Goal: Task Accomplishment & Management: Manage account settings

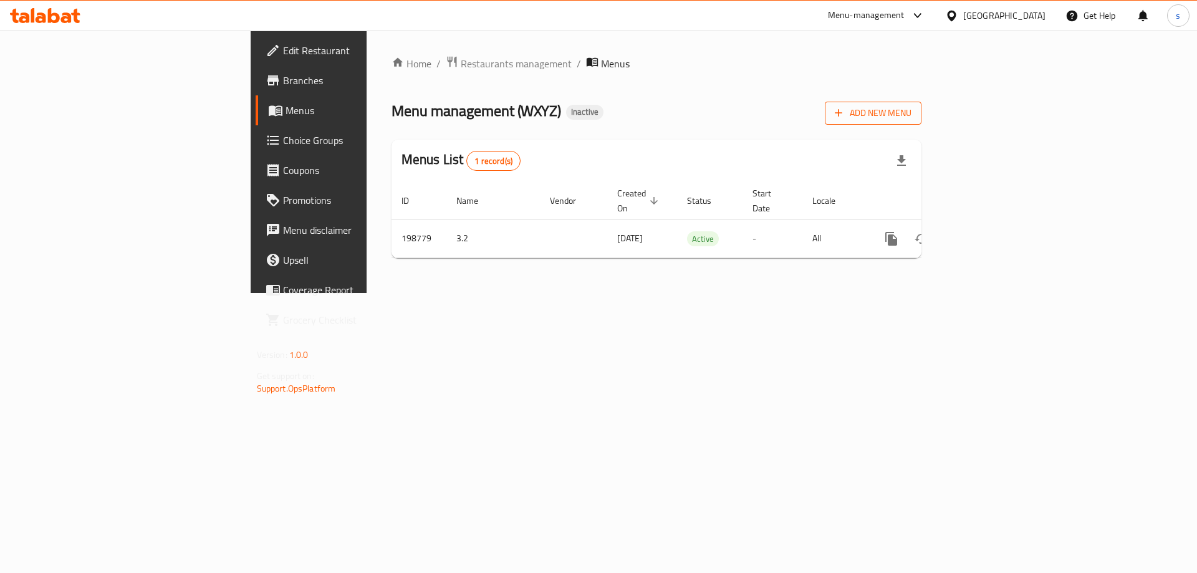
click at [912, 114] on span "Add New Menu" at bounding box center [873, 113] width 77 height 16
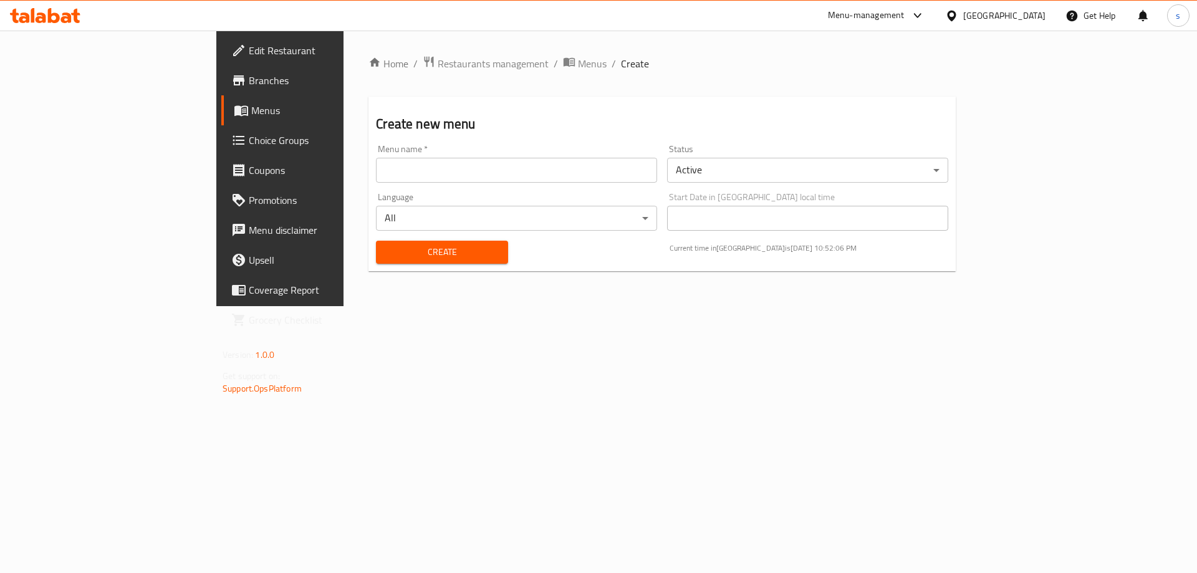
click at [376, 154] on div "Menu name   * Menu name *" at bounding box center [516, 164] width 281 height 38
drag, startPoint x: 357, startPoint y: 167, endPoint x: 362, endPoint y: 183, distance: 16.6
click at [376, 167] on input "text" at bounding box center [516, 170] width 281 height 25
type input "[PERSON_NAME]"
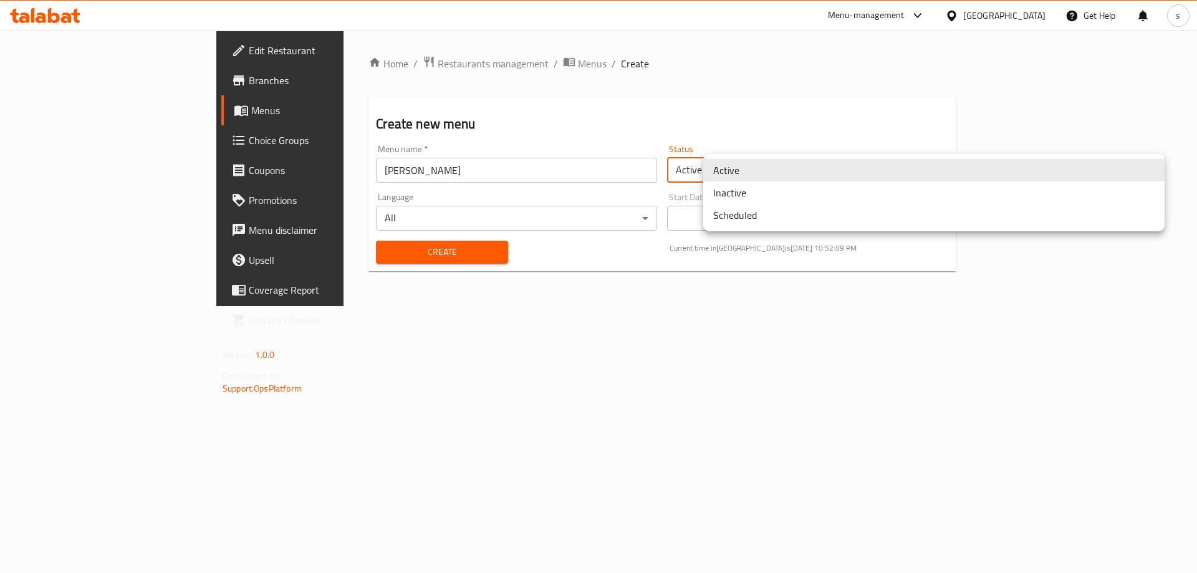
click at [856, 170] on body "​ Menu-management United Arab Emirates Get Help s Edit Restaurant Branches Menu…" at bounding box center [598, 302] width 1197 height 543
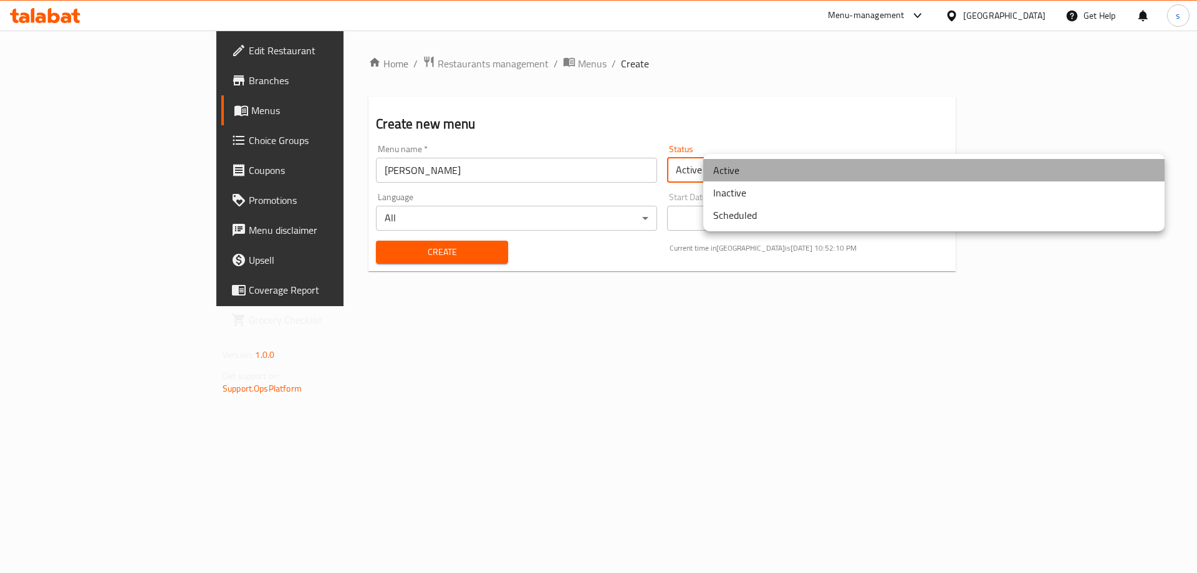
click at [818, 169] on li "Active" at bounding box center [935, 170] width 462 height 22
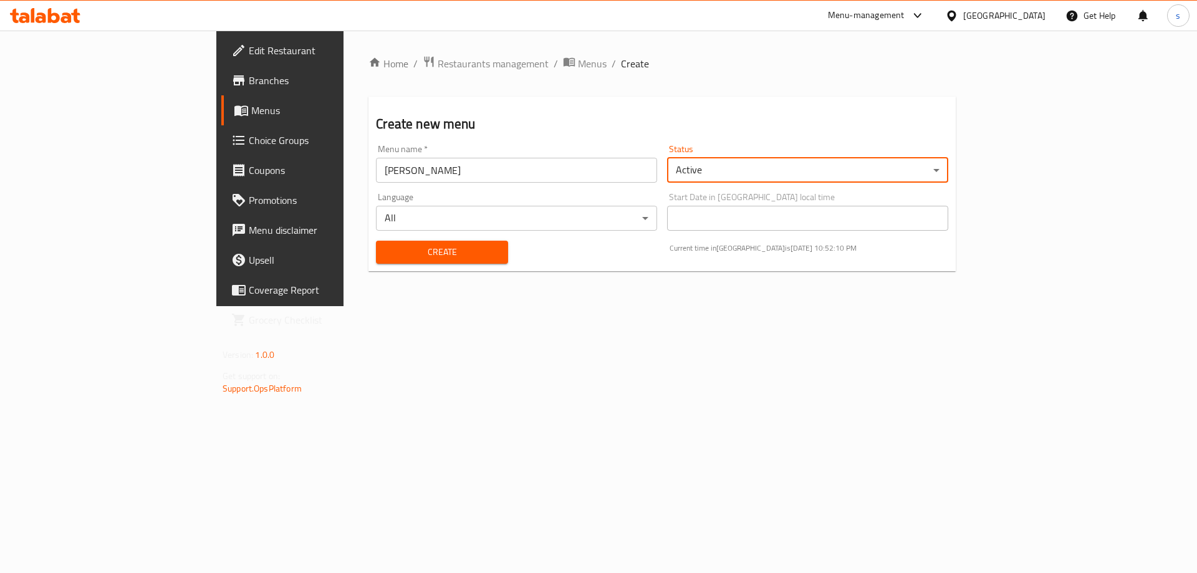
click at [806, 118] on h2 "Create new menu" at bounding box center [662, 124] width 573 height 19
click at [386, 244] on span "Create" at bounding box center [442, 252] width 112 height 16
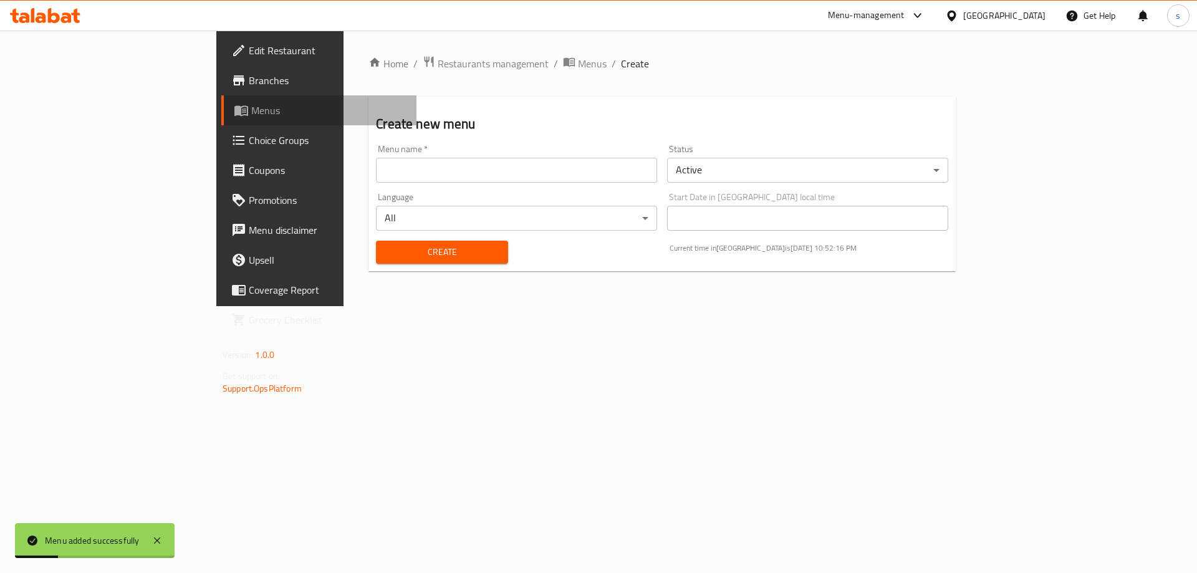
click at [251, 114] on span "Menus" at bounding box center [328, 110] width 155 height 15
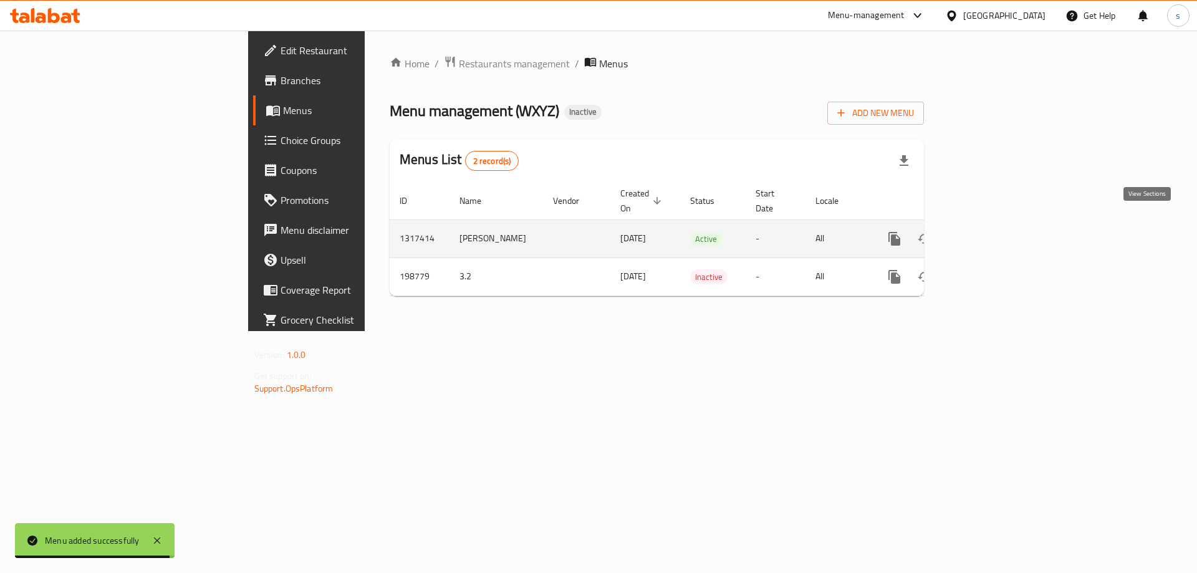
click at [1000, 226] on link "enhanced table" at bounding box center [985, 239] width 30 height 30
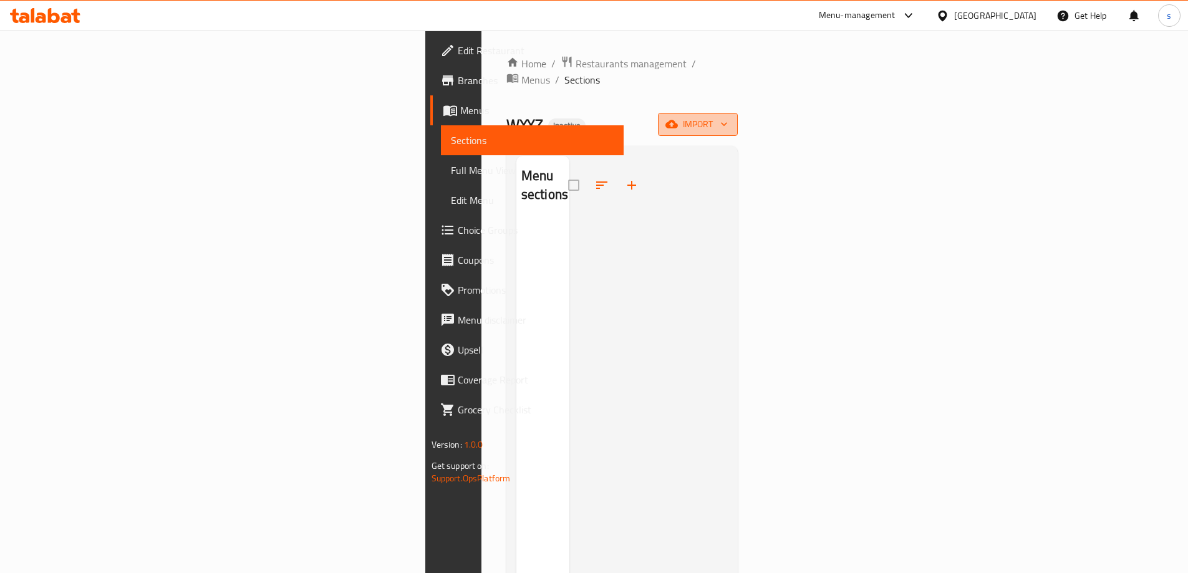
click at [728, 117] on span "import" at bounding box center [698, 125] width 60 height 16
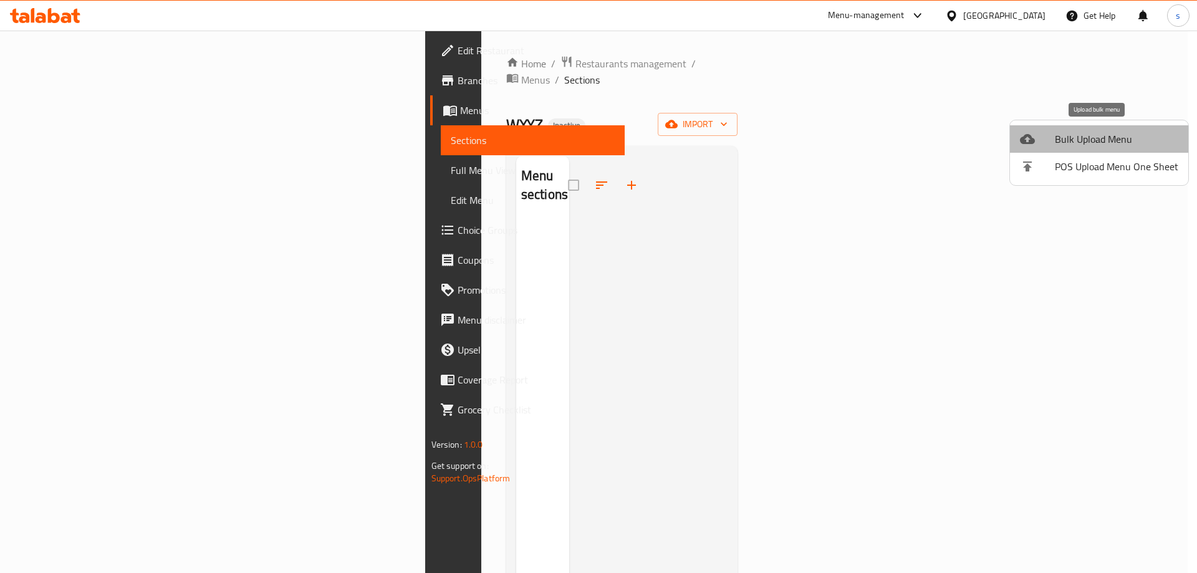
click at [1106, 138] on span "Bulk Upload Menu" at bounding box center [1116, 139] width 123 height 15
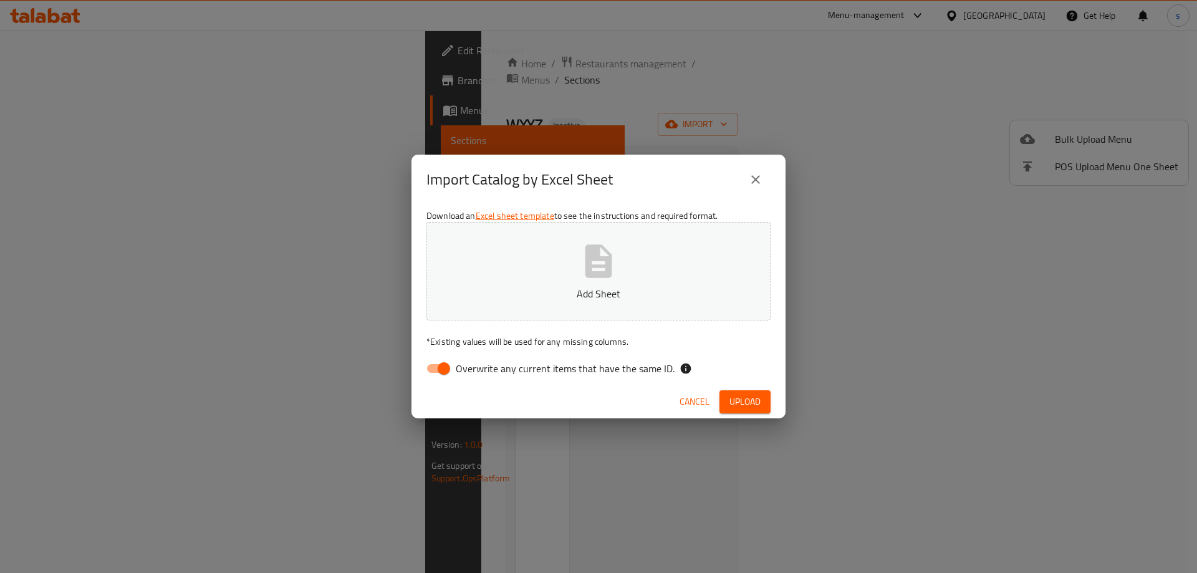
click at [430, 372] on input "Overwrite any current items that have the same ID." at bounding box center [444, 369] width 71 height 24
checkbox input "false"
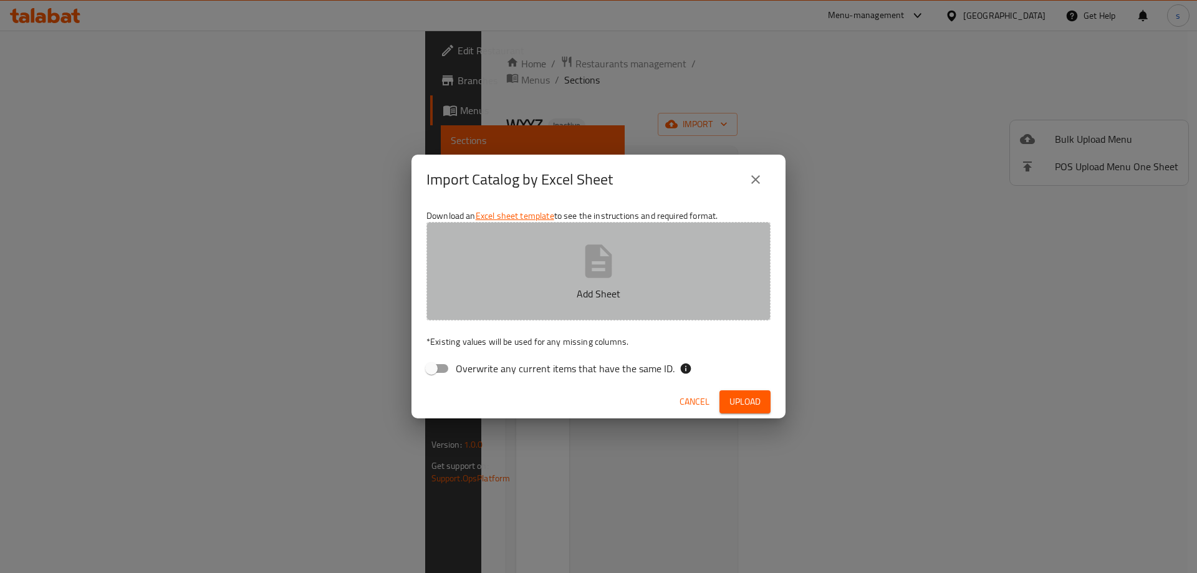
click at [573, 301] on button "Add Sheet" at bounding box center [599, 271] width 344 height 99
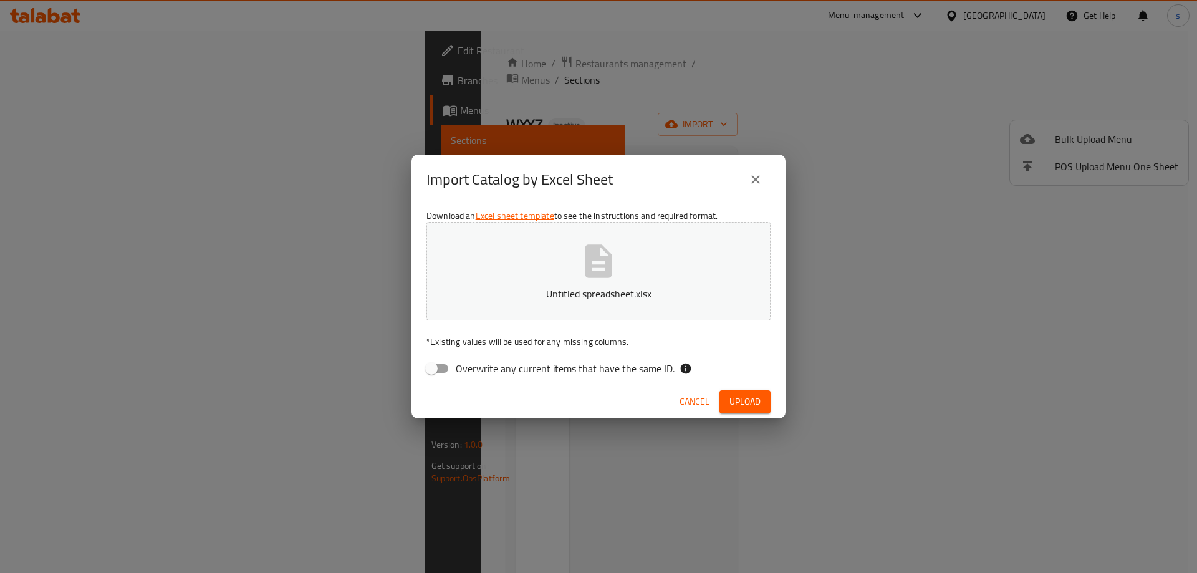
click at [740, 407] on span "Upload" at bounding box center [745, 402] width 31 height 16
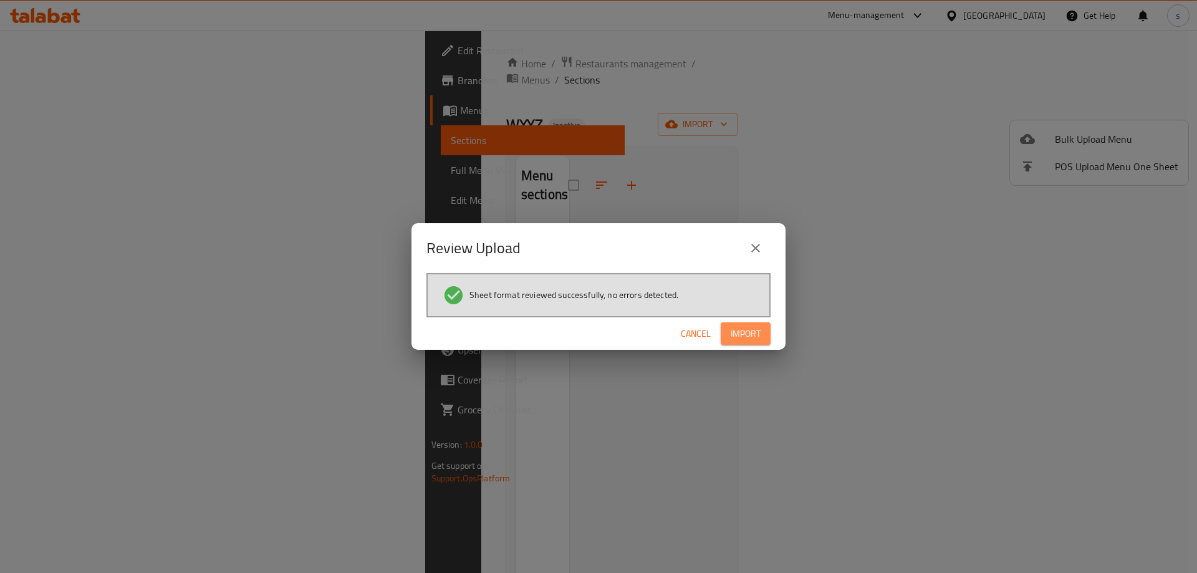
click at [753, 333] on span "Import" at bounding box center [746, 334] width 30 height 16
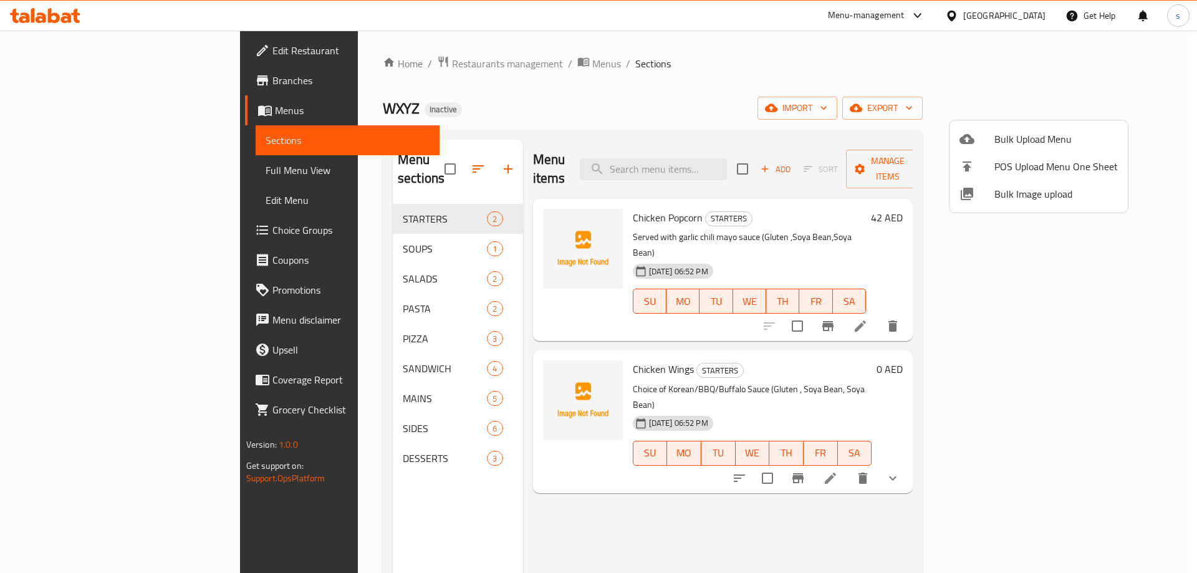
click at [757, 100] on div at bounding box center [598, 286] width 1197 height 573
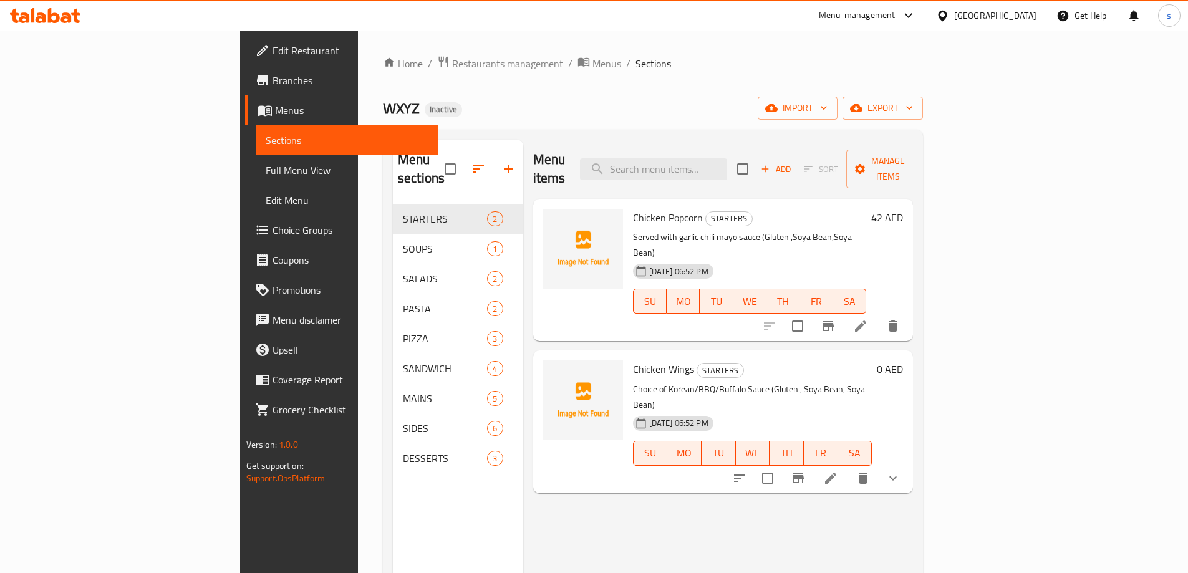
click at [266, 168] on span "Full Menu View" at bounding box center [347, 170] width 163 height 15
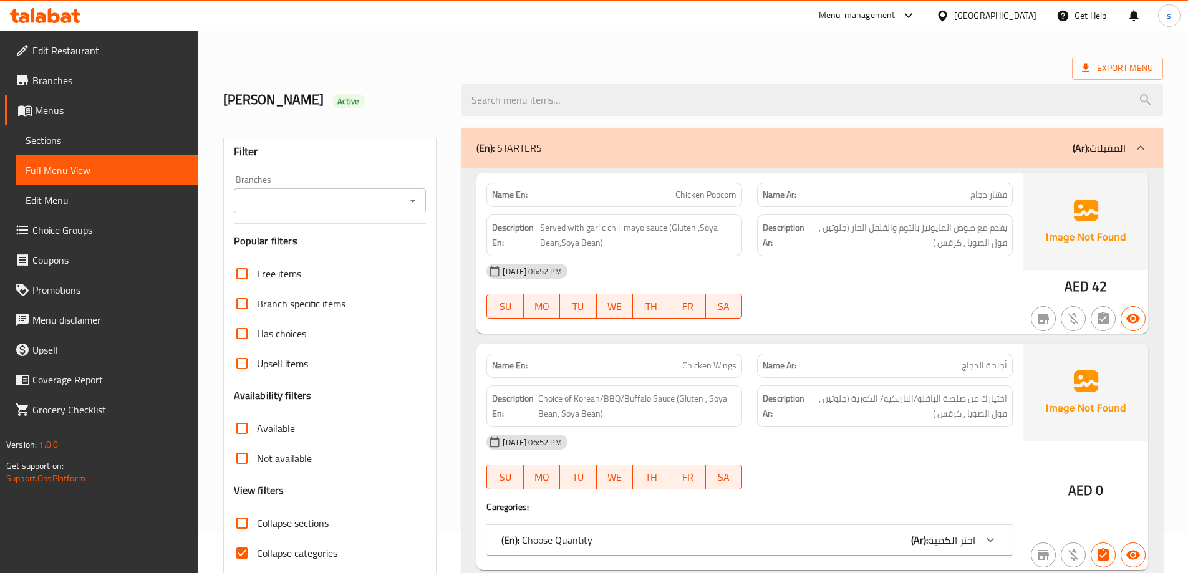
scroll to position [62, 0]
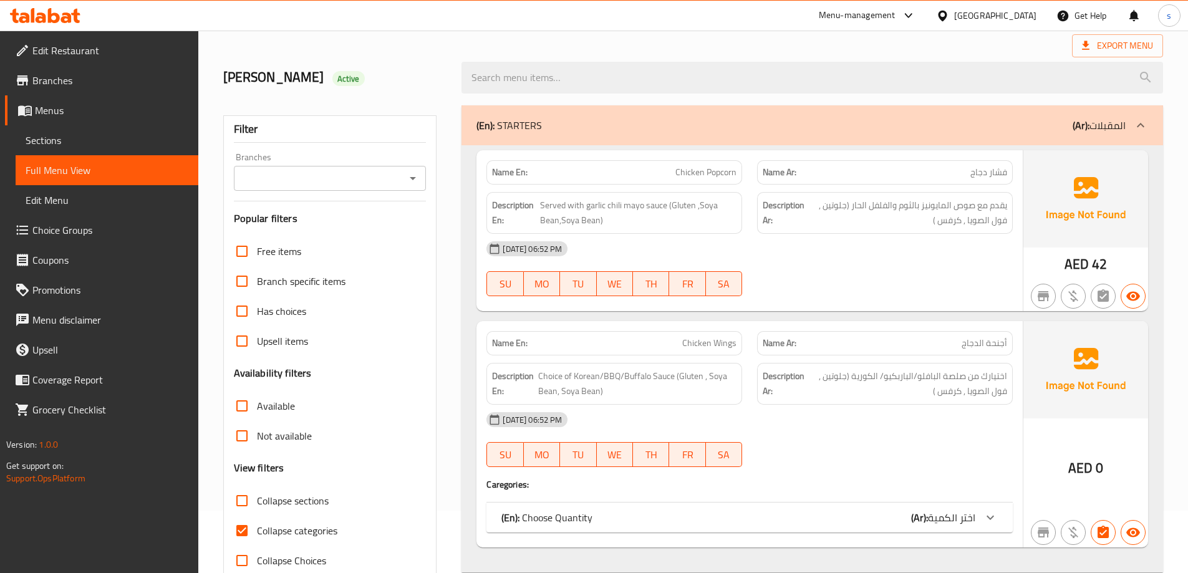
click at [279, 538] on span "Collapse categories" at bounding box center [297, 530] width 80 height 15
click at [239, 525] on input "Collapse categories" at bounding box center [242, 531] width 30 height 30
checkbox input "false"
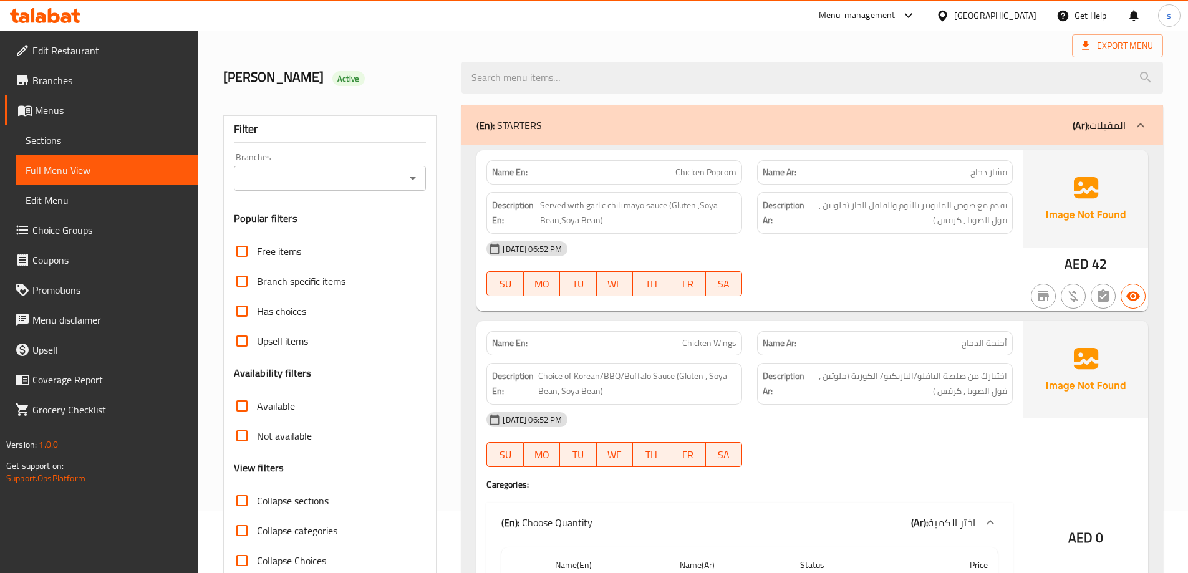
click at [314, 478] on div "Free items Branch specific items Has choices Upsell items Availability filters …" at bounding box center [330, 405] width 193 height 339
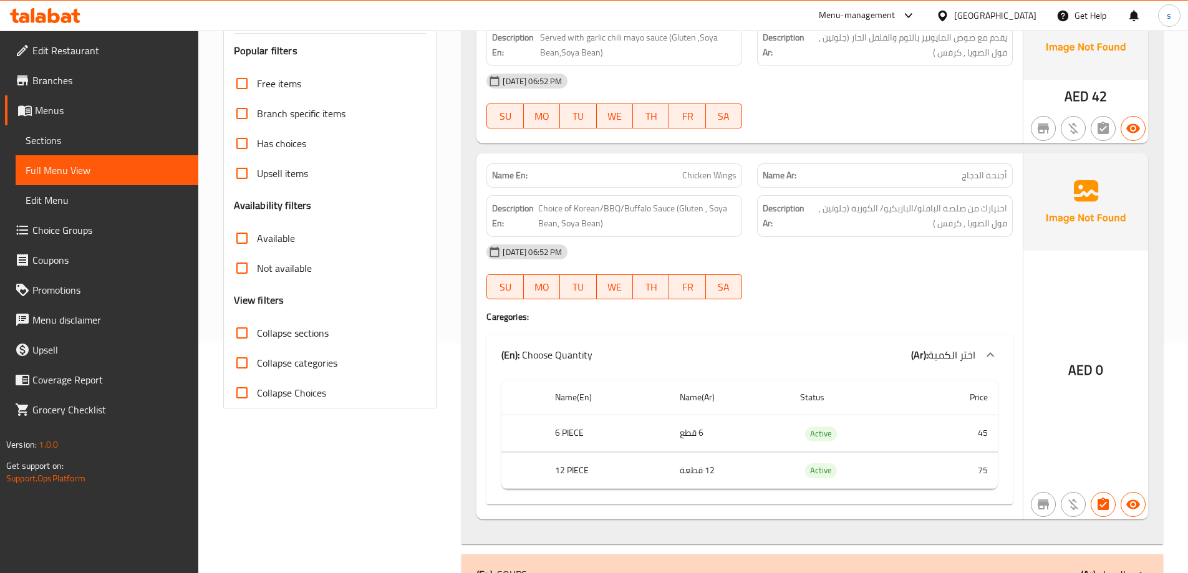
scroll to position [249, 0]
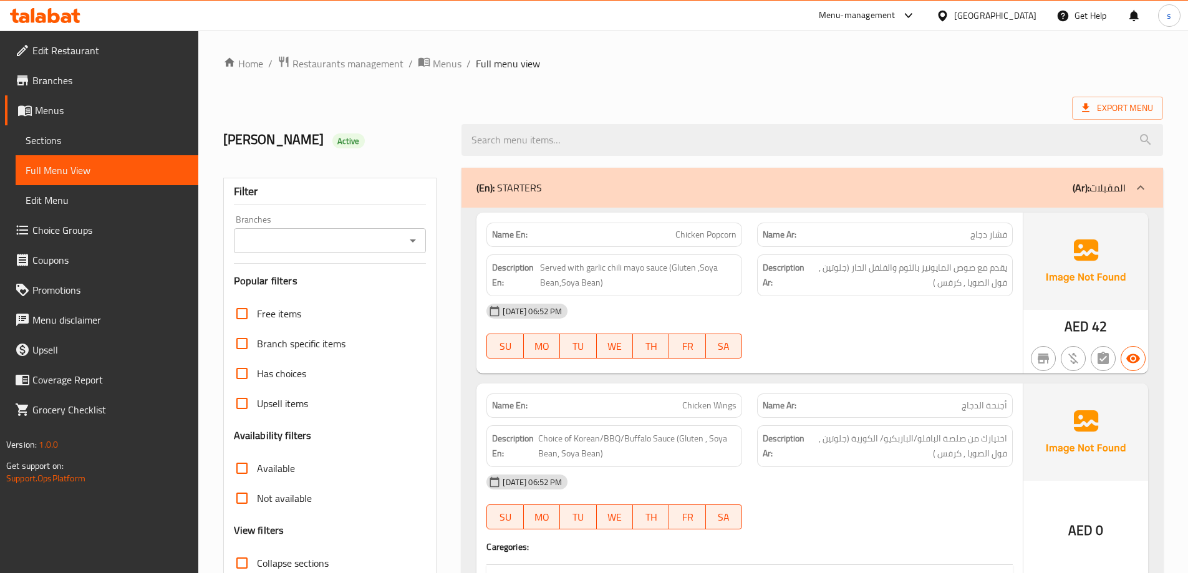
click at [129, 136] on span "Sections" at bounding box center [107, 140] width 163 height 15
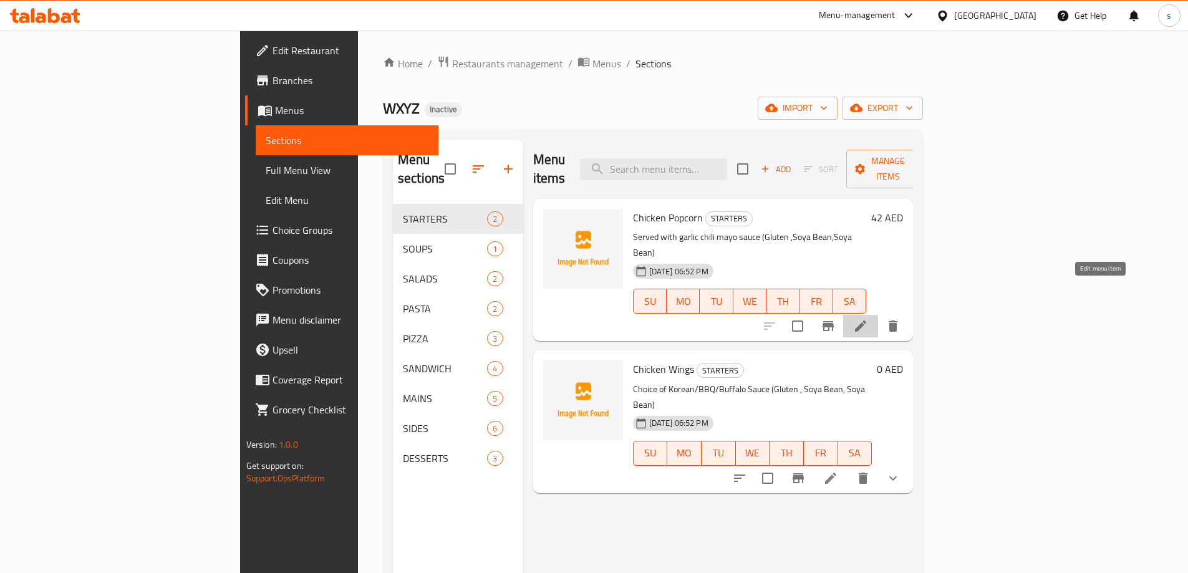
click at [868, 319] on icon at bounding box center [860, 326] width 15 height 15
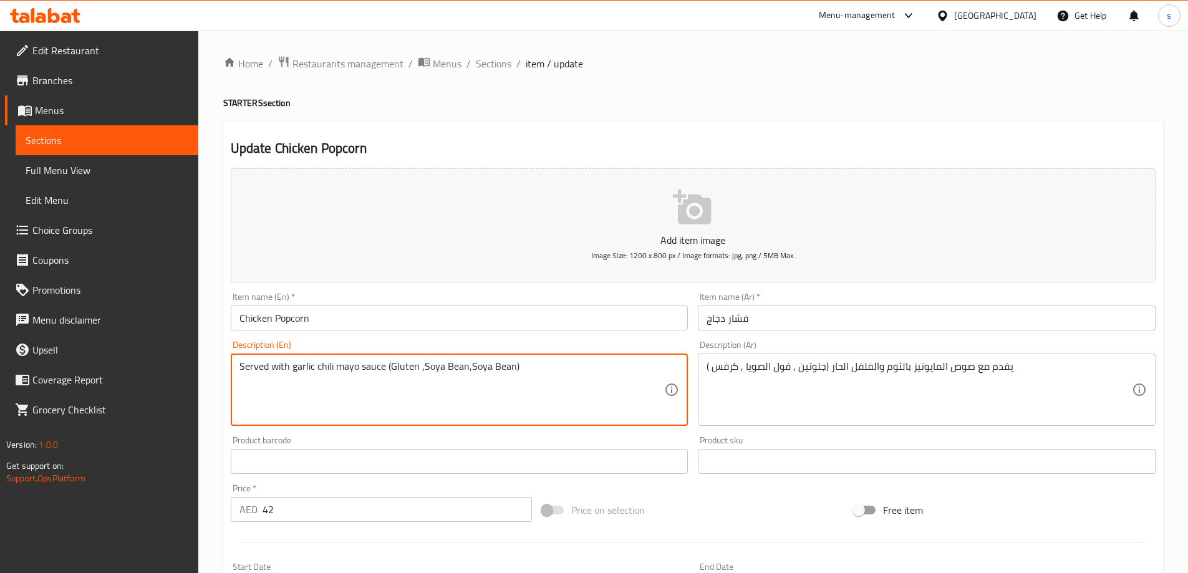
drag, startPoint x: 469, startPoint y: 367, endPoint x: 508, endPoint y: 367, distance: 39.3
paste textarea "Celery"
drag, startPoint x: 455, startPoint y: 367, endPoint x: 545, endPoint y: 413, distance: 100.7
click at [545, 413] on textarea "Served with garlic chili mayo sauce (Gluten ,Soya Bean,Celery )" at bounding box center [451, 389] width 425 height 59
click at [469, 374] on textarea "Served with garlic chili mayo sauce (Gluten ,Soya Bean,Celery )" at bounding box center [451, 389] width 425 height 59
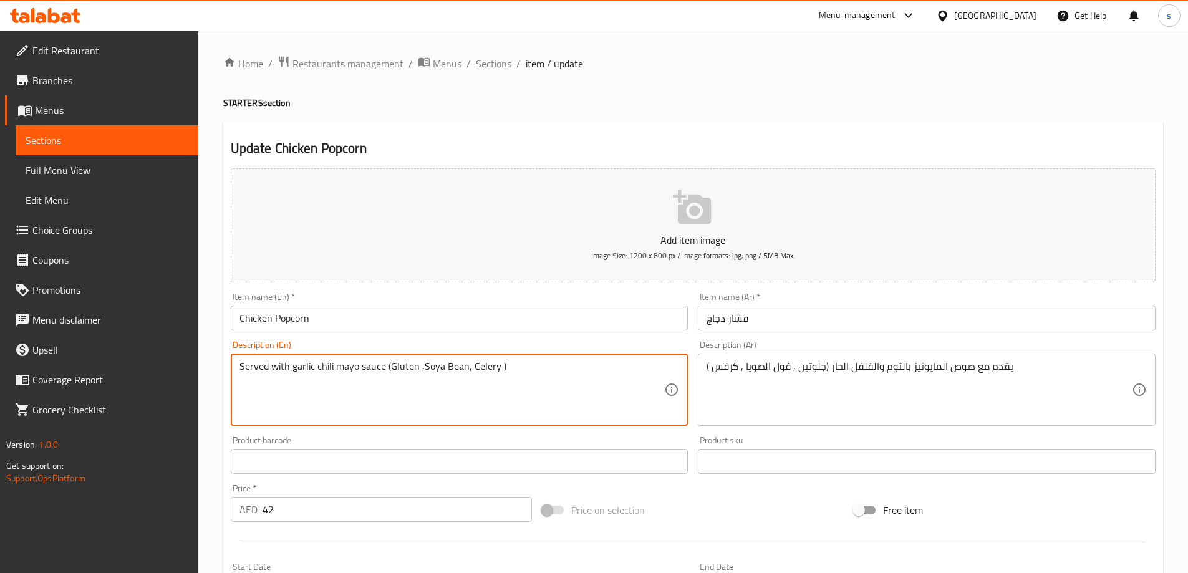
type textarea "Served with garlic chili mayo sauce (Gluten ,Soya Bean, Celery )"
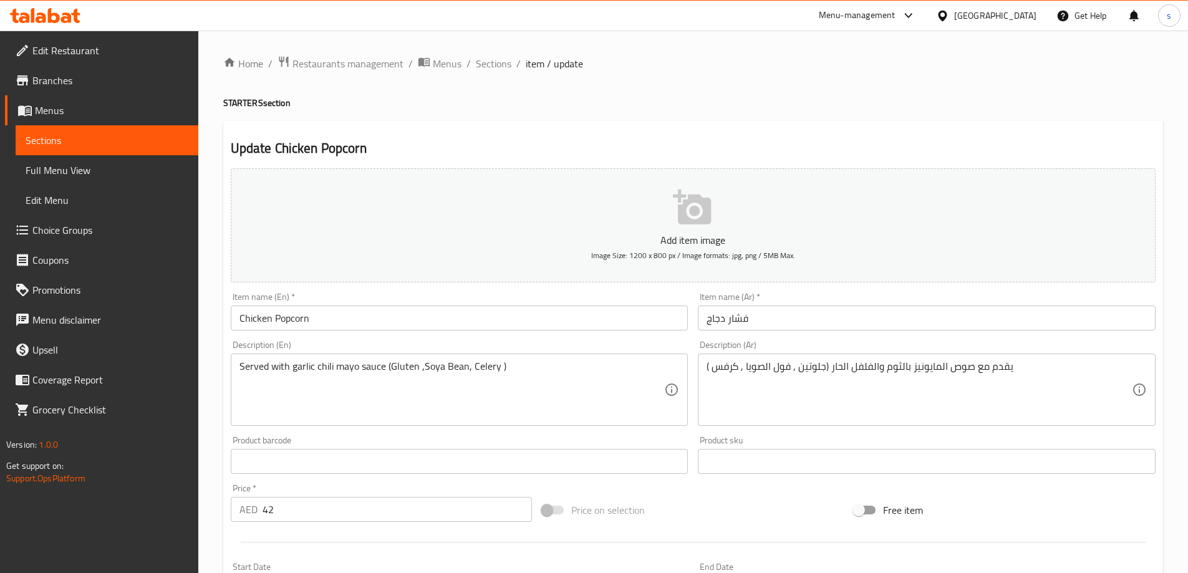
click at [514, 357] on div "Served with garlic chili mayo sauce (Gluten ,Soya Bean, Celery ) Description (E…" at bounding box center [460, 390] width 458 height 72
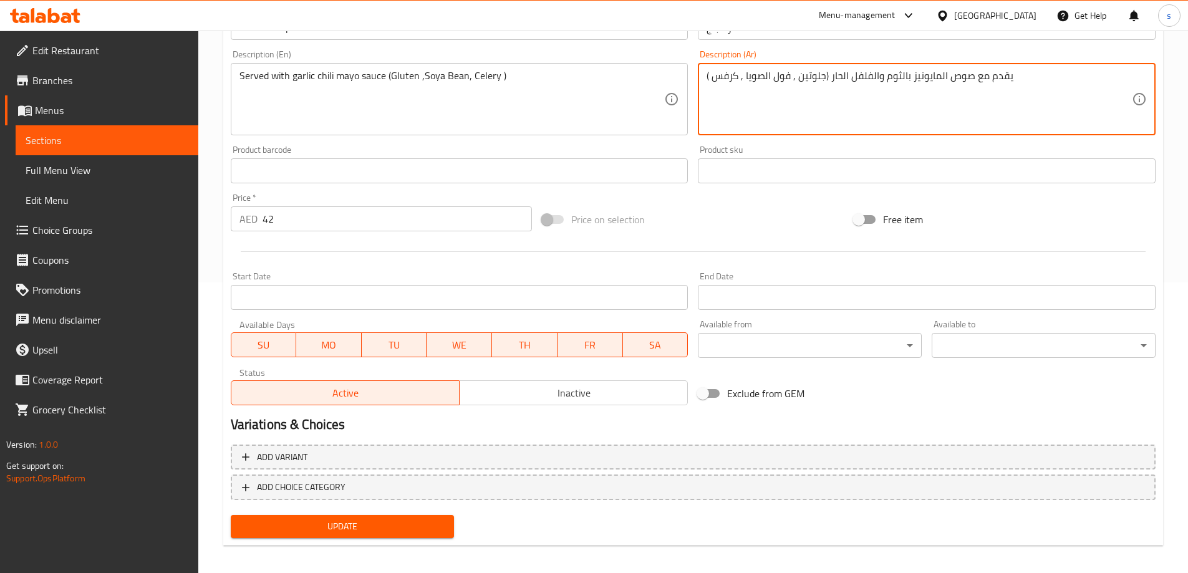
scroll to position [298, 0]
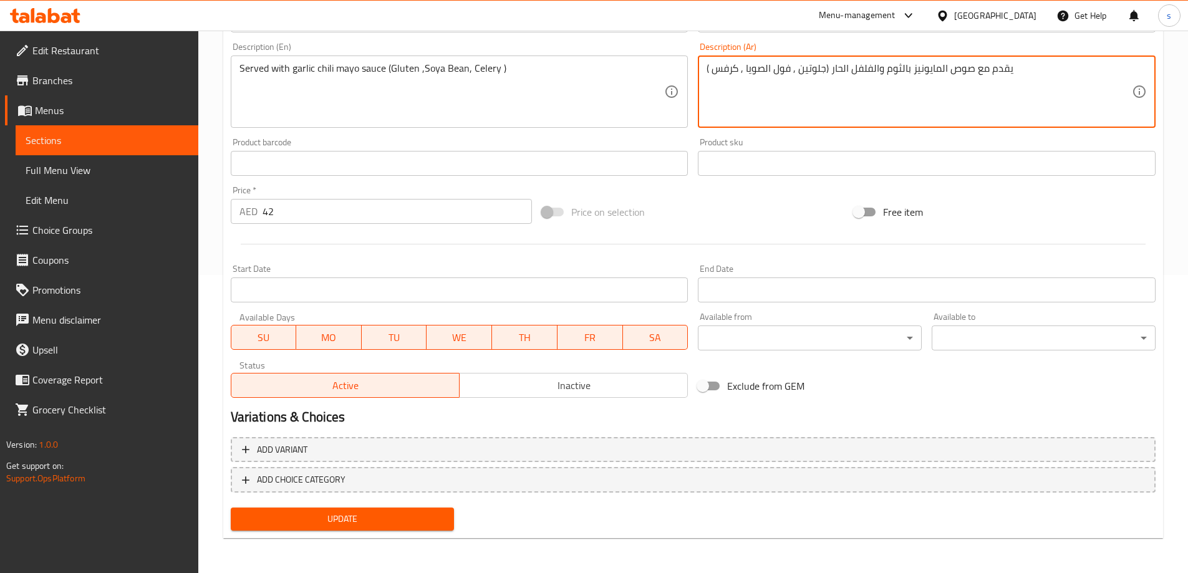
click at [392, 511] on span "Update" at bounding box center [343, 519] width 204 height 16
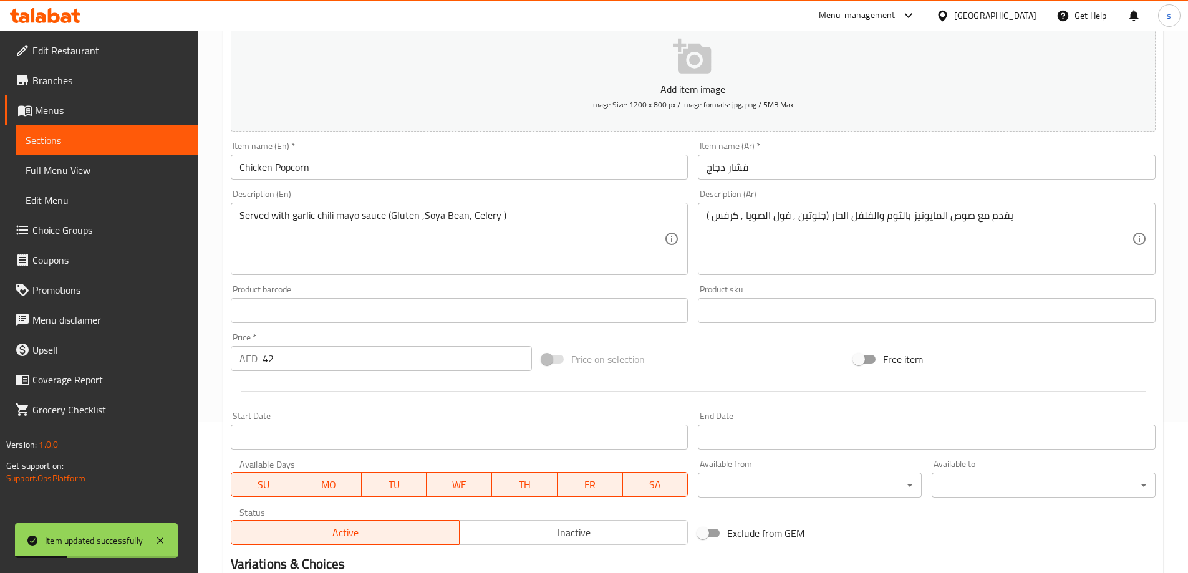
scroll to position [148, 0]
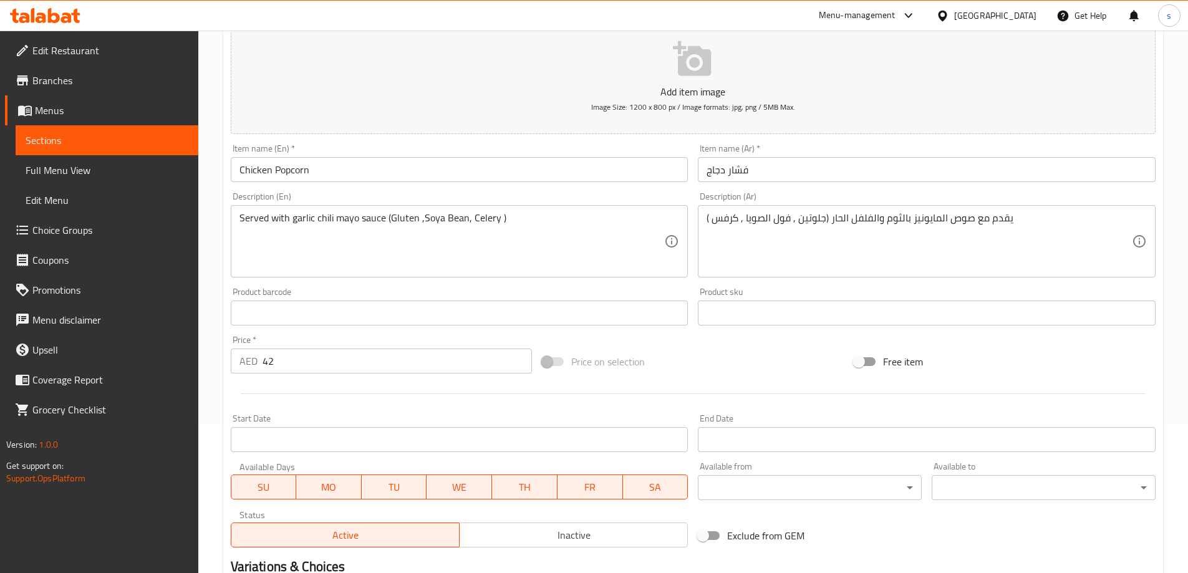
click at [90, 231] on span "Choice Groups" at bounding box center [110, 230] width 156 height 15
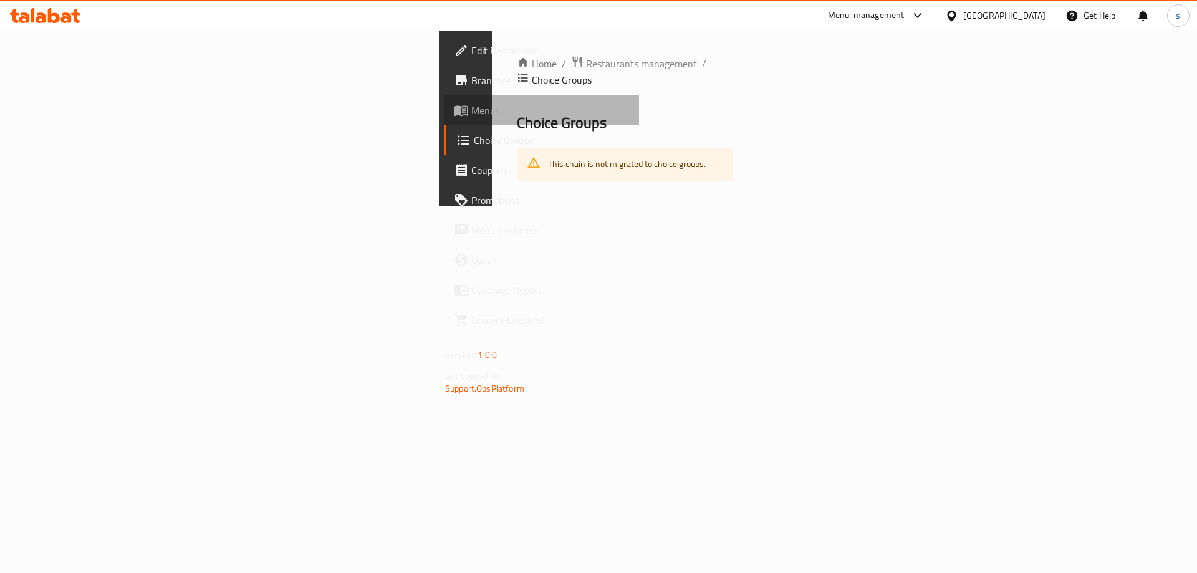
click at [472, 105] on span "Menus" at bounding box center [551, 110] width 158 height 15
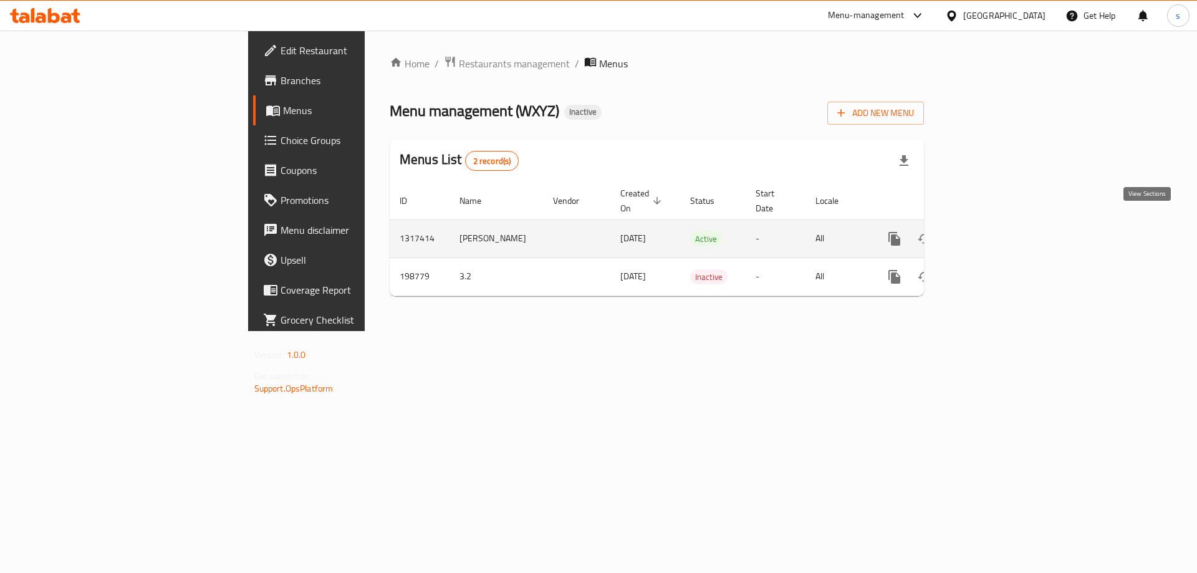
click at [990, 233] on icon "enhanced table" at bounding box center [984, 238] width 11 height 11
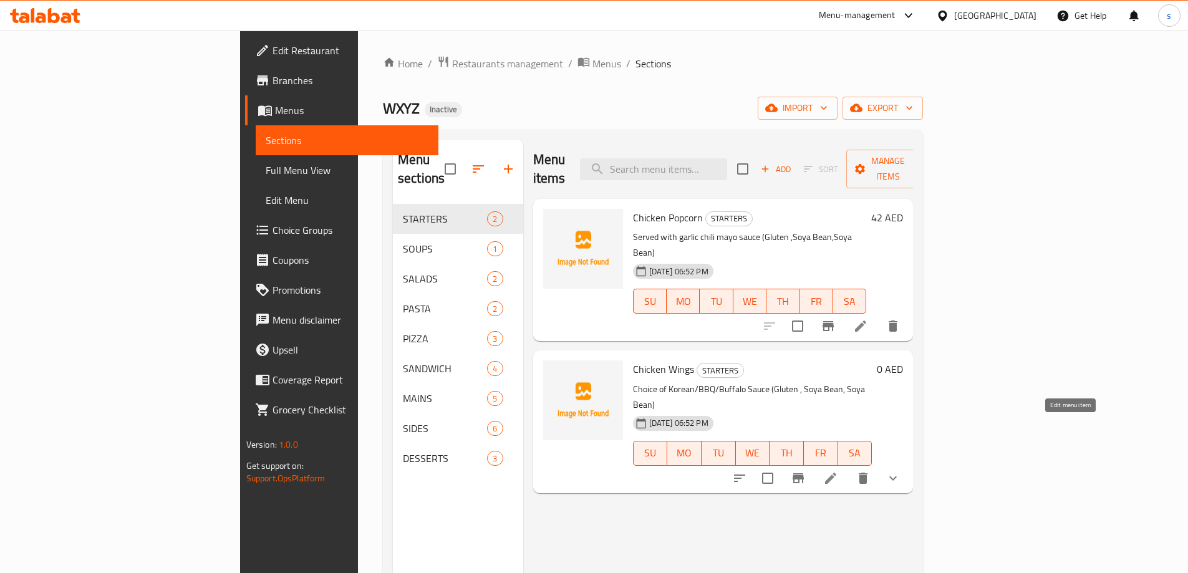
click at [838, 471] on icon at bounding box center [830, 478] width 15 height 15
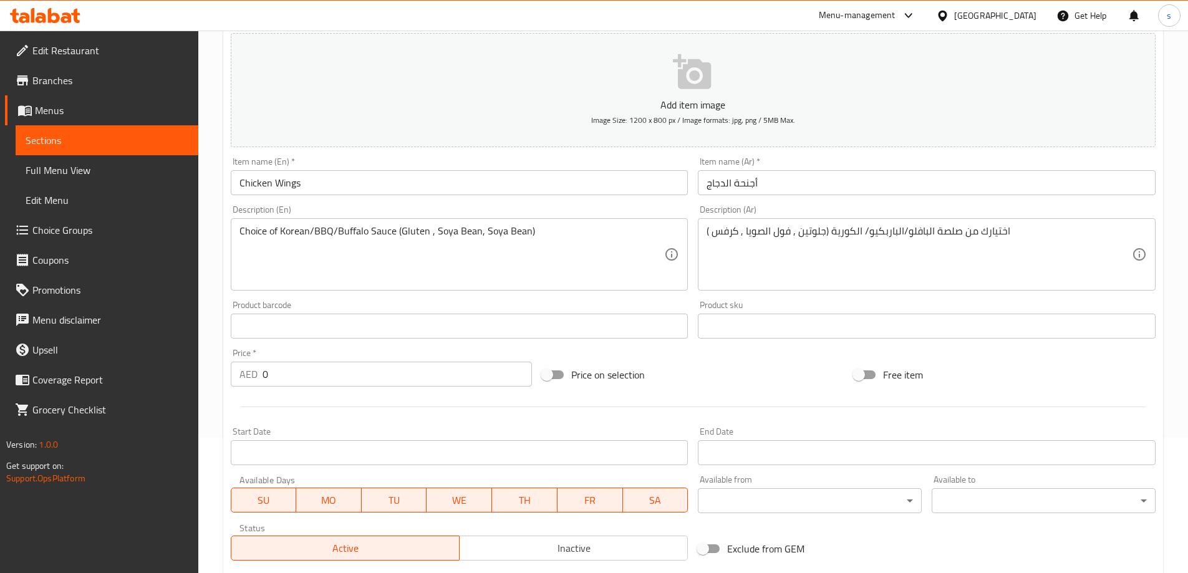
scroll to position [164, 0]
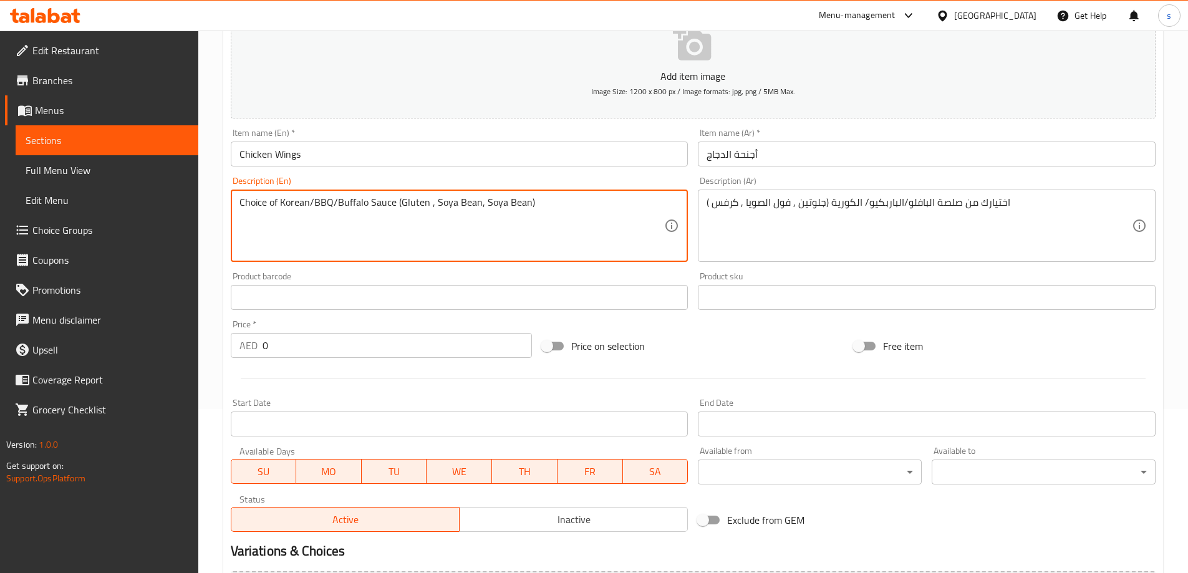
drag, startPoint x: 480, startPoint y: 201, endPoint x: 525, endPoint y: 203, distance: 44.3
paste textarea "Celery"
click at [606, 227] on textarea "Choice of Korean/BBQ/Buffalo Sauce (Gluten , Soya Bean, Celery )" at bounding box center [451, 225] width 425 height 59
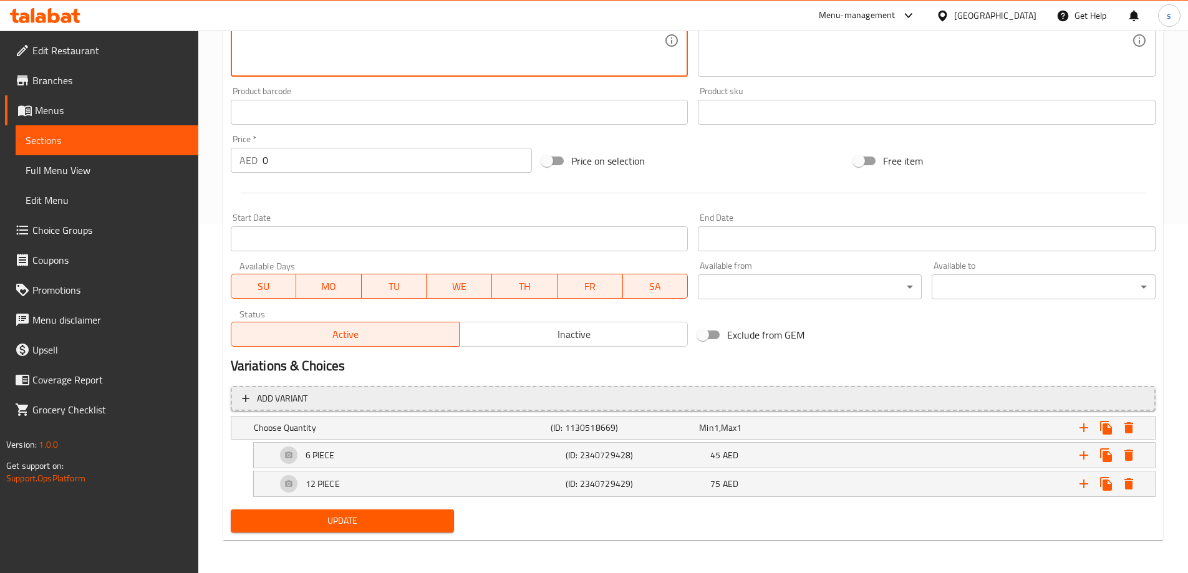
scroll to position [351, 0]
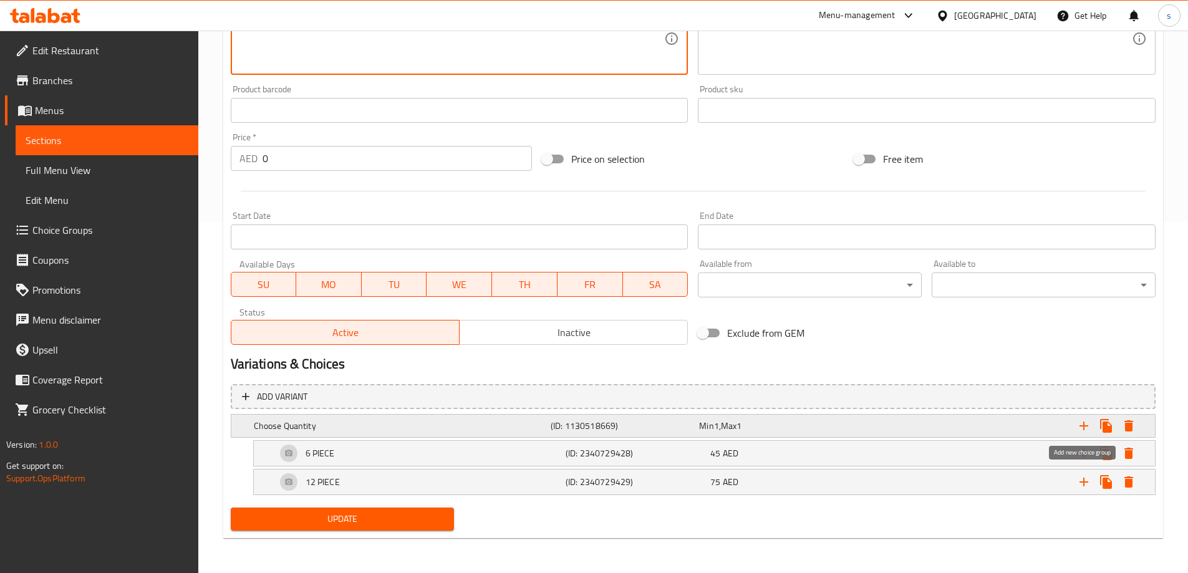
type textarea "Choice of Korean/BBQ/Buffalo Sauce (Gluten , Soya Bean, Celery )"
click at [1090, 425] on icon "Expand" at bounding box center [1083, 425] width 15 height 15
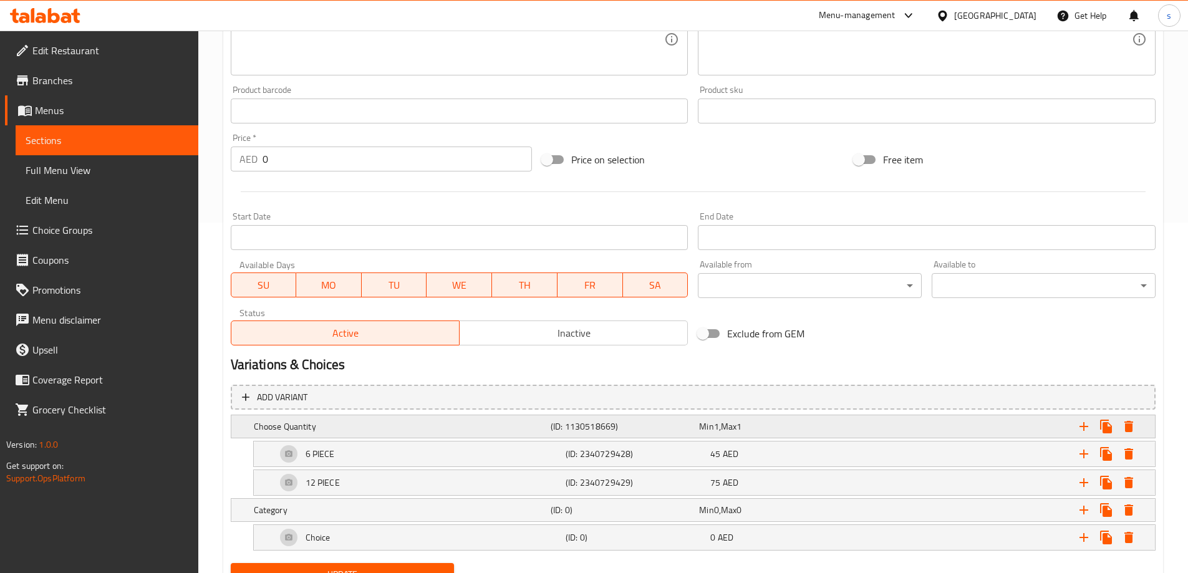
scroll to position [344, 0]
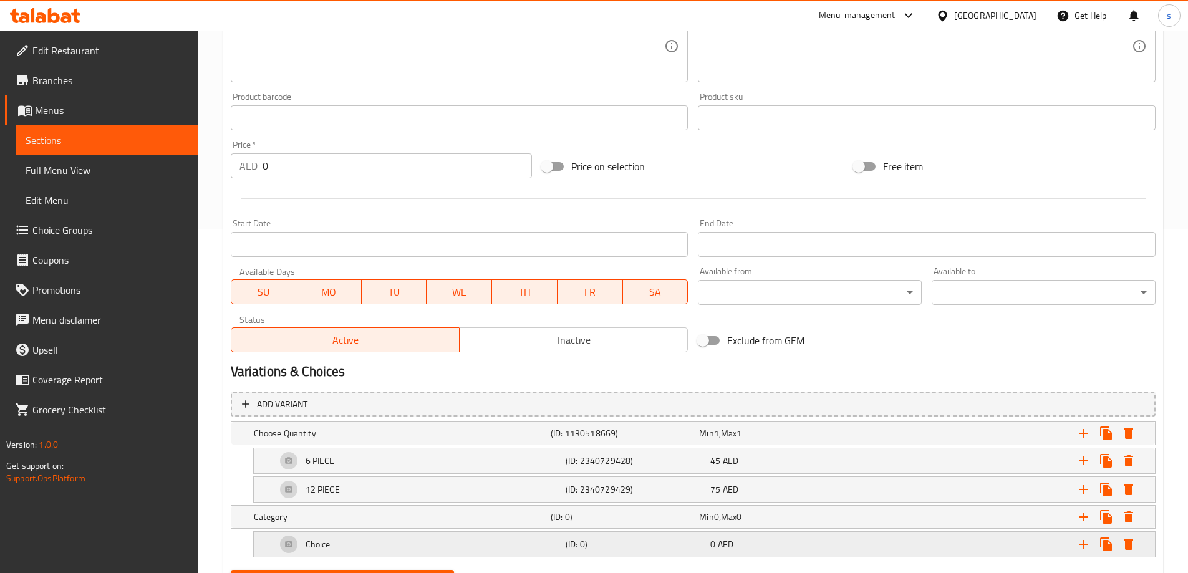
click at [353, 539] on div "Choice" at bounding box center [418, 545] width 289 height 30
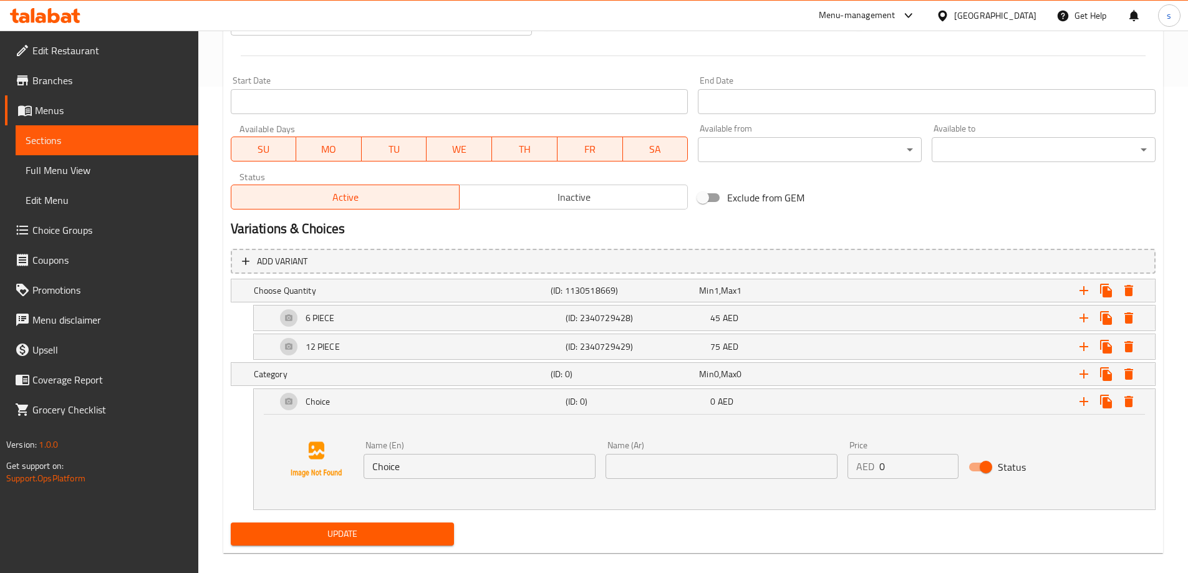
scroll to position [501, 0]
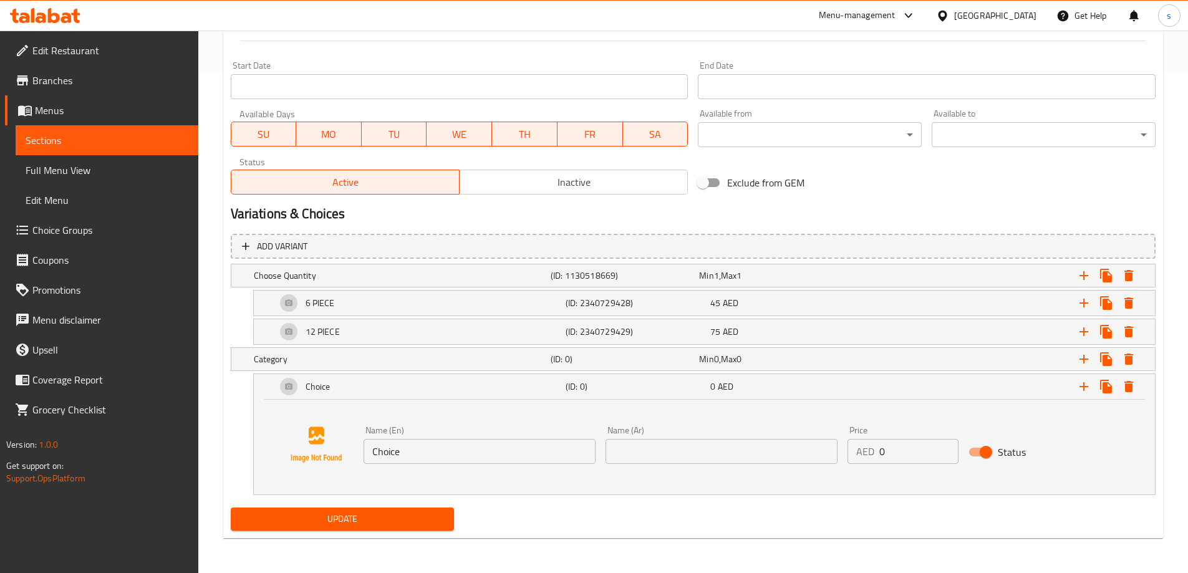
click at [382, 453] on input "Choice" at bounding box center [480, 451] width 232 height 25
click at [309, 390] on h5 "Choice" at bounding box center [318, 386] width 25 height 12
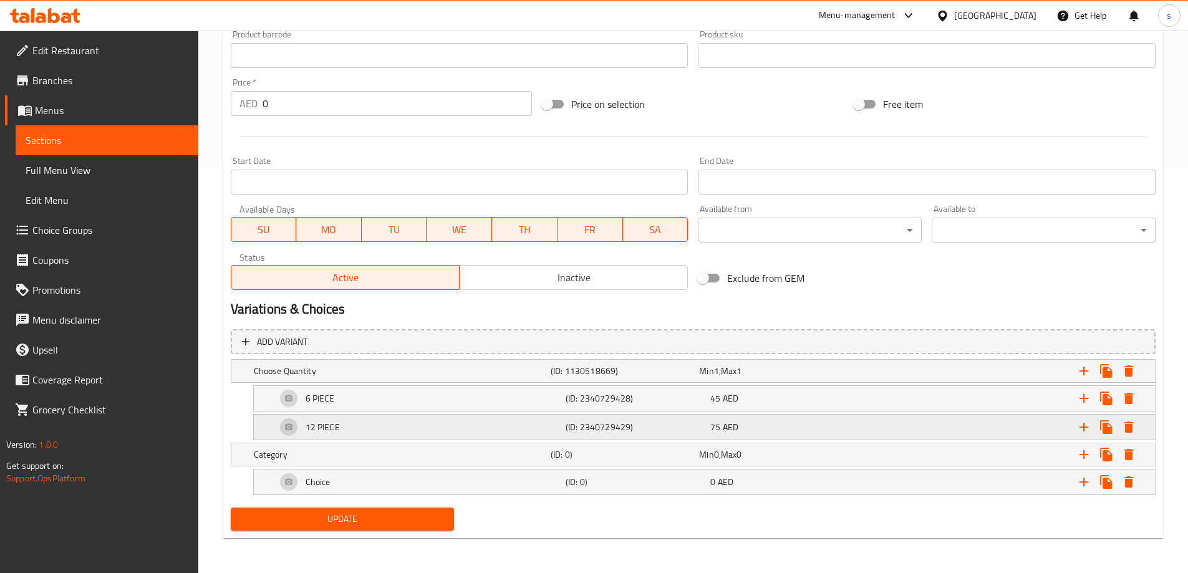
scroll to position [406, 0]
click at [448, 455] on h5 "Category" at bounding box center [400, 454] width 292 height 12
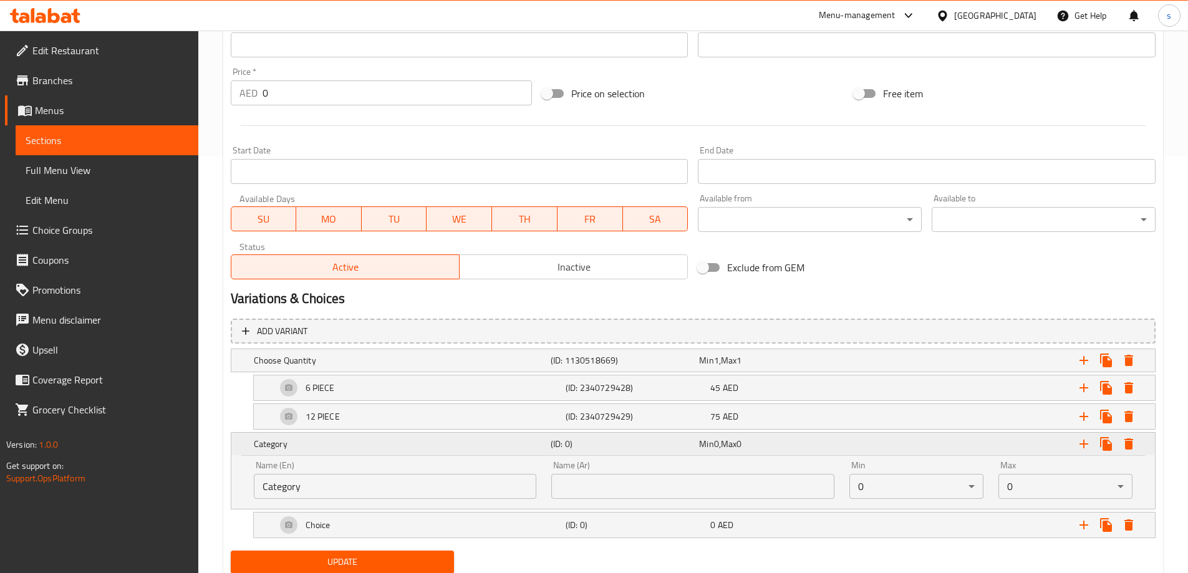
scroll to position [460, 0]
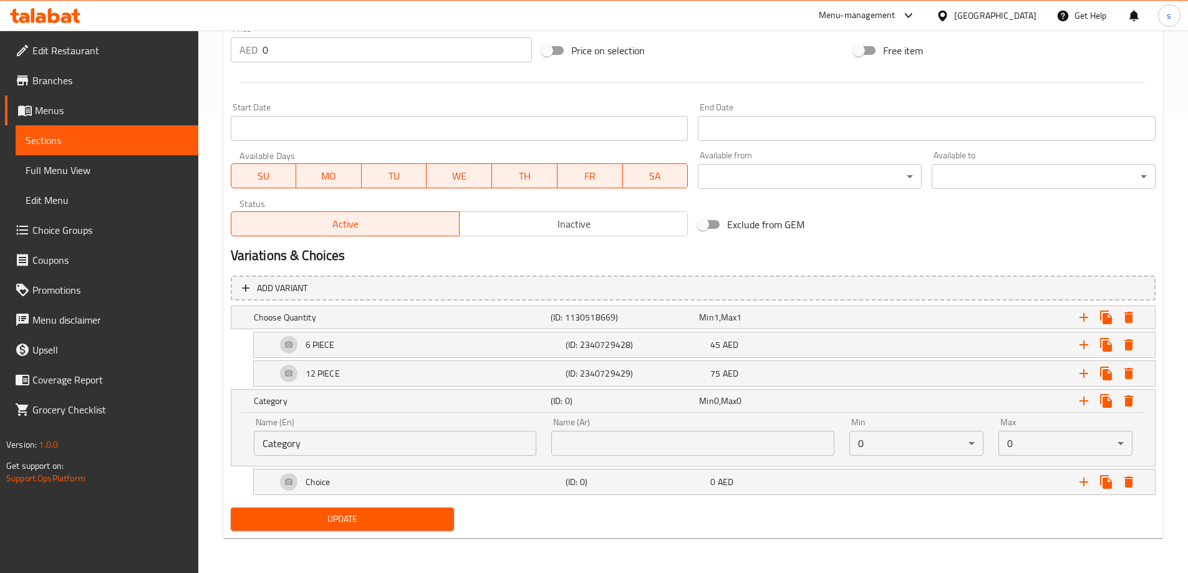
click at [273, 446] on input "Category" at bounding box center [395, 443] width 283 height 25
type input "Sauces"
click at [674, 437] on input "text" at bounding box center [692, 443] width 283 height 25
type input "صوصات"
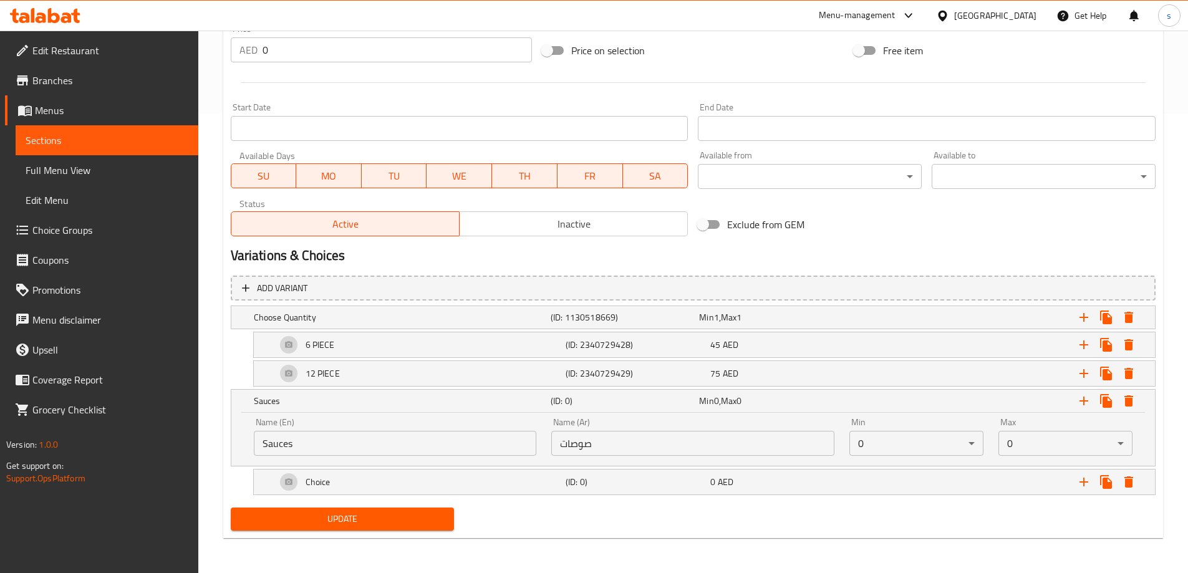
click at [872, 430] on div "Min 0 ​" at bounding box center [916, 437] width 134 height 38
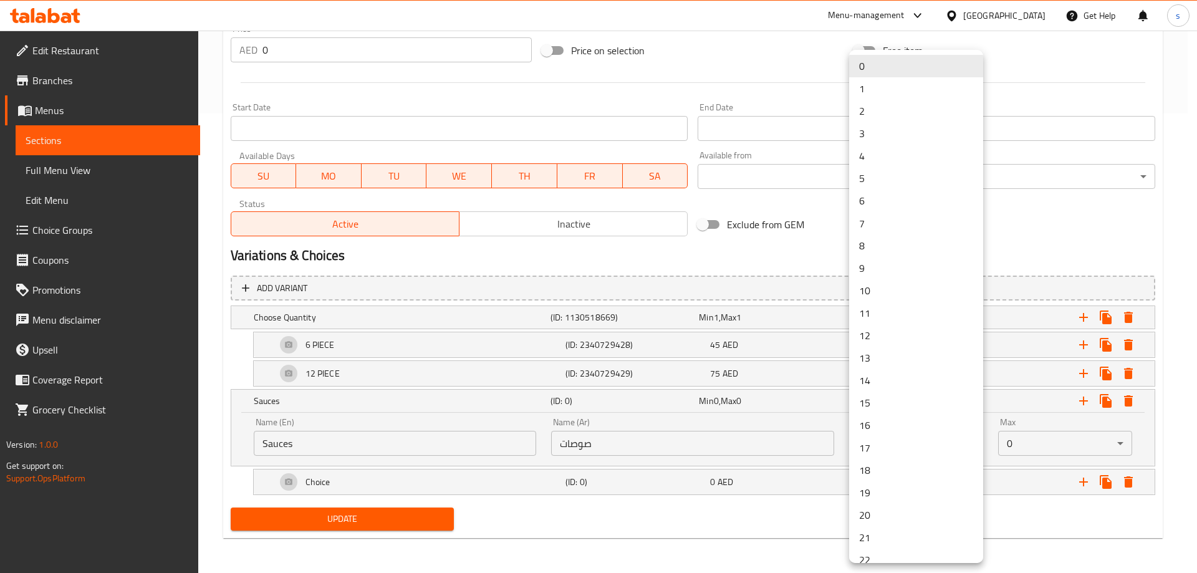
click at [888, 91] on li "1" at bounding box center [916, 88] width 134 height 22
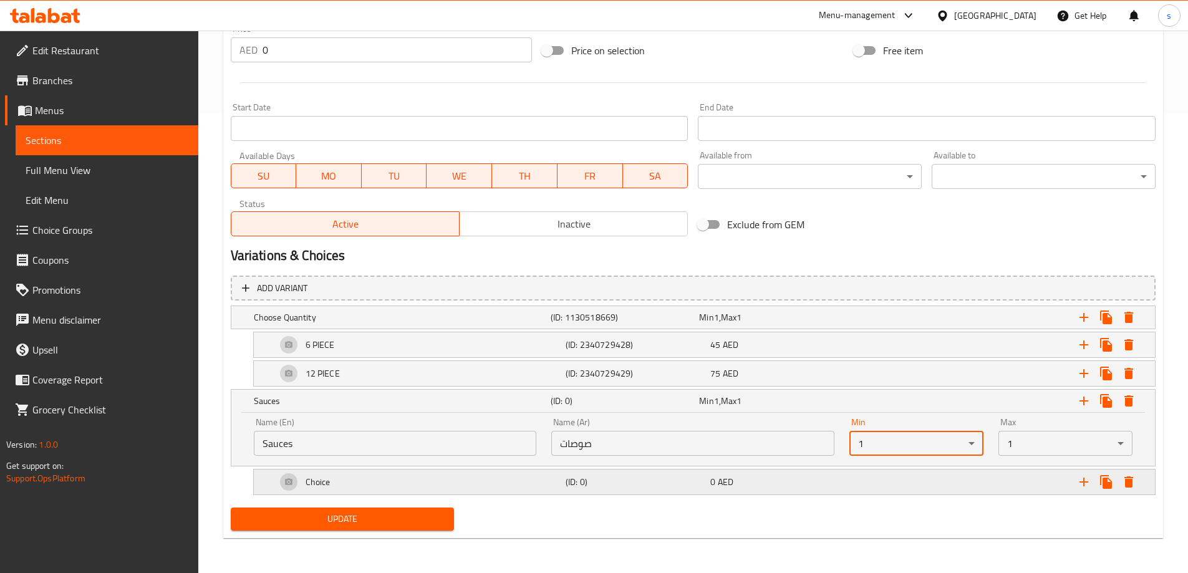
click at [360, 475] on div "Choice" at bounding box center [418, 482] width 289 height 30
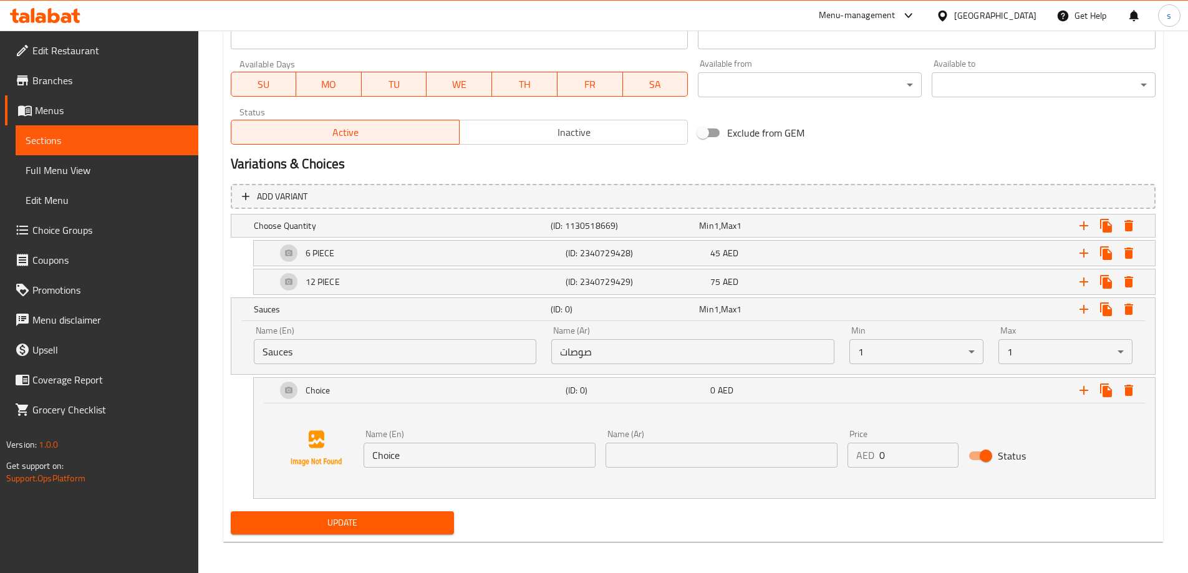
scroll to position [555, 0]
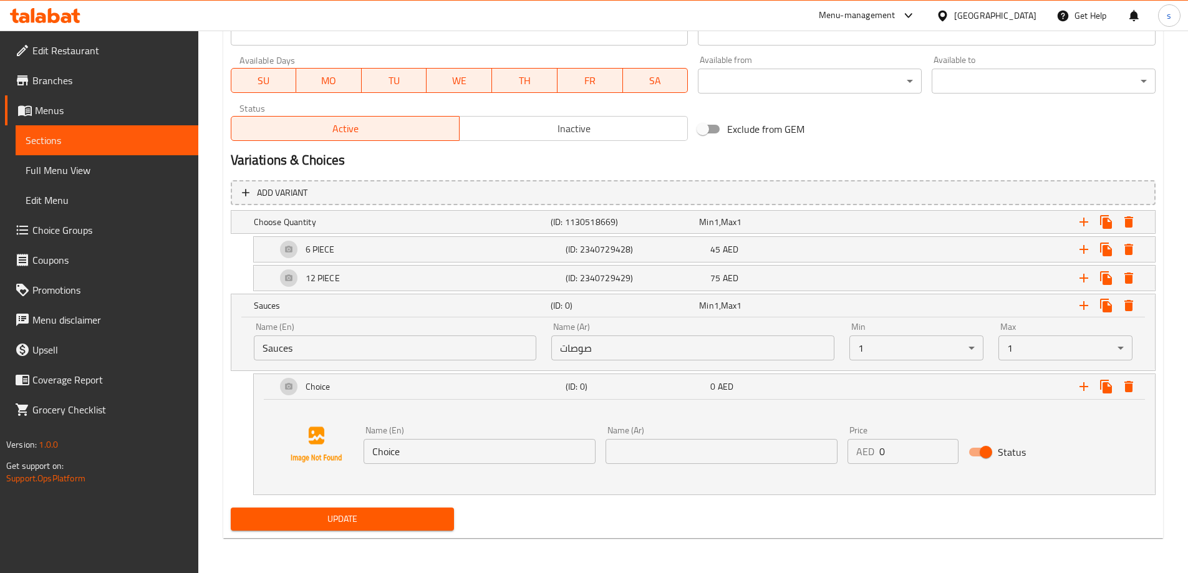
click at [382, 456] on input "Choice" at bounding box center [480, 451] width 232 height 25
paste input "Korean"
type input "Korean"
click at [659, 443] on input "text" at bounding box center [722, 451] width 232 height 25
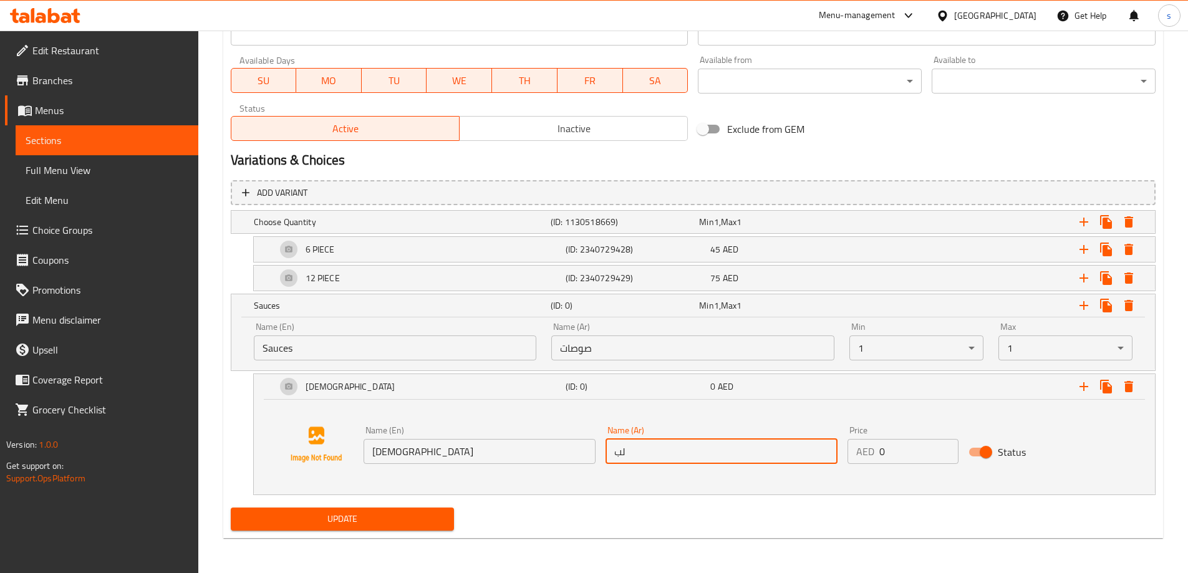
type input "ل"
type input "الكوري"
click at [807, 414] on div "Name (En) Korean Name (En) Name (Ar) الكوري Name (Ar) Price AED 0 Price Status" at bounding box center [704, 444] width 871 height 95
click at [1086, 385] on icon "Expand" at bounding box center [1083, 386] width 15 height 15
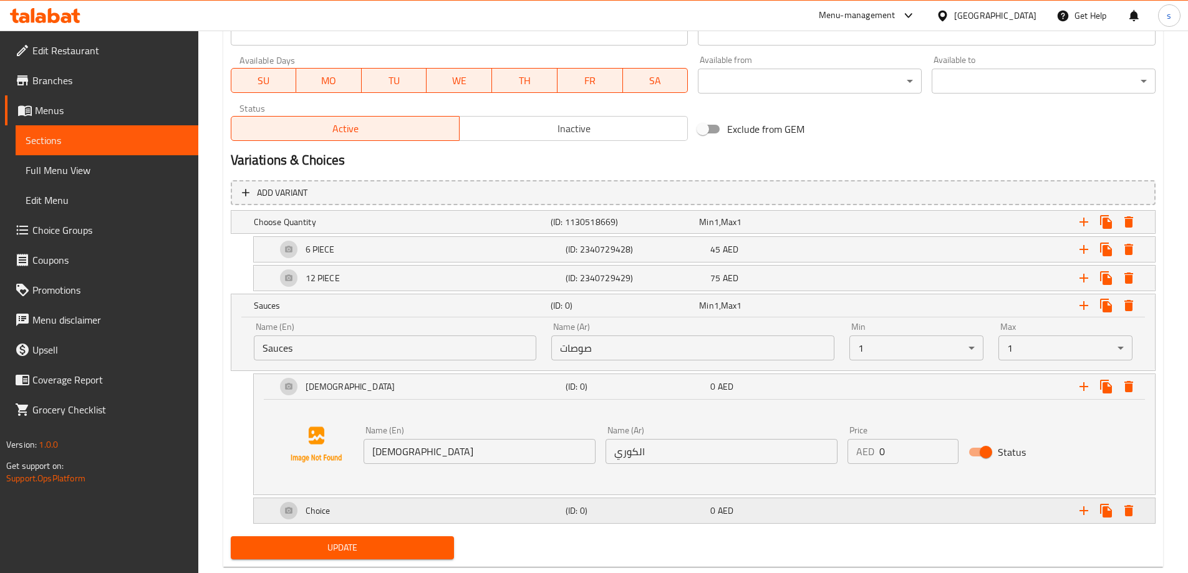
click at [392, 506] on div "Choice" at bounding box center [418, 511] width 289 height 30
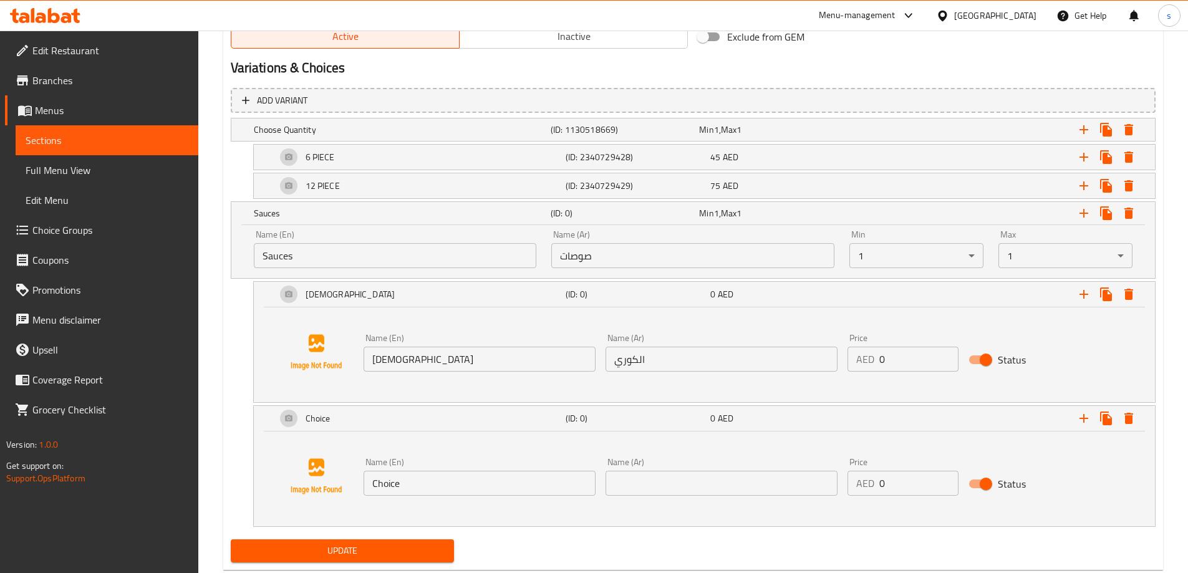
scroll to position [679, 0]
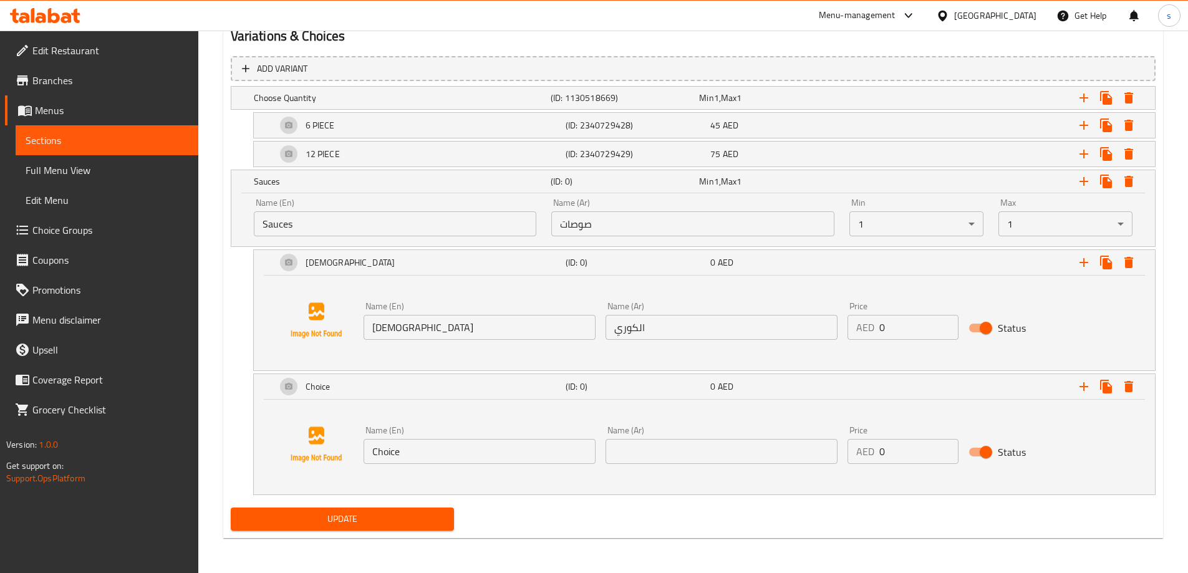
click at [386, 450] on input "Choice" at bounding box center [480, 451] width 232 height 25
paste input "BBQ"
type input "BBQ"
click at [658, 454] on input "text" at bounding box center [722, 451] width 232 height 25
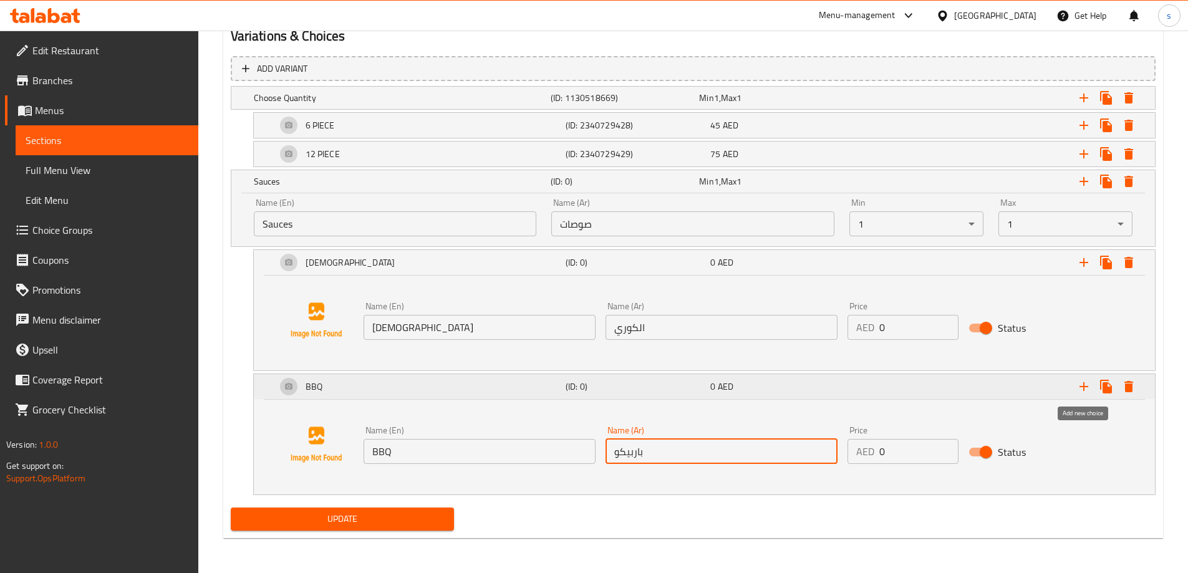
type input "باربيكو"
click at [1092, 388] on button "Expand" at bounding box center [1084, 386] width 22 height 22
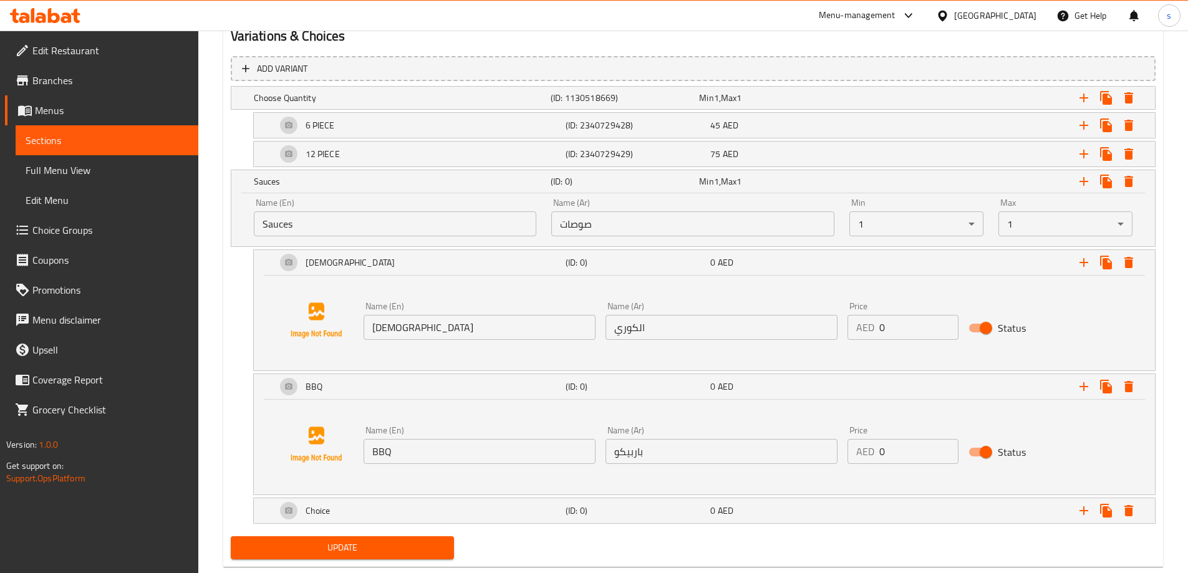
scroll to position [708, 0]
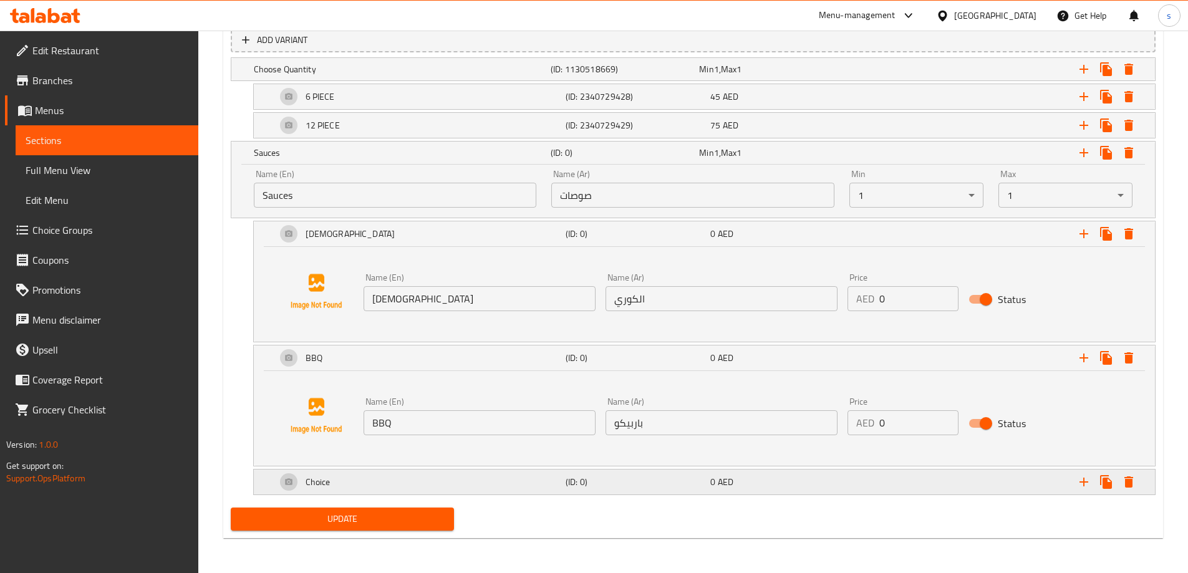
click at [353, 479] on div "Choice" at bounding box center [418, 482] width 289 height 30
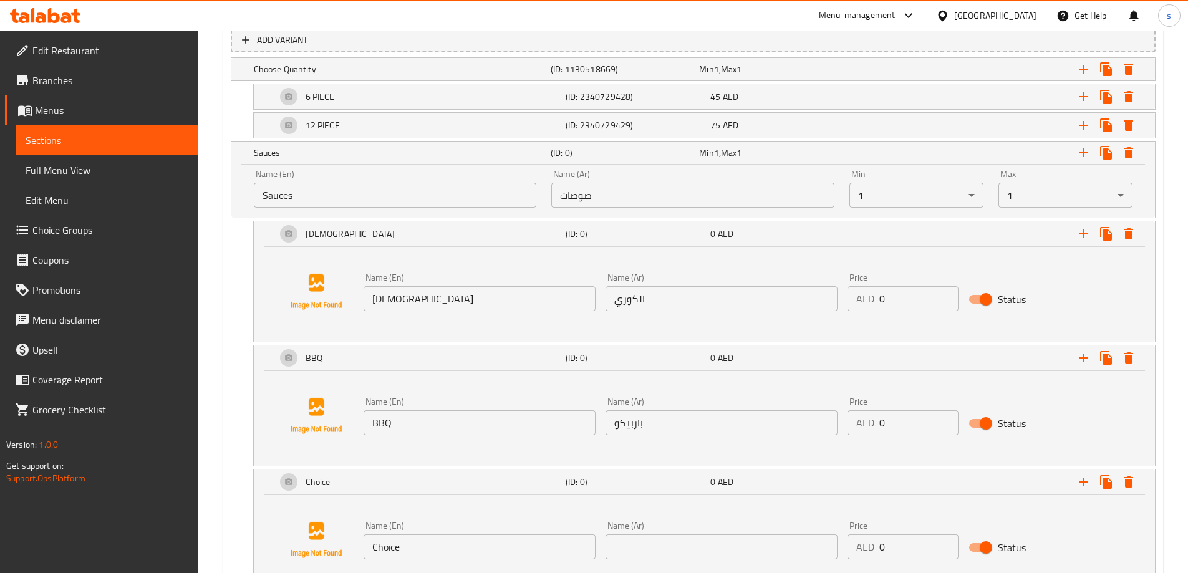
scroll to position [803, 0]
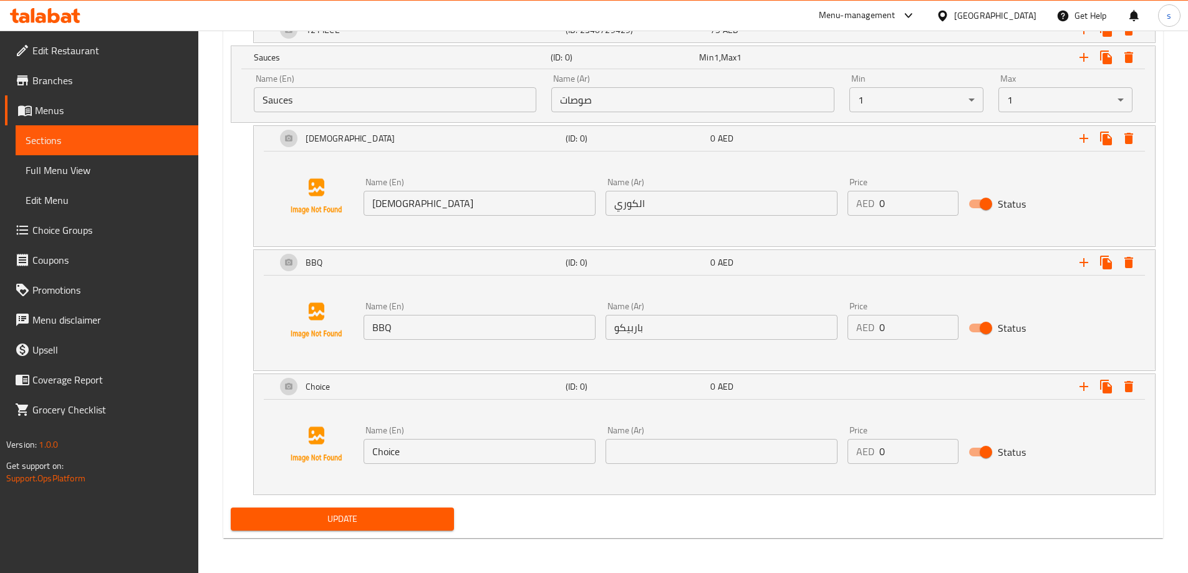
click at [392, 450] on input "Choice" at bounding box center [480, 451] width 232 height 25
paste input "Buffalo"
type input "Buffalo"
click at [614, 447] on input "text" at bounding box center [722, 451] width 232 height 25
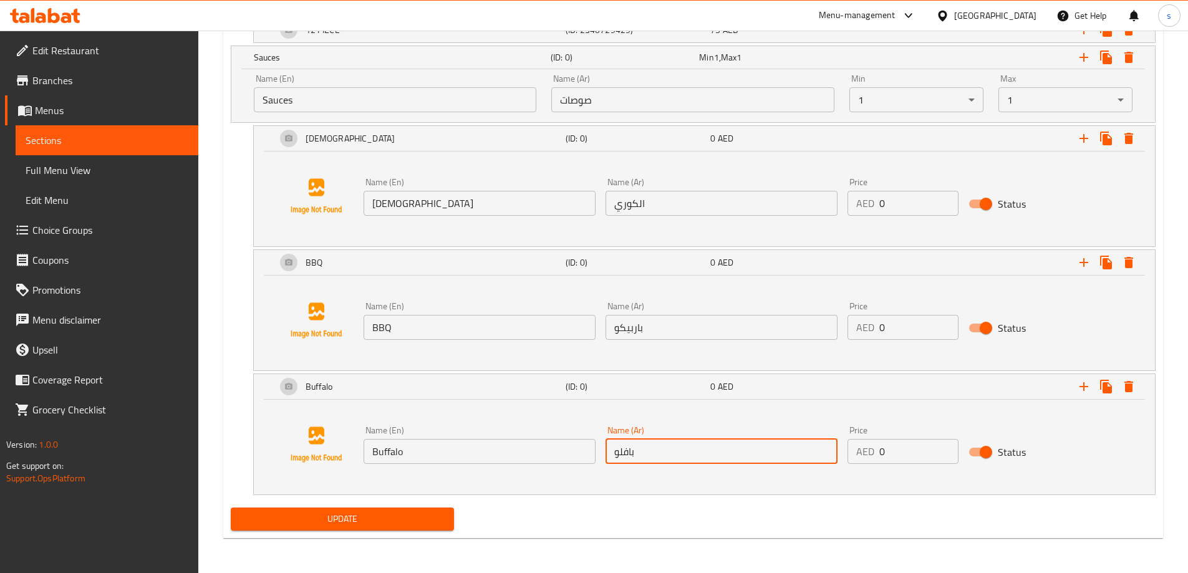
type input "بافلو"
click at [367, 520] on span "Update" at bounding box center [343, 519] width 204 height 16
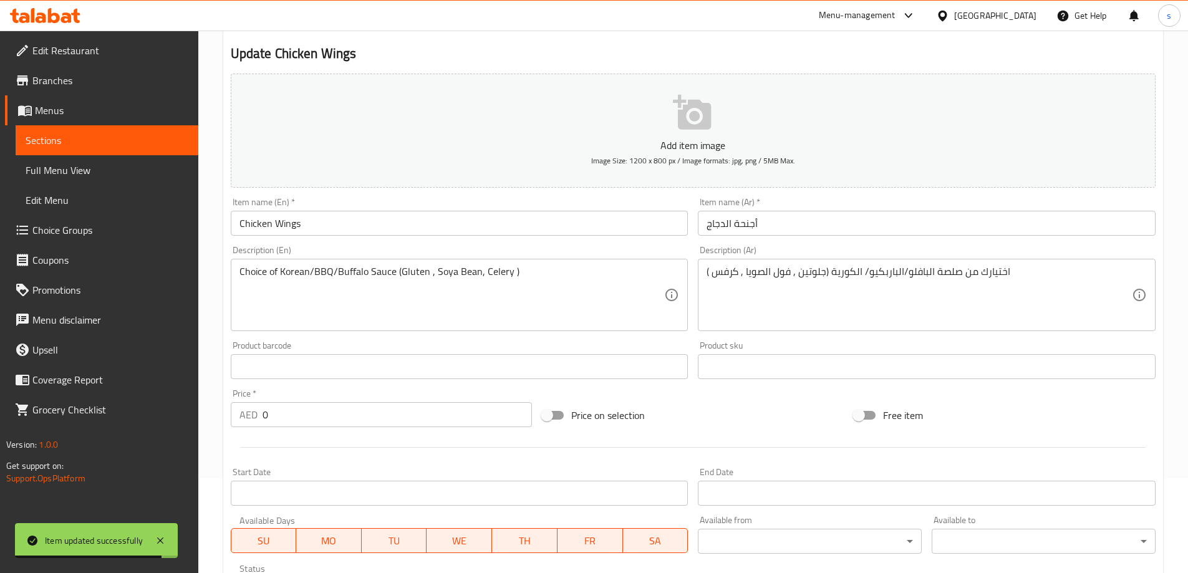
scroll to position [0, 0]
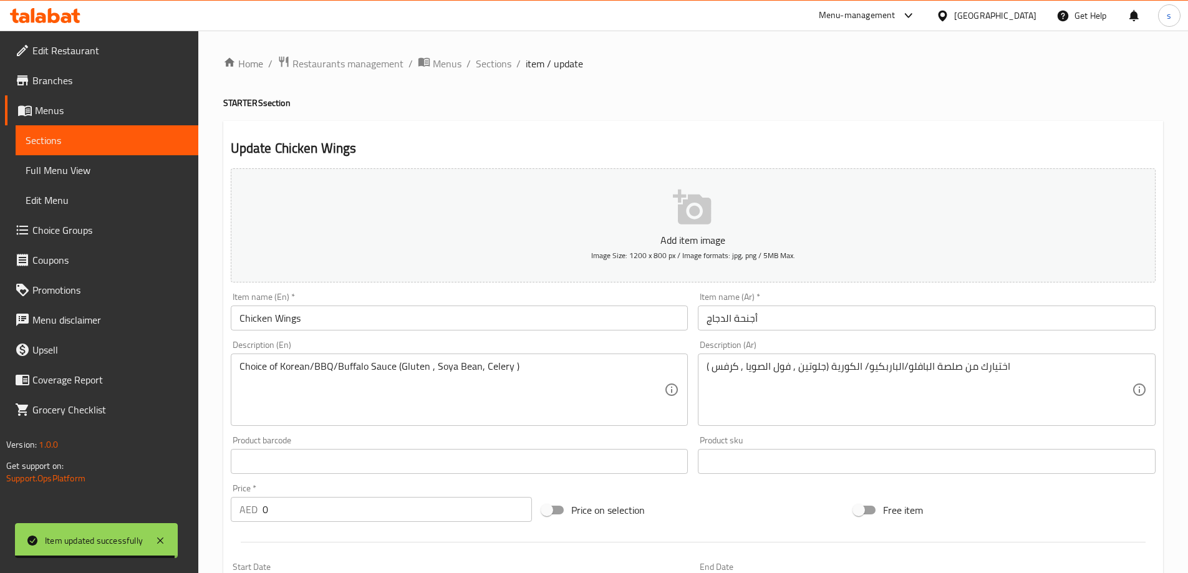
click at [485, 62] on span "Sections" at bounding box center [494, 63] width 36 height 15
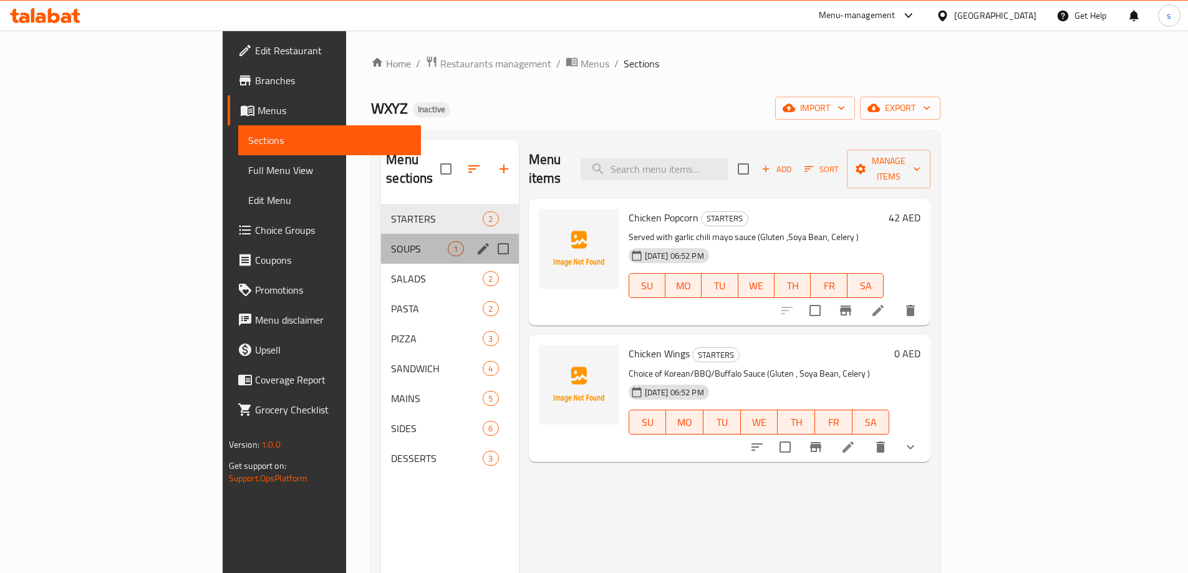
click at [381, 234] on div "SOUPS 1" at bounding box center [449, 249] width 137 height 30
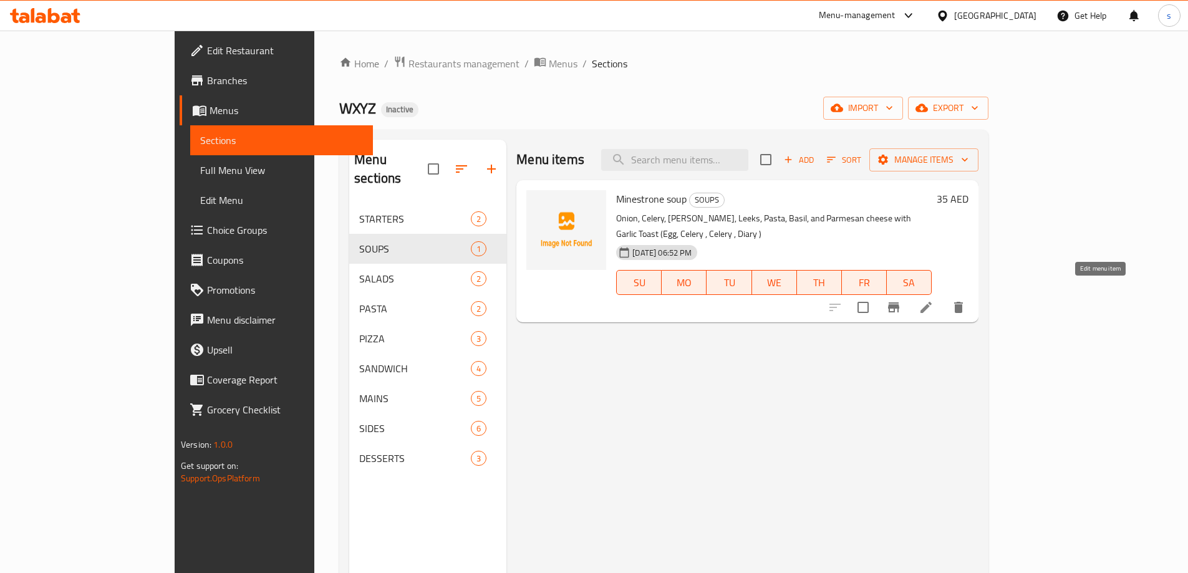
click at [932, 302] on icon at bounding box center [926, 307] width 11 height 11
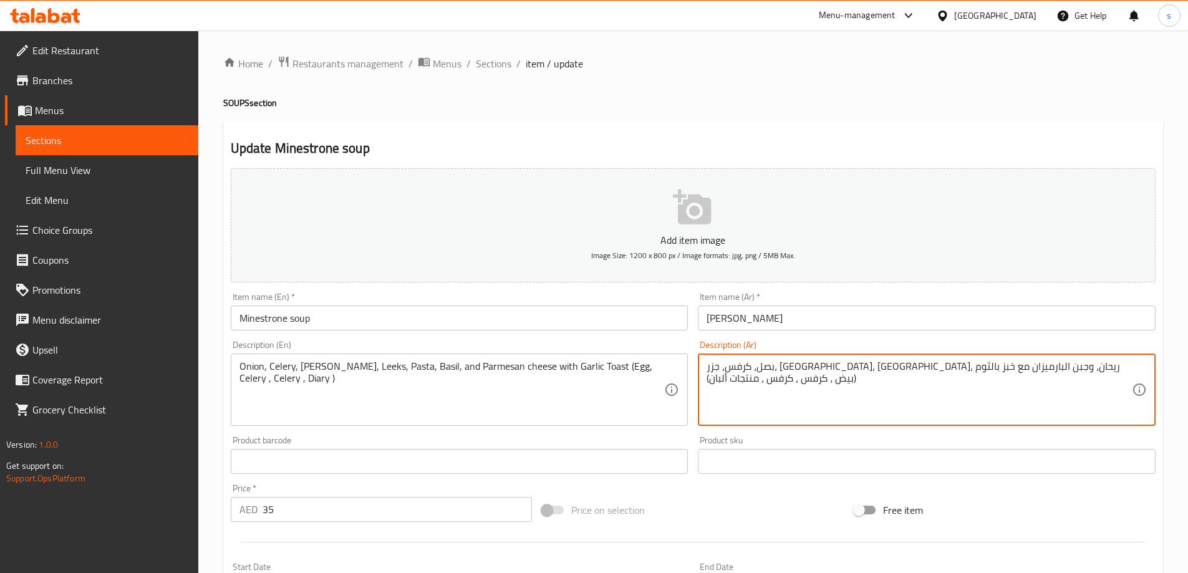
click at [758, 365] on textarea "بصل، كرفس، جزر، كراث، معكرونة، ريحان، وجبن البارميزان مع خبز بالثوم (بيض ، كرفس…" at bounding box center [919, 389] width 425 height 59
type textarea "بصل، كرفس، جزر، كراث، معكرونة، ريحان، وجبن البارميزان مع خبز بالثوم (بيض ، كرفس…"
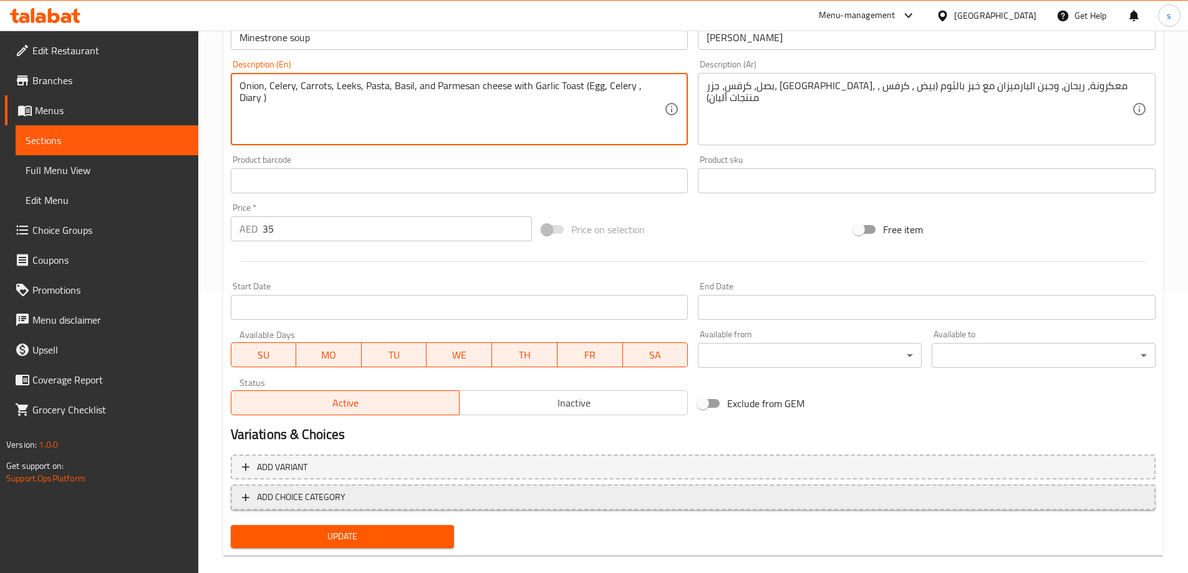
scroll to position [298, 0]
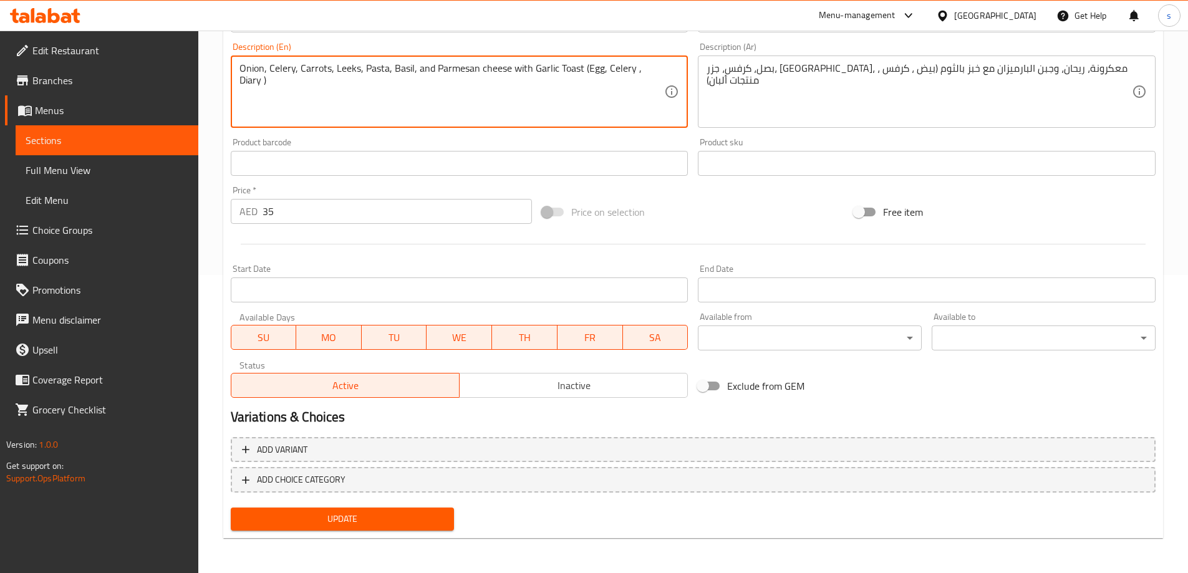
type textarea "Onion, Celery, Carrots, Leeks, Pasta, Basil, and Parmesan cheese with Garlic To…"
click at [418, 524] on span "Update" at bounding box center [343, 519] width 204 height 16
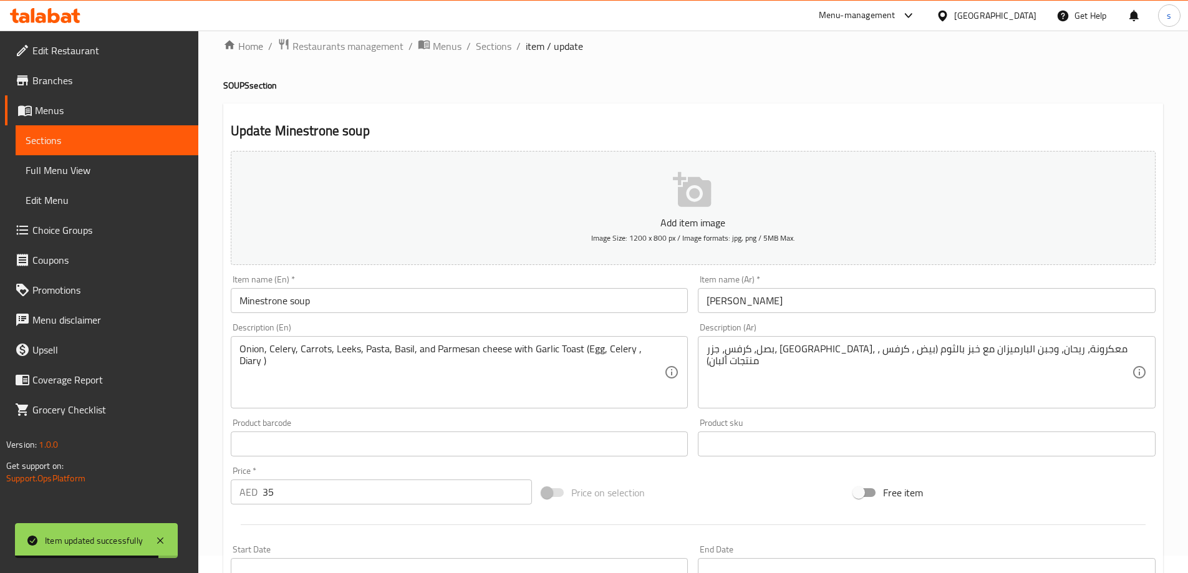
scroll to position [0, 0]
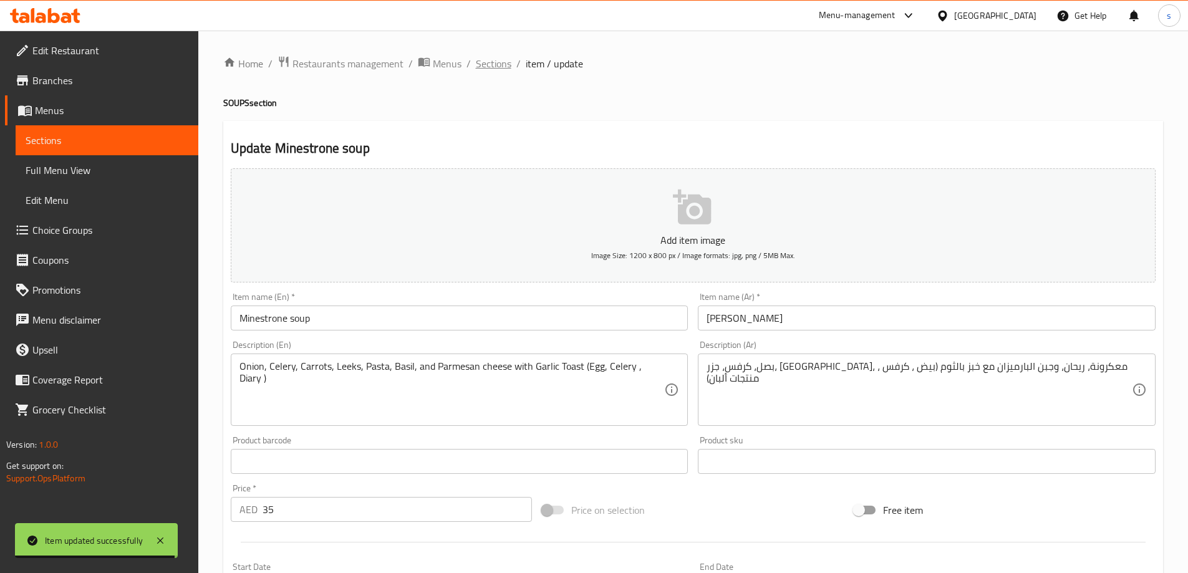
click at [495, 62] on span "Sections" at bounding box center [494, 63] width 36 height 15
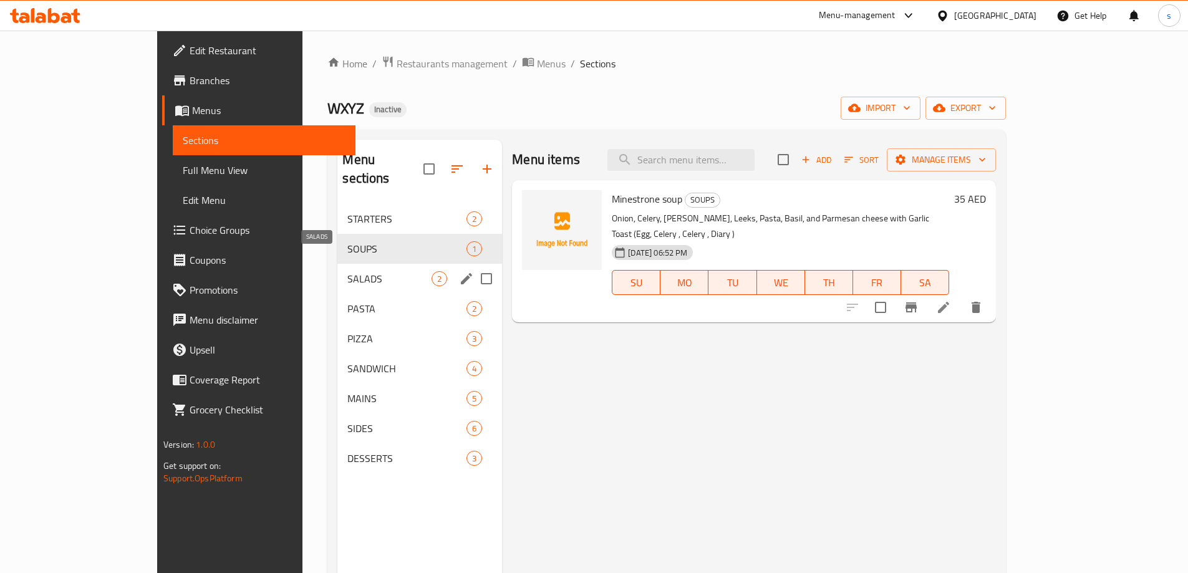
click at [347, 271] on span "SALADS" at bounding box center [389, 278] width 84 height 15
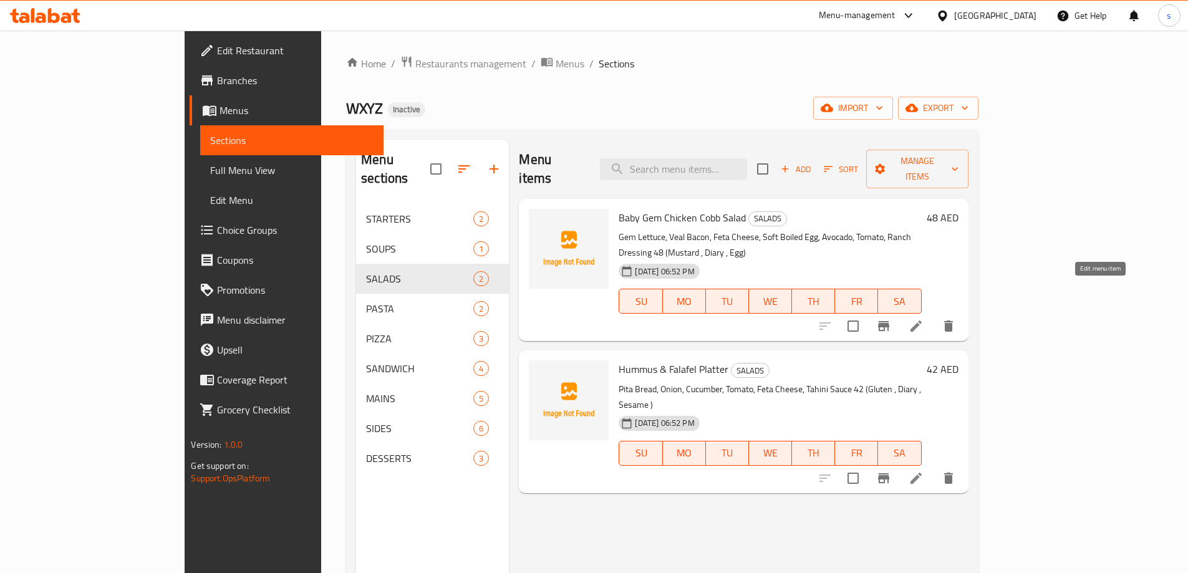
click at [924, 319] on icon at bounding box center [916, 326] width 15 height 15
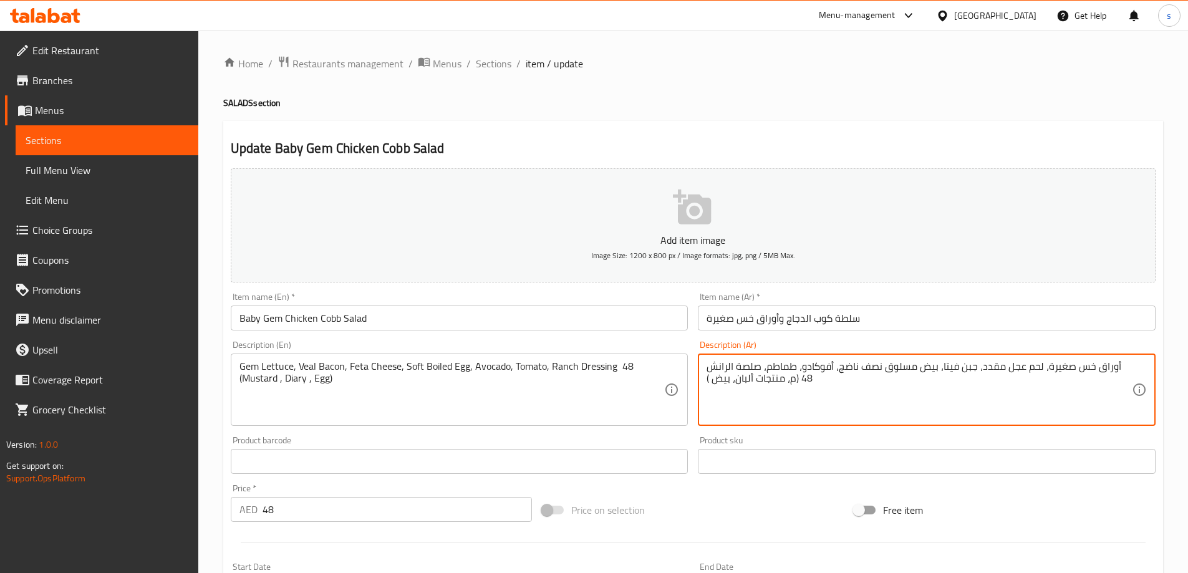
click at [792, 377] on textarea "أوراق خس صغيرة، لحم عجل مقدد، جبن فيتا، بيض مسلوق نصف ناضج، أفوكادو، طماطم، صلص…" at bounding box center [919, 389] width 425 height 59
click at [793, 380] on textarea "أوراق خس صغيرة، لحم عجل مقدد، جبن فيتا، بيض مسلوق نصف ناضج، أفوكادو، طماطم، صلص…" at bounding box center [919, 389] width 425 height 59
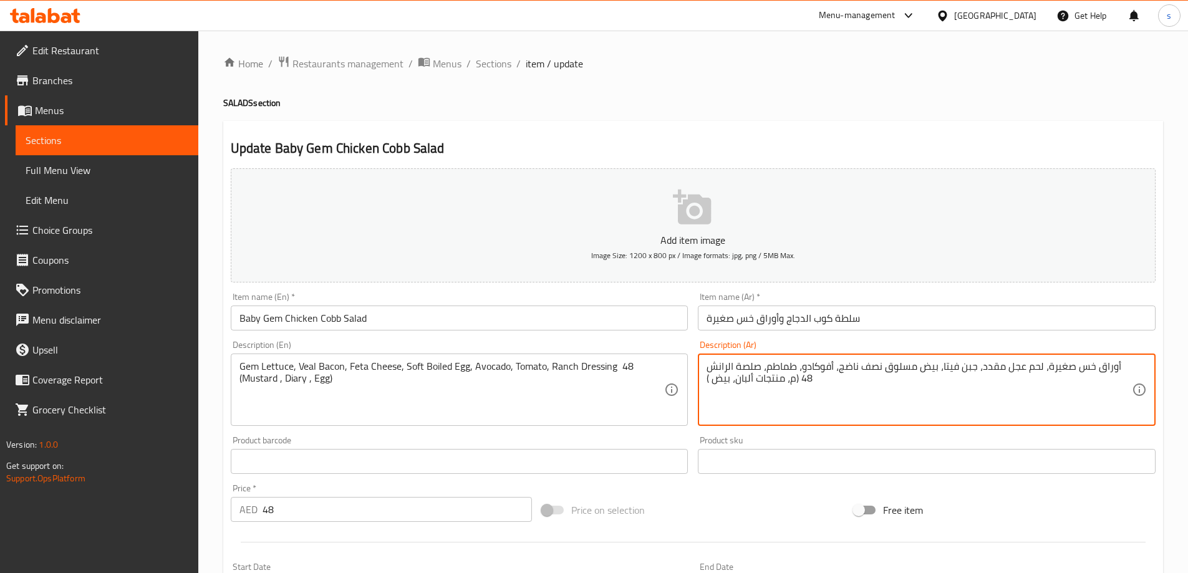
click at [793, 380] on textarea "أوراق خس صغيرة، لحم عجل مقدد، جبن فيتا، بيض مسلوق نصف ناضج، أفوكادو، طماطم، صلص…" at bounding box center [919, 389] width 425 height 59
paste textarea "تردة"
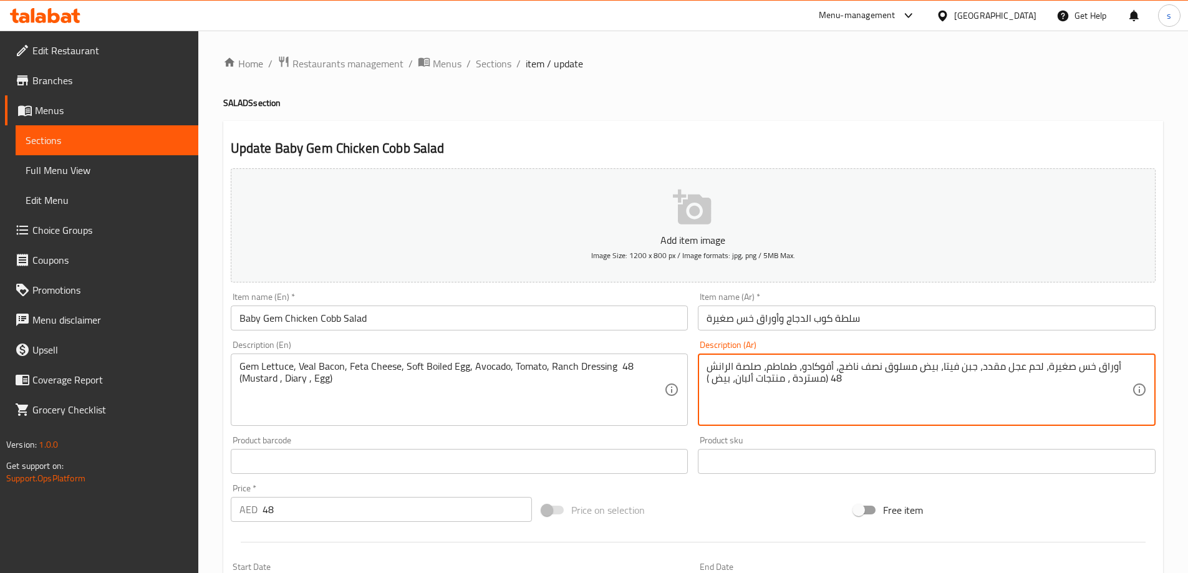
scroll to position [249, 0]
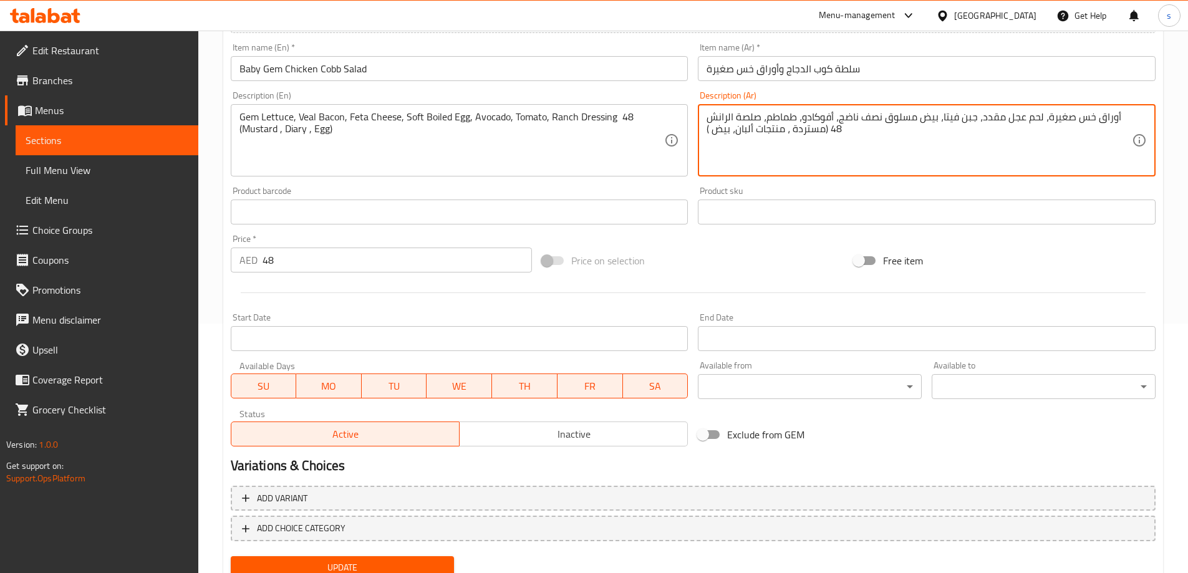
type textarea "أوراق خس صغيرة، لحم عجل مقدد، جبن فيتا، بيض مسلوق نصف ناضج، أفوكادو، طماطم، صلص…"
click at [314, 560] on span "Update" at bounding box center [343, 568] width 204 height 16
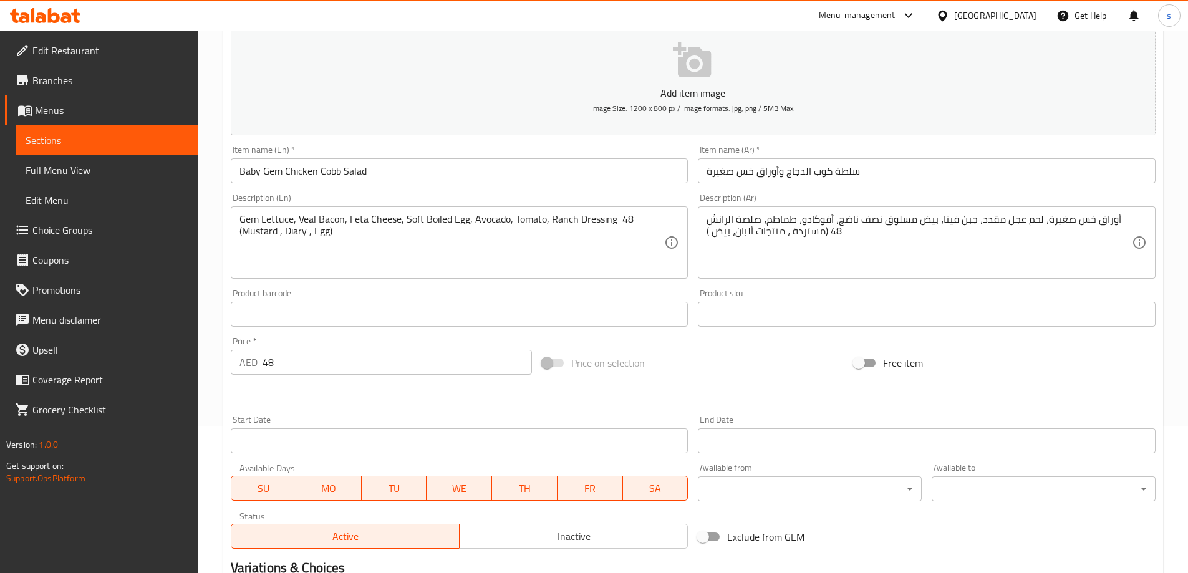
scroll to position [0, 0]
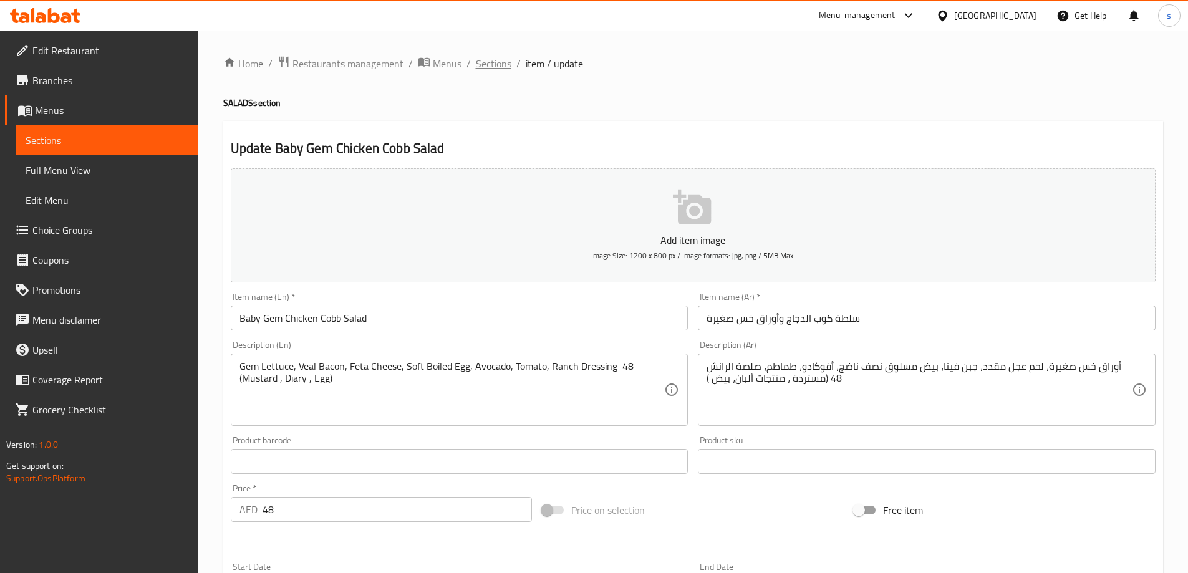
click at [483, 57] on span "Sections" at bounding box center [494, 63] width 36 height 15
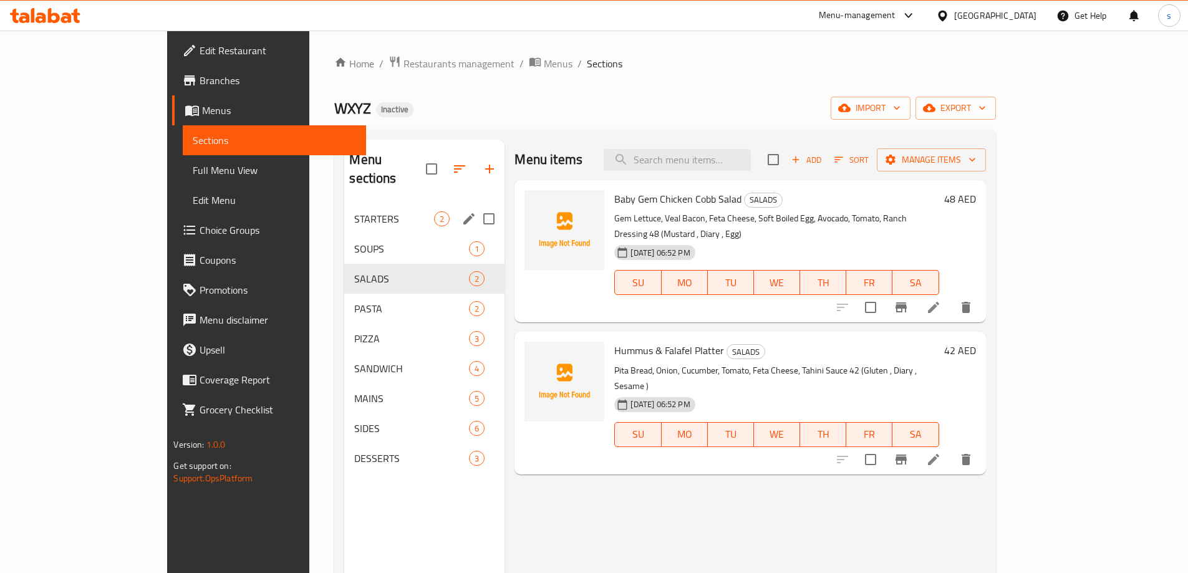
click at [354, 211] on span "STARTERS" at bounding box center [394, 218] width 80 height 15
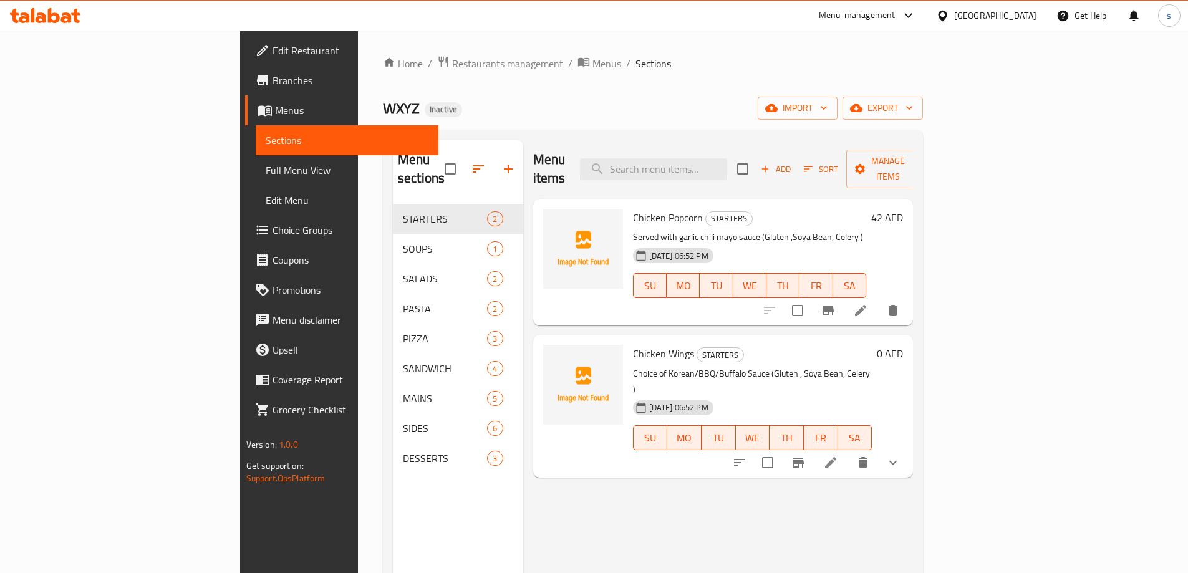
click at [878, 302] on li at bounding box center [860, 310] width 35 height 22
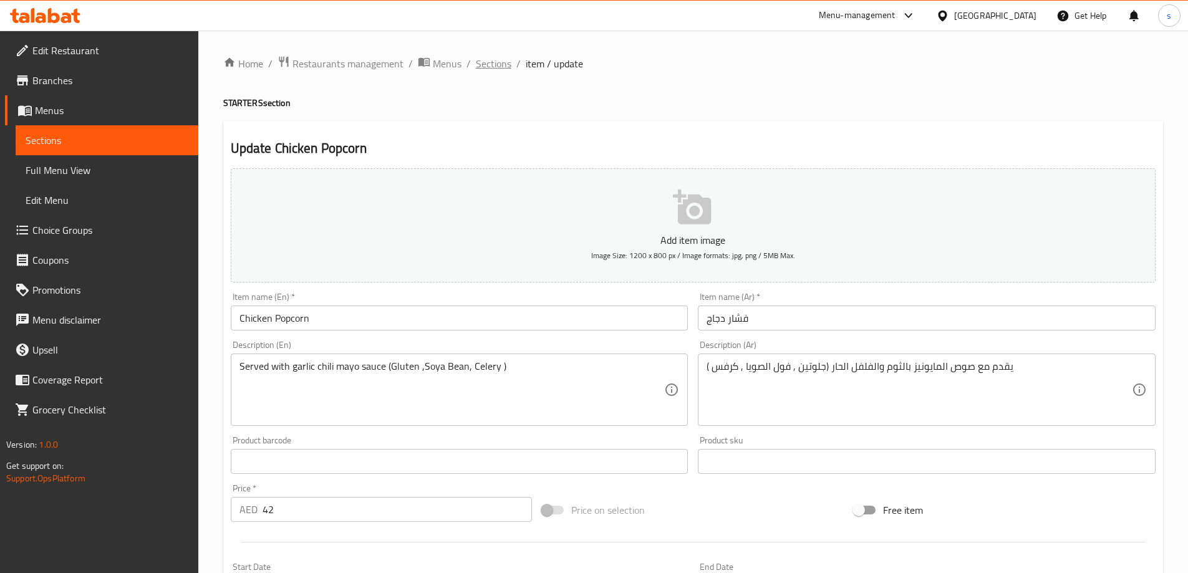
click at [491, 68] on span "Sections" at bounding box center [494, 63] width 36 height 15
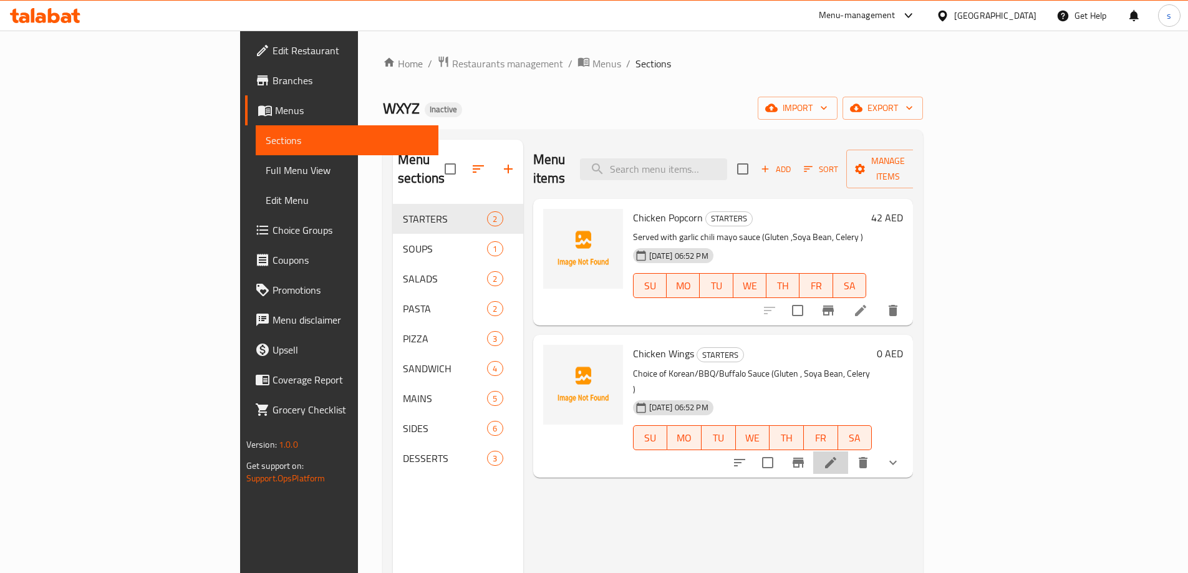
click at [848, 452] on li at bounding box center [830, 463] width 35 height 22
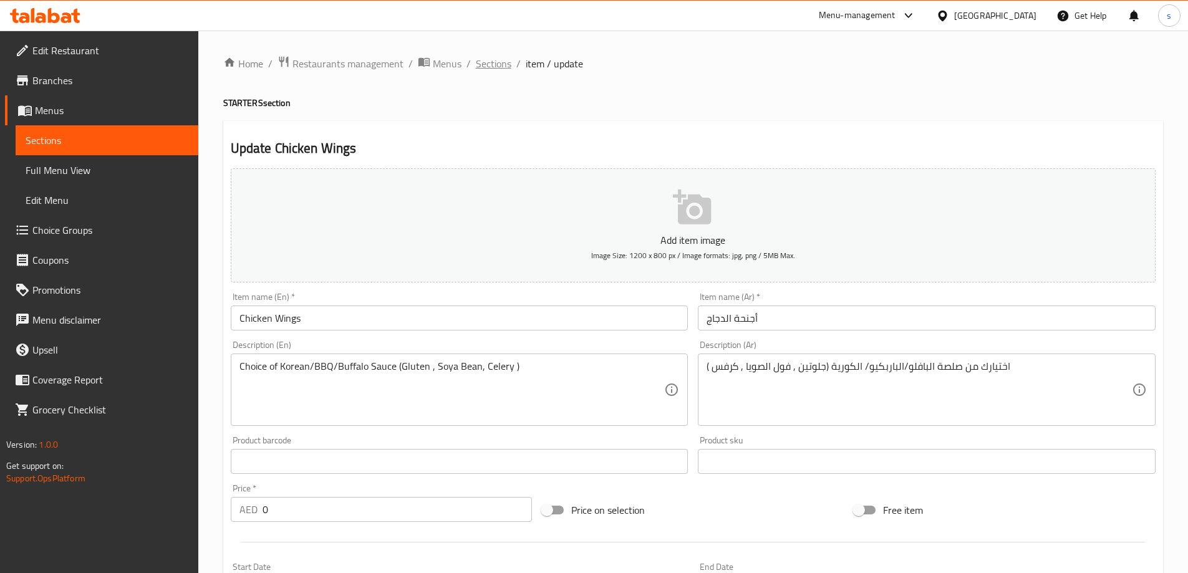
click at [501, 62] on span "Sections" at bounding box center [494, 63] width 36 height 15
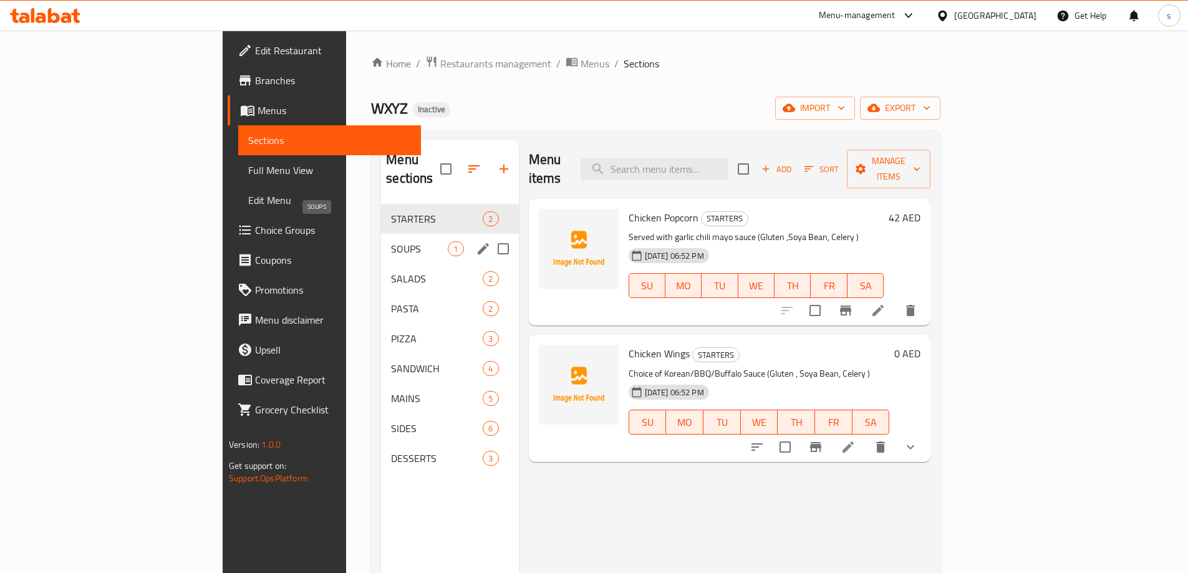
click at [391, 241] on span "SOUPS" at bounding box center [419, 248] width 57 height 15
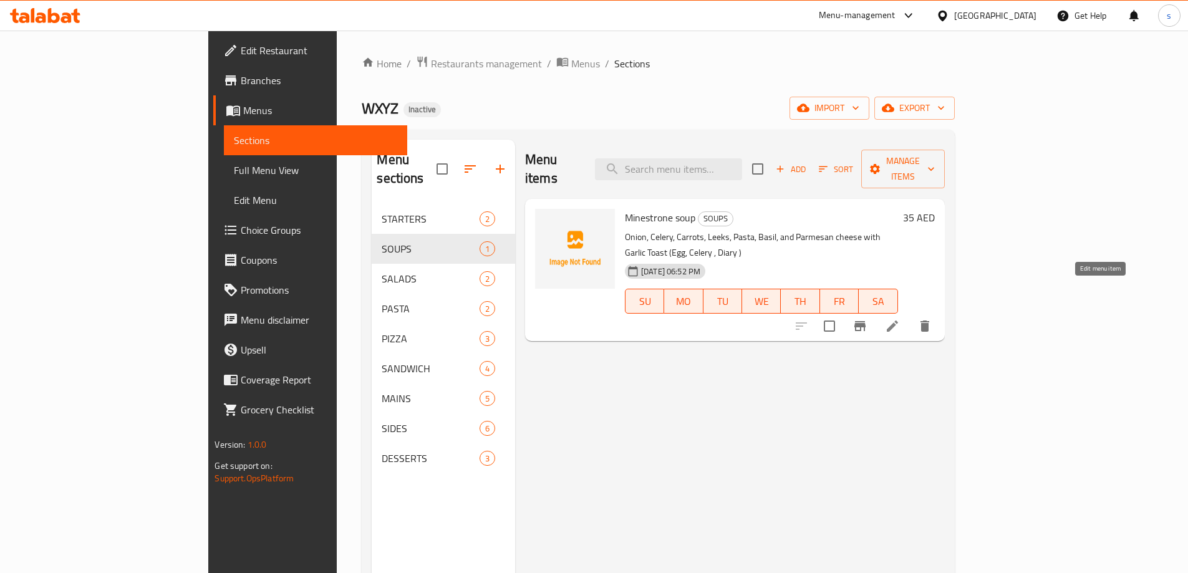
click at [900, 319] on icon at bounding box center [892, 326] width 15 height 15
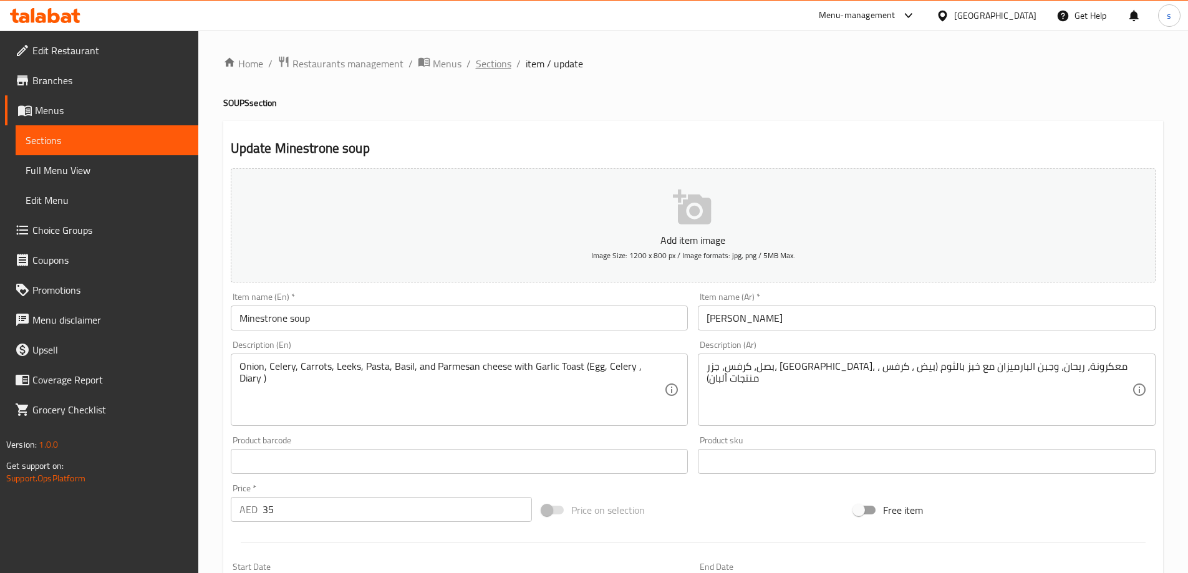
click at [480, 60] on span "Sections" at bounding box center [494, 63] width 36 height 15
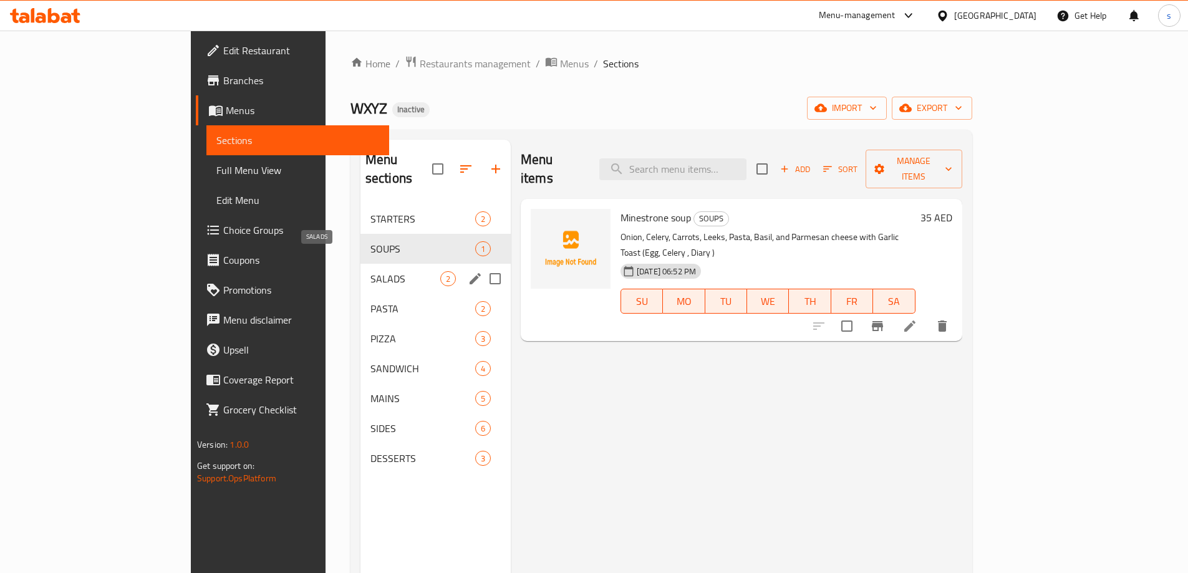
click at [370, 271] on span "SALADS" at bounding box center [405, 278] width 70 height 15
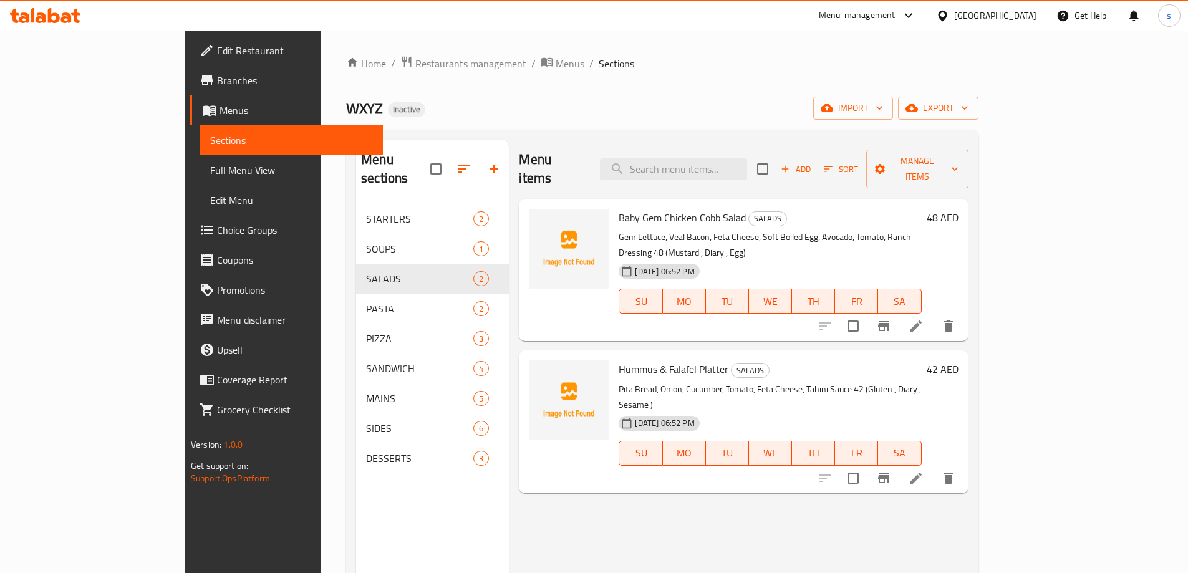
click at [934, 315] on li at bounding box center [916, 326] width 35 height 22
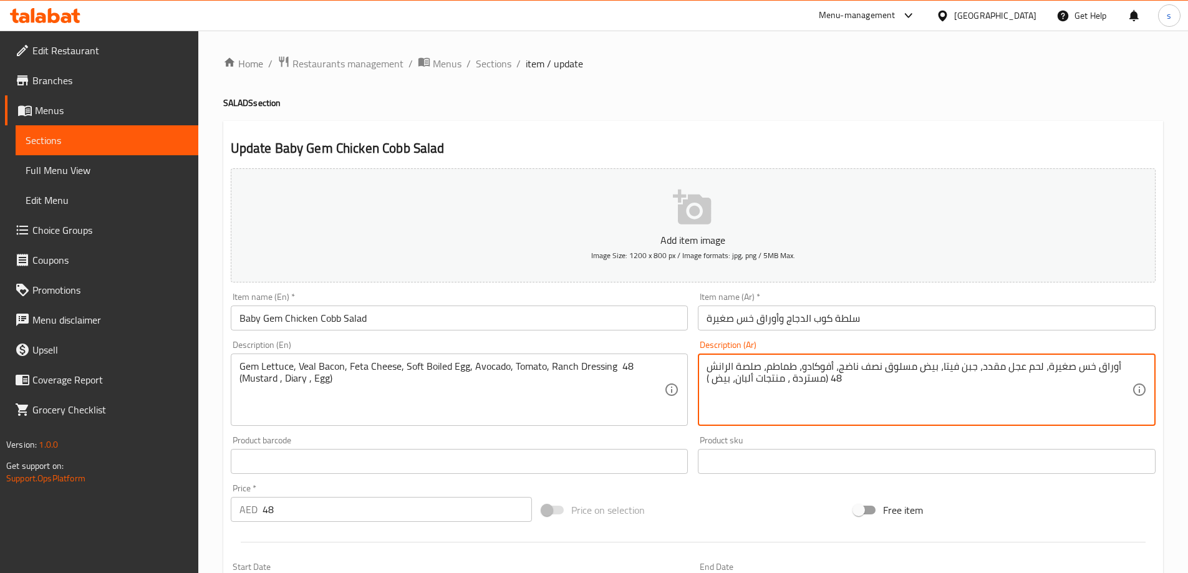
click at [712, 365] on textarea "أوراق خس صغيرة، لحم عجل مقدد، جبن فيتا، بيض مسلوق نصف ناضج، أفوكادو، طماطم، صلص…" at bounding box center [919, 389] width 425 height 59
type textarea "أوراق خس صغيرة، لحم عجل مقدد، جبن فيتا، بيض مسلوق نصف ناضج، أفوكادو، طماطم، صلص…"
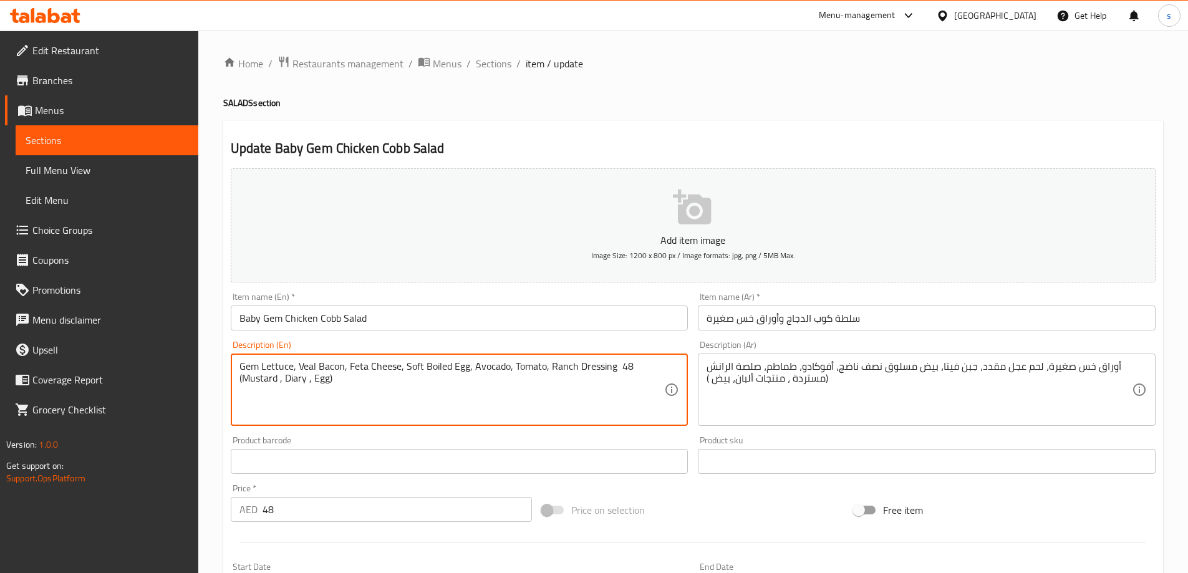
click at [623, 368] on textarea "Gem Lettuce, Veal Bacon, Feta Cheese, Soft Boiled Egg, Avocado, Tomato, Ranch D…" at bounding box center [451, 389] width 425 height 59
drag, startPoint x: 402, startPoint y: 366, endPoint x: 466, endPoint y: 366, distance: 64.2
click at [466, 366] on textarea "Gem Lettuce, Veal Bacon, Feta Cheese, Soft Boiled Egg, Avocado, Tomato, Ranch D…" at bounding box center [451, 389] width 425 height 59
type textarea "Gem Lettuce, Veal Bacon, Feta Cheese, Soft Boiled Egg, Avocado, Tomato, Ranch D…"
click at [544, 140] on h2 "Update Baby Gem Chicken Cobb Salad" at bounding box center [693, 148] width 925 height 19
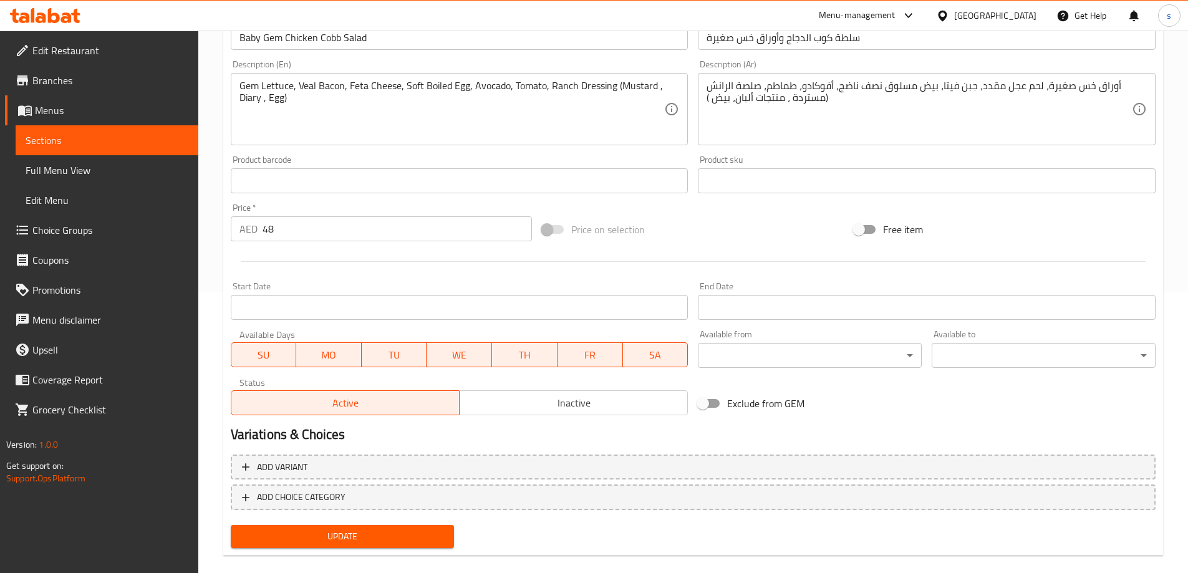
scroll to position [298, 0]
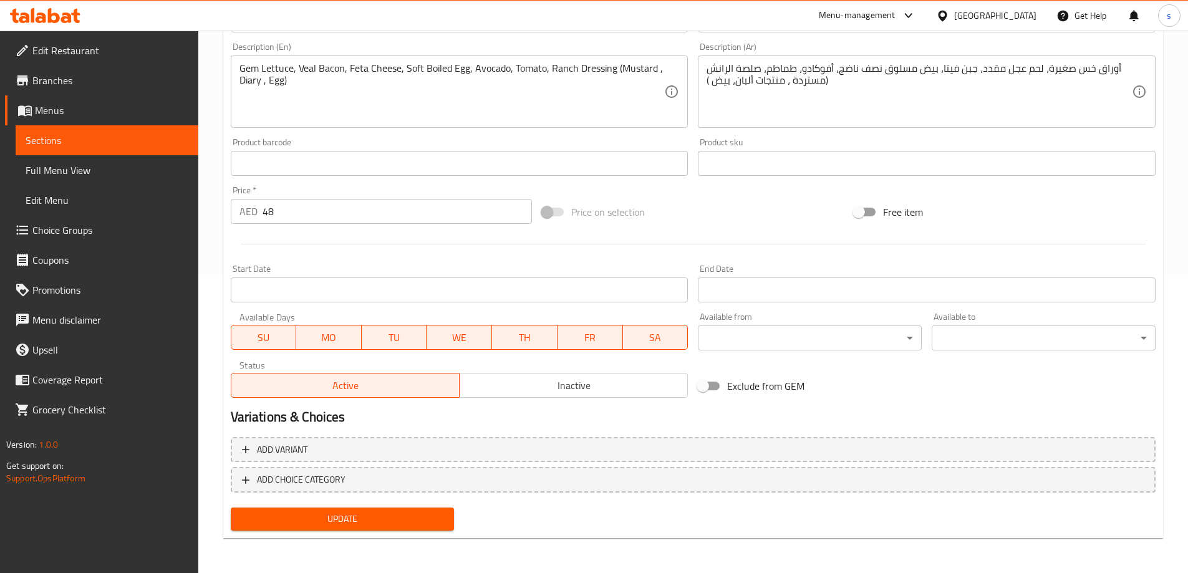
click at [405, 521] on span "Update" at bounding box center [343, 519] width 204 height 16
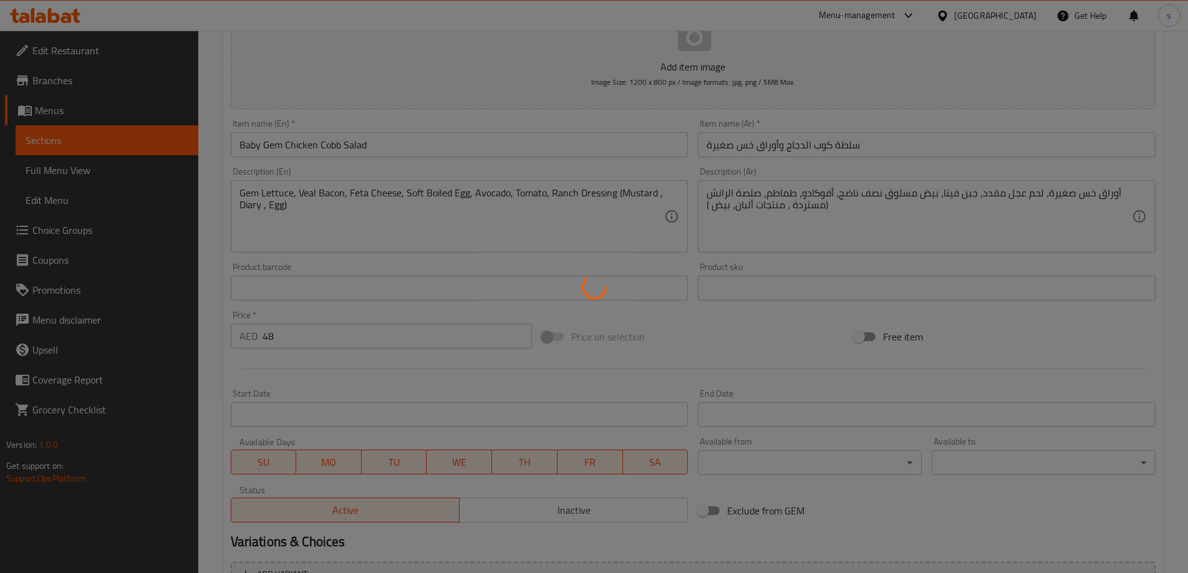
scroll to position [0, 0]
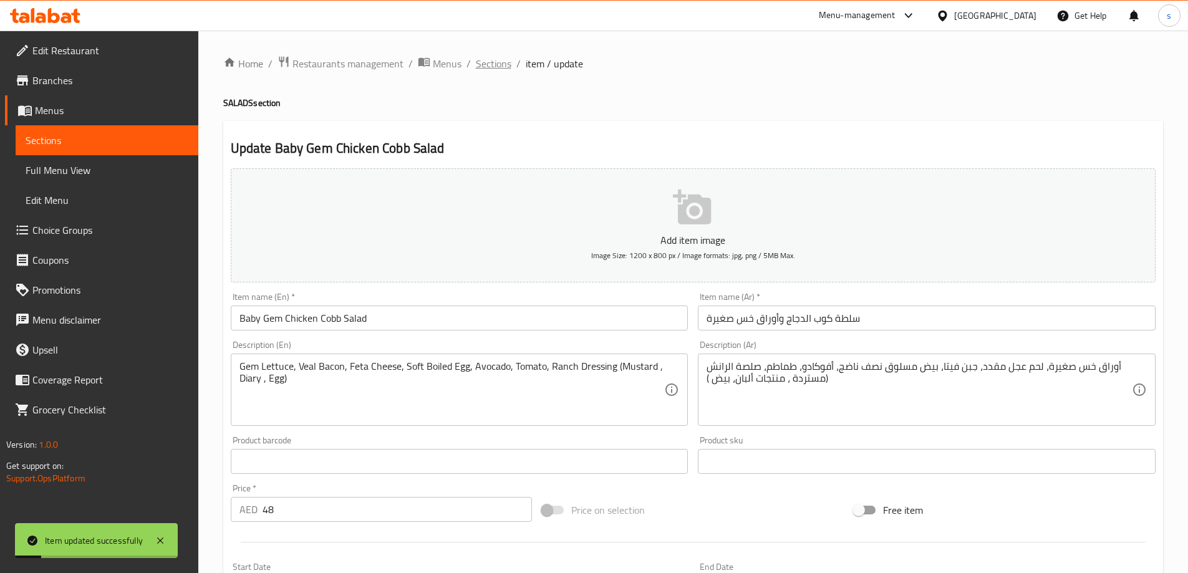
click at [498, 63] on span "Sections" at bounding box center [494, 63] width 36 height 15
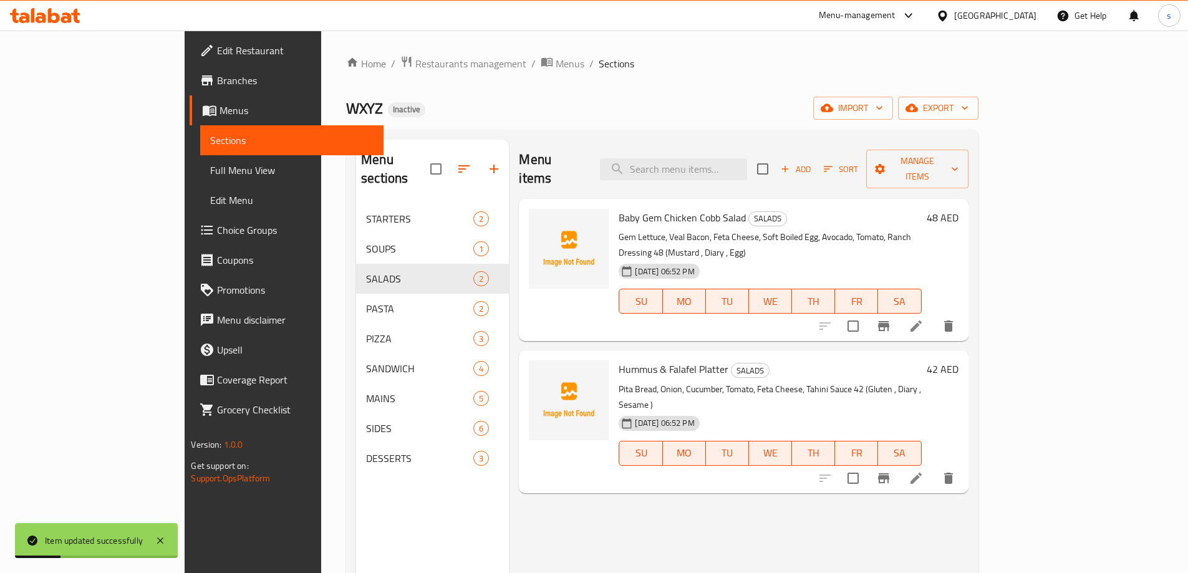
click at [934, 467] on li at bounding box center [916, 478] width 35 height 22
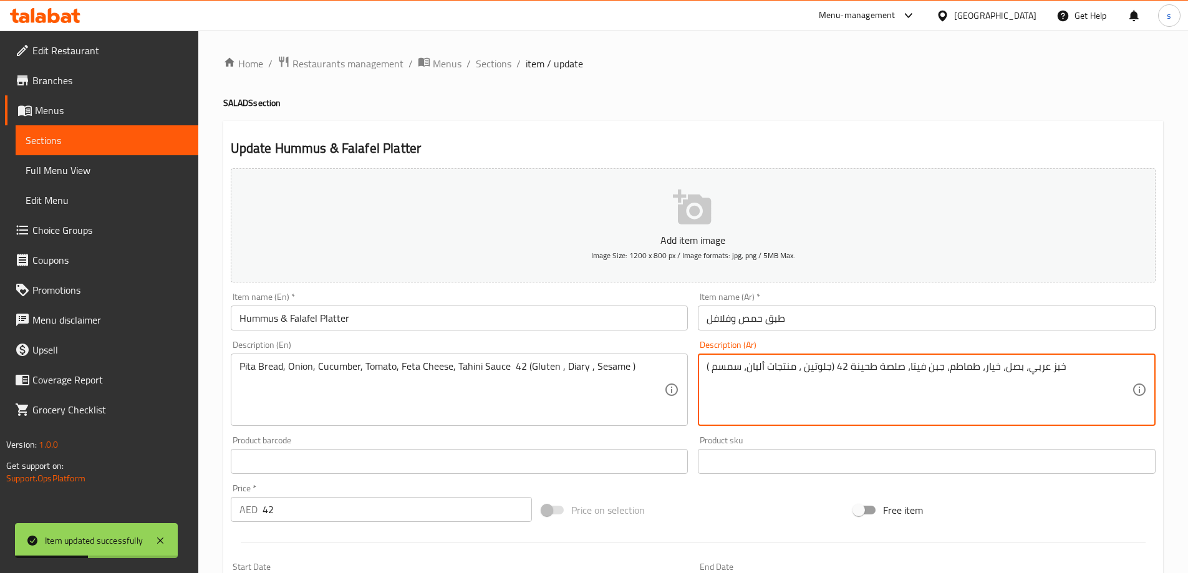
click at [841, 364] on textarea "خبز عربي، بصل، خيار، طماطم، جبن فيتا، صلصة طحينة 42 (جلوتين ، منتجات ألبان، سمس…" at bounding box center [919, 389] width 425 height 59
type textarea "خبز عربي، بصل، خيار، طماطم، جبن فيتا، صلصة طحينة (جلوتين ، منتجات ألبان، سمسم )"
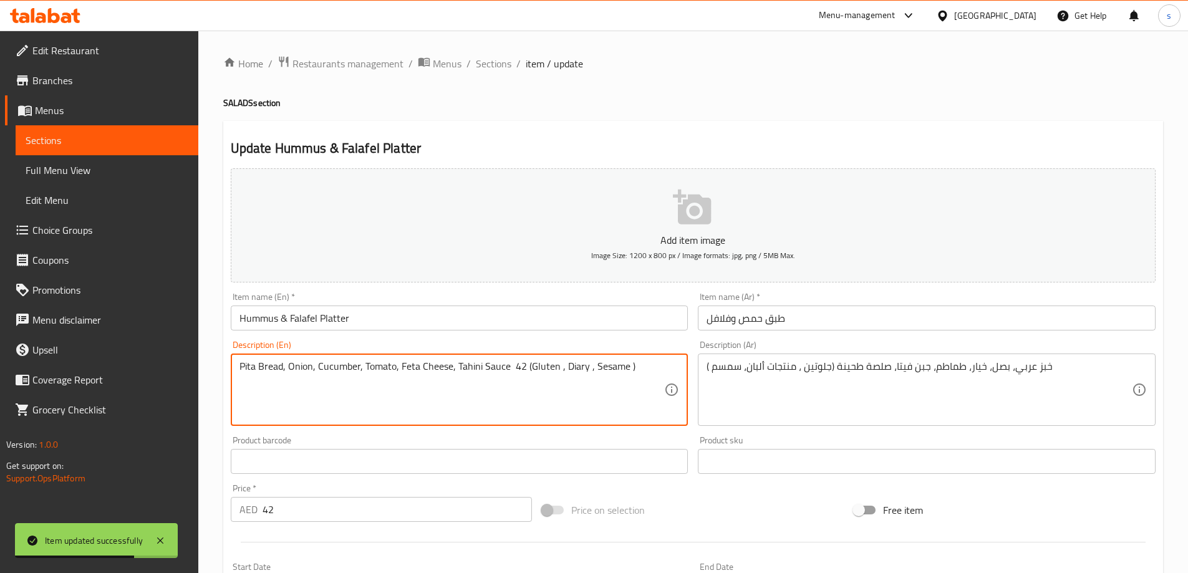
click at [516, 367] on textarea "Pita Bread, Onion, Cucumber, Tomato, Feta Cheese, Tahini Sauce 42 (Gluten , Dia…" at bounding box center [451, 389] width 425 height 59
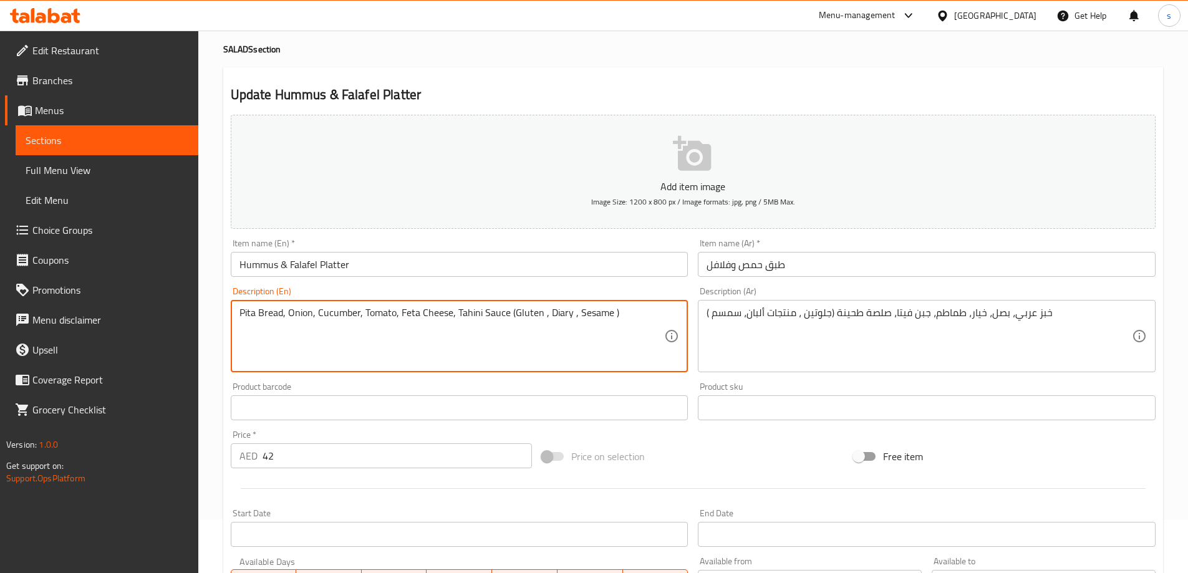
scroll to position [249, 0]
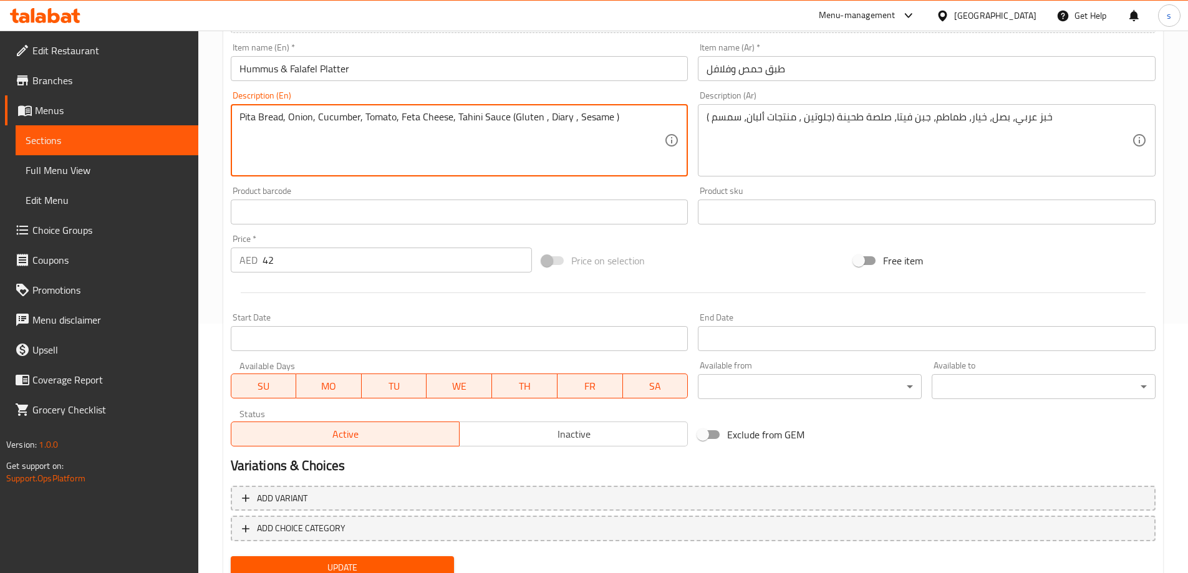
type textarea "Pita Bread, Onion, Cucumber, Tomato, Feta Cheese, Tahini Sauce (Gluten , Diary …"
click at [400, 564] on span "Update" at bounding box center [343, 568] width 204 height 16
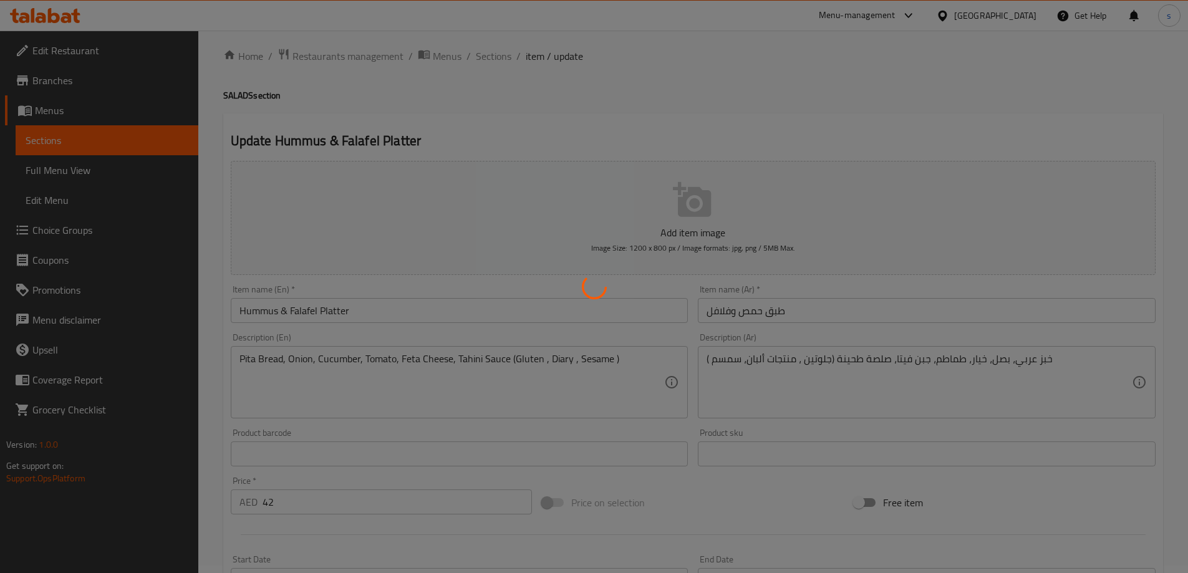
scroll to position [0, 0]
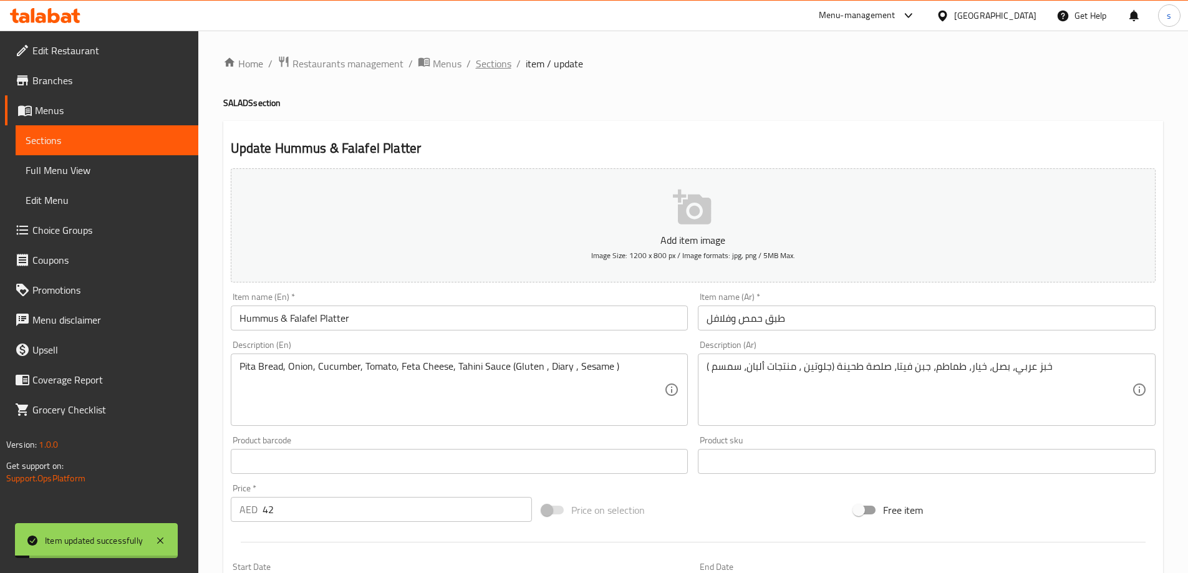
click at [497, 59] on span "Sections" at bounding box center [494, 63] width 36 height 15
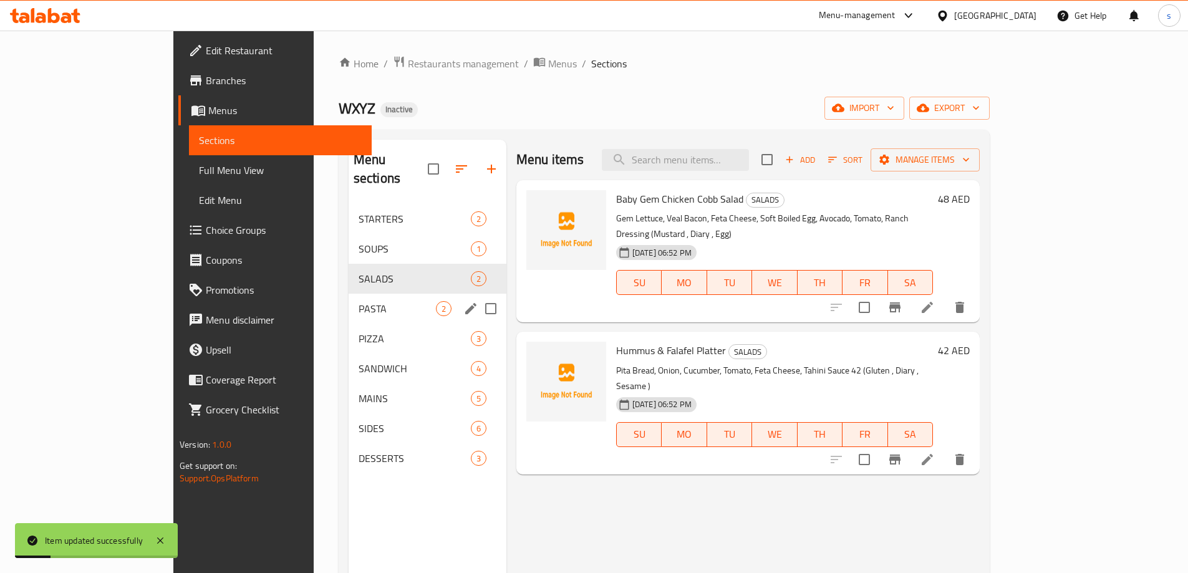
click at [365, 301] on span "PASTA" at bounding box center [397, 308] width 77 height 15
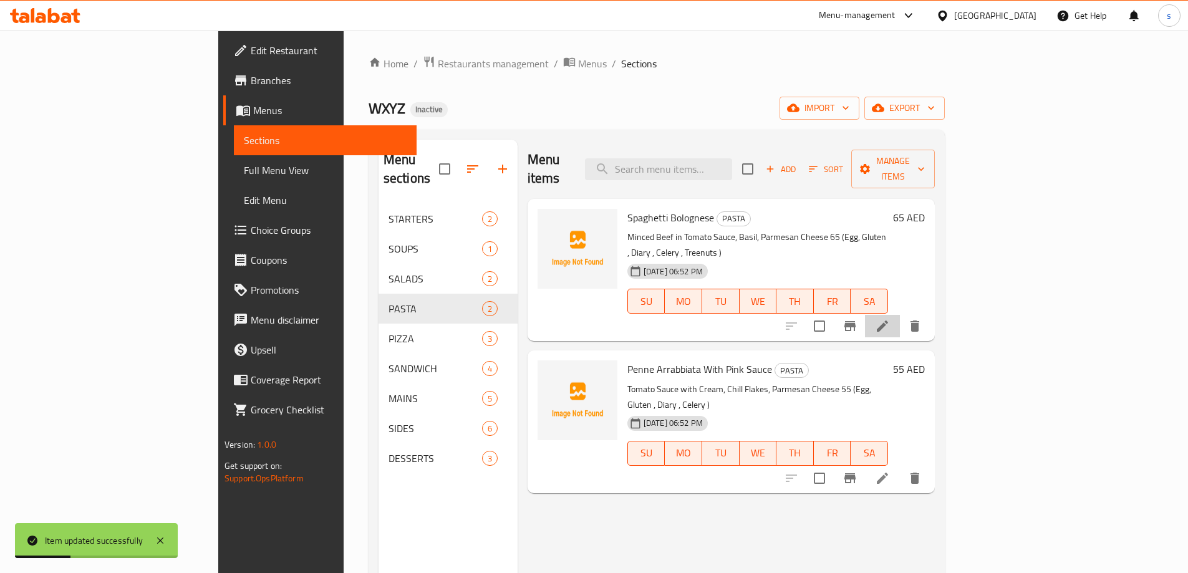
click at [900, 315] on li at bounding box center [882, 326] width 35 height 22
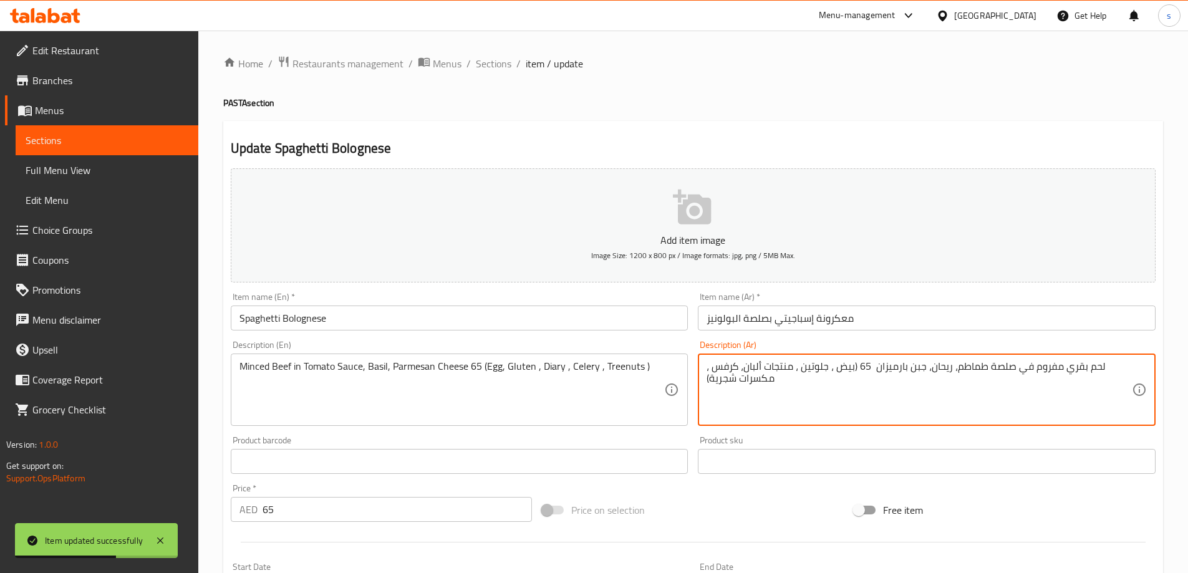
click at [864, 371] on textarea "لحم بقري مفروم في صلصة طماطم، ريحان، جبن بارميزان 65 (بيض ، جلوتين ، منتجات ألب…" at bounding box center [919, 389] width 425 height 59
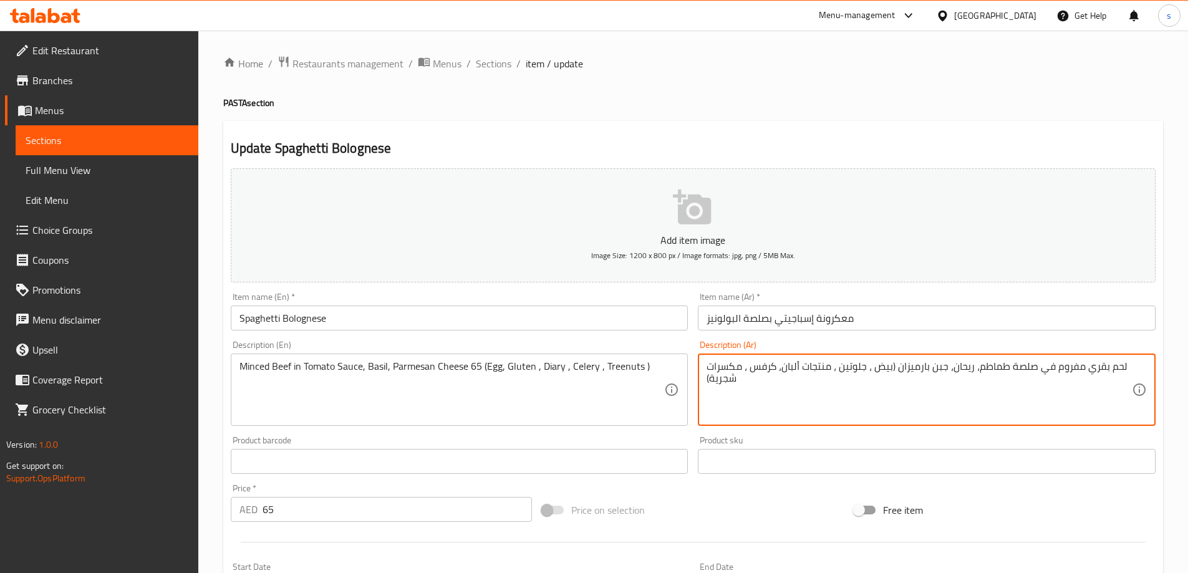
type textarea "لحم بقري مفروم في صلصة طماطم، ريحان، جبن بارميزان (بيض ، جلوتين ، منتجات ألبان،…"
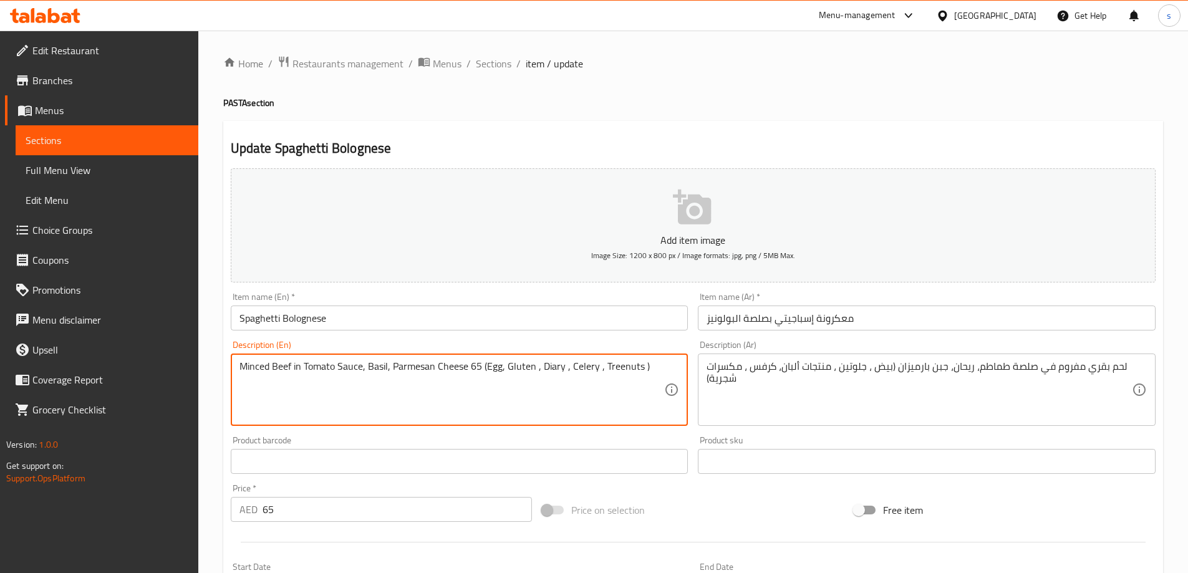
click at [476, 368] on textarea "Minced Beef in Tomato Sauce, Basil, Parmesan Cheese 65 (Egg, Gluten , Diary , C…" at bounding box center [451, 389] width 425 height 59
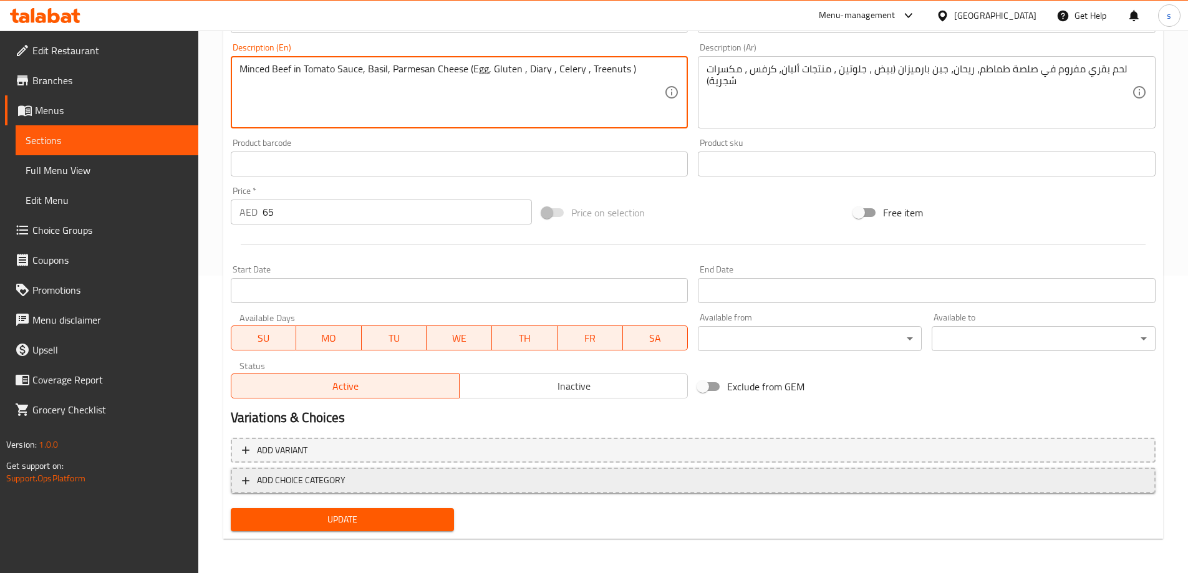
scroll to position [298, 0]
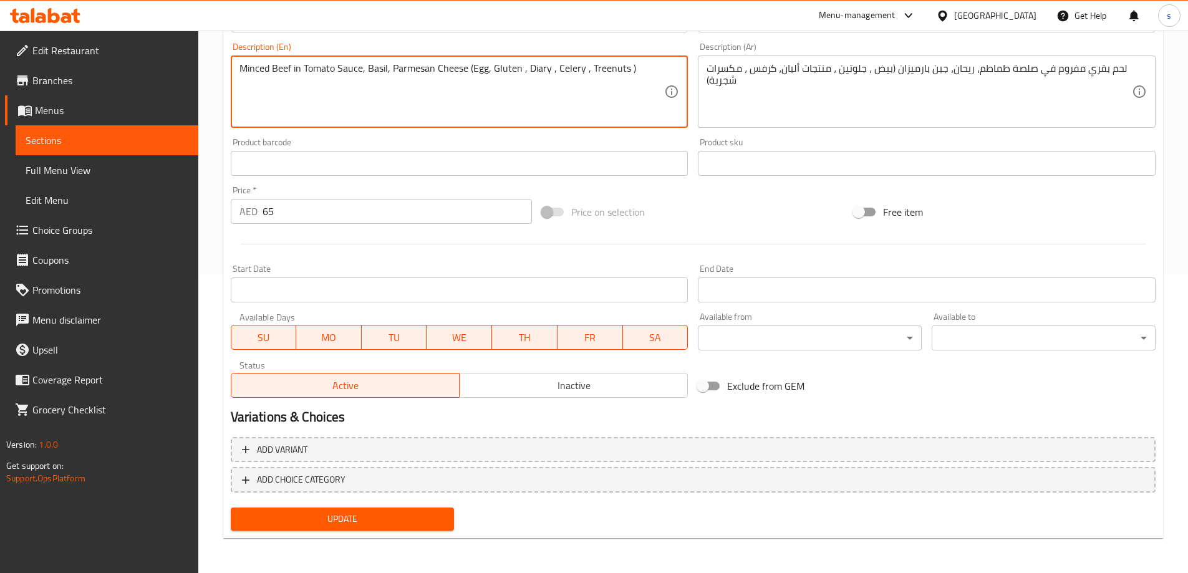
type textarea "Minced Beef in Tomato Sauce, Basil, Parmesan Cheese (Egg, Gluten , Diary , Cele…"
click at [422, 518] on span "Update" at bounding box center [343, 519] width 204 height 16
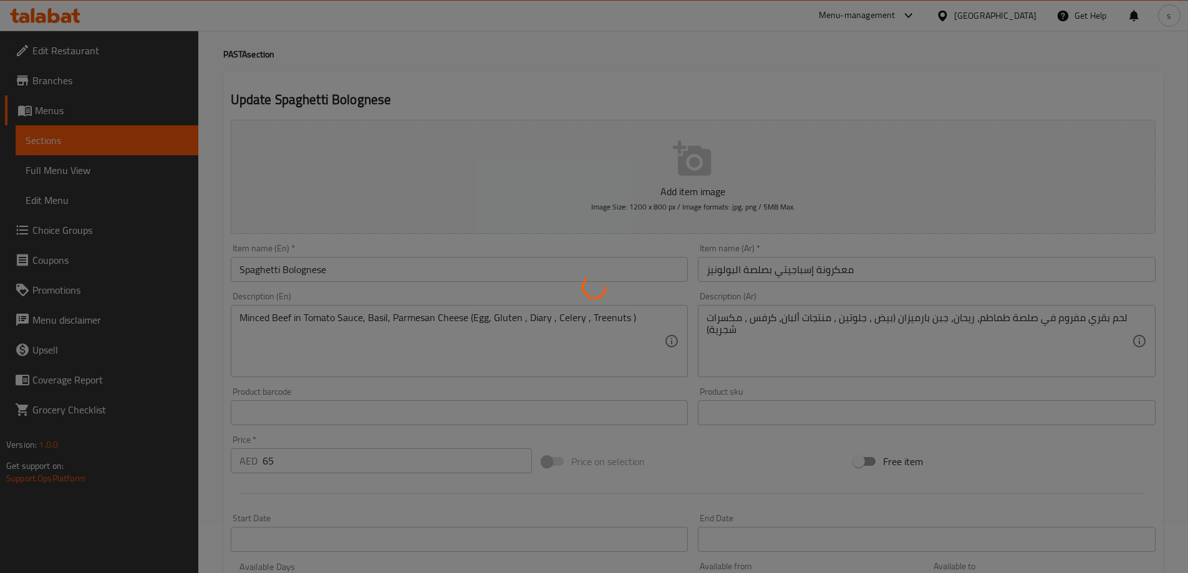
scroll to position [0, 0]
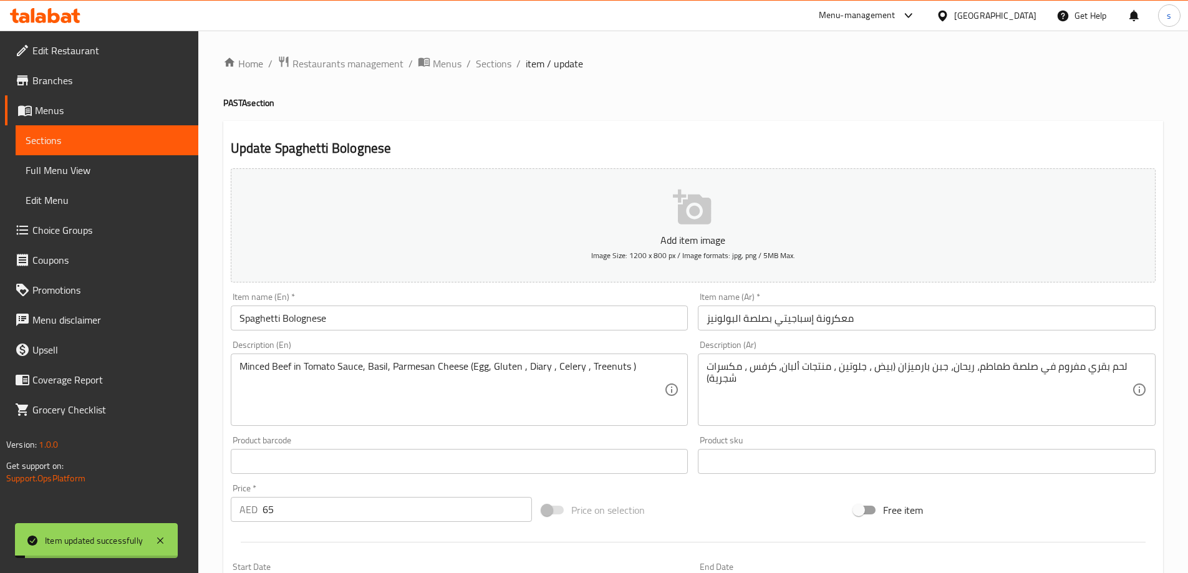
click at [346, 316] on input "Spaghetti Bolognese" at bounding box center [460, 318] width 458 height 25
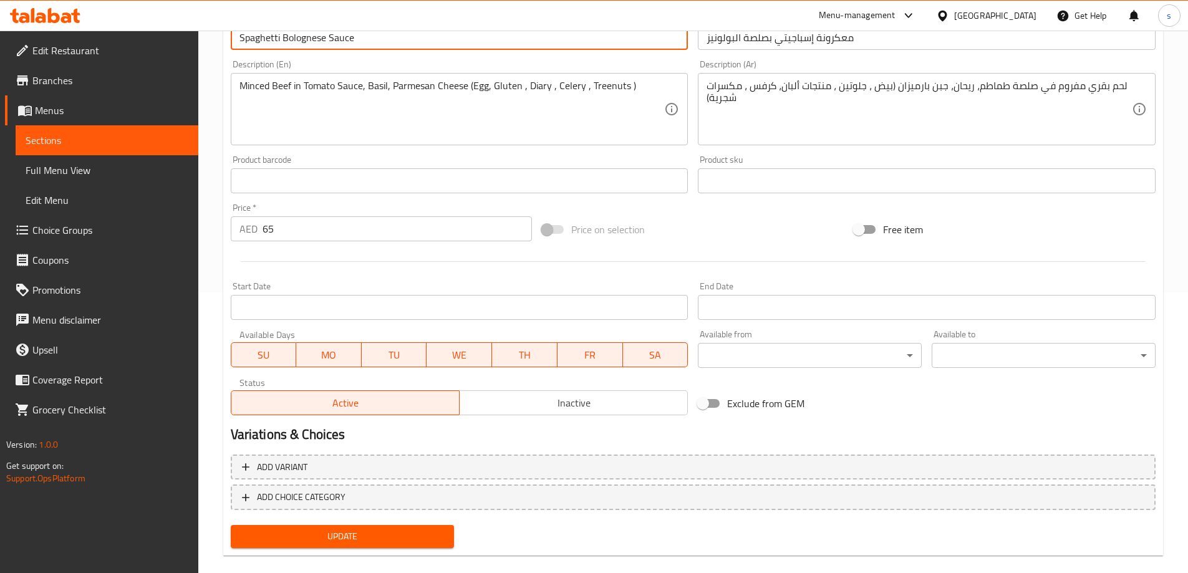
scroll to position [298, 0]
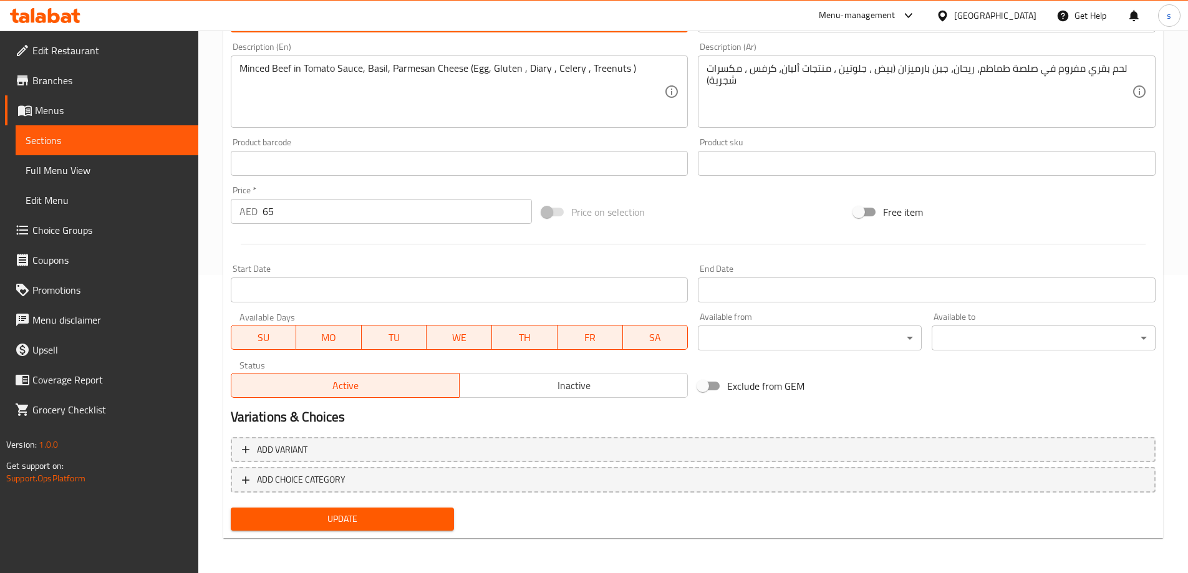
type input "Spaghetti Bolognese Sauce"
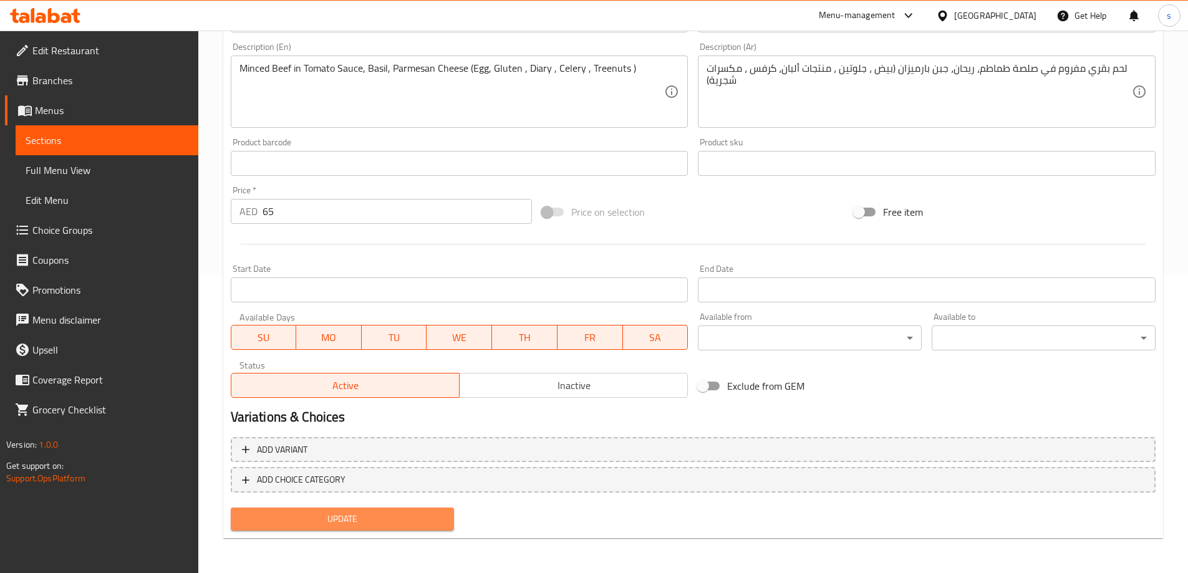
click at [380, 518] on span "Update" at bounding box center [343, 519] width 204 height 16
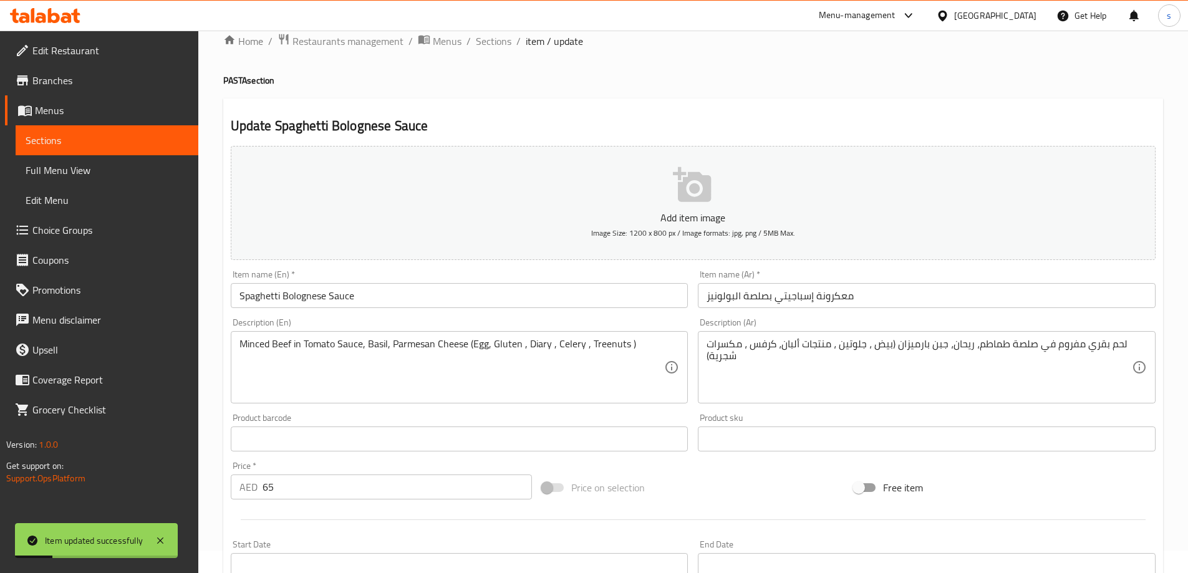
scroll to position [0, 0]
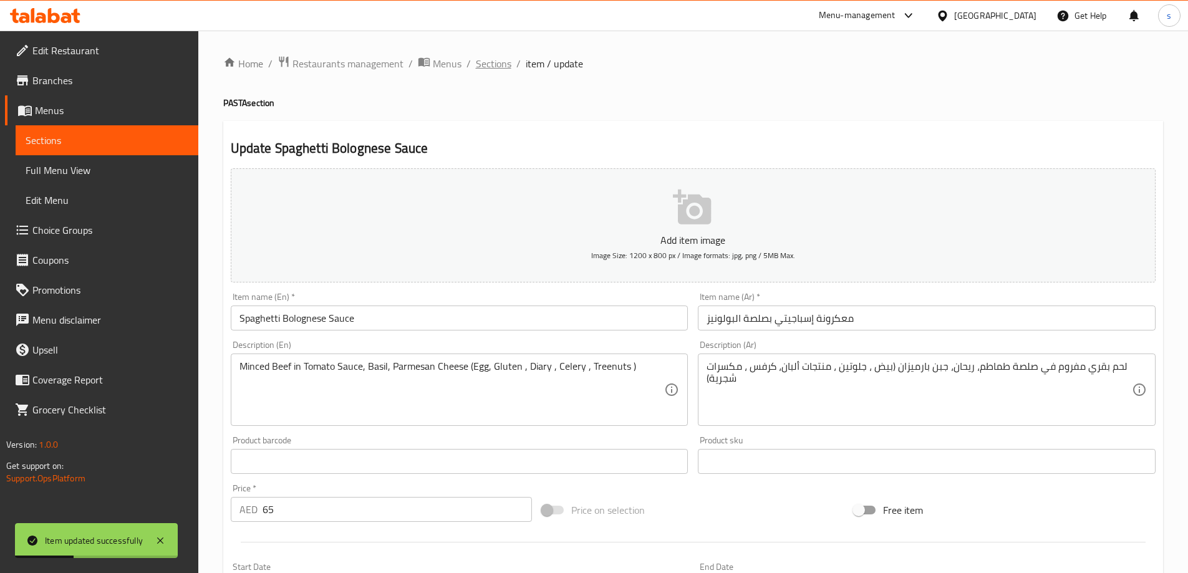
click at [493, 59] on span "Sections" at bounding box center [494, 63] width 36 height 15
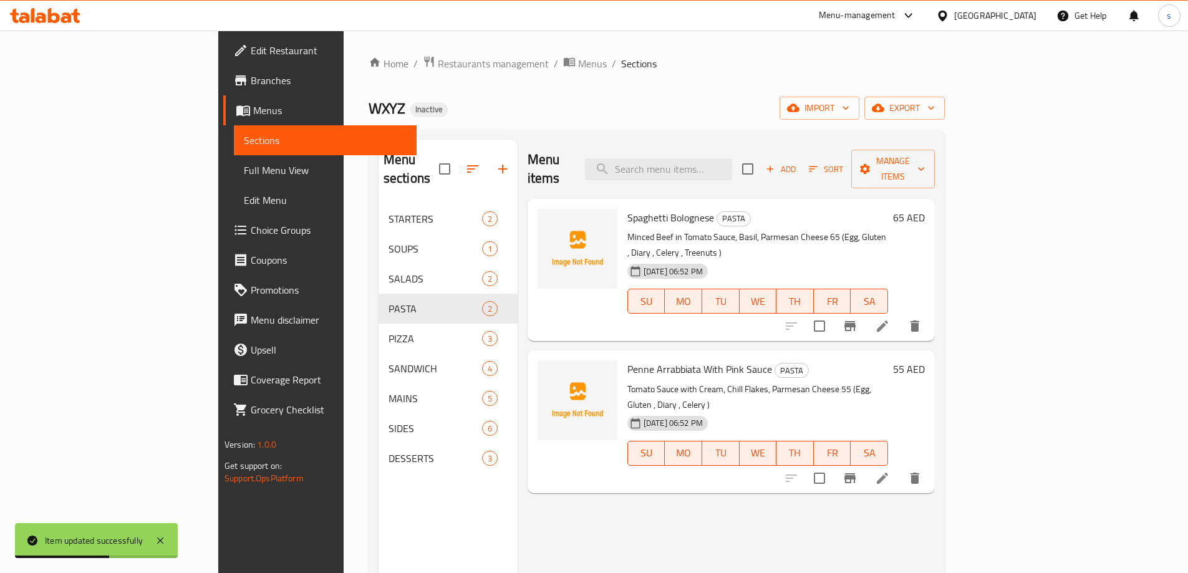
click at [900, 467] on li at bounding box center [882, 478] width 35 height 22
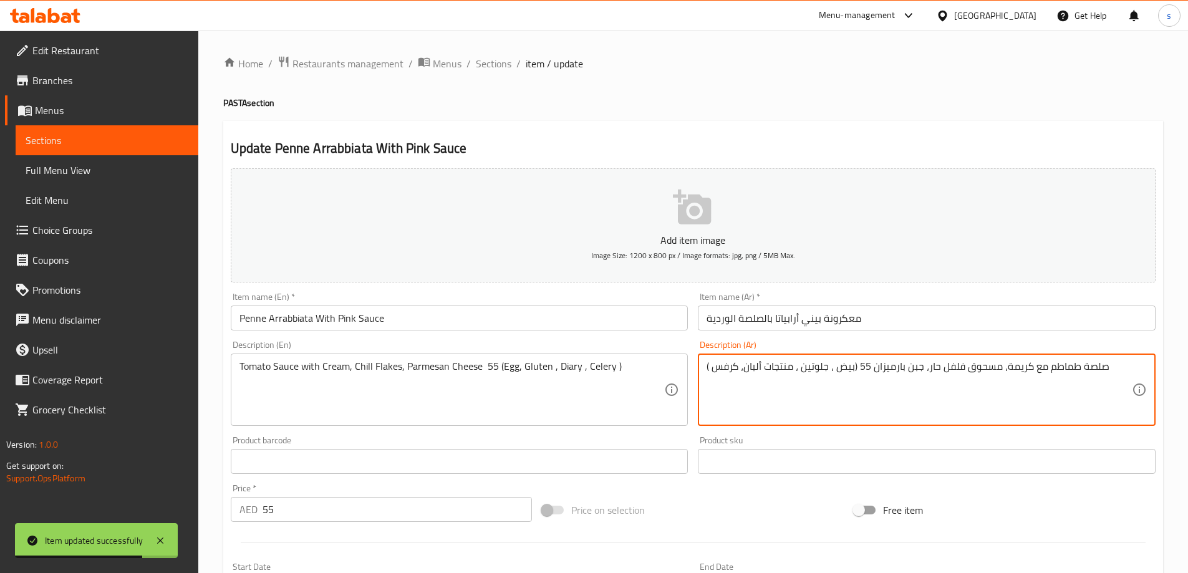
click at [863, 370] on textarea "صلصة طماطم مع كريمة، مسحوق فلفل حار، جبن بارميزان 55 (بيض ، جلوتين ، منتجات ألب…" at bounding box center [919, 389] width 425 height 59
type textarea "صلصة طماطم مع كريمة، مسحوق فلفل حار، جبن بارميزان (بيض ، جلوتين ، منتجات ألبان،…"
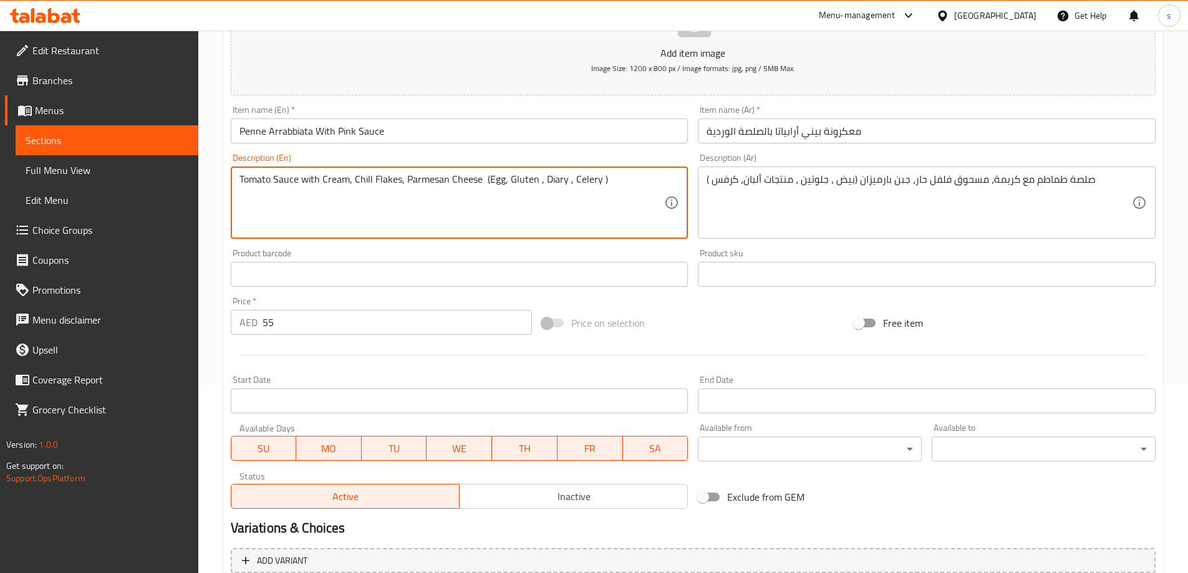
scroll to position [249, 0]
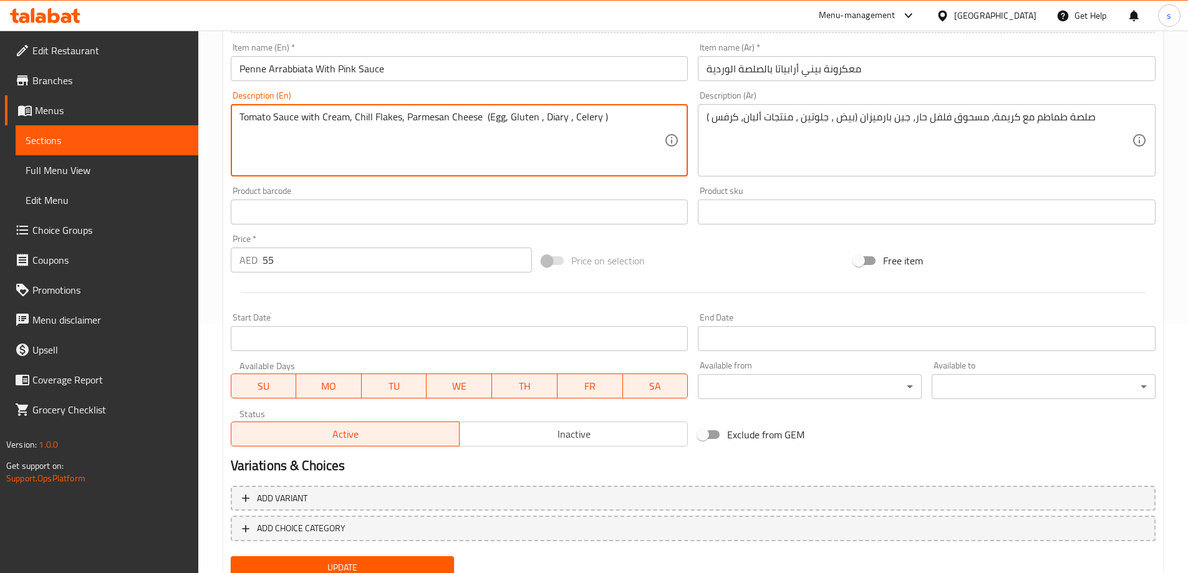
type textarea "Tomato Sauce with Cream, Chill Flakes, Parmesan Cheese (Egg, Gluten , Diary , C…"
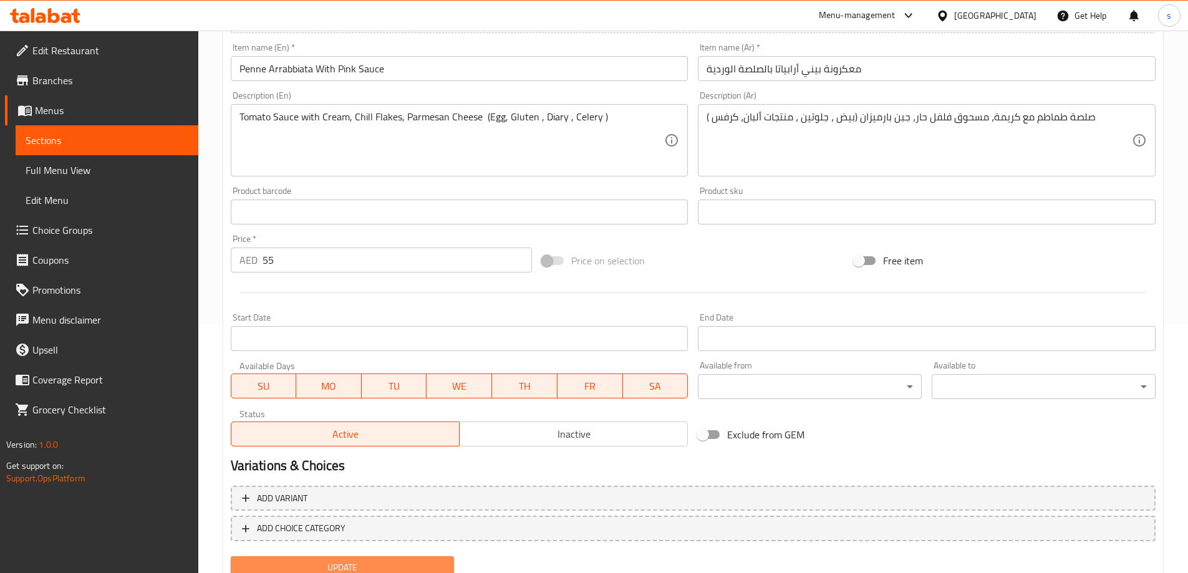
click at [395, 563] on span "Update" at bounding box center [343, 568] width 204 height 16
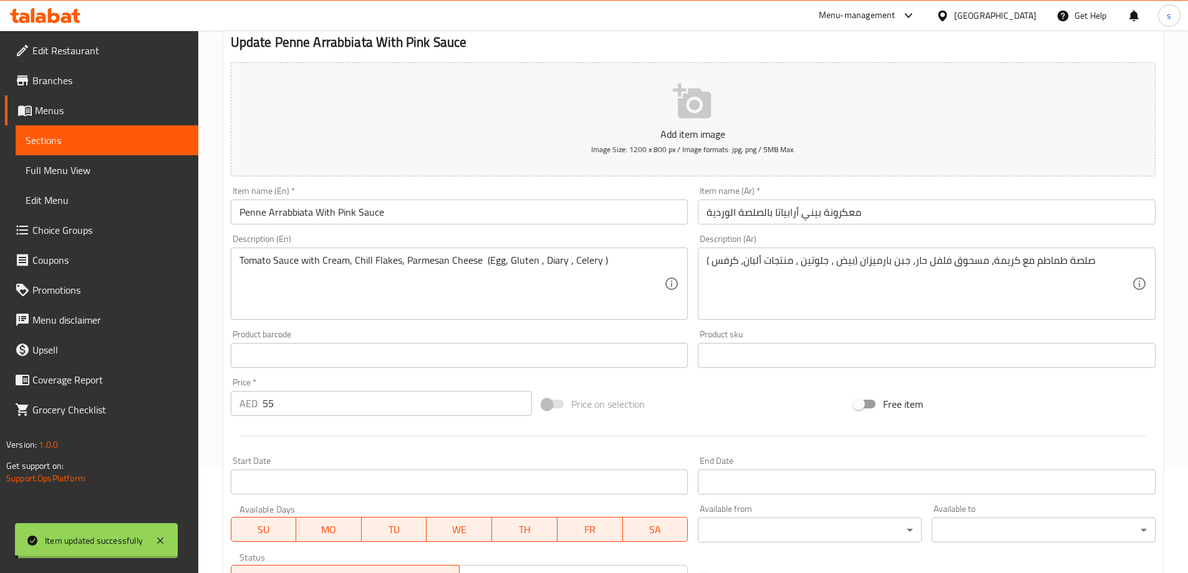
scroll to position [0, 0]
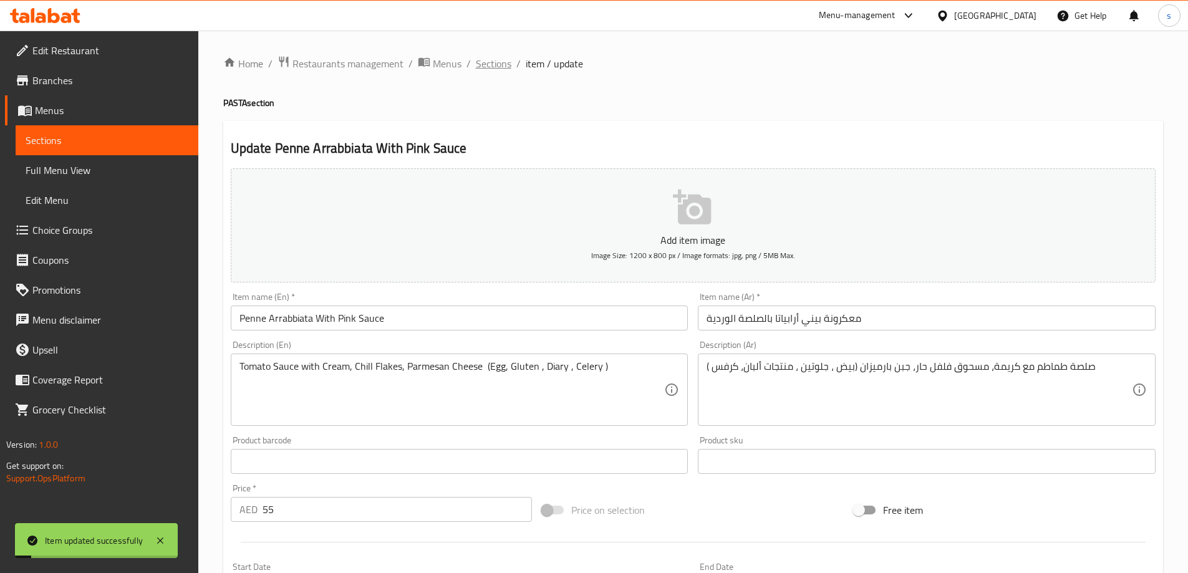
click at [494, 64] on span "Sections" at bounding box center [494, 63] width 36 height 15
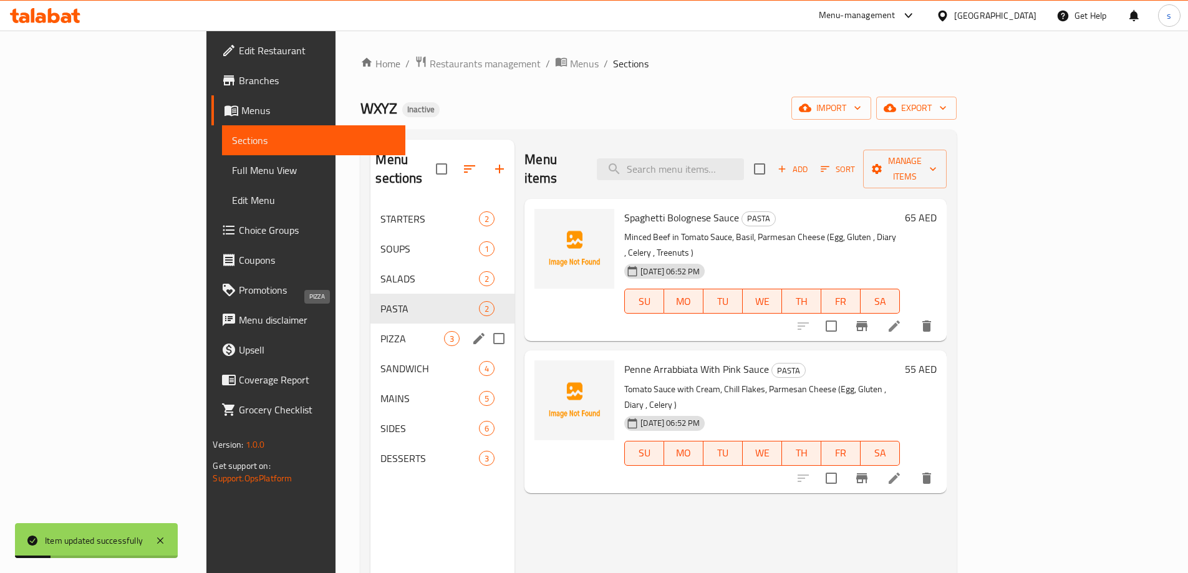
click at [380, 331] on span "PIZZA" at bounding box center [412, 338] width 64 height 15
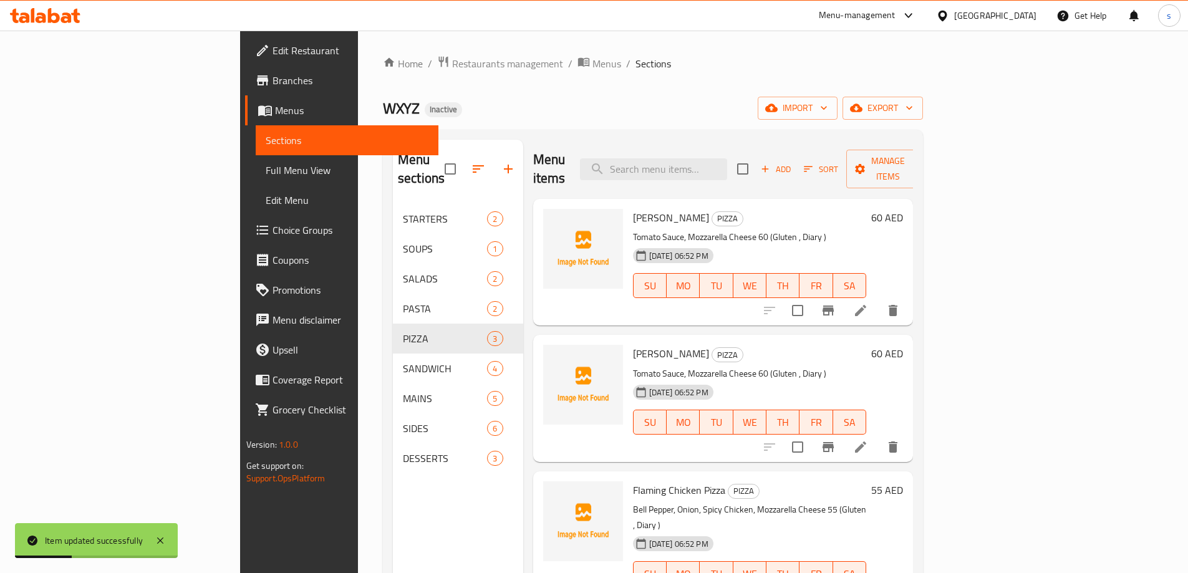
click at [878, 299] on li at bounding box center [860, 310] width 35 height 22
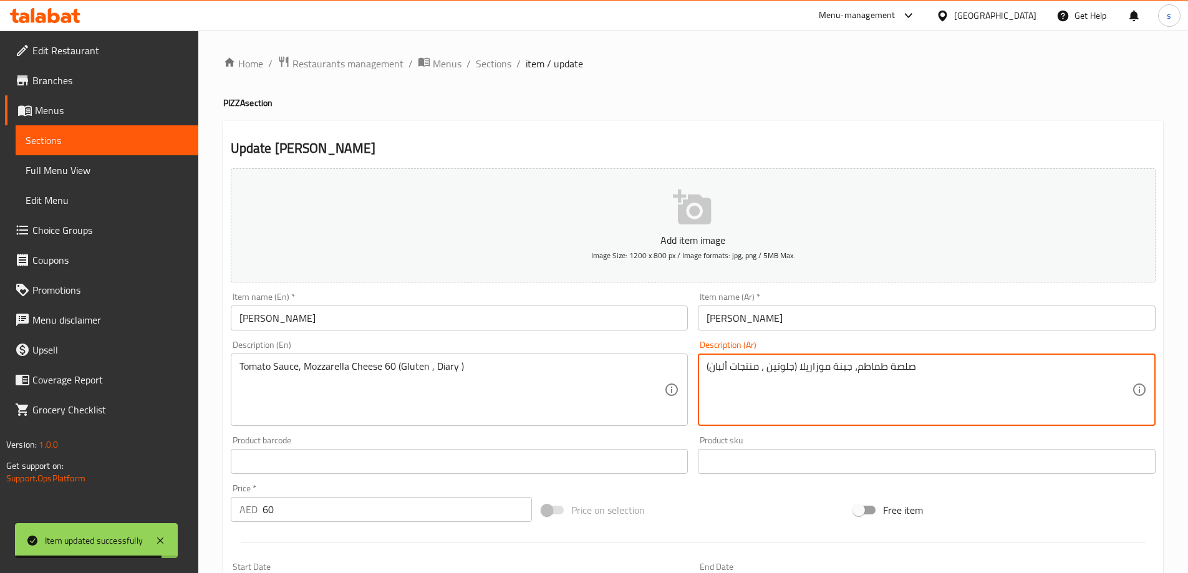
type textarea "صلصة طماطم، جبنة موزاريلا (جلوتين ، منتجات ألبان)"
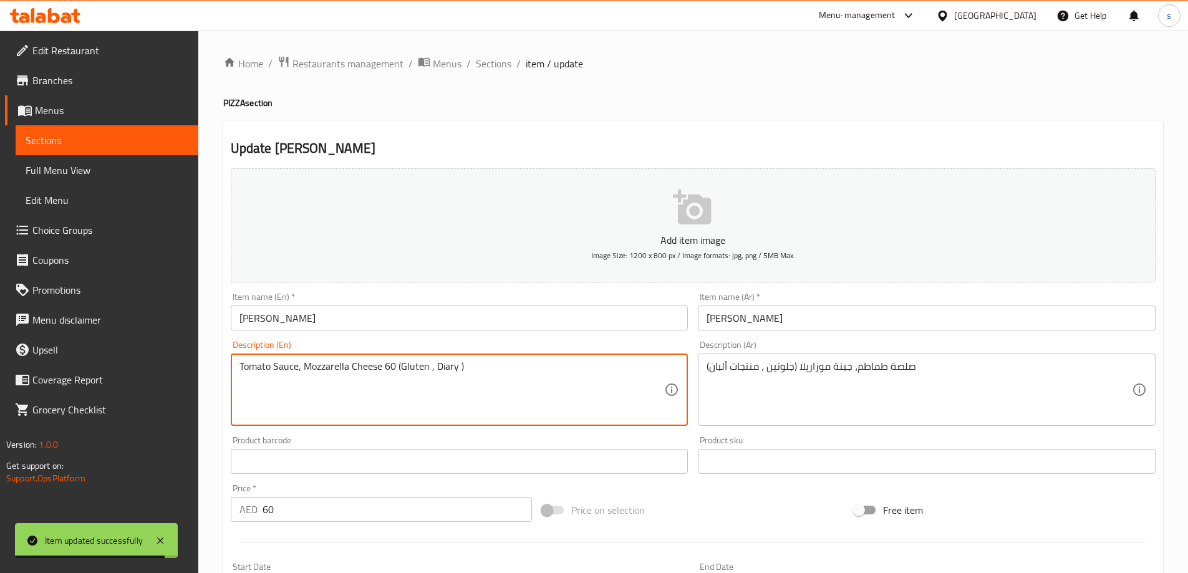
click at [388, 371] on textarea "Tomato Sauce, Mozzarella Cheese 60 (Gluten , Diary )" at bounding box center [451, 389] width 425 height 59
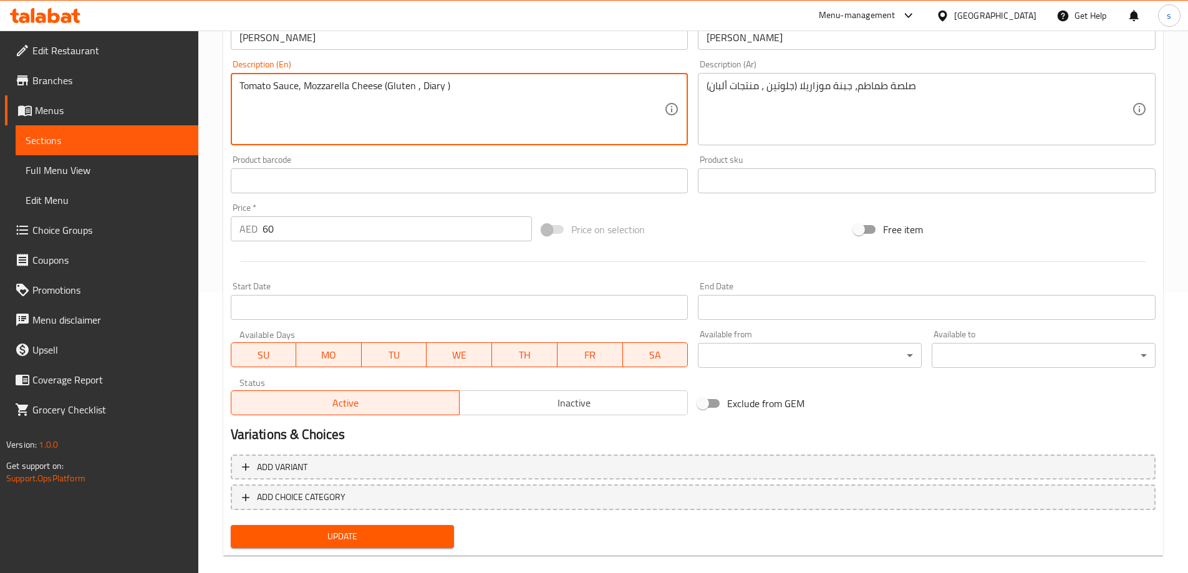
scroll to position [298, 0]
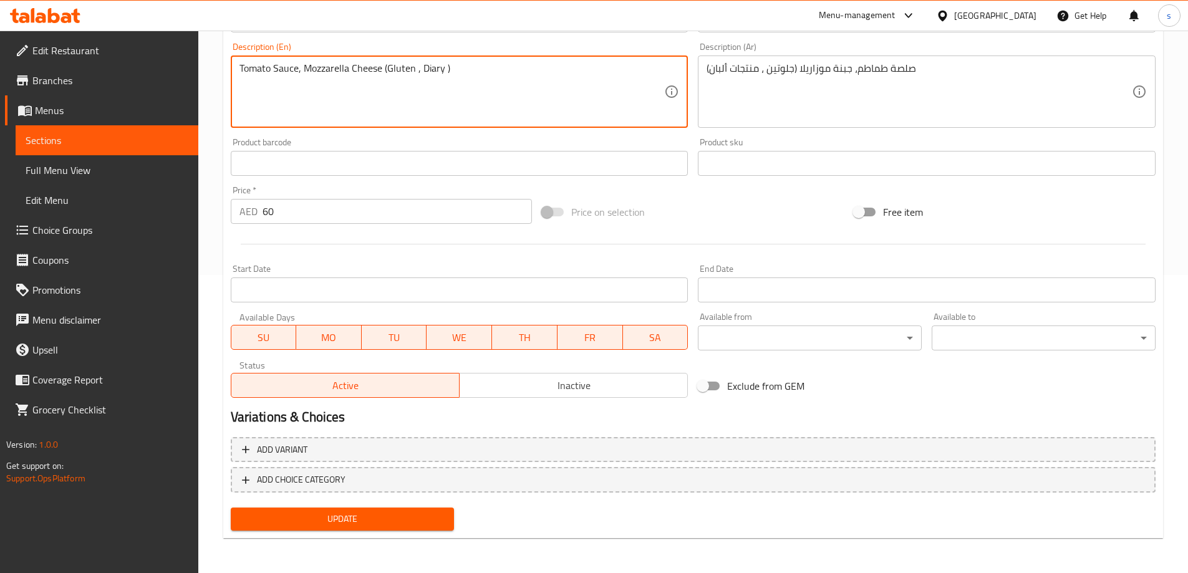
type textarea "Tomato Sauce, Mozzarella Cheese (Gluten , Diary )"
click at [369, 515] on span "Update" at bounding box center [343, 519] width 204 height 16
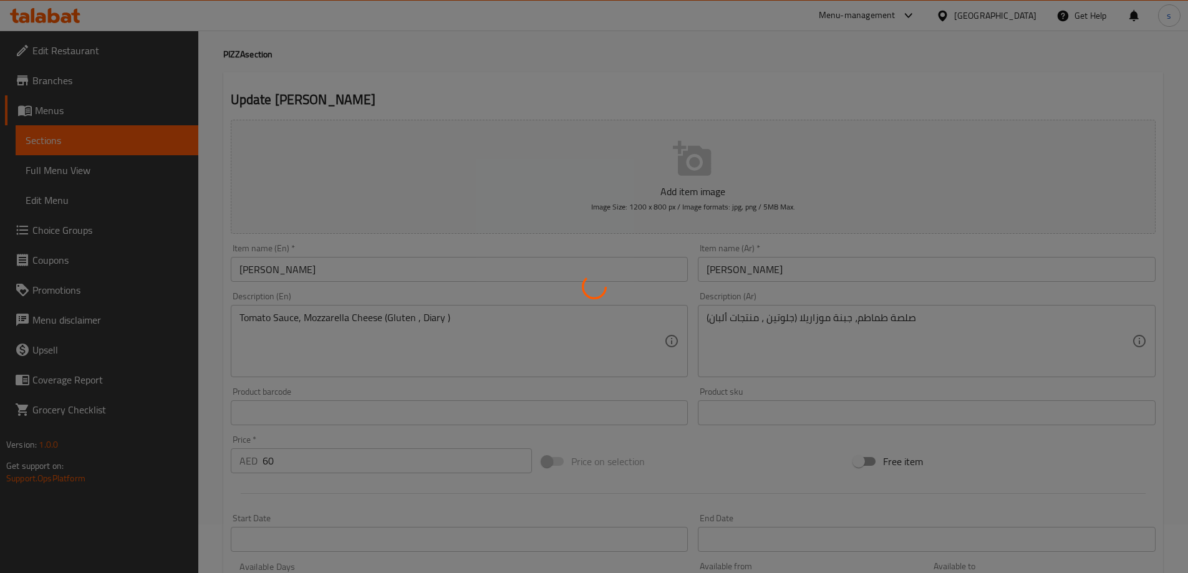
scroll to position [0, 0]
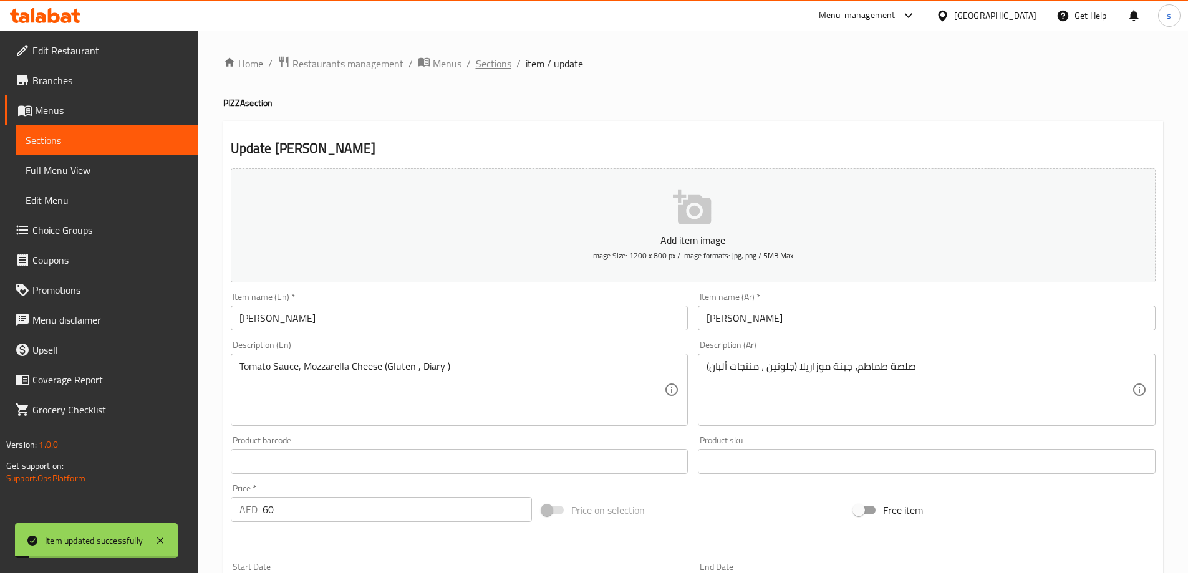
click at [485, 65] on span "Sections" at bounding box center [494, 63] width 36 height 15
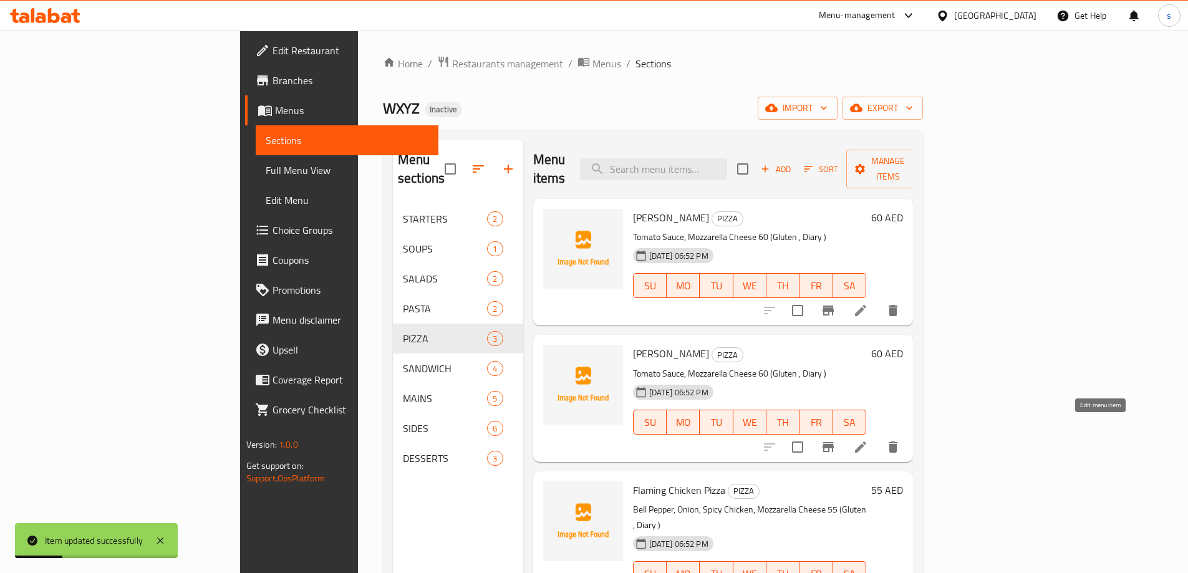
click at [866, 442] on icon at bounding box center [860, 447] width 11 height 11
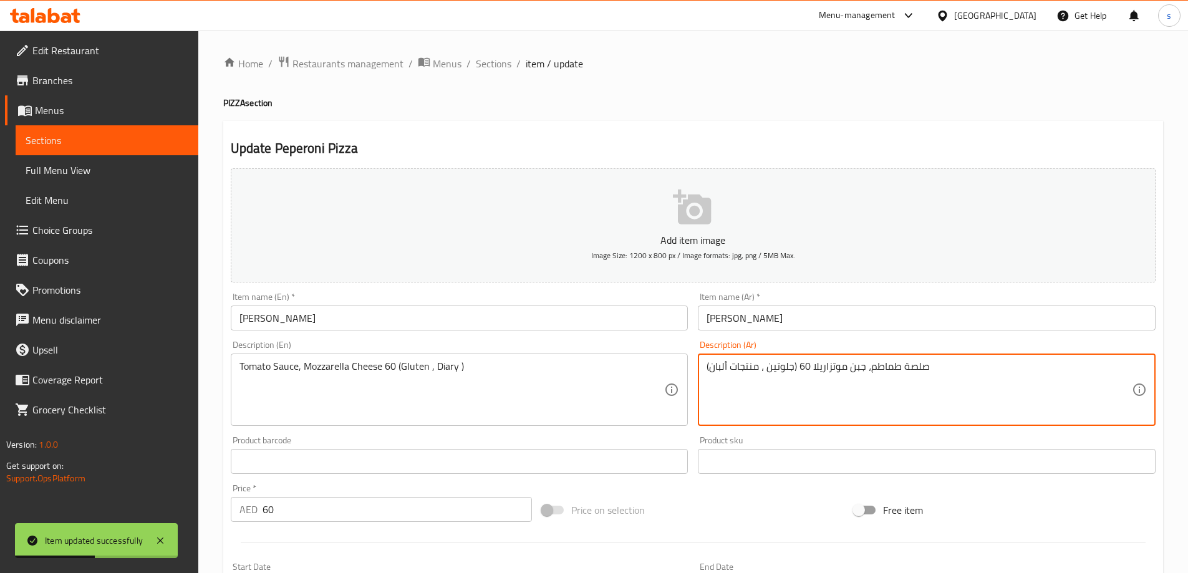
click at [805, 366] on textarea "صلصة طماطم، جبن موتزاريلا 60 (جلوتين ، منتجات ألبان)" at bounding box center [919, 389] width 425 height 59
type textarea "صلصة طماطم، جبن موتزاريلا (جلوتين ، منتجات ألبان)"
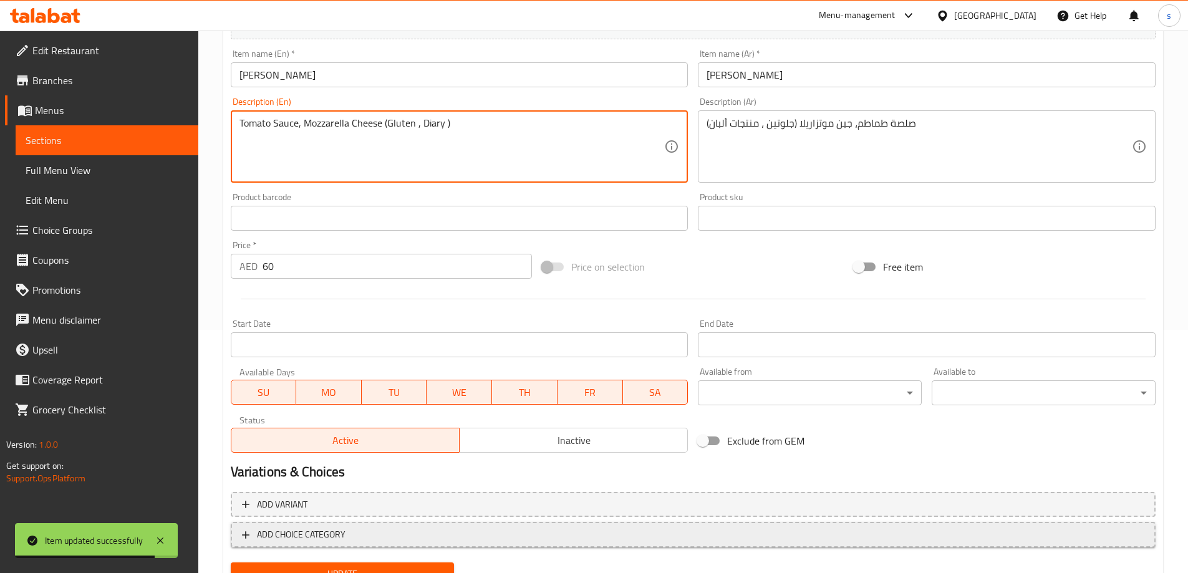
scroll to position [249, 0]
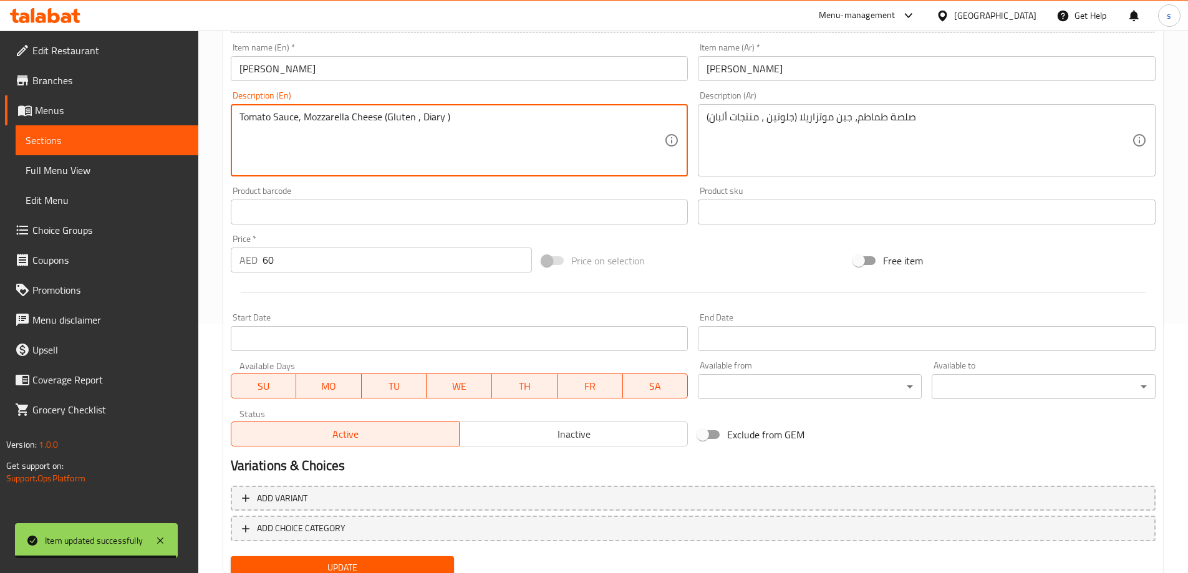
type textarea "Tomato Sauce, Mozzarella Cheese (Gluten , Diary )"
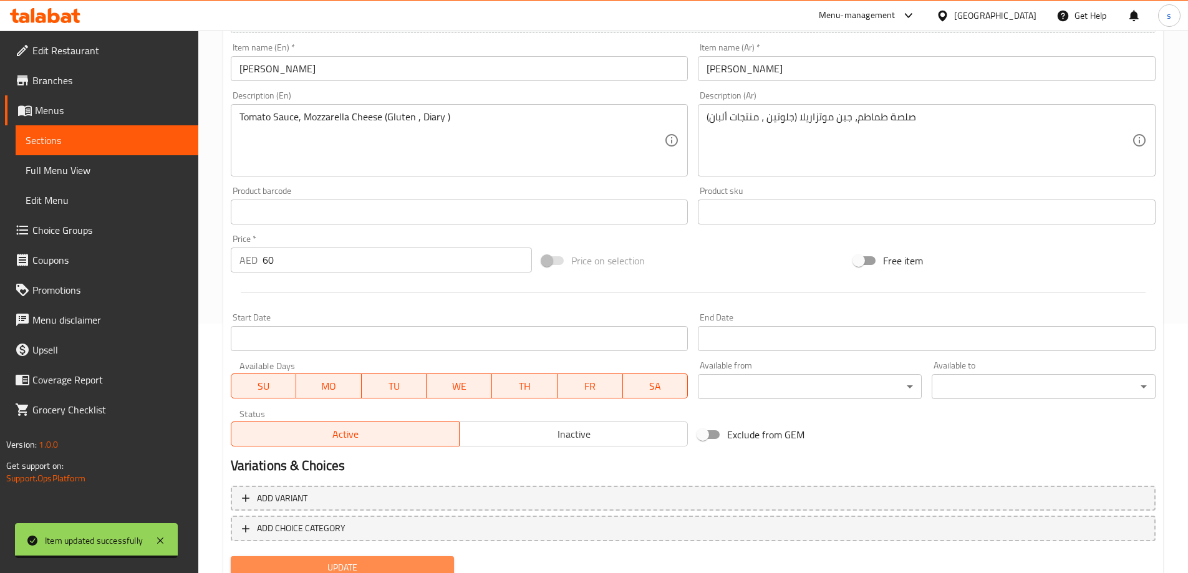
click at [400, 569] on span "Update" at bounding box center [343, 568] width 204 height 16
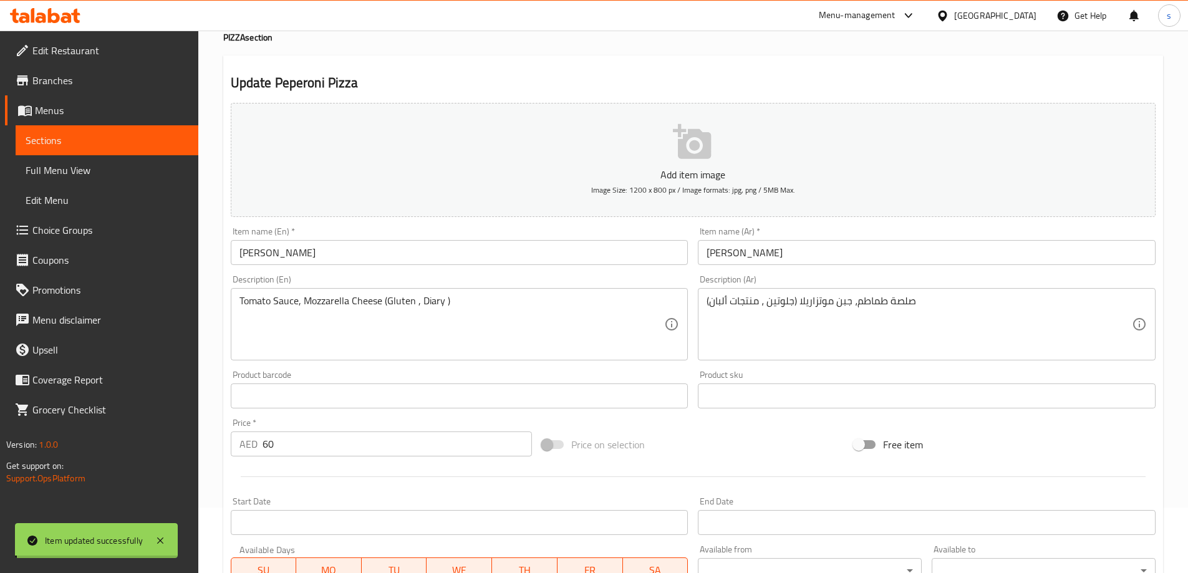
scroll to position [0, 0]
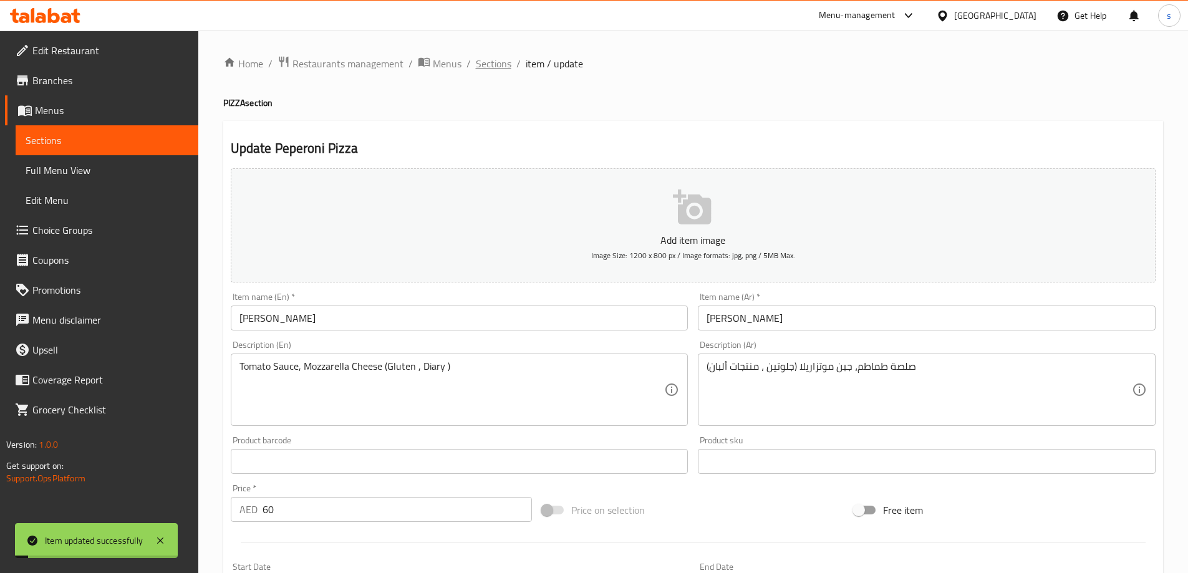
click at [495, 59] on span "Sections" at bounding box center [494, 63] width 36 height 15
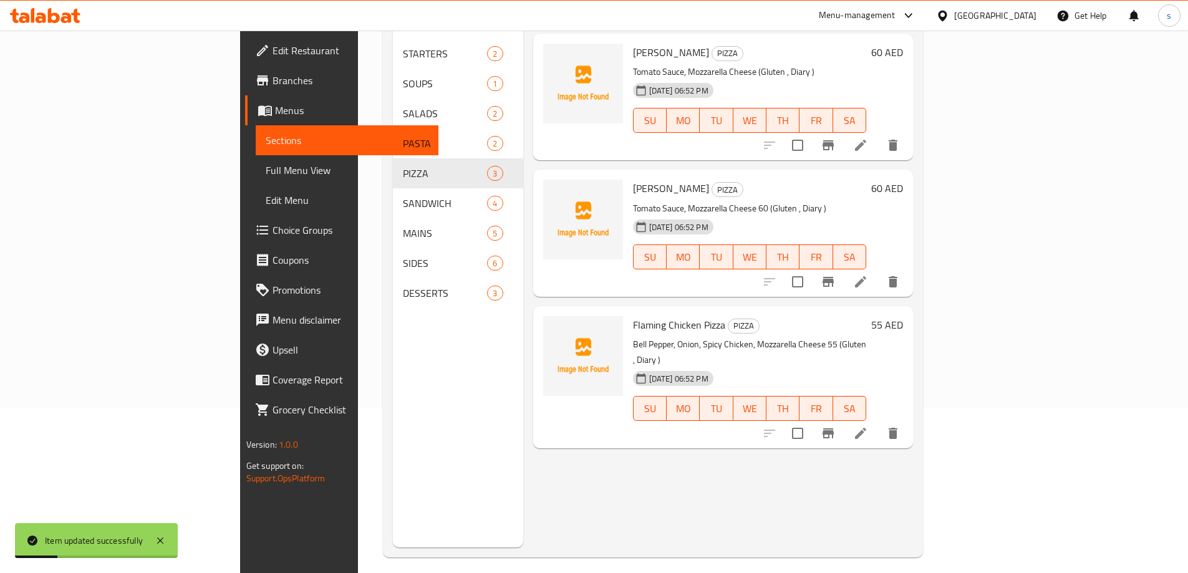
scroll to position [175, 0]
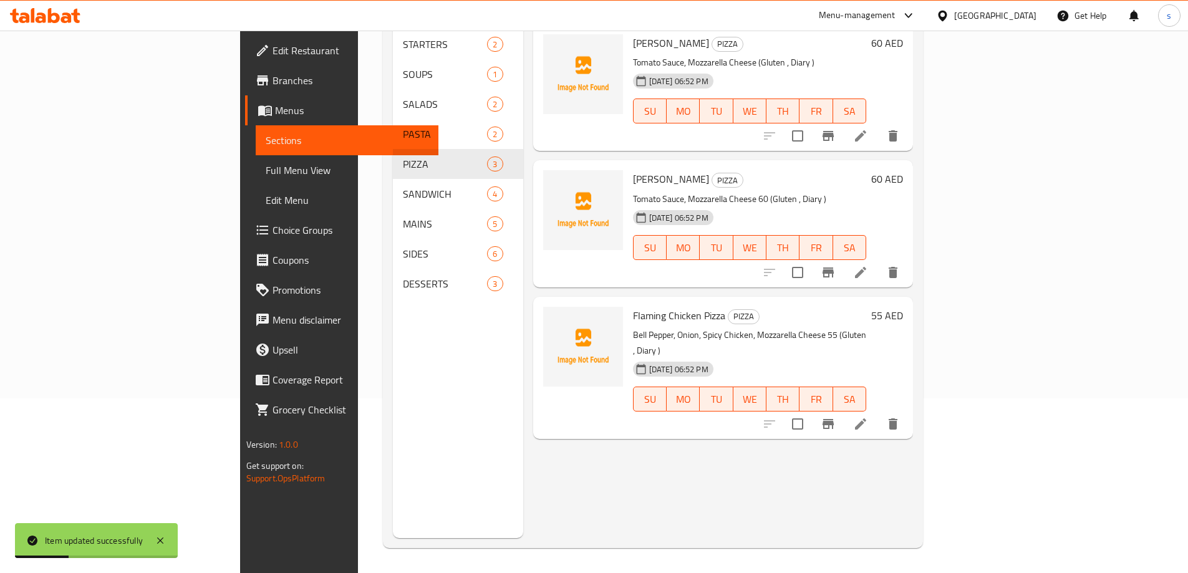
click at [868, 417] on icon at bounding box center [860, 424] width 15 height 15
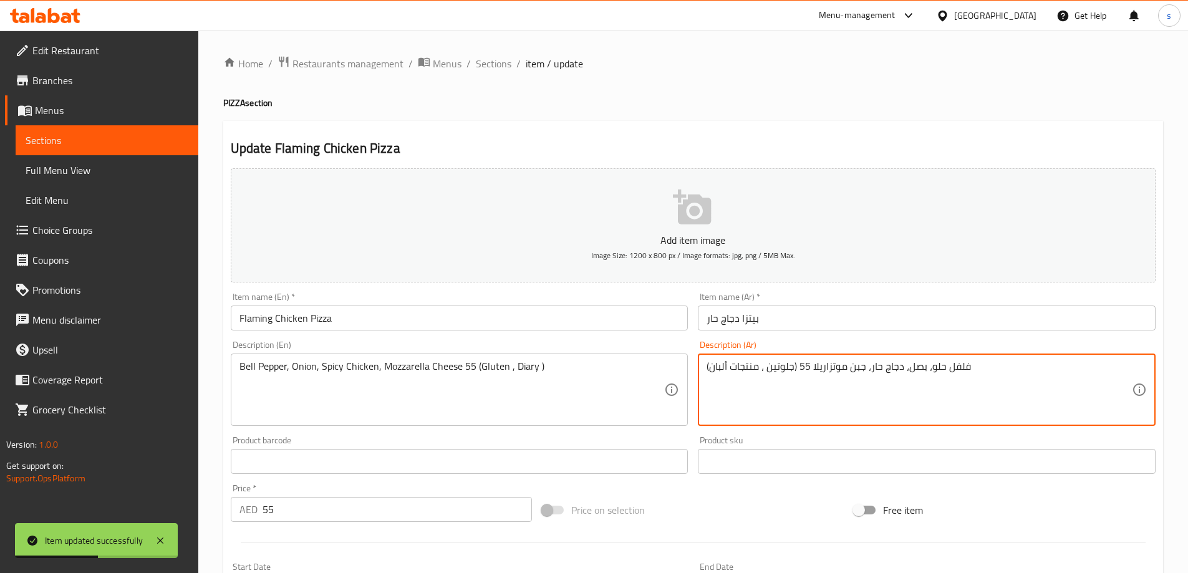
click at [806, 371] on textarea "فلفل حلو، بصل، دجاج حار، جبن موتزاريلا 55 (جلوتين ، منتجات ألبان)" at bounding box center [919, 389] width 425 height 59
type textarea "فلفل حلو، بصل، دجاج حار، جبن موتزاريلا (جلوتين ، منتجات ألبان)"
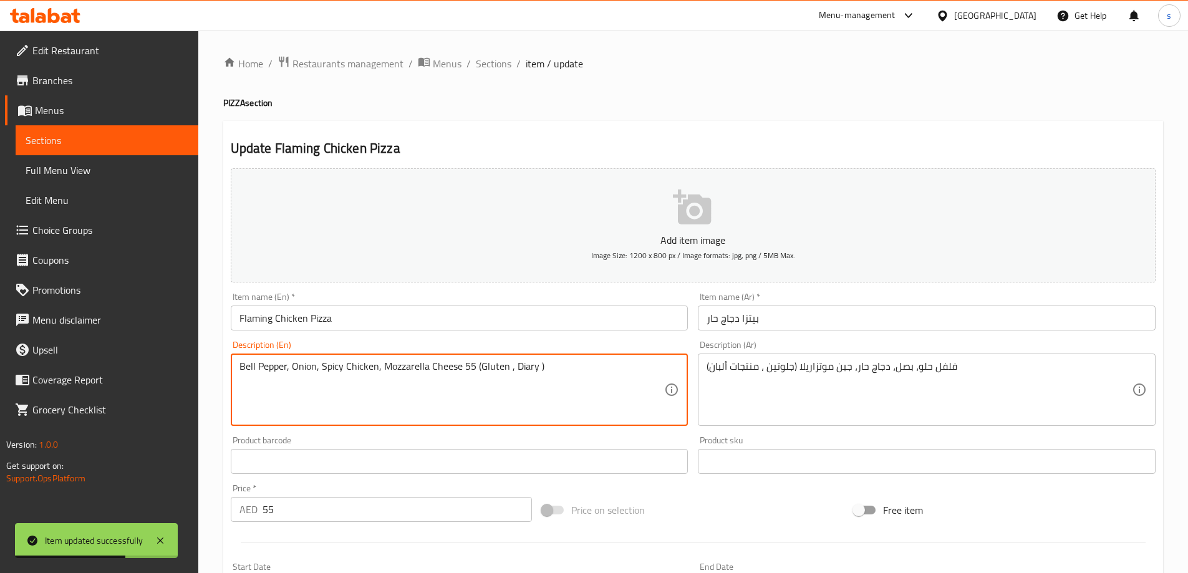
click at [469, 370] on textarea "Bell Pepper, Onion, Spicy Chicken, Mozzarella Cheese 55 (Gluten , Diary )" at bounding box center [451, 389] width 425 height 59
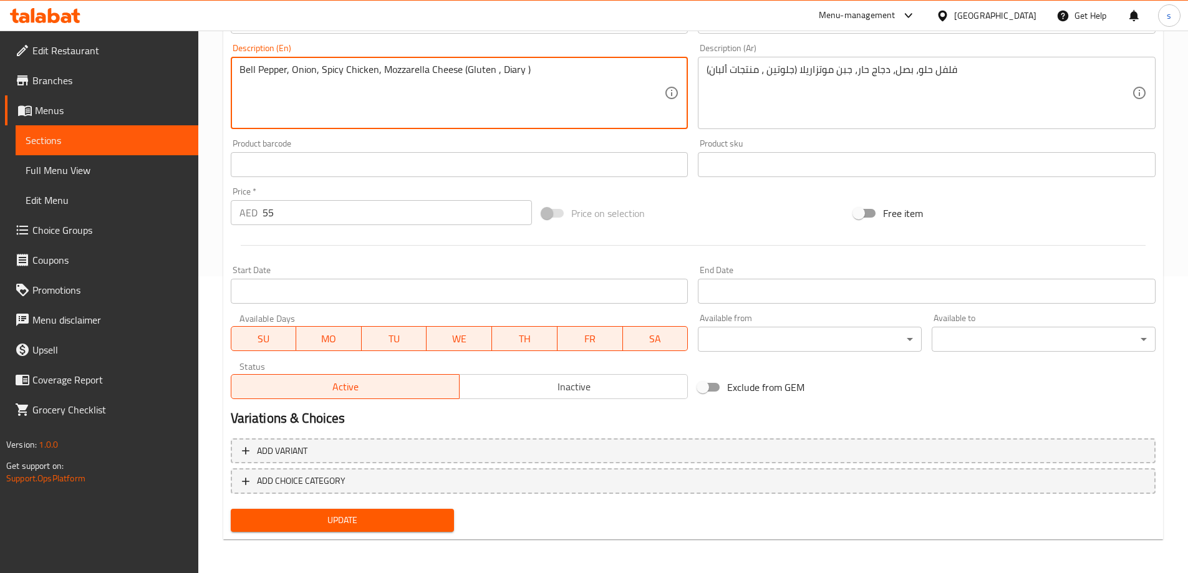
scroll to position [298, 0]
type textarea "Bell Pepper, Onion, Spicy Chicken, Mozzarella Cheese (Gluten , Diary )"
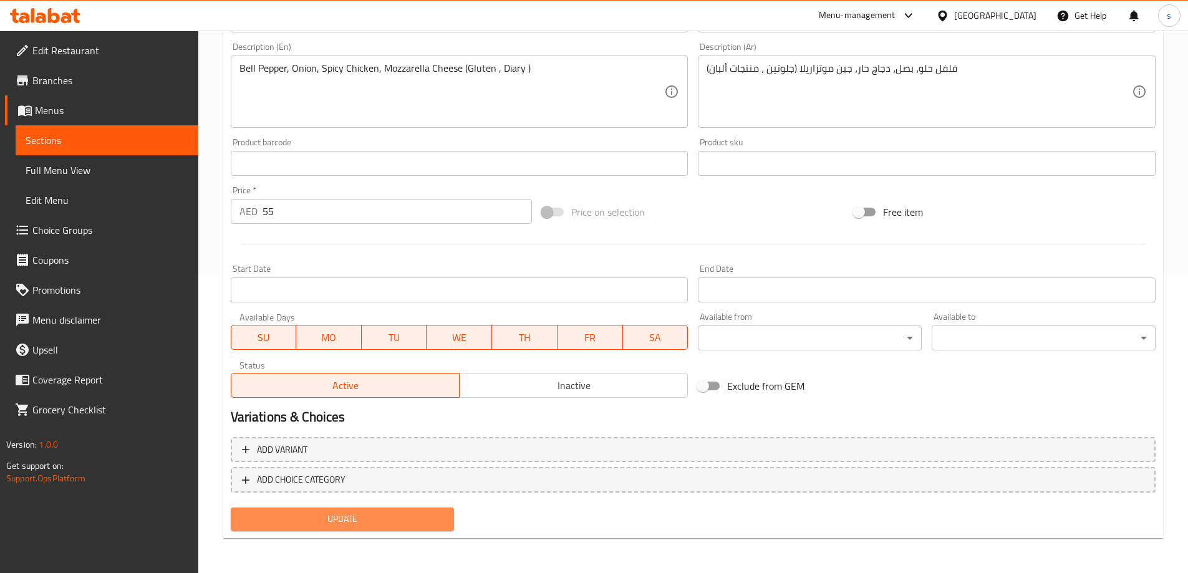
click at [336, 525] on span "Update" at bounding box center [343, 519] width 204 height 16
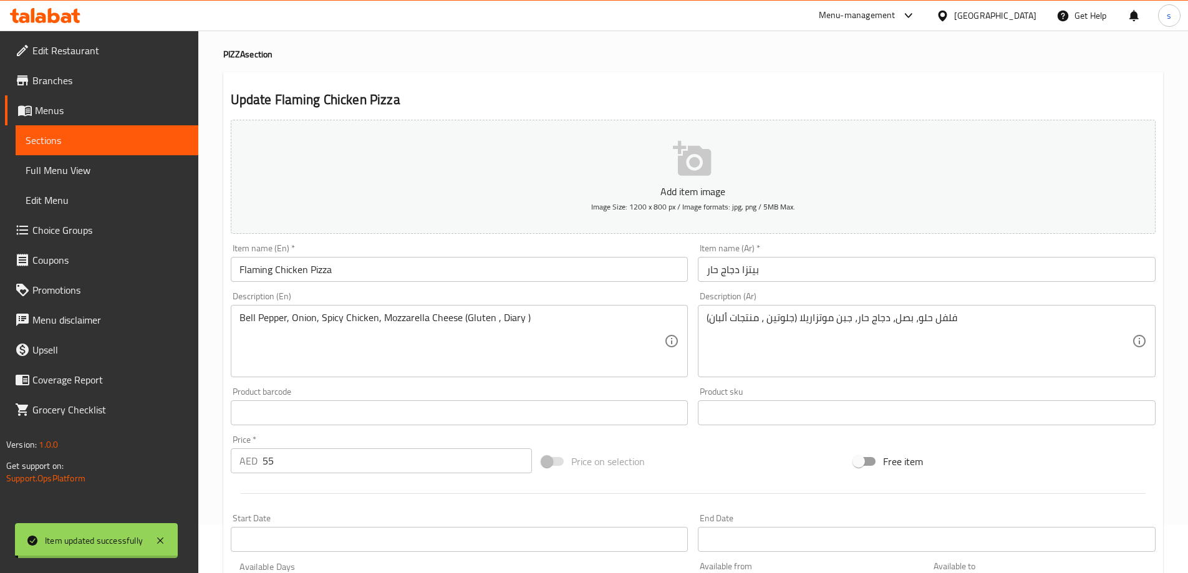
scroll to position [0, 0]
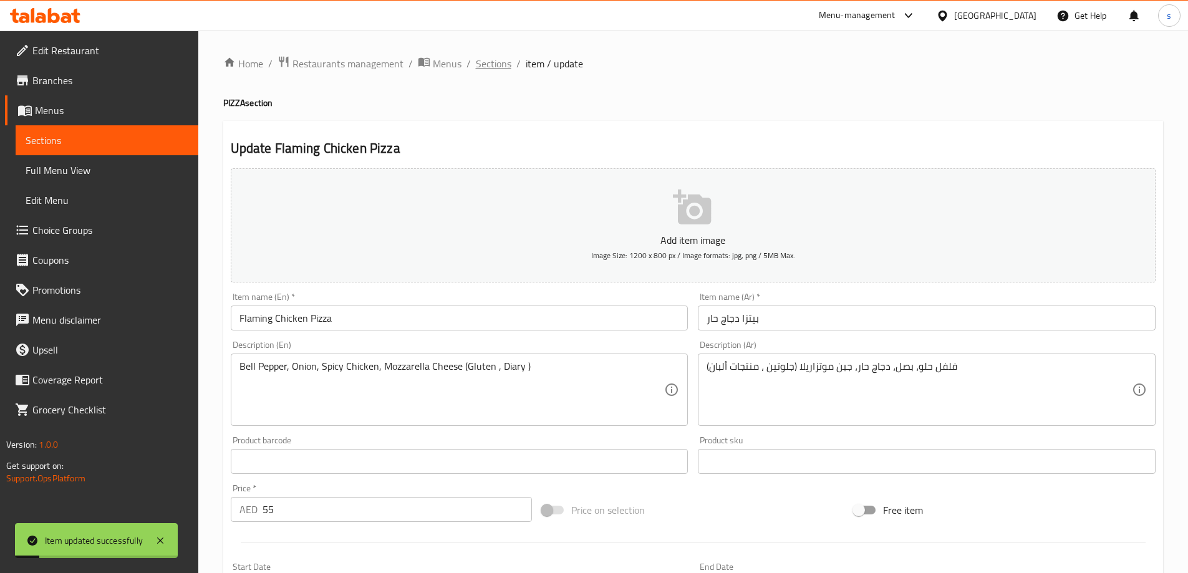
click at [502, 65] on span "Sections" at bounding box center [494, 63] width 36 height 15
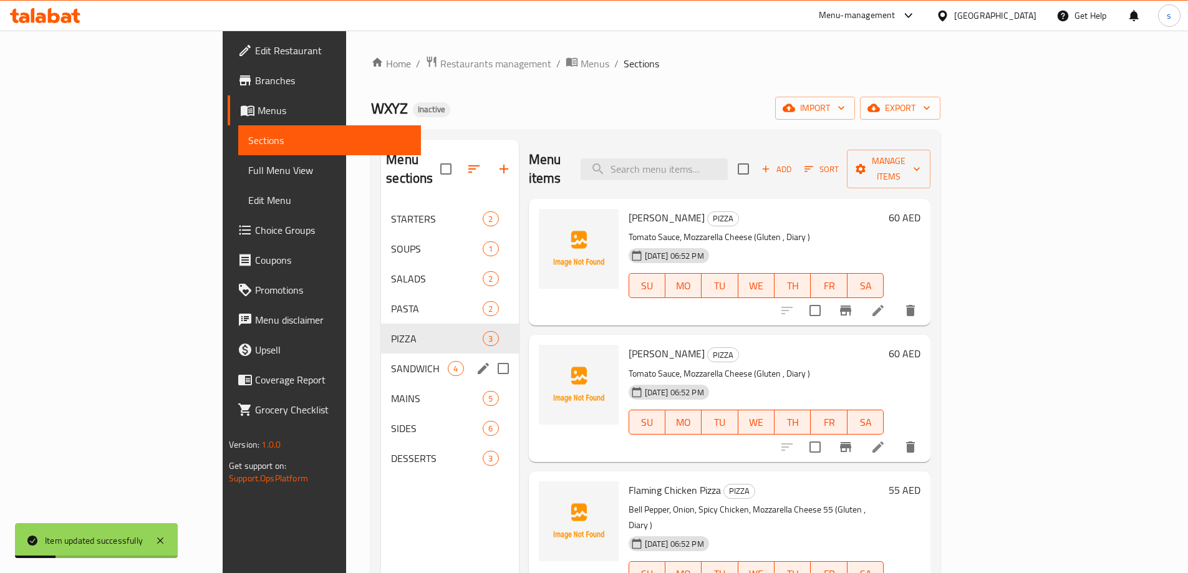
click at [381, 359] on div "SANDWICH 4" at bounding box center [449, 369] width 137 height 30
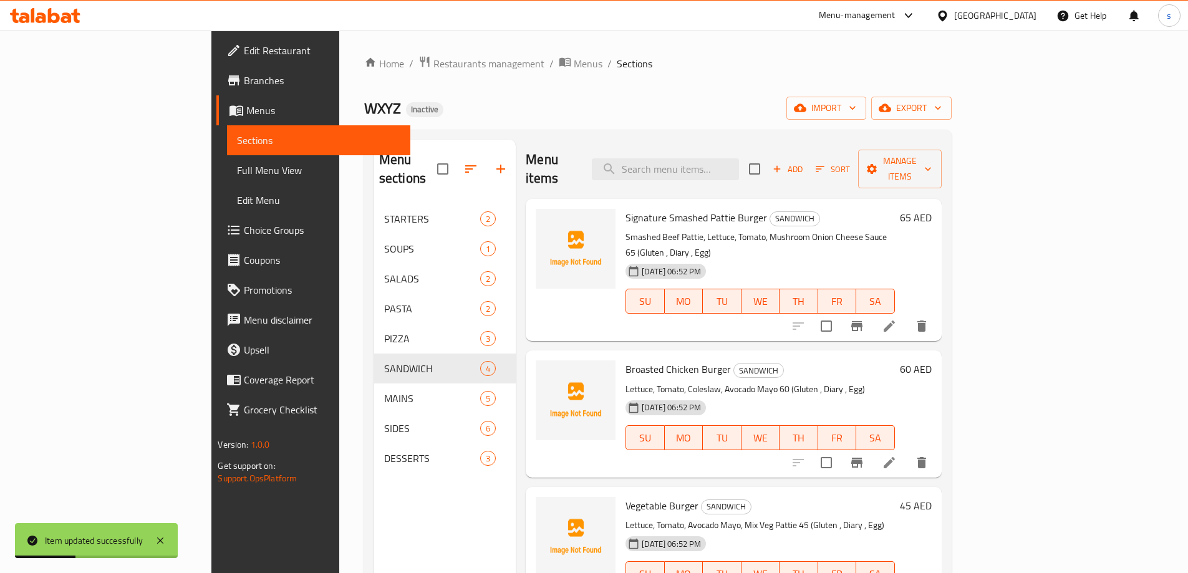
click at [897, 319] on icon at bounding box center [889, 326] width 15 height 15
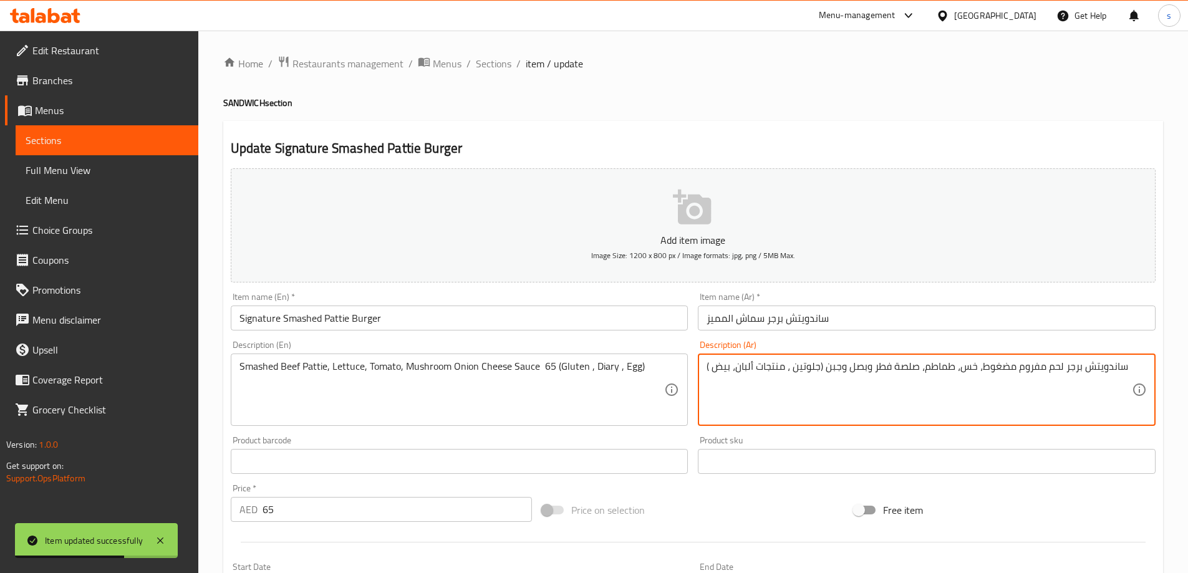
type textarea "ساندويتش برجر لحم مفروم مضغوط، خس، طماطم، صلصة فطر وبصل وجبن (جلوتين ، منتجات أ…"
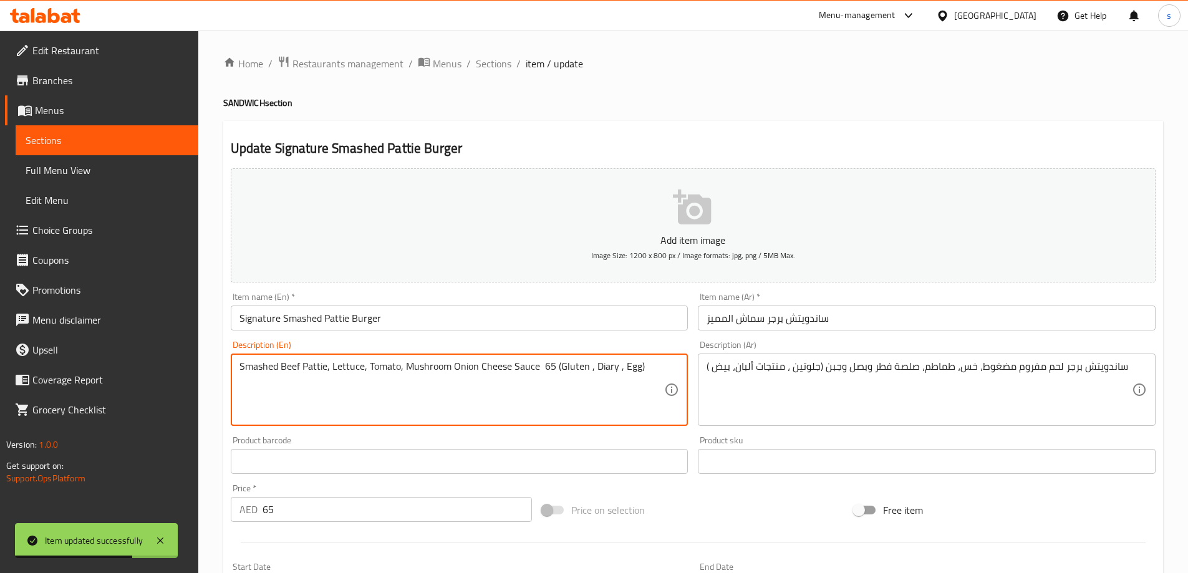
click at [543, 370] on textarea "Smashed Beef Pattie, Lettuce, Tomato, Mushroom Onion Cheese Sauce 65 (Gluten , …" at bounding box center [451, 389] width 425 height 59
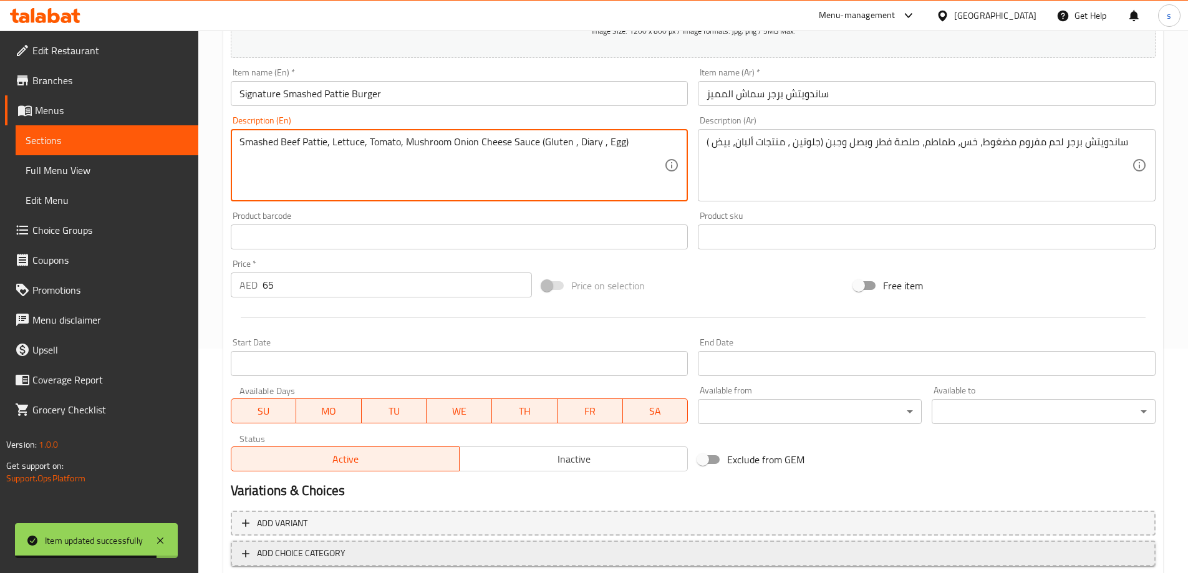
scroll to position [298, 0]
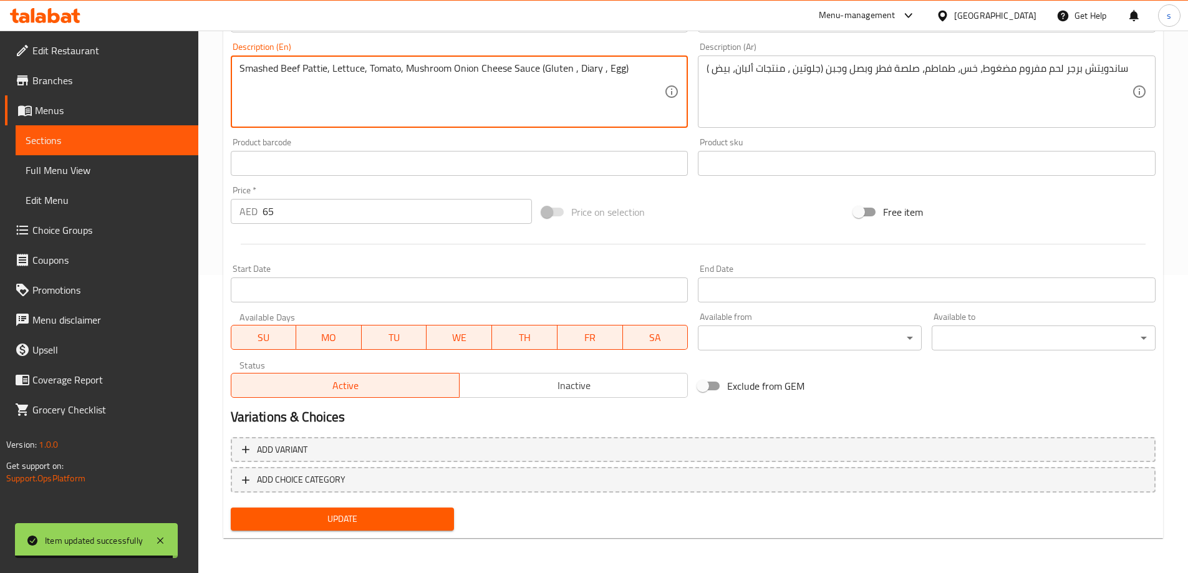
type textarea "Smashed Beef Pattie, Lettuce, Tomato, Mushroom Onion Cheese Sauce (Gluten , Dia…"
click at [441, 510] on button "Update" at bounding box center [343, 519] width 224 height 23
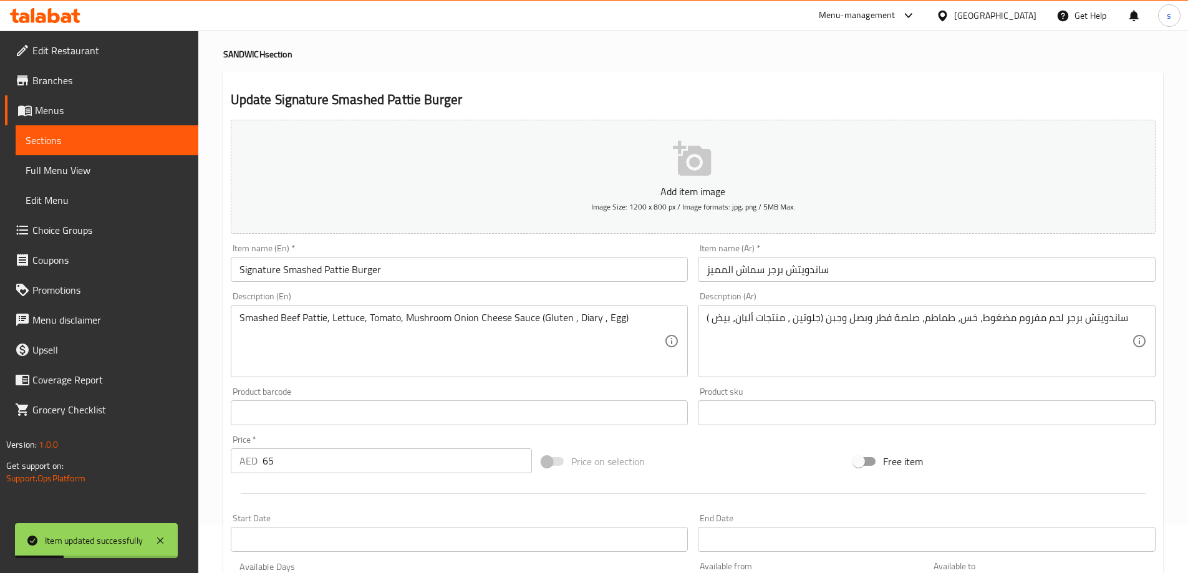
scroll to position [0, 0]
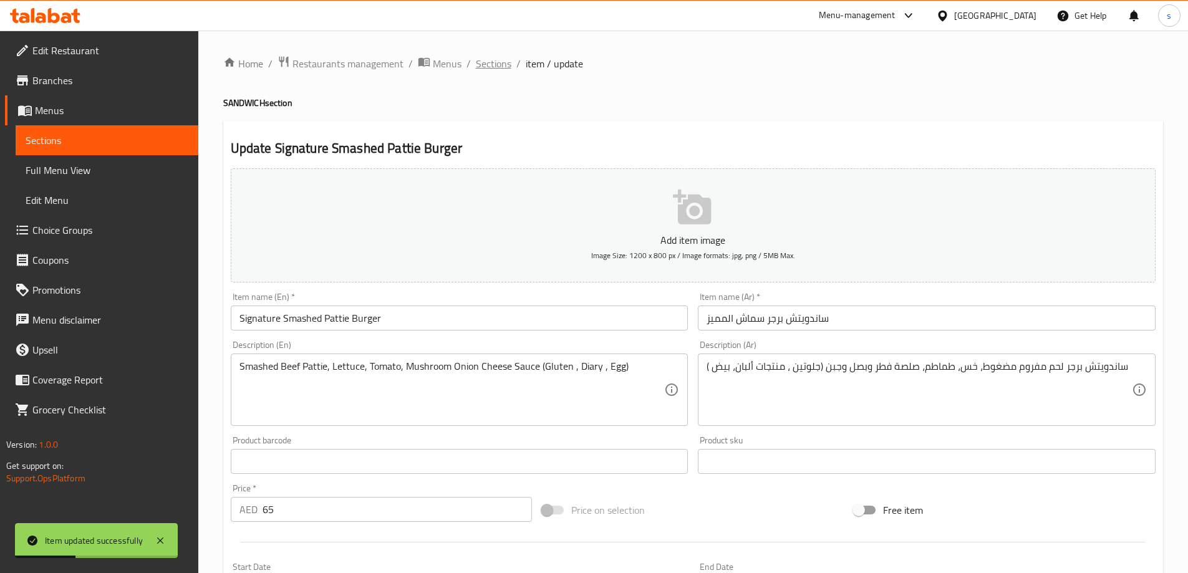
click at [491, 60] on span "Sections" at bounding box center [494, 63] width 36 height 15
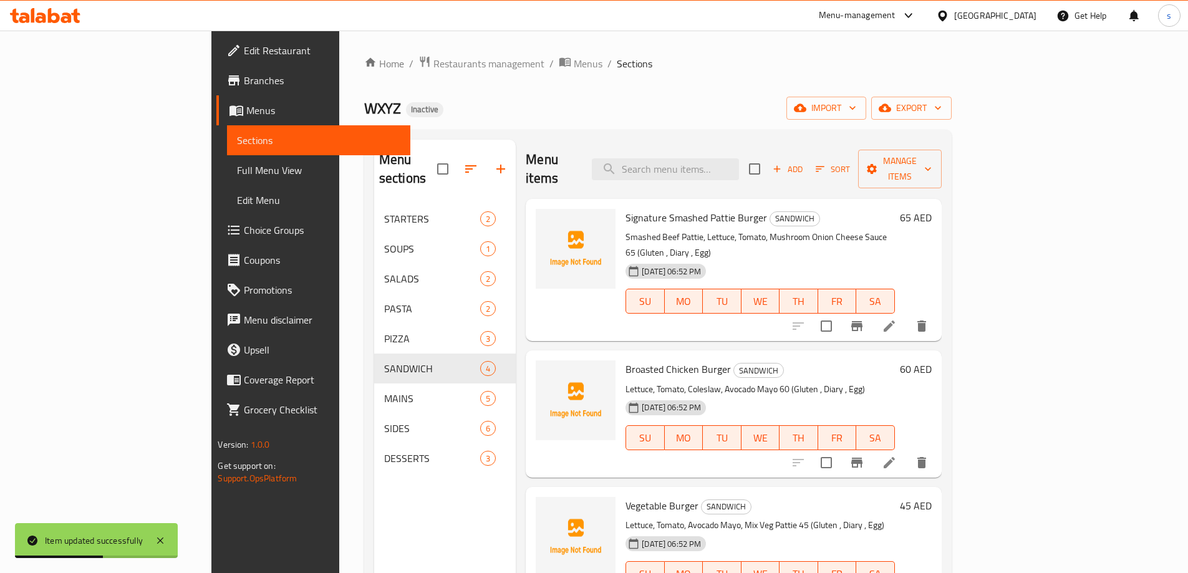
click at [907, 452] on li at bounding box center [889, 463] width 35 height 22
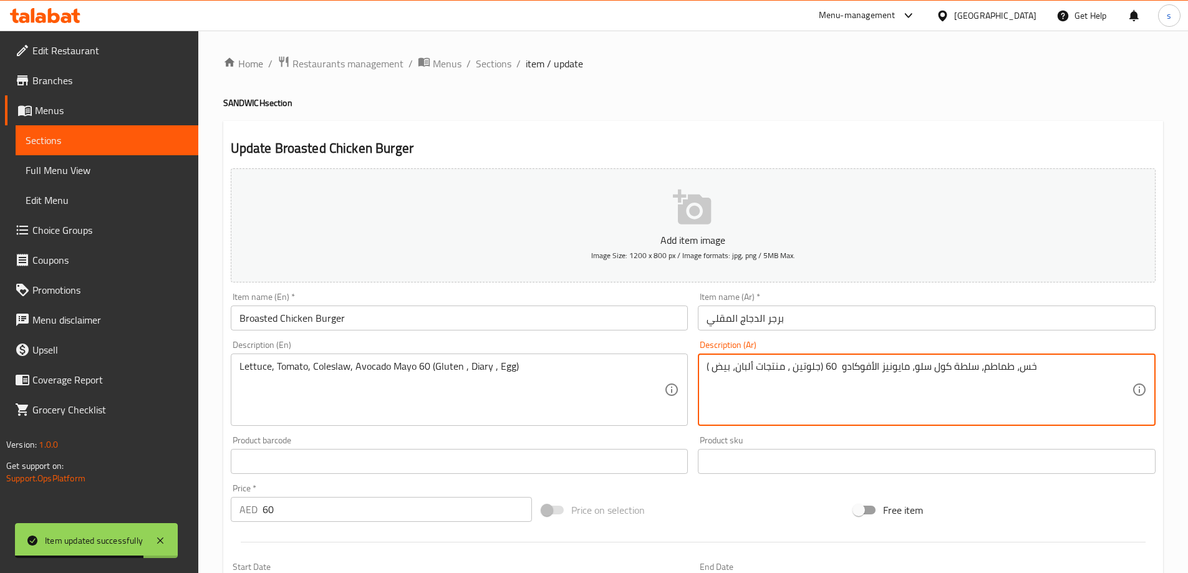
click at [830, 370] on textarea "خس، طماطم، سلطة كول سلو، مايونيز الأفوكادو 60 (جلوتين ، منتجات ألبان، بيض )" at bounding box center [919, 389] width 425 height 59
type textarea "خس، طماطم، سلطة كول سلو، مايونيز الأفوكادو (جلوتين ، منتجات ألبان، بيض )"
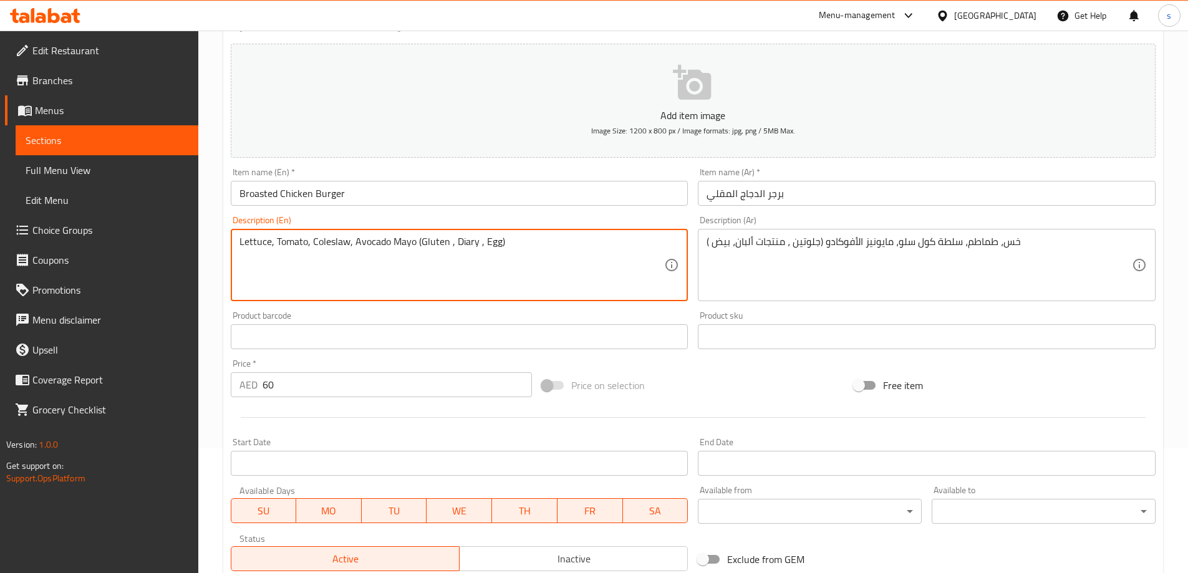
scroll to position [298, 0]
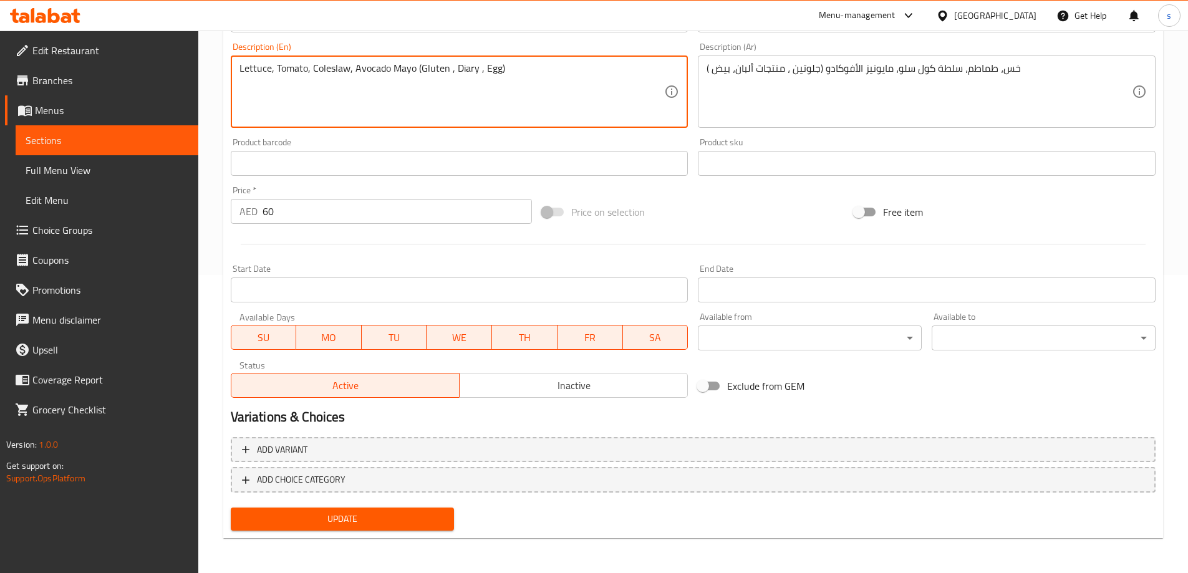
type textarea "Lettuce, Tomato, Coleslaw, Avocado Mayo (Gluten , Diary , Egg)"
click at [399, 524] on span "Update" at bounding box center [343, 519] width 204 height 16
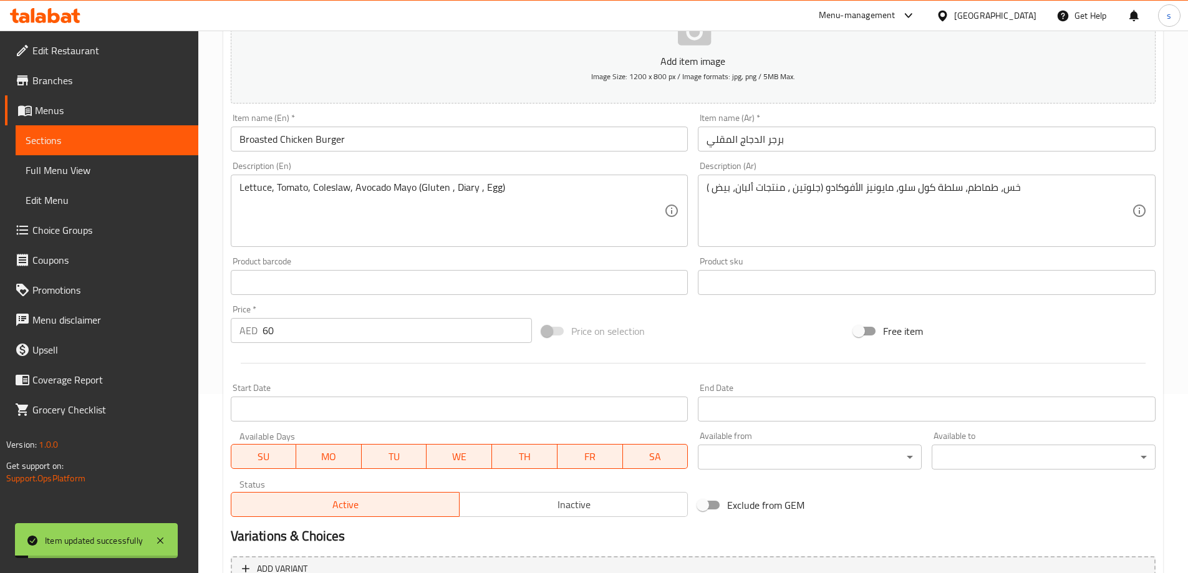
scroll to position [0, 0]
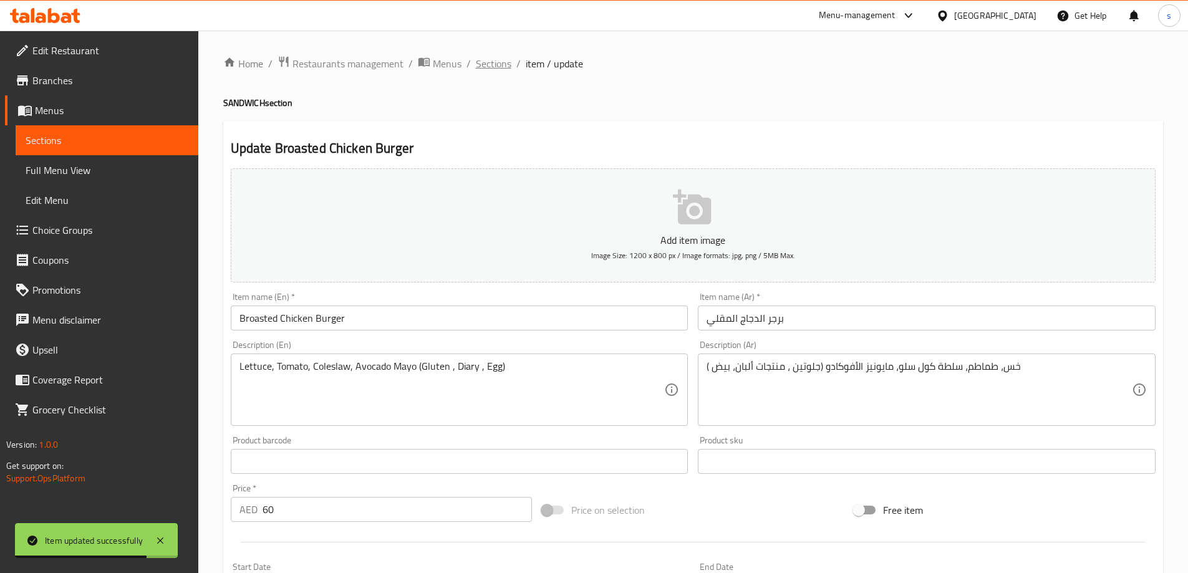
click at [493, 63] on span "Sections" at bounding box center [494, 63] width 36 height 15
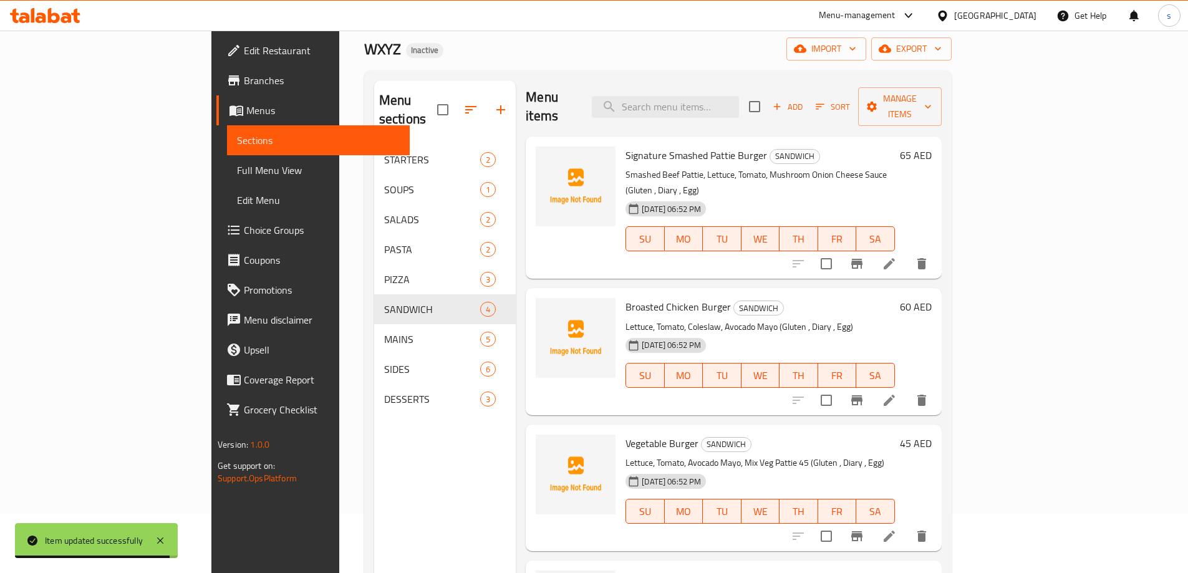
scroll to position [175, 0]
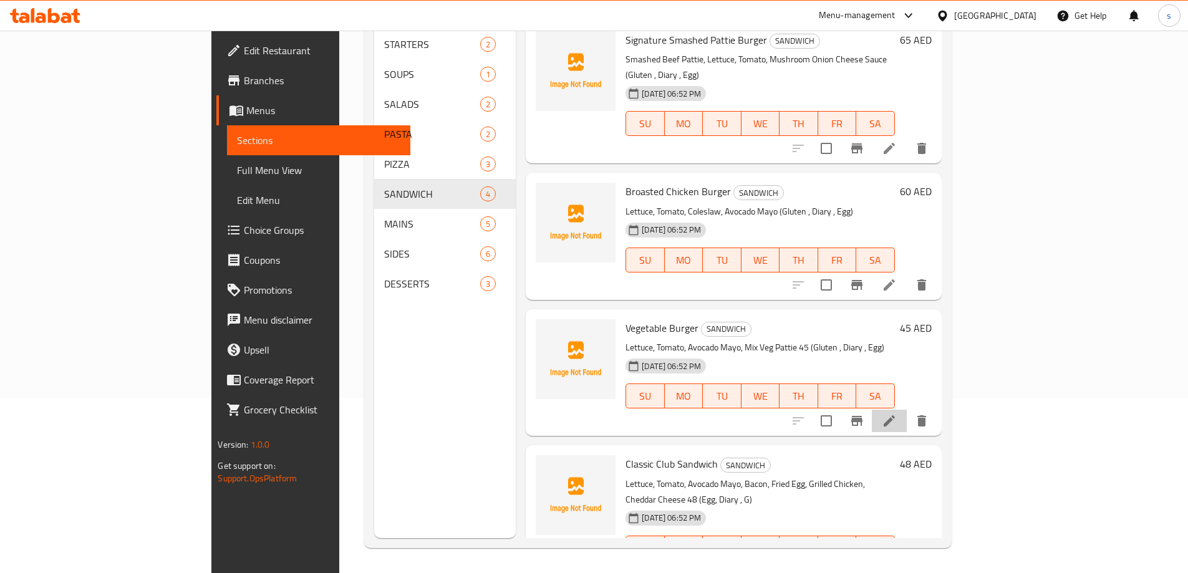
click at [907, 410] on li at bounding box center [889, 421] width 35 height 22
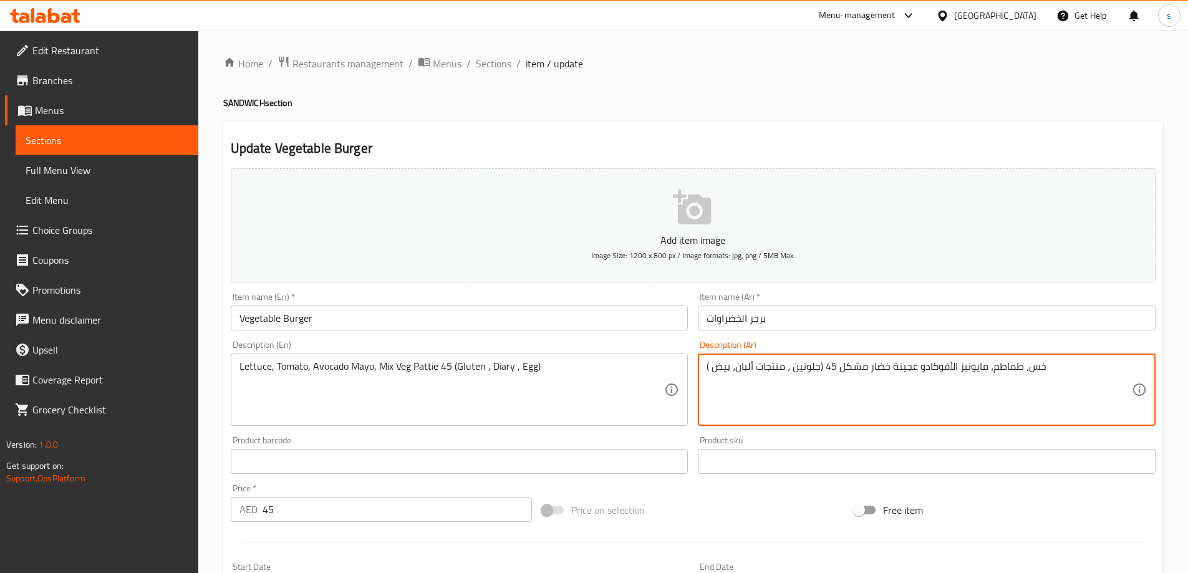
click at [833, 369] on textarea "خس، طماطم، مايونيز الأفوكادو عجينة خضار مشكل 45 (جلوتين ، منتجات ألبان، بيض )" at bounding box center [919, 389] width 425 height 59
click at [838, 364] on textarea "خس، طماطم، مايونيز الأفوكادو عجينة خضار مشكل 45 (جلوتين ، منتجات ألبان، بيض )" at bounding box center [919, 389] width 425 height 59
click at [830, 364] on textarea "خس، طماطم، مايونيز الأفوكادو عجينة خضار مشكل 45 (جلوتين ، منتجات ألبان، بيض )" at bounding box center [919, 389] width 425 height 59
type textarea "خس، طماطم، مايونيز الأفوكادو عجينة خضار مشكل (جلوتين ، منتجات ألبان، بيض )"
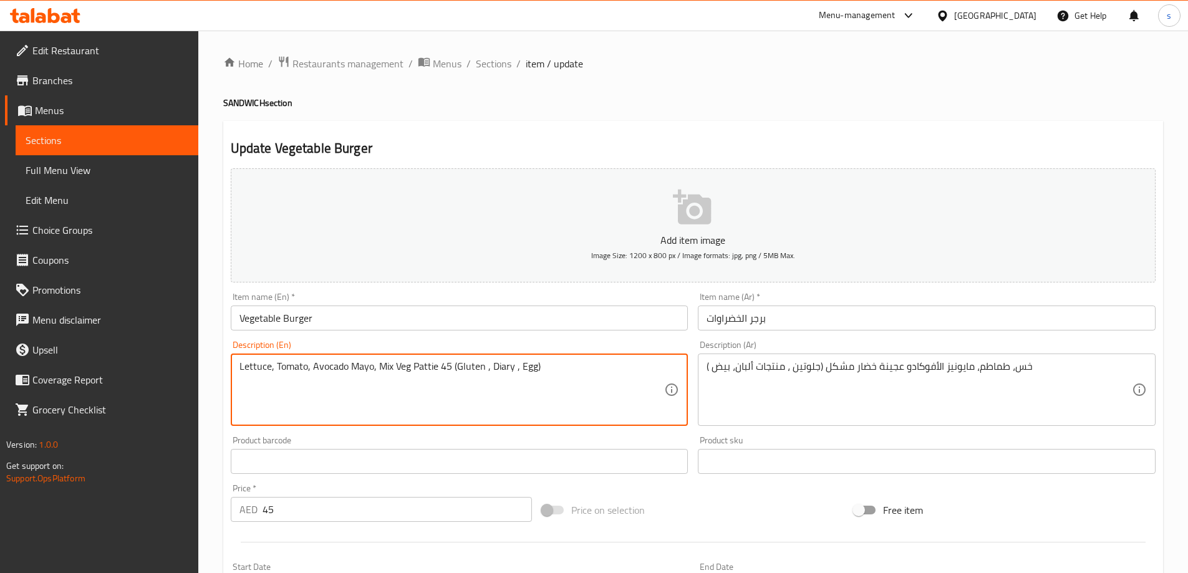
click at [442, 367] on textarea "Lettuce, Tomato, Avocado Mayo, Mix Veg Pattie 45 (Gluten , Diary , Egg)" at bounding box center [451, 389] width 425 height 59
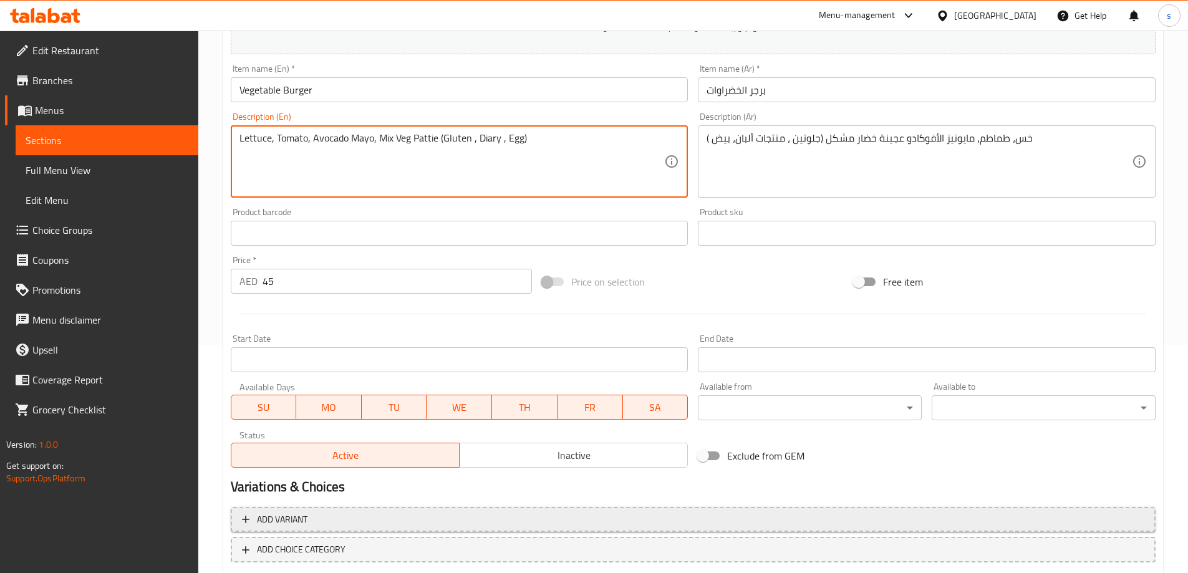
scroll to position [298, 0]
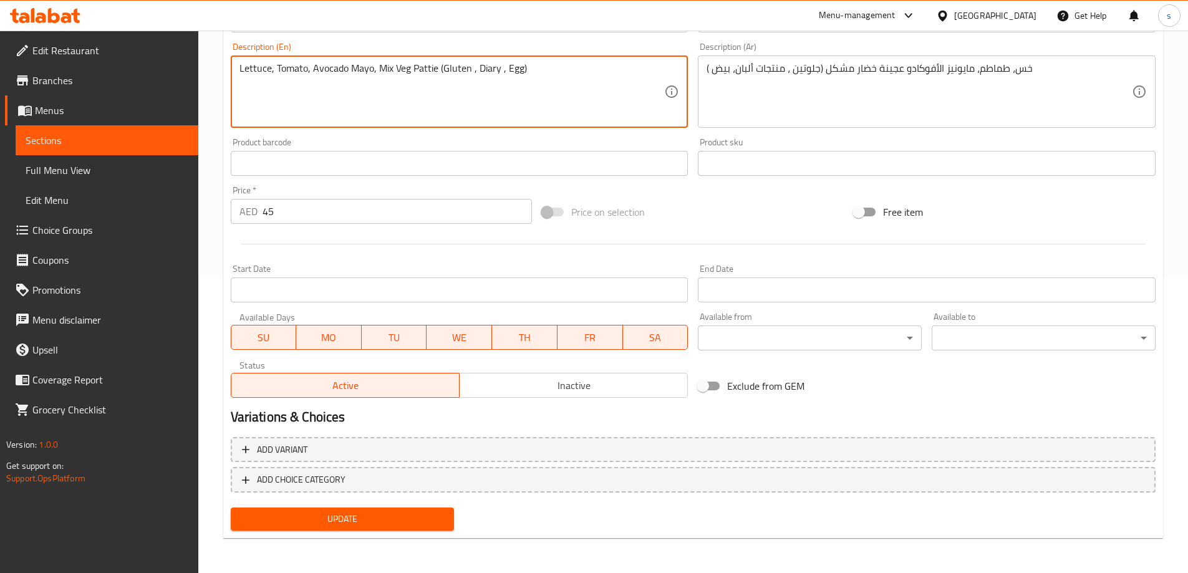
type textarea "Lettuce, Tomato, Avocado Mayo, Mix Veg Pattie (Gluten , Diary , Egg)"
click at [411, 521] on span "Update" at bounding box center [343, 519] width 204 height 16
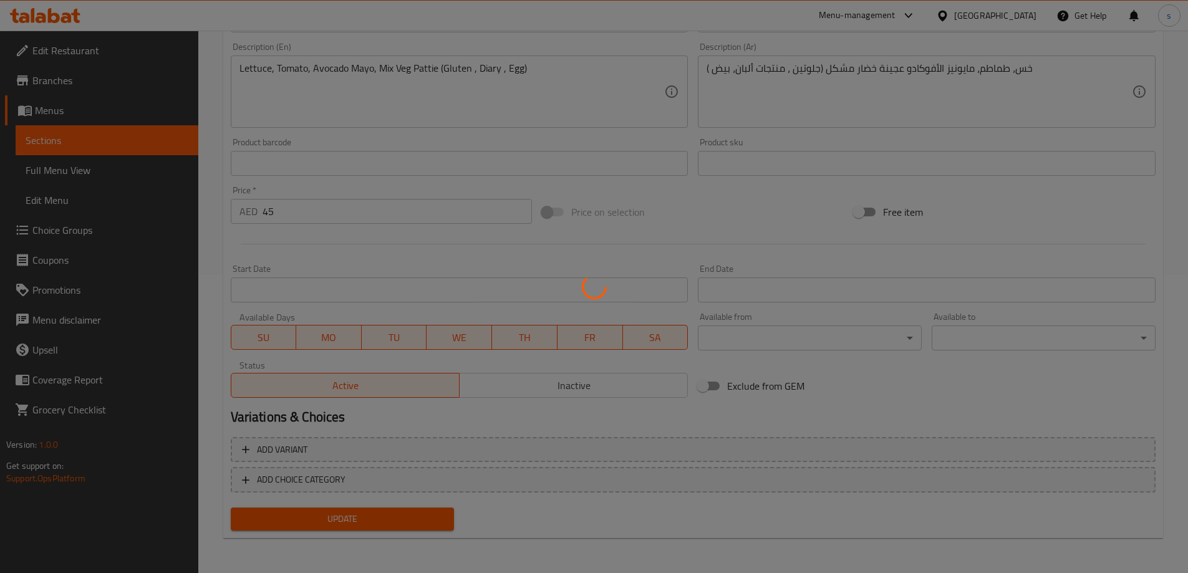
scroll to position [0, 0]
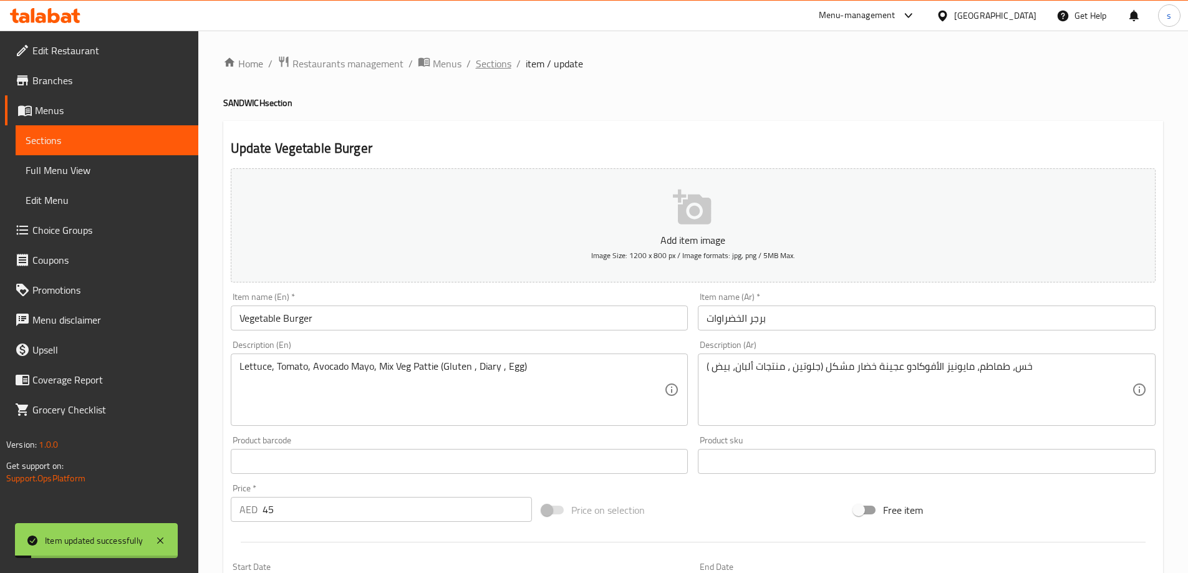
click at [493, 63] on span "Sections" at bounding box center [494, 63] width 36 height 15
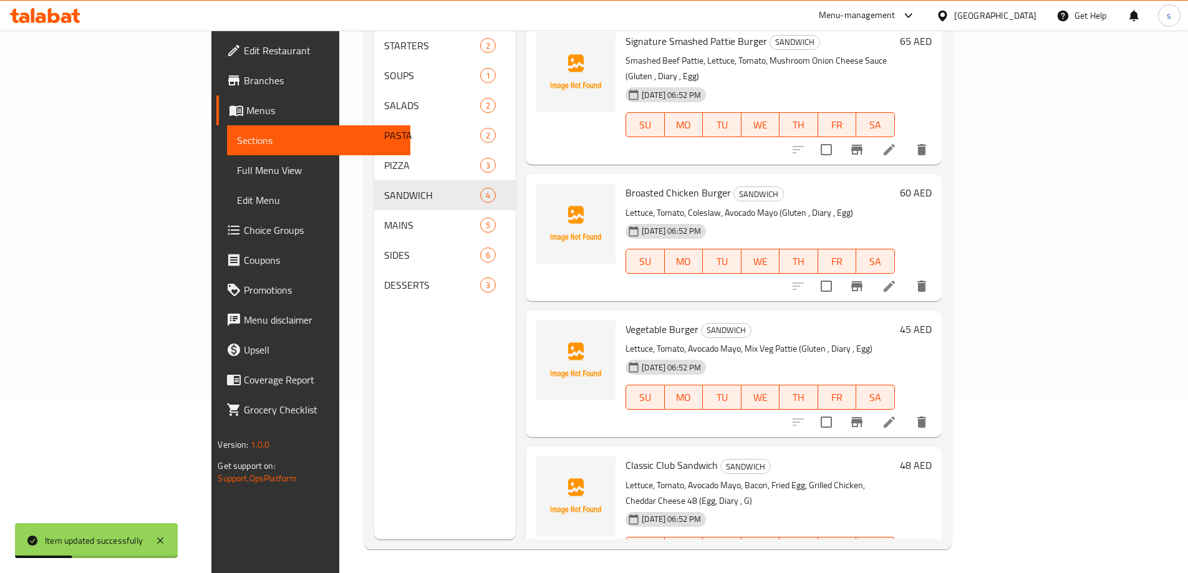
scroll to position [175, 0]
click at [895, 568] on icon at bounding box center [889, 573] width 11 height 11
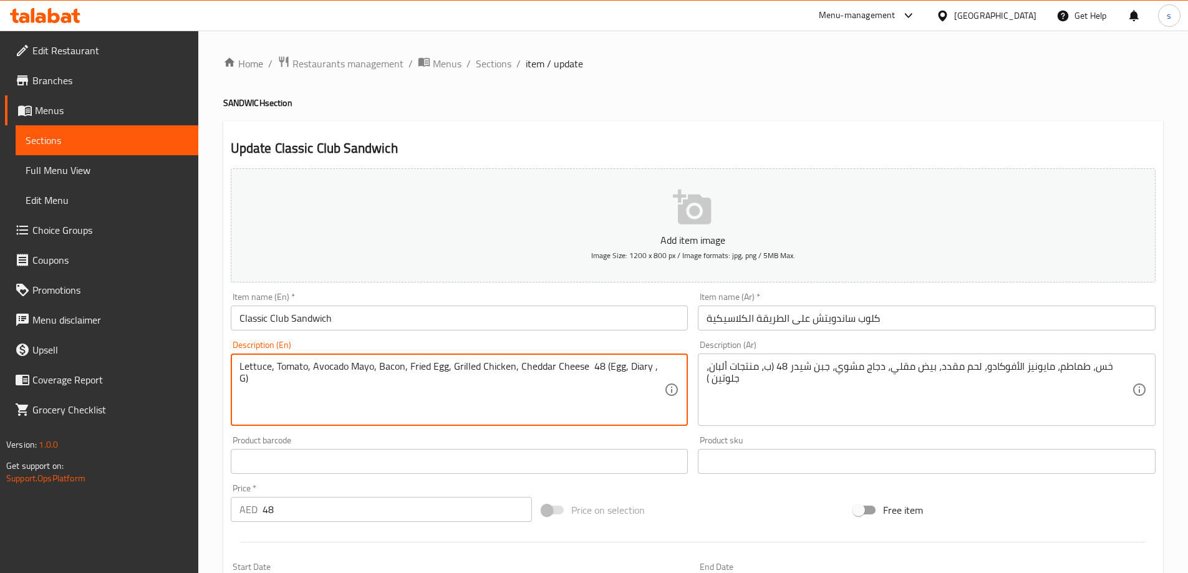
click at [392, 369] on textarea "Lettuce, Tomato, Avocado Mayo, Bacon, Fried Egg, Grilled Chicken, Cheddar Chees…" at bounding box center [451, 389] width 425 height 59
click at [469, 389] on textarea "Lettuce, Tomato, Avocado Mayo, Bacon, Fried Egg, Grilled Chicken, Cheddar Chees…" at bounding box center [451, 389] width 425 height 59
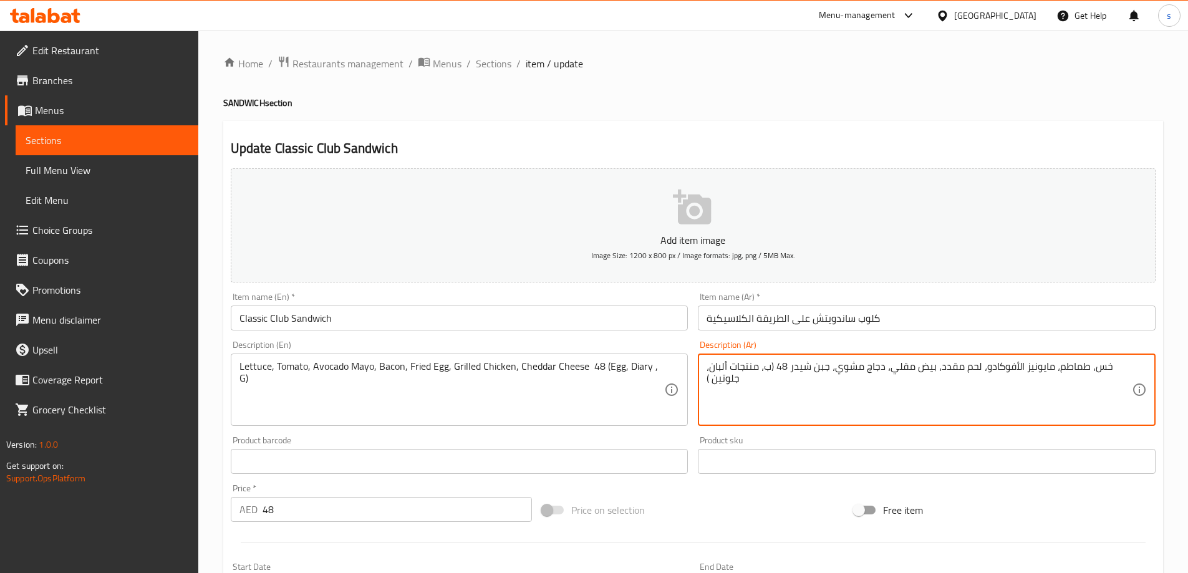
click at [783, 366] on textarea "خس، طماطم، مايونيز الأفوكادو، لحم مقدد، بيض مقلي، دجاج مشوي، جبن شيدر 48 (ب، من…" at bounding box center [919, 389] width 425 height 59
click at [802, 366] on textarea "خس، طماطم، مايونيز الأفوكادو، لحم مقدد، بيض مقلي، دجاج مشوي، جبن شيدر (ب، منتجا…" at bounding box center [919, 389] width 425 height 59
type textarea "خس، طماطم، مايونيز الأفوكادو، لحم مقدد، بيض مقلي، دجاج مشوي، جبن شيدر (بيض، منت…"
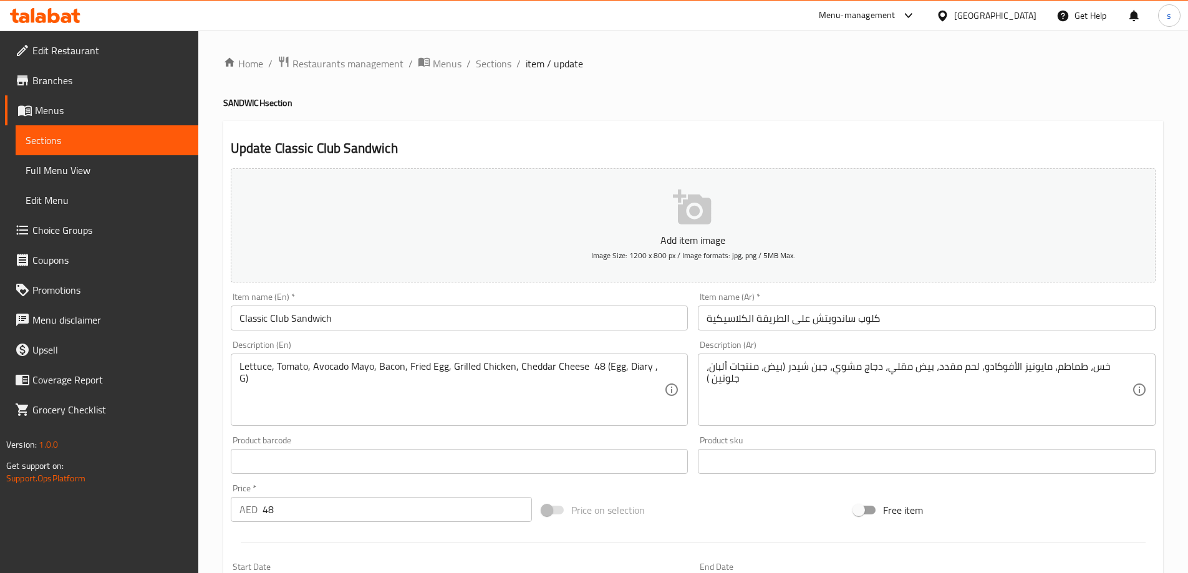
click at [656, 363] on textarea "Lettuce, Tomato, Avocado Mayo, Bacon, Fried Egg, Grilled Chicken, Cheddar Chees…" at bounding box center [451, 389] width 425 height 59
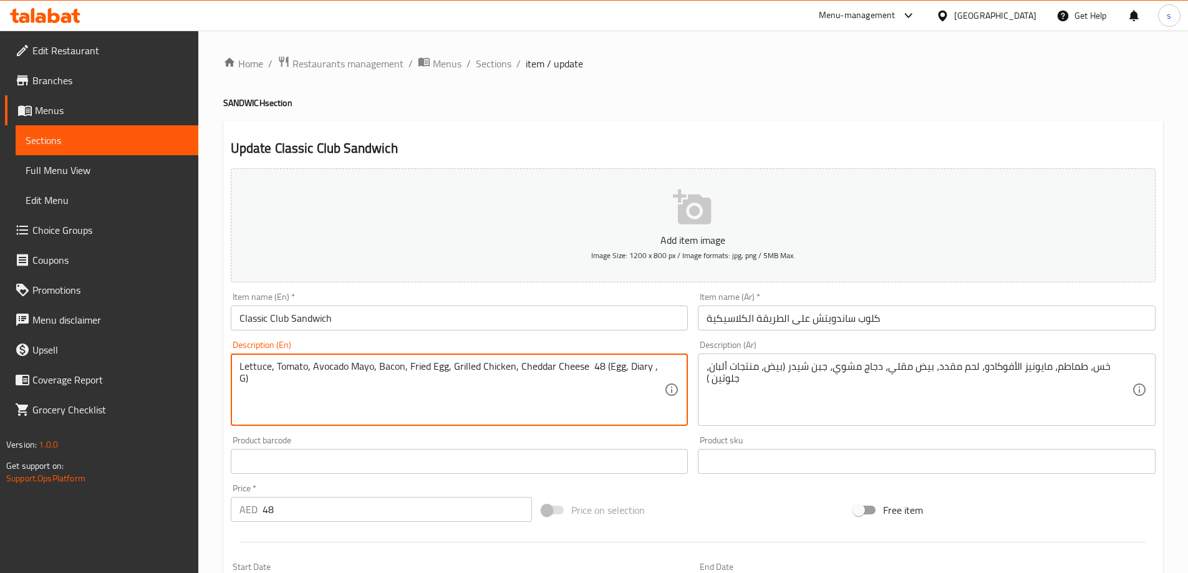
click at [656, 363] on textarea "Lettuce, Tomato, Avocado Mayo, Bacon, Fried Egg, Grilled Chicken, Cheddar Chees…" at bounding box center [451, 389] width 425 height 59
click at [652, 365] on textarea "Lettuce, Tomato, Avocado Mayo, Bacon, Fried Egg, Grilled Chicken, Cheddar Chees…" at bounding box center [451, 389] width 425 height 59
paste textarea "luten"
click at [553, 397] on textarea "Lettuce, Tomato, Avocado Mayo, Bacon, Fried Egg, Grilled Chicken, Cheddar Chees…" at bounding box center [451, 389] width 425 height 59
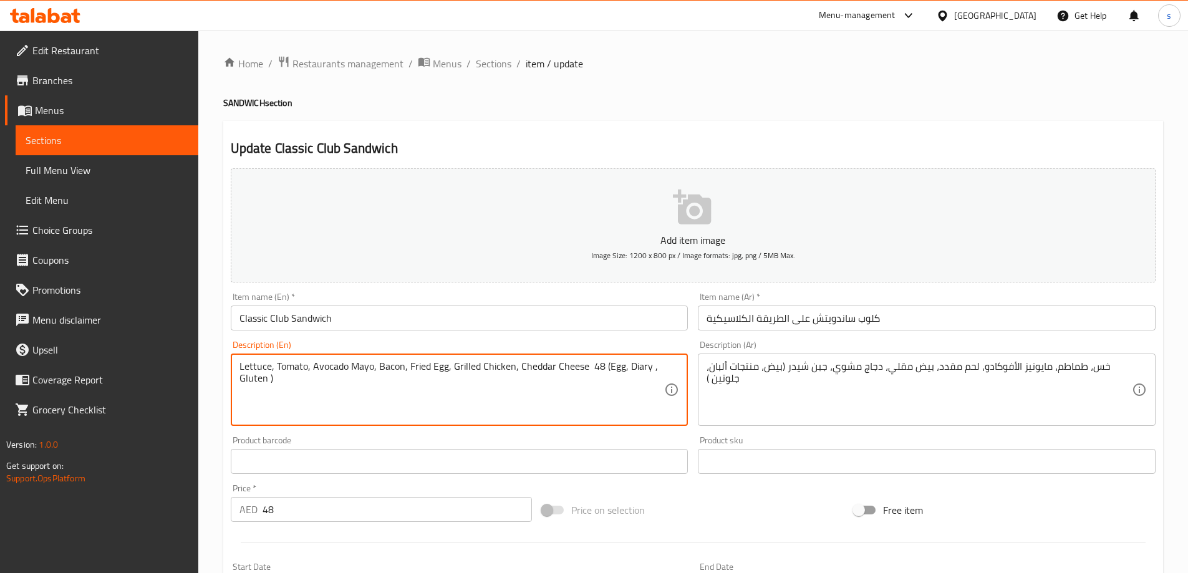
type textarea "Lettuce, Tomato, Avocado Mayo, Bacon, Fried Egg, Grilled Chicken, Cheddar Chees…"
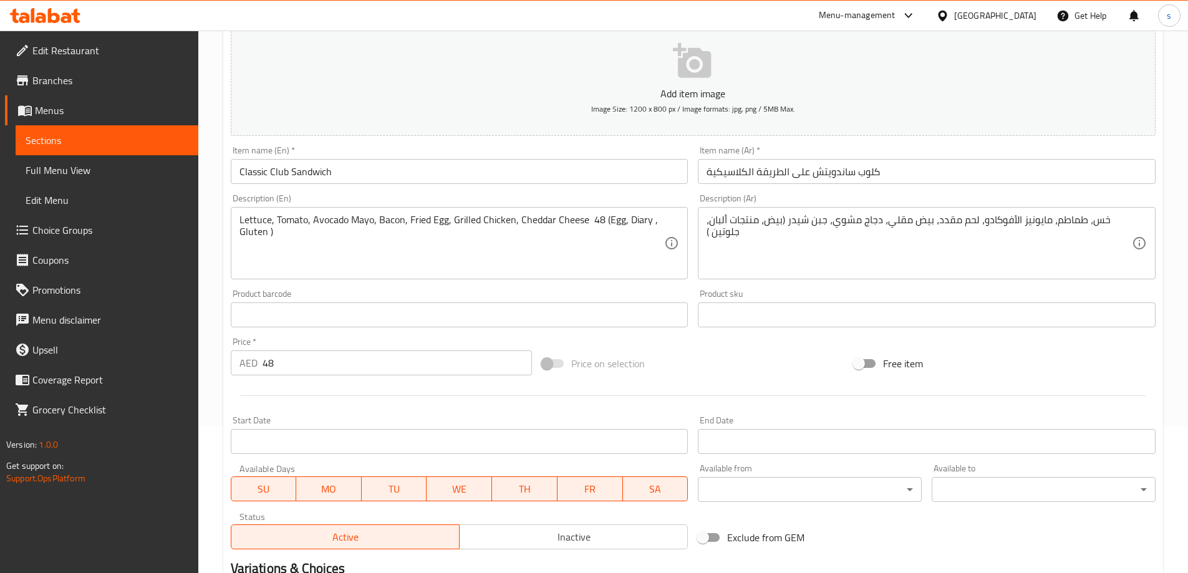
scroll to position [125, 0]
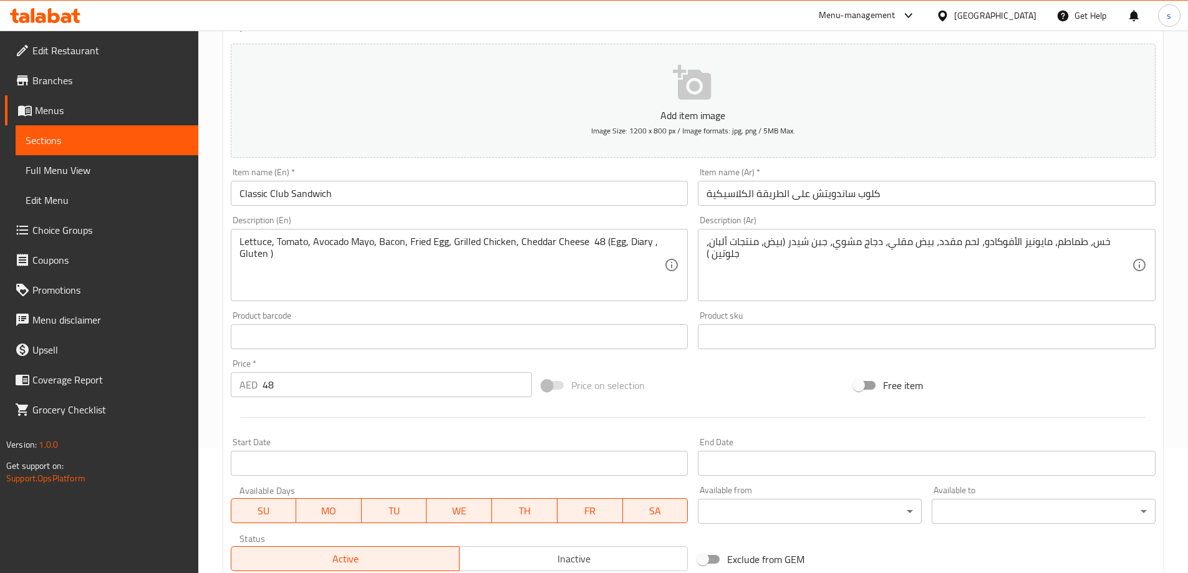
click at [251, 195] on input "Classic Club Sandwich" at bounding box center [460, 193] width 458 height 25
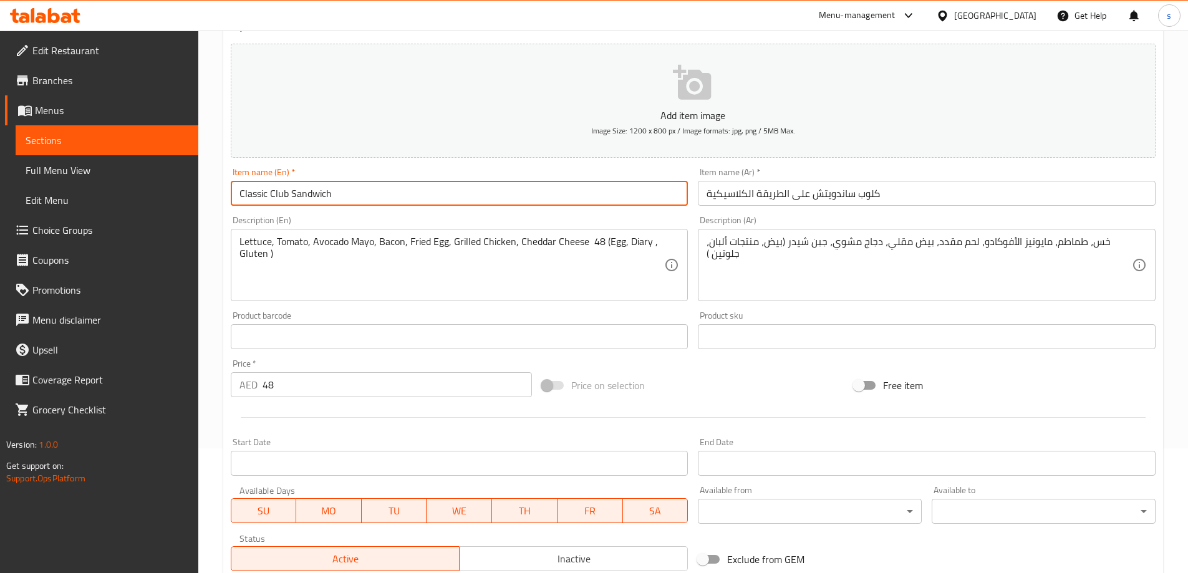
click at [251, 195] on input "Classic Club Sandwich" at bounding box center [460, 193] width 458 height 25
click at [363, 188] on input "Classic Club Sandwich" at bounding box center [460, 193] width 458 height 25
drag, startPoint x: 359, startPoint y: 188, endPoint x: 231, endPoint y: 192, distance: 127.9
click at [231, 192] on input "Classic Club Sandwich" at bounding box center [460, 193] width 458 height 25
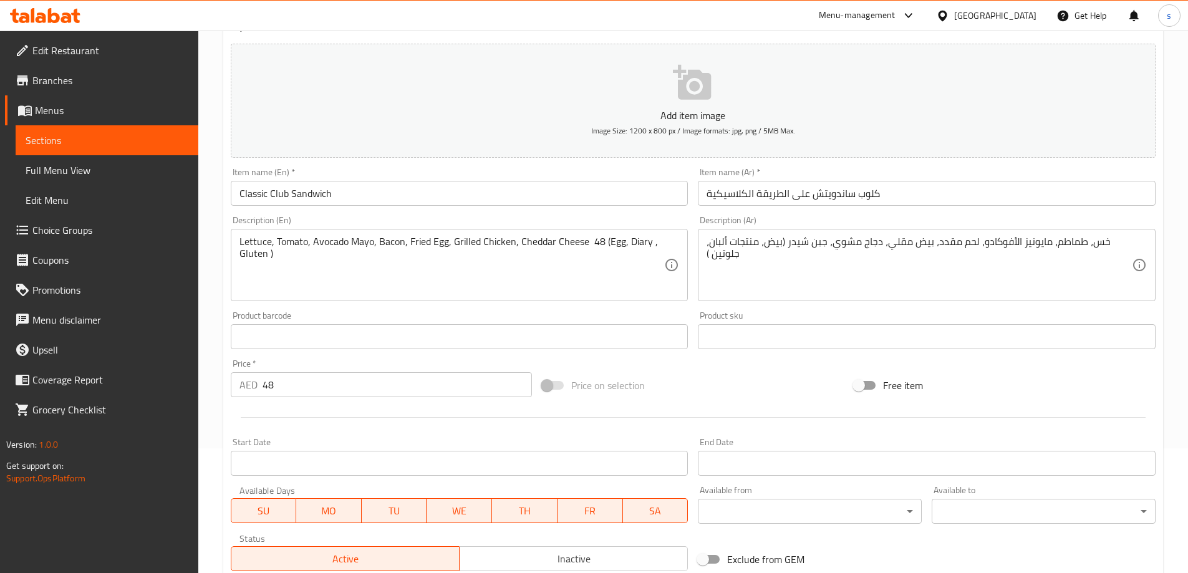
click at [576, 422] on div at bounding box center [693, 417] width 935 height 31
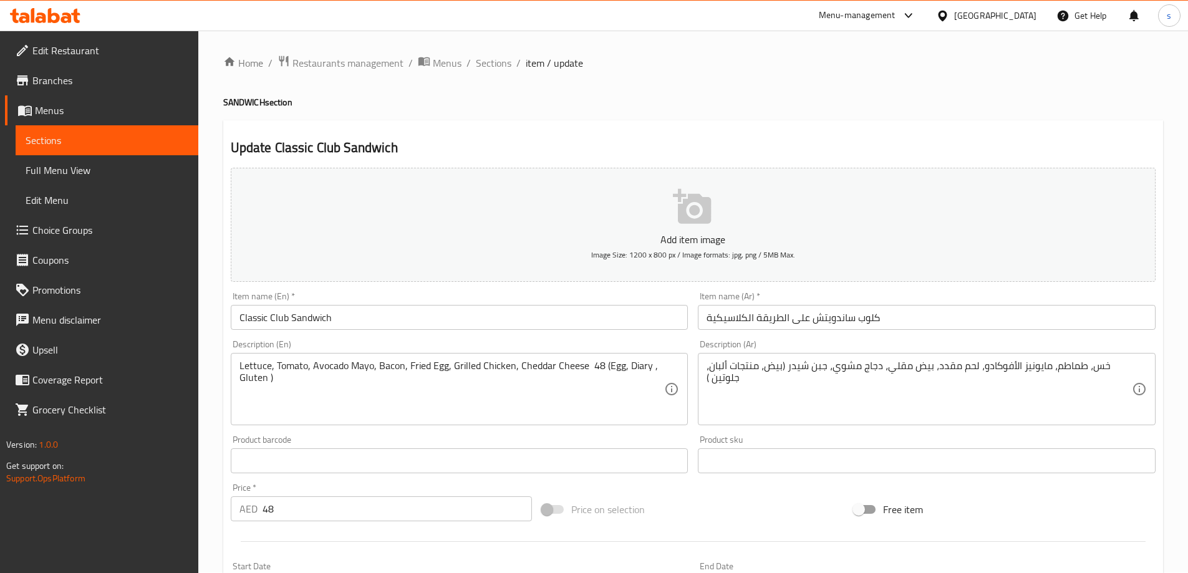
scroll to position [0, 0]
click at [494, 64] on span "Sections" at bounding box center [494, 63] width 36 height 15
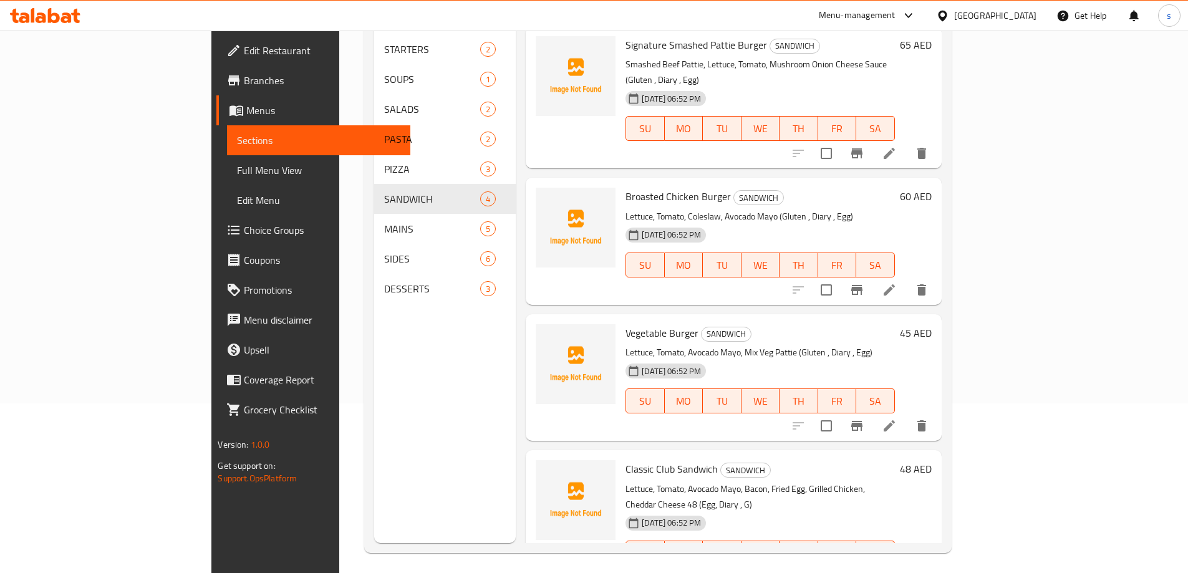
scroll to position [175, 0]
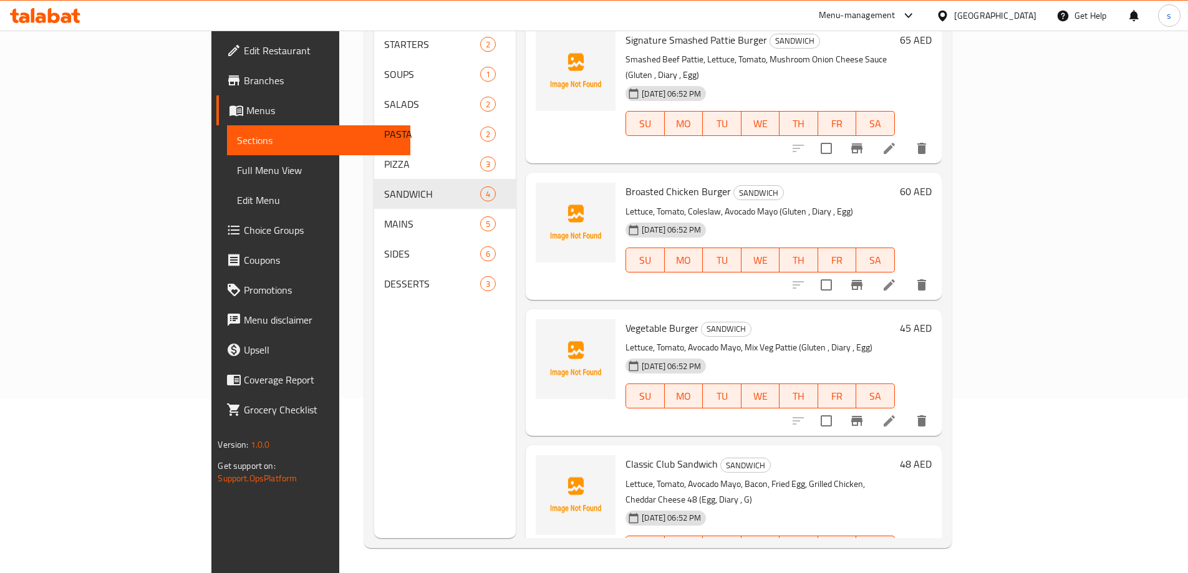
click at [926, 568] on icon "delete" at bounding box center [921, 573] width 9 height 11
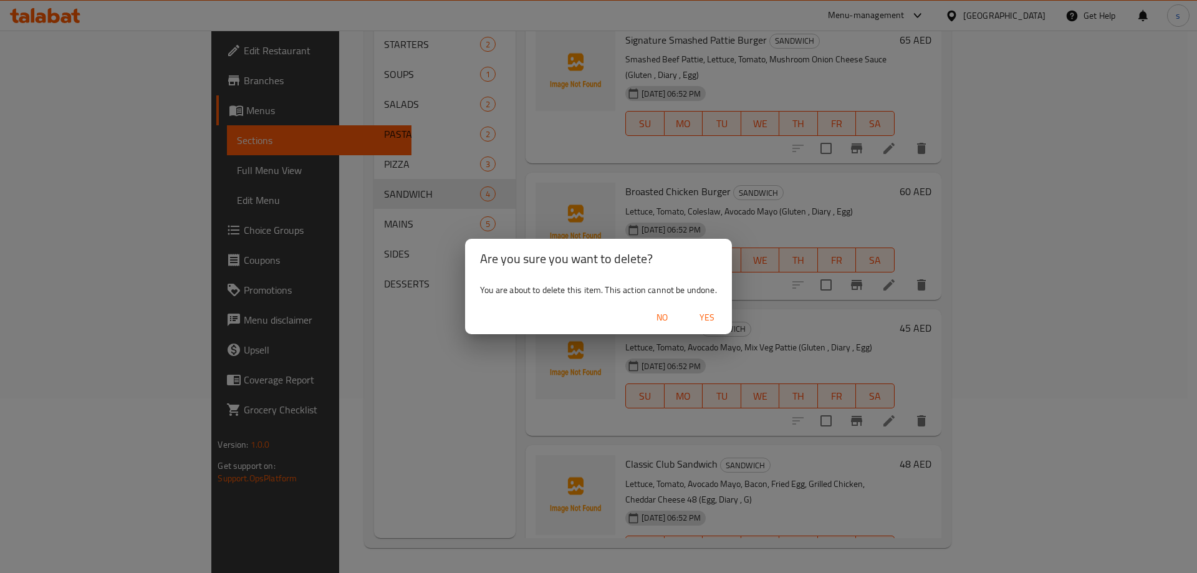
click at [712, 317] on span "Yes" at bounding box center [707, 318] width 30 height 16
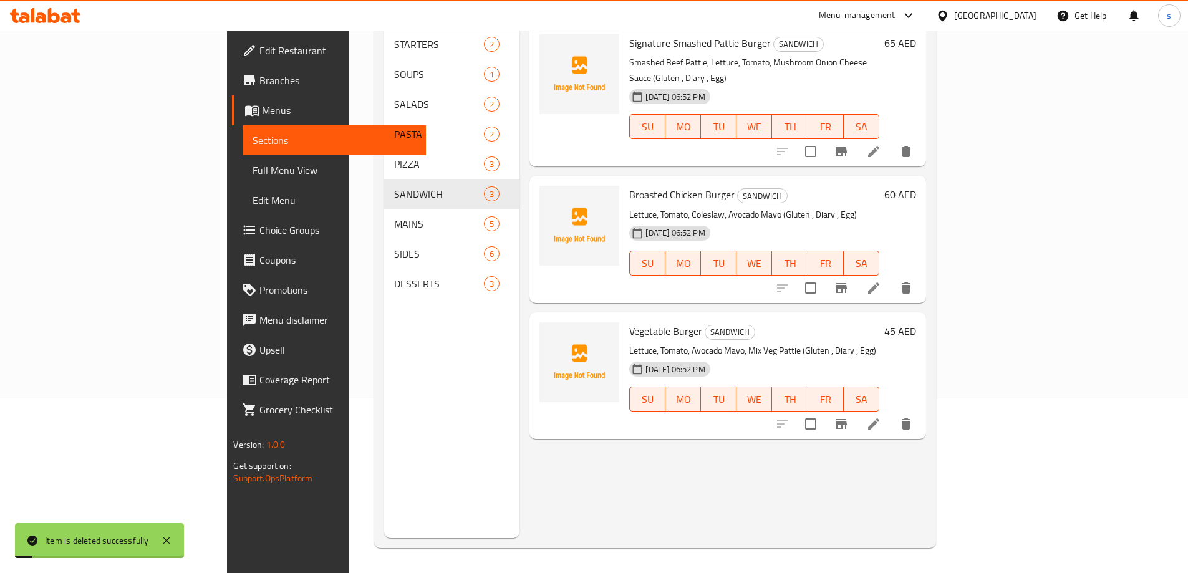
scroll to position [0, 0]
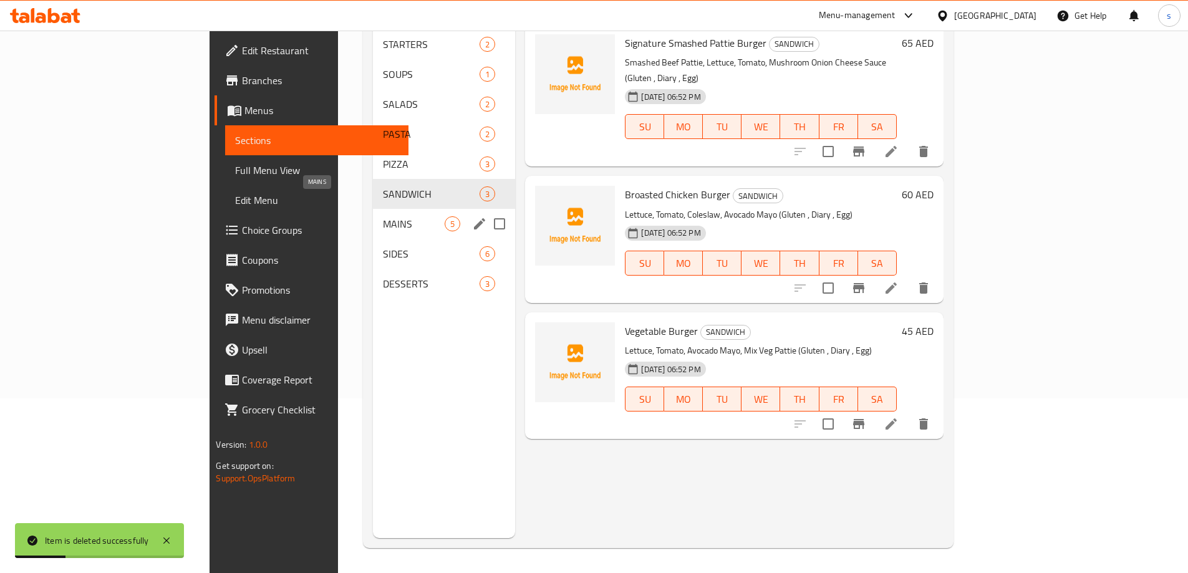
click at [383, 216] on span "MAINS" at bounding box center [414, 223] width 62 height 15
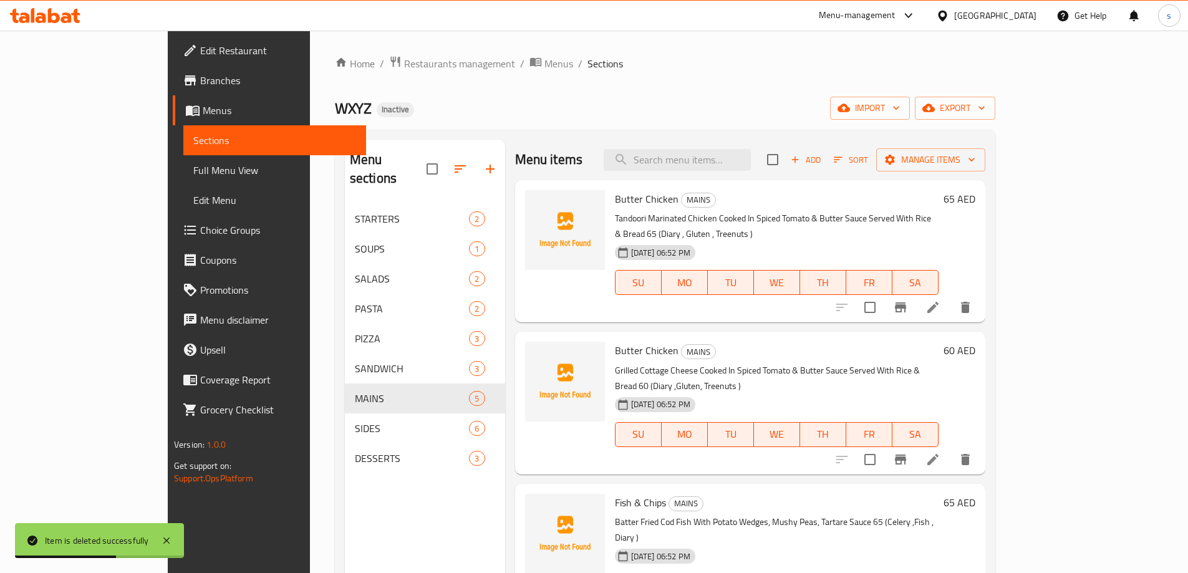
click at [941, 300] on icon at bounding box center [933, 307] width 15 height 15
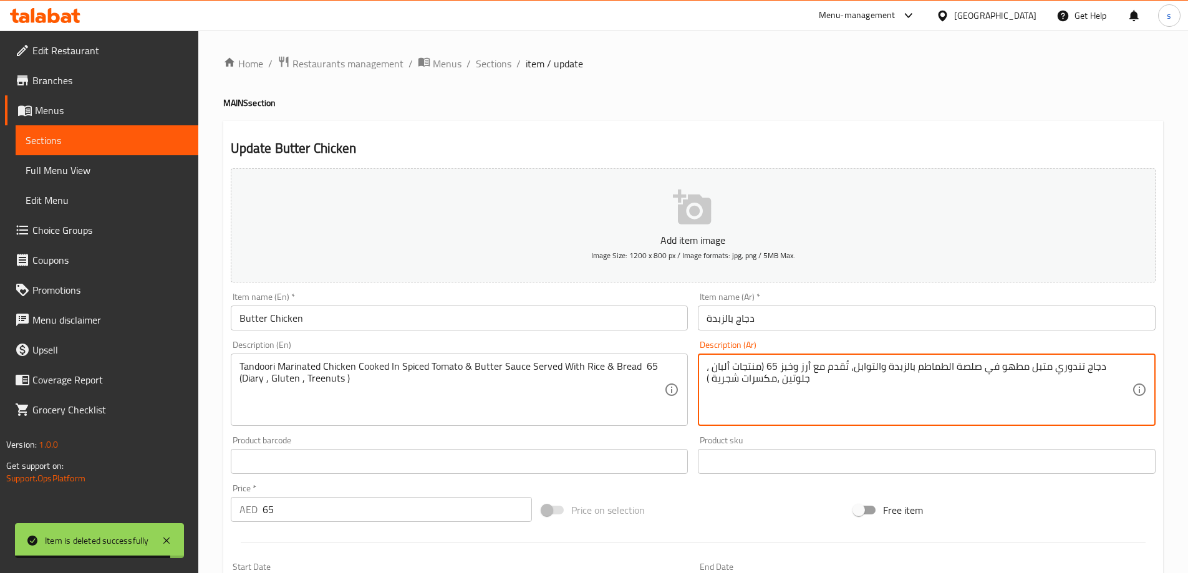
click at [805, 364] on textarea "دجاج تندوري متبل مطهو في صلصة الطماطم بالزبدة والتوابل، تُقدم مع أرز وخبز 65 (م…" at bounding box center [919, 389] width 425 height 59
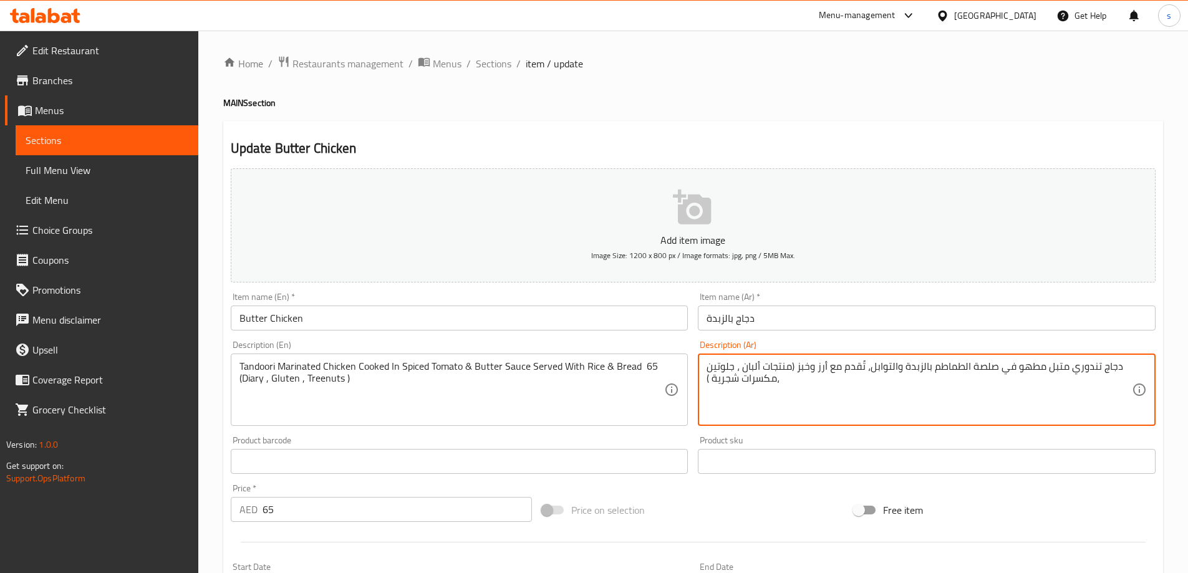
type textarea "دجاج تندوري متبل مطهو في صلصة الطماطم بالزبدة والتوابل، تُقدم مع أرز وخبز (منتج…"
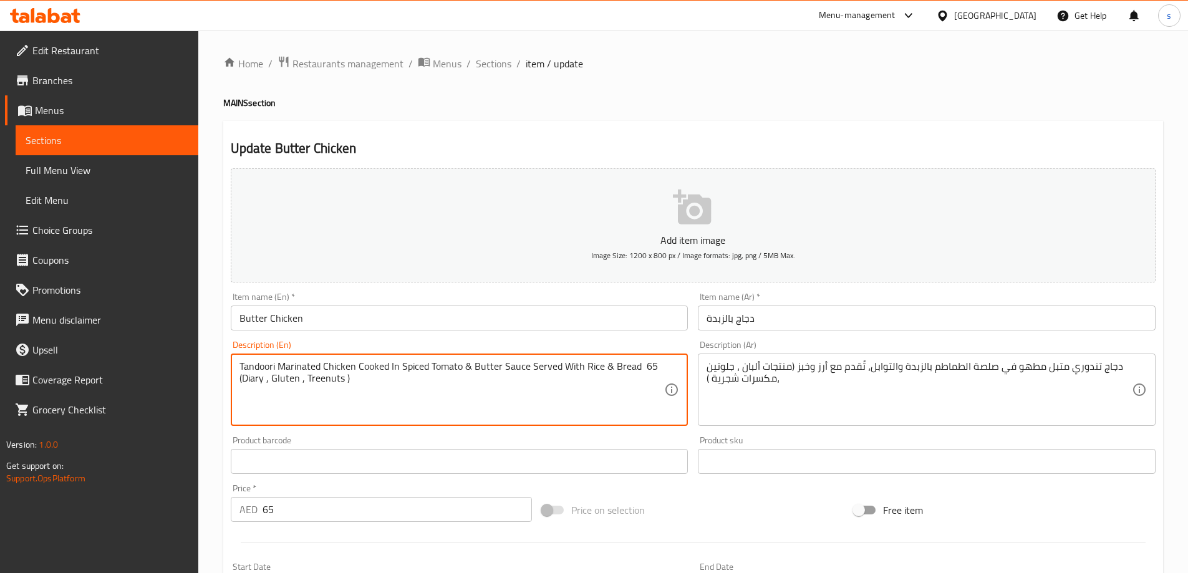
click at [646, 366] on textarea "Tandoori Marinated Chicken Cooked In Spiced Tomato & Butter Sauce Served With R…" at bounding box center [451, 389] width 425 height 59
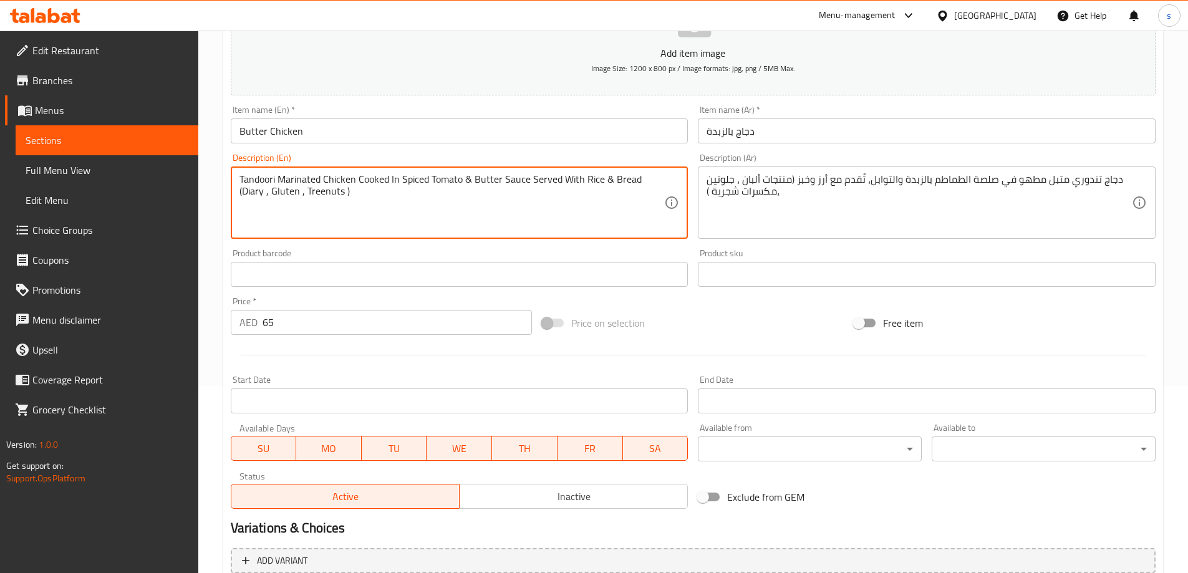
drag, startPoint x: 305, startPoint y: 196, endPoint x: 296, endPoint y: 208, distance: 15.2
click at [296, 208] on textarea "Tandoori Marinated Chicken Cooked In Spiced Tomato & Butter Sauce Served With R…" at bounding box center [451, 202] width 425 height 59
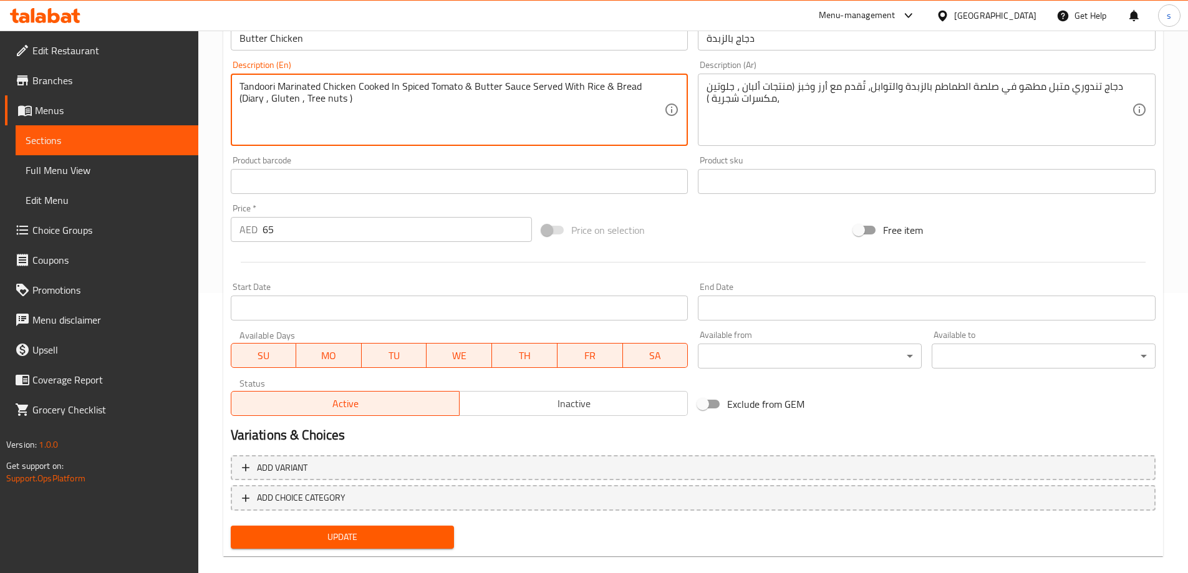
scroll to position [298, 0]
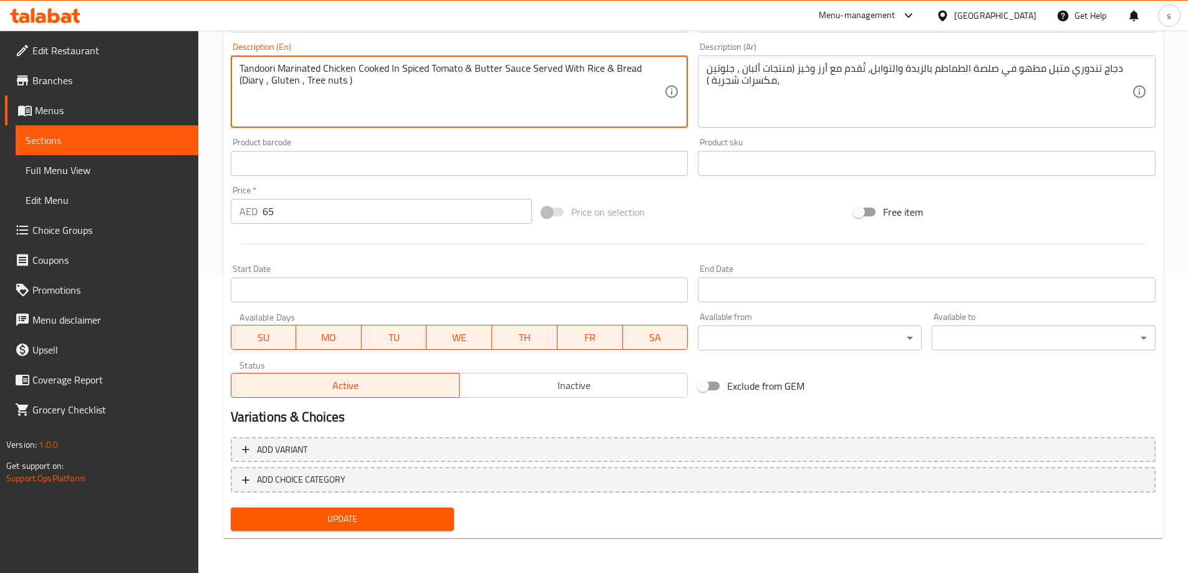
type textarea "Tandoori Marinated Chicken Cooked In Spiced Tomato & Butter Sauce Served With R…"
click at [418, 516] on span "Update" at bounding box center [343, 519] width 204 height 16
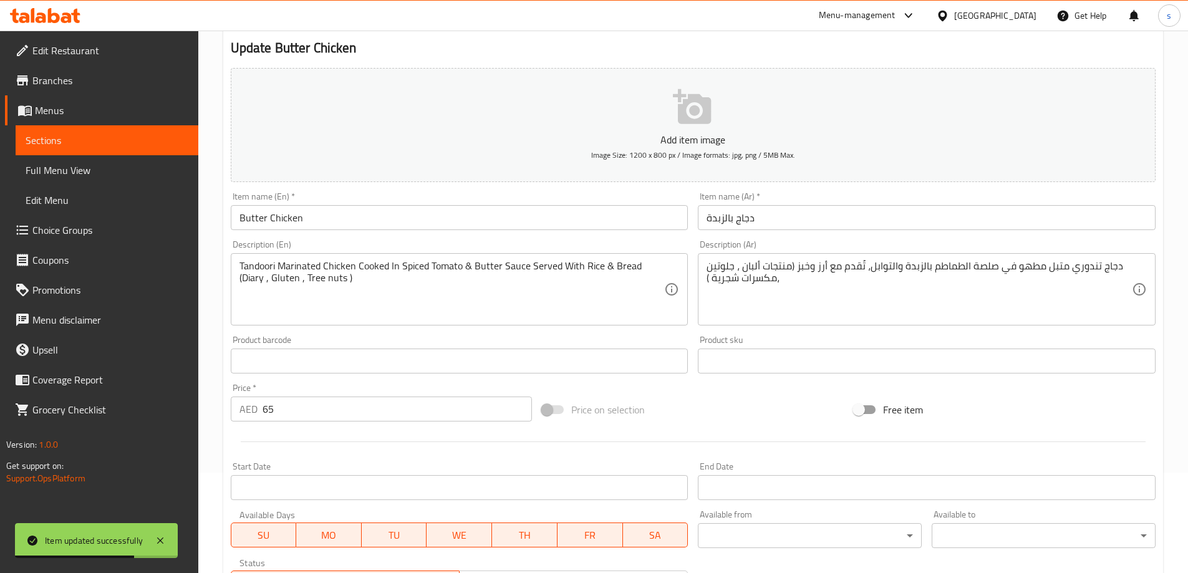
scroll to position [0, 0]
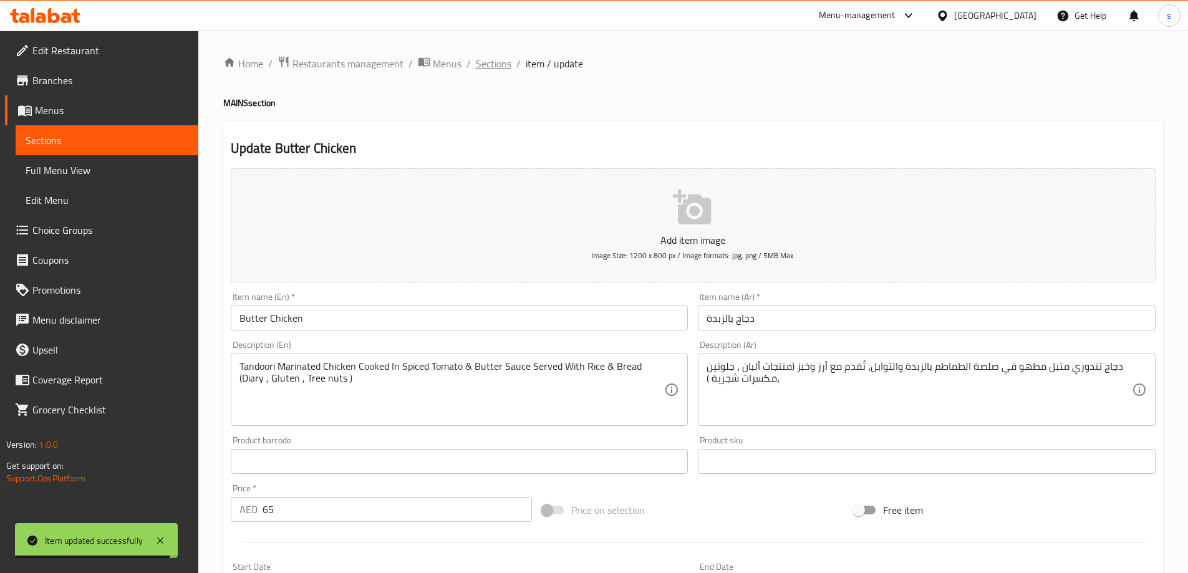
click at [489, 59] on span "Sections" at bounding box center [494, 63] width 36 height 15
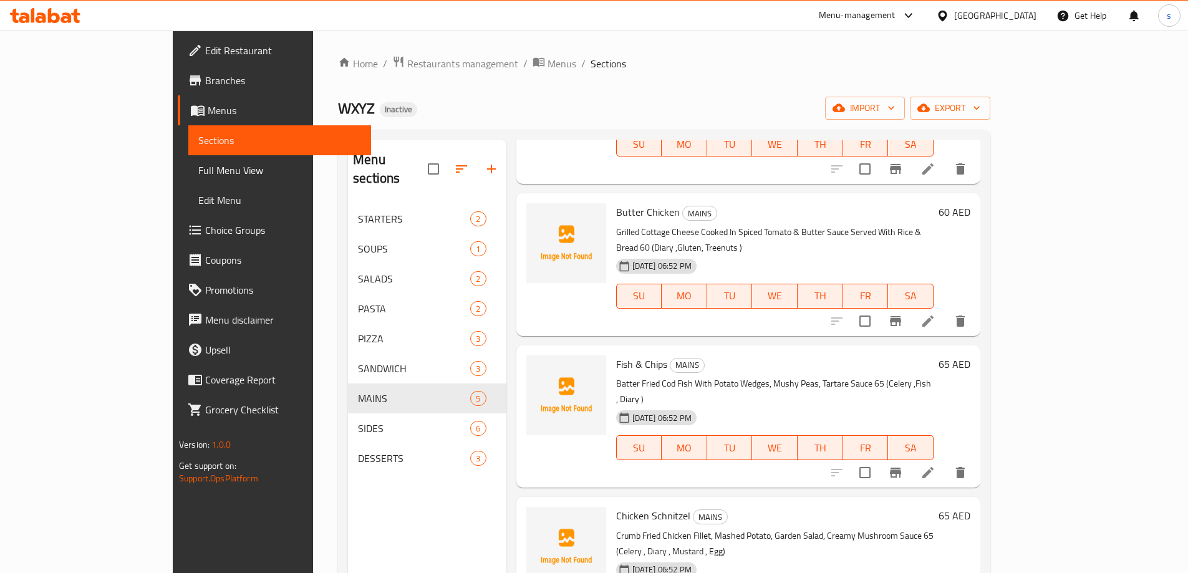
scroll to position [139, 0]
click at [946, 461] on li at bounding box center [928, 472] width 35 height 22
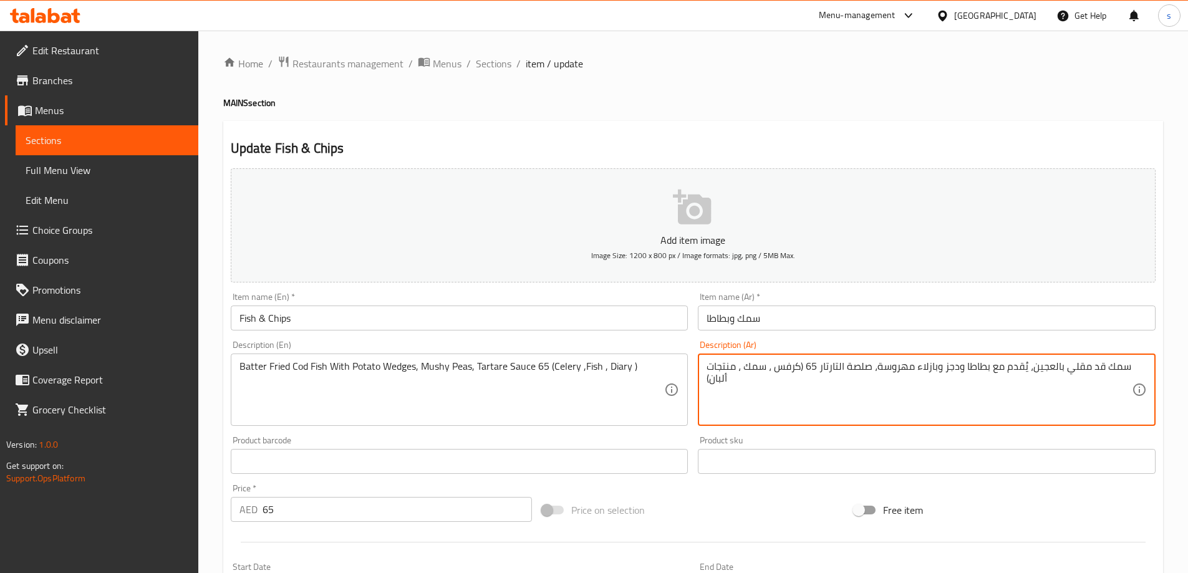
click at [813, 370] on textarea "سمك قد مقلي بالعجين، يُقدم مع بطاطا ودجز وبازلاء مهروسة، صلصة التارتار 65 (كرفس…" at bounding box center [919, 389] width 425 height 59
type textarea "سمك قد مقلي بالعجين، يُقدم مع بطاطا ودجز وبازلاء مهروسة، صلصة التارتار (كرفس ، …"
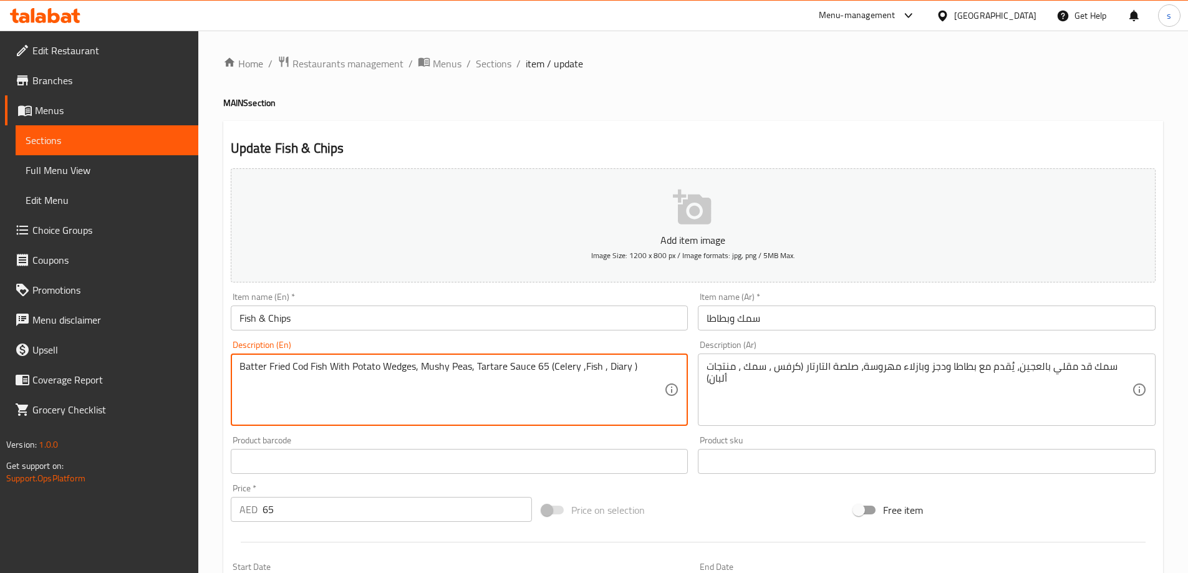
click at [534, 369] on textarea "Batter Fried Cod Fish With Potato Wedges, Mushy Peas, Tartare Sauce 65 (Celery …" at bounding box center [451, 389] width 425 height 59
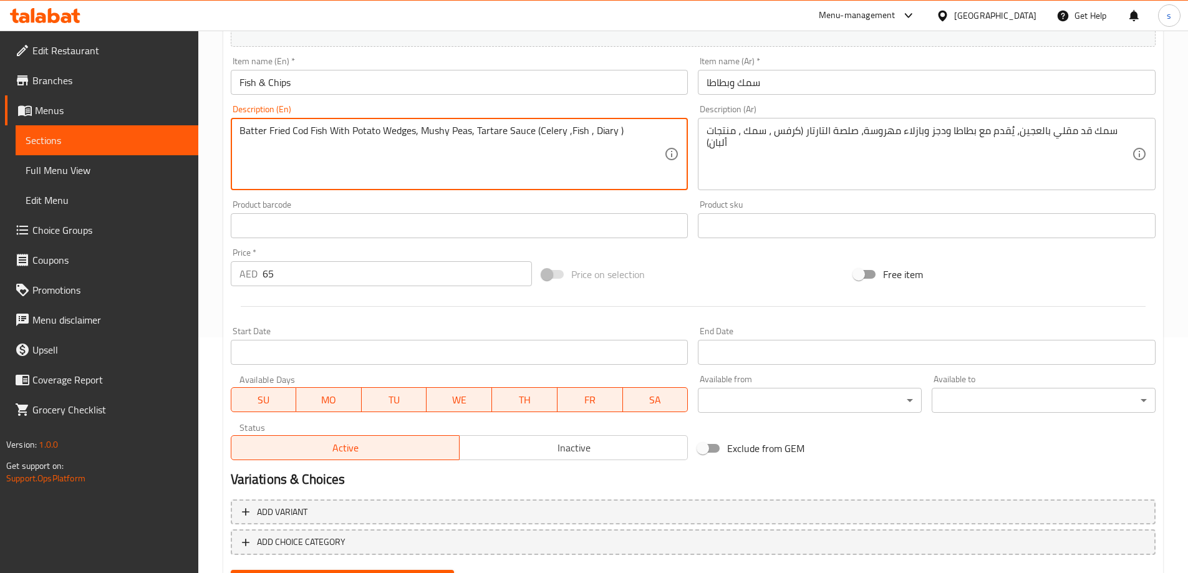
scroll to position [298, 0]
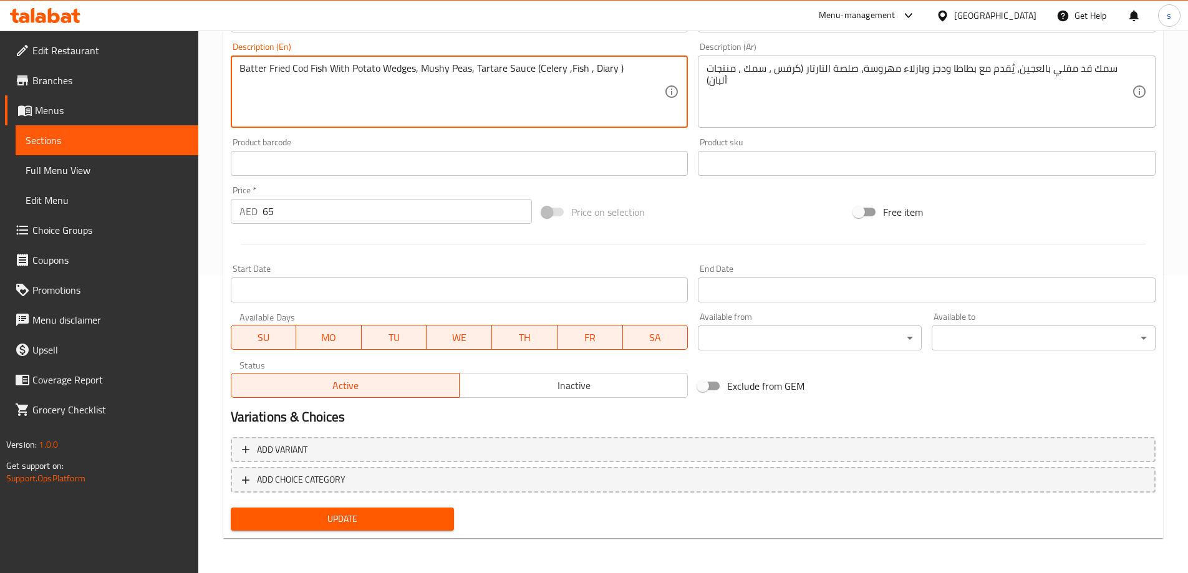
type textarea "Batter Fried Cod Fish With Potato Wedges, Mushy Peas, Tartare Sauce (Celery ,Fi…"
click at [377, 522] on span "Update" at bounding box center [343, 519] width 204 height 16
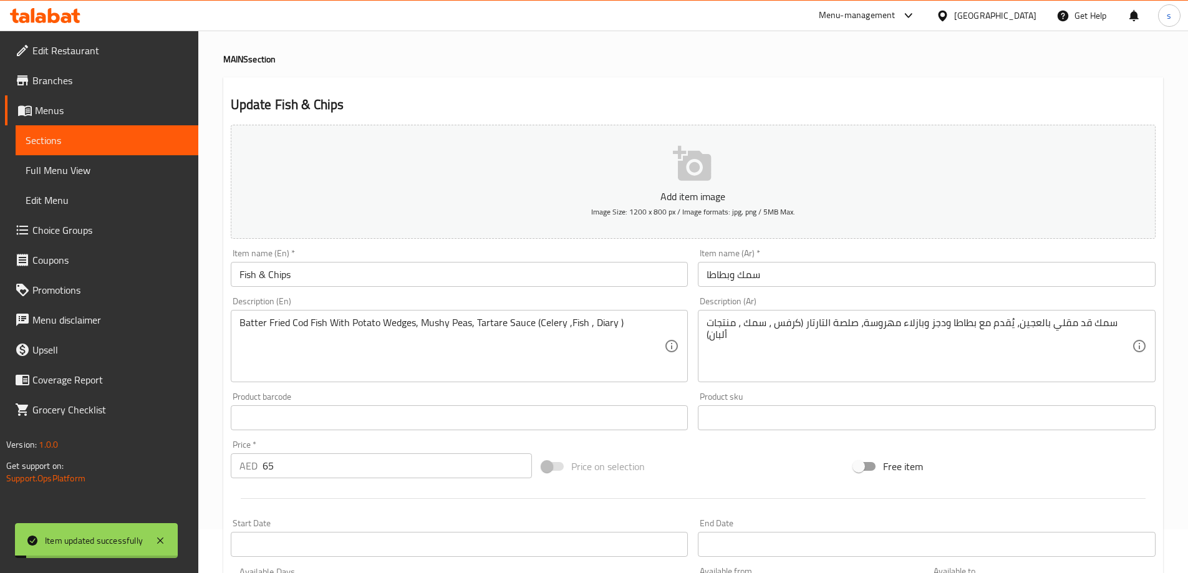
scroll to position [0, 0]
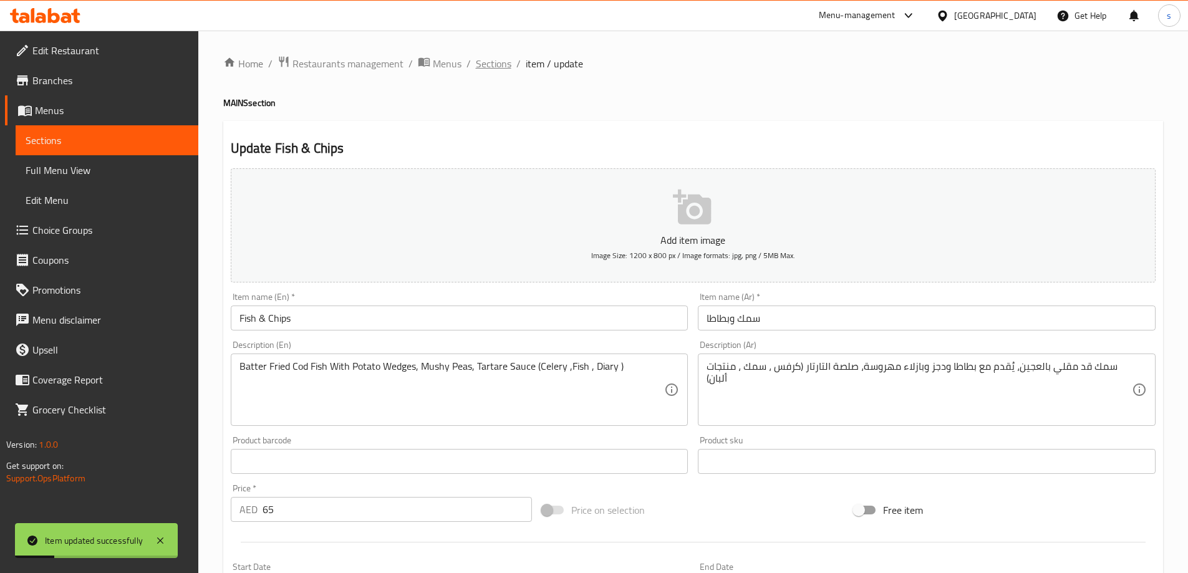
click at [498, 60] on span "Sections" at bounding box center [494, 63] width 36 height 15
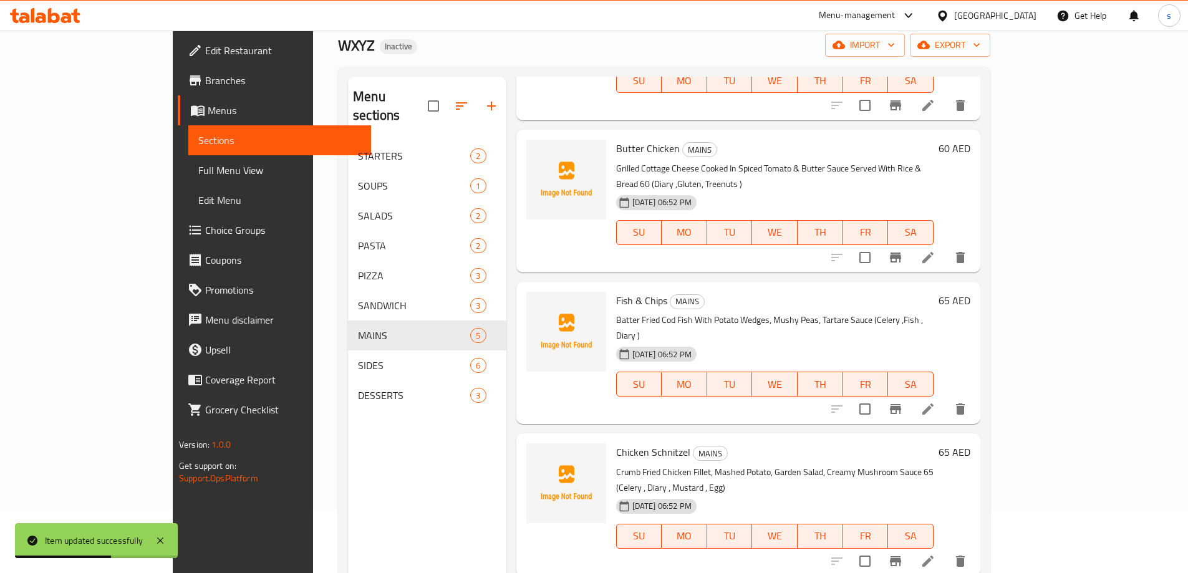
scroll to position [175, 0]
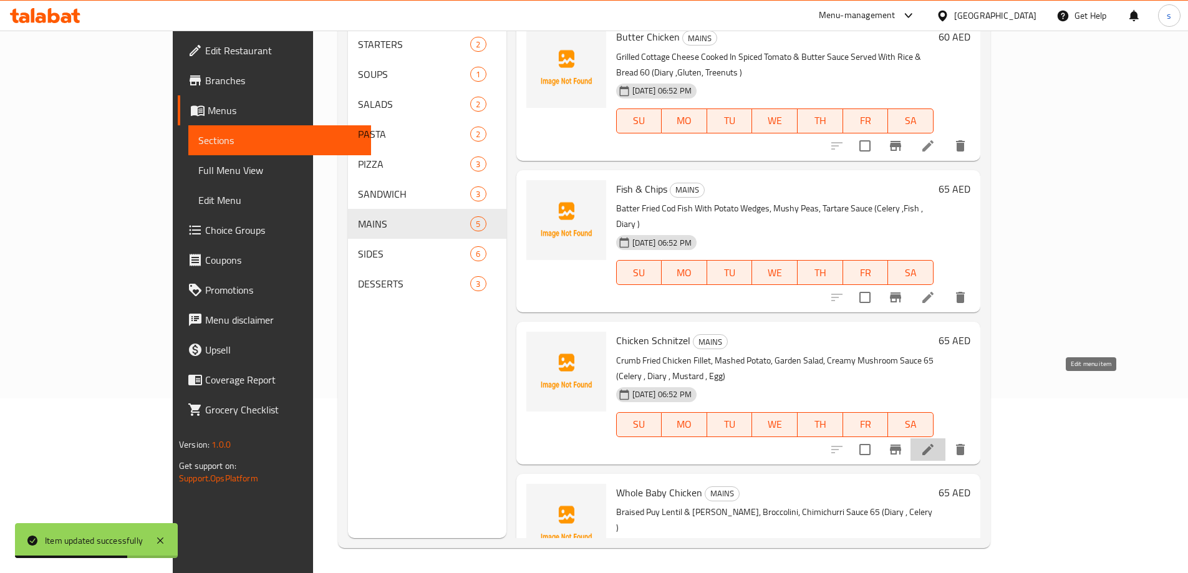
click at [934, 444] on icon at bounding box center [927, 449] width 11 height 11
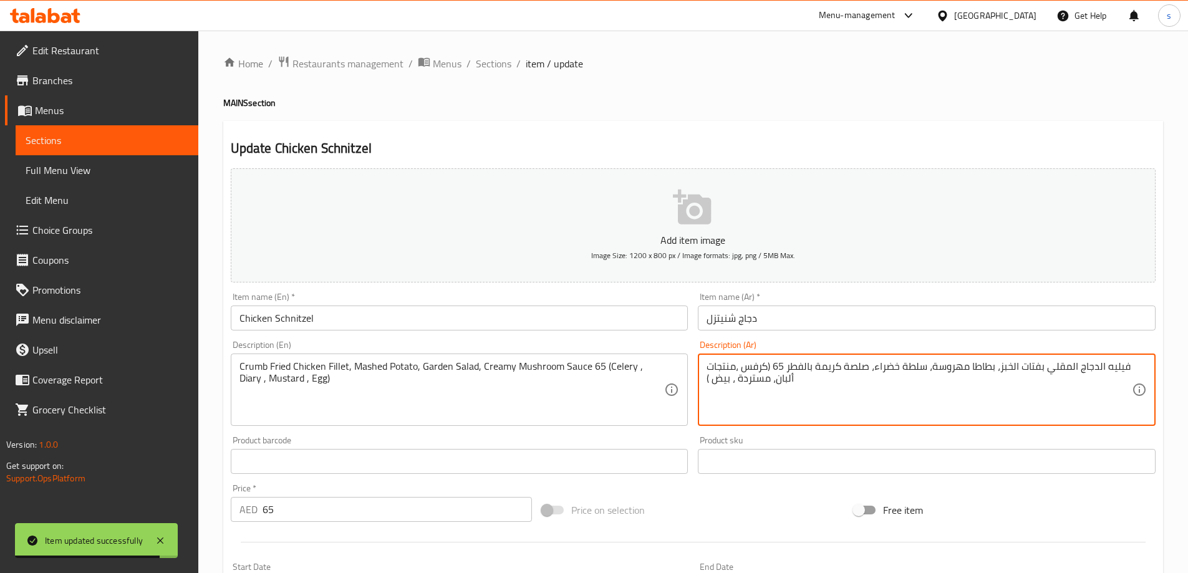
click at [775, 365] on textarea "فيليه الدجاج المقلي بفتات الخبز، بطاطا مهروسة، سلطة خضراء، صلصة كريمة بالفطر 65…" at bounding box center [919, 389] width 425 height 59
type textarea "فيليه الدجاج المقلي بفتات الخبز، بطاطا مهروسة، سلطة خضراء، صلصة كريمة بالفطر (ك…"
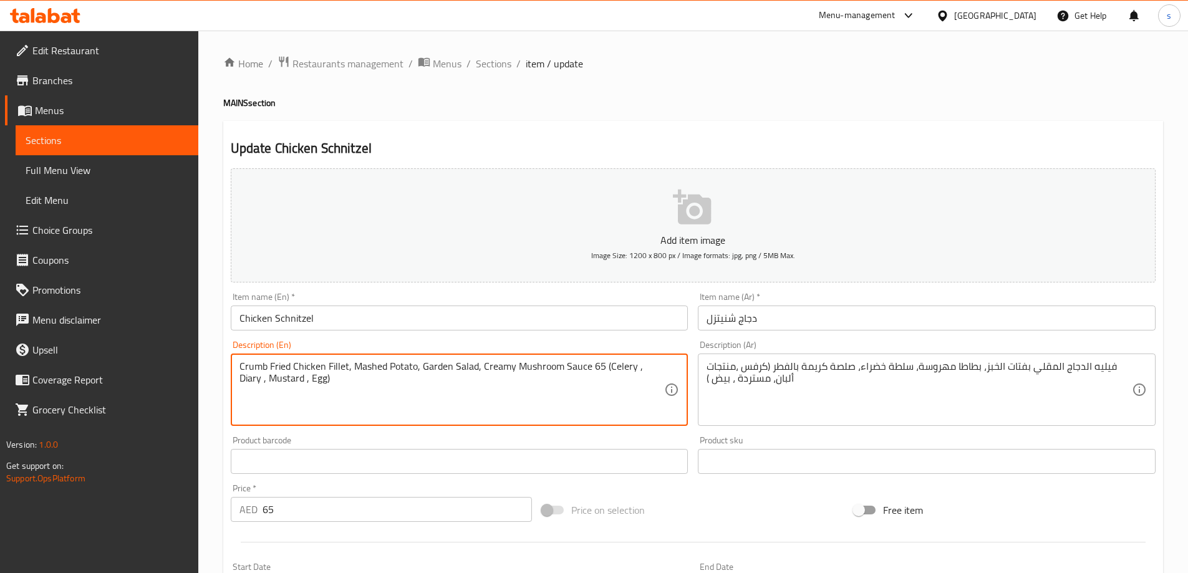
click at [594, 367] on textarea "Crumb Fried Chicken Fillet, Mashed Potato, Garden Salad, Creamy Mushroom Sauce …" at bounding box center [451, 389] width 425 height 59
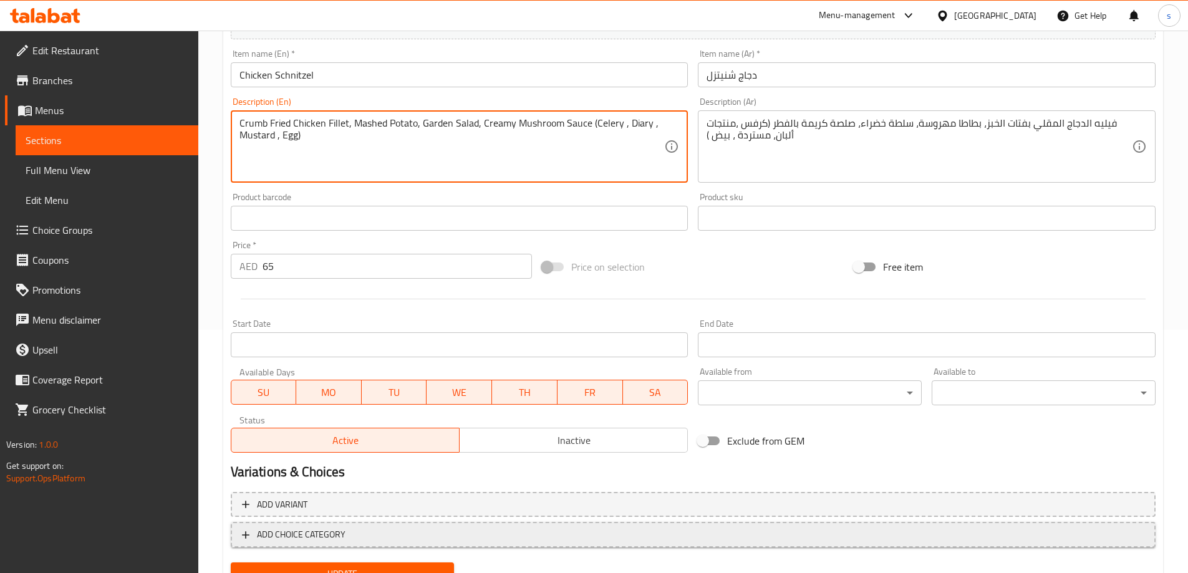
scroll to position [249, 0]
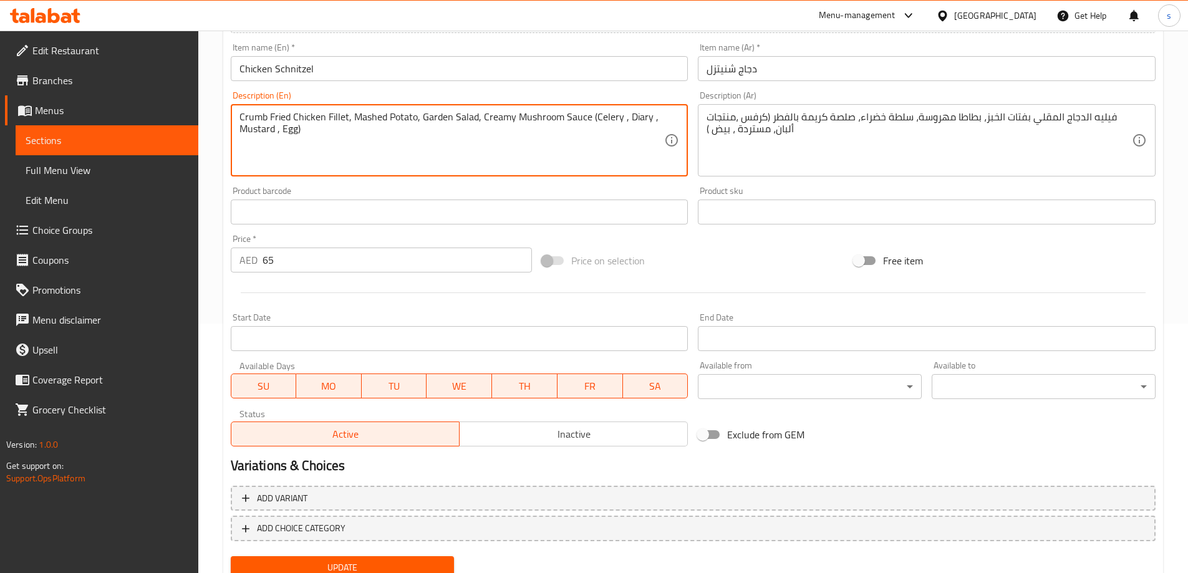
type textarea "Crumb Fried Chicken Fillet, Mashed Potato, Garden Salad, Creamy Mushroom Sauce …"
click at [373, 565] on span "Update" at bounding box center [343, 568] width 204 height 16
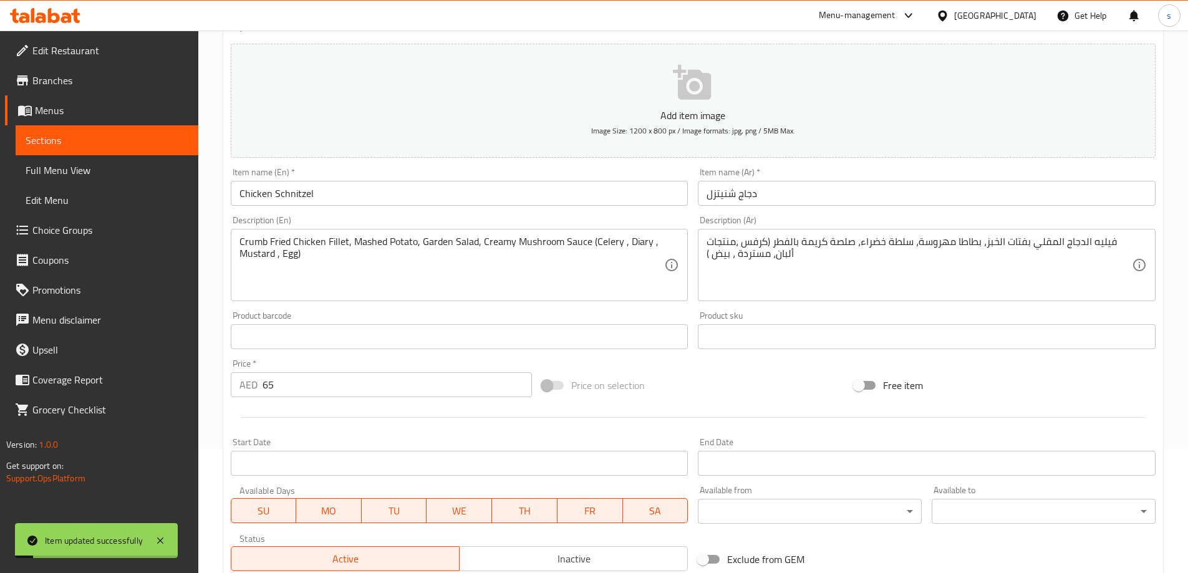
scroll to position [0, 0]
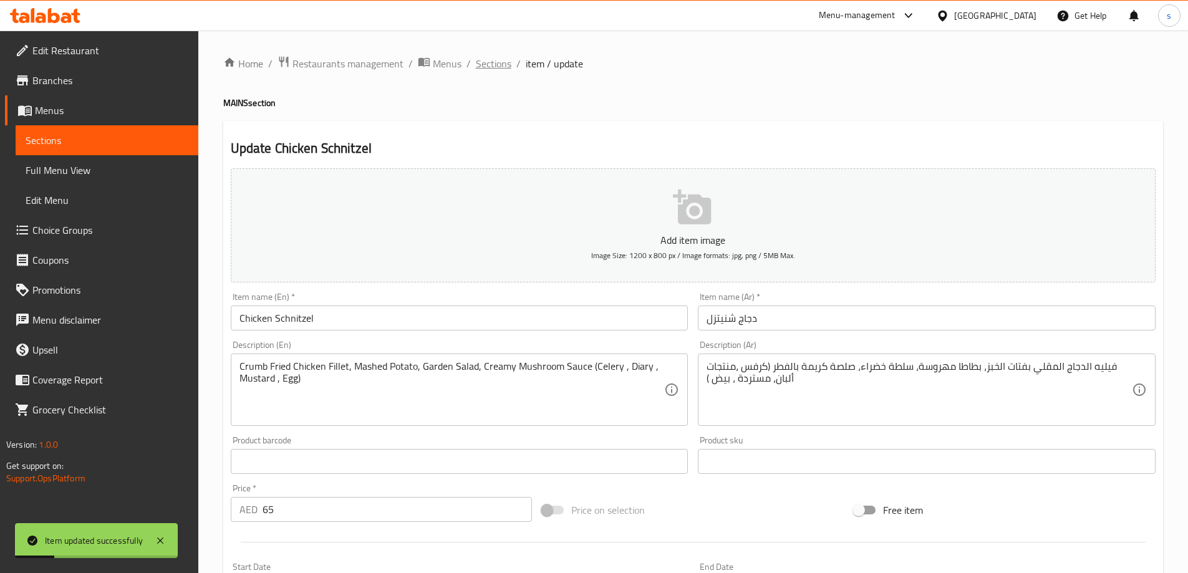
click at [490, 57] on span "Sections" at bounding box center [494, 63] width 36 height 15
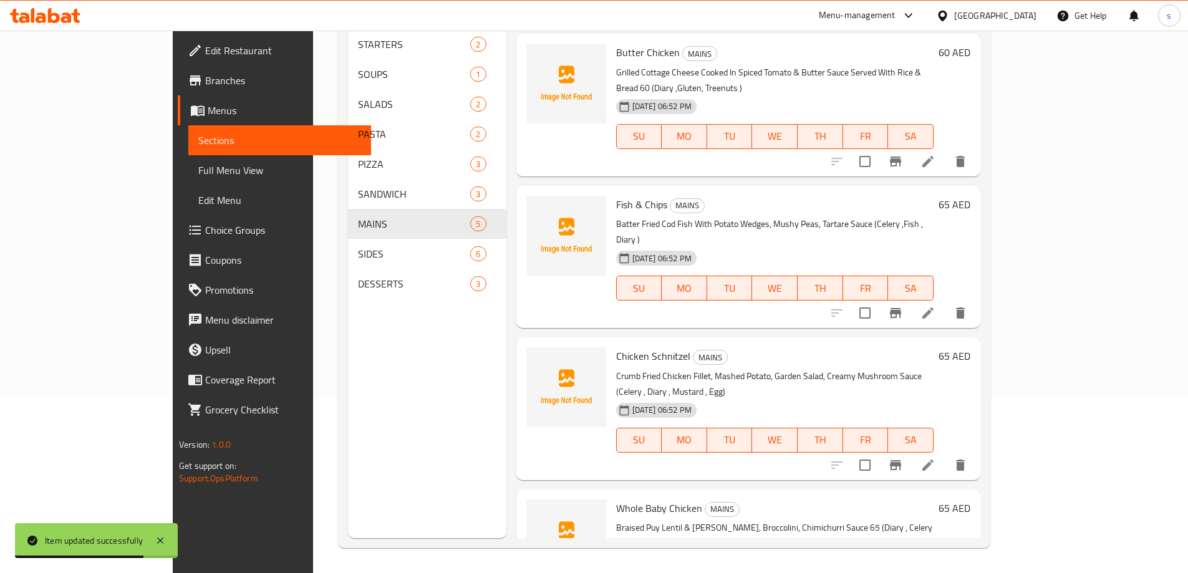
scroll to position [139, 0]
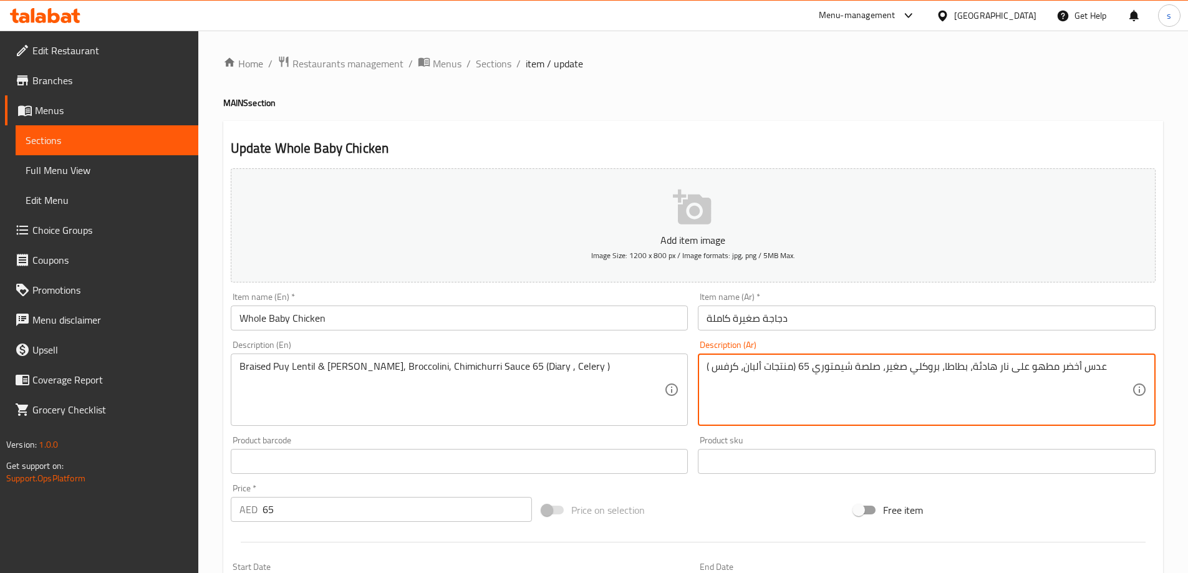
click at [805, 369] on textarea "عدس أخضر مطهو على نار هادئة، بطاطا، بروكلي صغير، صلصة شيمتوري 65 (منتجات ألبان،…" at bounding box center [919, 389] width 425 height 59
type textarea "عدس أخضر مطهو على نار هادئة، بطاطا، بروكلي صغير، صلصة شيمتوري (منتجات ألبان، كر…"
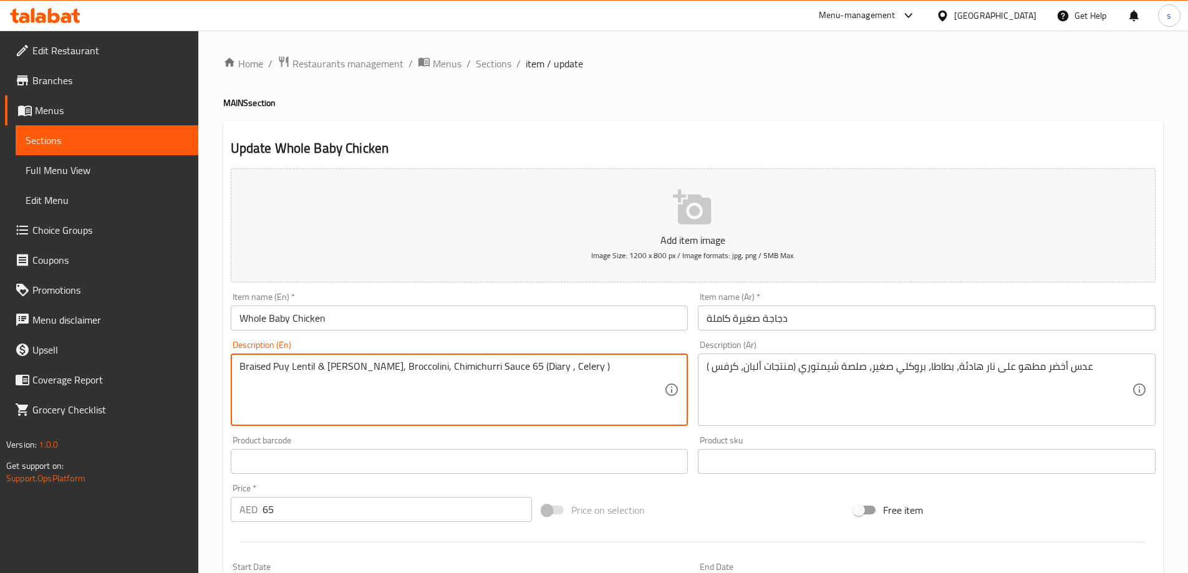
click at [488, 369] on textarea "Braised Puy Lentil & Potato, Broccolini, Chimichurri Sauce 65 (Diary , Celery )" at bounding box center [451, 389] width 425 height 59
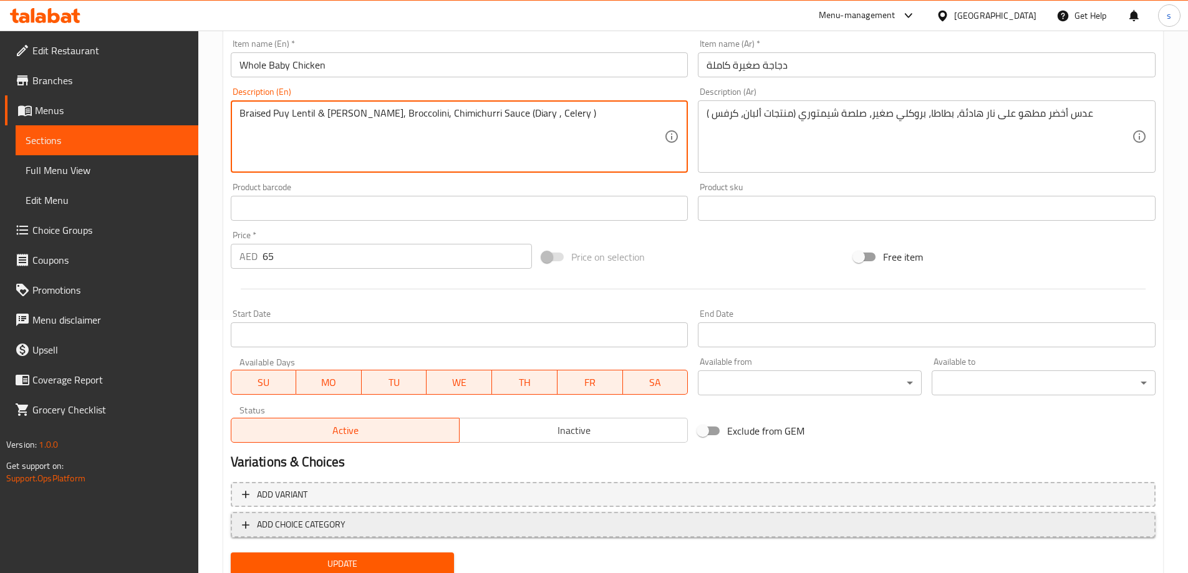
scroll to position [298, 0]
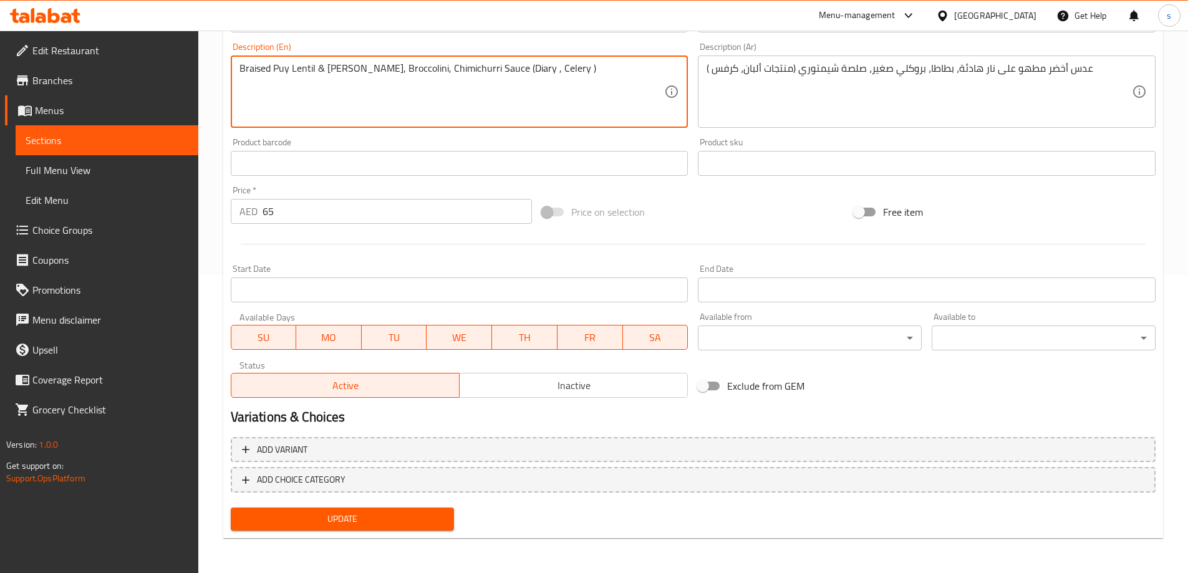
type textarea "Braised Puy Lentil & Potato, Broccolini, Chimichurri Sauce (Diary , Celery )"
click at [382, 514] on span "Update" at bounding box center [343, 519] width 204 height 16
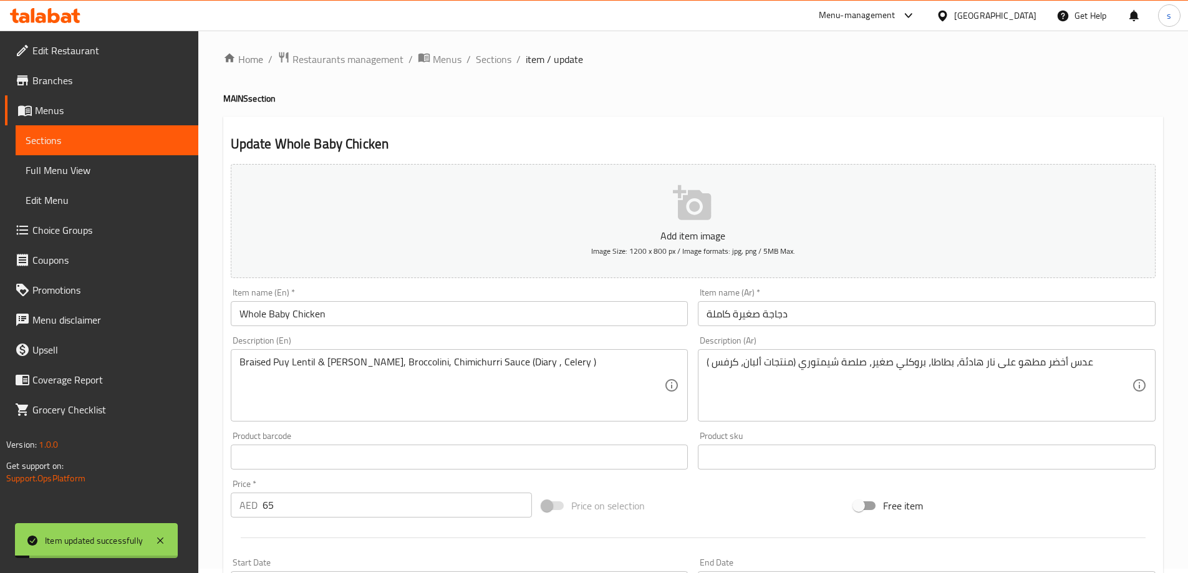
scroll to position [0, 0]
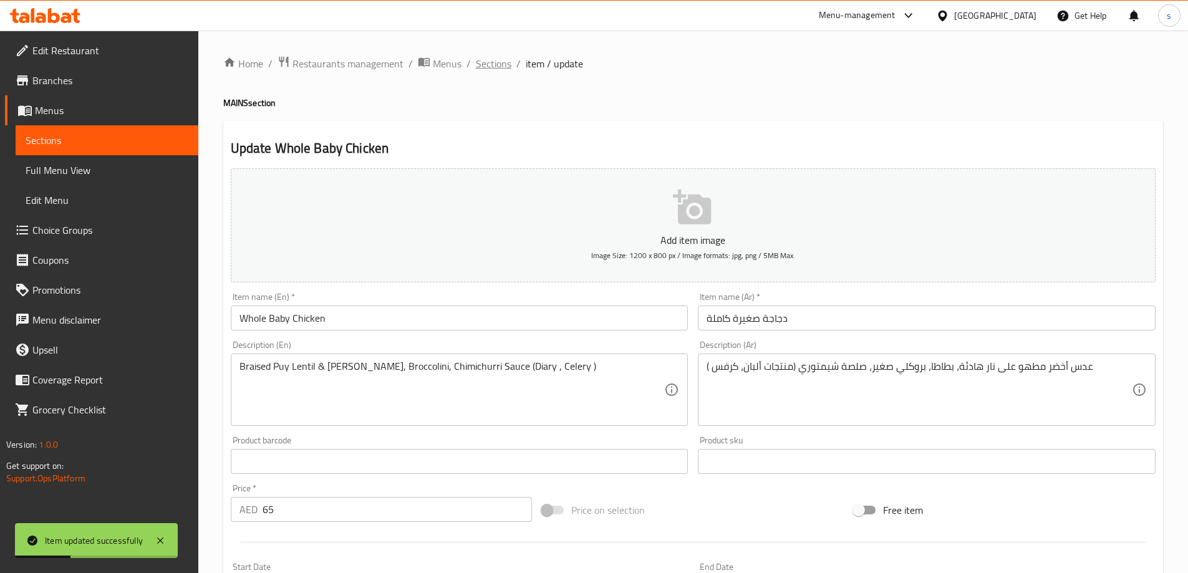
click at [484, 64] on span "Sections" at bounding box center [494, 63] width 36 height 15
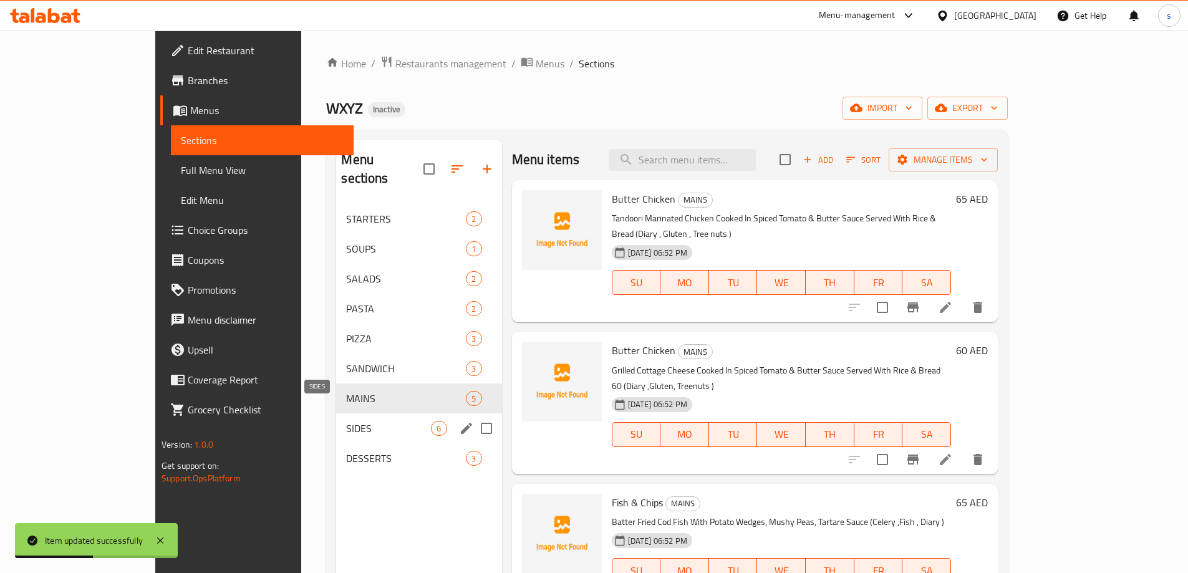
click at [346, 421] on span "SIDES" at bounding box center [388, 428] width 85 height 15
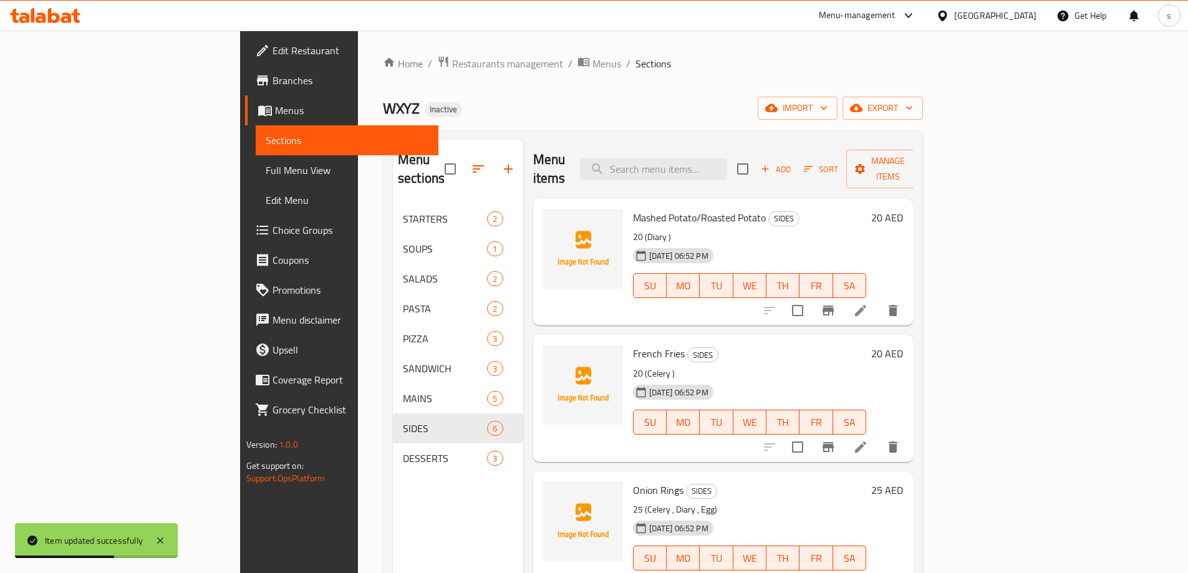
click at [878, 299] on li at bounding box center [860, 310] width 35 height 22
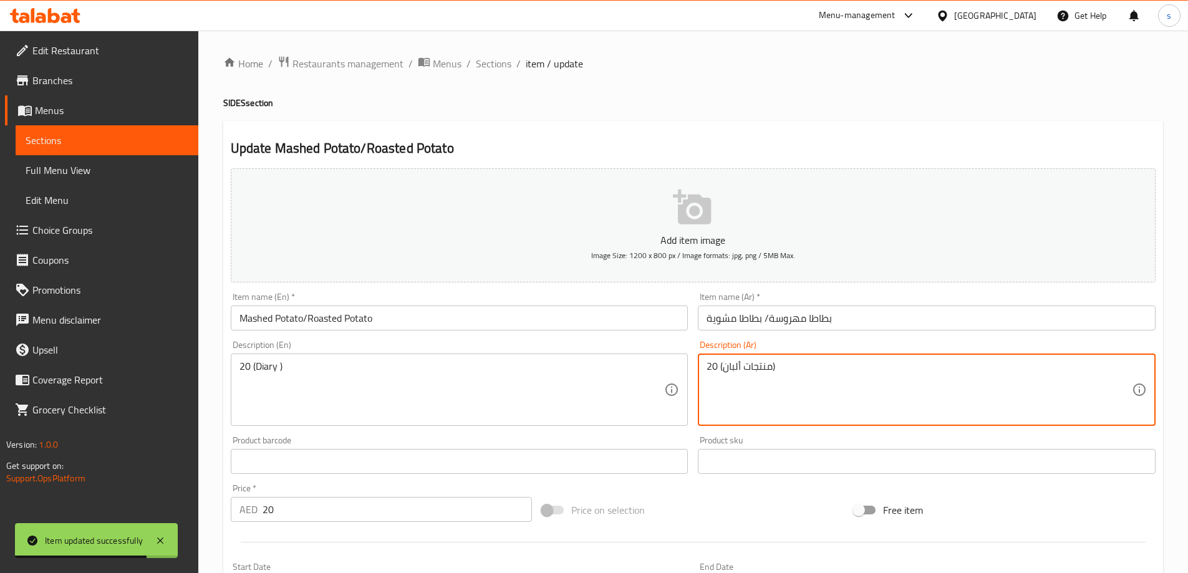
click at [716, 367] on textarea "20 (منتجات ألبان)" at bounding box center [919, 389] width 425 height 59
click at [710, 366] on textarea "20(منتجات ألبان)" at bounding box center [919, 389] width 425 height 59
type textarea "(منتجات ألبان)"
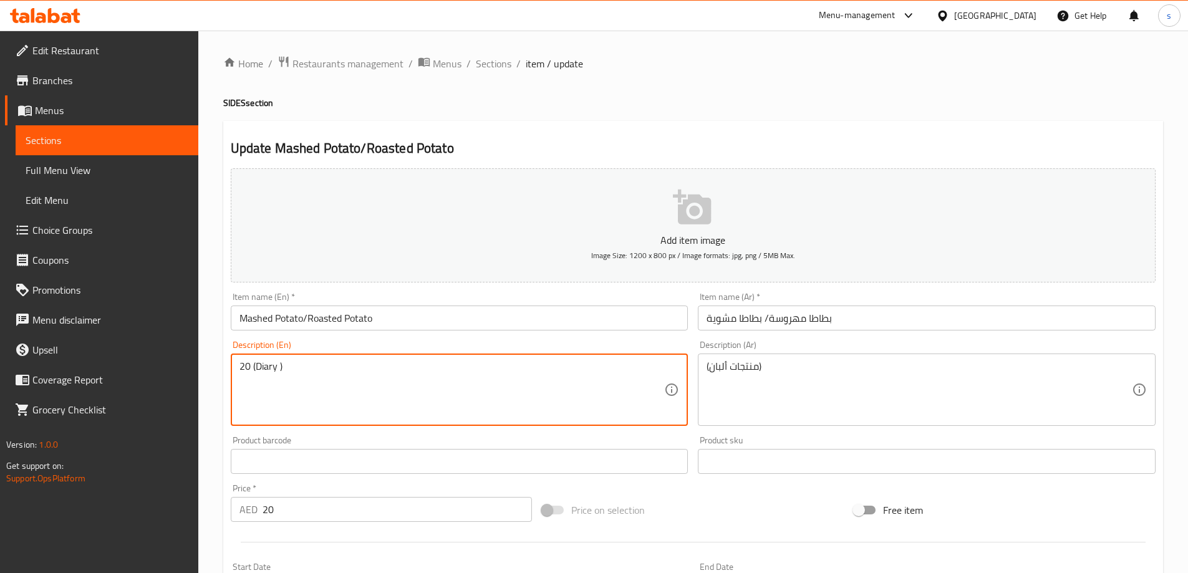
click at [247, 367] on textarea "20 (Diary )" at bounding box center [451, 389] width 425 height 59
type textarea "(Diary )"
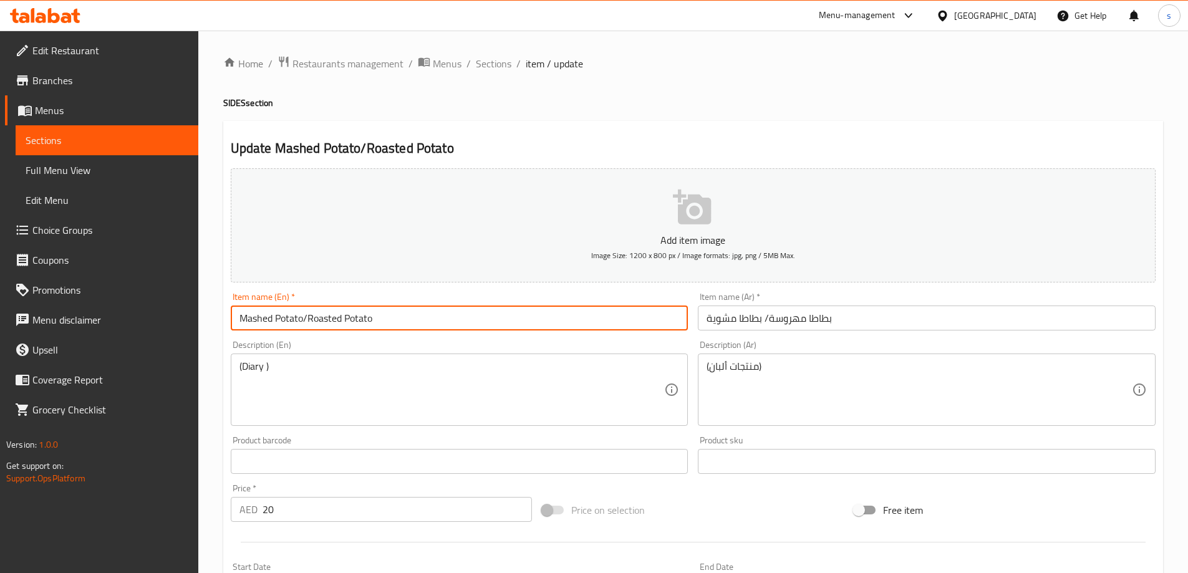
click at [428, 327] on input "Mashed Potato/Roasted Potato" at bounding box center [460, 318] width 458 height 25
type input "Mashed Potato"
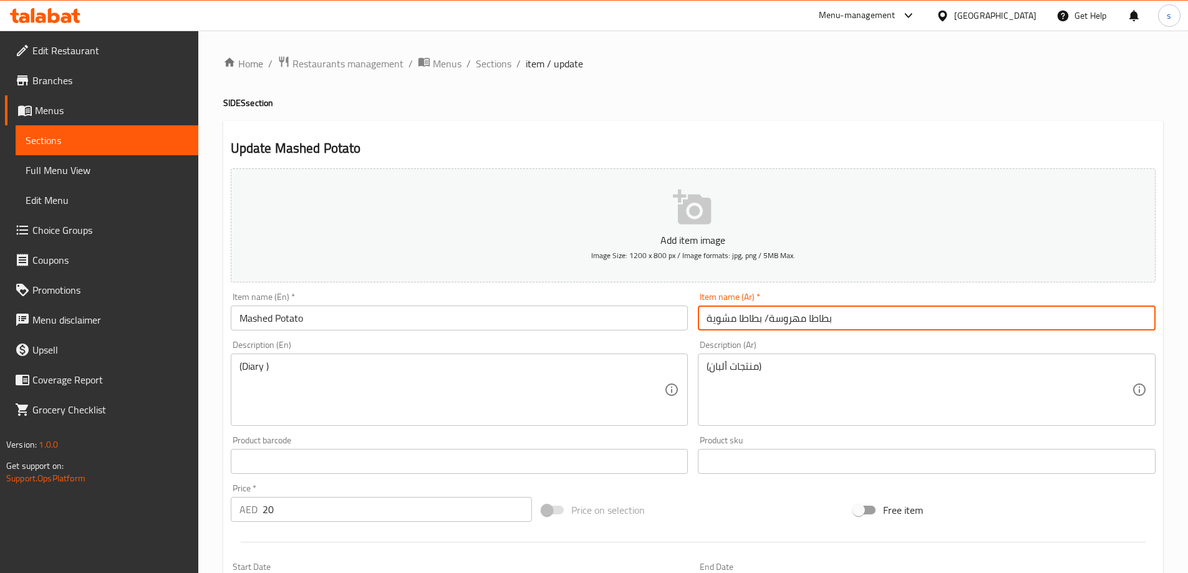
drag, startPoint x: 723, startPoint y: 316, endPoint x: 766, endPoint y: 322, distance: 43.6
click at [766, 322] on input "بطاطا مهروسة/ بطاطا مشوية" at bounding box center [927, 318] width 458 height 25
click at [707, 319] on input "بطاطا مهروسة/ بطاطا مشوية" at bounding box center [927, 318] width 458 height 25
drag, startPoint x: 707, startPoint y: 319, endPoint x: 768, endPoint y: 322, distance: 61.2
click at [768, 322] on input "بطاطا مهروسة/ بطاطا مشوية" at bounding box center [927, 318] width 458 height 25
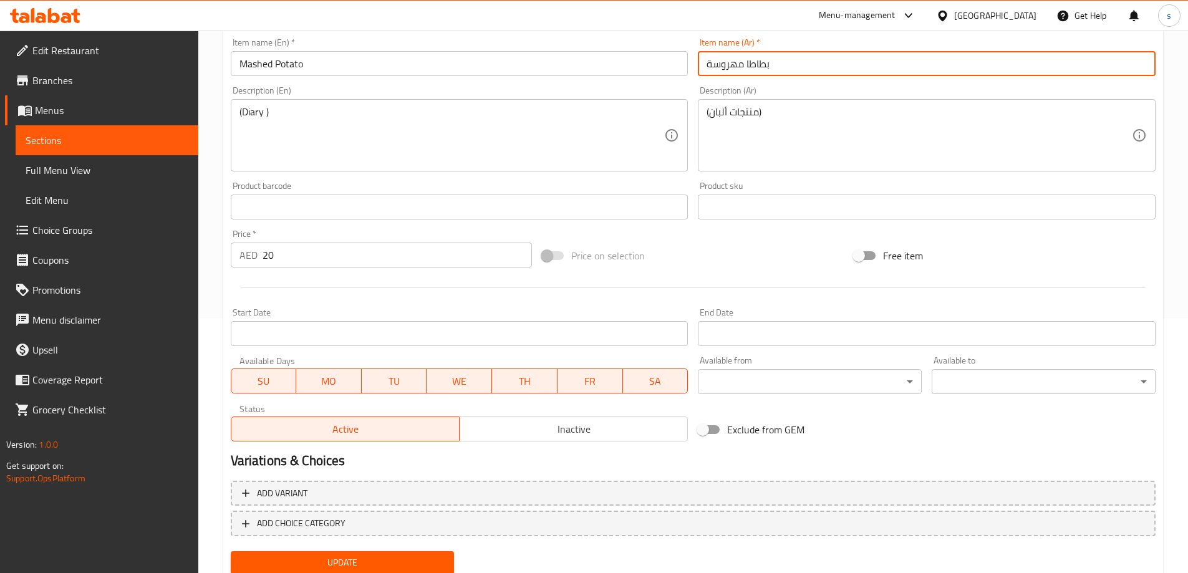
scroll to position [298, 0]
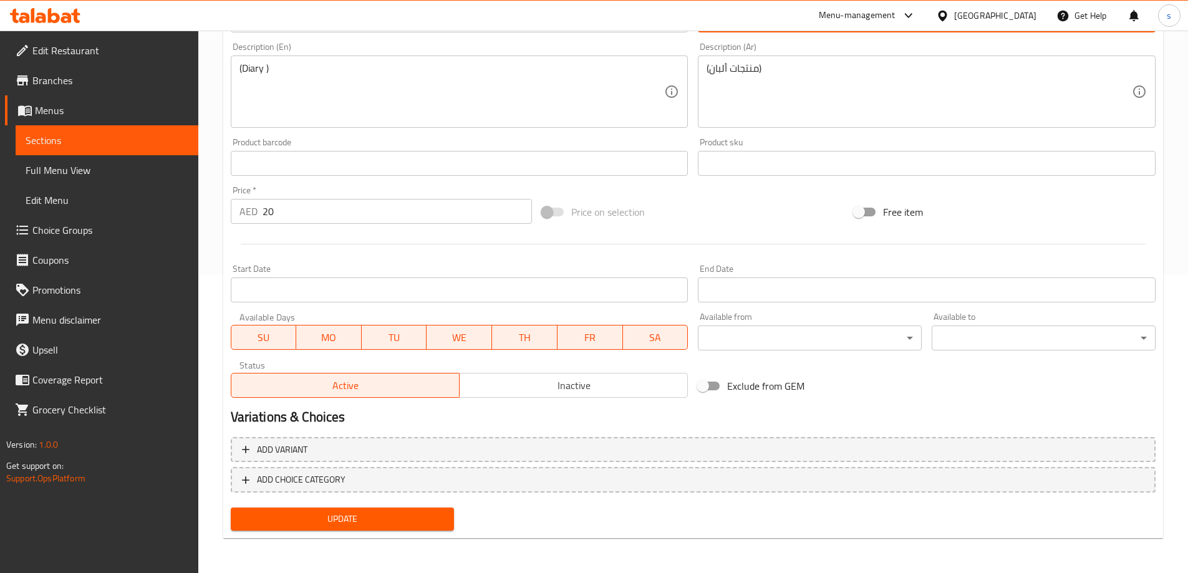
type input "بطاطا مهروسة"
click at [382, 522] on span "Update" at bounding box center [343, 519] width 204 height 16
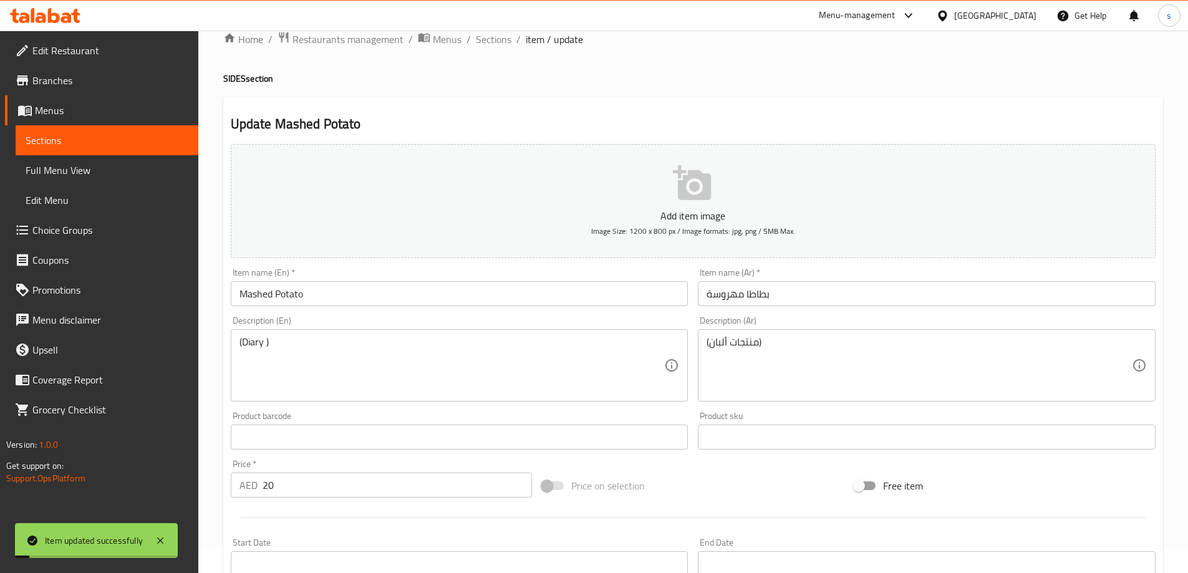
scroll to position [0, 0]
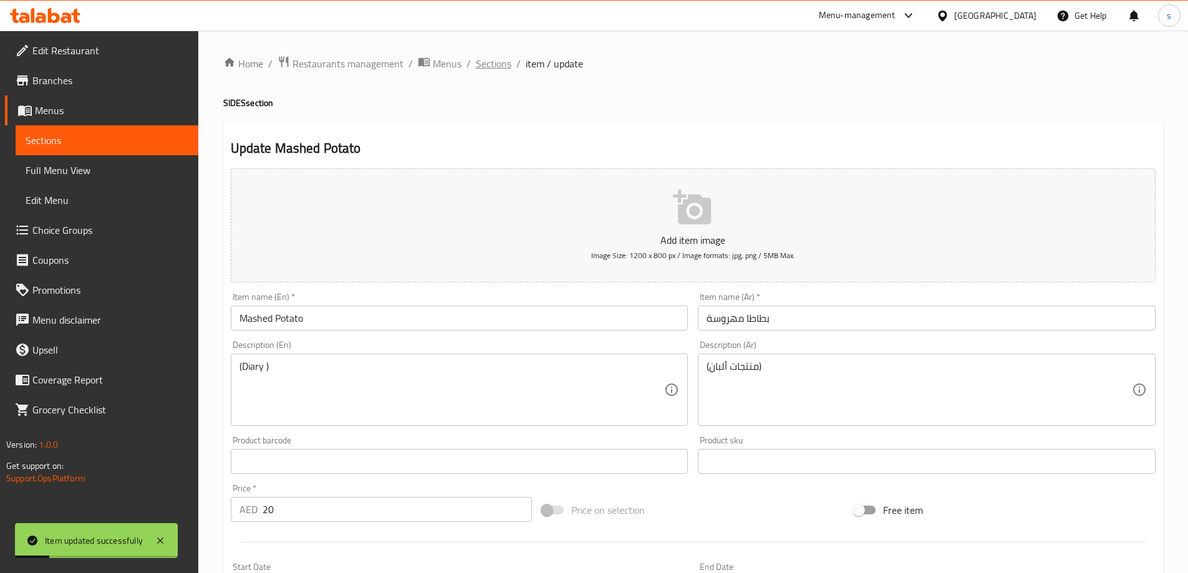
click at [498, 70] on span "Sections" at bounding box center [494, 63] width 36 height 15
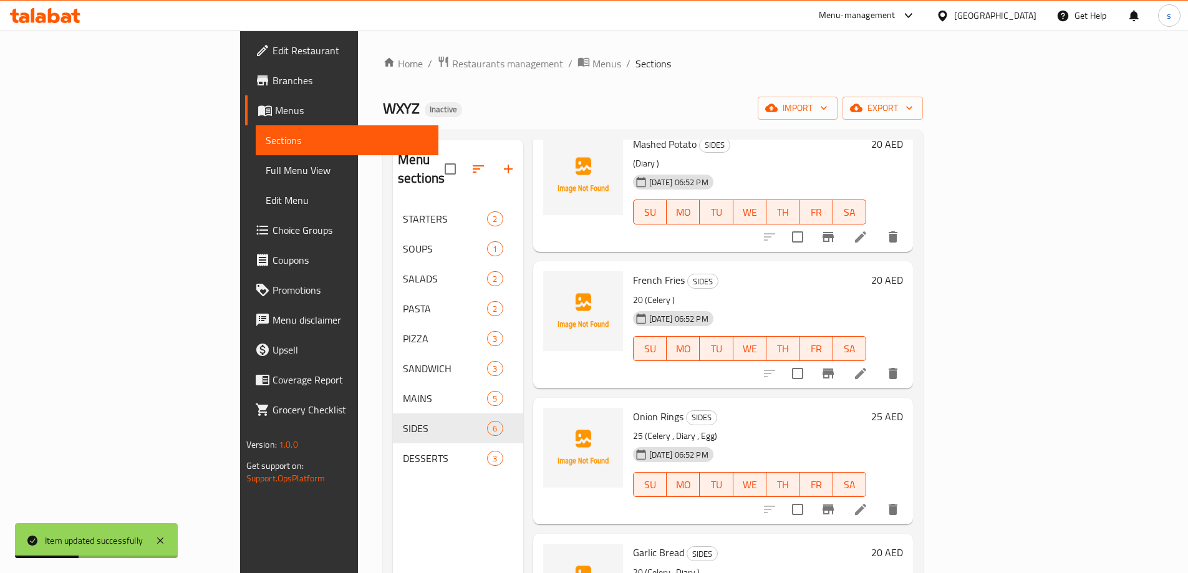
scroll to position [62, 0]
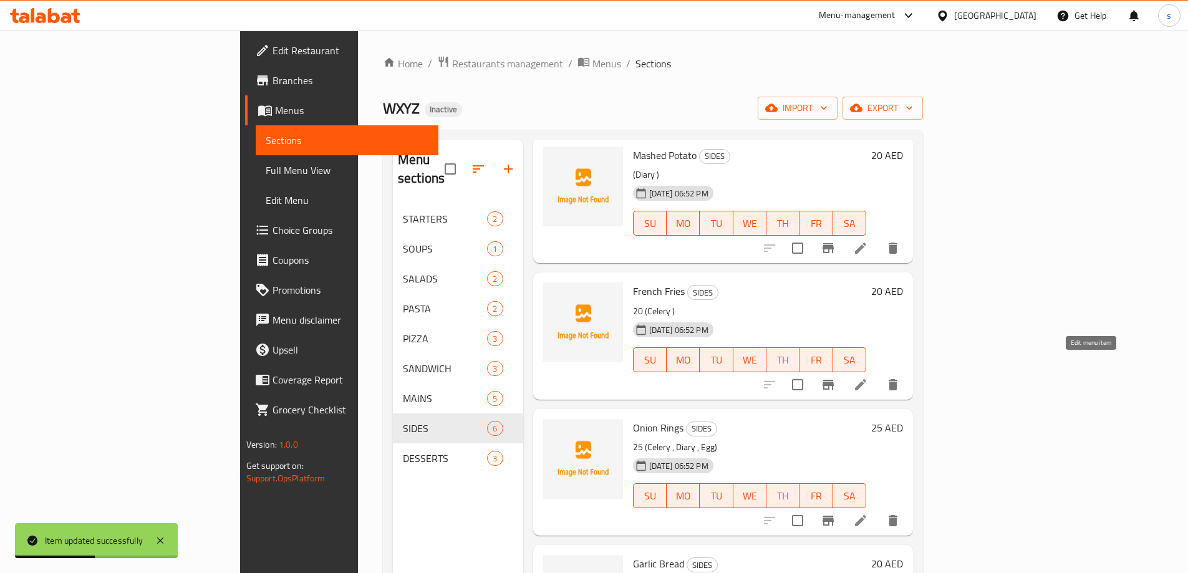
click at [868, 377] on icon at bounding box center [860, 384] width 15 height 15
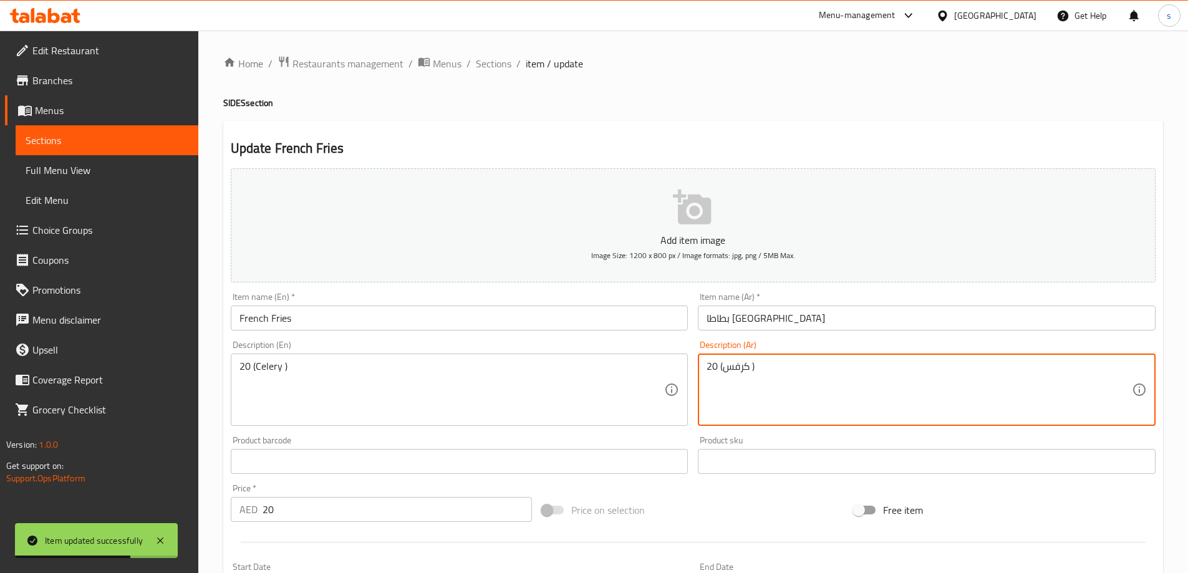
click at [712, 370] on textarea "20 (كرفس )" at bounding box center [919, 389] width 425 height 59
type textarea "(كرفس )"
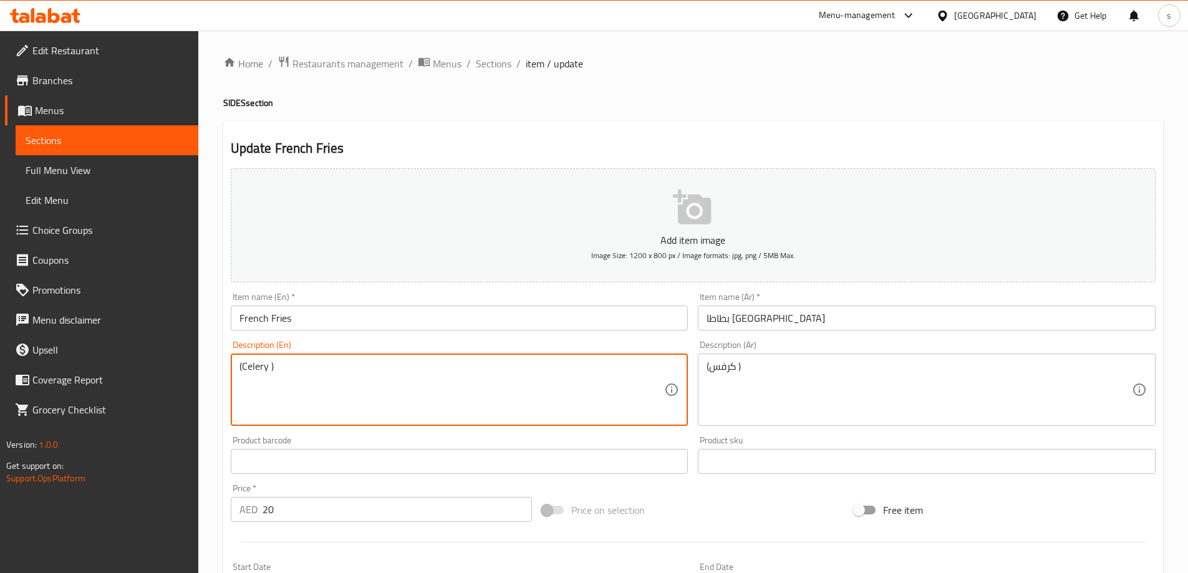
click at [270, 369] on textarea "(Celery )" at bounding box center [451, 389] width 425 height 59
type textarea "(Celery)"
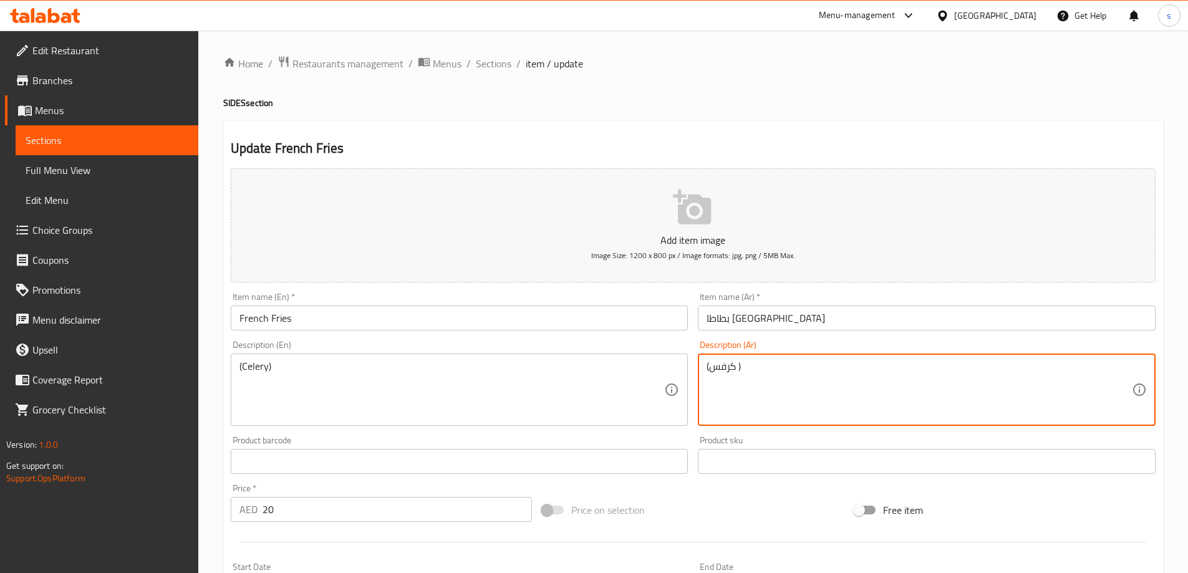
click at [785, 363] on textarea "(كرفس )" at bounding box center [919, 389] width 425 height 59
click at [711, 370] on textarea "(كرفس )" at bounding box center [919, 389] width 425 height 59
click at [740, 364] on textarea "(كرفس )" at bounding box center [919, 389] width 425 height 59
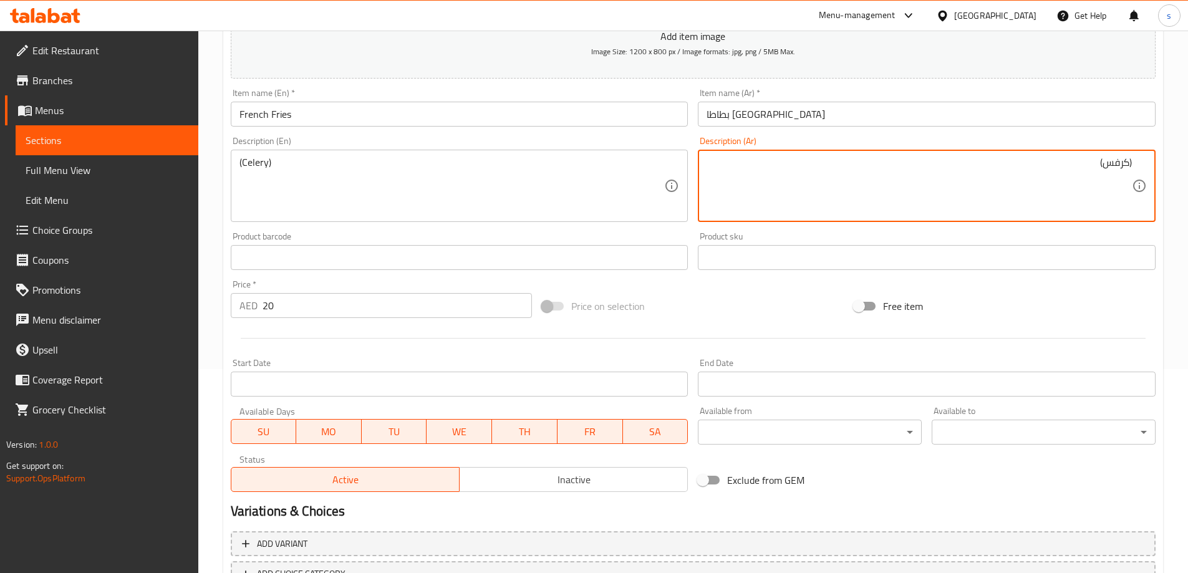
scroll to position [298, 0]
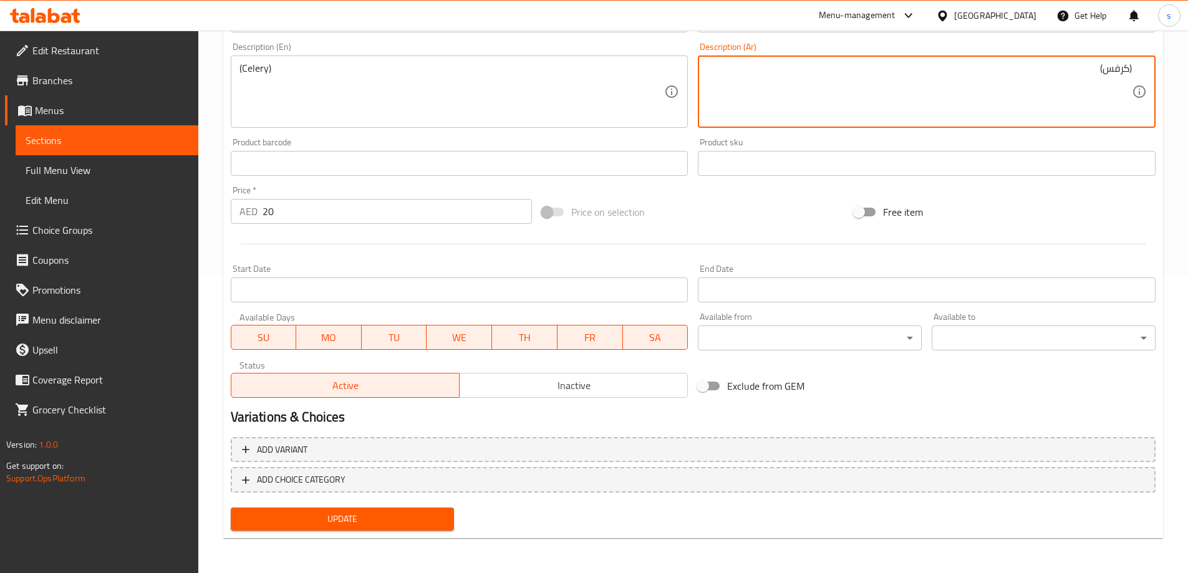
type textarea "(كرفس)"
click at [305, 527] on span "Update" at bounding box center [343, 519] width 204 height 16
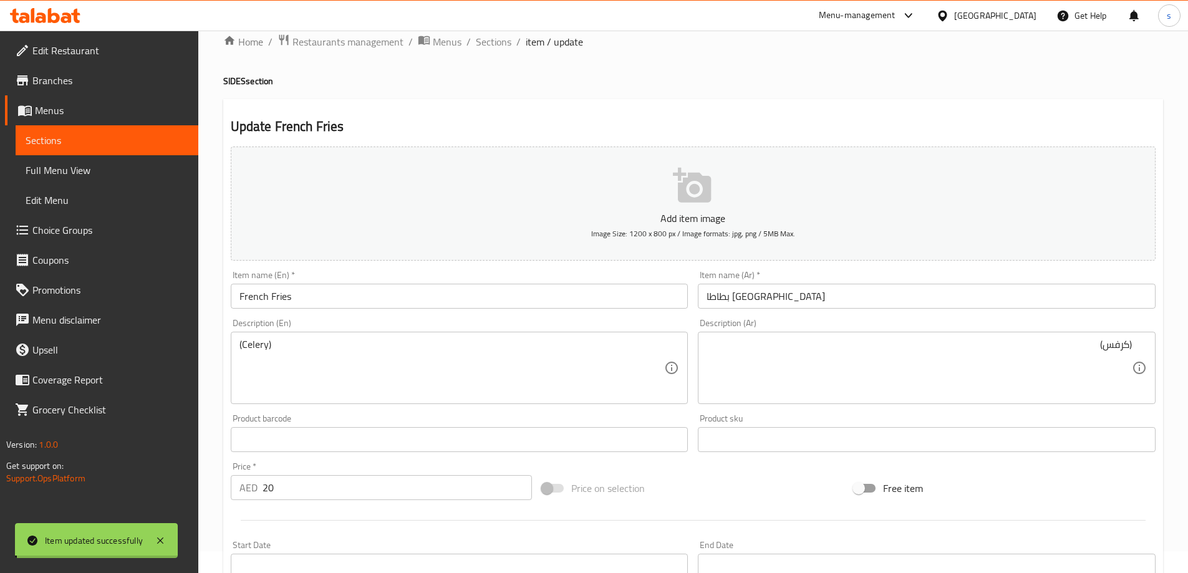
scroll to position [0, 0]
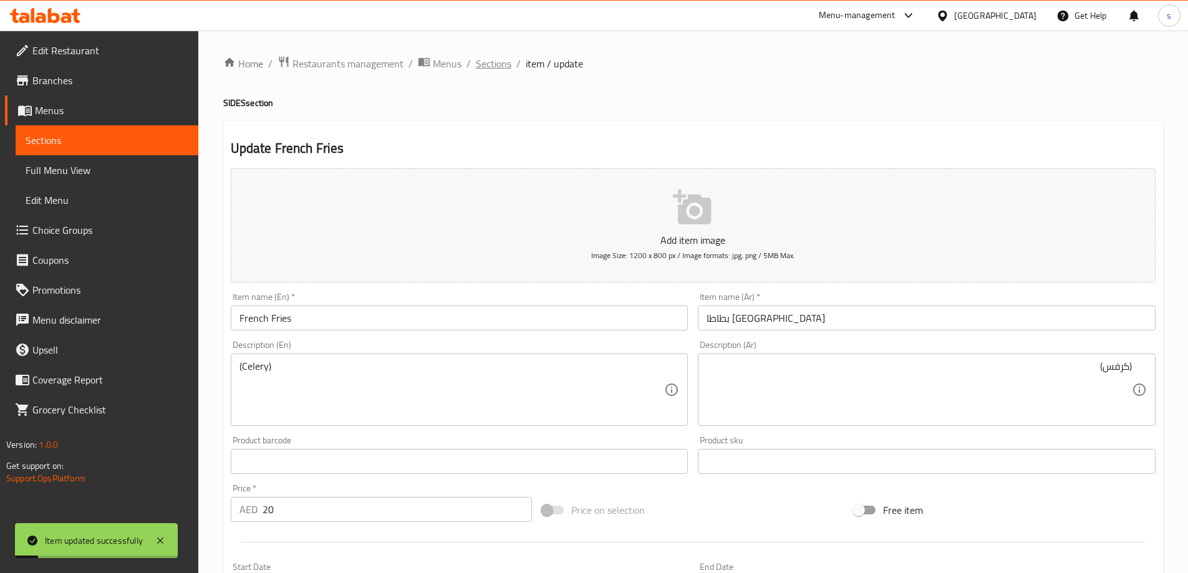
click at [490, 69] on span "Sections" at bounding box center [494, 63] width 36 height 15
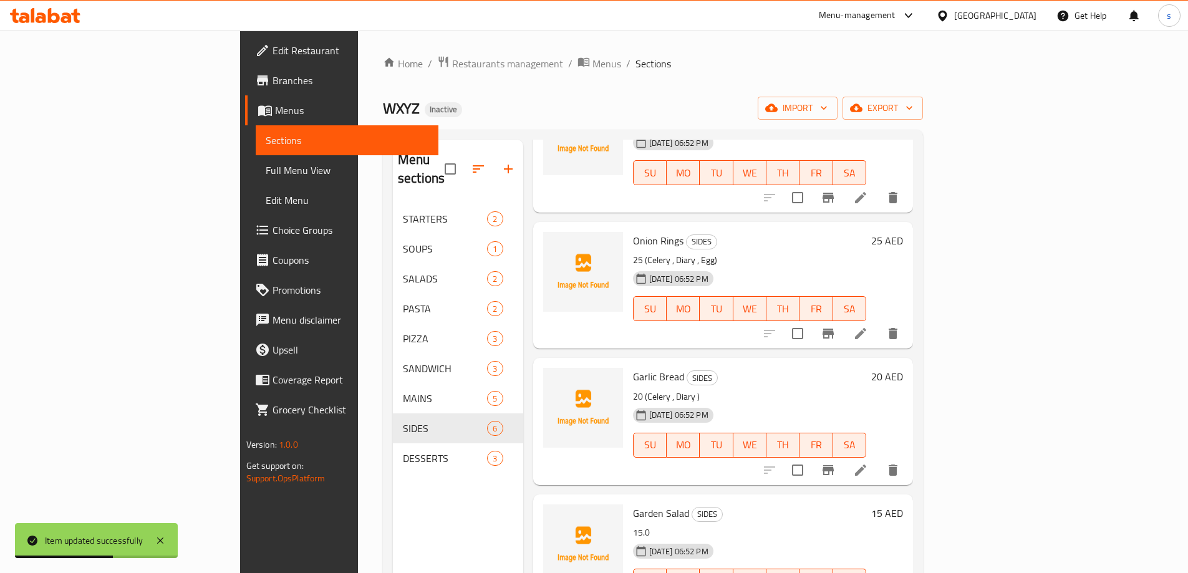
scroll to position [187, 0]
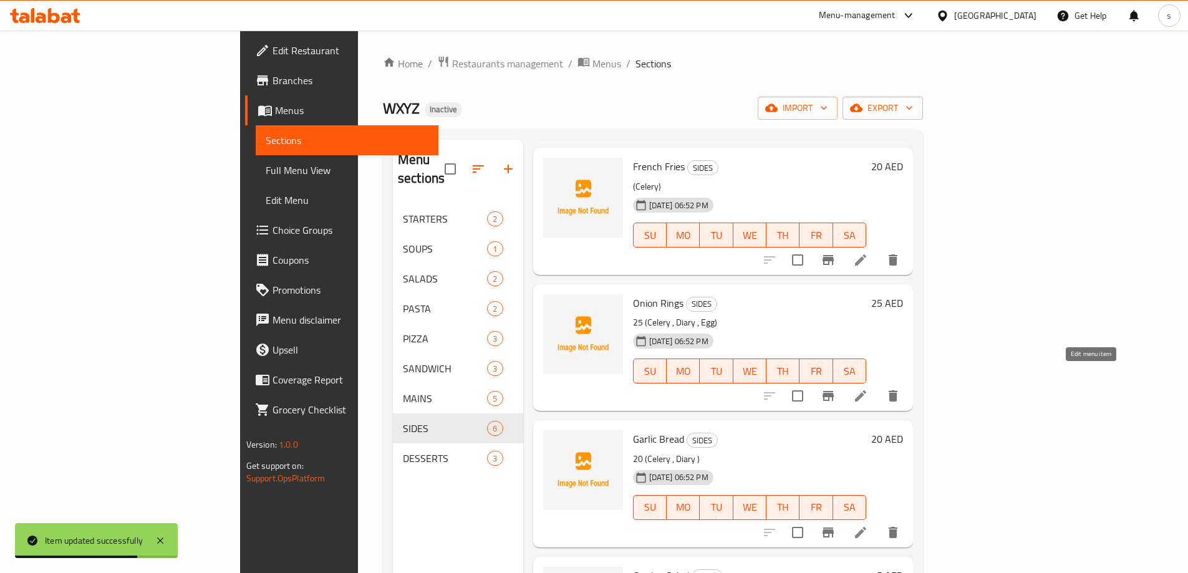
click at [868, 389] on icon at bounding box center [860, 396] width 15 height 15
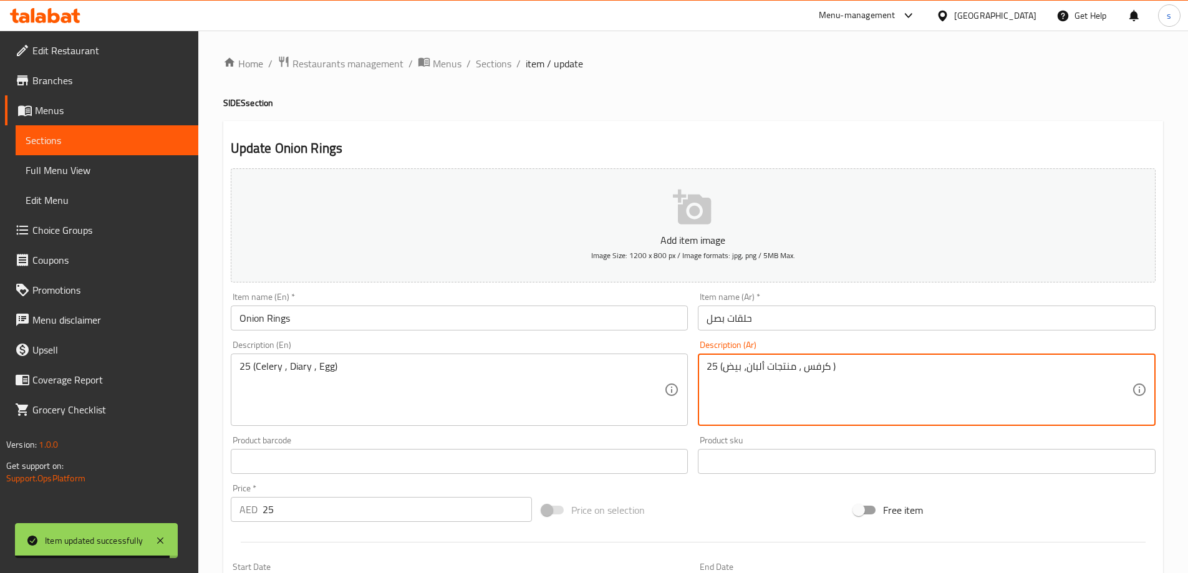
click at [715, 367] on textarea "25 (كرفس ، منتجات ألبان، بيض )" at bounding box center [919, 389] width 425 height 59
type textarea "(كرفس ، منتجات ألبان، بيض )"
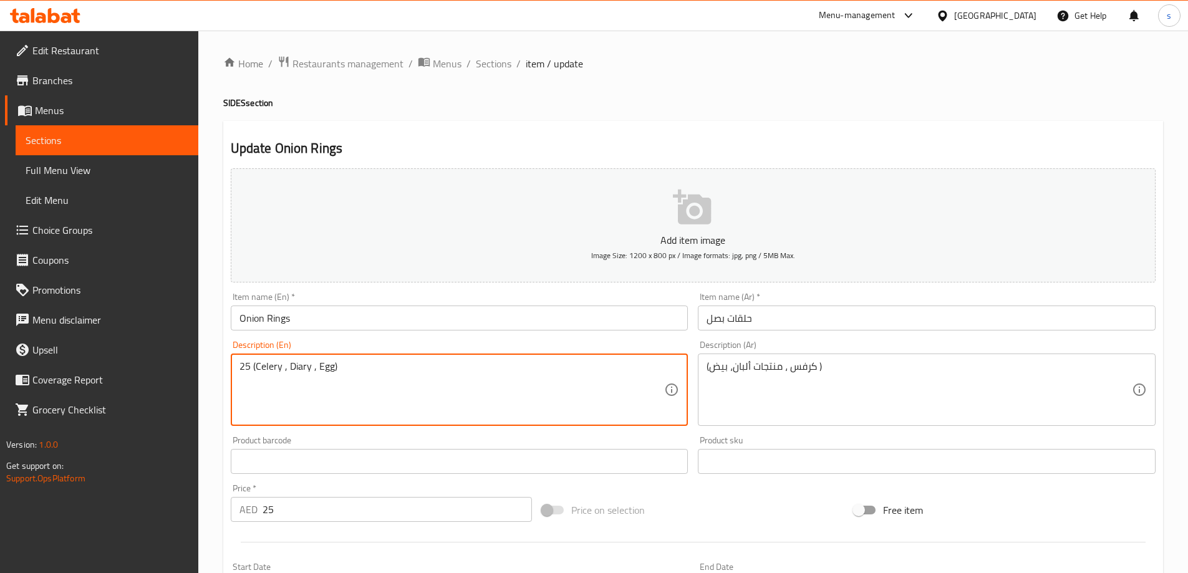
click at [246, 374] on textarea "25 (Celery , Diary , Egg)" at bounding box center [451, 389] width 425 height 59
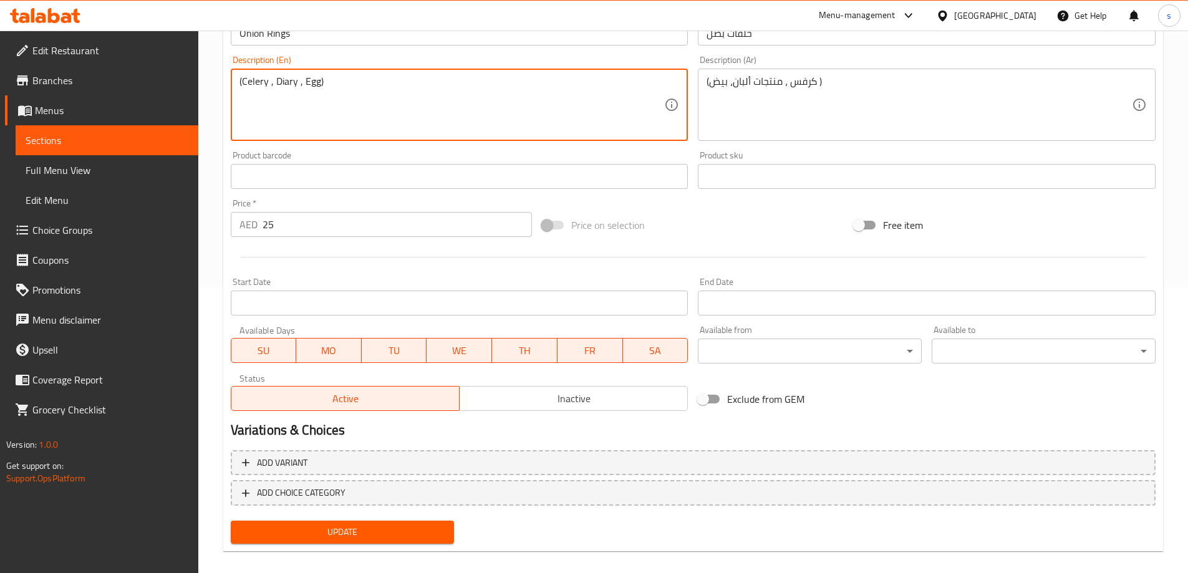
scroll to position [298, 0]
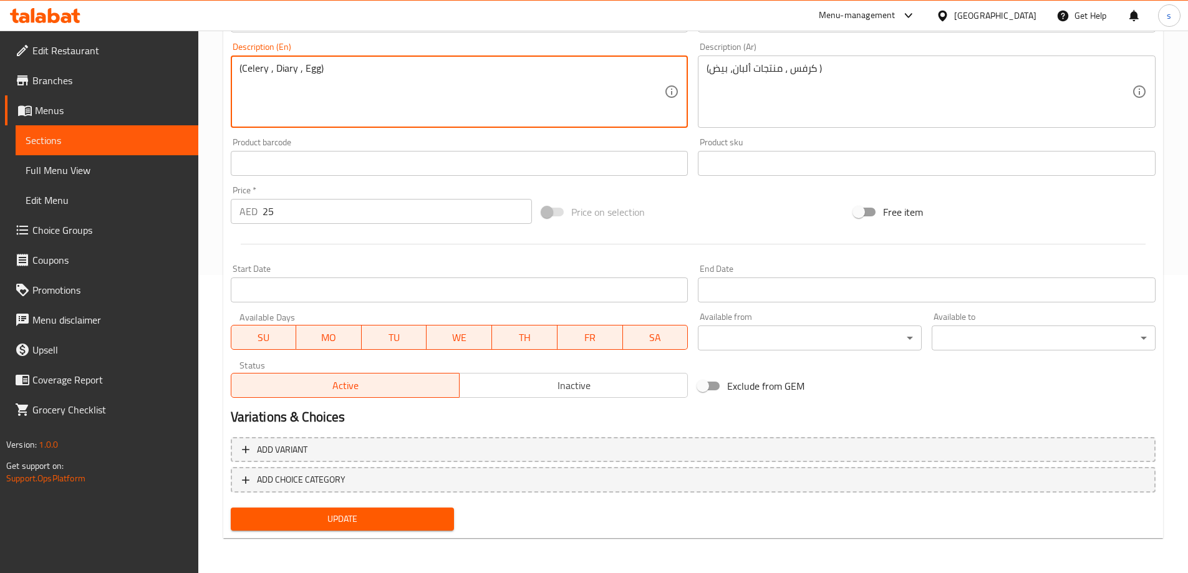
type textarea "(Celery , Diary , Egg)"
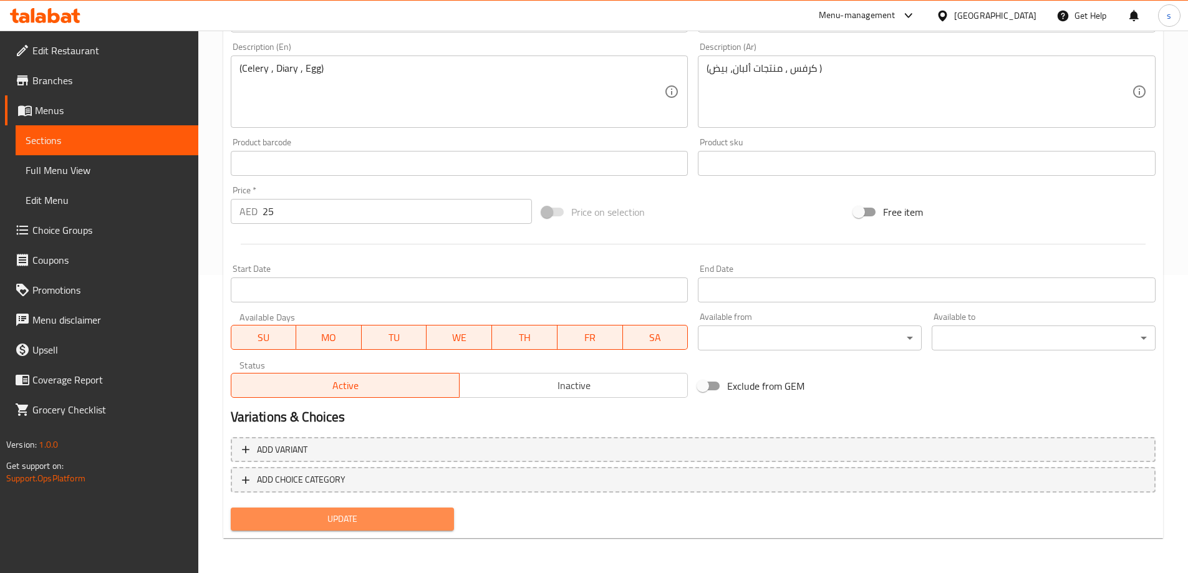
click at [415, 527] on span "Update" at bounding box center [343, 519] width 204 height 16
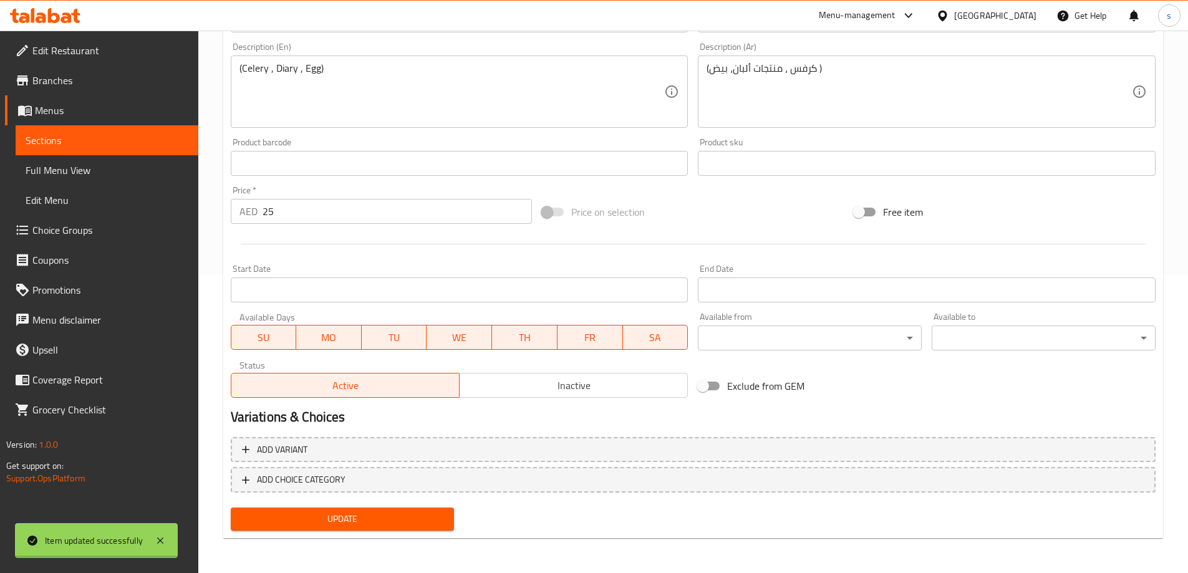
scroll to position [0, 0]
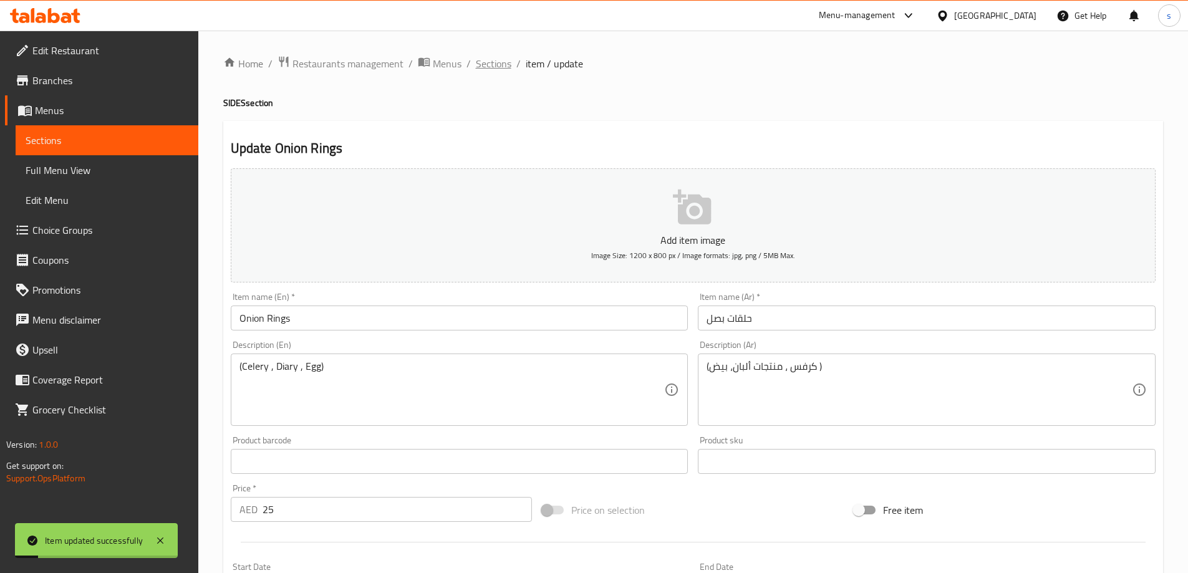
click at [496, 70] on span "Sections" at bounding box center [494, 63] width 36 height 15
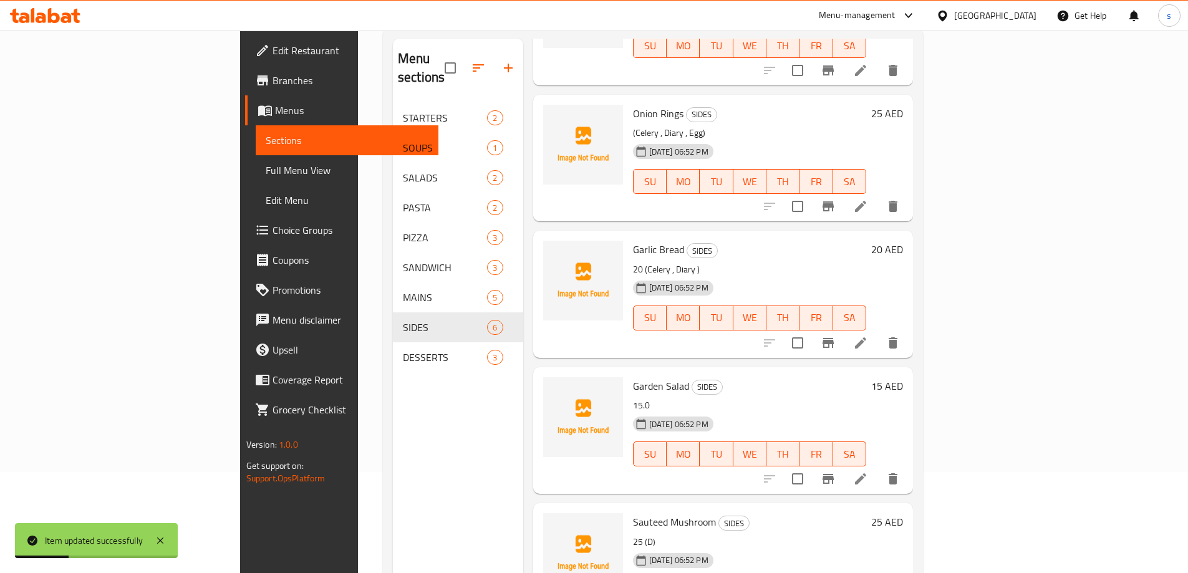
scroll to position [62, 0]
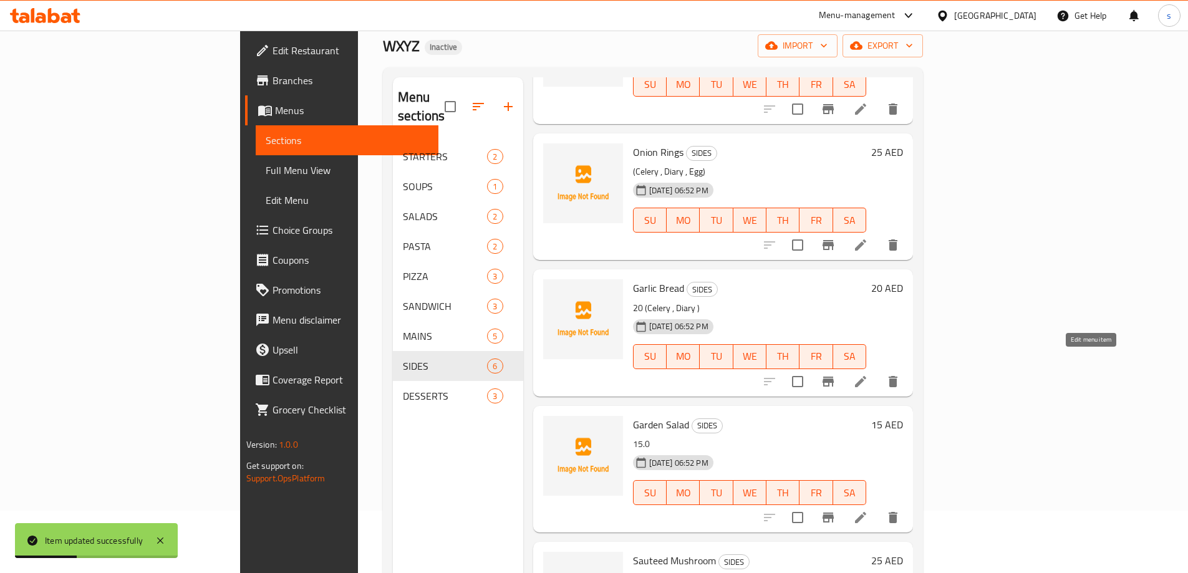
click at [868, 374] on icon at bounding box center [860, 381] width 15 height 15
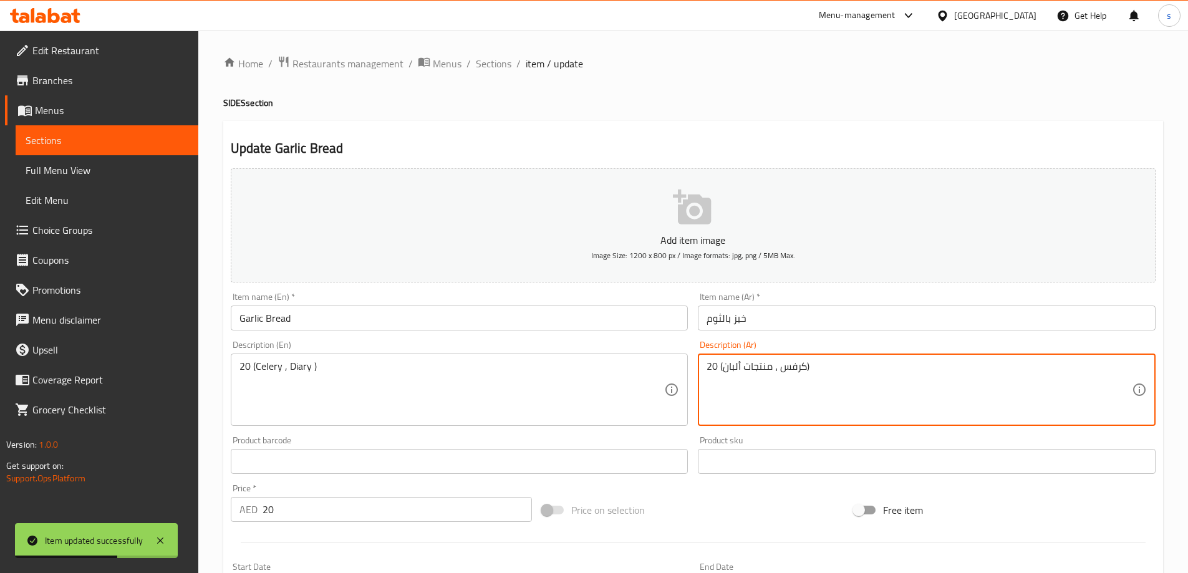
click at [711, 370] on textarea "20 (كرفس ، منتجات ألبان)" at bounding box center [919, 389] width 425 height 59
type textarea "(كرفس ، منتجات ألبان)"
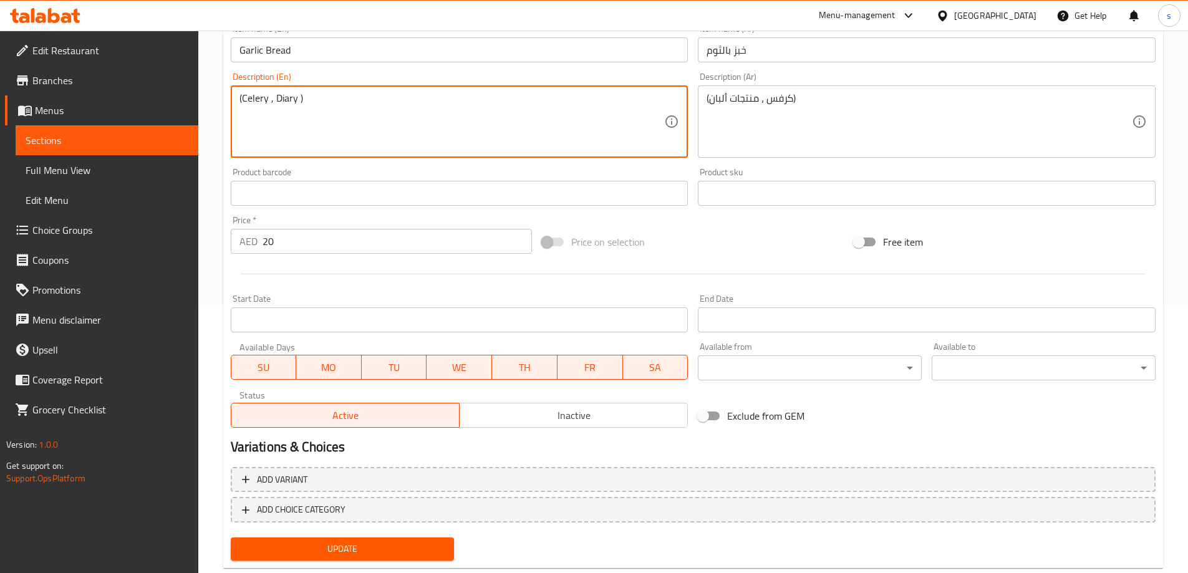
scroll to position [298, 0]
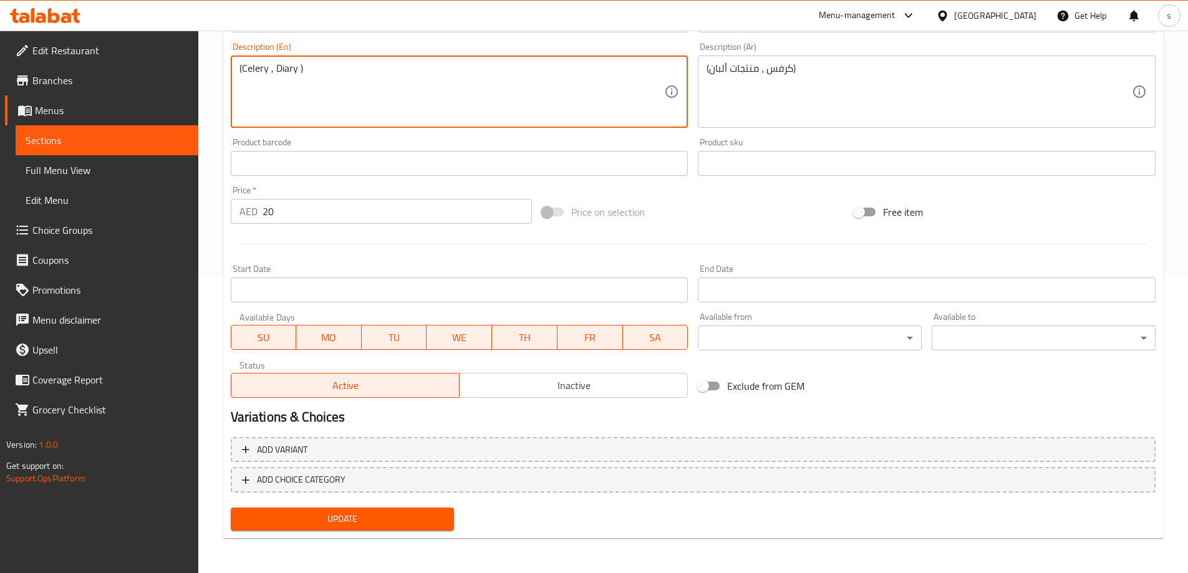
type textarea "(Celery , Diary )"
click at [375, 525] on span "Update" at bounding box center [343, 519] width 204 height 16
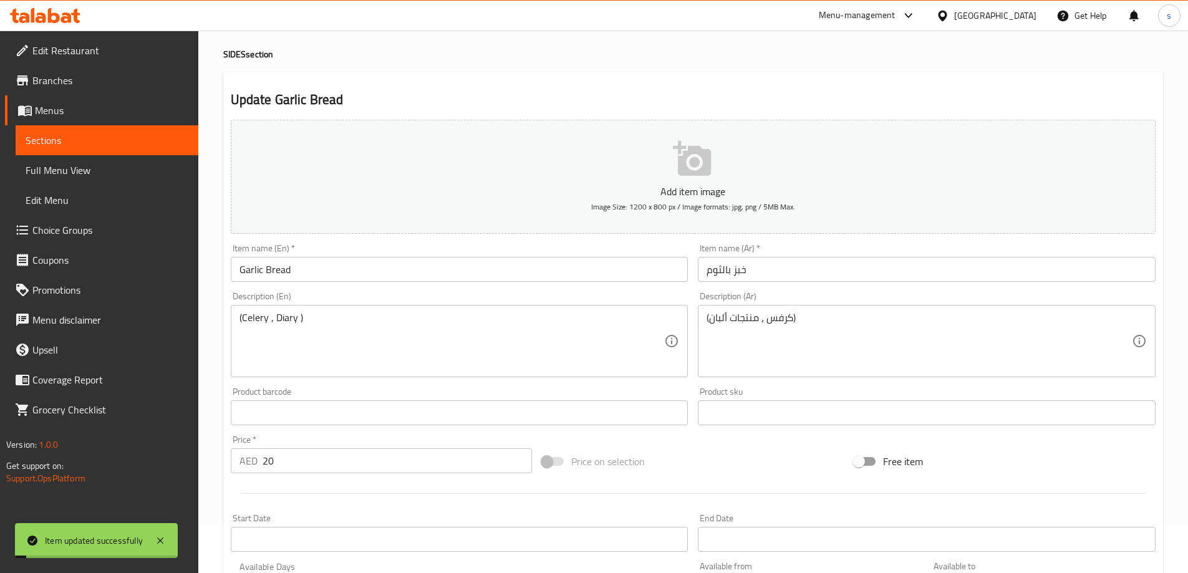
scroll to position [0, 0]
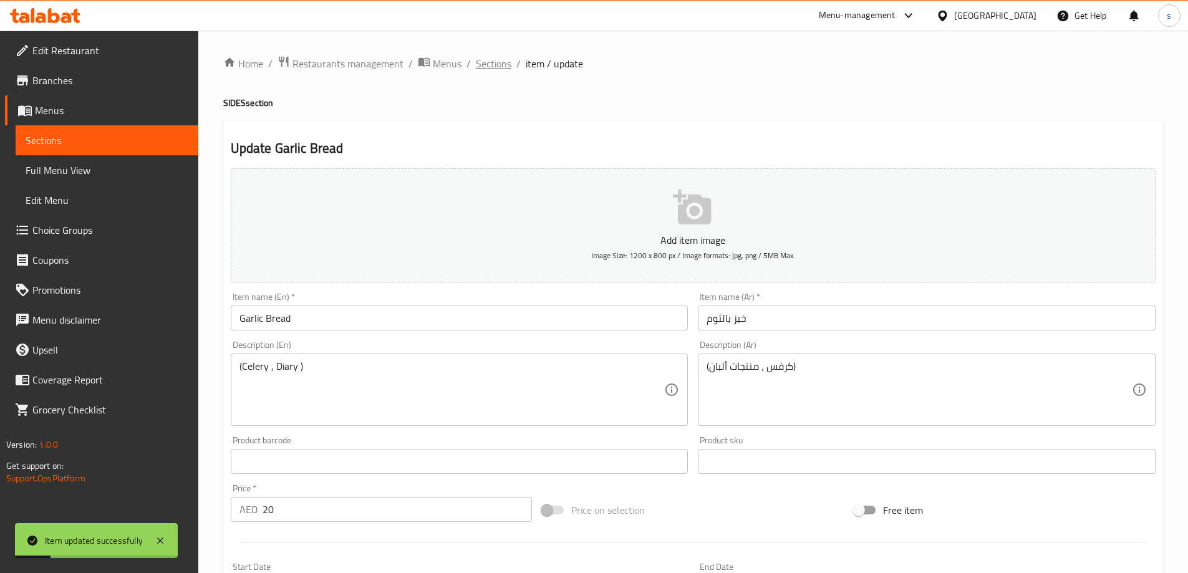
click at [481, 59] on span "Sections" at bounding box center [494, 63] width 36 height 15
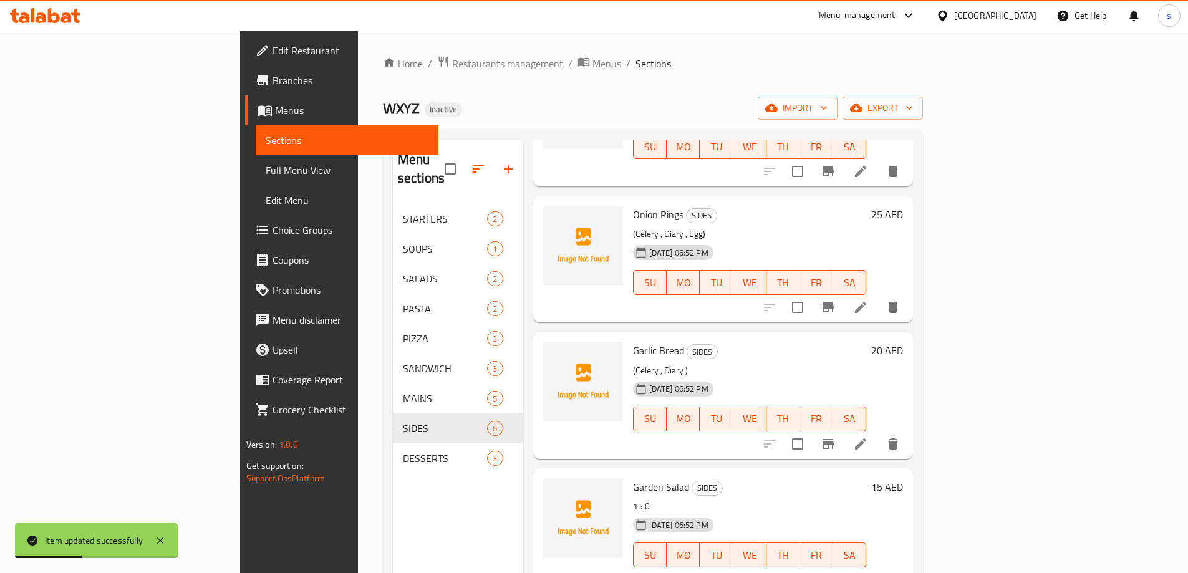
scroll to position [276, 0]
click at [878, 569] on li at bounding box center [860, 580] width 35 height 22
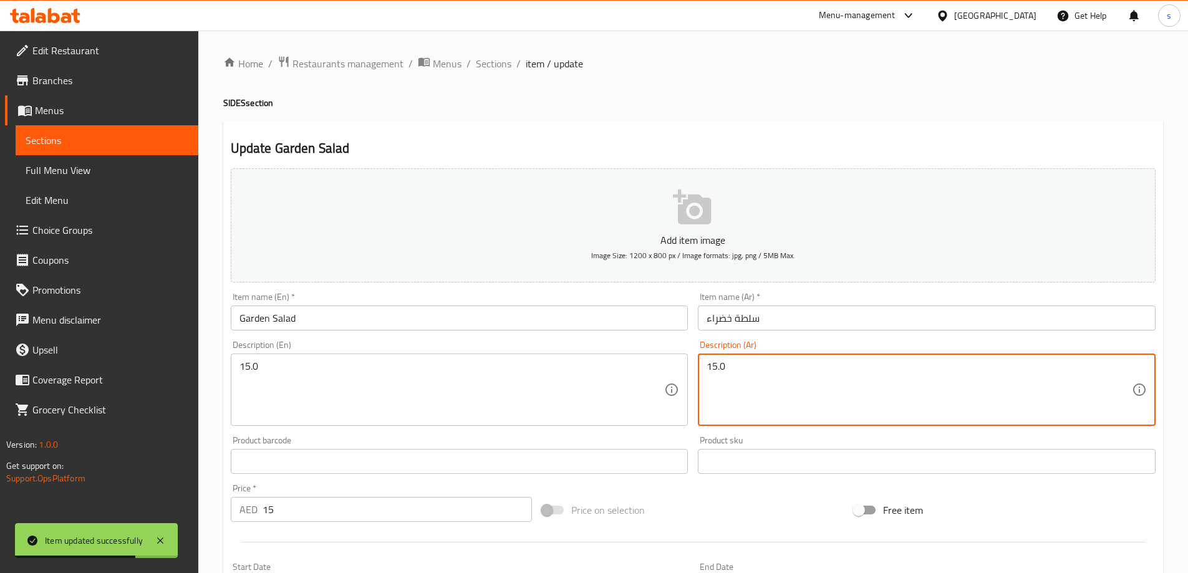
drag, startPoint x: 763, startPoint y: 367, endPoint x: 586, endPoint y: 367, distance: 177.1
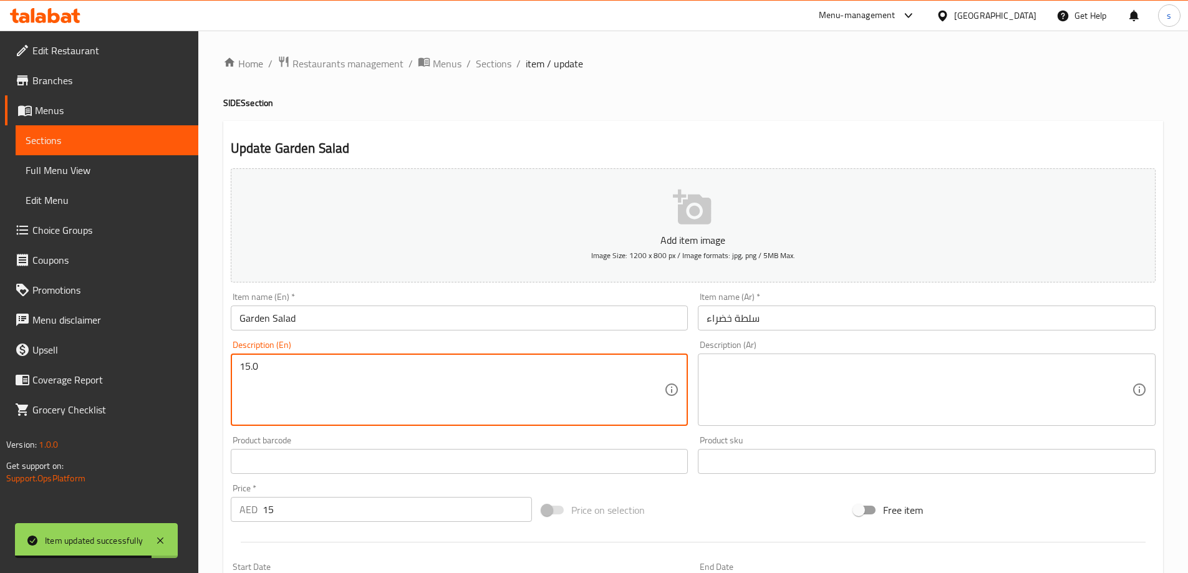
drag, startPoint x: 304, startPoint y: 365, endPoint x: 152, endPoint y: 367, distance: 152.2
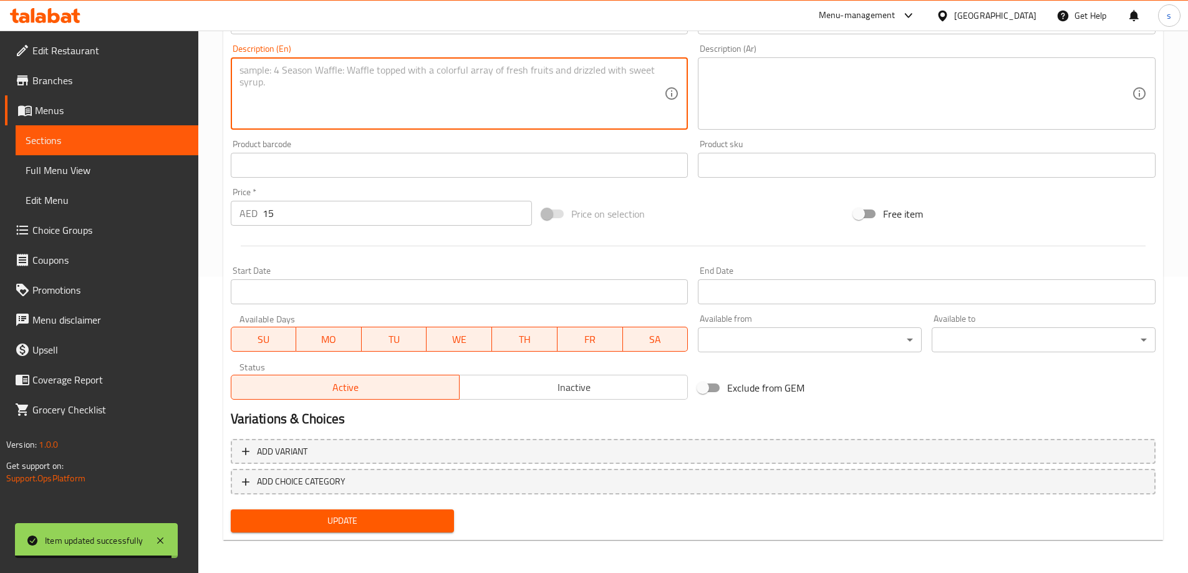
scroll to position [298, 0]
click at [400, 513] on span "Update" at bounding box center [343, 519] width 204 height 16
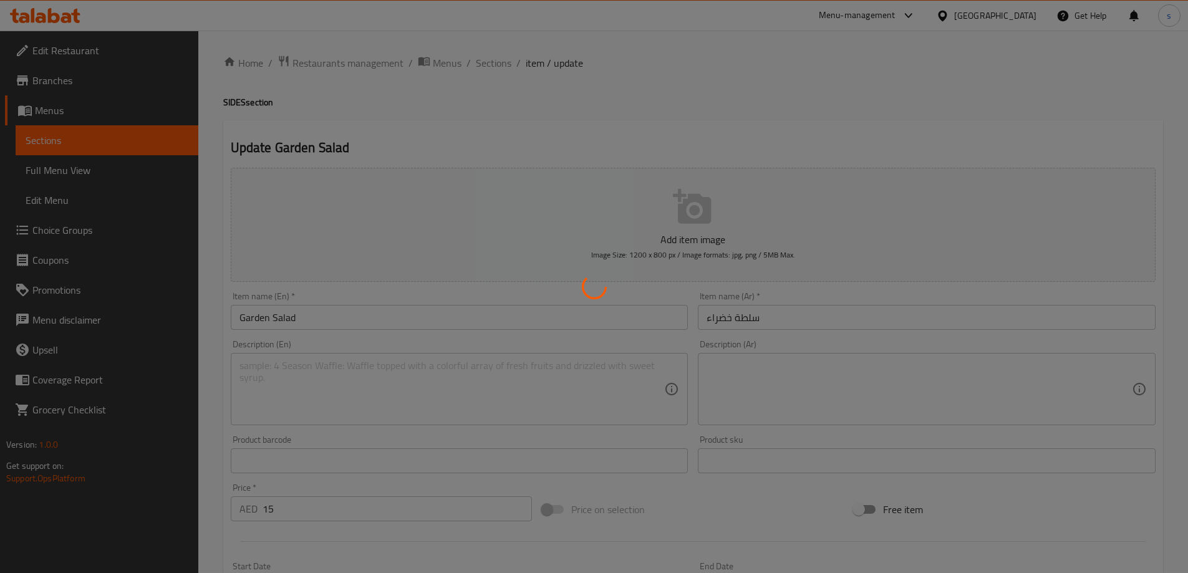
scroll to position [0, 0]
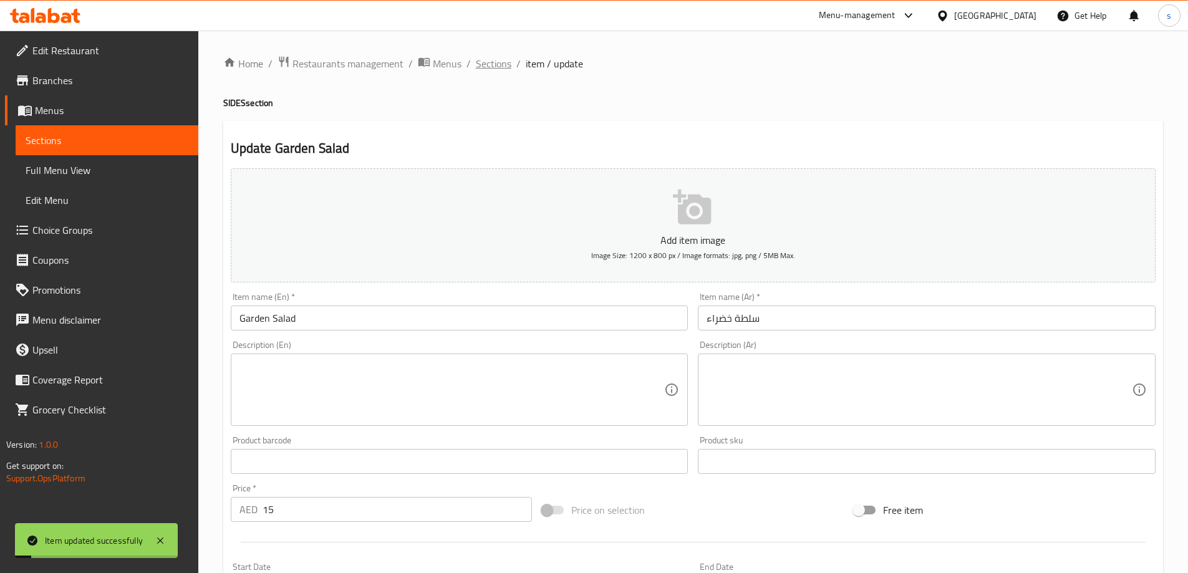
click at [481, 62] on span "Sections" at bounding box center [494, 63] width 36 height 15
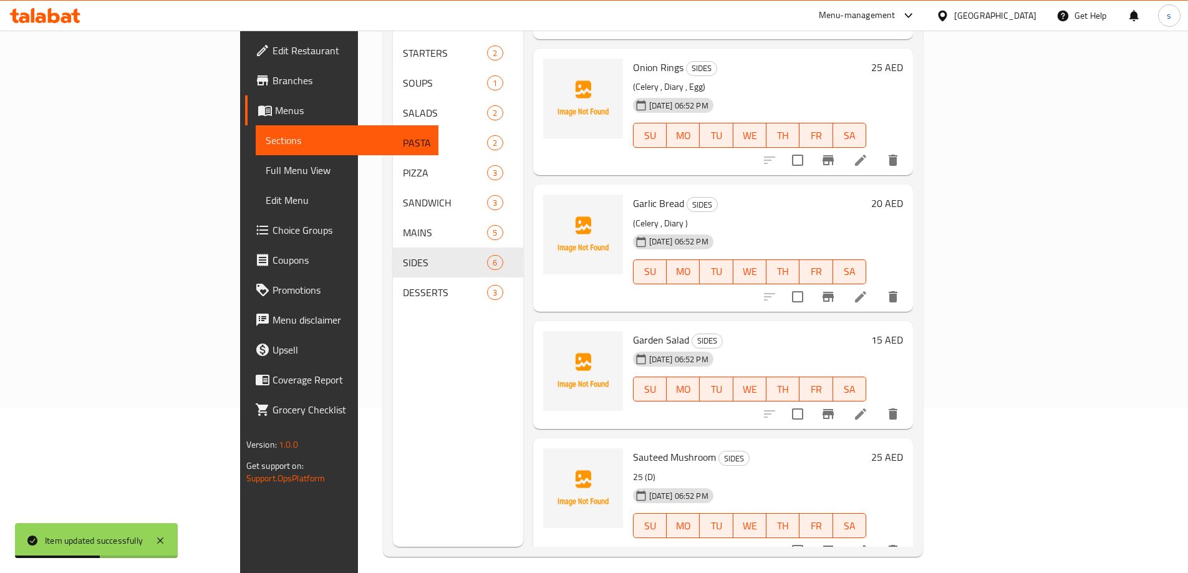
scroll to position [175, 0]
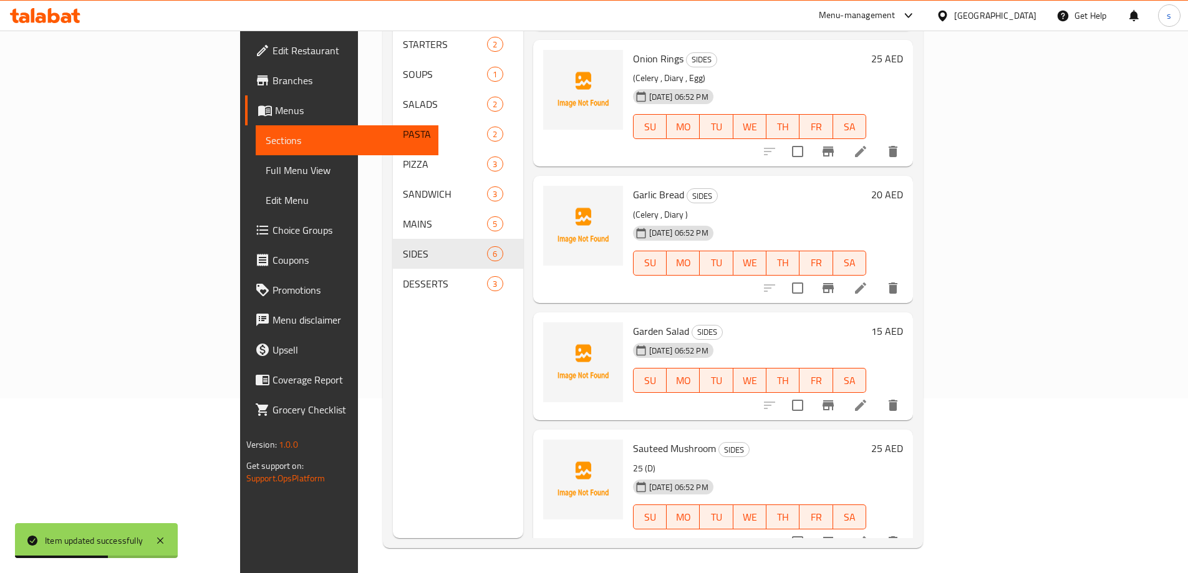
click at [866, 536] on icon at bounding box center [860, 541] width 11 height 11
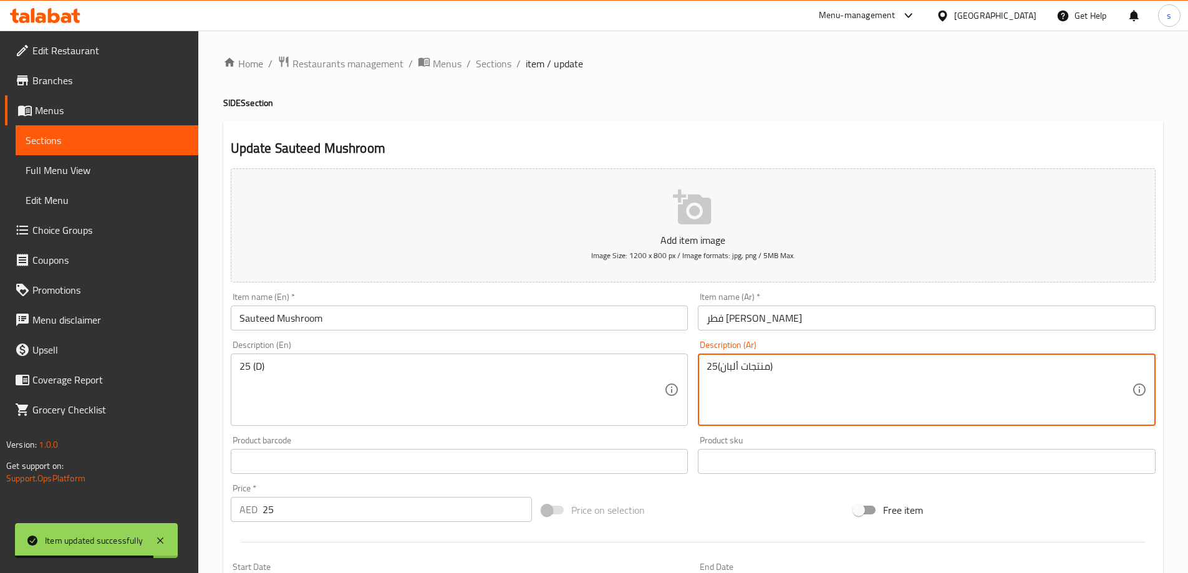
click at [710, 370] on textarea "25(منتجات ألبان)" at bounding box center [919, 389] width 425 height 59
type textarea "(منتجات ألبان)"
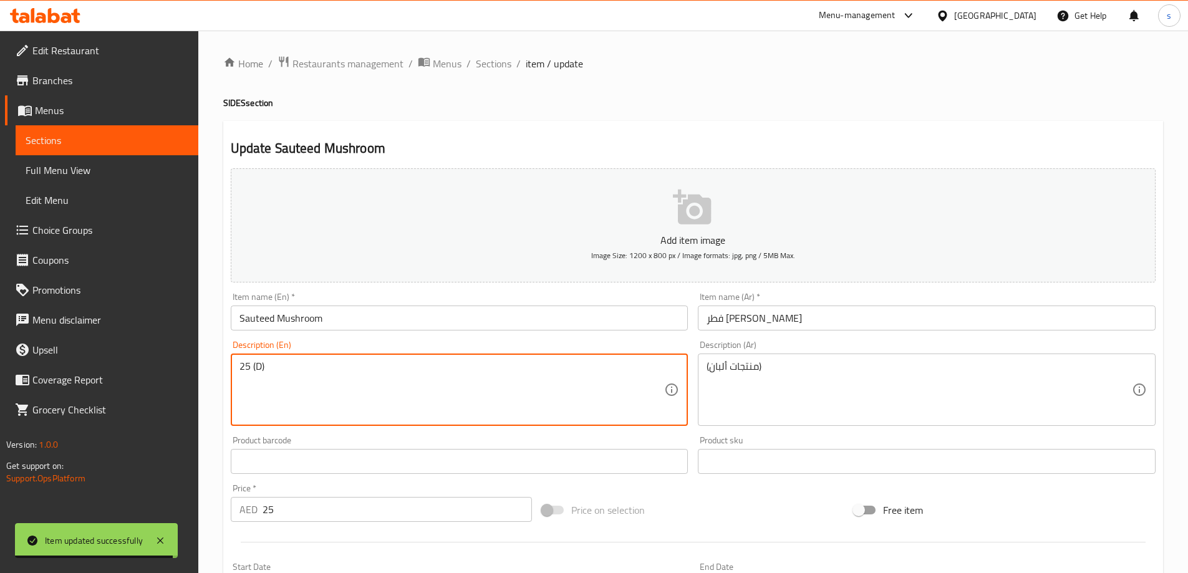
click at [248, 366] on textarea "25 (D)" at bounding box center [451, 389] width 425 height 59
click at [245, 369] on textarea "(D)" at bounding box center [451, 389] width 425 height 59
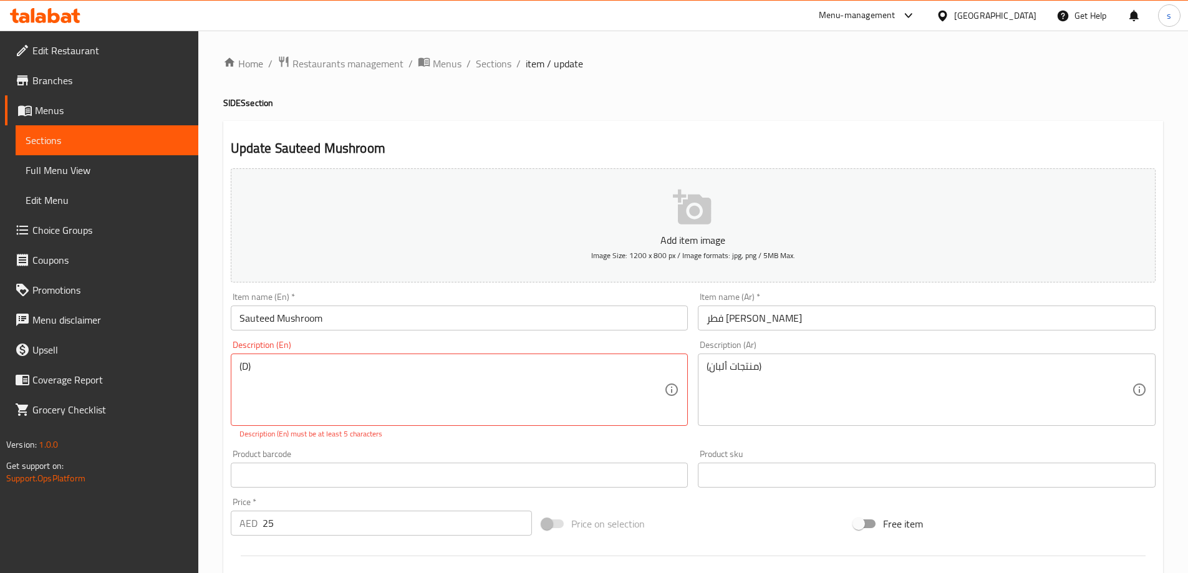
click at [246, 370] on textarea "(D)" at bounding box center [451, 389] width 425 height 59
click at [242, 367] on textarea "(D)" at bounding box center [451, 389] width 425 height 59
click at [244, 367] on textarea "(D)" at bounding box center [451, 389] width 425 height 59
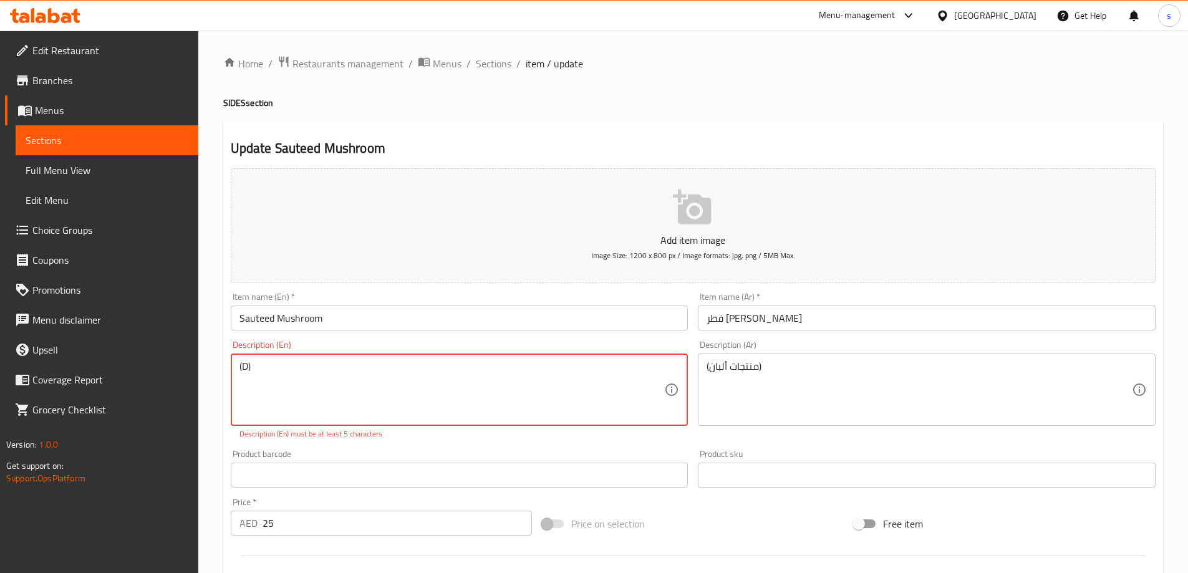
paste textarea "iary"
click at [289, 373] on textarea "(Diary)" at bounding box center [451, 389] width 425 height 59
click at [240, 368] on textarea "(Diary)" at bounding box center [451, 389] width 425 height 59
click at [243, 366] on textarea "(Diary)" at bounding box center [451, 389] width 425 height 59
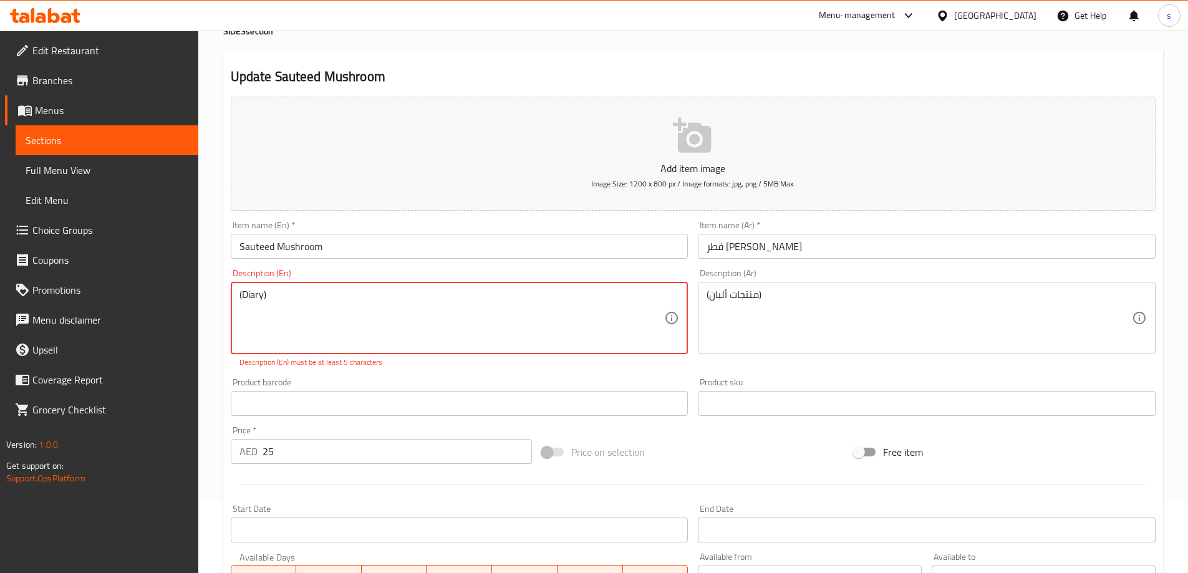
scroll to position [187, 0]
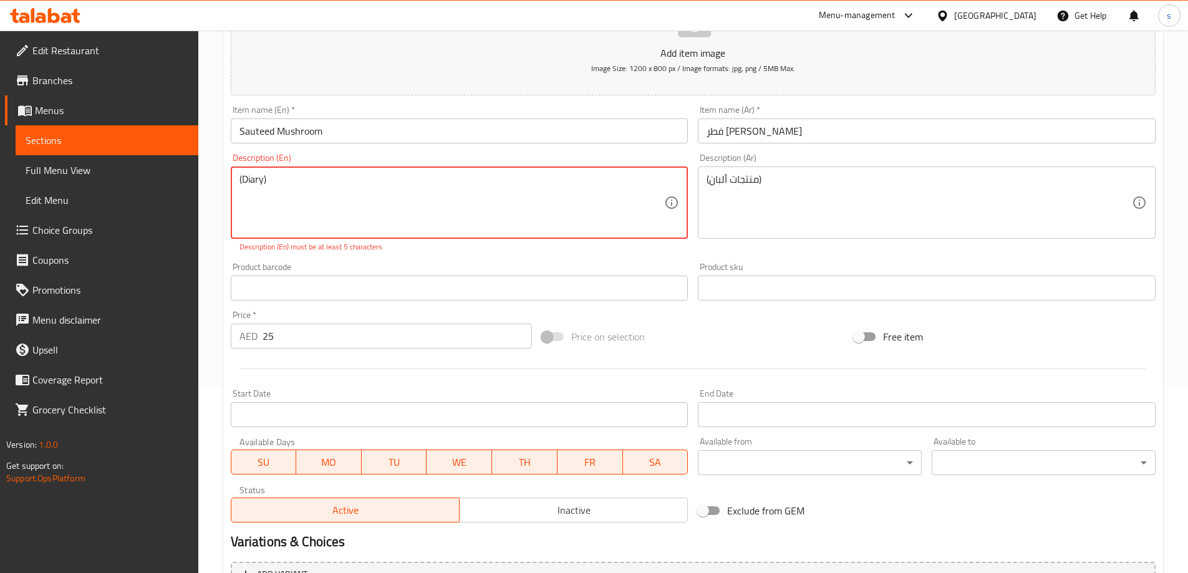
type textarea "(Diary)"
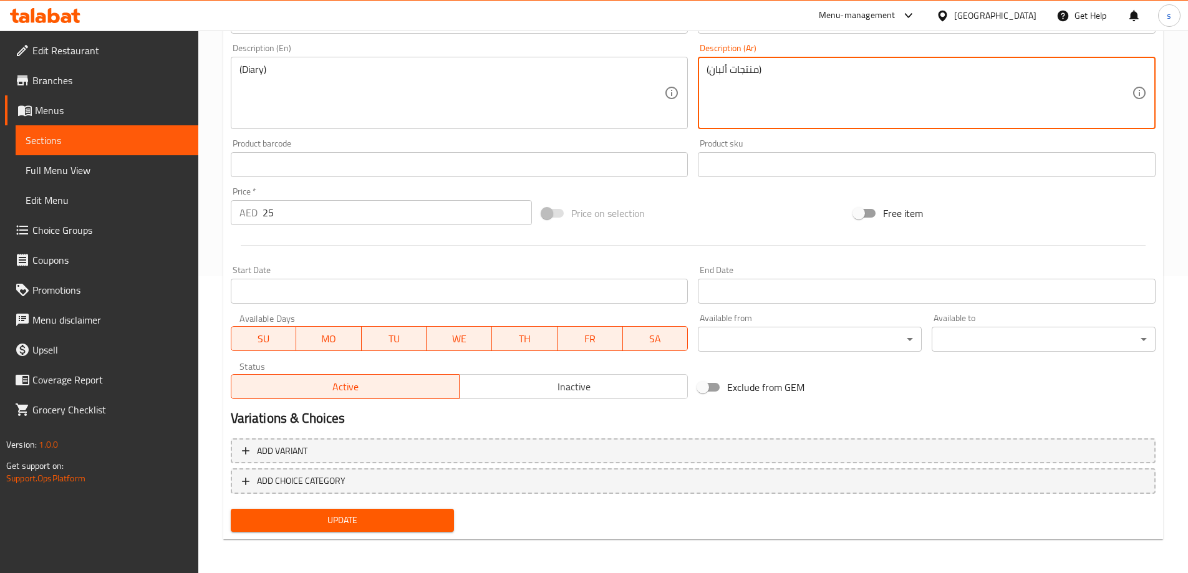
scroll to position [298, 0]
click at [394, 524] on span "Update" at bounding box center [343, 519] width 204 height 16
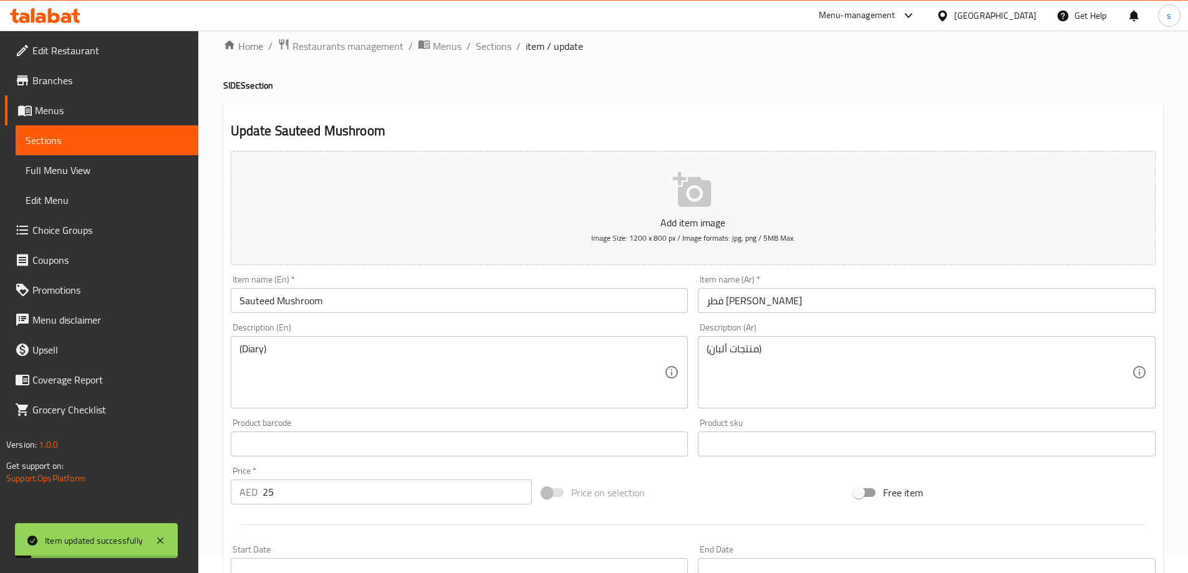
scroll to position [0, 0]
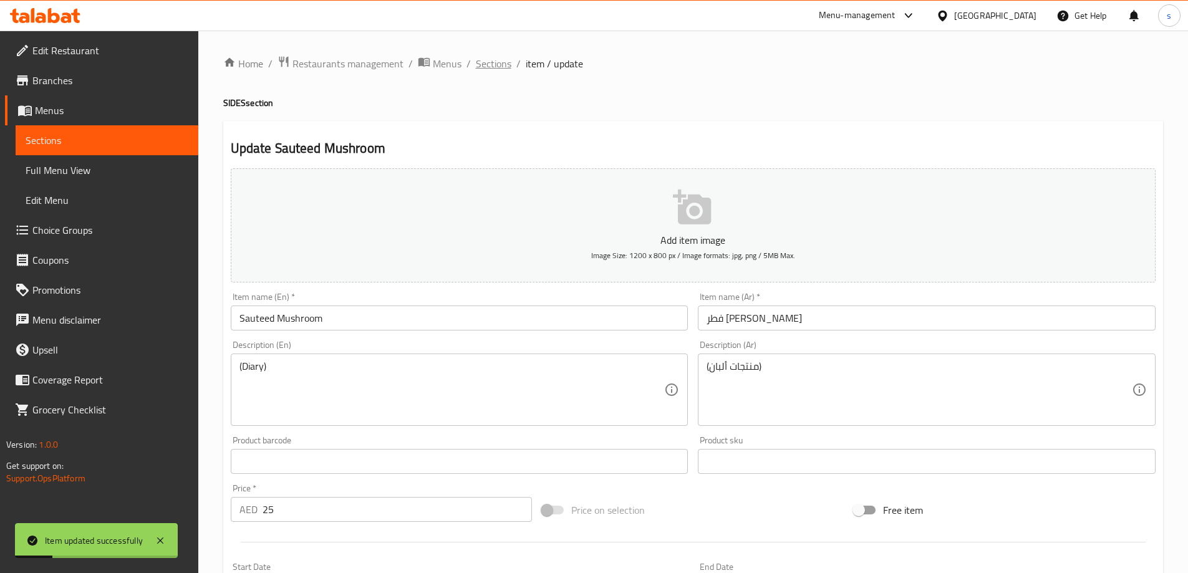
click at [477, 58] on span "Sections" at bounding box center [494, 63] width 36 height 15
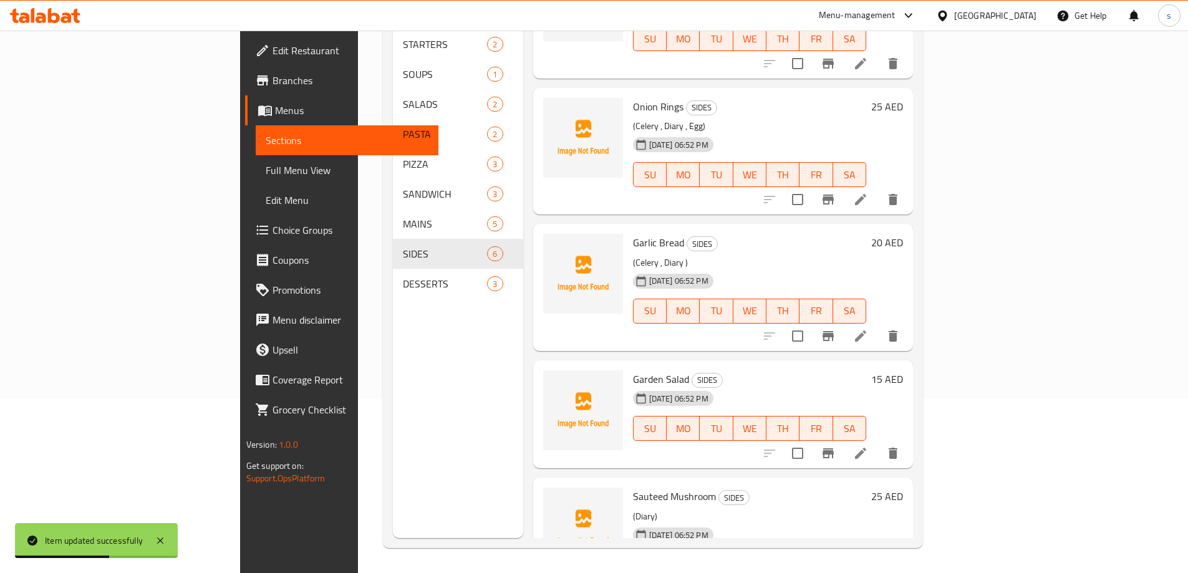
scroll to position [195, 0]
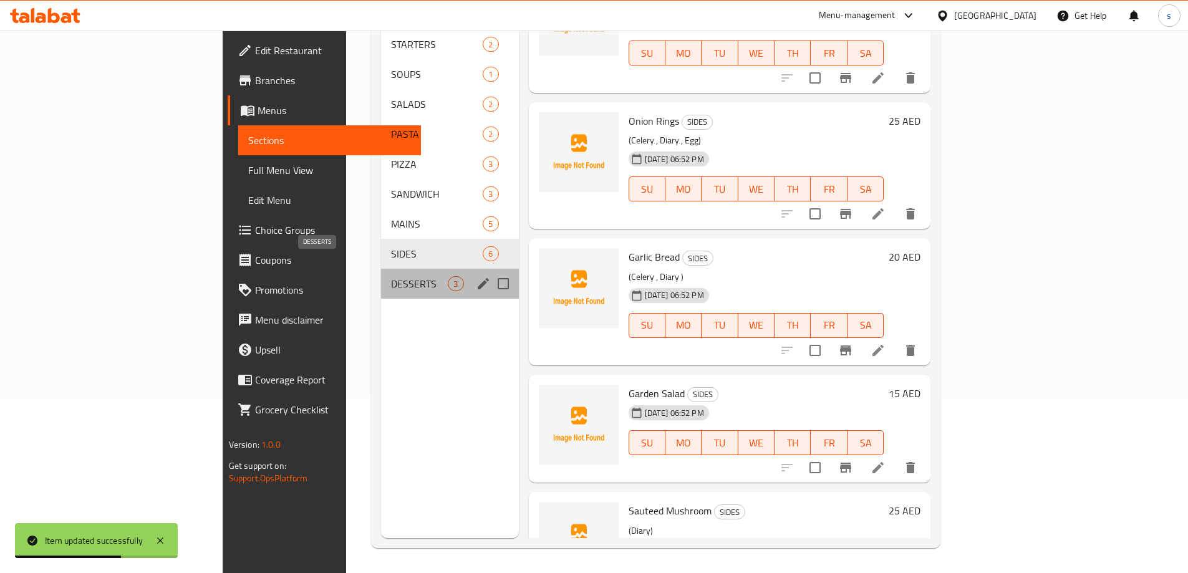
click at [391, 276] on span "DESSERTS" at bounding box center [419, 283] width 57 height 15
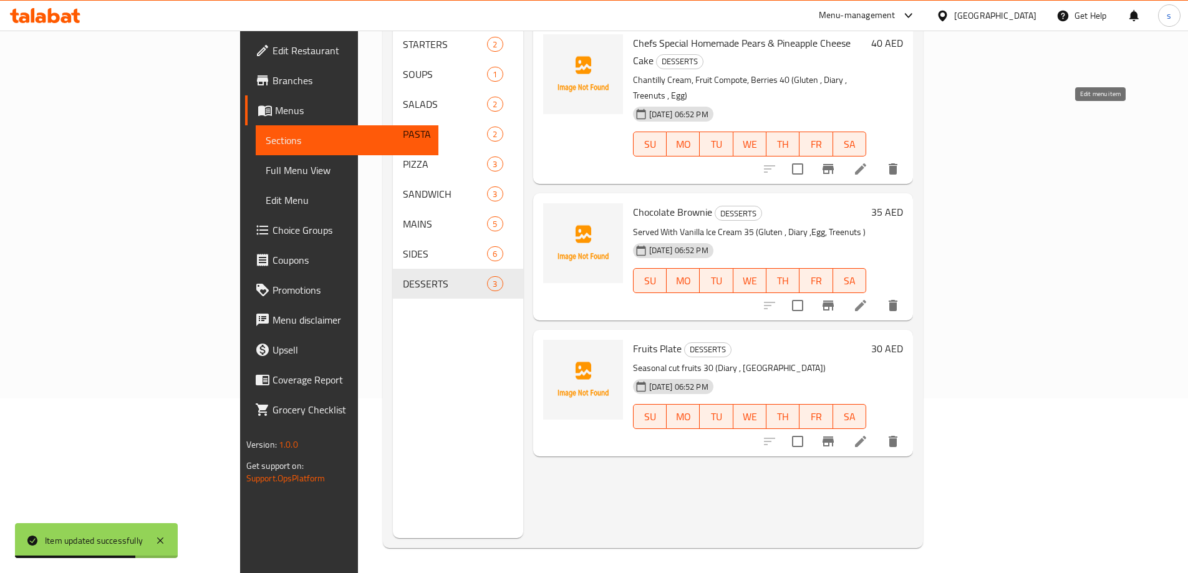
click at [866, 163] on icon at bounding box center [860, 168] width 11 height 11
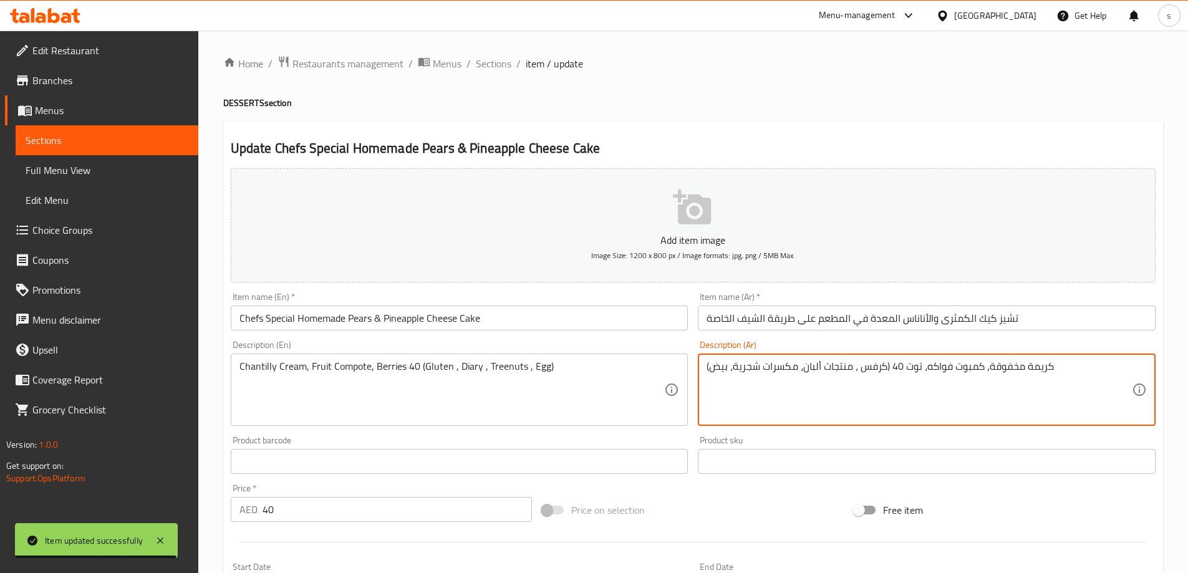
click at [895, 364] on textarea "كريمة مخفوقة، كمبوت فواكه، توت 40 (كرفس ، منتجات ألبان، مكسرات شجرية، بيض)" at bounding box center [919, 389] width 425 height 59
type textarea "كريمة مخفوقة، كمبوت فواكه، توت (كرفس ، منتجات ألبان، مكسرات شجرية، بيض)"
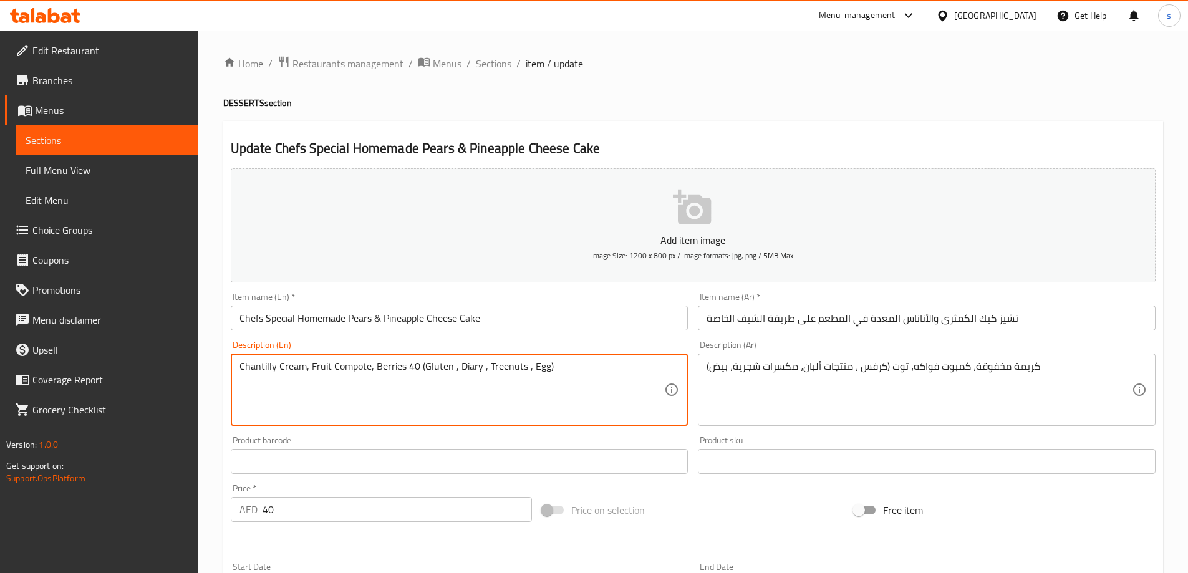
click at [411, 372] on textarea "Chantilly Cream, Fruit Compote, Berries 40 (Gluten , Diary , Treenuts , Egg)" at bounding box center [451, 389] width 425 height 59
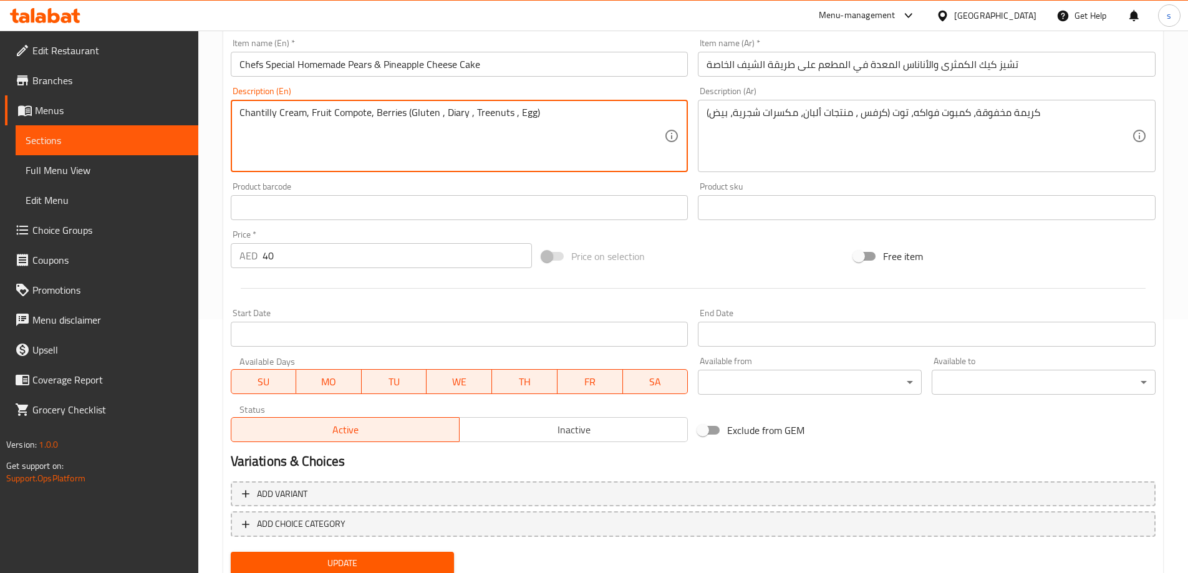
scroll to position [298, 0]
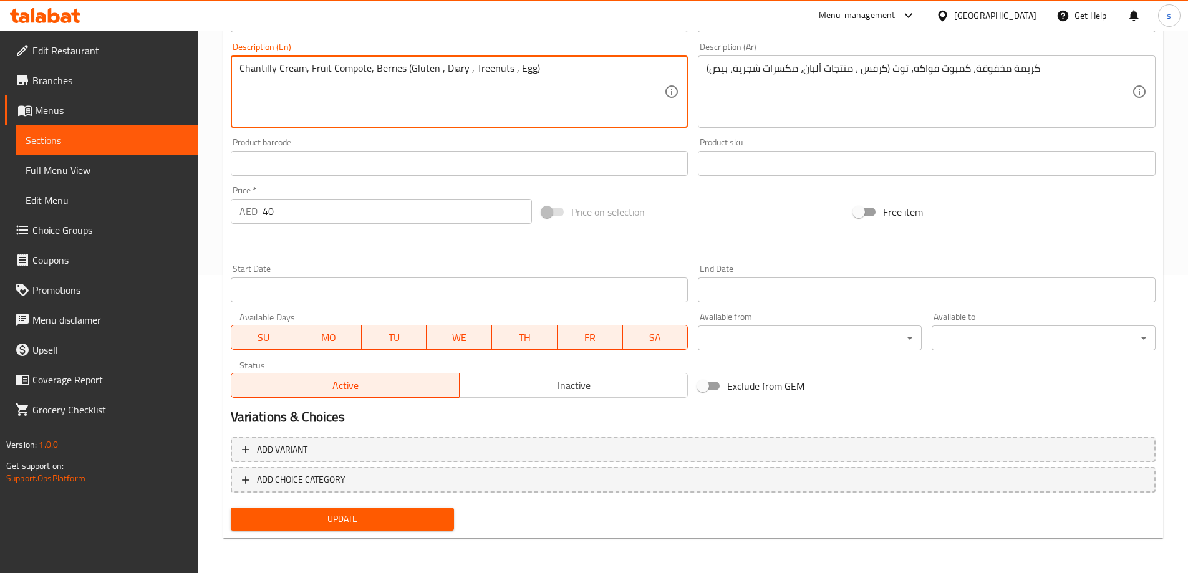
type textarea "Chantilly Cream, Fruit Compote, Berries (Gluten , Diary , Treenuts , Egg)"
click at [422, 514] on span "Update" at bounding box center [343, 519] width 204 height 16
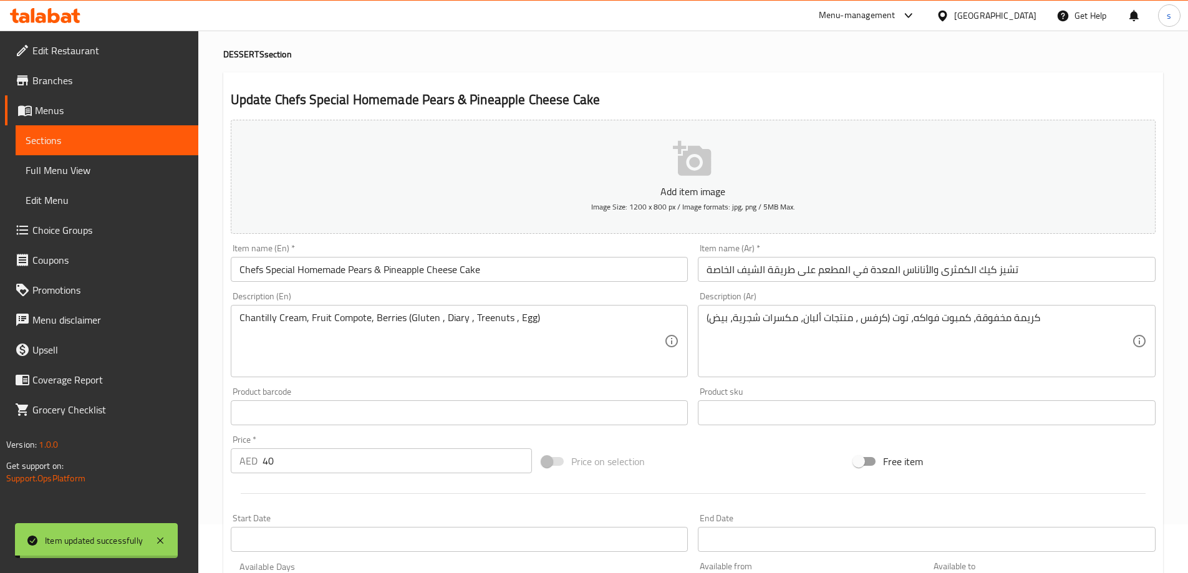
scroll to position [0, 0]
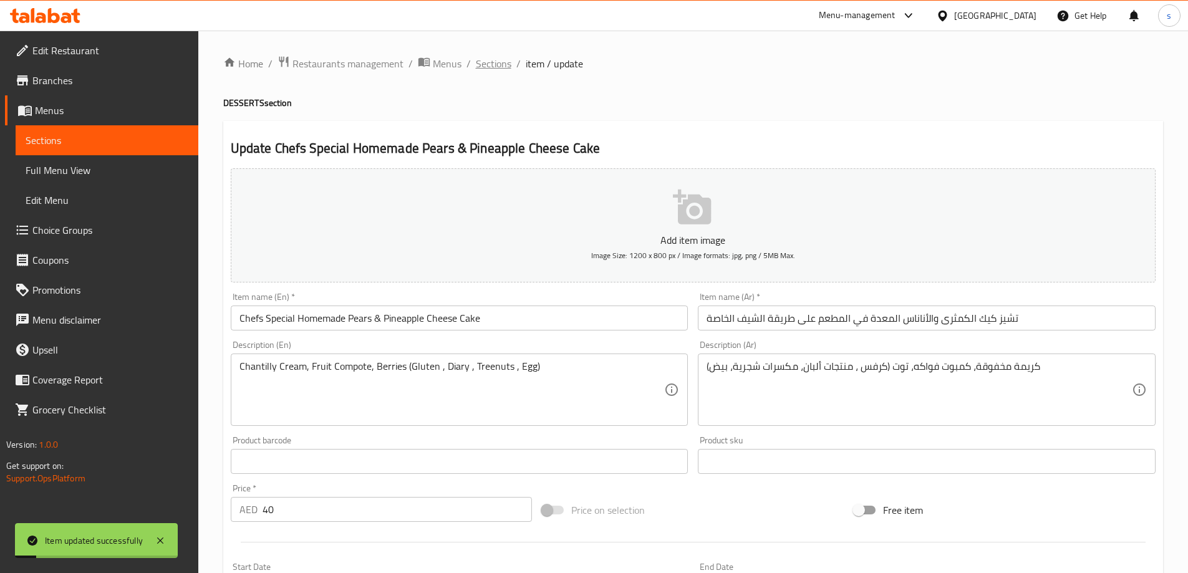
click at [493, 56] on span "Sections" at bounding box center [494, 63] width 36 height 15
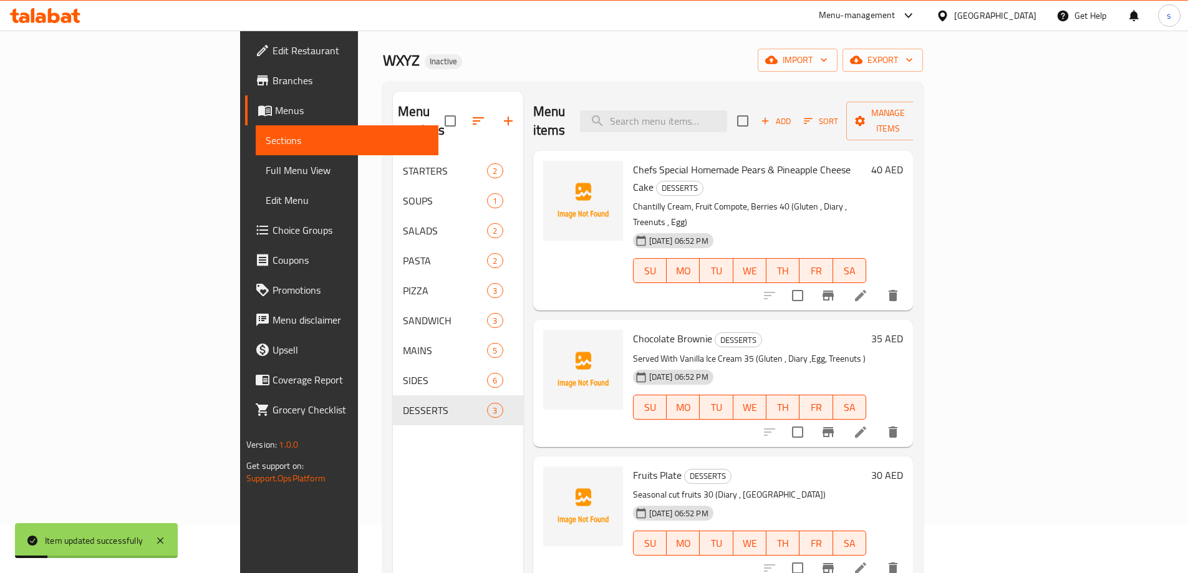
scroll to position [62, 0]
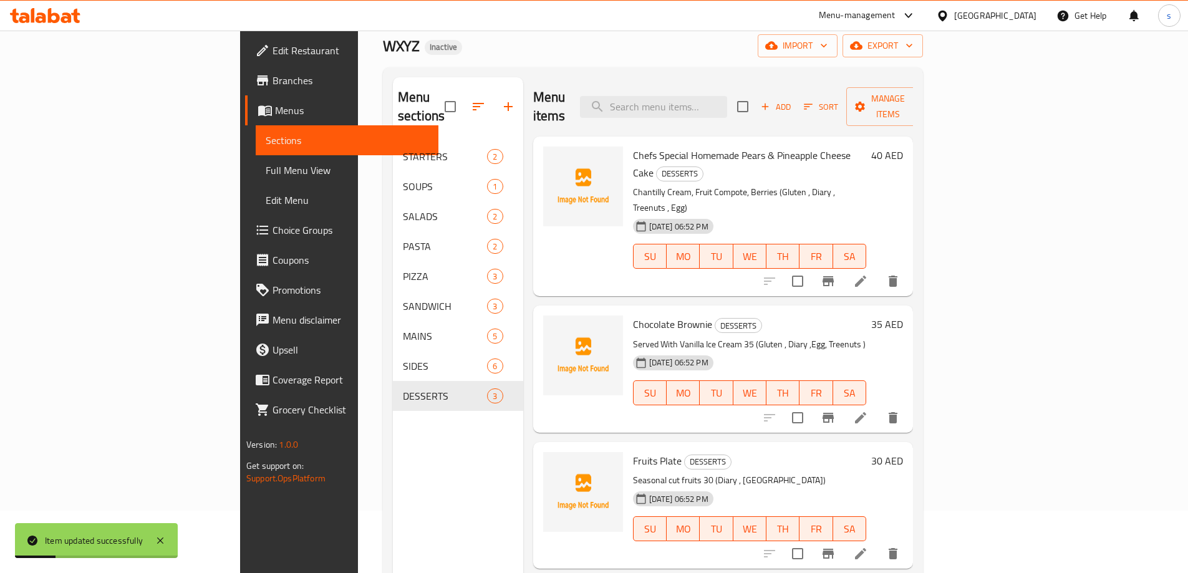
click at [868, 410] on icon at bounding box center [860, 417] width 15 height 15
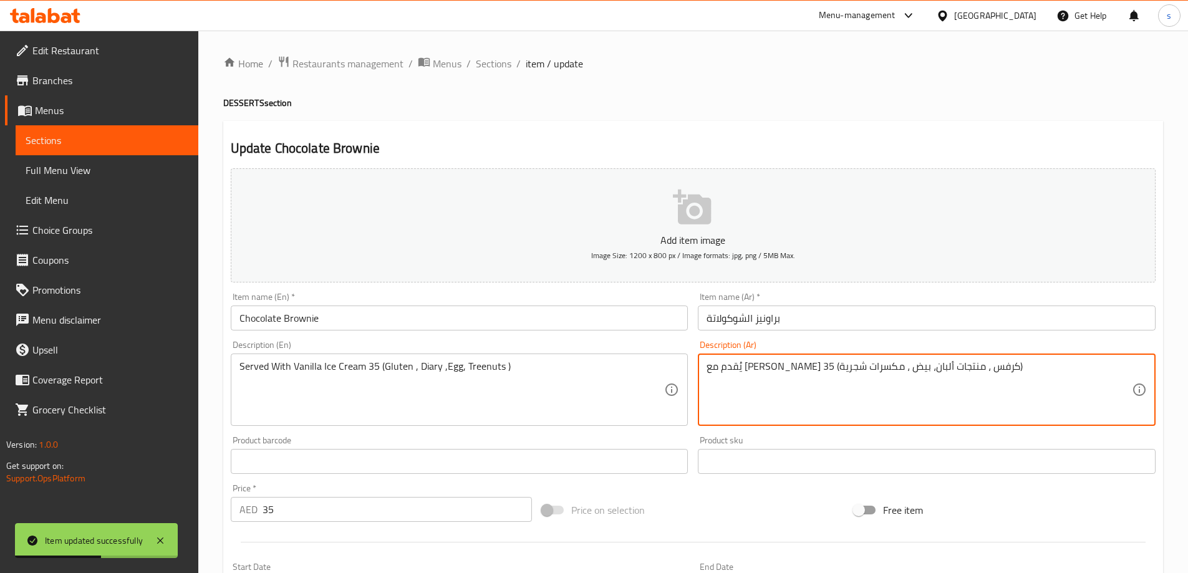
click at [902, 367] on textarea "يُقدم مع آيس كريم فانيليا 35 (كرفس ، منتجات ألبان، بيض ، مكسرات شجرية)" at bounding box center [919, 389] width 425 height 59
click at [901, 368] on textarea "يُقدم مع آيس كريم فانيليا 35(كرفس ، منتجات ألبان، بيض ، مكسرات شجرية)" at bounding box center [919, 389] width 425 height 59
click at [900, 365] on textarea "يُقدم مع آيس كريم فانيليا 35(كرفس ، منتجات ألبان، بيض ، مكسرات شجرية)" at bounding box center [919, 389] width 425 height 59
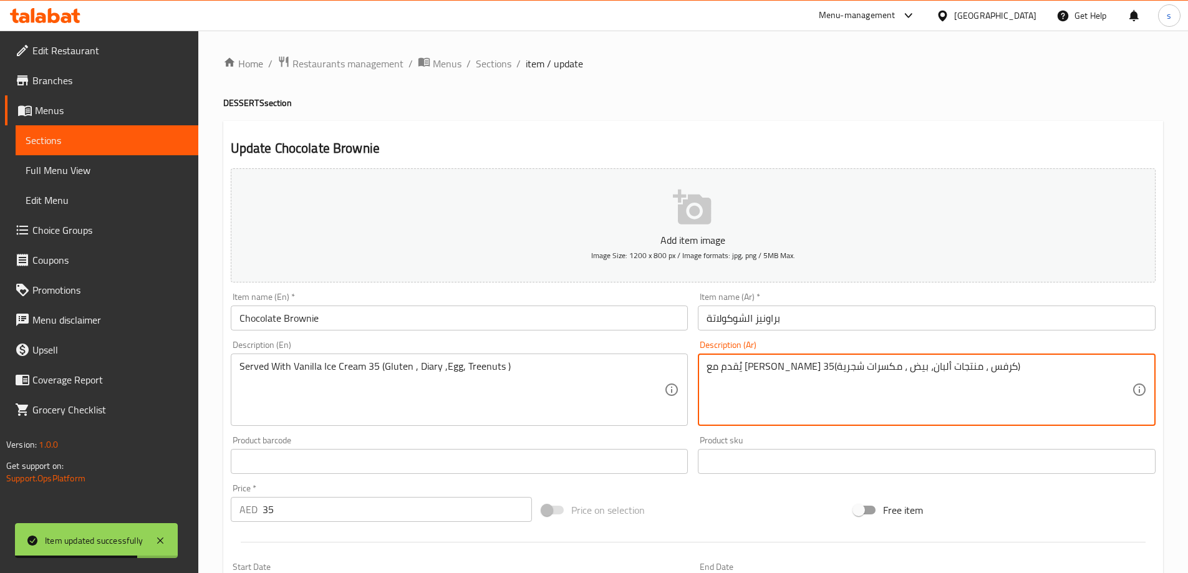
click at [900, 365] on textarea "يُقدم مع آيس كريم فانيليا 35(كرفس ، منتجات ألبان، بيض ، مكسرات شجرية)" at bounding box center [919, 389] width 425 height 59
click at [901, 368] on textarea "يُقدم مع آيس كريم فانيليا 35(كرفس ، منتجات ألبان، بيض ، مكسرات شجرية)" at bounding box center [919, 389] width 425 height 59
click at [896, 364] on textarea "يُقدم مع آيس كريم فانيليا 35(كرفس ، منتجات ألبان، بيض ، مكسرات شجرية)" at bounding box center [919, 389] width 425 height 59
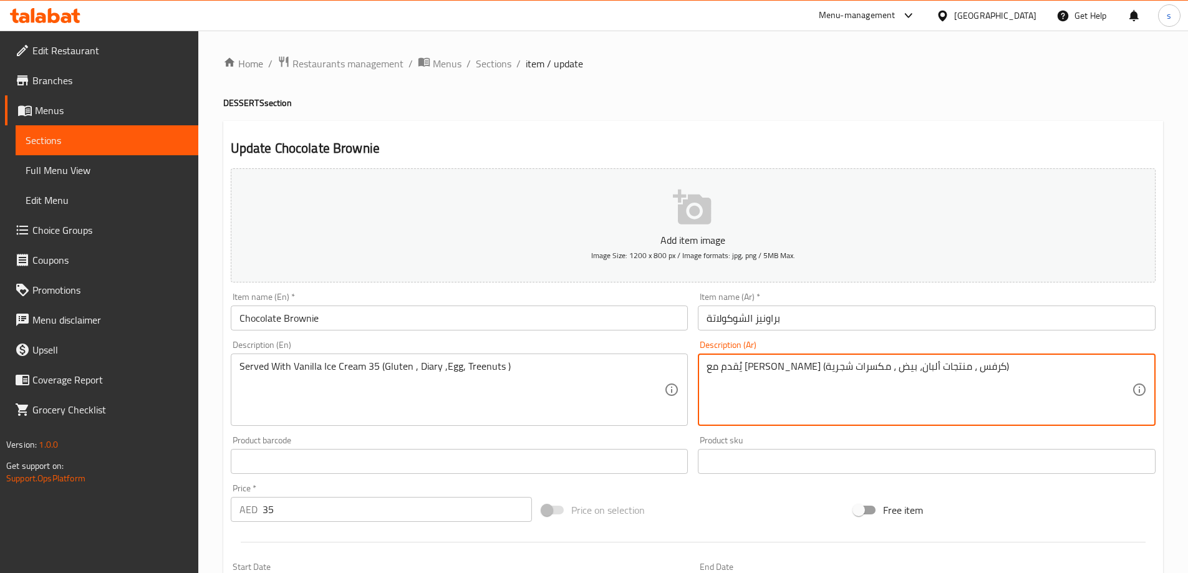
type textarea "يُقدم مع آيس كريم فانيليا (كرفس ، منتجات ألبان، بيض ، مكسرات شجرية)"
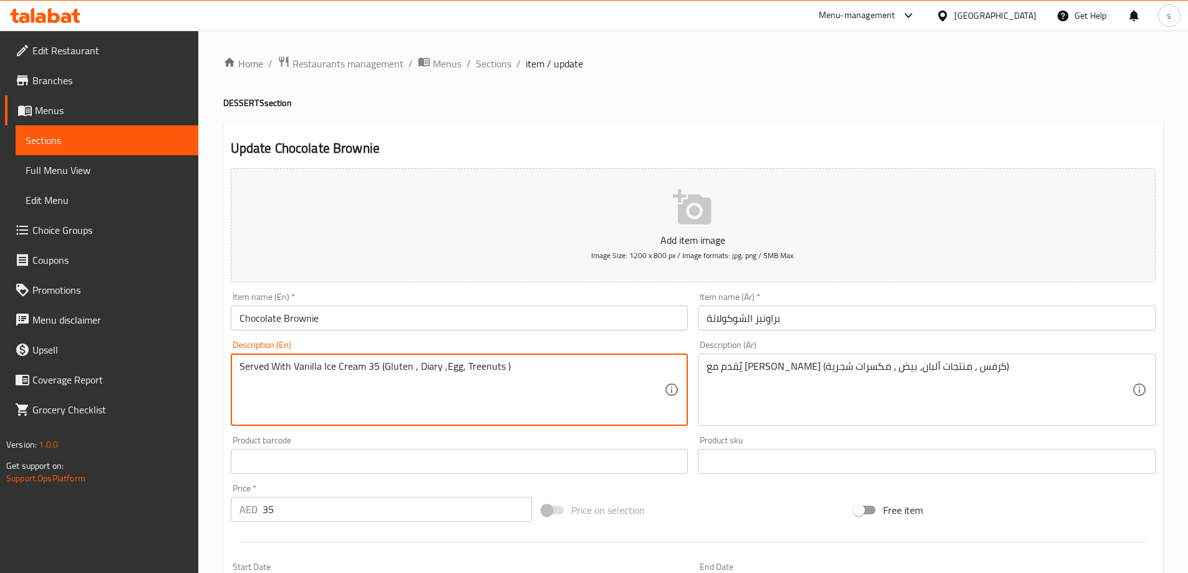
click at [369, 367] on textarea "Served With Vanilla Ice Cream 35 (Gluten , Diary ,Egg, Treenuts )" at bounding box center [451, 389] width 425 height 59
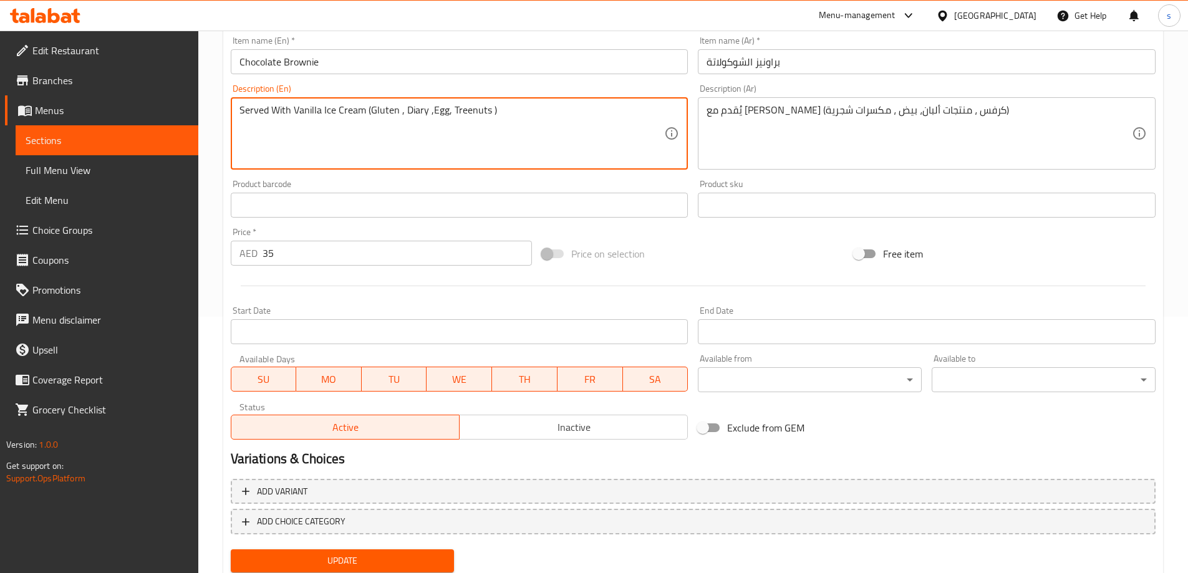
scroll to position [298, 0]
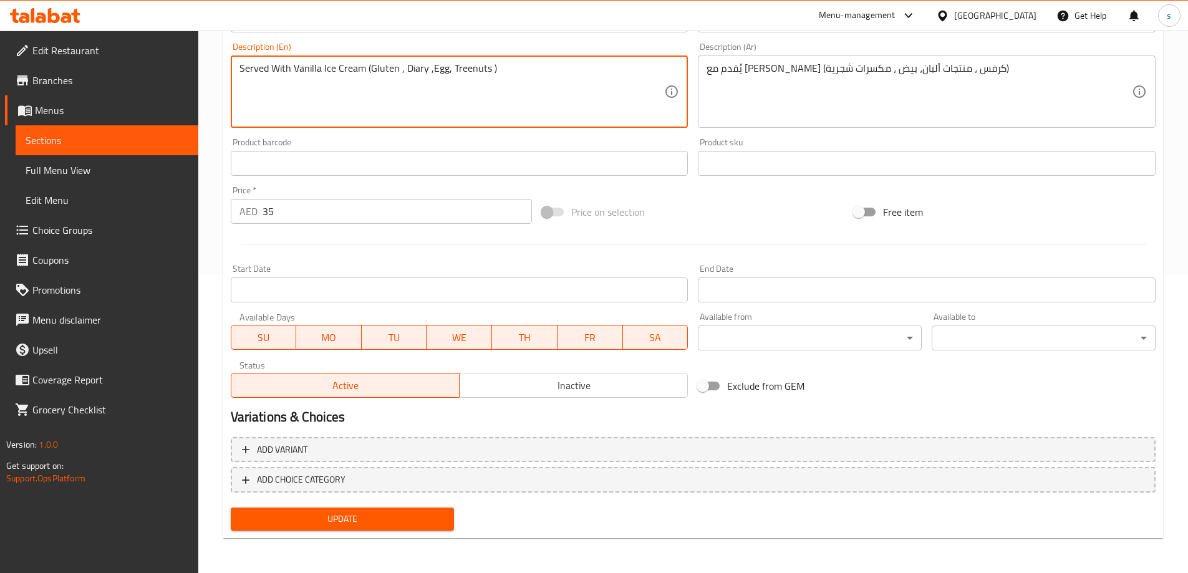
type textarea "Served With Vanilla Ice Cream (Gluten , Diary ,Egg, Treenuts )"
click at [350, 531] on div "Update" at bounding box center [343, 519] width 234 height 33
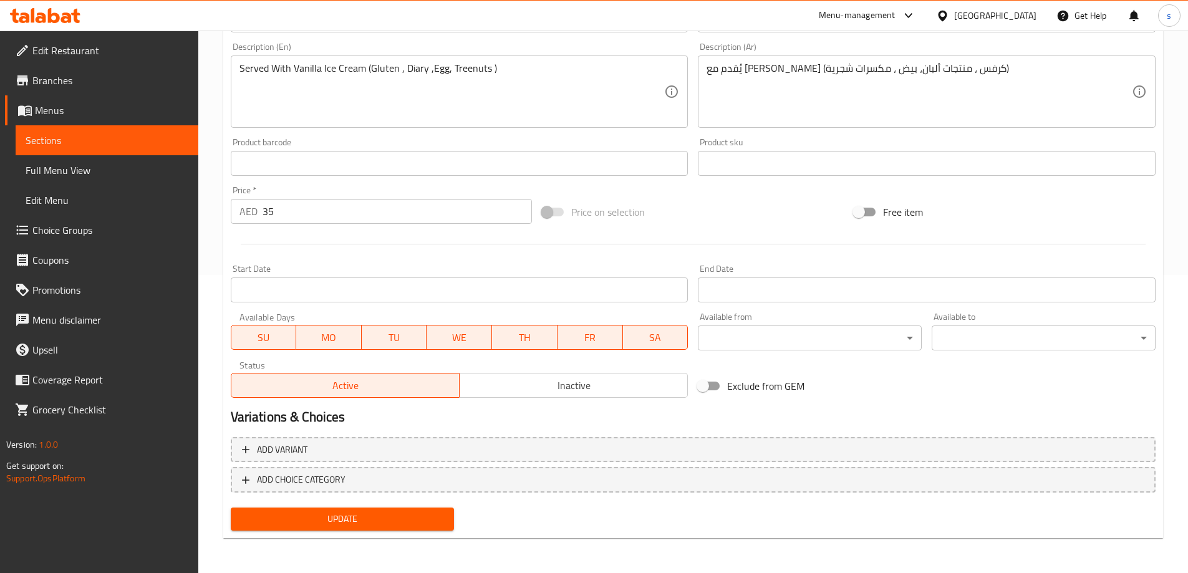
click at [365, 519] on span "Update" at bounding box center [343, 519] width 204 height 16
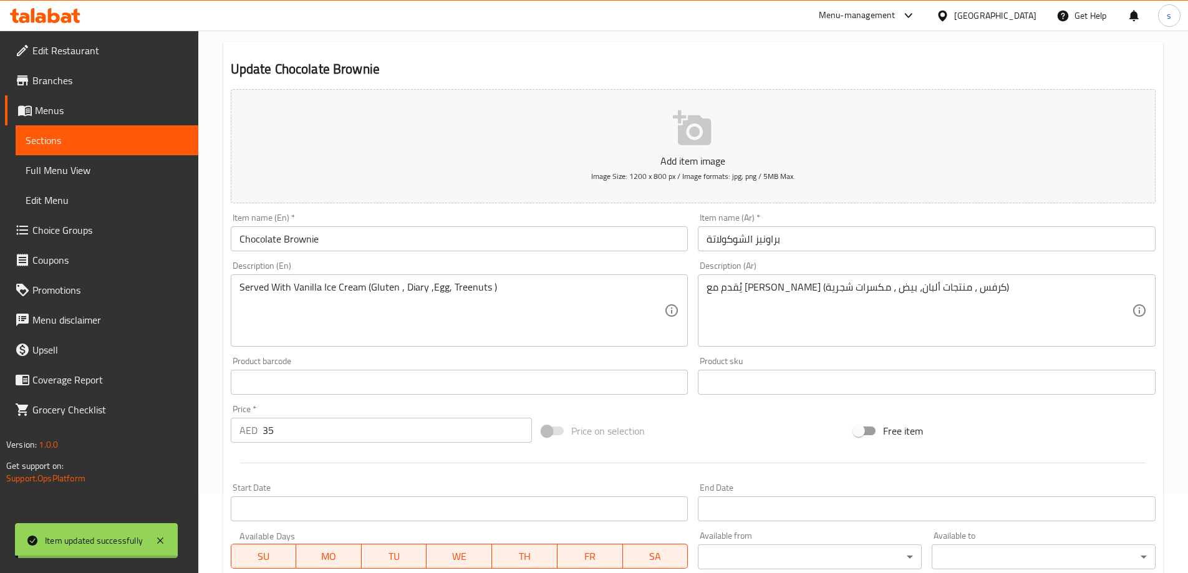
scroll to position [0, 0]
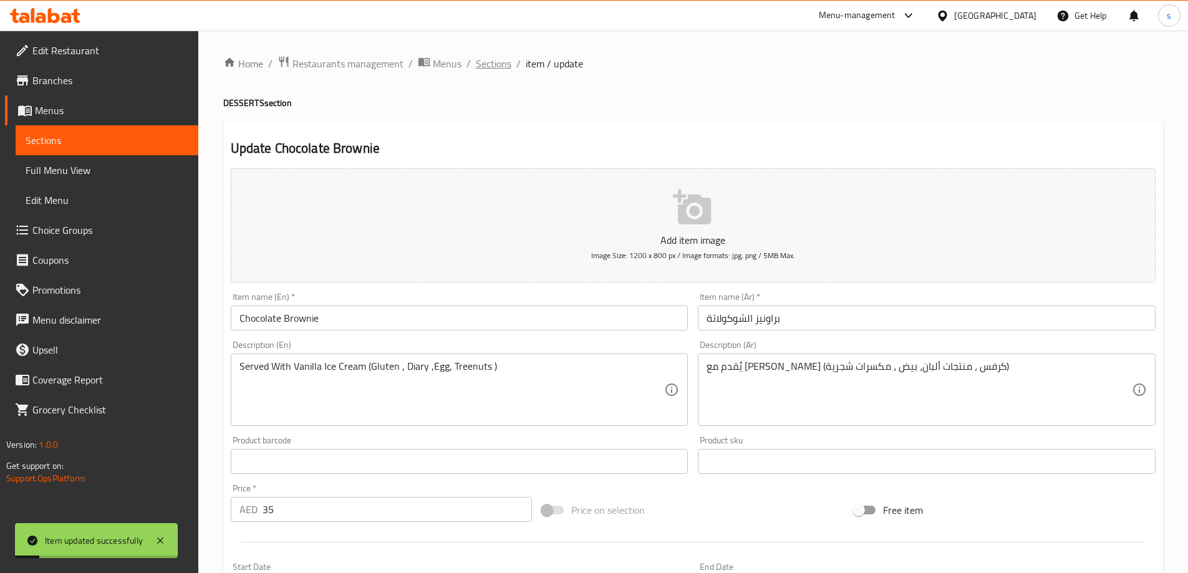
click at [500, 56] on span "Sections" at bounding box center [494, 63] width 36 height 15
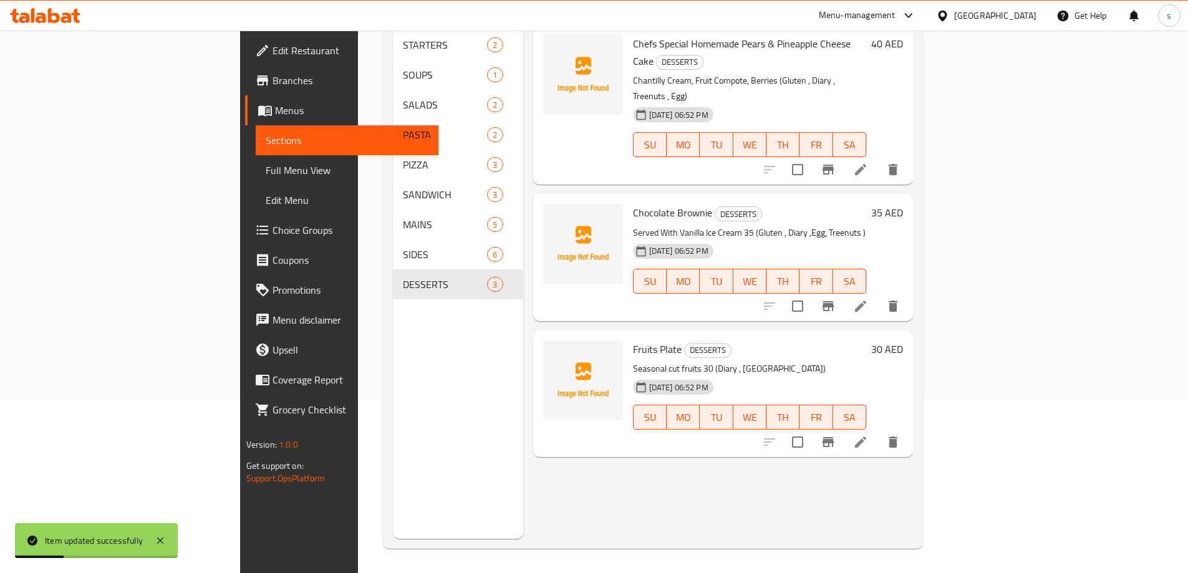
scroll to position [175, 0]
click at [868, 434] on icon at bounding box center [860, 441] width 15 height 15
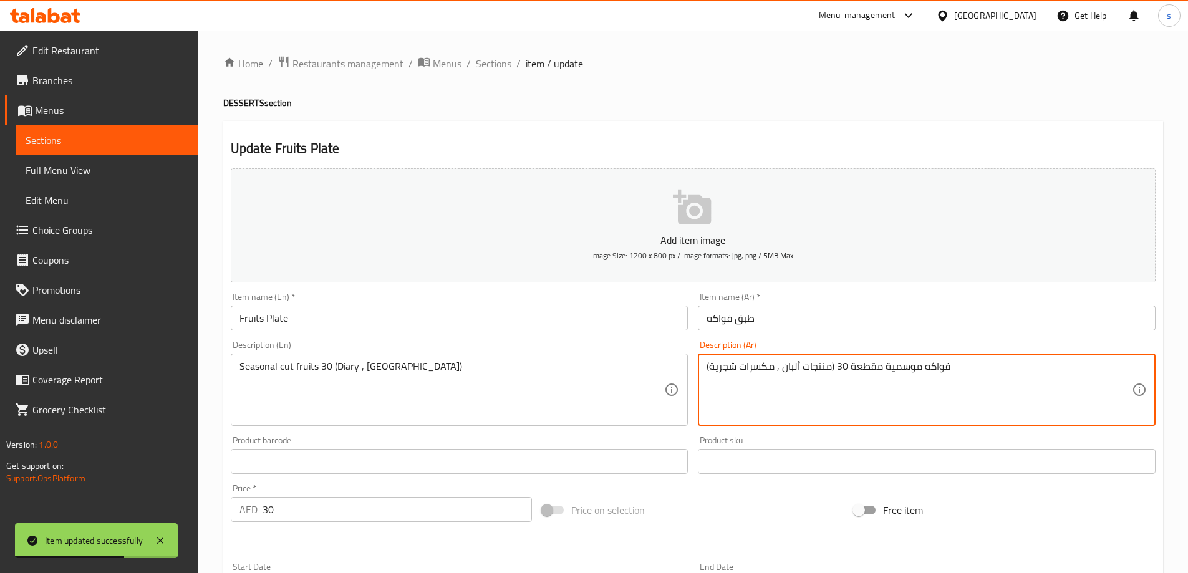
click at [837, 363] on textarea "فواكه موسمية مقطعة 30 (منتجات ألبان , مكسرات شجرية)" at bounding box center [919, 389] width 425 height 59
type textarea "فواكه موسمية مقطعة (منتجات ألبان , مكسرات شجرية)"
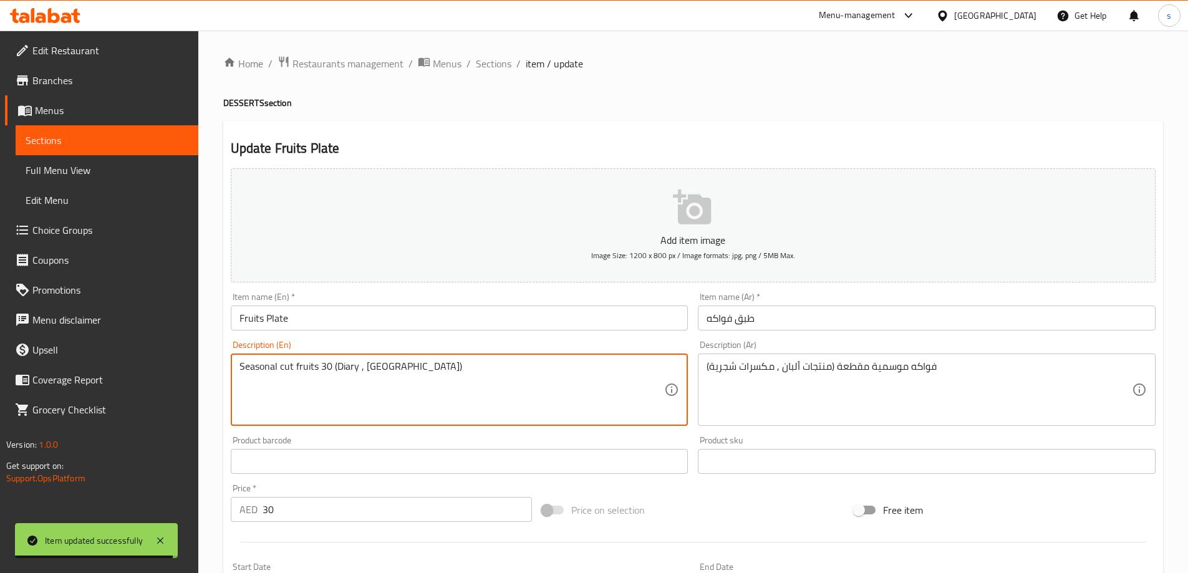
click at [324, 372] on textarea "Seasonal cut fruits 30 (Diary , TN)" at bounding box center [451, 389] width 425 height 59
click at [354, 364] on textarea "Seasonal cut fruits (Diary , TN)" at bounding box center [451, 389] width 425 height 59
paste textarea "reenuts"
click at [349, 362] on textarea "Seasonal cut fruits (Diary , Treenuts )" at bounding box center [451, 389] width 425 height 59
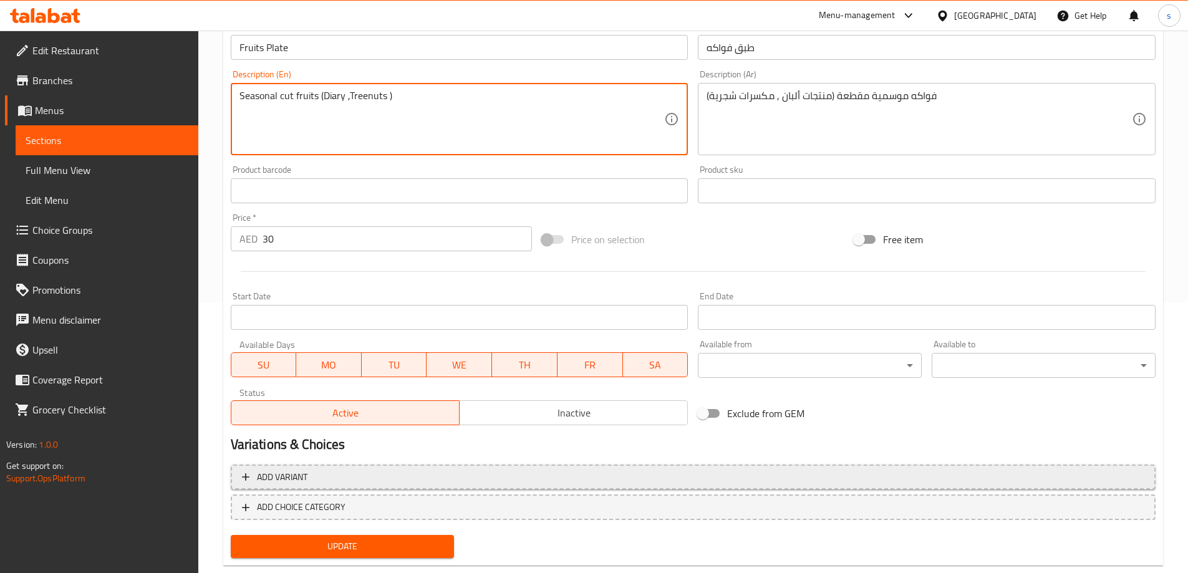
scroll to position [298, 0]
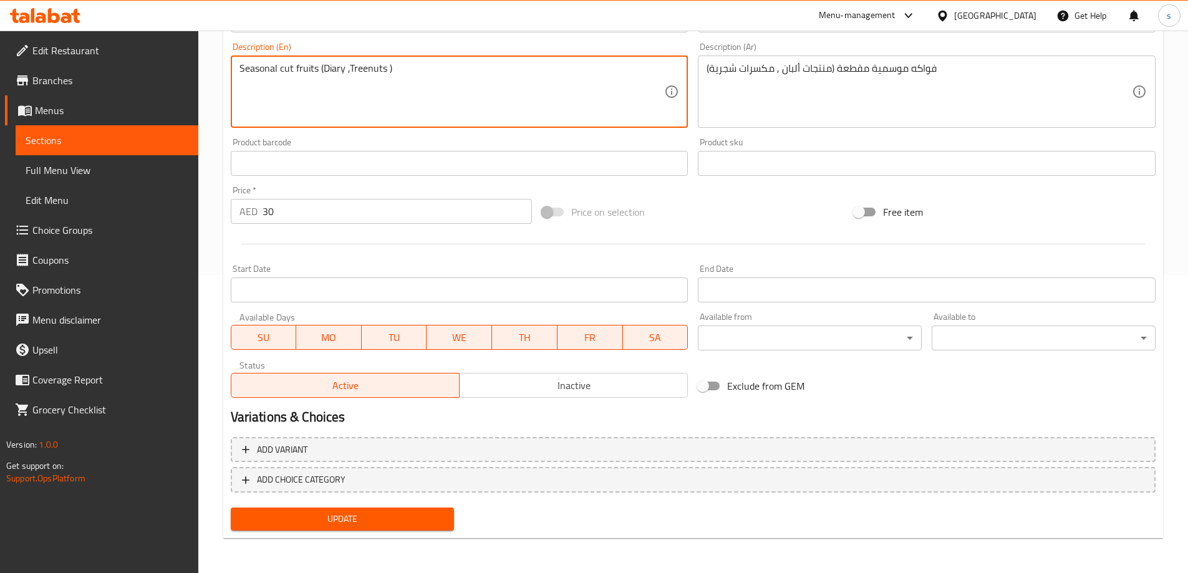
type textarea "Seasonal cut fruits (Diary ,Treenuts )"
click at [365, 523] on span "Update" at bounding box center [343, 519] width 204 height 16
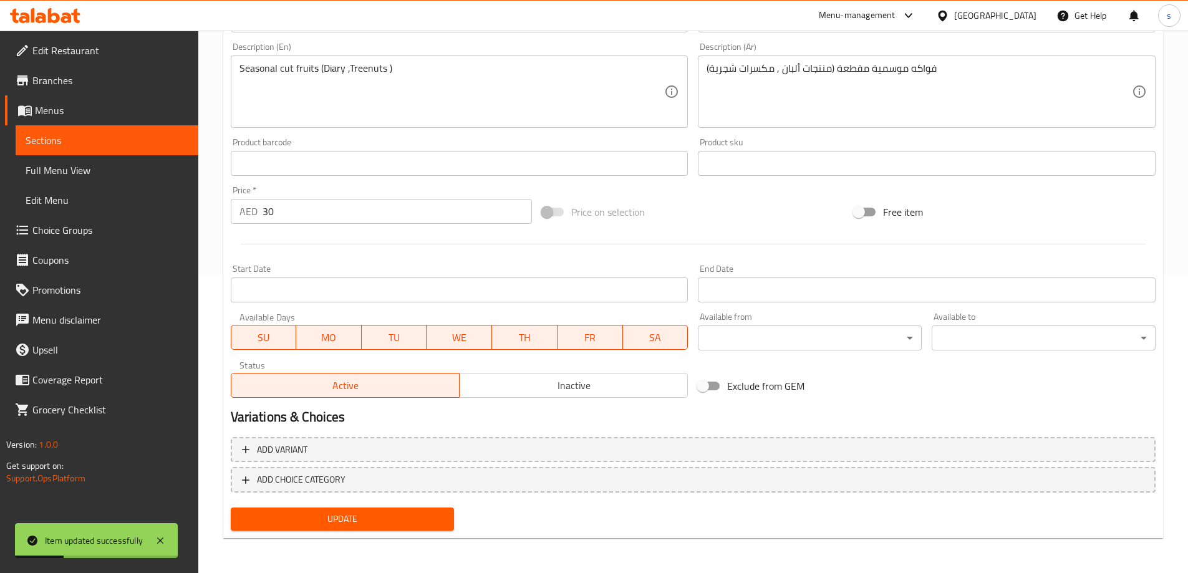
click at [59, 165] on span "Full Menu View" at bounding box center [107, 170] width 163 height 15
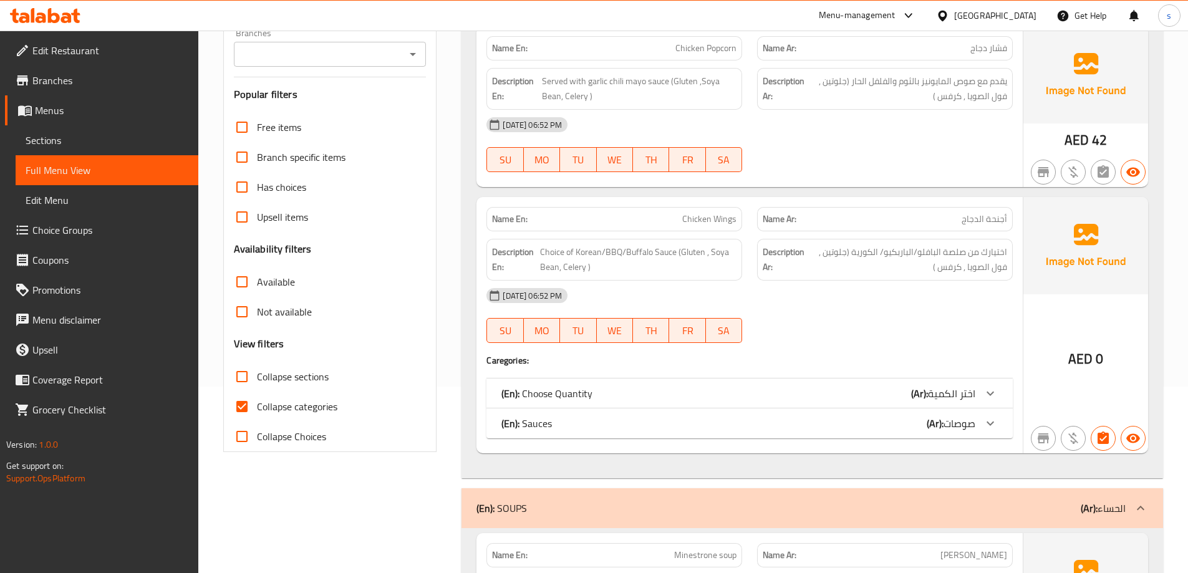
scroll to position [187, 0]
click at [279, 404] on span "Collapse categories" at bounding box center [297, 406] width 80 height 15
click at [257, 404] on input "Collapse categories" at bounding box center [242, 406] width 30 height 30
checkbox input "false"
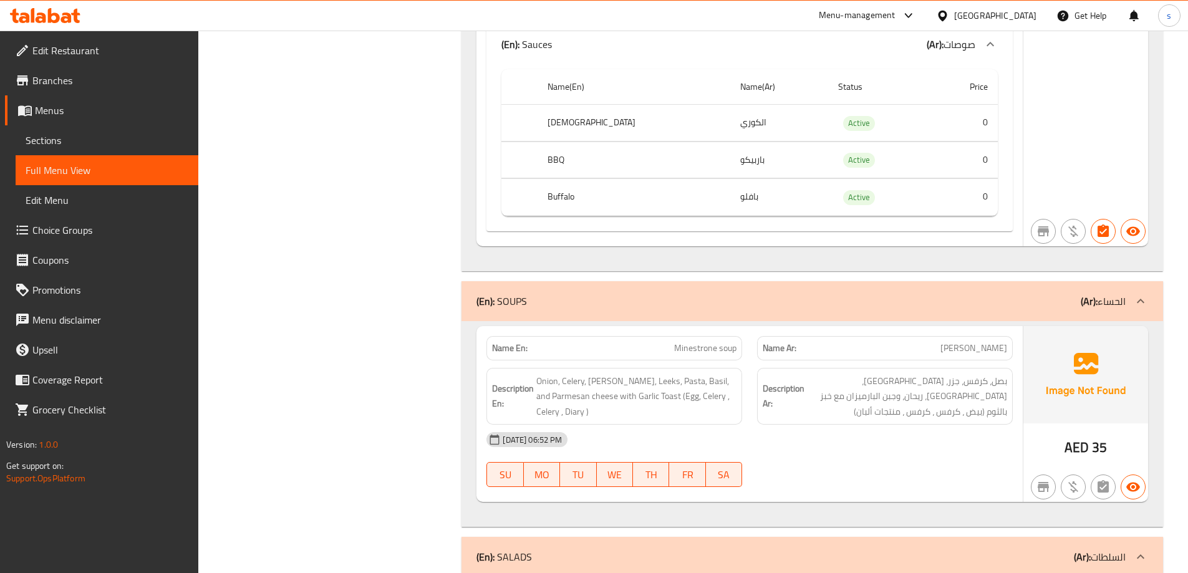
scroll to position [811, 0]
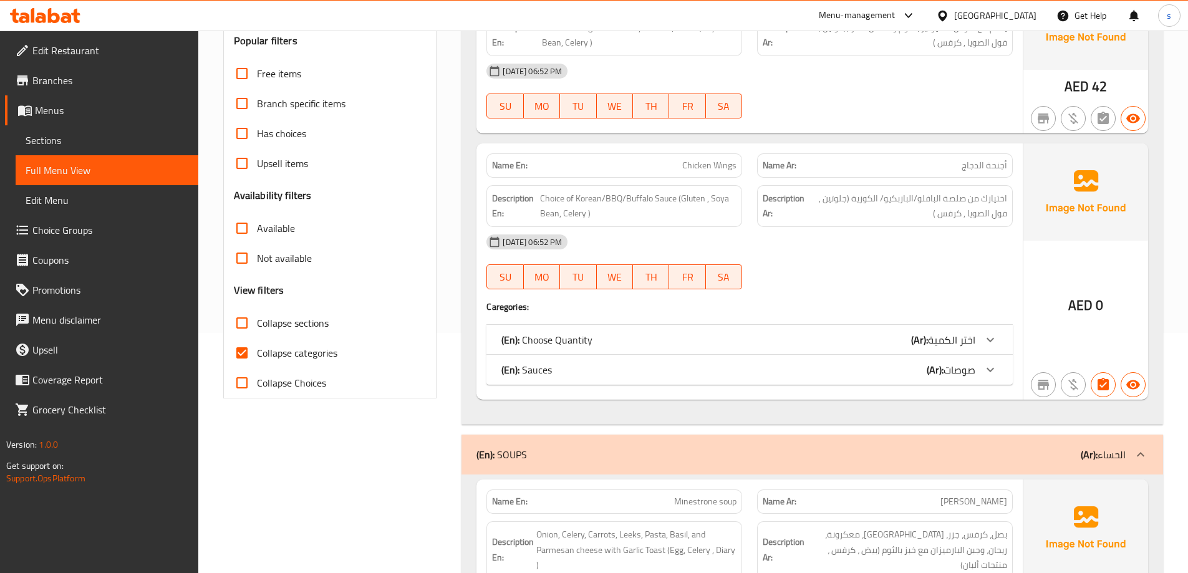
scroll to position [312, 0]
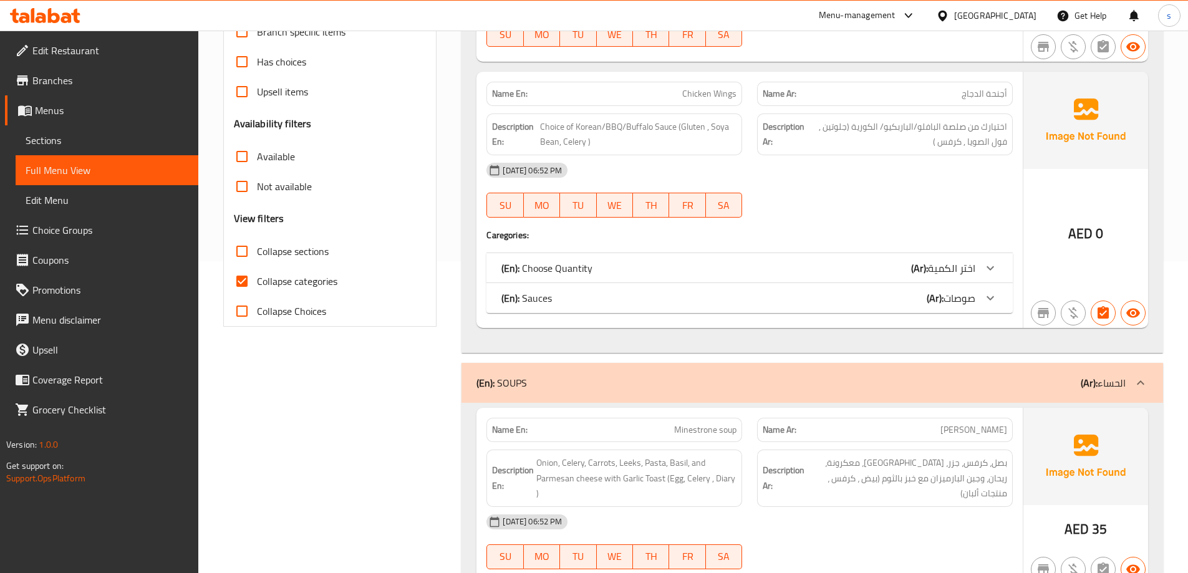
click at [299, 271] on label "Collapse categories" at bounding box center [282, 281] width 110 height 30
click at [257, 271] on input "Collapse categories" at bounding box center [242, 281] width 30 height 30
checkbox input "false"
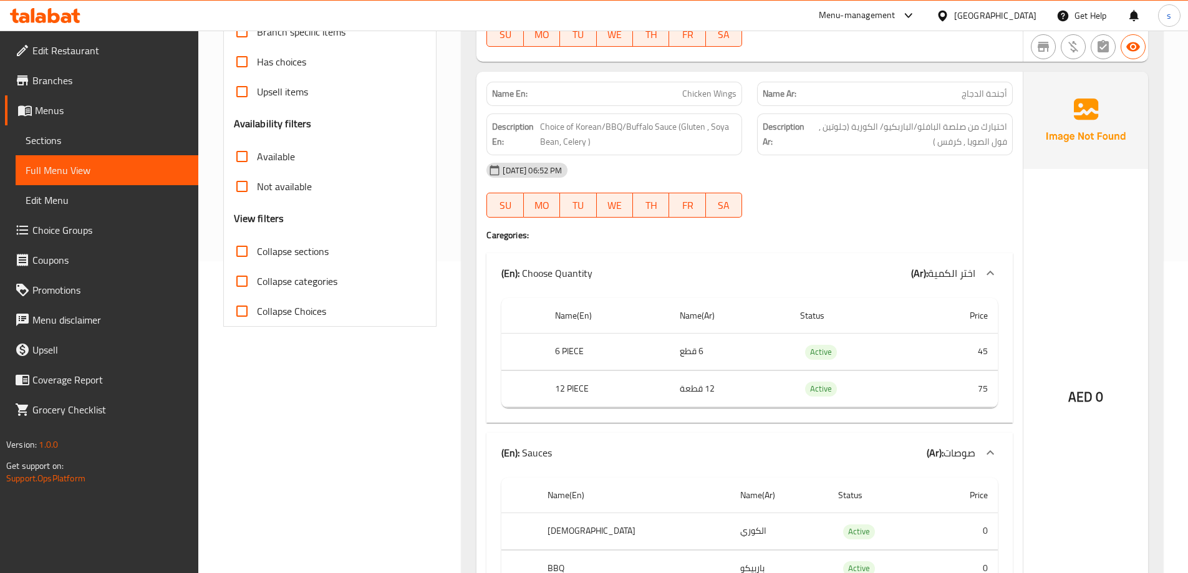
click at [307, 250] on span "Collapse sections" at bounding box center [293, 251] width 72 height 15
click at [257, 250] on input "Collapse sections" at bounding box center [242, 251] width 30 height 30
checkbox input "true"
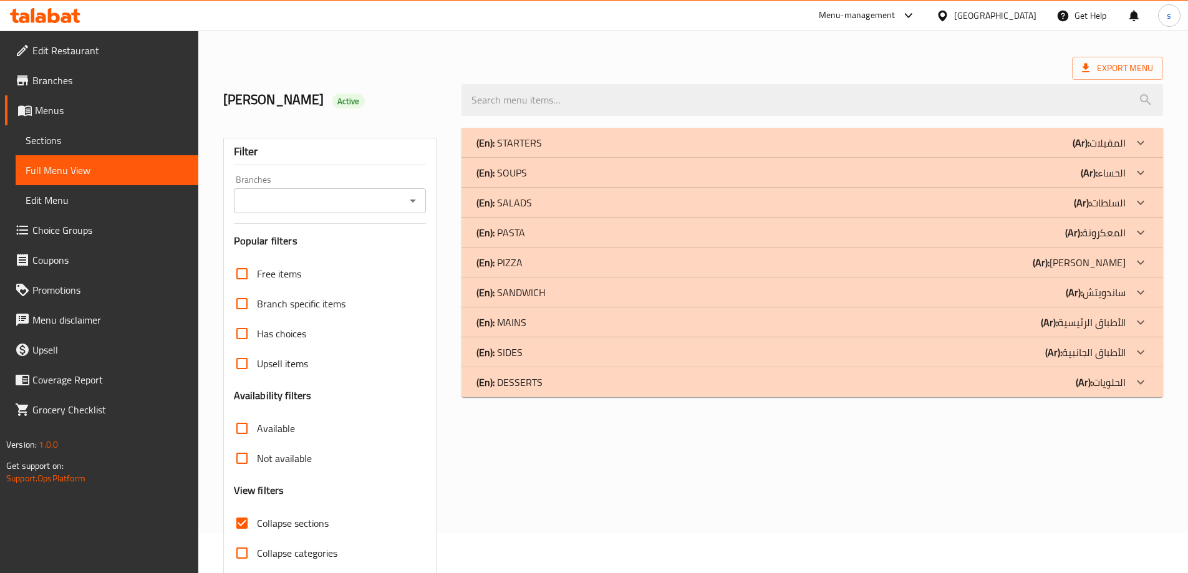
scroll to position [62, 0]
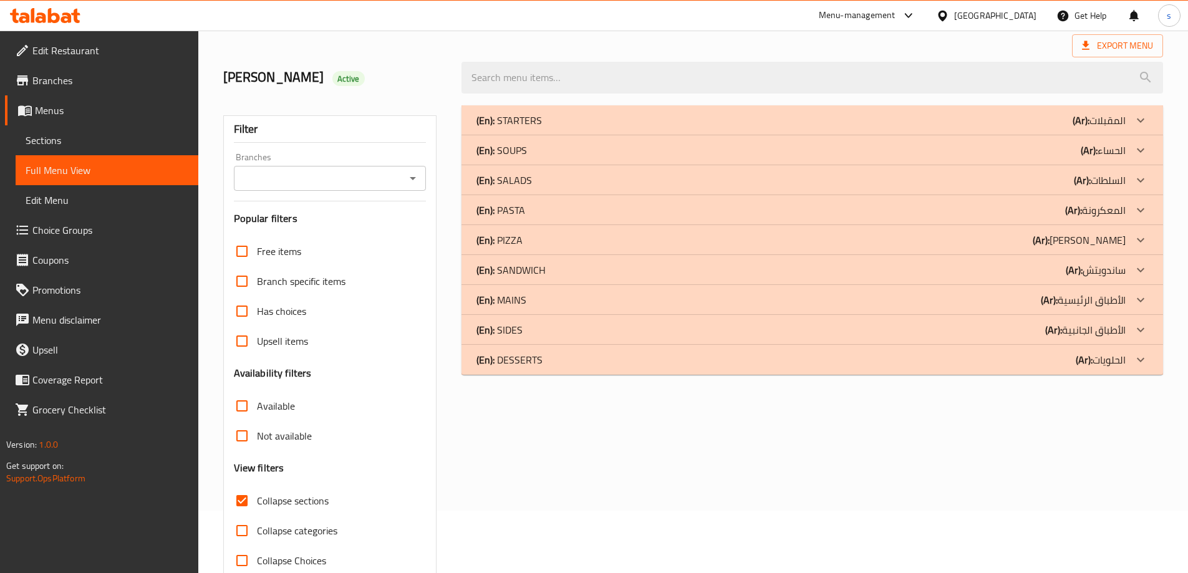
click at [305, 526] on span "Collapse categories" at bounding box center [297, 530] width 80 height 15
click at [257, 526] on input "Collapse categories" at bounding box center [242, 531] width 30 height 30
click at [315, 527] on span "Collapse categories" at bounding box center [297, 530] width 80 height 15
click at [257, 527] on input "Collapse categories" at bounding box center [242, 531] width 30 height 30
checkbox input "false"
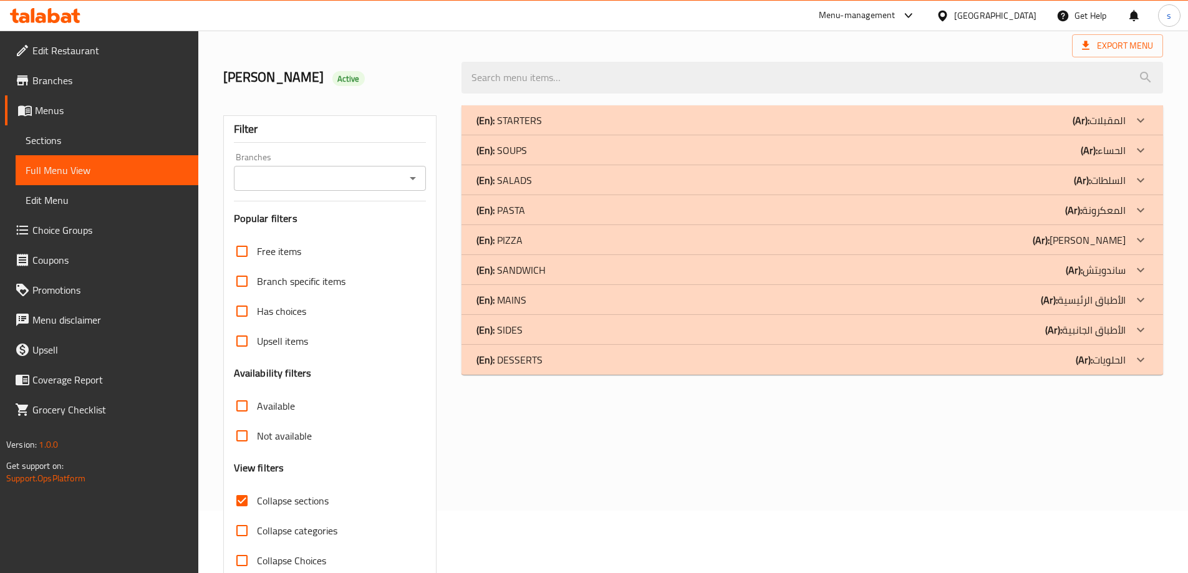
click at [326, 496] on span "Collapse sections" at bounding box center [293, 500] width 72 height 15
click at [257, 496] on input "Collapse sections" at bounding box center [242, 501] width 30 height 30
checkbox input "false"
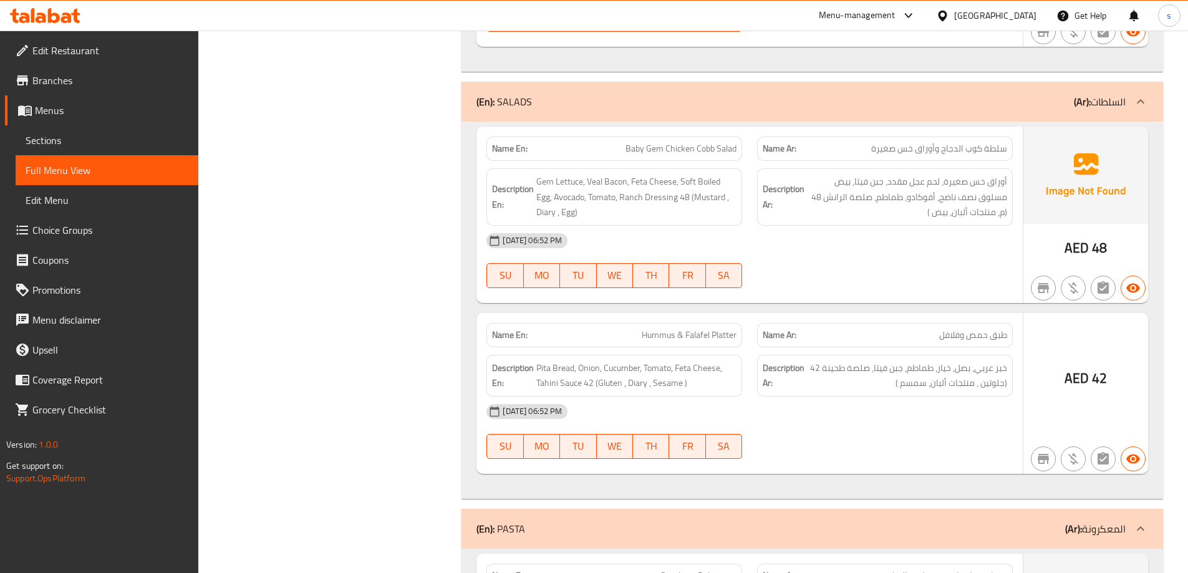
scroll to position [1185, 0]
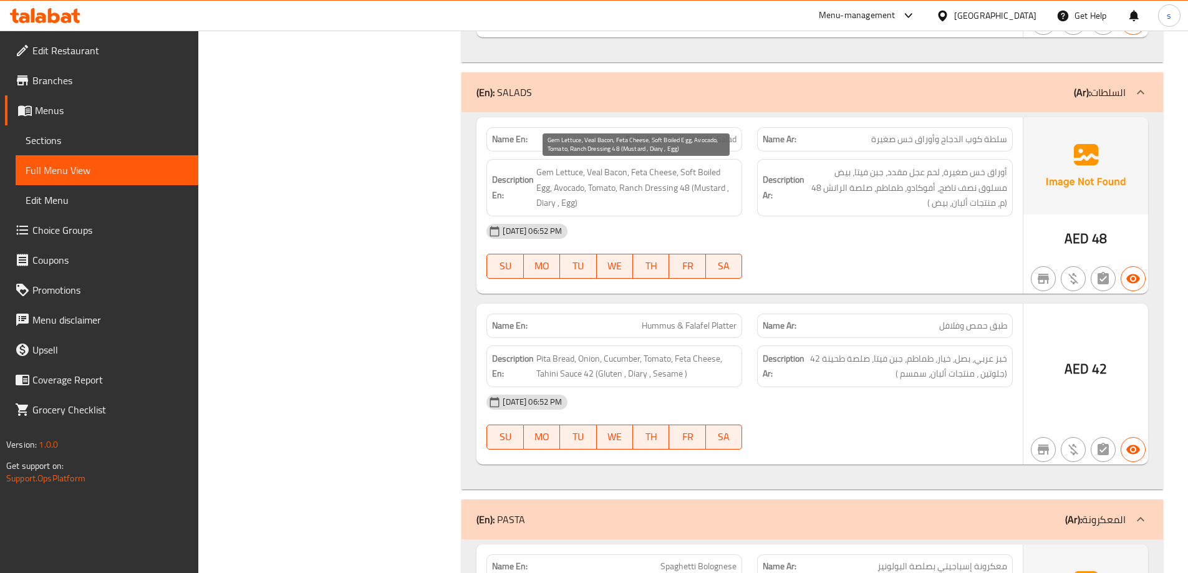
click at [614, 174] on span "Gem Lettuce, Veal Bacon, Feta Cheese, Soft Boiled Egg, Avocado, Tomato, Ranch D…" at bounding box center [636, 188] width 200 height 46
copy span "Bacon"
click at [590, 176] on span "Gem Lettuce, Veal Bacon, Feta Cheese, Soft Boiled Egg, Avocado, Tomato, Ranch D…" at bounding box center [636, 188] width 200 height 46
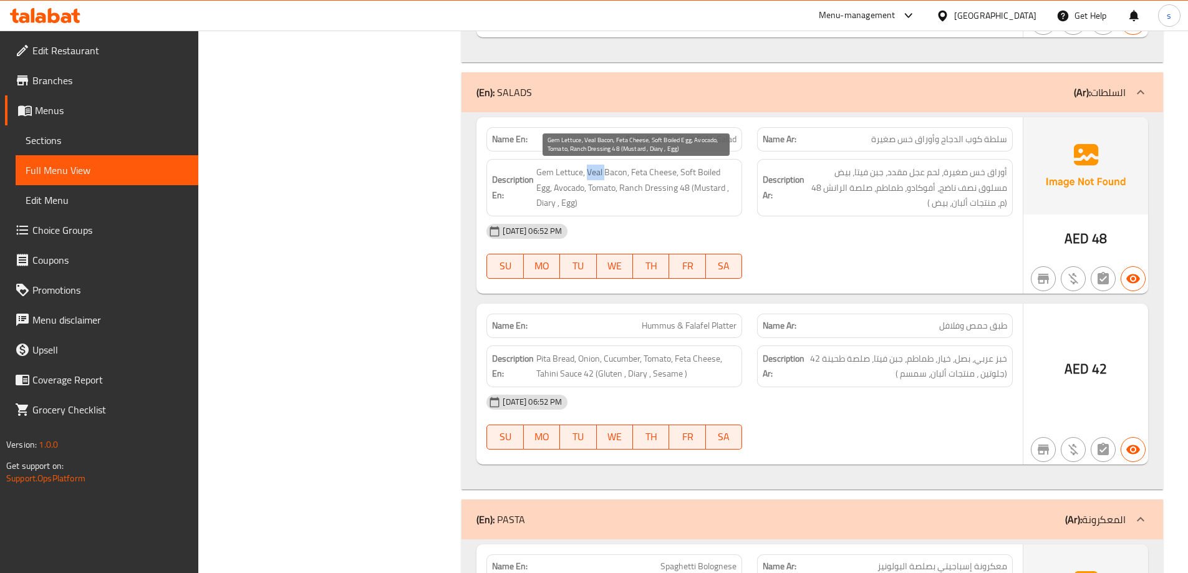
copy span "Veal"
click at [891, 248] on div "14-10-2025 06:52 PM SU MO TU WE TH FR SA" at bounding box center [749, 251] width 541 height 70
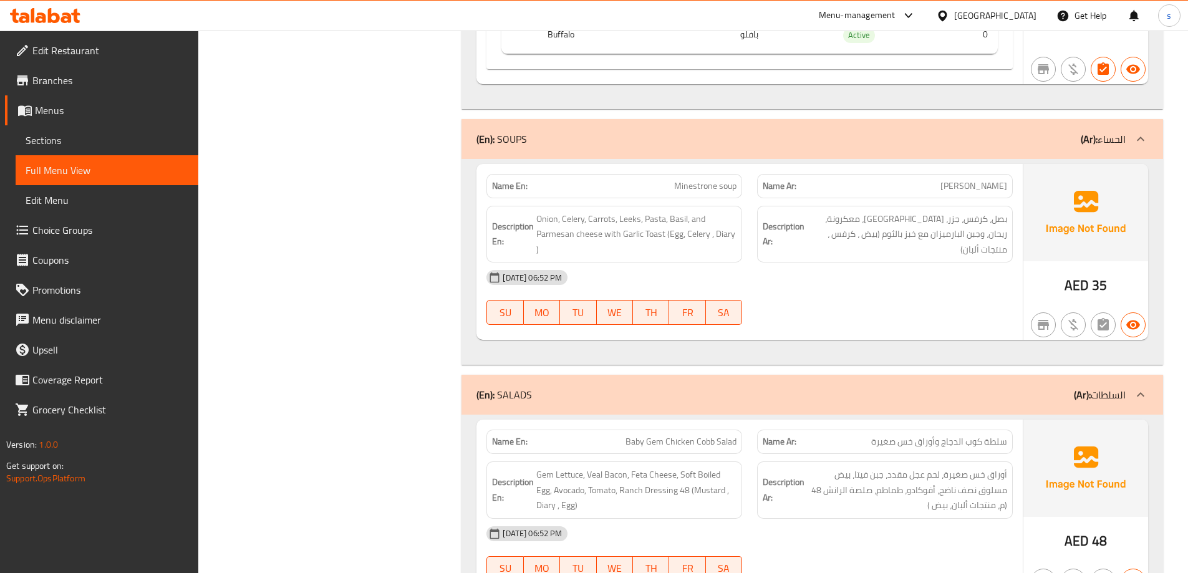
scroll to position [811, 0]
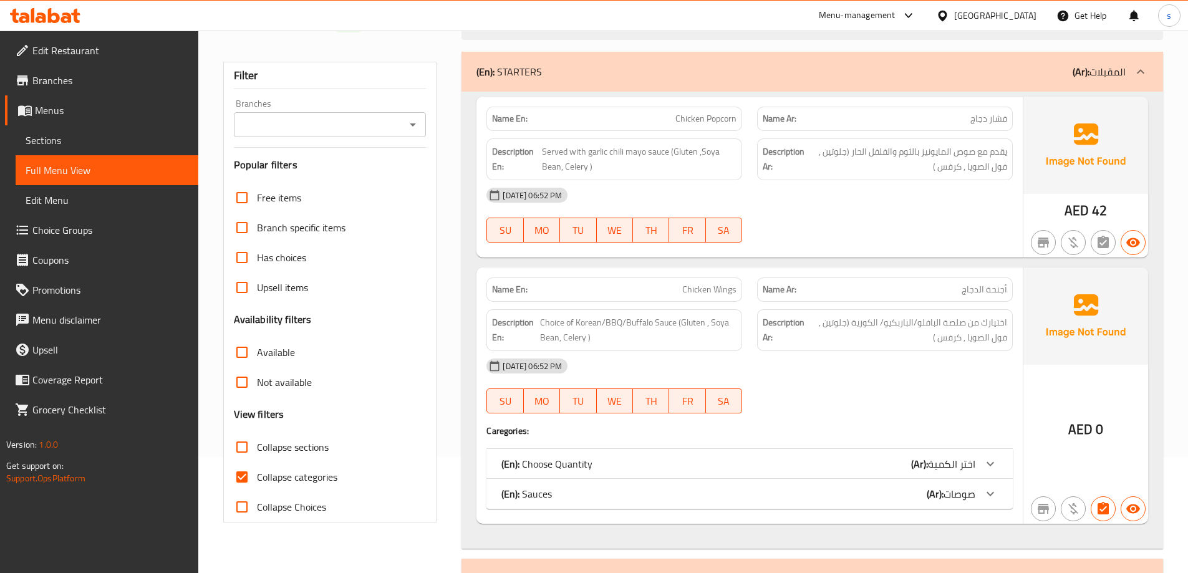
scroll to position [187, 0]
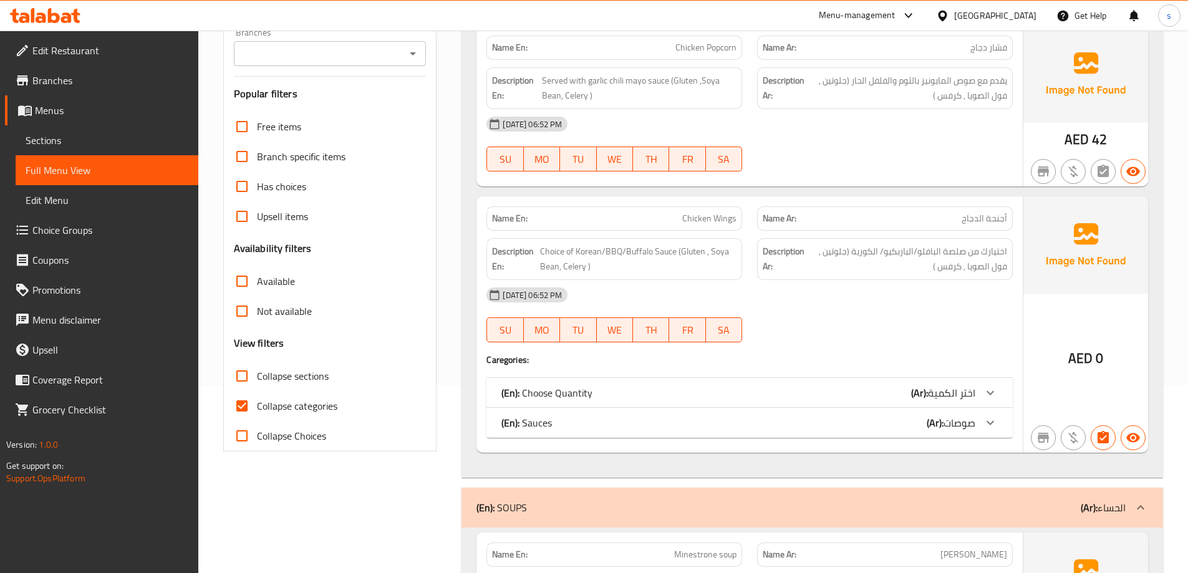
click at [307, 404] on span "Collapse categories" at bounding box center [297, 406] width 80 height 15
click at [257, 404] on input "Collapse categories" at bounding box center [242, 406] width 30 height 30
checkbox input "false"
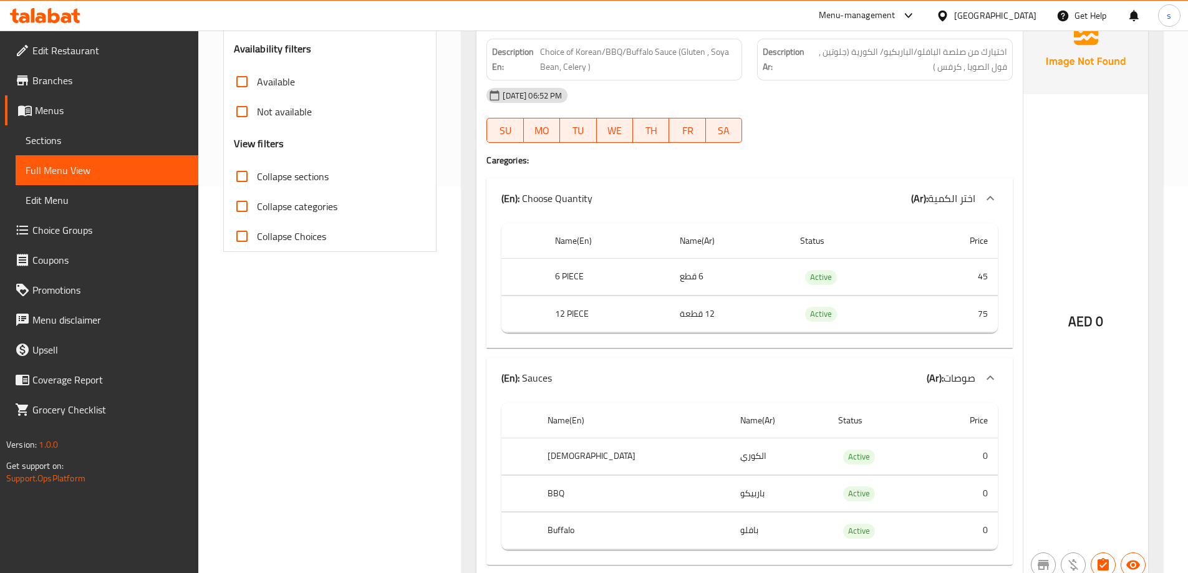
scroll to position [449, 0]
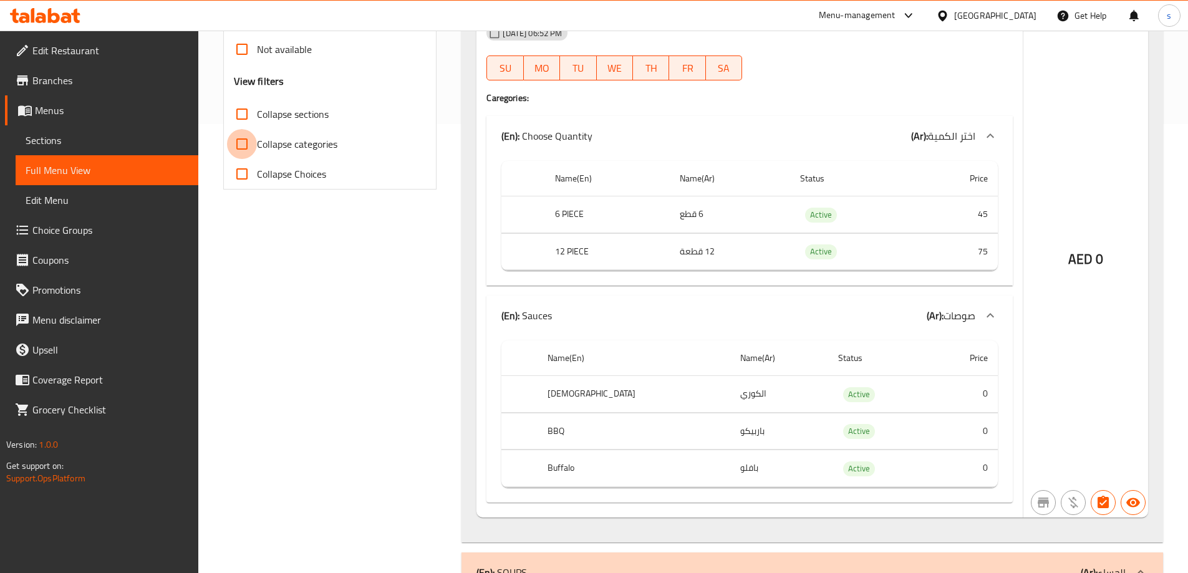
click at [1051, 188] on div "AED 0" at bounding box center [1085, 226] width 125 height 583
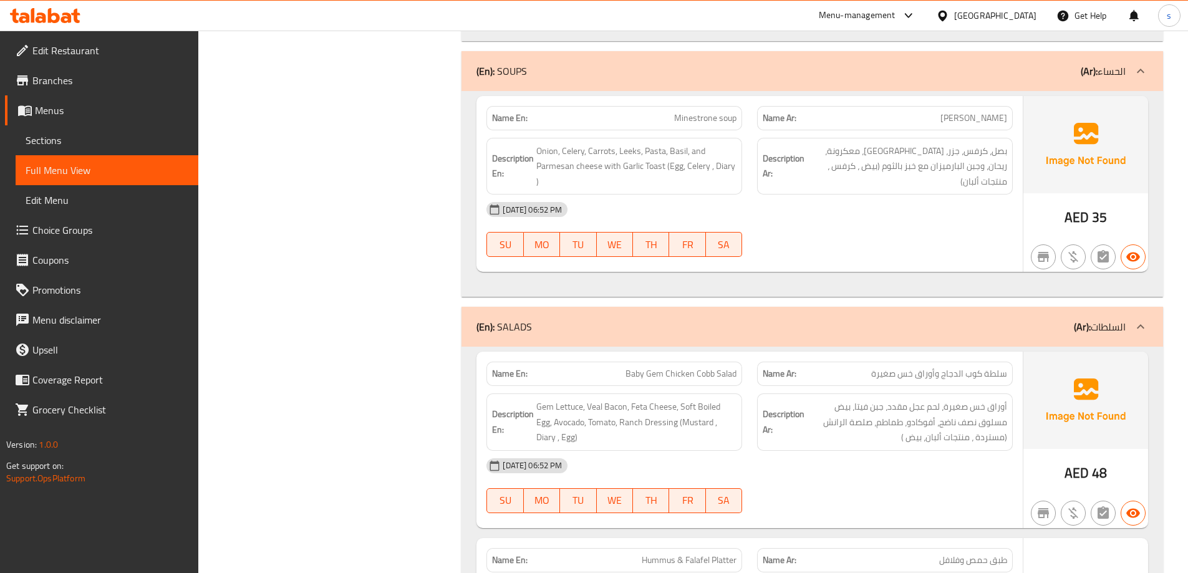
scroll to position [948, 0]
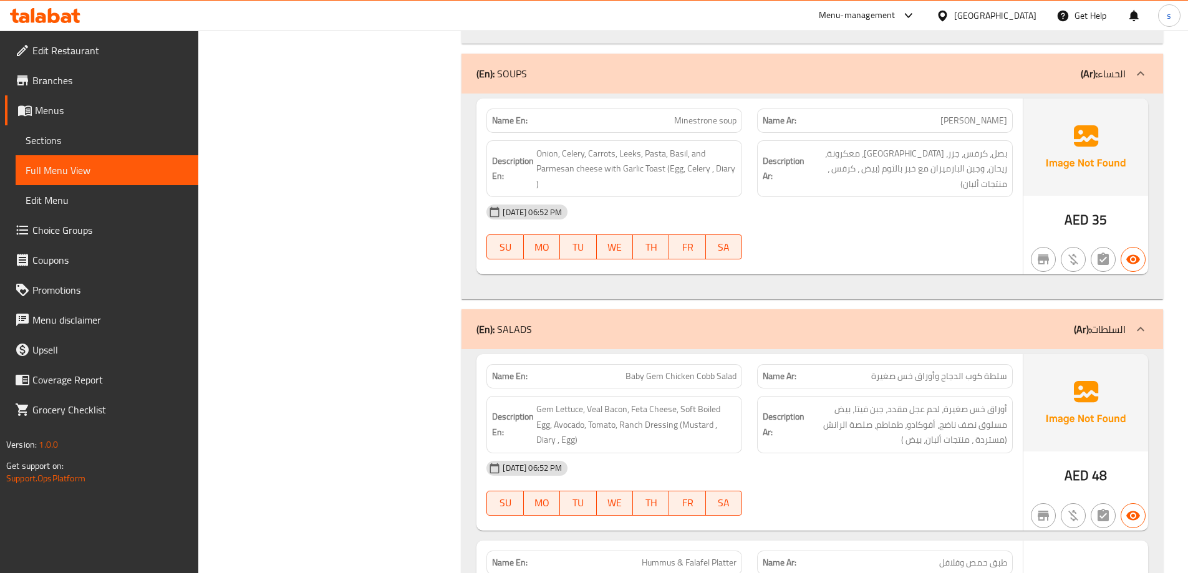
click at [861, 262] on div at bounding box center [885, 259] width 271 height 15
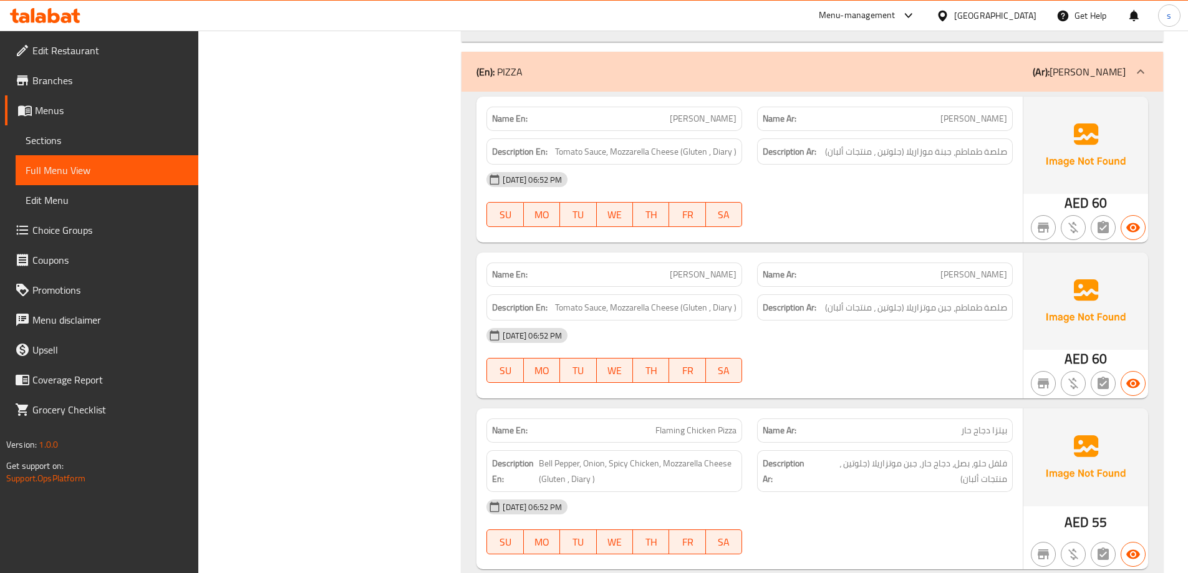
scroll to position [2046, 0]
click at [980, 213] on div "[DATE] 06:52 PM SU MO TU WE TH FR SA" at bounding box center [749, 198] width 541 height 70
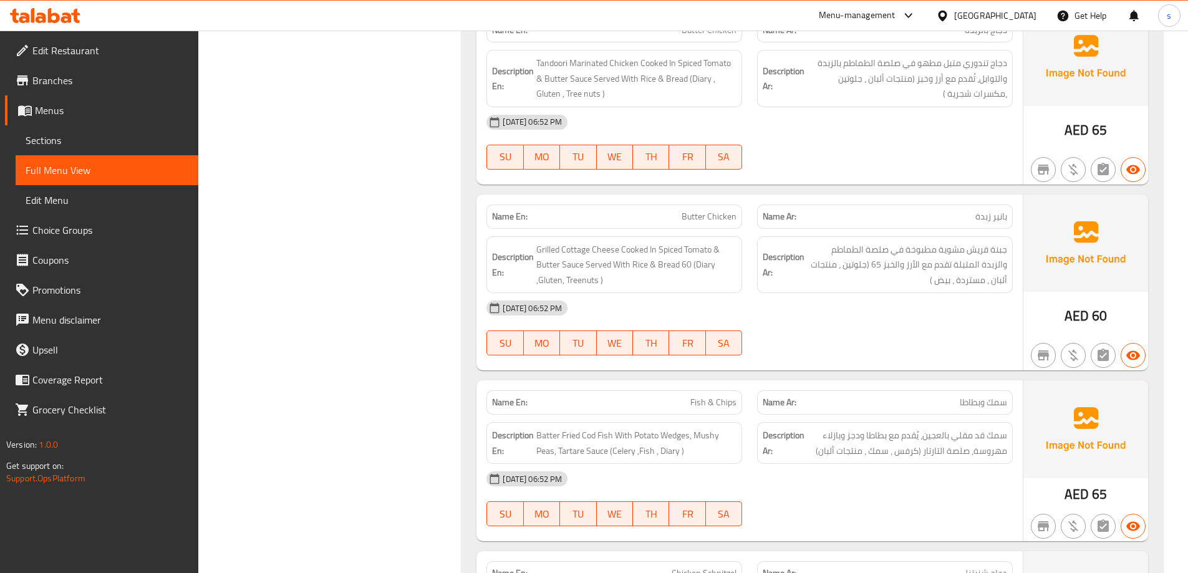
scroll to position [3306, 0]
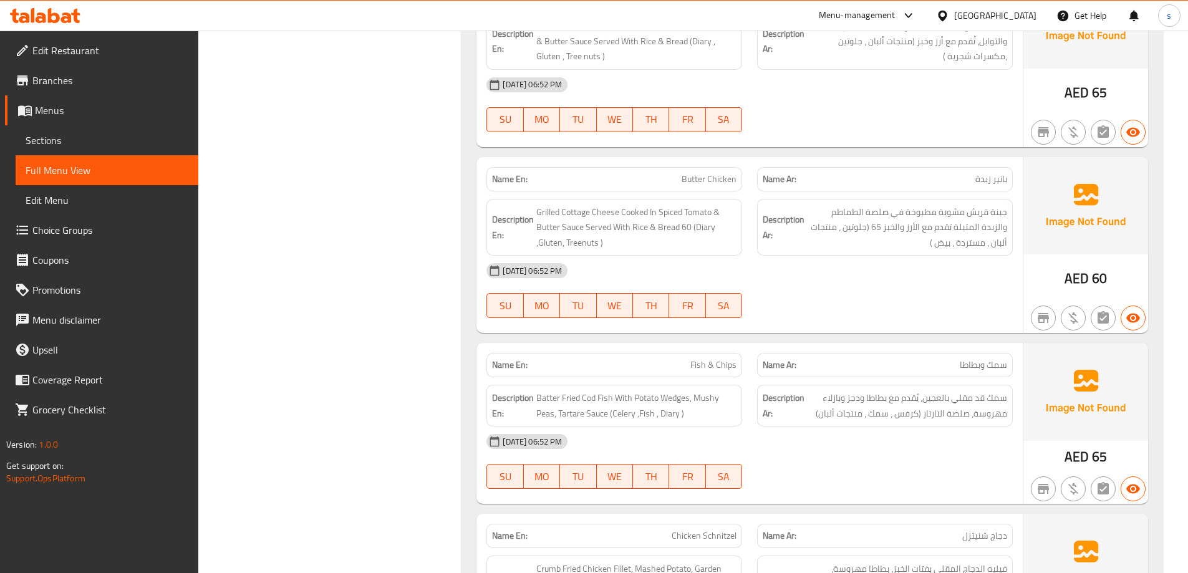
click at [907, 279] on div "[DATE] 06:52 PM" at bounding box center [749, 271] width 541 height 30
click at [77, 138] on span "Sections" at bounding box center [107, 140] width 163 height 15
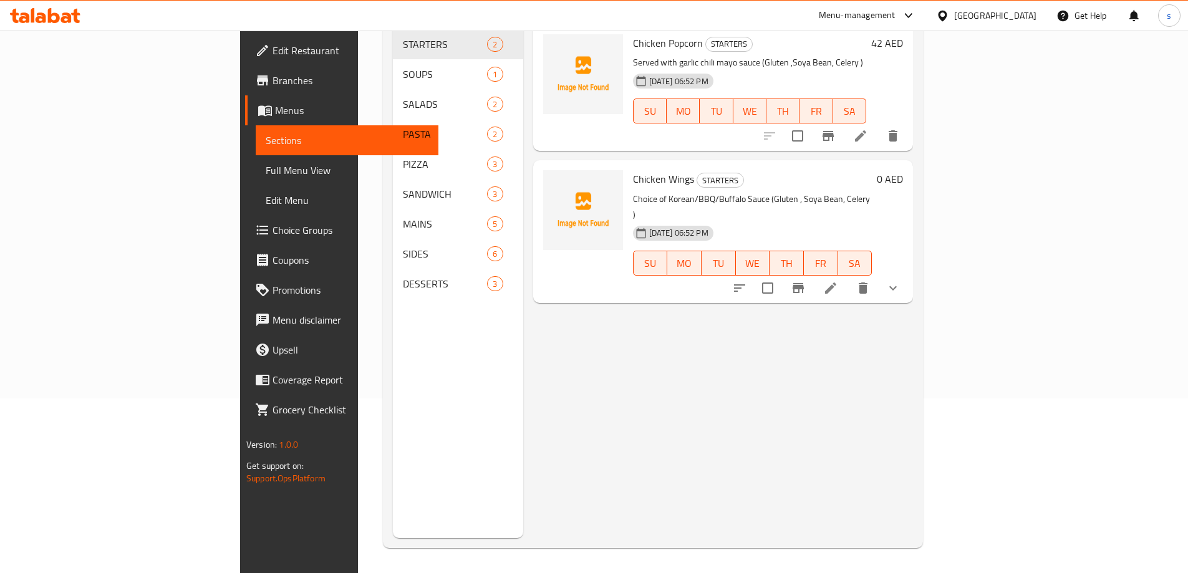
scroll to position [175, 0]
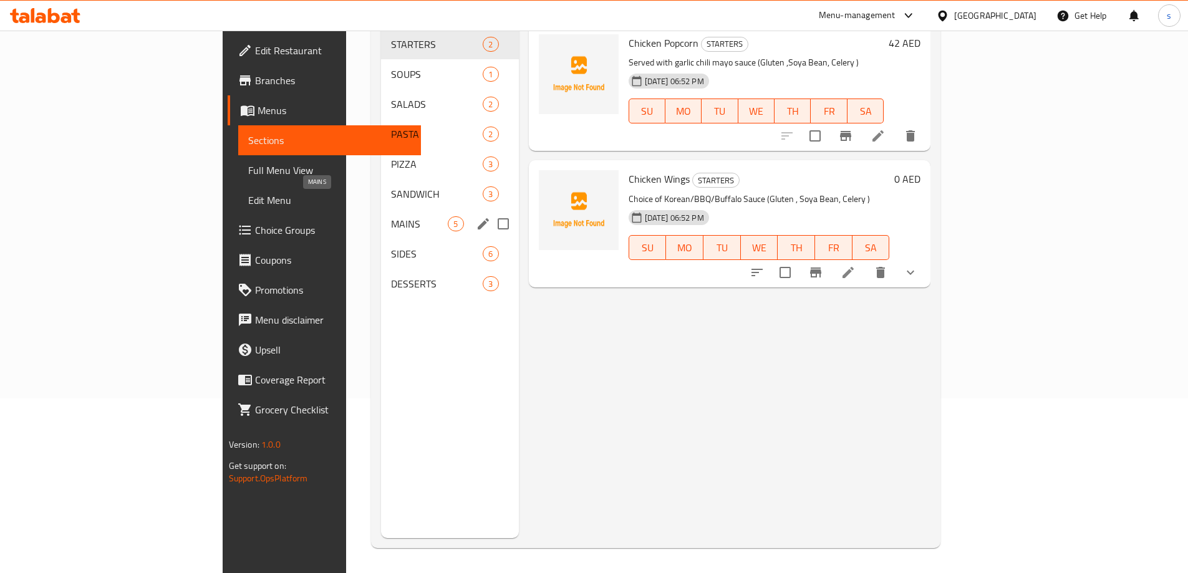
click at [391, 216] on span "MAINS" at bounding box center [419, 223] width 57 height 15
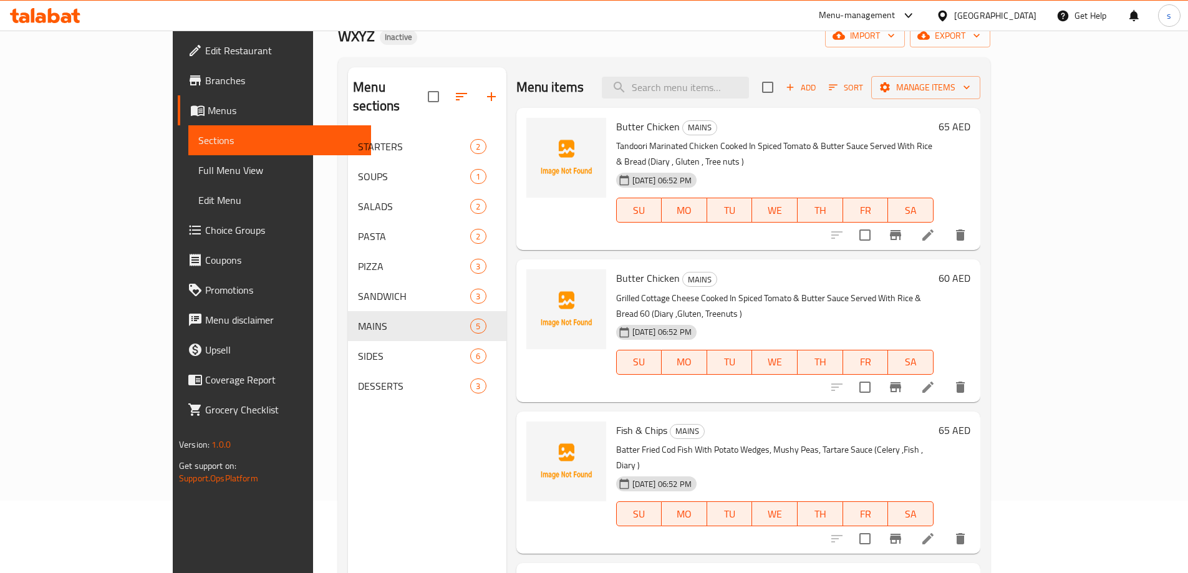
scroll to position [50, 0]
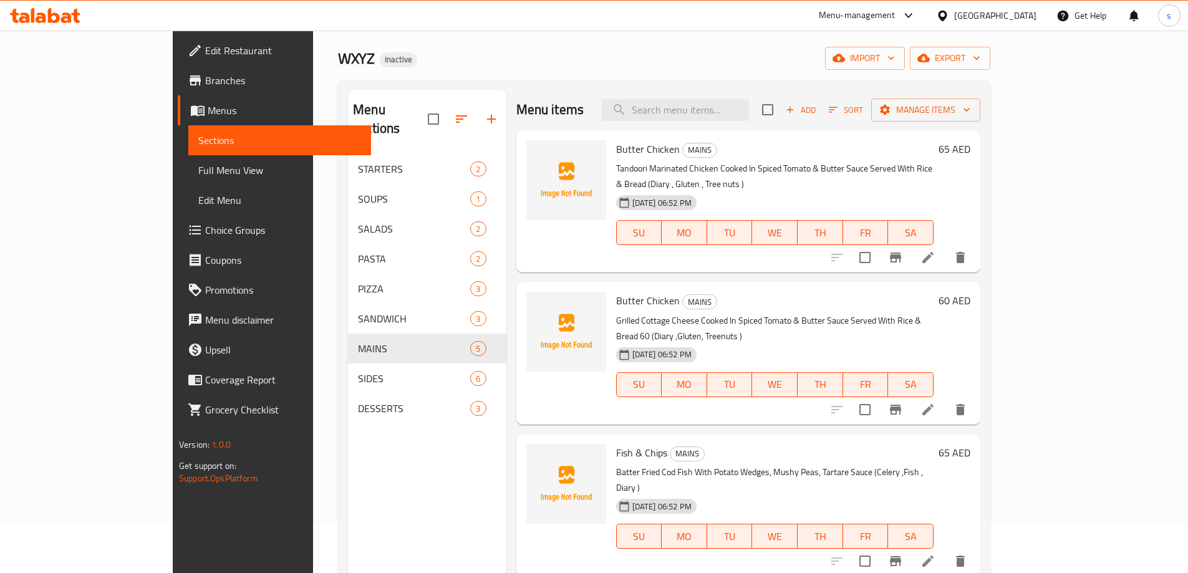
click at [936, 402] on icon at bounding box center [928, 409] width 15 height 15
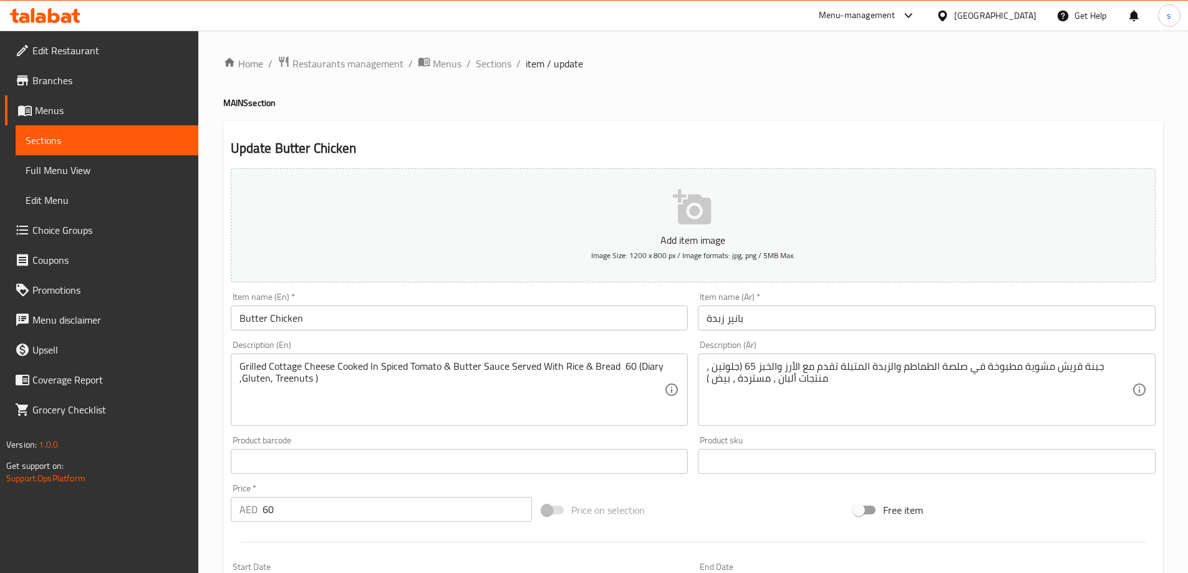
click at [278, 327] on input "Butter Chicken" at bounding box center [460, 318] width 458 height 25
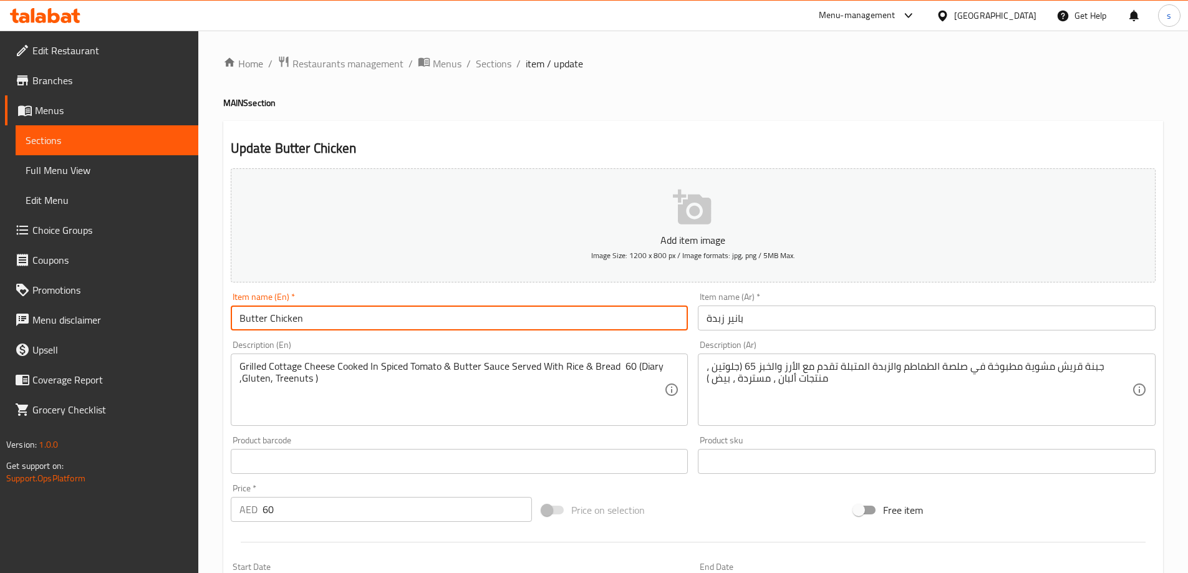
click at [281, 326] on input "Butter Chicken" at bounding box center [460, 318] width 458 height 25
type input "Butter Peneer"
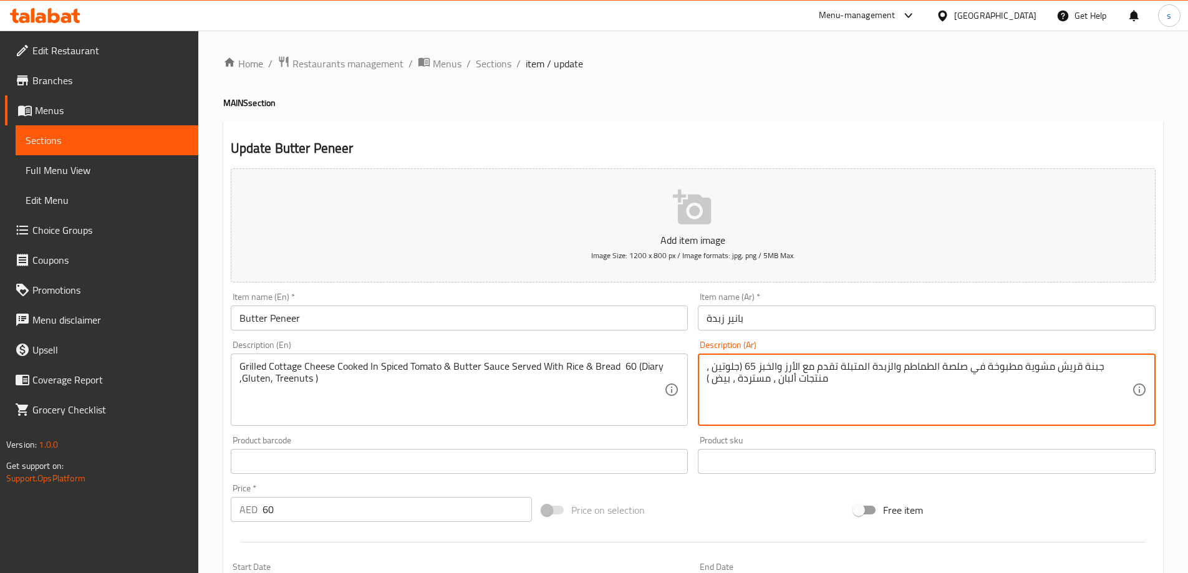
click at [780, 367] on textarea "جبنة قريش مشوية مطبوخة في صلصة الطماطم والزبدة المتبلة تقدم مع الأرز والخبز 65 …" at bounding box center [919, 389] width 425 height 59
type textarea "جبنة قريش مشوية مطبوخة في صلصة الطماطم والزبدة المتبلة تقدم مع الأرز والخبز (جل…"
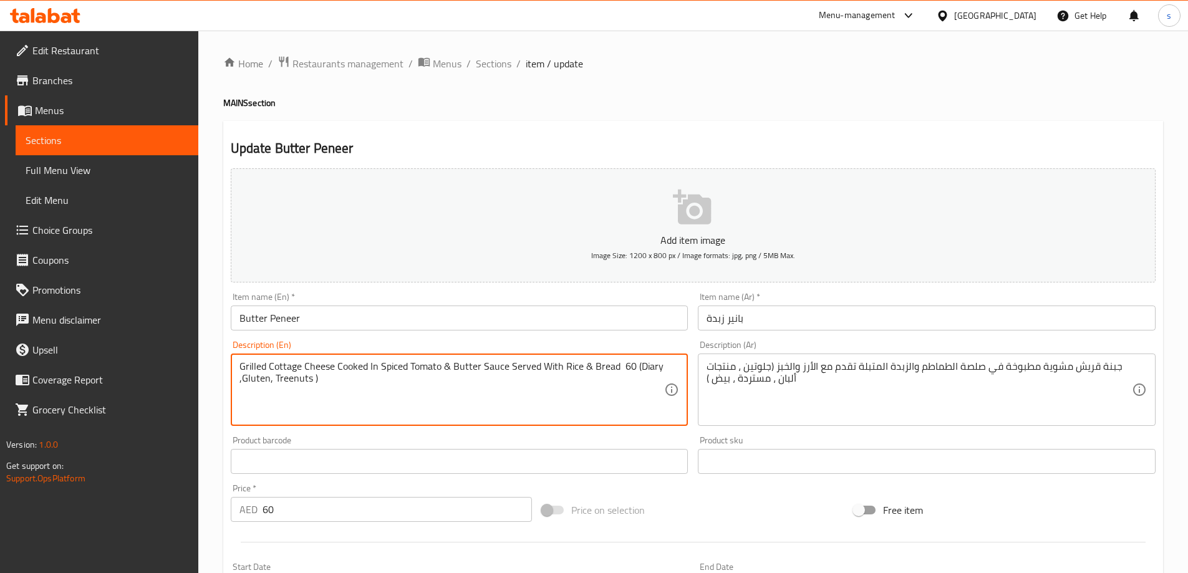
click at [623, 369] on textarea "Grilled Cottage Cheese Cooked In Spiced Tomato & Butter Sauce Served With Rice …" at bounding box center [451, 389] width 425 height 59
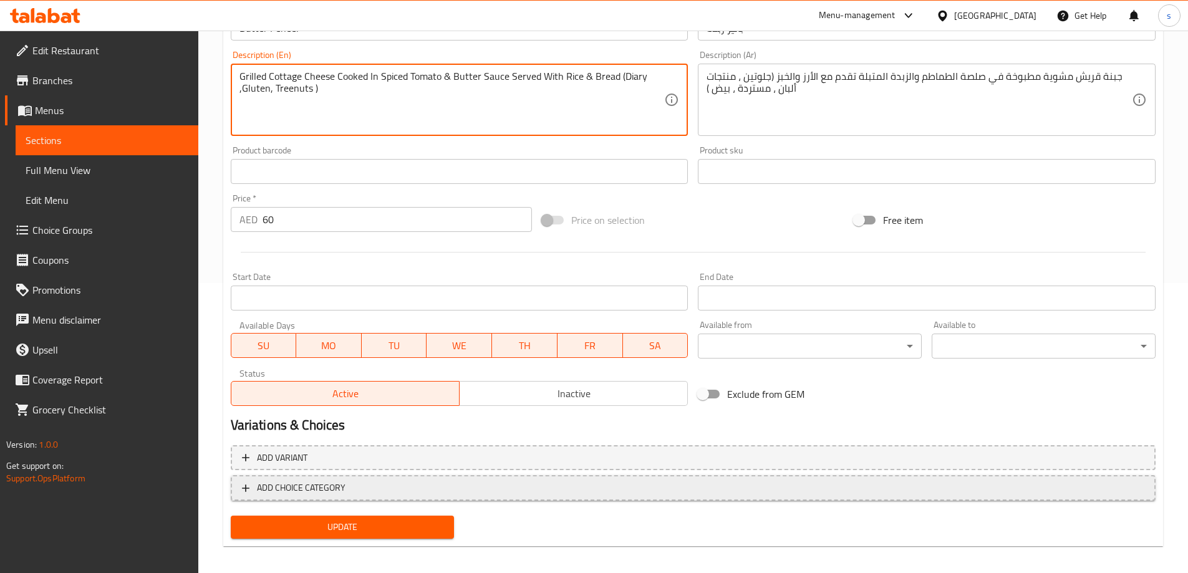
scroll to position [298, 0]
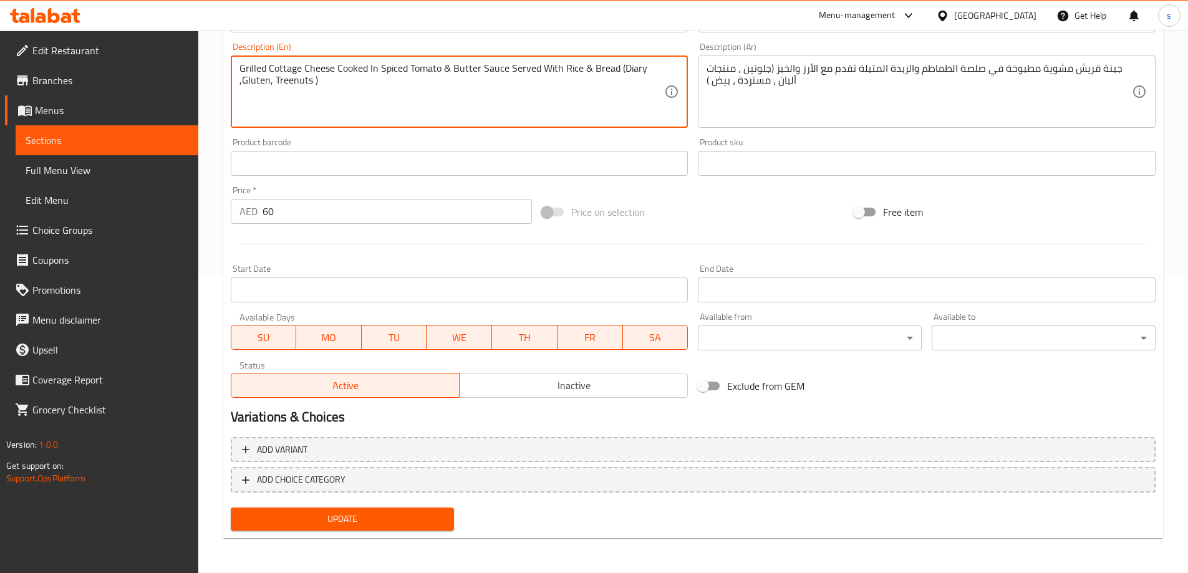
type textarea "Grilled Cottage Cheese Cooked In Spiced Tomato & Butter Sauce Served With Rice …"
click at [358, 513] on span "Update" at bounding box center [343, 519] width 204 height 16
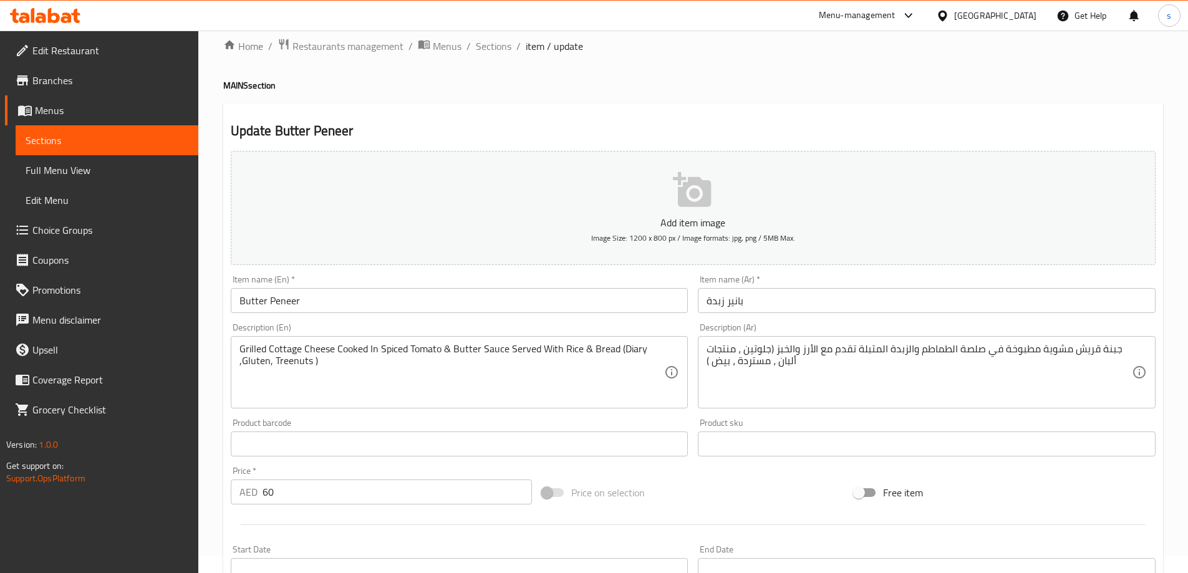
scroll to position [0, 0]
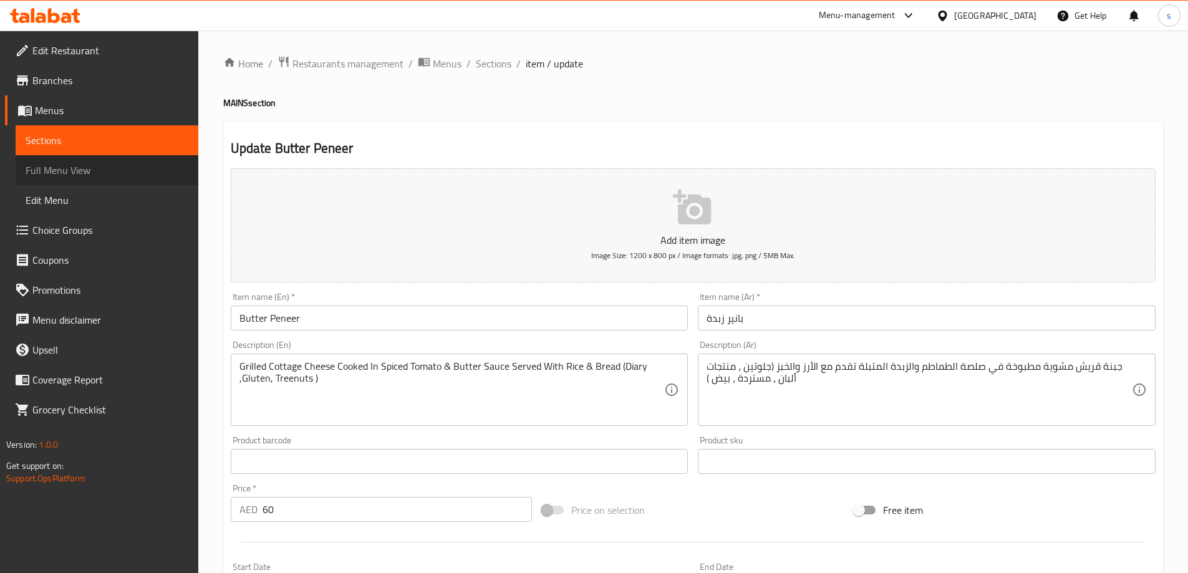
click at [97, 168] on span "Full Menu View" at bounding box center [107, 170] width 163 height 15
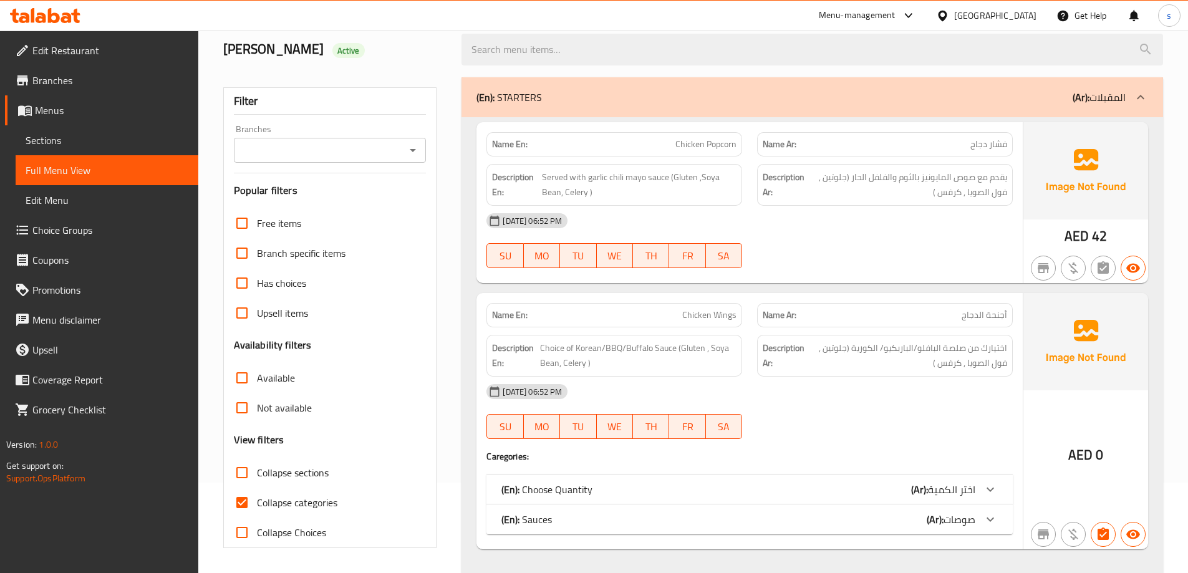
scroll to position [90, 0]
click at [286, 477] on span "Collapse sections" at bounding box center [293, 472] width 72 height 15
click at [257, 477] on input "Collapse sections" at bounding box center [242, 473] width 30 height 30
checkbox input "true"
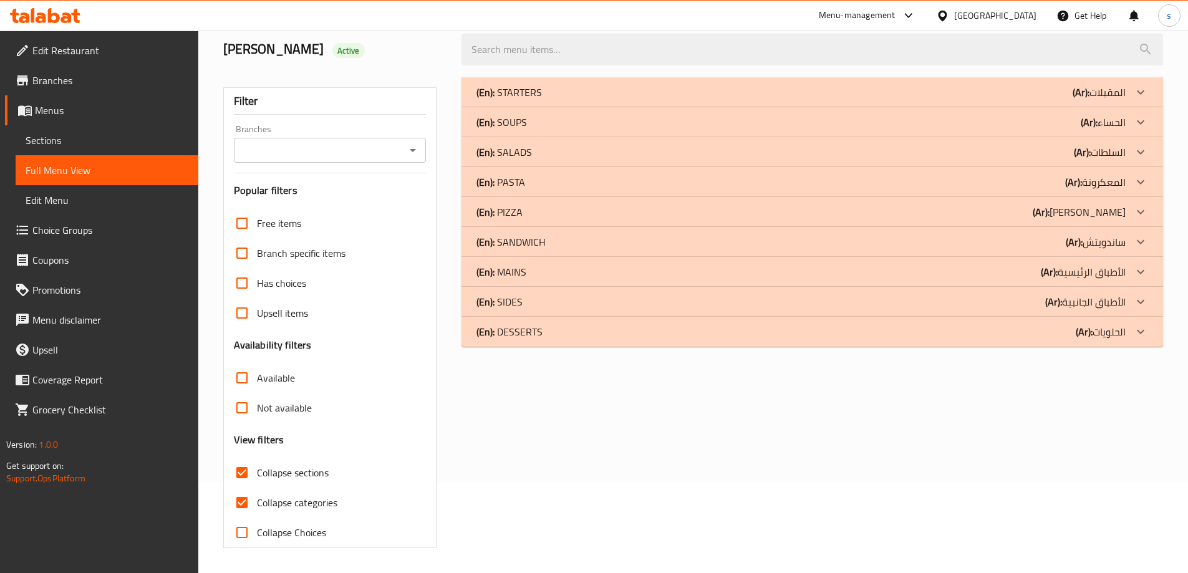
click at [286, 500] on span "Collapse categories" at bounding box center [297, 502] width 80 height 15
click at [257, 500] on input "Collapse categories" at bounding box center [242, 503] width 30 height 30
checkbox input "false"
click at [292, 468] on span "Collapse sections" at bounding box center [293, 472] width 72 height 15
click at [257, 468] on input "Collapse sections" at bounding box center [242, 473] width 30 height 30
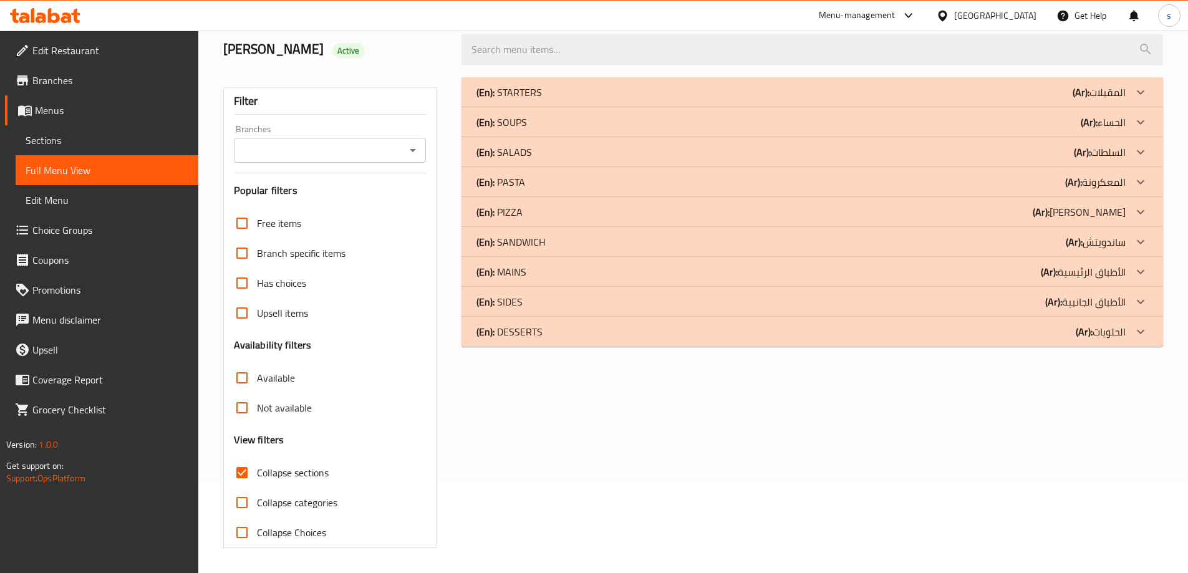
checkbox input "false"
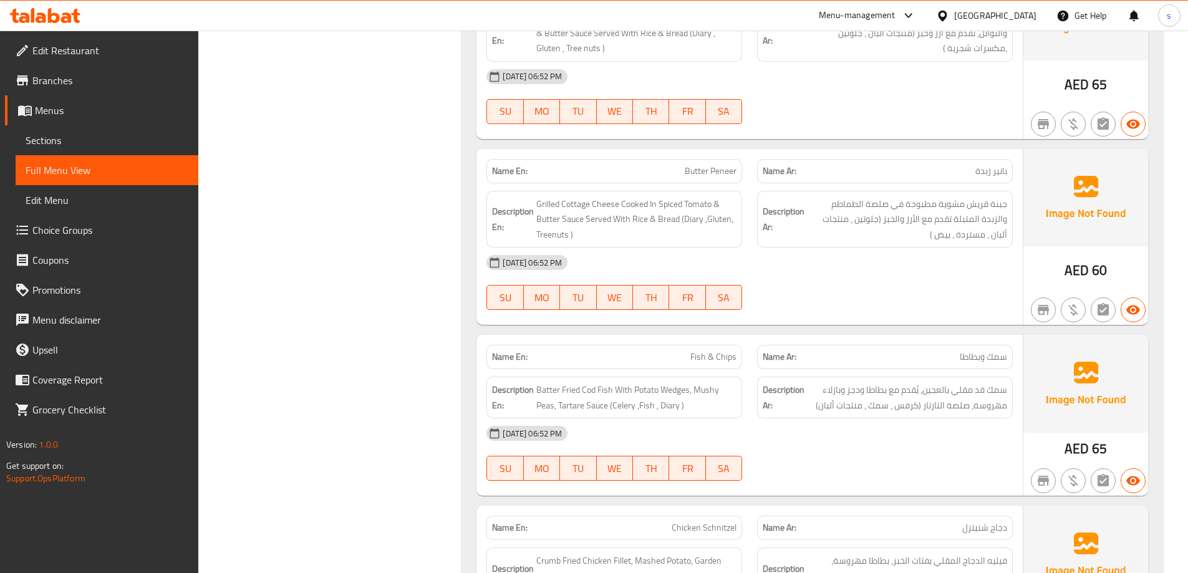
scroll to position [3334, 0]
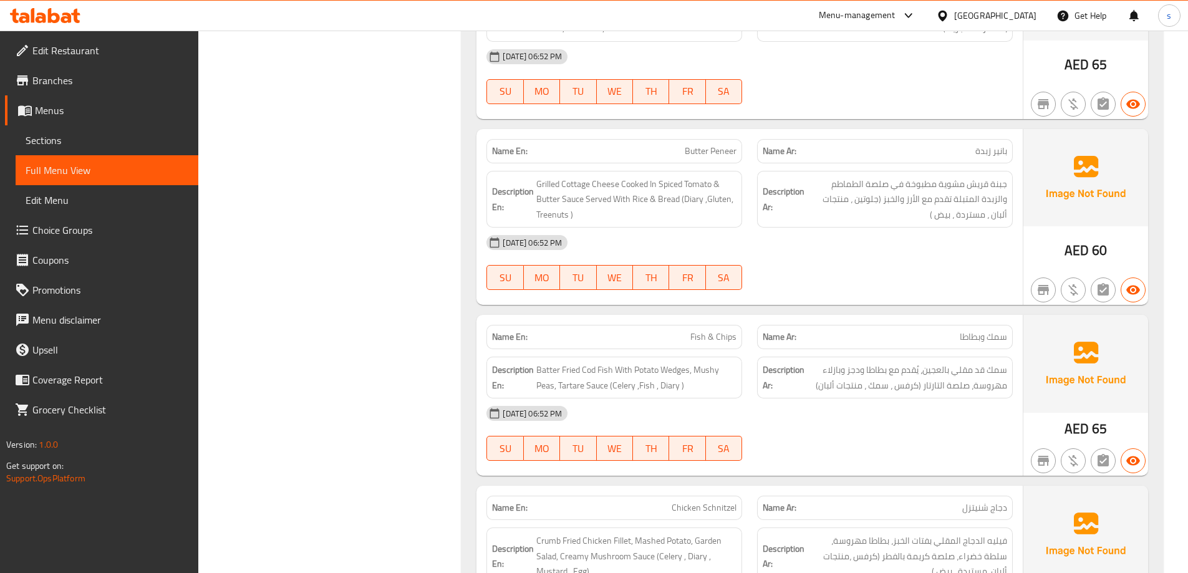
click at [85, 140] on span "Sections" at bounding box center [107, 140] width 163 height 15
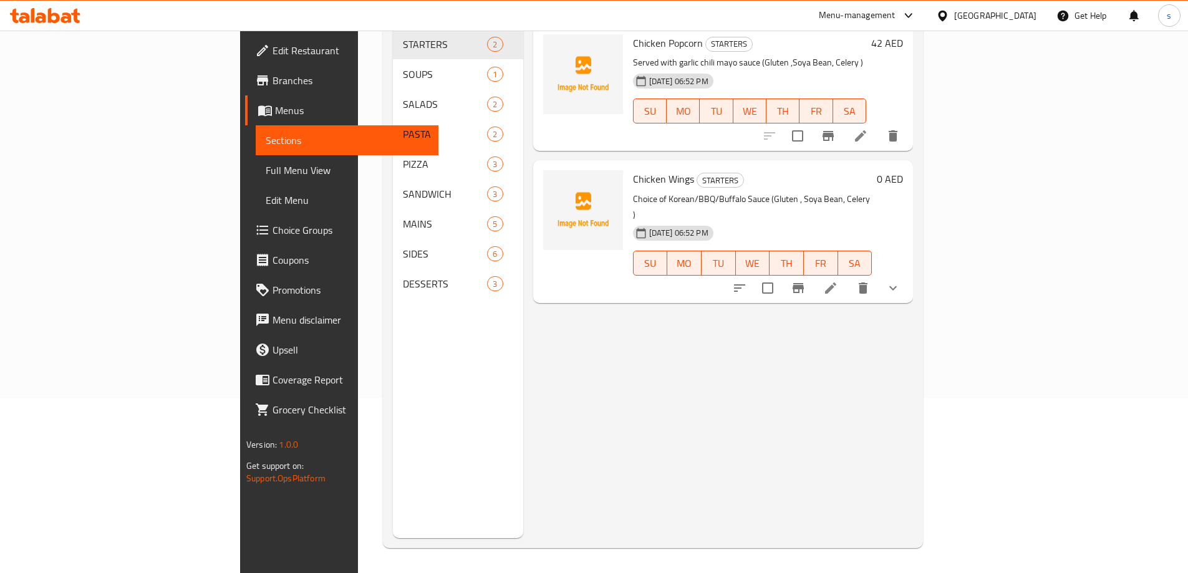
scroll to position [175, 0]
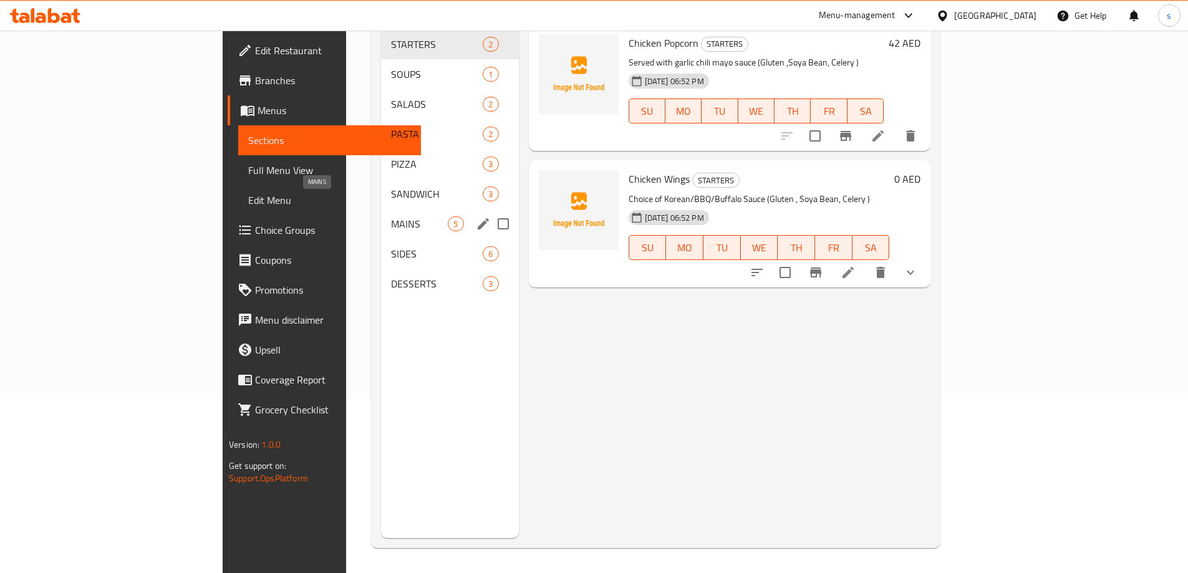
click at [391, 216] on span "MAINS" at bounding box center [419, 223] width 57 height 15
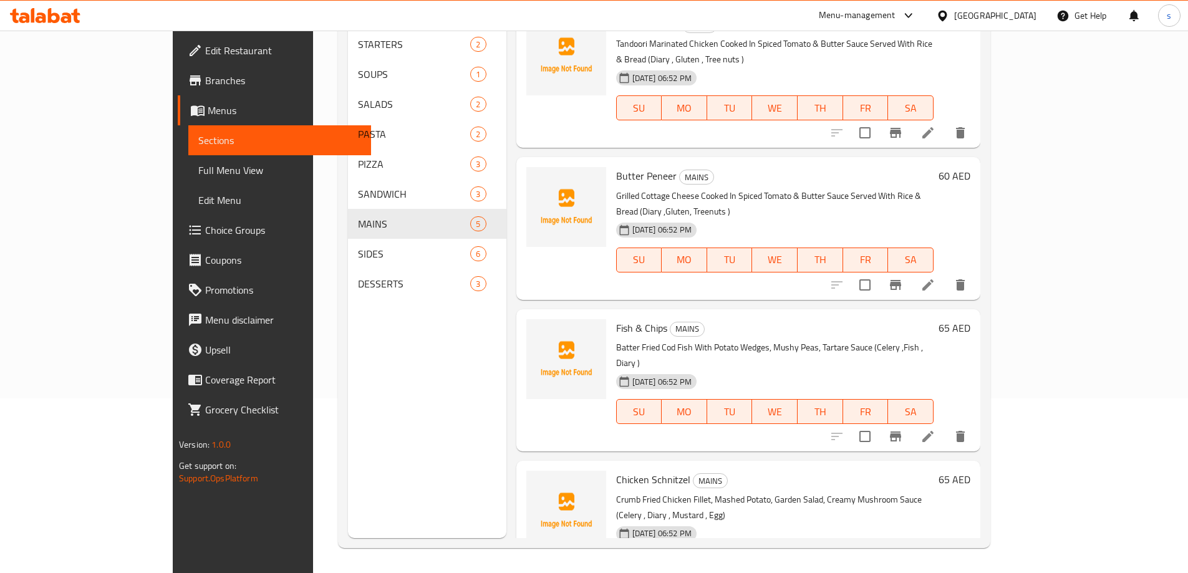
click at [934, 279] on icon at bounding box center [927, 284] width 11 height 11
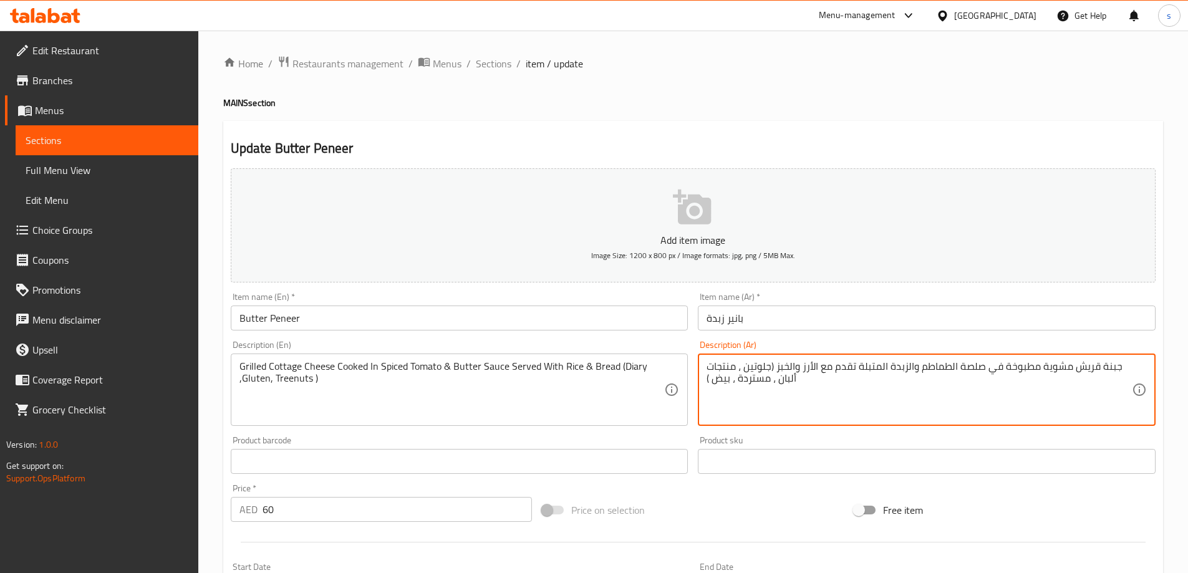
click at [750, 384] on textarea "جبنة قريش مشوية مطبوخة في صلصة الطماطم والزبدة المتبلة تقدم مع الأرز والخبز (جل…" at bounding box center [919, 389] width 425 height 59
click at [723, 379] on textarea "جبنة قريش مشوية مطبوخة في صلصة الطماطم والزبدة المتبلة تقدم مع الأرز والخبز (جل…" at bounding box center [919, 389] width 425 height 59
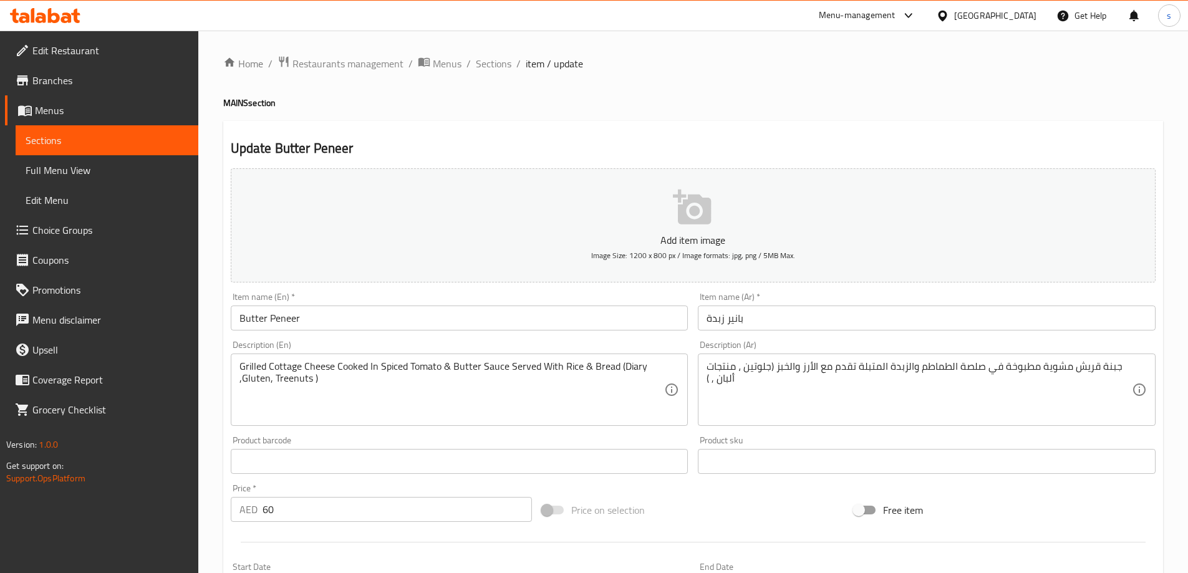
click at [711, 377] on textarea "جبنة قريش مشوية مطبوخة في صلصة الطماطم والزبدة المتبلة تقدم مع الأرز والخبز (جل…" at bounding box center [919, 389] width 425 height 59
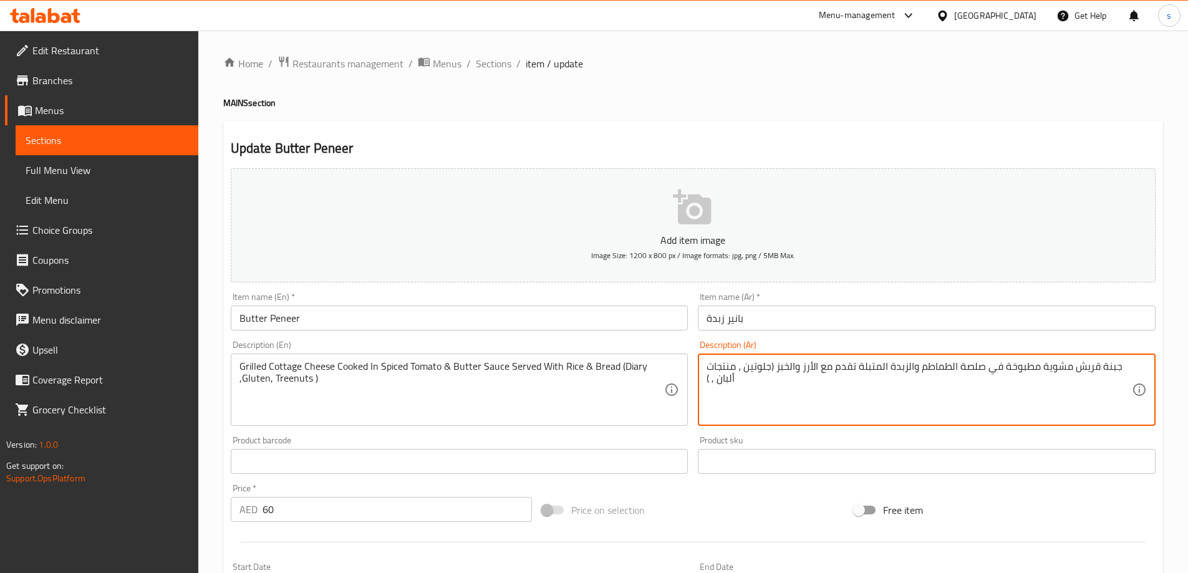
paste textarea "مكسرات شجرية"
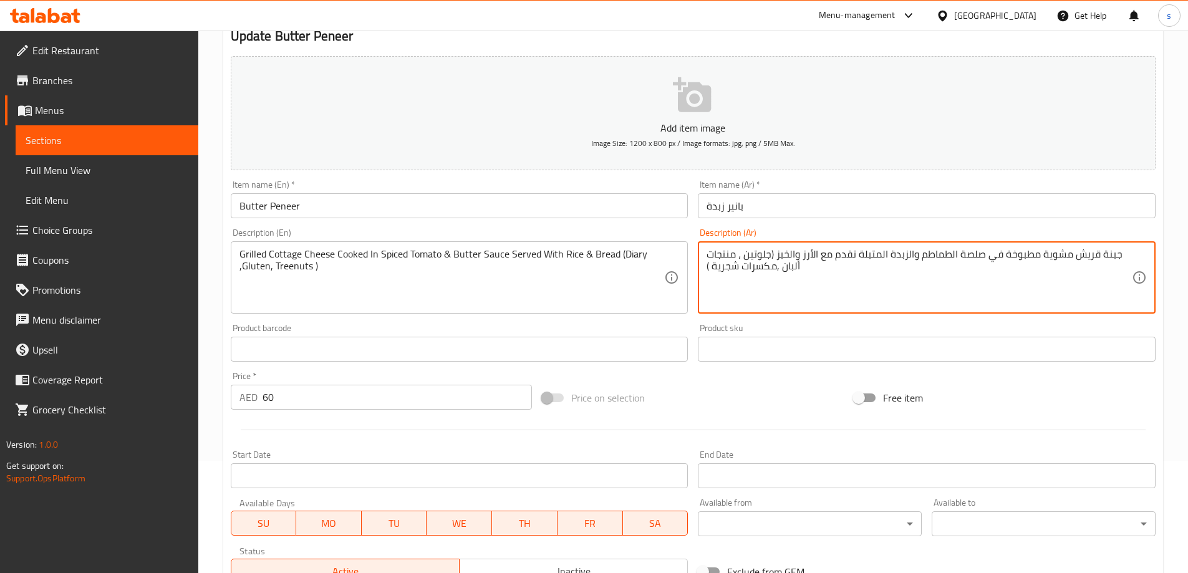
scroll to position [249, 0]
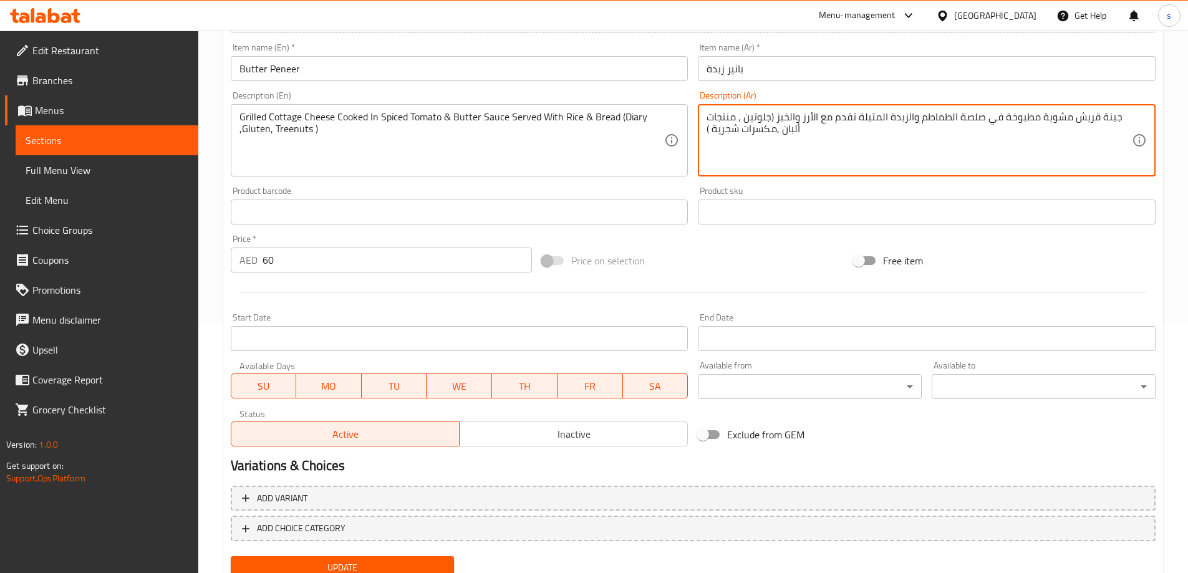
type textarea "جبنة قريش مشوية مطبوخة في صلصة الطماطم والزبدة المتبلة تقدم مع الأرز والخبز (جل…"
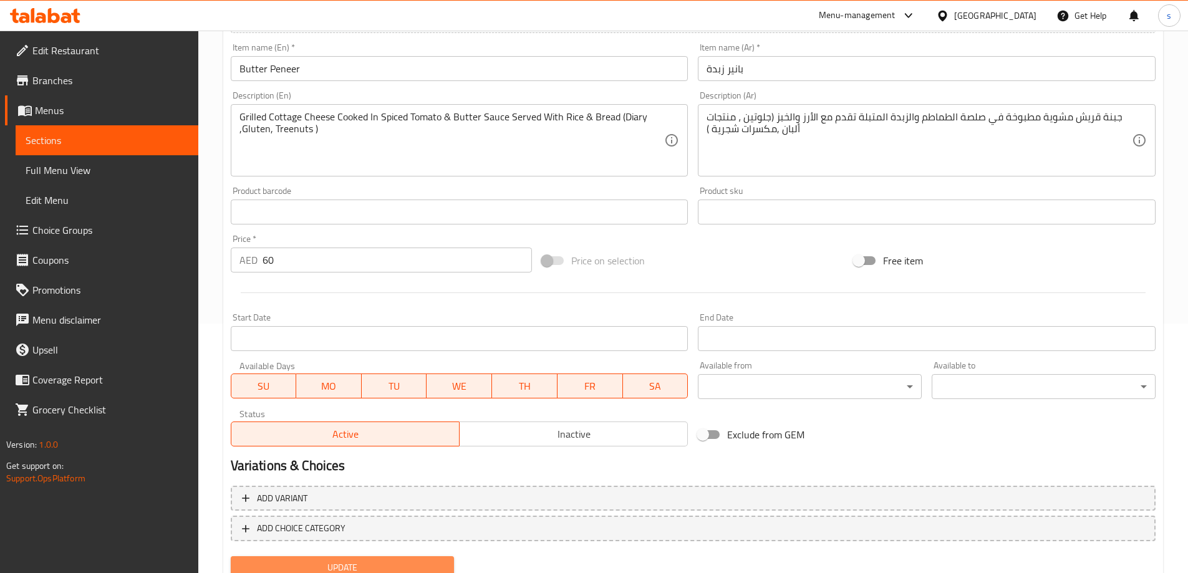
click at [418, 559] on button "Update" at bounding box center [343, 567] width 224 height 23
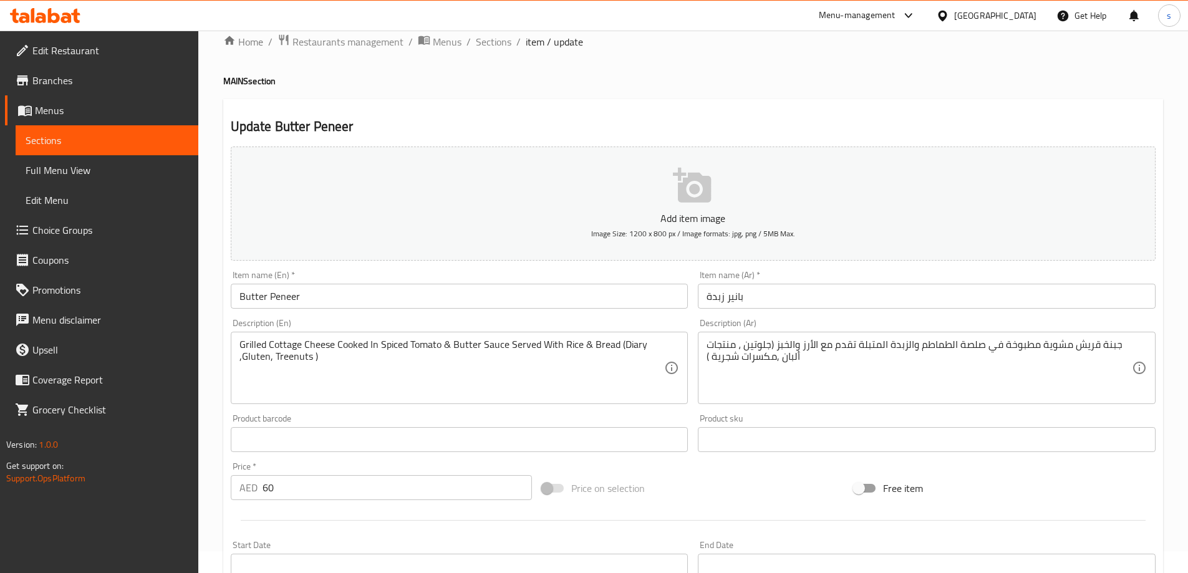
scroll to position [0, 0]
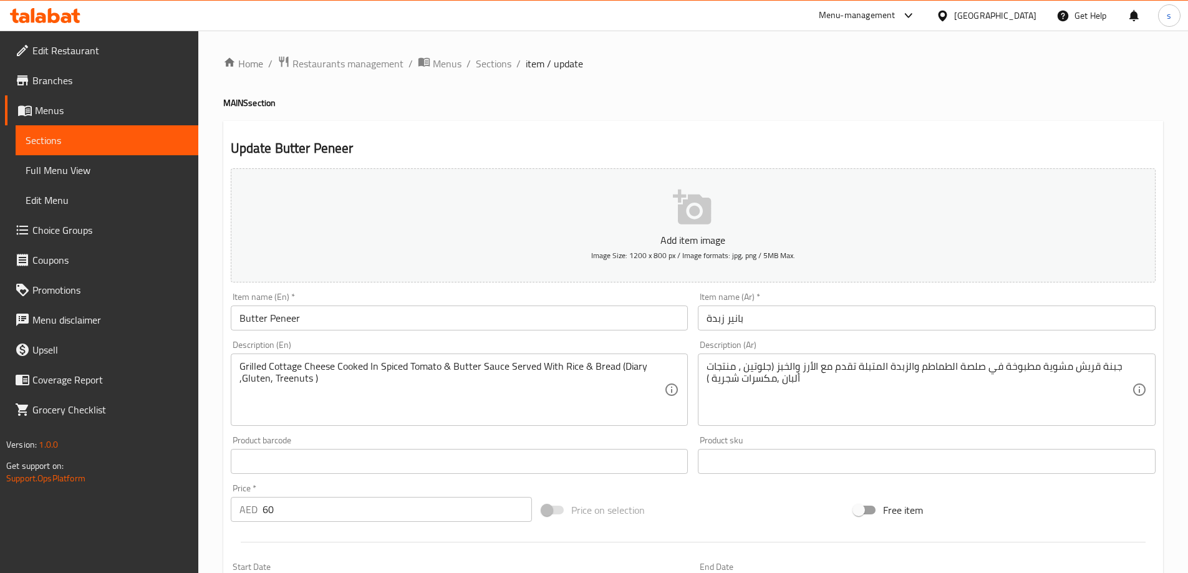
click at [89, 159] on link "Full Menu View" at bounding box center [107, 170] width 183 height 30
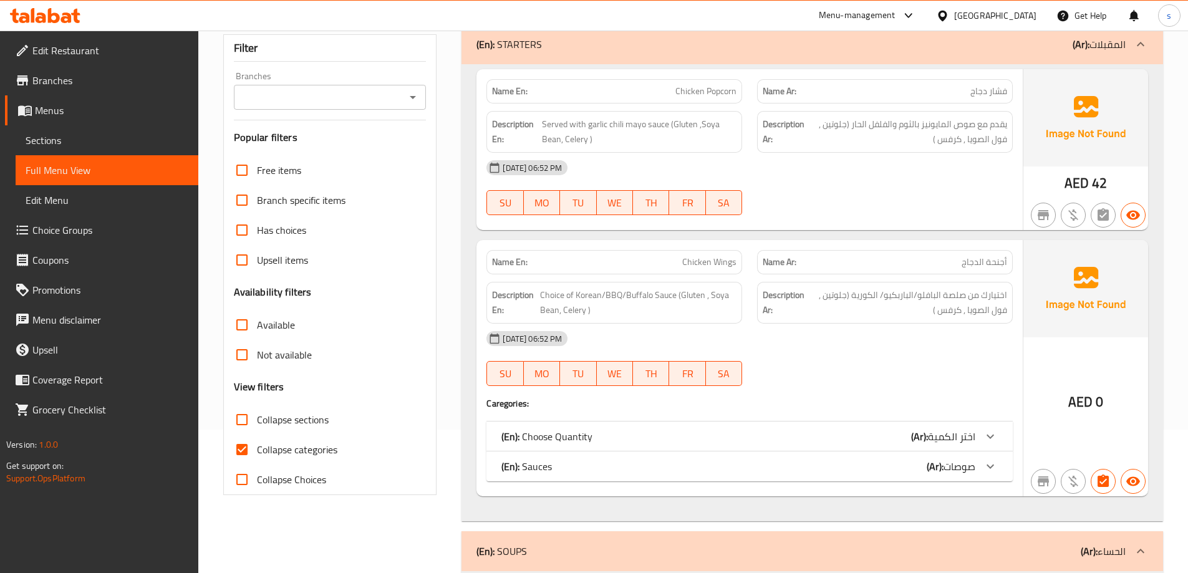
scroll to position [249, 0]
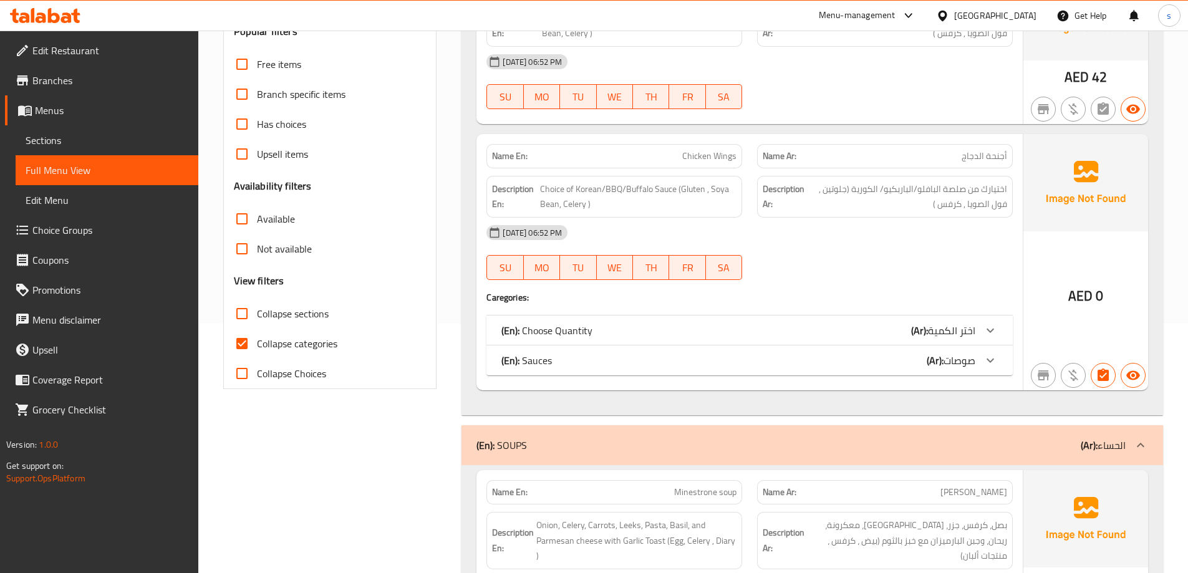
click at [334, 330] on label "Collapse categories" at bounding box center [282, 344] width 110 height 30
click at [257, 330] on input "Collapse categories" at bounding box center [242, 344] width 30 height 30
checkbox input "false"
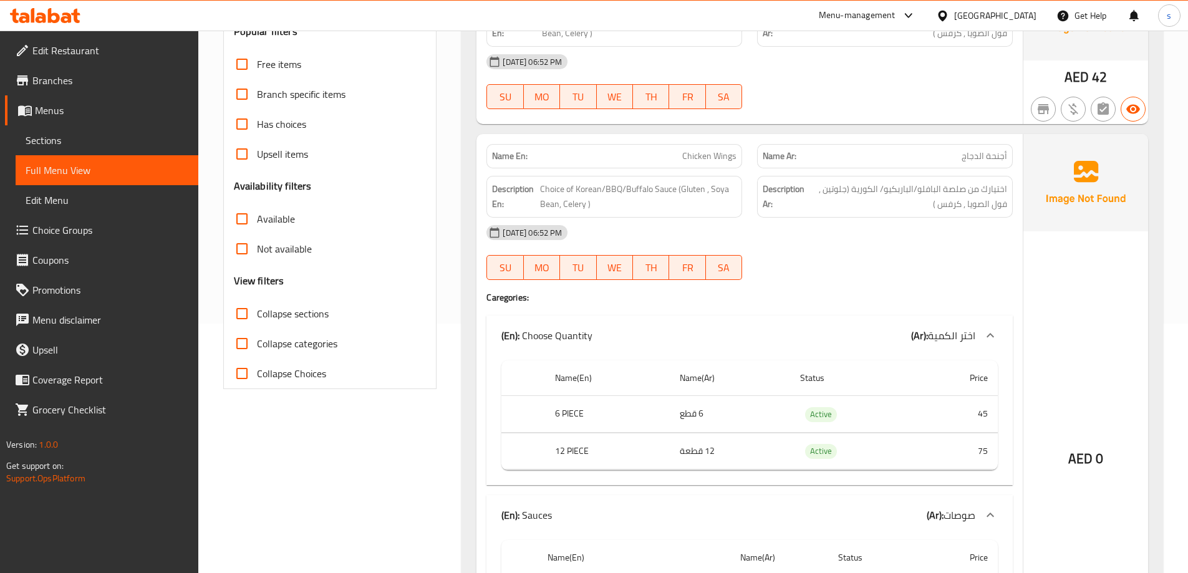
click at [1102, 379] on div "AED 0" at bounding box center [1085, 425] width 125 height 583
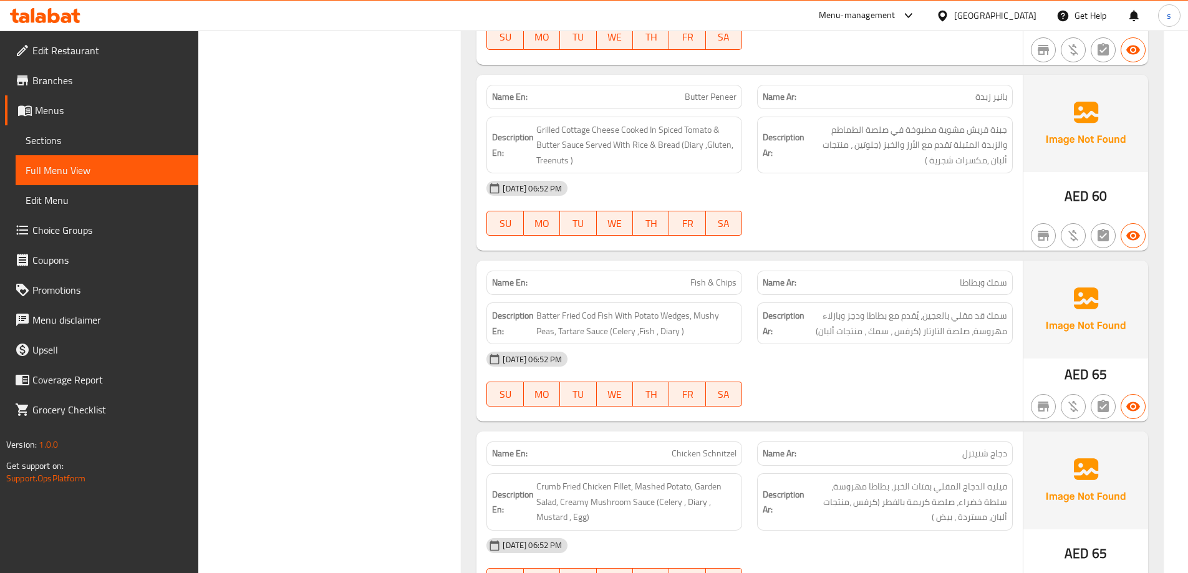
scroll to position [3493, 0]
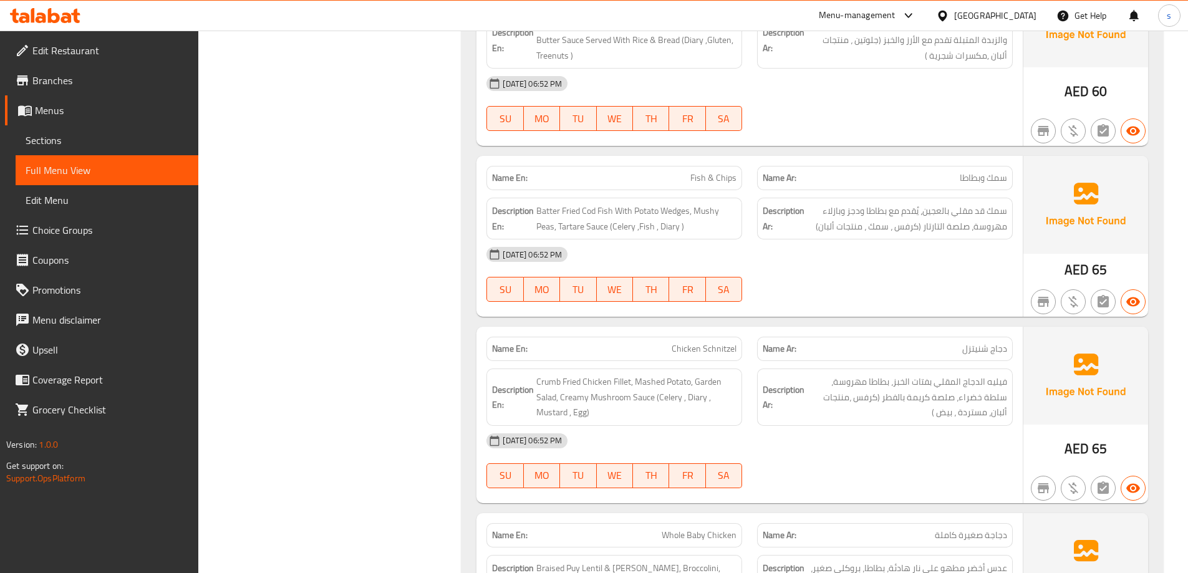
click at [970, 358] on div "Name Ar: دجاج شنيتزل" at bounding box center [885, 349] width 256 height 24
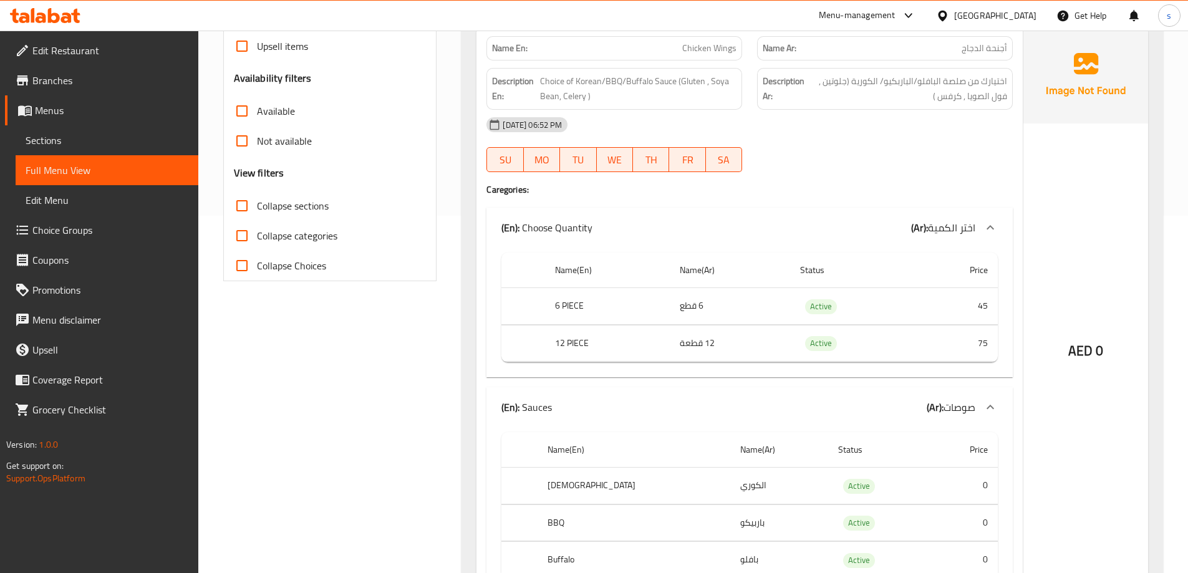
scroll to position [312, 0]
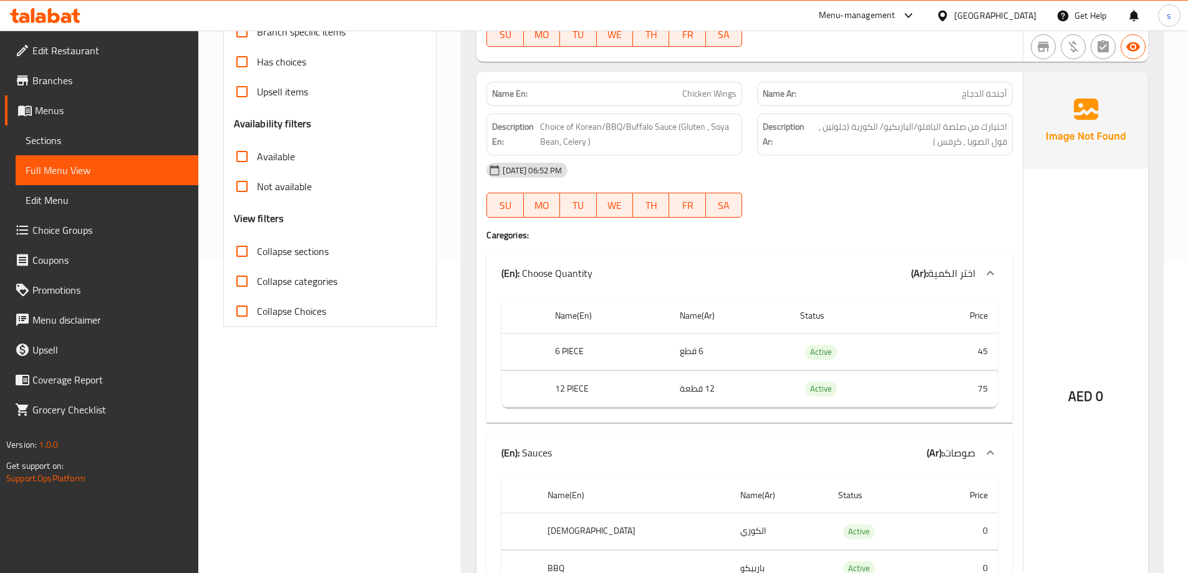
click at [707, 87] on span "Chicken Wings" at bounding box center [709, 93] width 54 height 13
copy span "Chicken Wings"
click at [684, 206] on span "FR" at bounding box center [687, 205] width 26 height 18
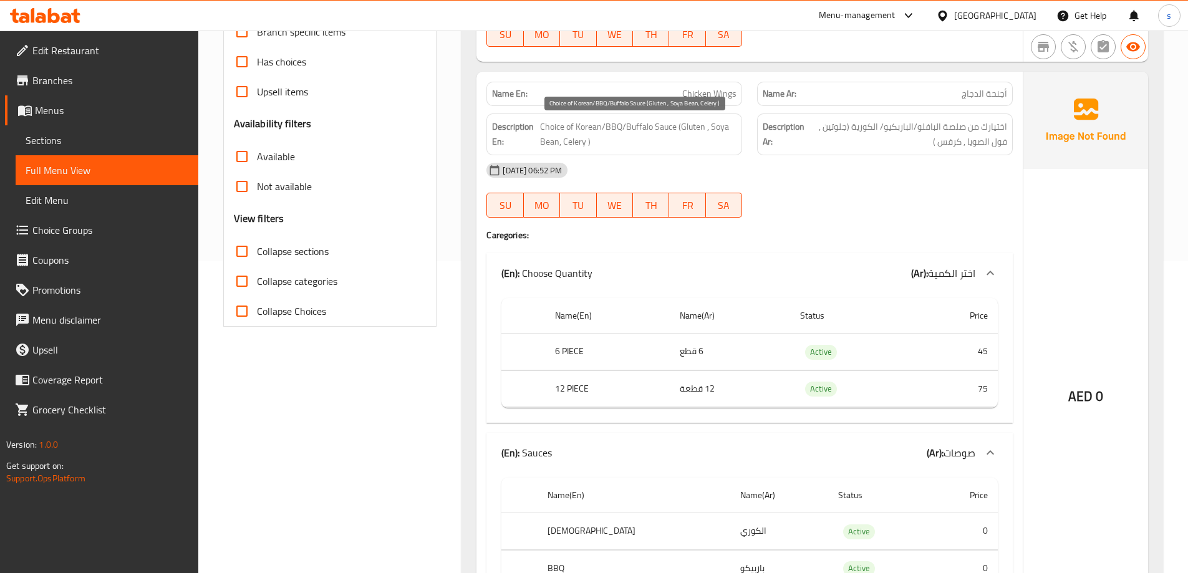
click at [569, 143] on span "Choice of Korean/BBQ/Buffalo Sauce (Gluten , Soya Bean, Celery )" at bounding box center [638, 134] width 196 height 31
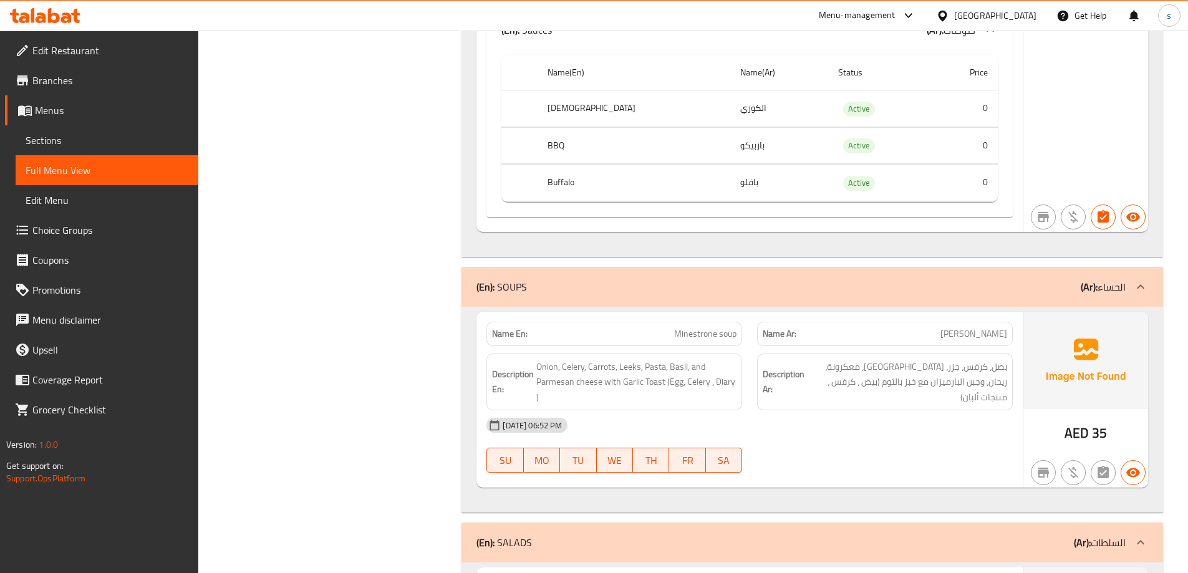
scroll to position [748, 0]
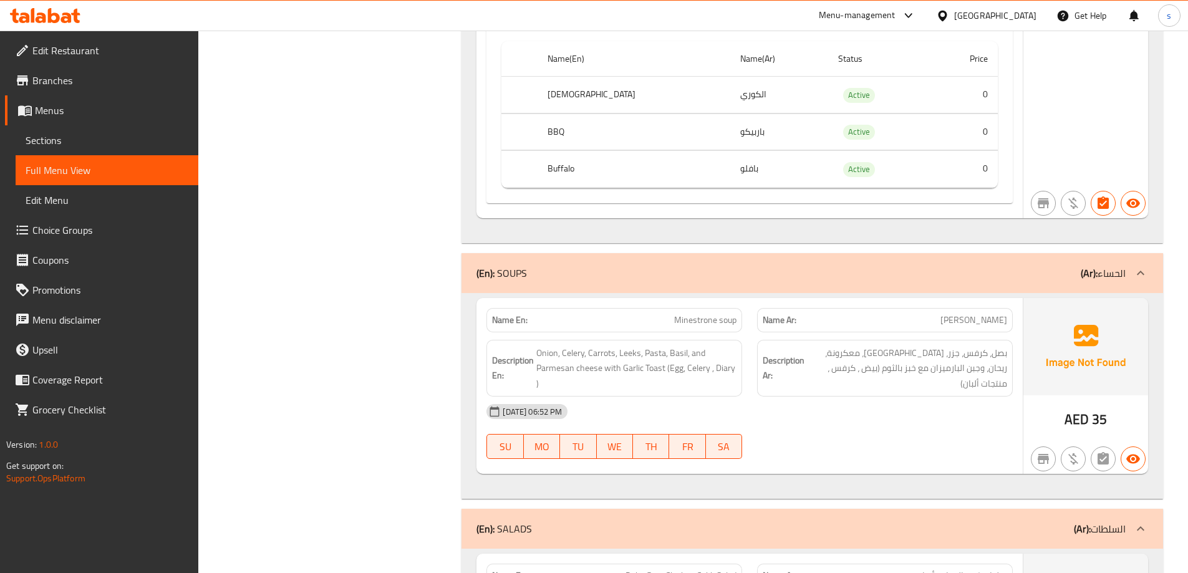
click at [979, 337] on div "Description Ar: بصل، كرفس، جزر، [GEOGRAPHIC_DATA]، معكرونة، ريحان، وجبن البارمي…" at bounding box center [885, 368] width 271 height 72
click at [717, 365] on span "Onion, Celery, Carrots, Leeks, Pasta, Basil, and Parmesan cheese with Garlic To…" at bounding box center [636, 369] width 200 height 46
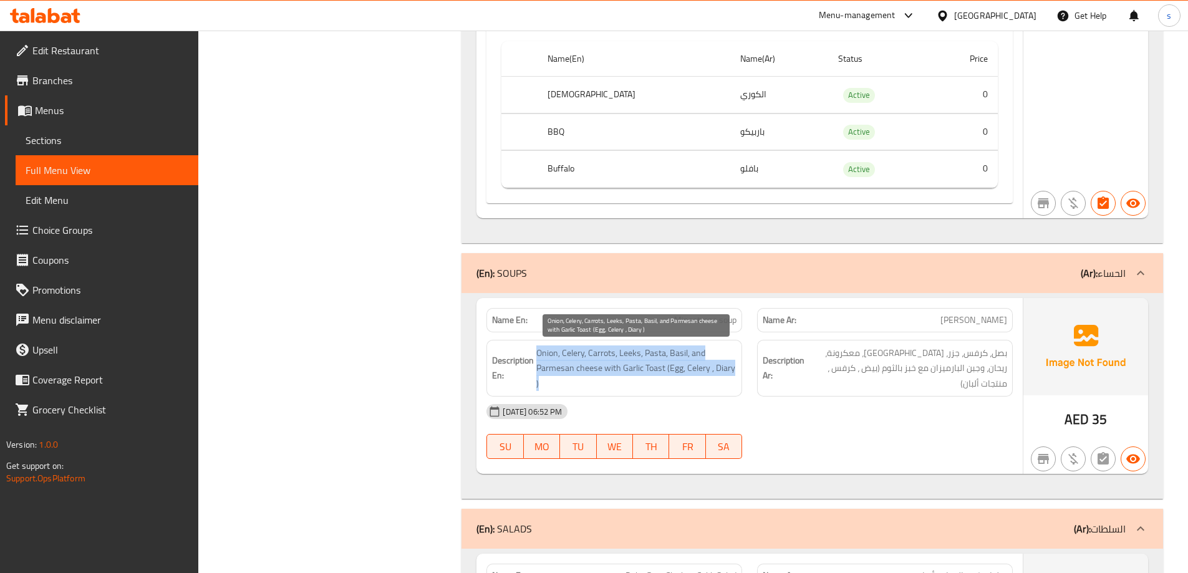
click at [717, 365] on span "Onion, Celery, Carrots, Leeks, Pasta, Basil, and Parmesan cheese with Garlic To…" at bounding box center [636, 369] width 200 height 46
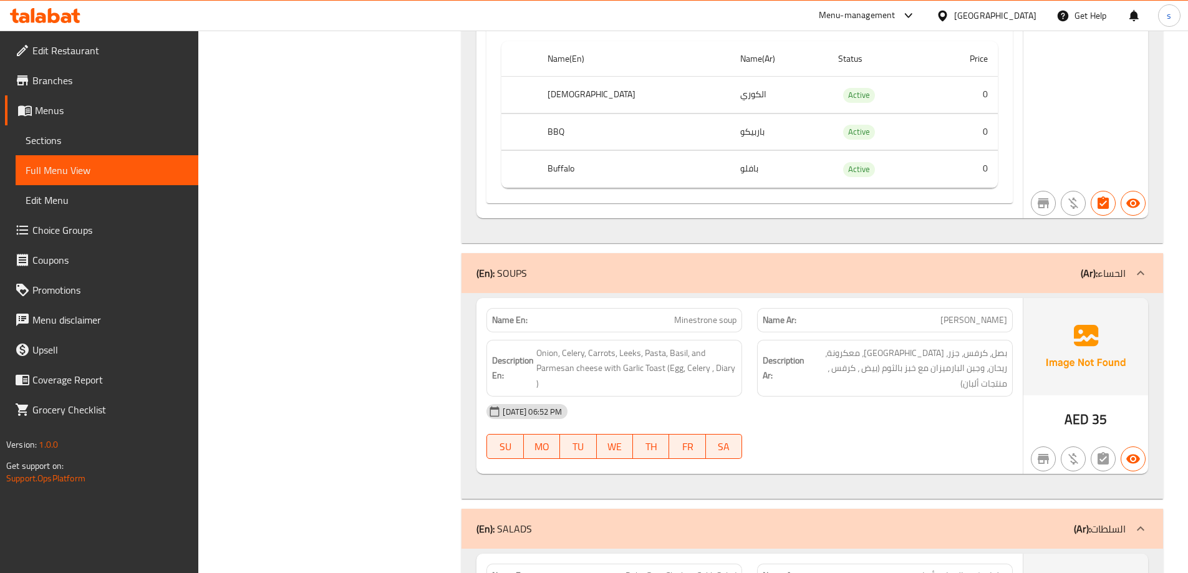
click at [712, 322] on span "Minestrone soup" at bounding box center [705, 320] width 62 height 13
copy span "Minestrone soup"
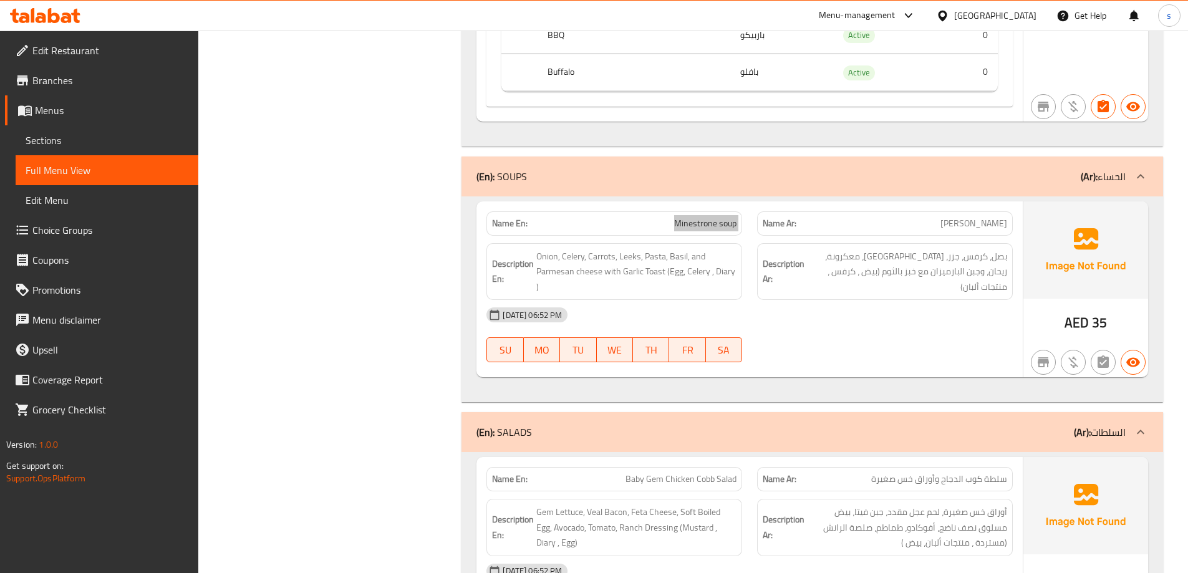
scroll to position [936, 0]
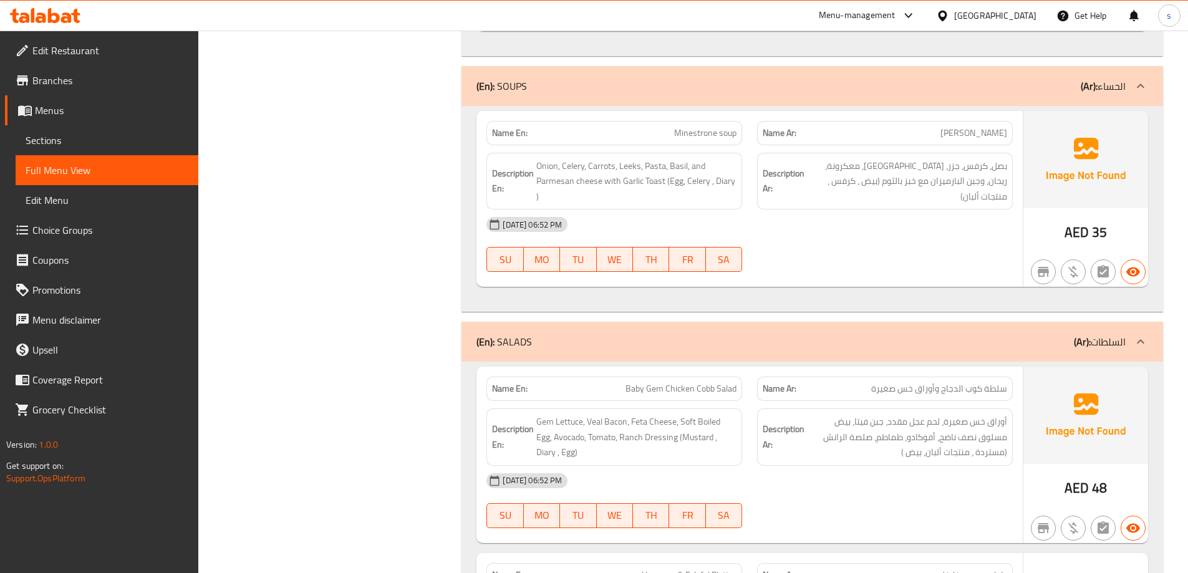
click at [701, 392] on span "Baby Gem Chicken Cobb Salad" at bounding box center [681, 388] width 111 height 13
click at [715, 420] on span "Gem Lettuce, Veal Bacon, Feta Cheese, Soft Boiled Egg, Avocado, Tomato, Ranch D…" at bounding box center [636, 437] width 200 height 46
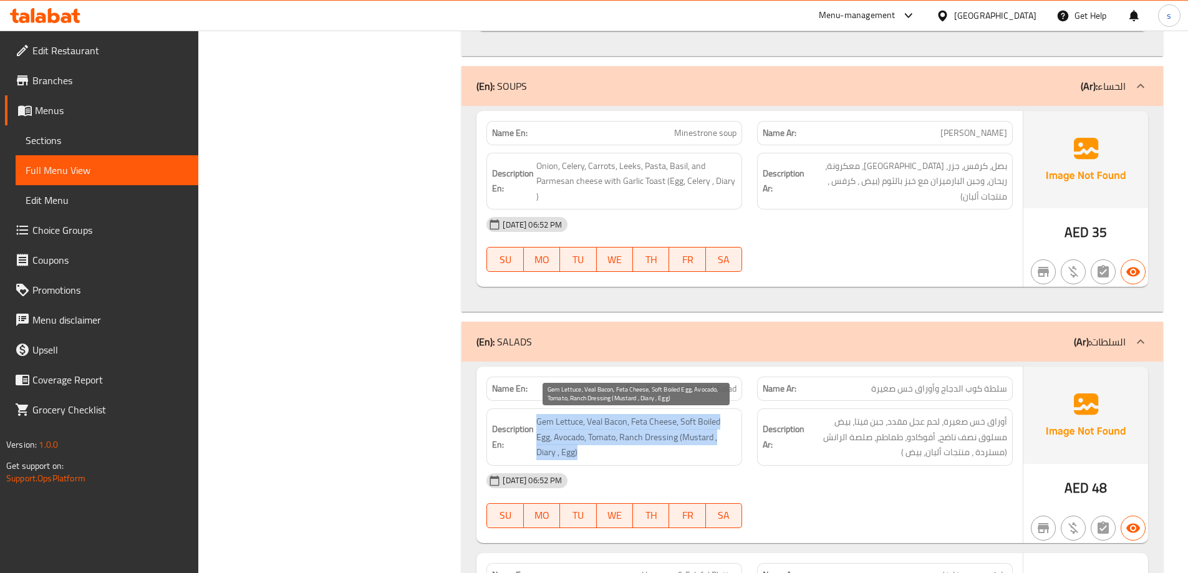
click at [715, 420] on span "Gem Lettuce, Veal Bacon, Feta Cheese, Soft Boiled Egg, Avocado, Tomato, Ranch D…" at bounding box center [636, 437] width 200 height 46
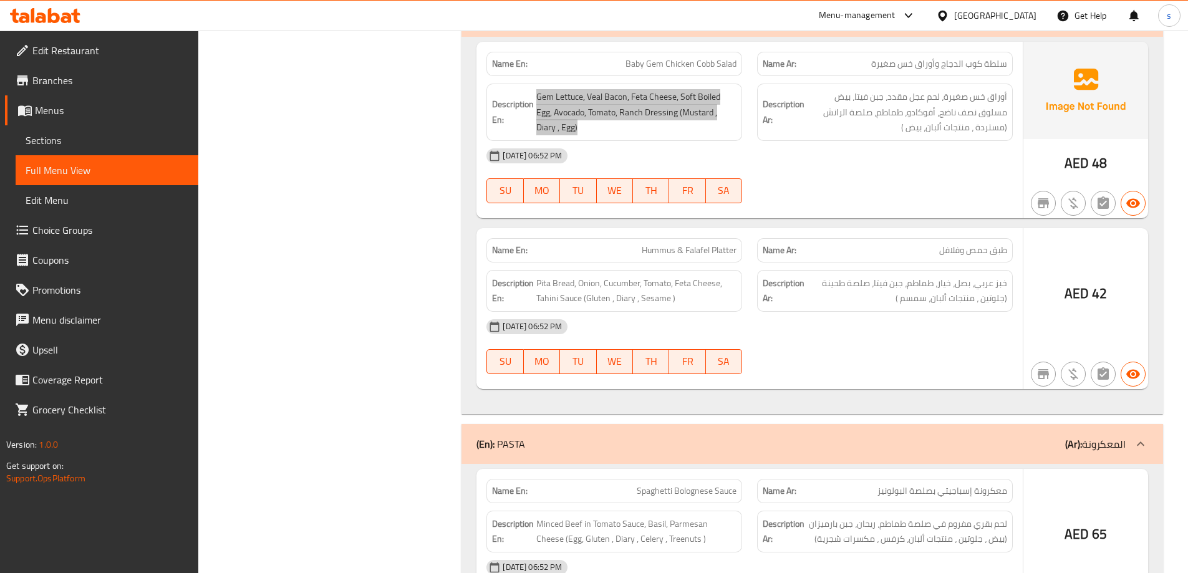
scroll to position [1372, 0]
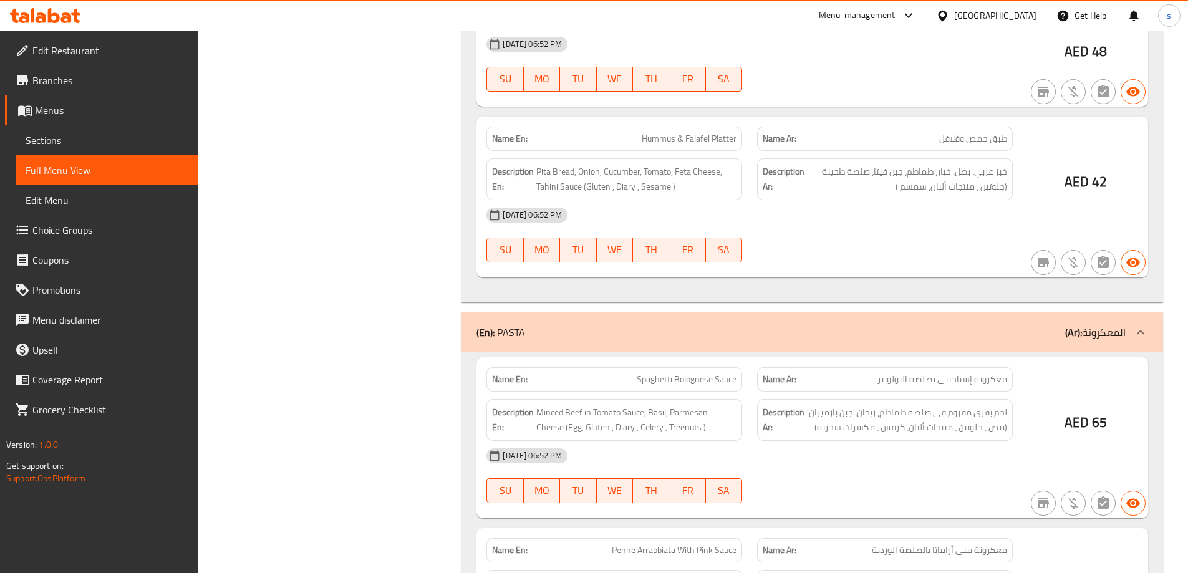
click at [719, 374] on span "Spaghetti Bolognese Sauce" at bounding box center [687, 379] width 100 height 13
click at [697, 401] on div "Description En: Minced Beef in Tomato Sauce, Basil, Parmesan Cheese (Egg, Glute…" at bounding box center [614, 420] width 256 height 42
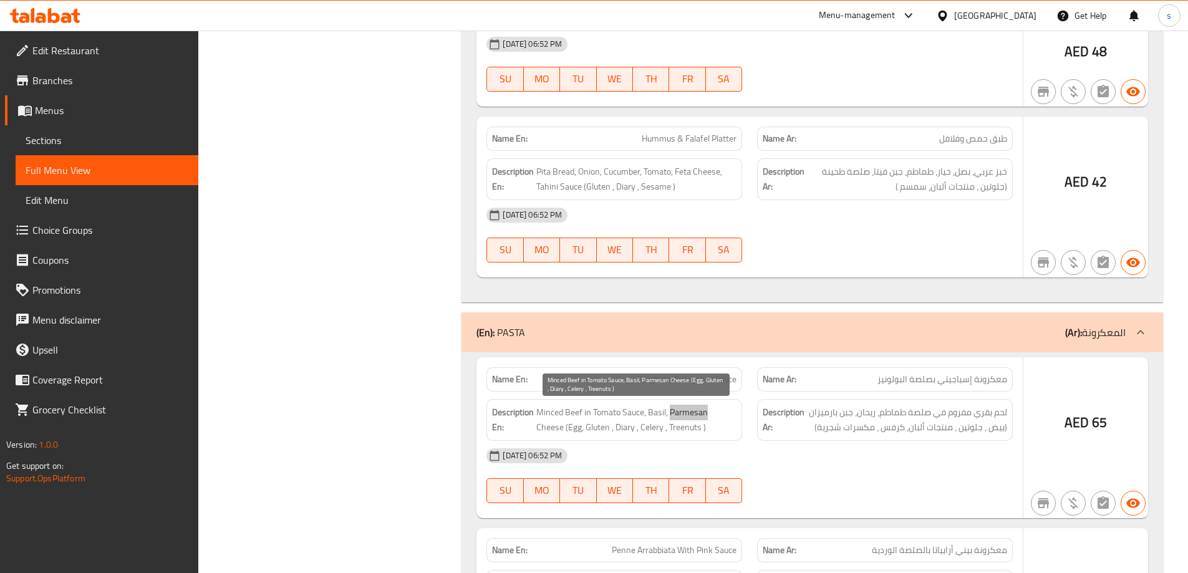
scroll to position [1497, 0]
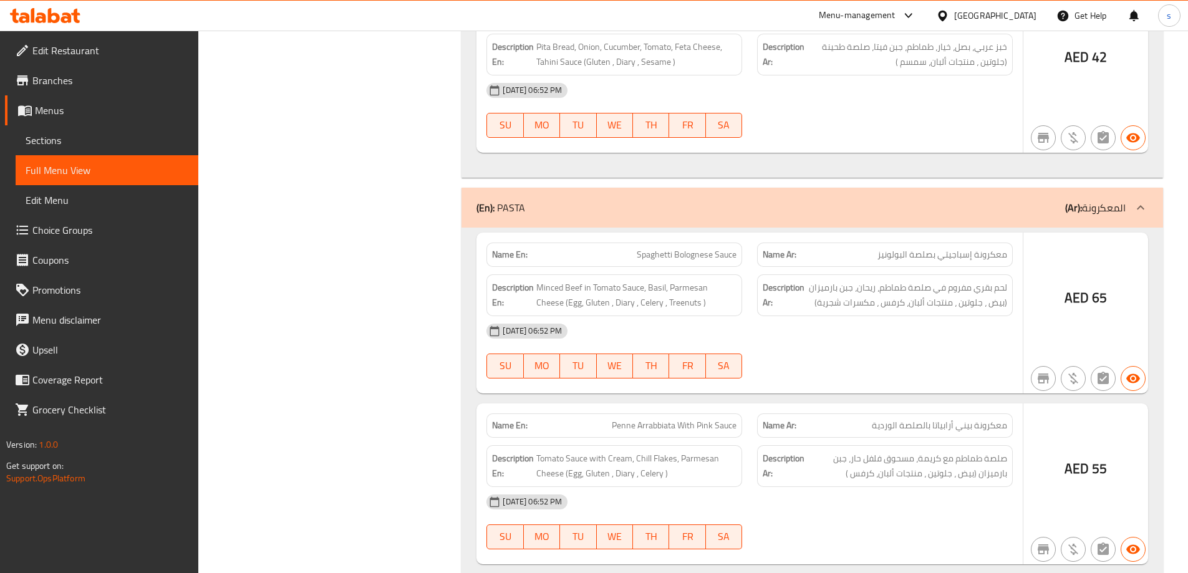
click at [627, 425] on span "Penne Arrabbiata With Pink Sauce" at bounding box center [674, 425] width 125 height 13
click at [645, 456] on span "Tomato Sauce with Cream, Chill Flakes, Parmesan Cheese (Egg, Gluten , Diary , C…" at bounding box center [636, 466] width 200 height 31
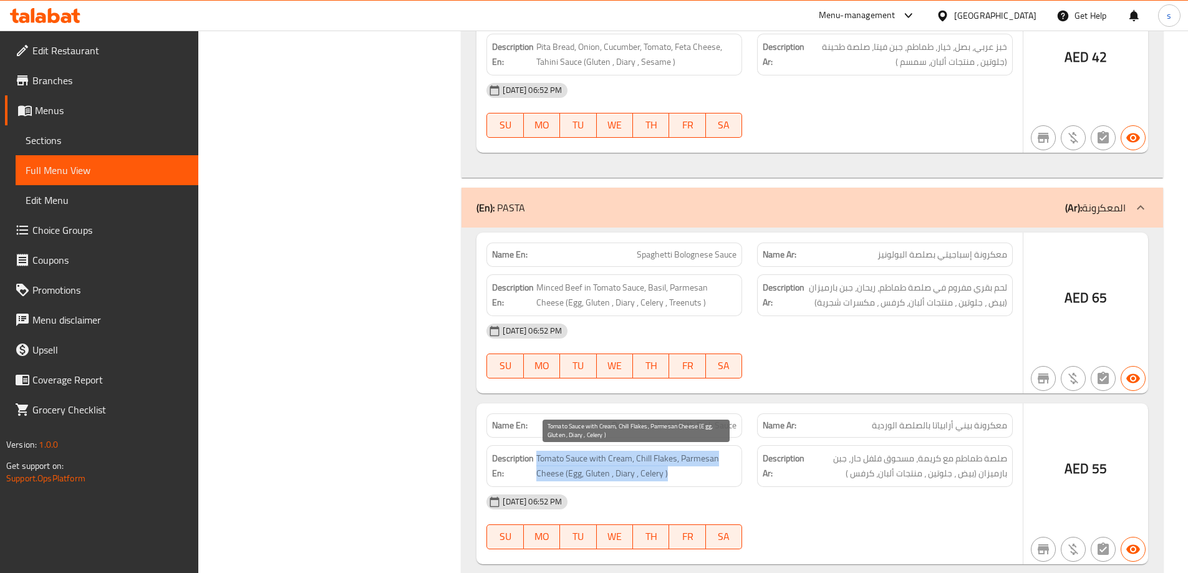
click at [645, 456] on span "Tomato Sauce with Cream, Chill Flakes, Parmesan Cheese (Egg, Gluten , Diary , C…" at bounding box center [636, 466] width 200 height 31
click at [705, 470] on span "Tomato Sauce with Cream, Chill Flakes, Parmesan Cheese (Egg, Gluten , Diary , C…" at bounding box center [636, 466] width 200 height 31
click at [723, 459] on span "Tomato Sauce with Cream, Chill Flakes, Parmesan Cheese (Egg, Gluten , Diary , C…" at bounding box center [636, 466] width 200 height 31
click at [702, 464] on span "Tomato Sauce with Cream, Chill Flakes, Parmesan Cheese (Egg, Gluten , Diary , C…" at bounding box center [636, 466] width 200 height 31
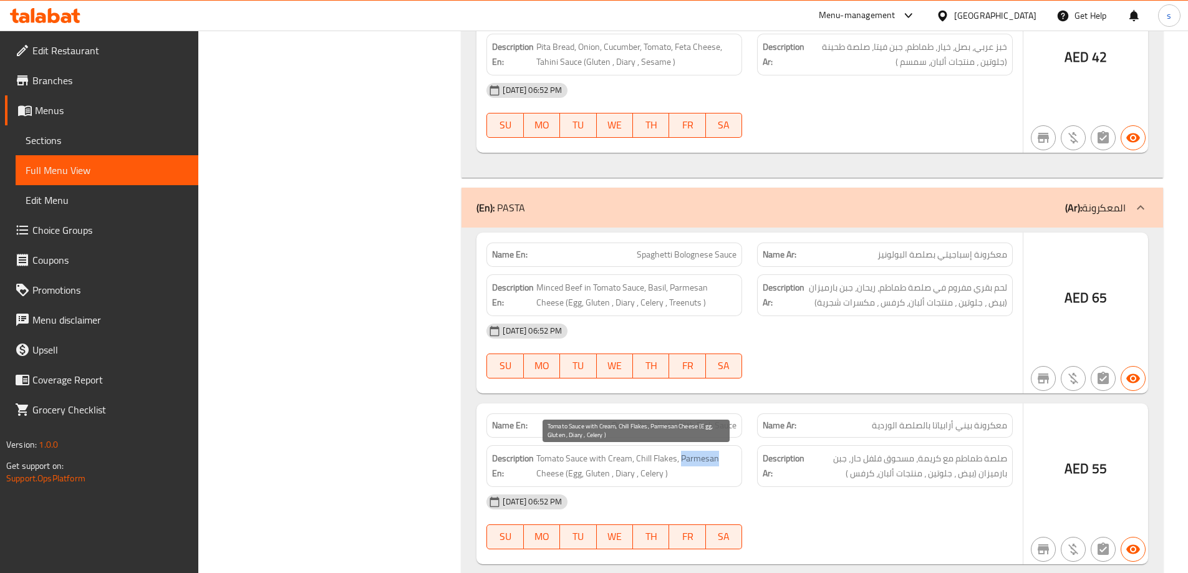
click at [702, 464] on span "Tomato Sauce with Cream, Chill Flakes, Parmesan Cheese (Egg, Gluten , Diary , C…" at bounding box center [636, 466] width 200 height 31
click at [665, 463] on span "Tomato Sauce with Cream, Chill Flakes, Parmesan Cheese (Egg, Gluten , Diary , C…" at bounding box center [636, 466] width 200 height 31
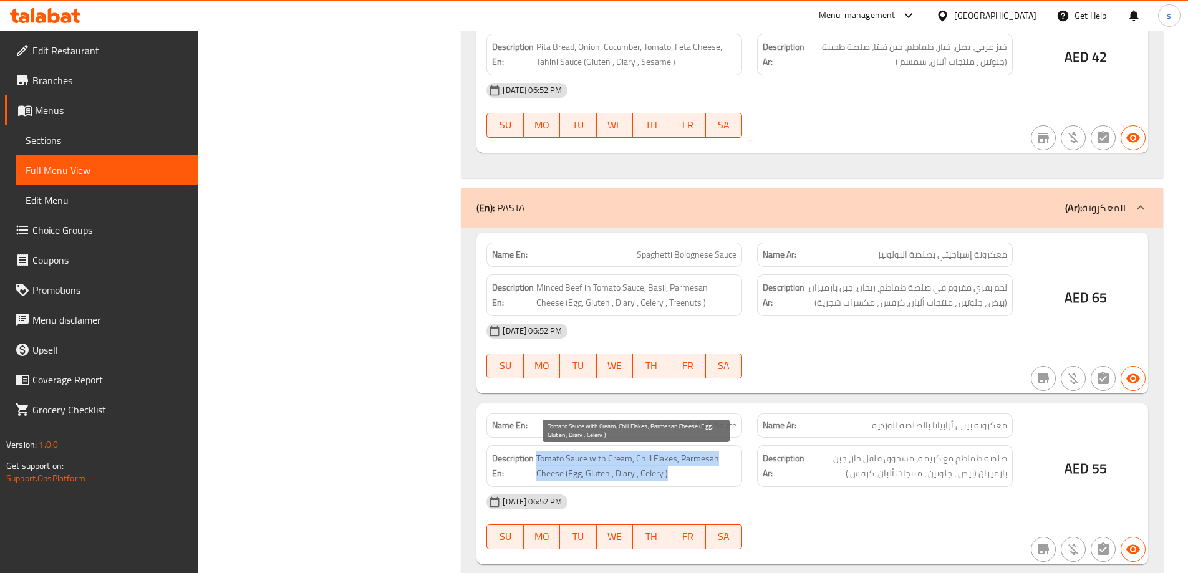
click at [679, 458] on span "Tomato Sauce with Cream, Chill Flakes, Parmesan Cheese (Egg, Gluten , Diary , C…" at bounding box center [636, 466] width 200 height 31
click at [710, 481] on div "Description En: Tomato Sauce with Cream, Chill Flakes, Parmesan Cheese (Egg, Gl…" at bounding box center [614, 466] width 256 height 42
click at [609, 463] on span "Tomato Sauce with Cream, Chill Flakes, Parmesan Cheese (Egg, Gluten , Diary , C…" at bounding box center [636, 466] width 200 height 31
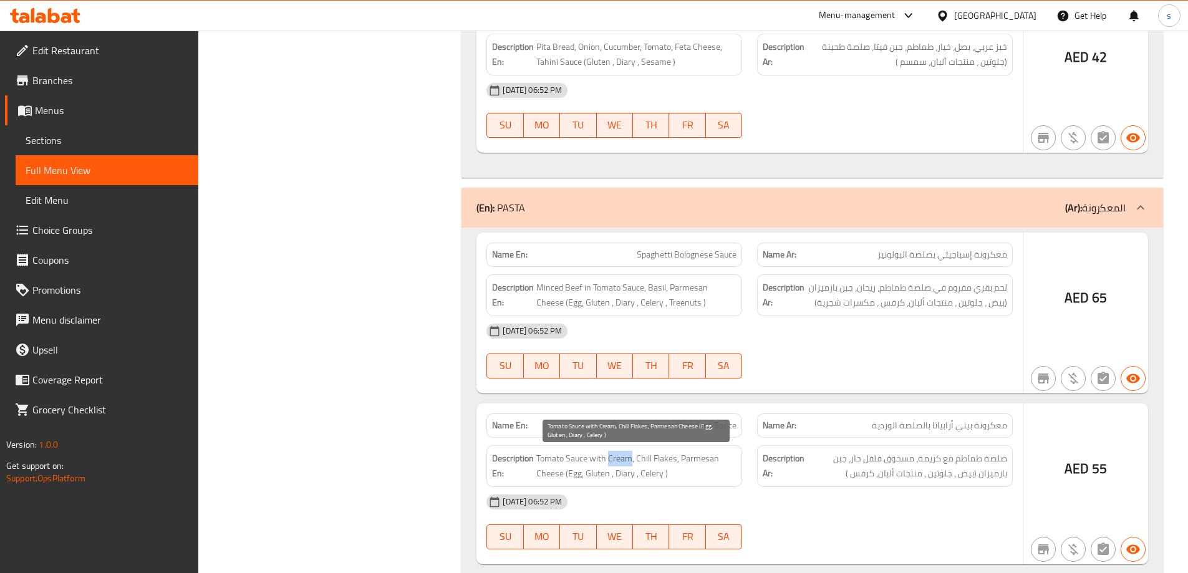
click at [609, 463] on span "Tomato Sauce with Cream, Chill Flakes, Parmesan Cheese (Egg, Gluten , Diary , C…" at bounding box center [636, 466] width 200 height 31
click at [657, 457] on span "Tomato Sauce with Cream, Chill Flakes, Parmesan Cheese (Egg, Gluten , Diary , C…" at bounding box center [636, 466] width 200 height 31
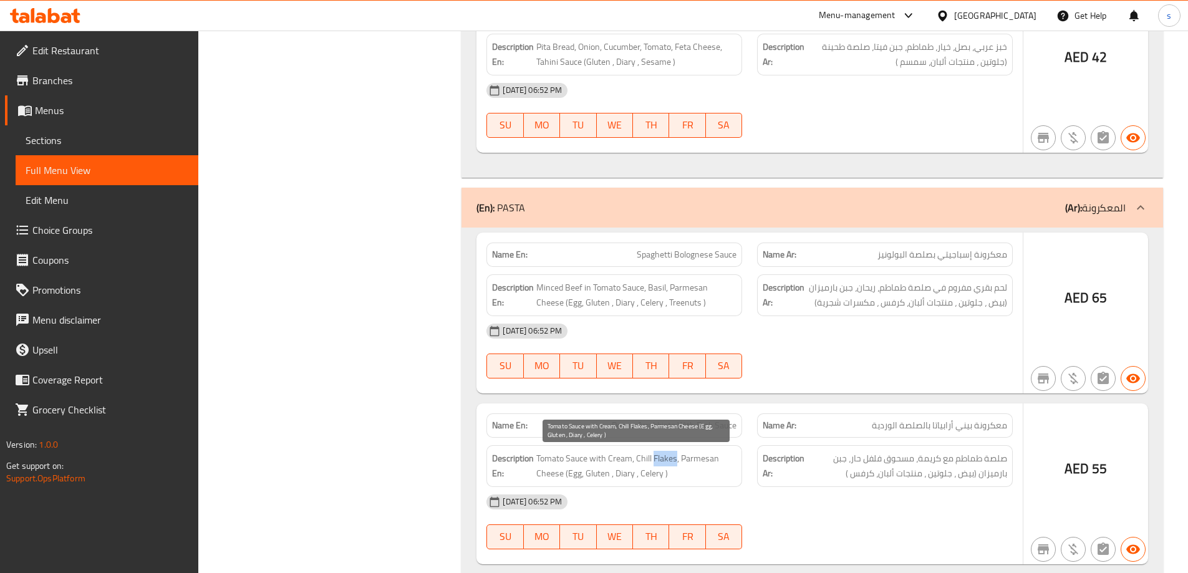
click at [657, 457] on span "Tomato Sauce with Cream, Chill Flakes, Parmesan Cheese (Egg, Gluten , Diary , C…" at bounding box center [636, 466] width 200 height 31
click at [710, 422] on span "Penne Arrabbiata With Pink Sauce" at bounding box center [674, 425] width 125 height 13
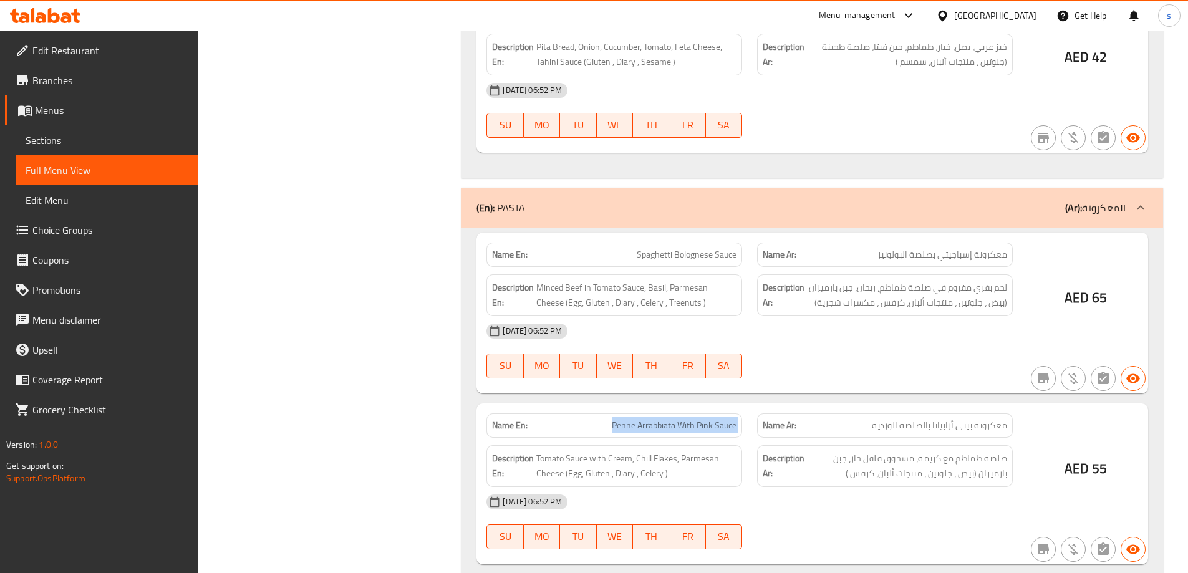
click at [704, 455] on span "Tomato Sauce with Cream, Chill Flakes, Parmesan Cheese (Egg, Gluten , Diary , C…" at bounding box center [636, 466] width 200 height 31
click at [590, 481] on div "Description En: Tomato Sauce with Cream, Chill Flakes, Parmesan Cheese (Egg, Gl…" at bounding box center [614, 466] width 256 height 42
click at [596, 477] on span "Tomato Sauce with Cream, Chill Flakes, Parmesan Cheese (Egg, Gluten , Diary , C…" at bounding box center [636, 466] width 200 height 31
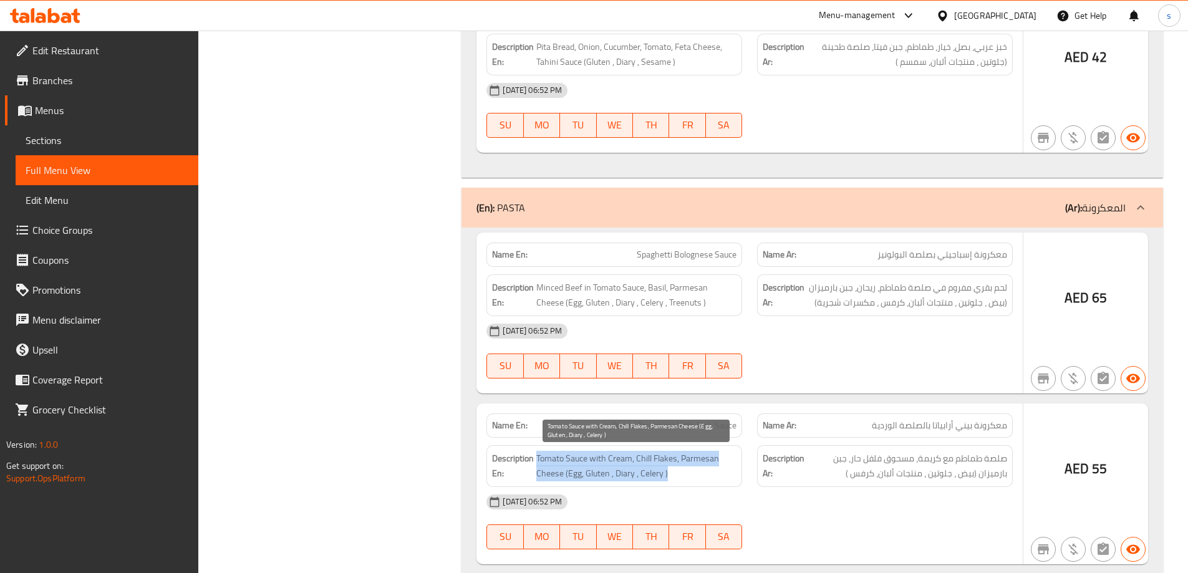
click at [597, 477] on span "Tomato Sauce with Cream, Chill Flakes, Parmesan Cheese (Egg, Gluten , Diary , C…" at bounding box center [636, 466] width 200 height 31
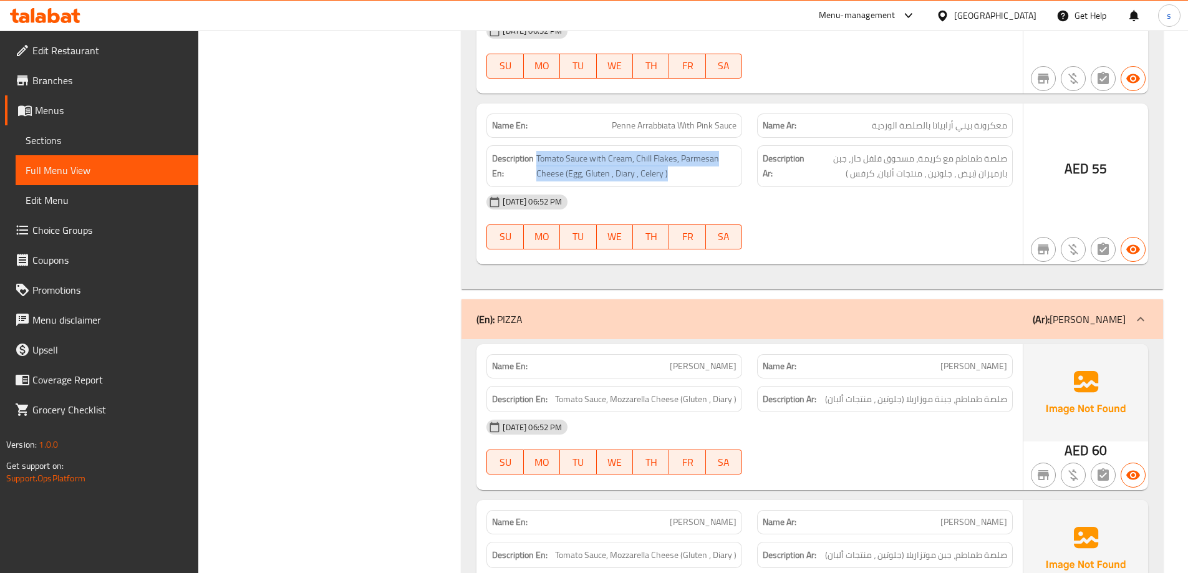
scroll to position [1809, 0]
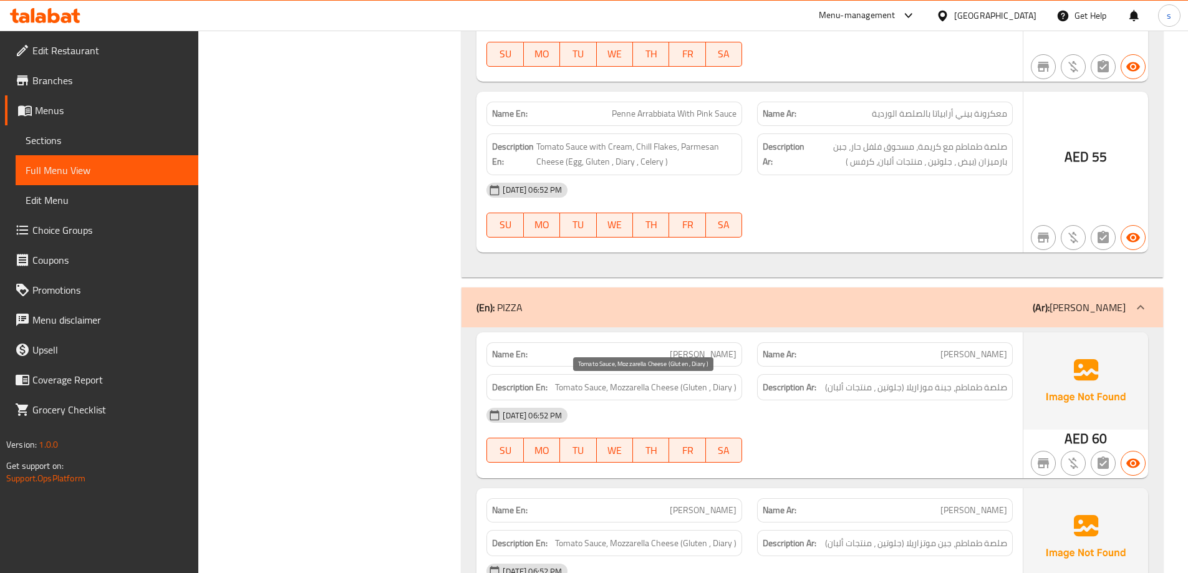
click at [642, 389] on span "Tomato Sauce, Mozzarella Cheese (Gluten , Diary )" at bounding box center [645, 388] width 181 height 16
drag, startPoint x: 642, startPoint y: 389, endPoint x: 631, endPoint y: 388, distance: 11.3
click at [631, 388] on span "Tomato Sauce, Mozzarella Cheese (Gluten , Diary )" at bounding box center [645, 388] width 181 height 16
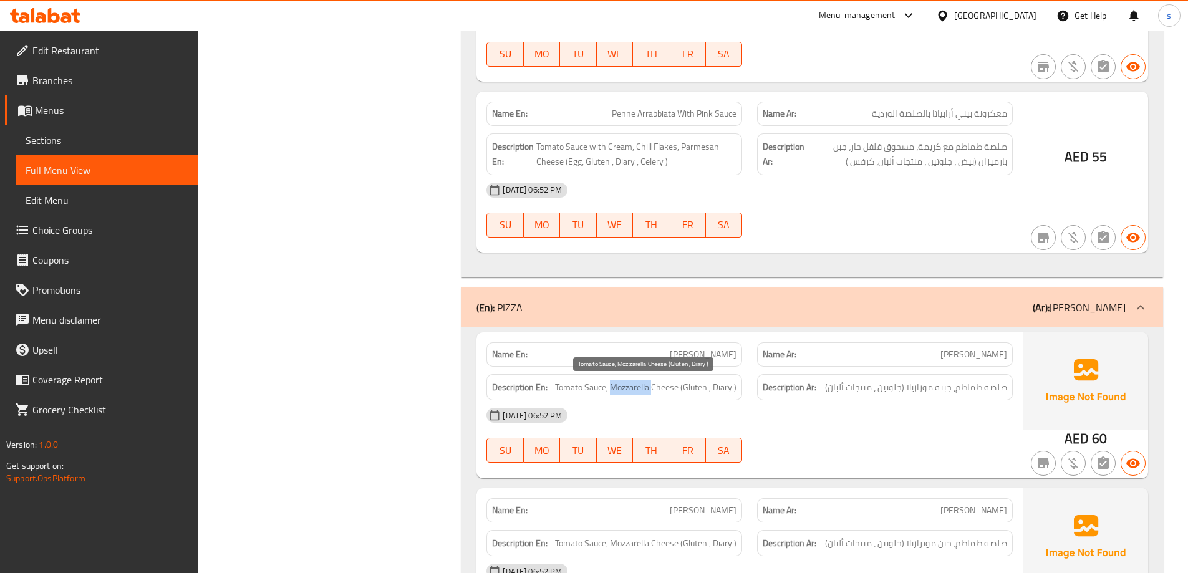
click at [631, 388] on span "Tomato Sauce, Mozzarella Cheese (Gluten , Diary )" at bounding box center [645, 388] width 181 height 16
click at [676, 394] on span "Tomato Sauce, Mozzarella Cheese (Gluten , Diary )" at bounding box center [645, 388] width 181 height 16
click at [576, 390] on span "Tomato Sauce, Mozzarella Cheese (Gluten , Diary )" at bounding box center [645, 388] width 181 height 16
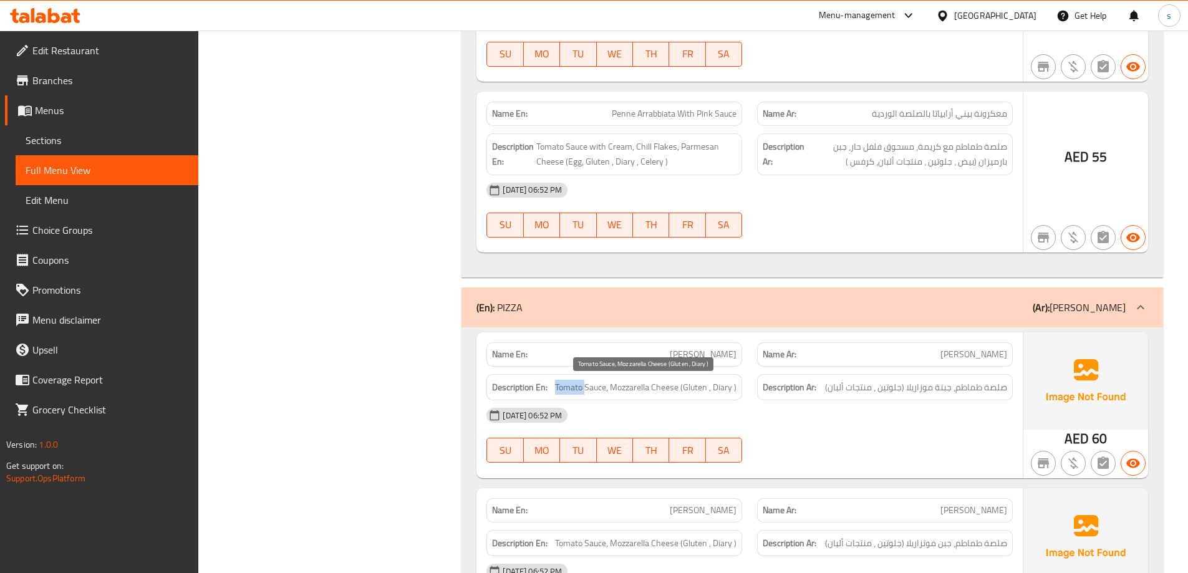
click at [576, 390] on span "Tomato Sauce, Mozzarella Cheese (Gluten , Diary )" at bounding box center [645, 388] width 181 height 16
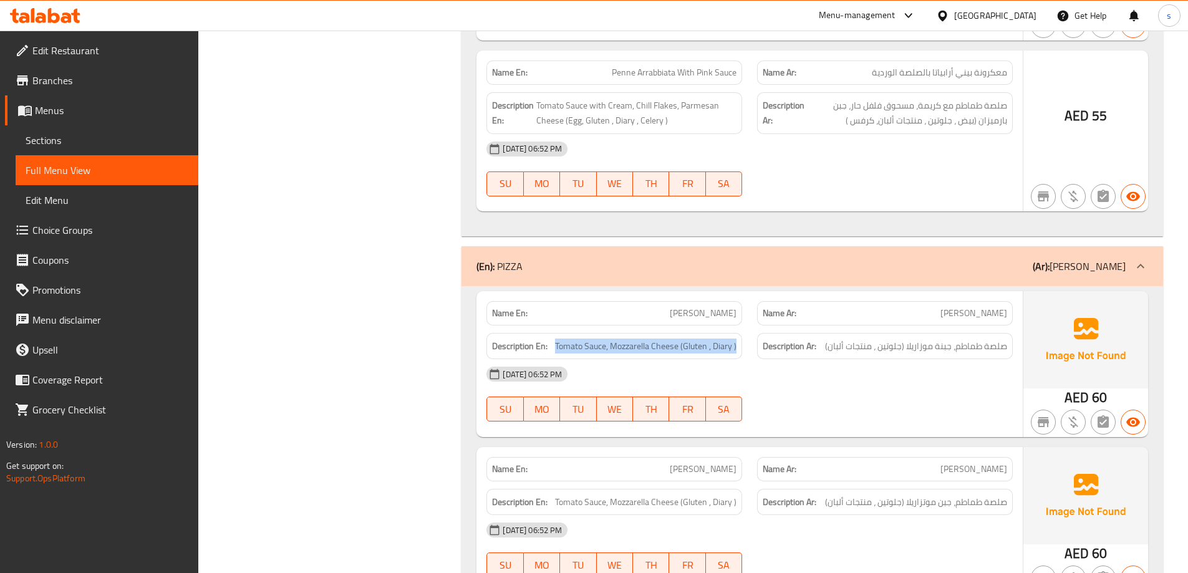
scroll to position [1996, 0]
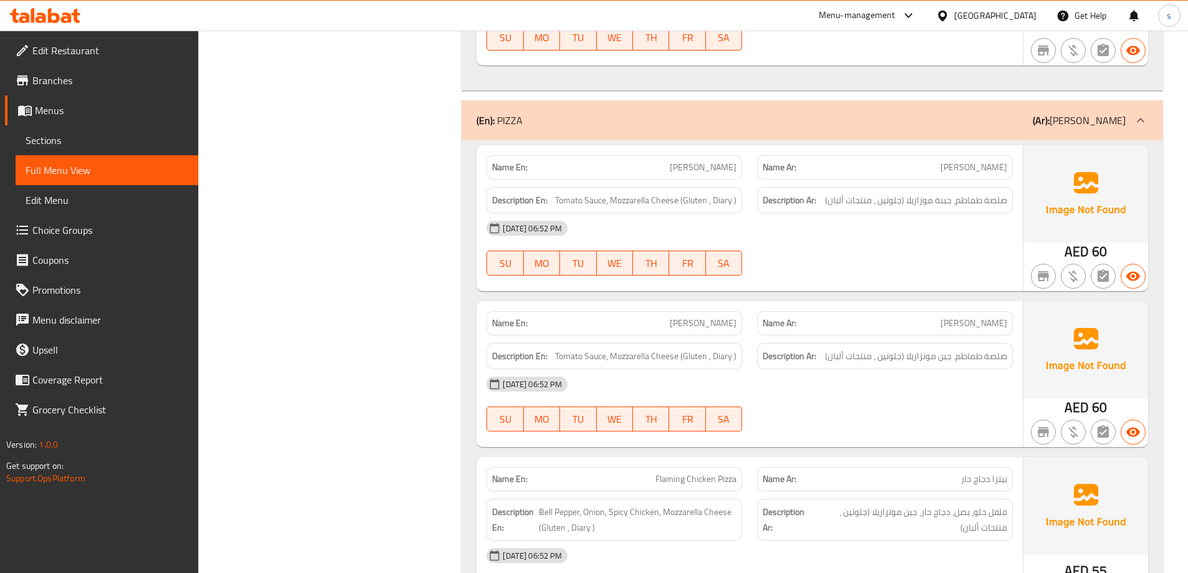
click at [722, 326] on span "[PERSON_NAME]" at bounding box center [703, 323] width 67 height 13
click at [589, 361] on span "Tomato Sauce, Mozzarella Cheese (Gluten , Diary )" at bounding box center [645, 357] width 181 height 16
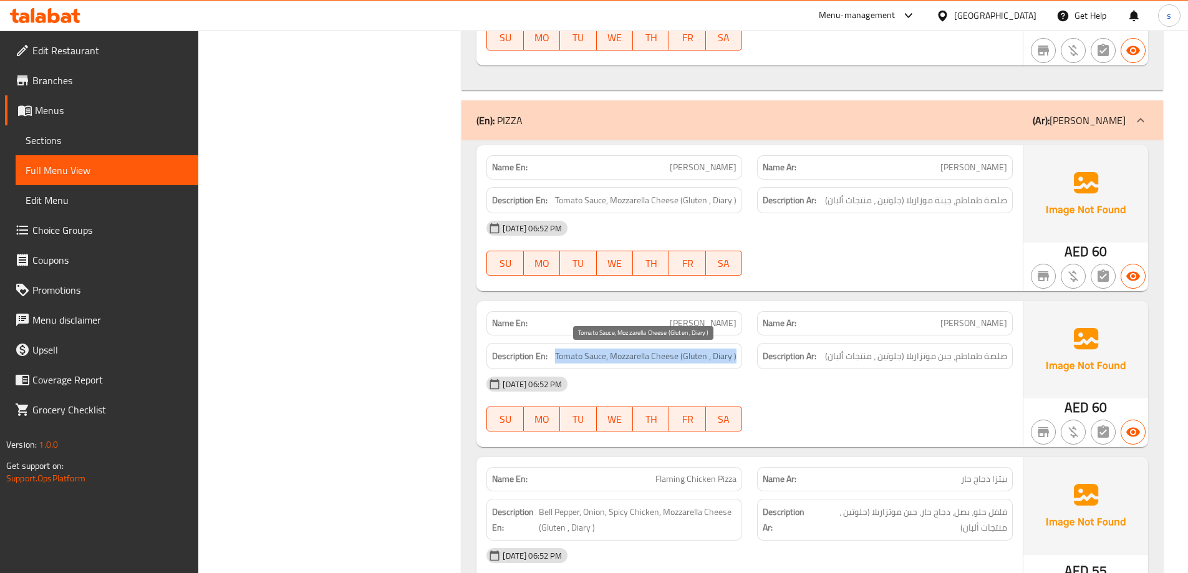
click at [589, 361] on span "Tomato Sauce, Mozzarella Cheese (Gluten , Diary )" at bounding box center [645, 357] width 181 height 16
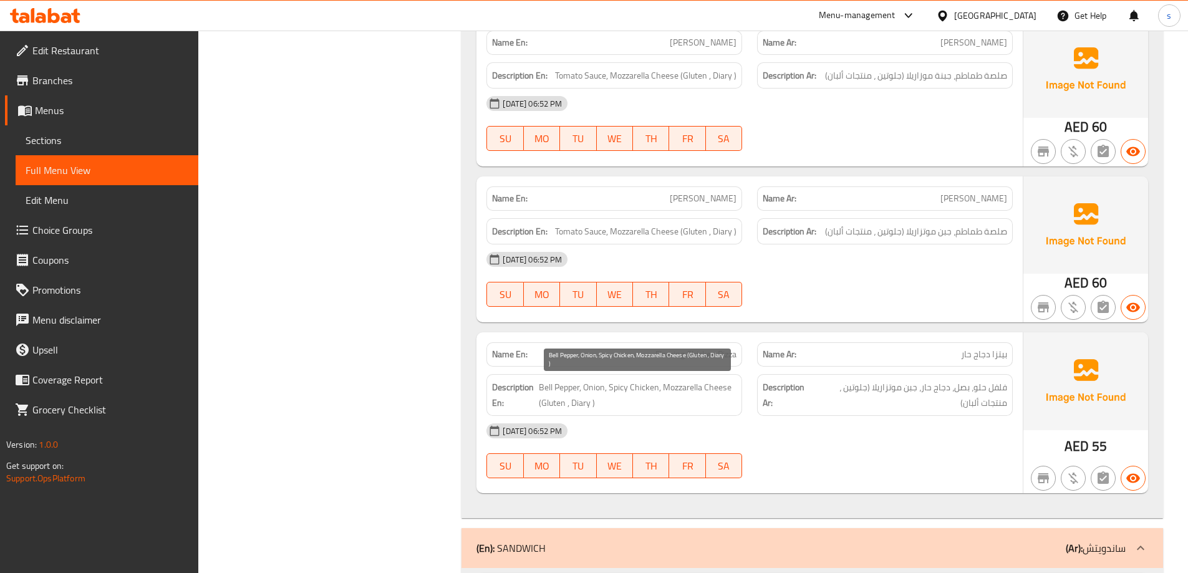
click at [601, 388] on span "Bell Pepper, Onion, Spicy Chicken, Mozzarella Cheese (Gluten , Diary )" at bounding box center [638, 395] width 198 height 31
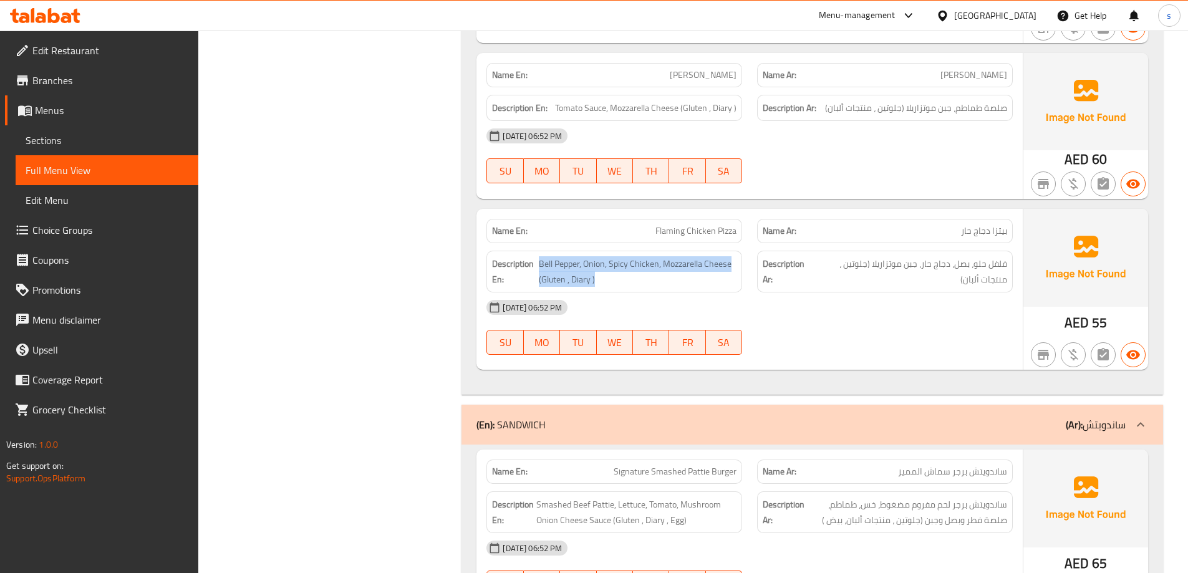
scroll to position [2245, 0]
click at [697, 470] on span "Signature Smashed Pattie Burger" at bounding box center [675, 470] width 123 height 13
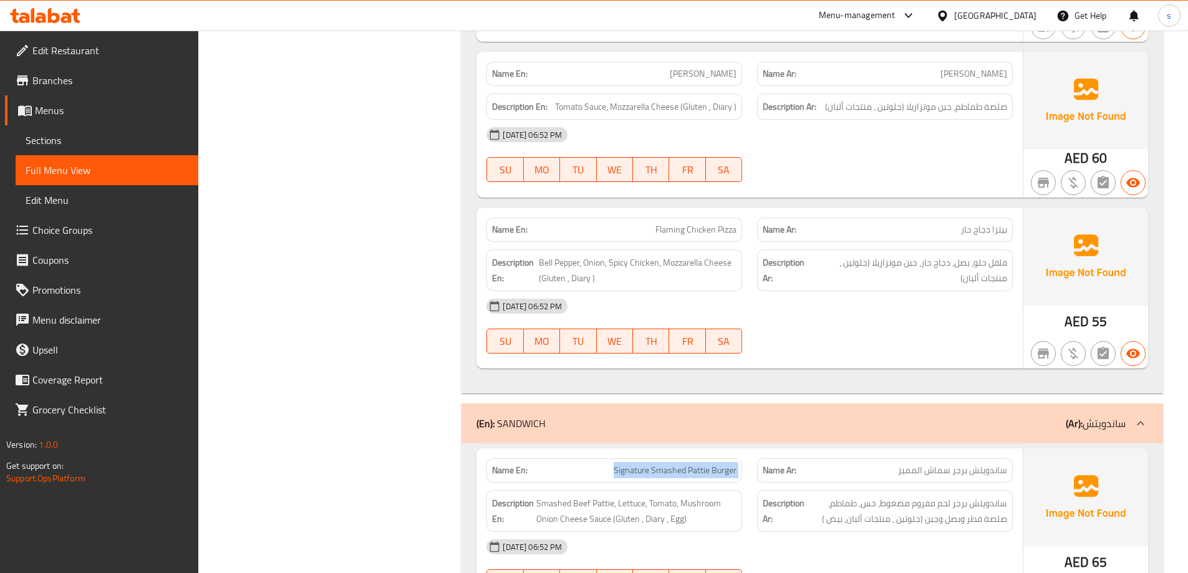
click at [697, 470] on span "Signature Smashed Pattie Burger" at bounding box center [675, 470] width 123 height 13
click at [704, 232] on span "Flaming Chicken Pizza" at bounding box center [696, 229] width 81 height 13
click at [660, 236] on span "Flaming Chicken Pizza" at bounding box center [696, 229] width 81 height 13
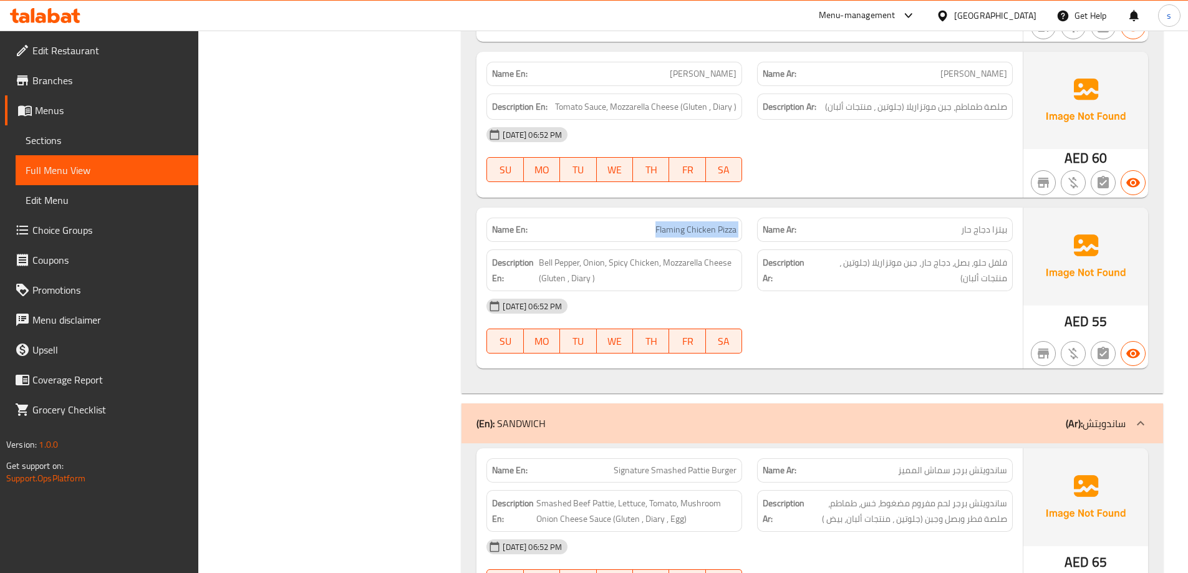
click at [660, 236] on span "Flaming Chicken Pizza" at bounding box center [696, 229] width 81 height 13
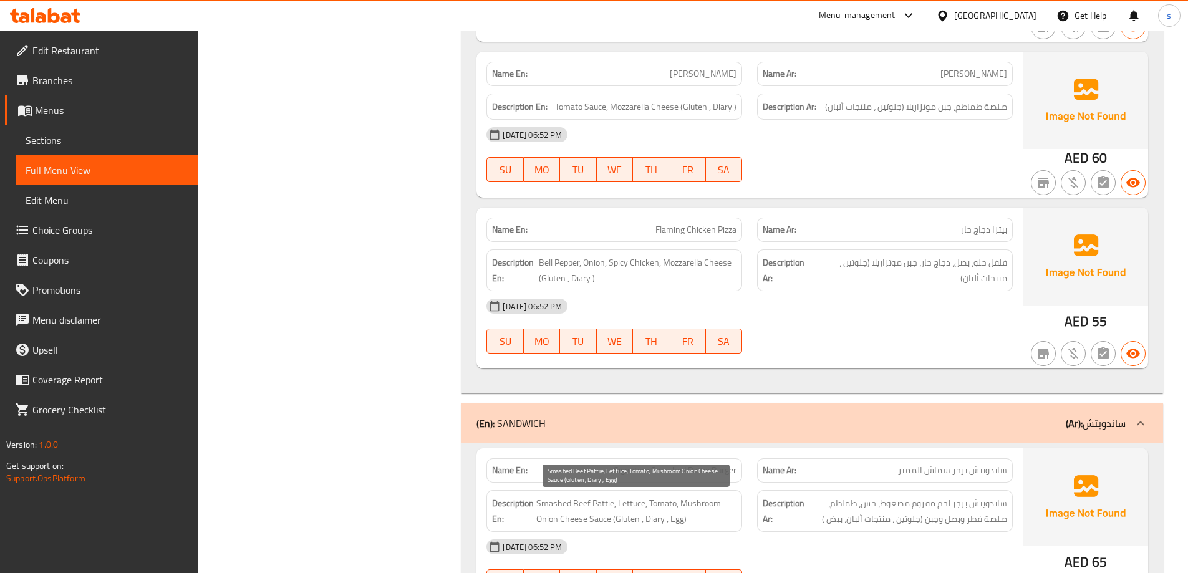
click at [599, 505] on span "Smashed Beef Pattie, Lettuce, Tomato, Mushroom Onion Cheese Sauce (Gluten , Dia…" at bounding box center [636, 511] width 200 height 31
click at [657, 477] on span "Signature Smashed Pattie Burger" at bounding box center [675, 470] width 123 height 13
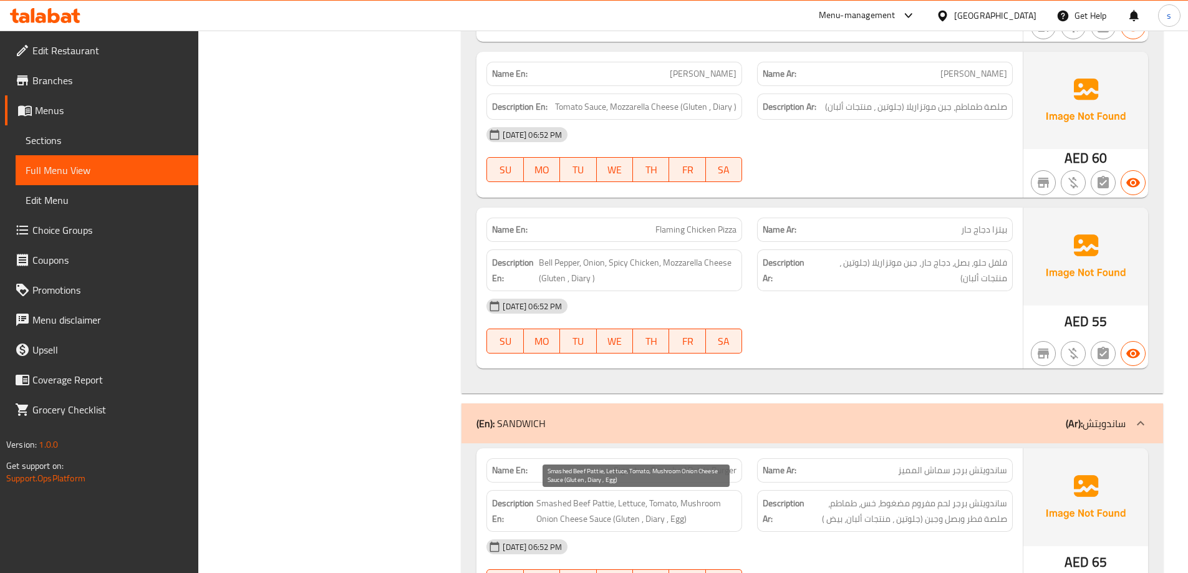
click at [669, 525] on span "Smashed Beef Pattie, Lettuce, Tomato, Mushroom Onion Cheese Sauce (Gluten , Dia…" at bounding box center [636, 511] width 200 height 31
click at [669, 478] on div "Name En: Signature Smashed Pattie Burger" at bounding box center [614, 470] width 256 height 24
click at [871, 480] on div "Name Ar: ساندويتش برجر سماش المميز" at bounding box center [885, 470] width 256 height 24
click at [877, 546] on div "[DATE] 06:52 PM" at bounding box center [749, 547] width 541 height 30
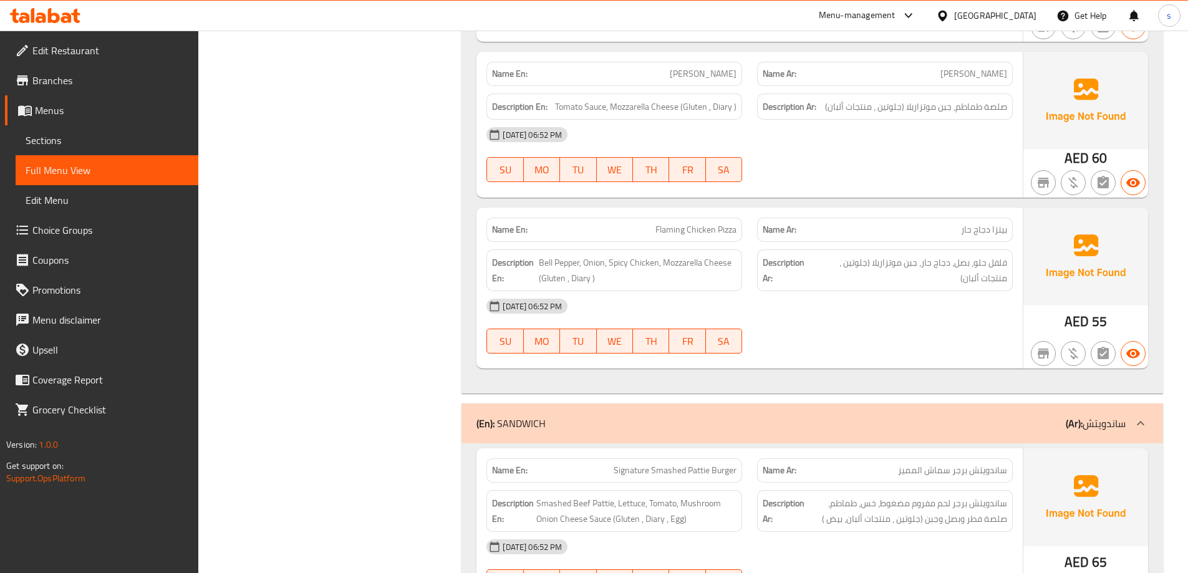
click at [712, 465] on span "Signature Smashed Pattie Burger" at bounding box center [675, 470] width 123 height 13
click at [728, 508] on span "Smashed Beef Pattie, Lettuce, Tomato, Mushroom Onion Cheese Sauce (Gluten , Dia…" at bounding box center [636, 511] width 200 height 31
click at [694, 467] on span "Signature Smashed Pattie Burger" at bounding box center [675, 470] width 123 height 13
click at [992, 474] on span "ساندويتش برجر سماش المميز" at bounding box center [952, 470] width 109 height 13
click at [704, 235] on span "Flaming Chicken Pizza" at bounding box center [696, 229] width 81 height 13
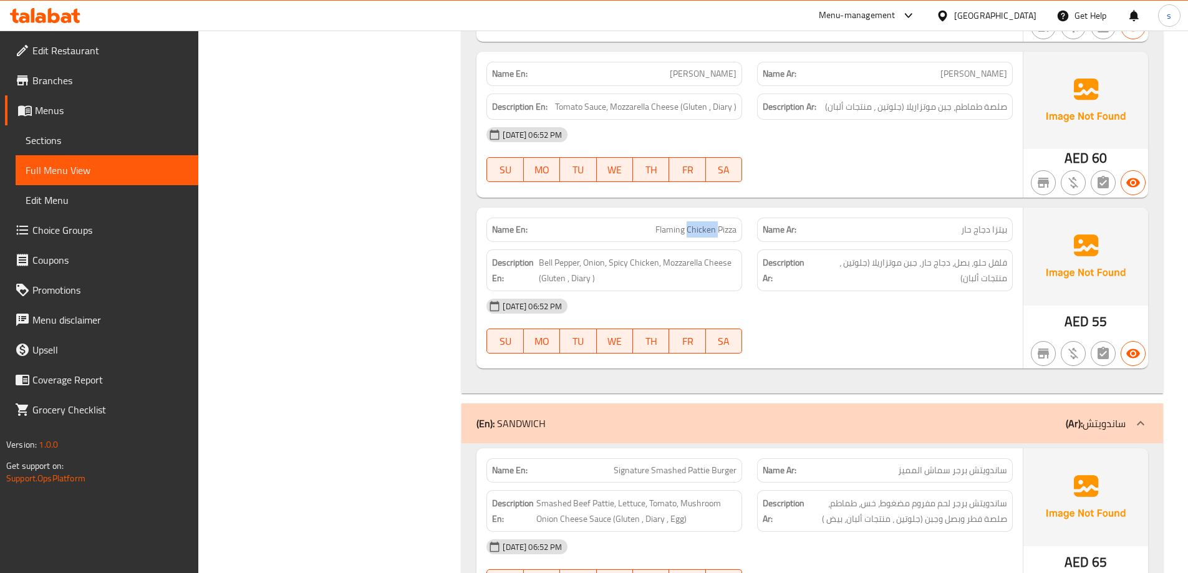
click at [704, 235] on span "Flaming Chicken Pizza" at bounding box center [696, 229] width 81 height 13
copy span "Flaming Chicken Pizza"
click at [718, 472] on span "Signature Smashed Pattie Burger" at bounding box center [675, 470] width 123 height 13
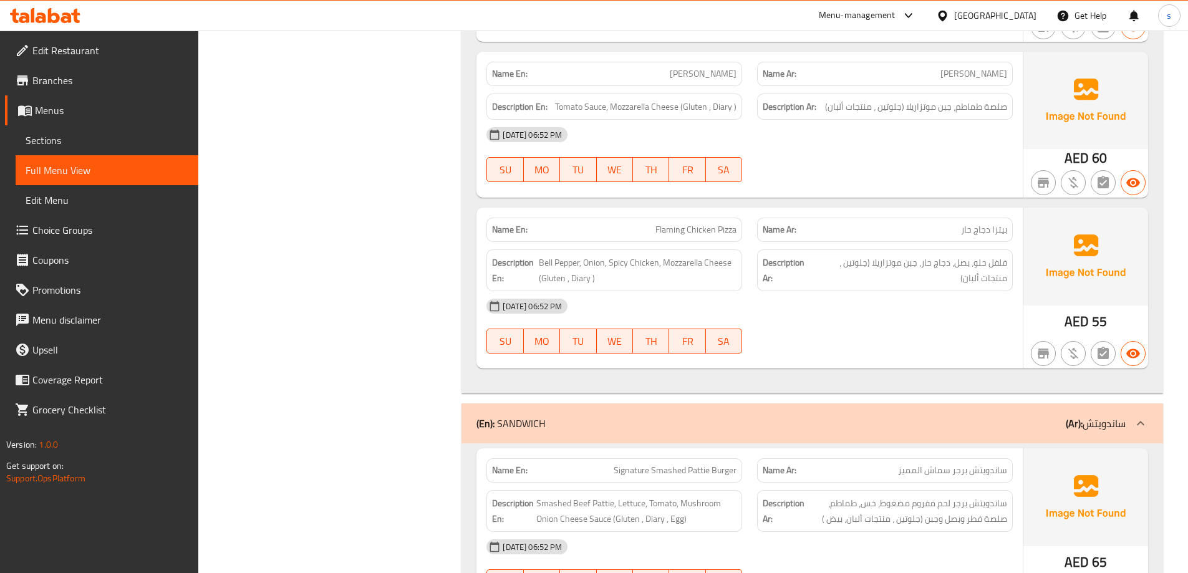
click at [725, 467] on span "Signature Smashed Pattie Burger" at bounding box center [675, 470] width 123 height 13
copy span "Signature Smashed Pattie Burger"
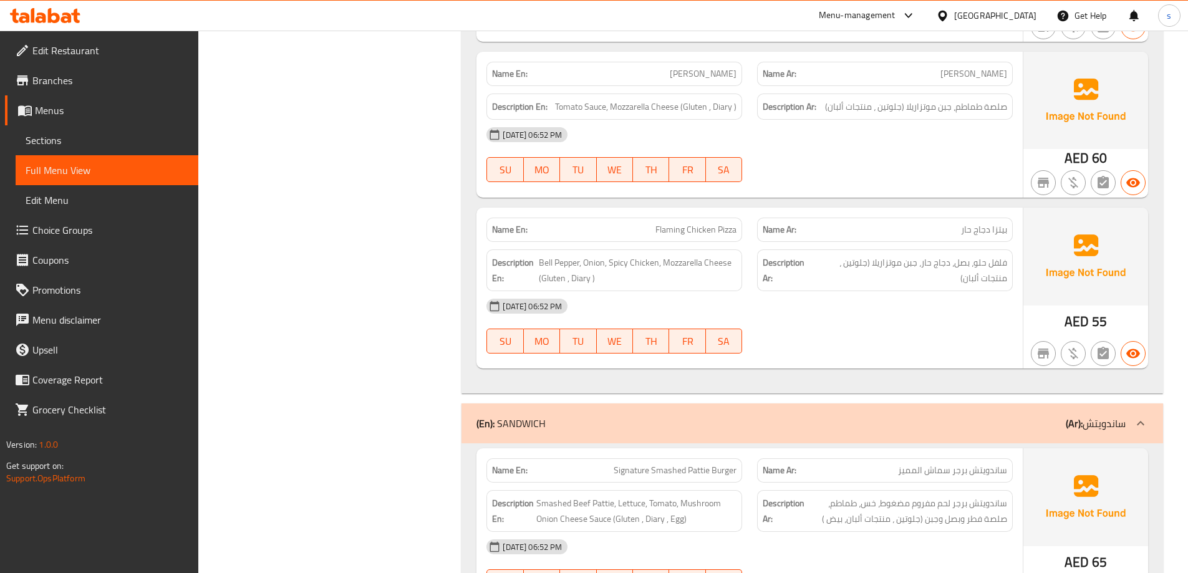
click at [665, 226] on span "Flaming Chicken Pizza" at bounding box center [696, 229] width 81 height 13
click at [675, 230] on span "Flaming Chicken Pizza" at bounding box center [696, 229] width 81 height 13
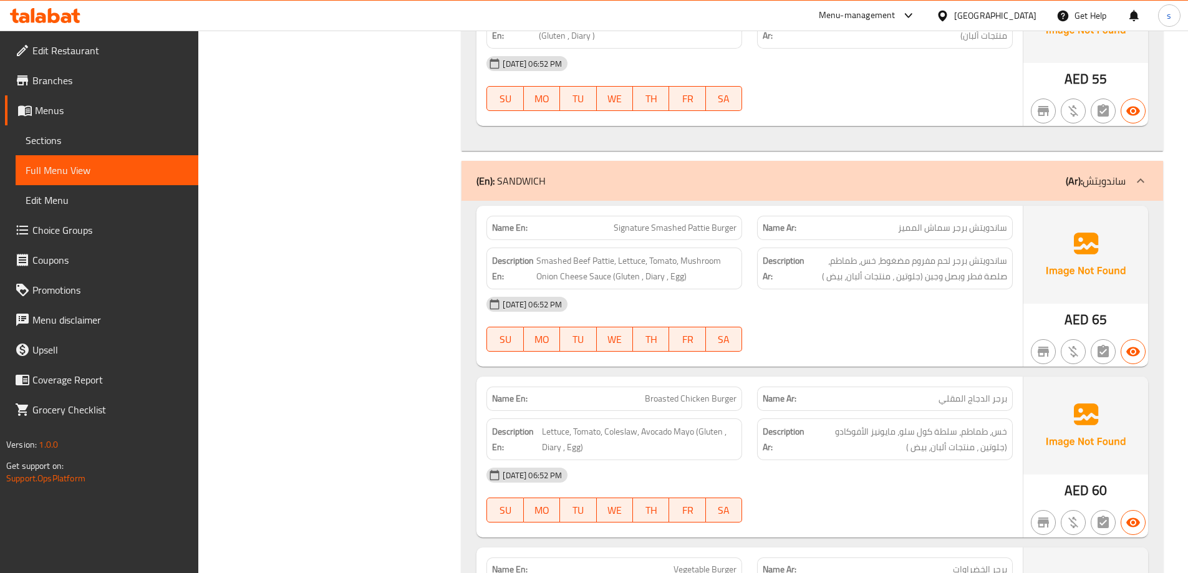
scroll to position [2495, 0]
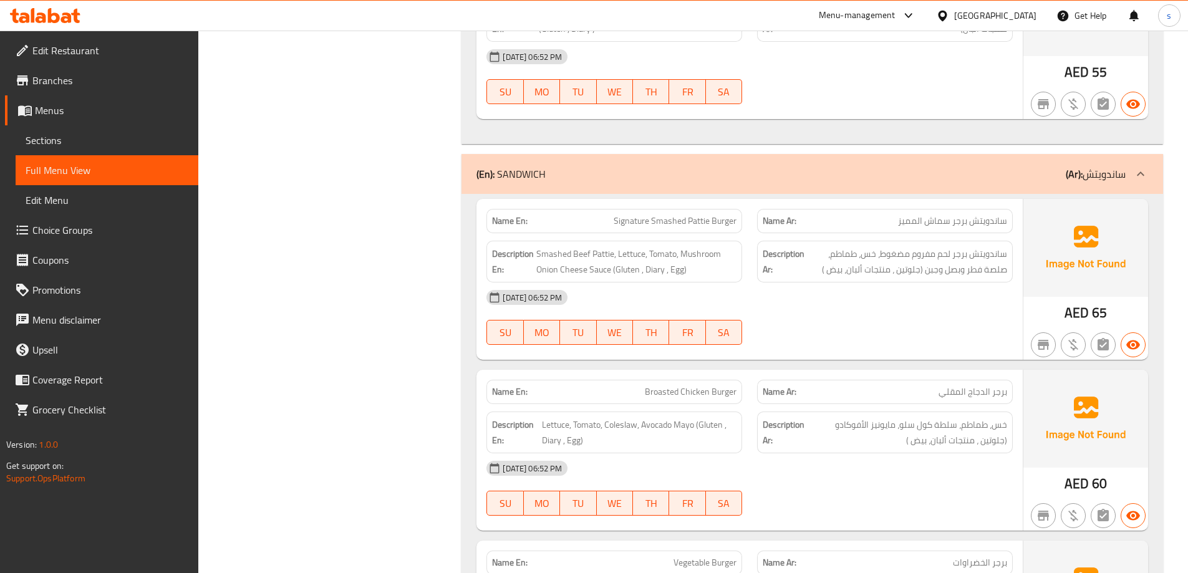
click at [656, 278] on div "Description En: Smashed Beef Pattie, Lettuce, Tomato, Mushroom Onion Cheese Sau…" at bounding box center [614, 262] width 256 height 42
click at [666, 272] on span "Smashed Beef Pattie, Lettuce, Tomato, Mushroom Onion Cheese Sauce (Gluten , Dia…" at bounding box center [636, 261] width 200 height 31
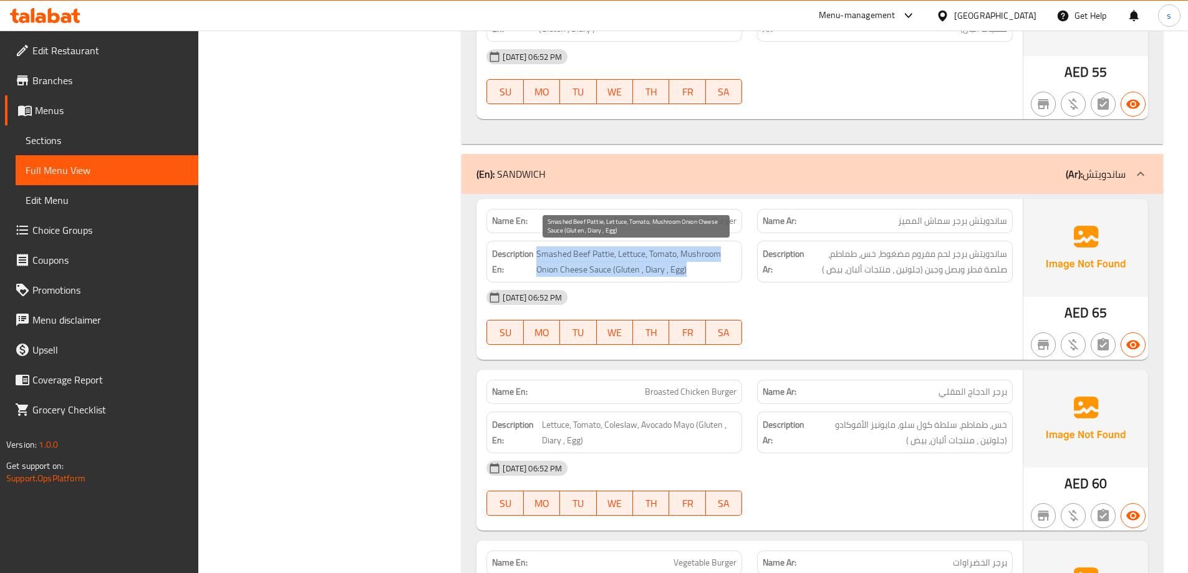
click at [666, 272] on span "Smashed Beef Pattie, Lettuce, Tomato, Mushroom Onion Cheese Sauce (Gluten , Dia…" at bounding box center [636, 261] width 200 height 31
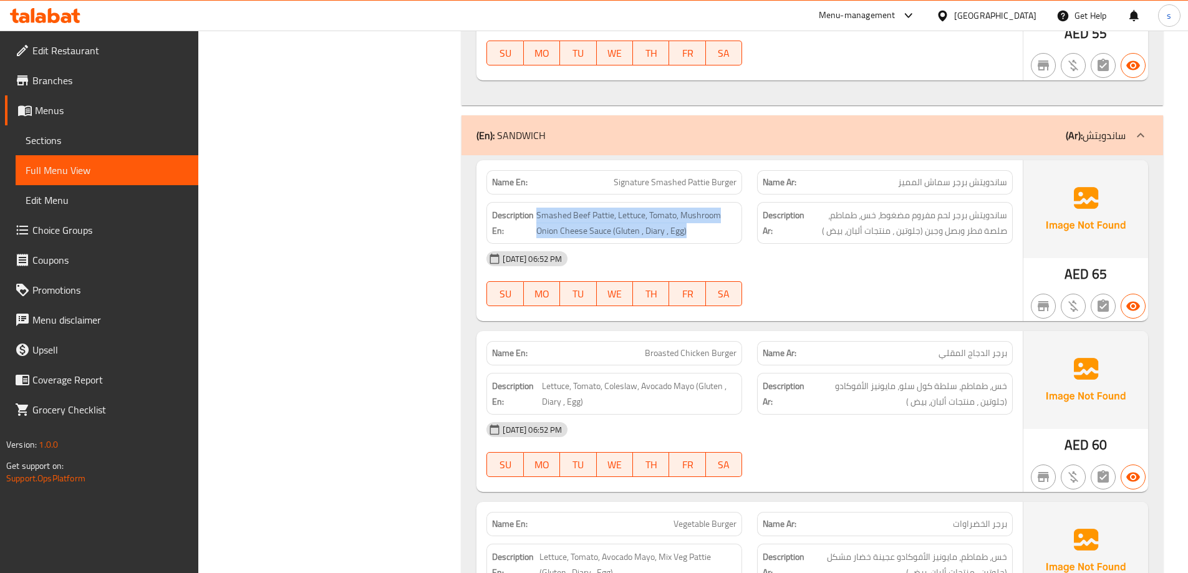
scroll to position [2682, 0]
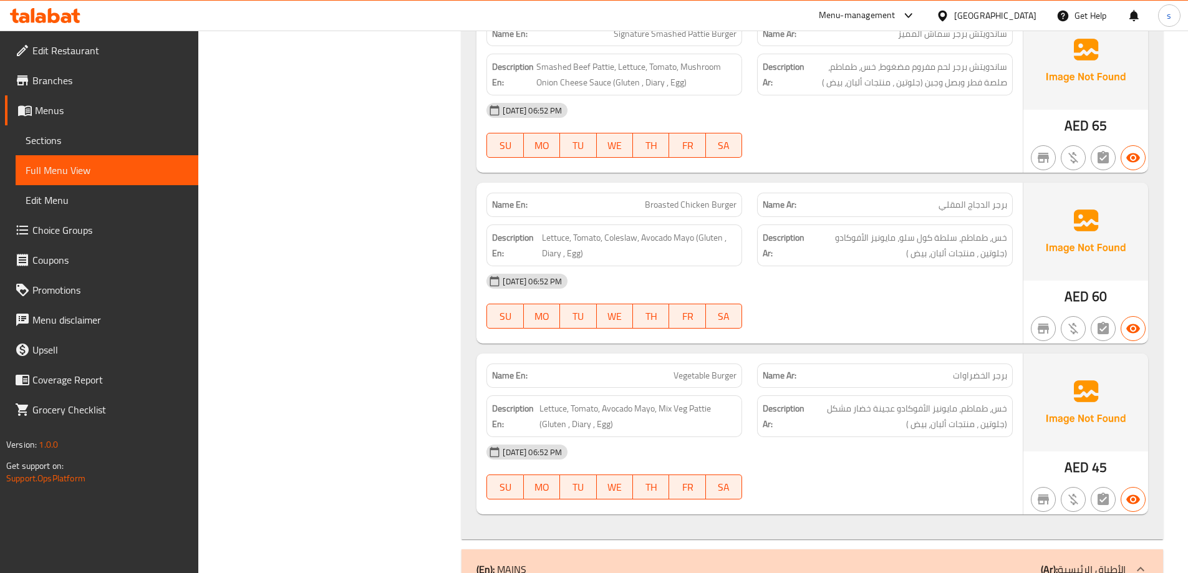
click at [697, 204] on span "Broasted Chicken Burger" at bounding box center [691, 204] width 92 height 13
click at [669, 203] on span "Broasted Chicken Burger" at bounding box center [691, 204] width 92 height 13
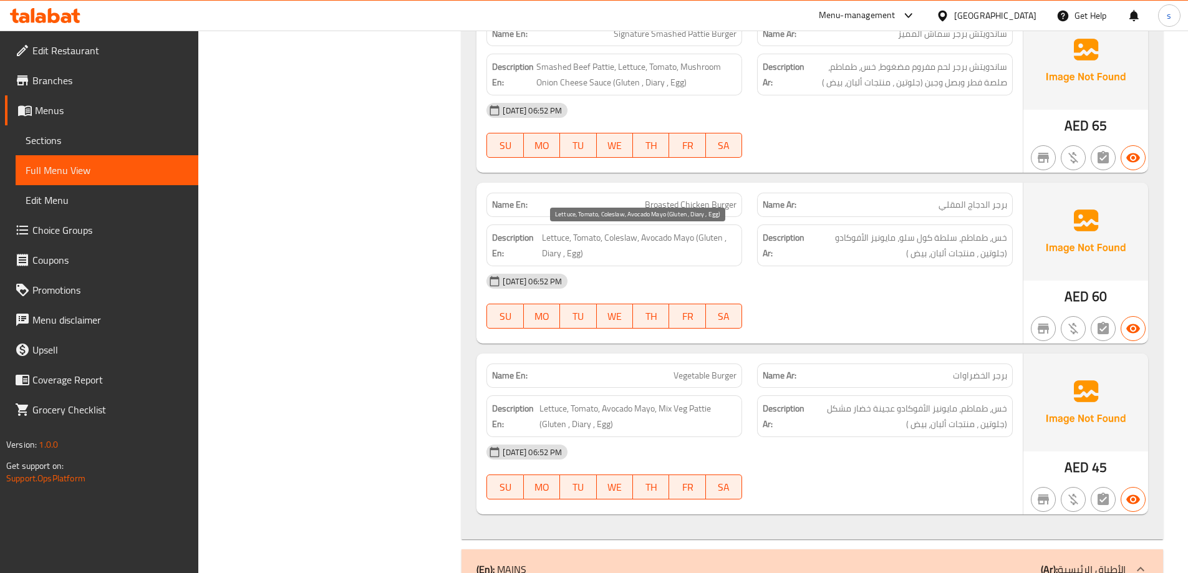
click at [629, 237] on span "Lettuce, Tomato, Coleslaw, Avocado Mayo (Gluten , Diary , Egg)" at bounding box center [639, 245] width 195 height 31
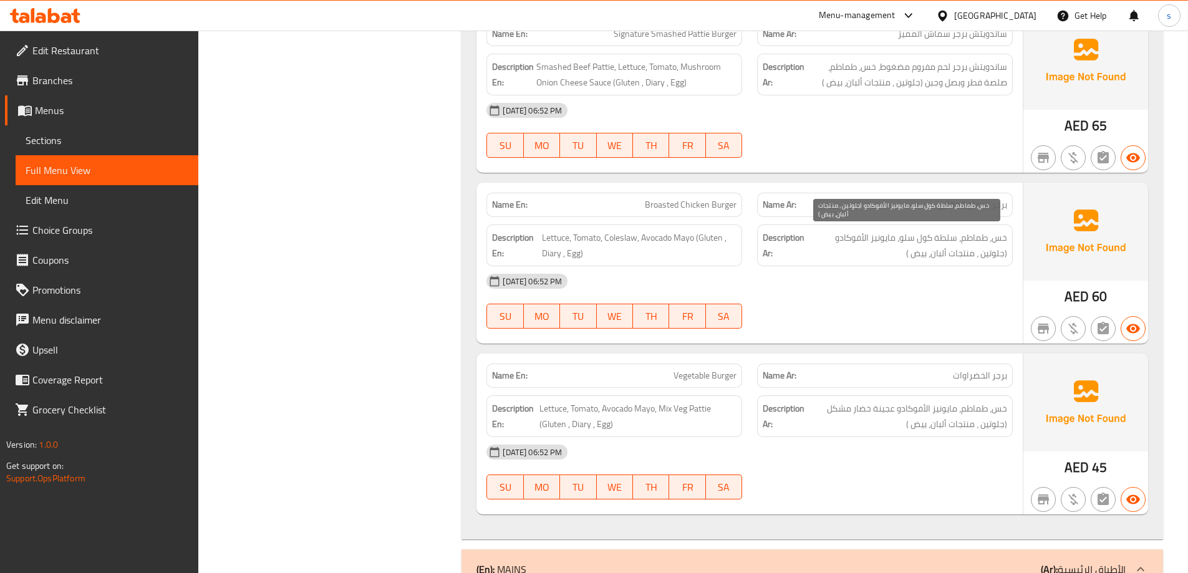
click at [941, 239] on span "خس، طماطم، سلطة كول سلو، مايونيز الأفوكادو (جلوتين ، منتجات ألبان، بيض )" at bounding box center [907, 245] width 200 height 31
click at [955, 239] on span "خس، طماطم، سلطة كول سلو، مايونيز الأفوكادو (جلوتين ، منتجات ألبان، بيض )" at bounding box center [907, 245] width 200 height 31
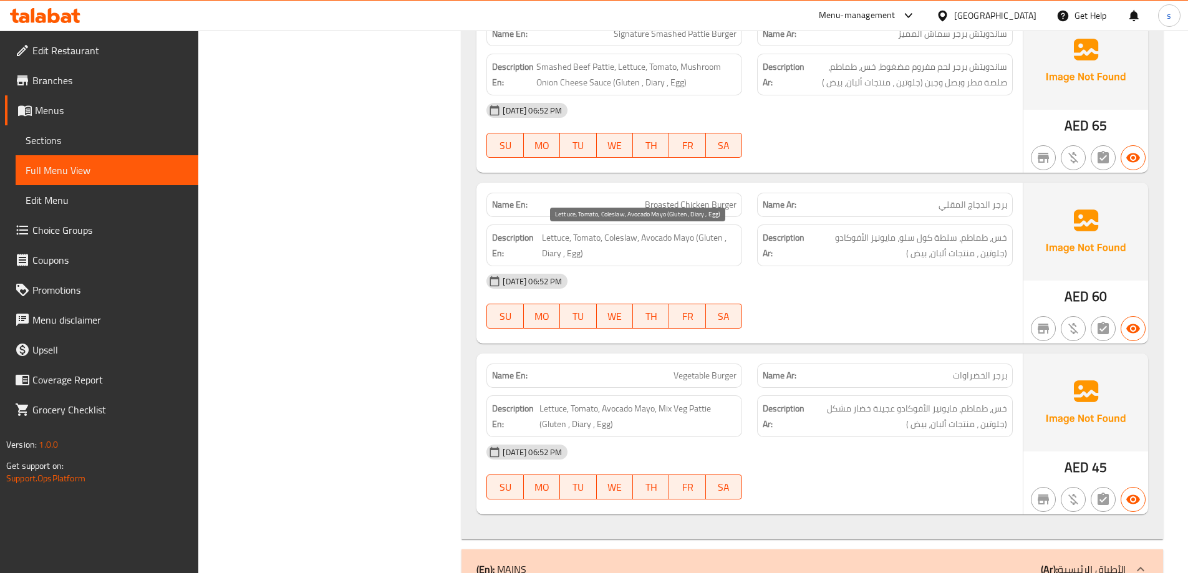
click at [637, 231] on span "Lettuce, Tomato, Coleslaw, Avocado Mayo (Gluten , Diary , Egg)" at bounding box center [639, 245] width 195 height 31
click at [708, 209] on span "Broasted Chicken Burger" at bounding box center [691, 204] width 92 height 13
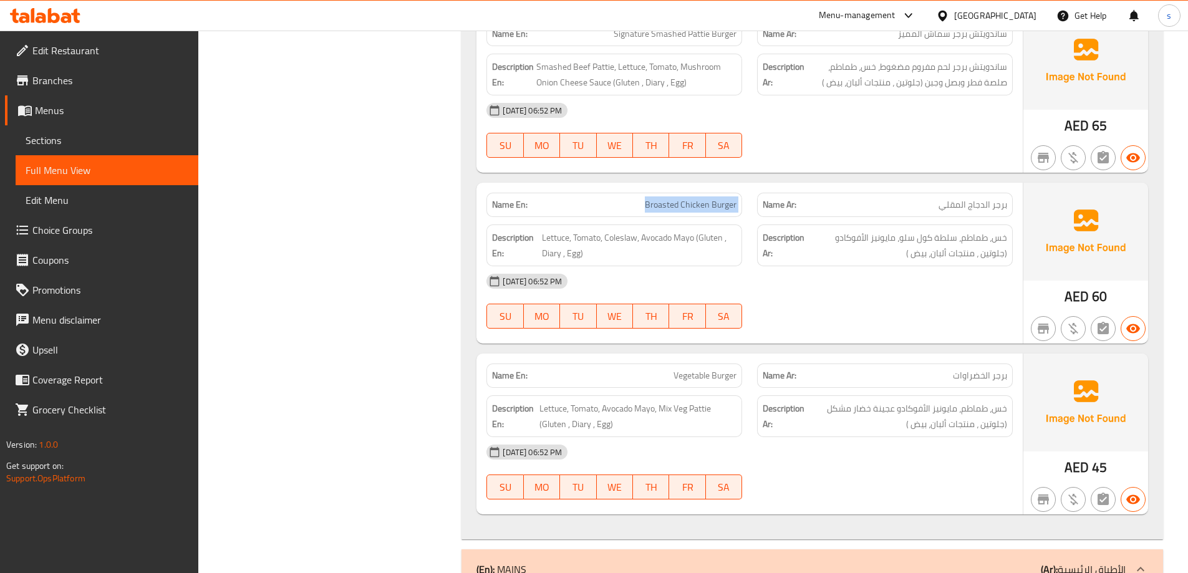
click at [708, 209] on span "Broasted Chicken Burger" at bounding box center [691, 204] width 92 height 13
copy span "Broasted Chicken Burger"
click at [724, 229] on div "Description En: Lettuce, Tomato, Coleslaw, Avocado Mayo (Gluten , Diary , Egg)" at bounding box center [614, 246] width 256 height 42
click at [695, 371] on span "Vegetable Burger" at bounding box center [705, 375] width 63 height 13
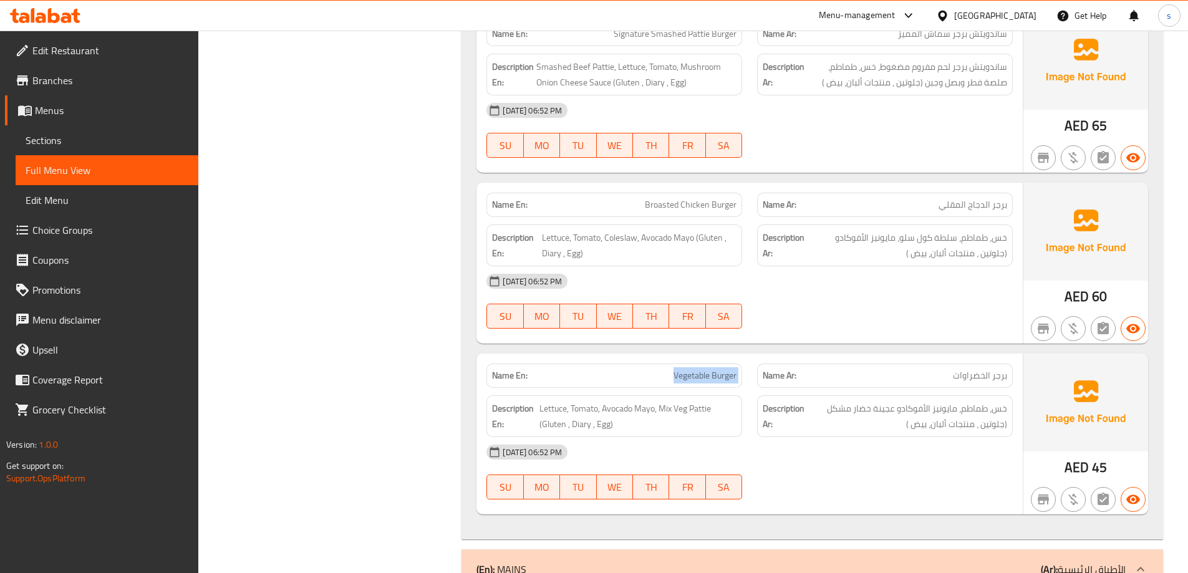
click at [695, 371] on span "Vegetable Burger" at bounding box center [705, 375] width 63 height 13
click at [700, 408] on span "Lettuce, Tomato, Avocado Mayo, Mix Veg Pattie (Gluten , Diary , Egg)" at bounding box center [638, 416] width 198 height 31
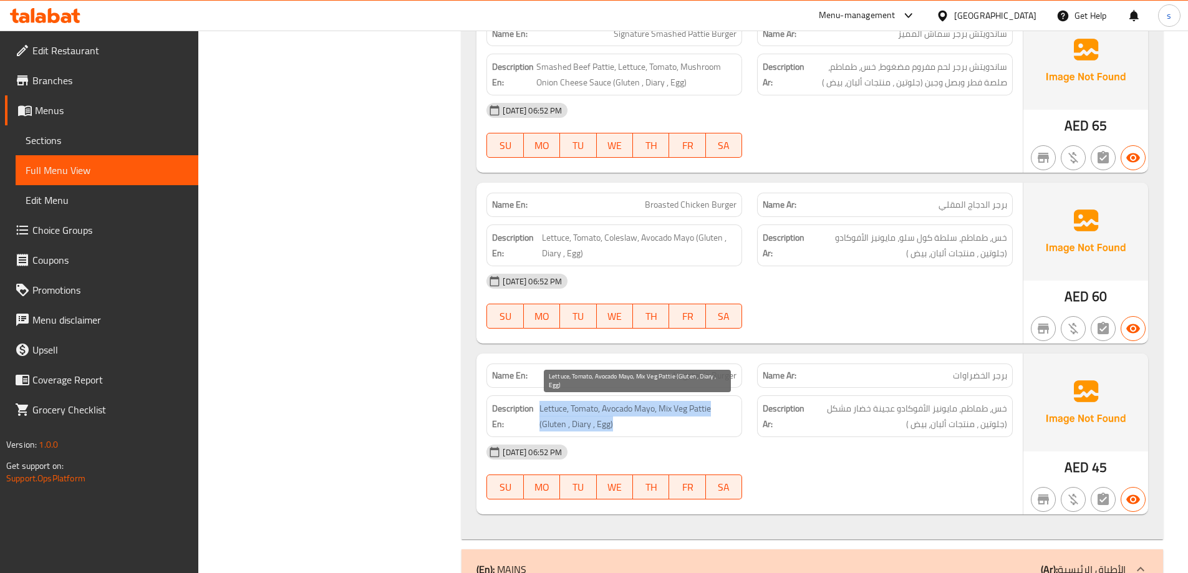
click at [700, 408] on span "Lettuce, Tomato, Avocado Mayo, Mix Veg Pattie (Gluten , Diary , Egg)" at bounding box center [638, 416] width 198 height 31
click at [696, 408] on span "Lettuce, Tomato, Avocado Mayo, Mix Veg Pattie (Gluten , Diary , Egg)" at bounding box center [638, 416] width 198 height 31
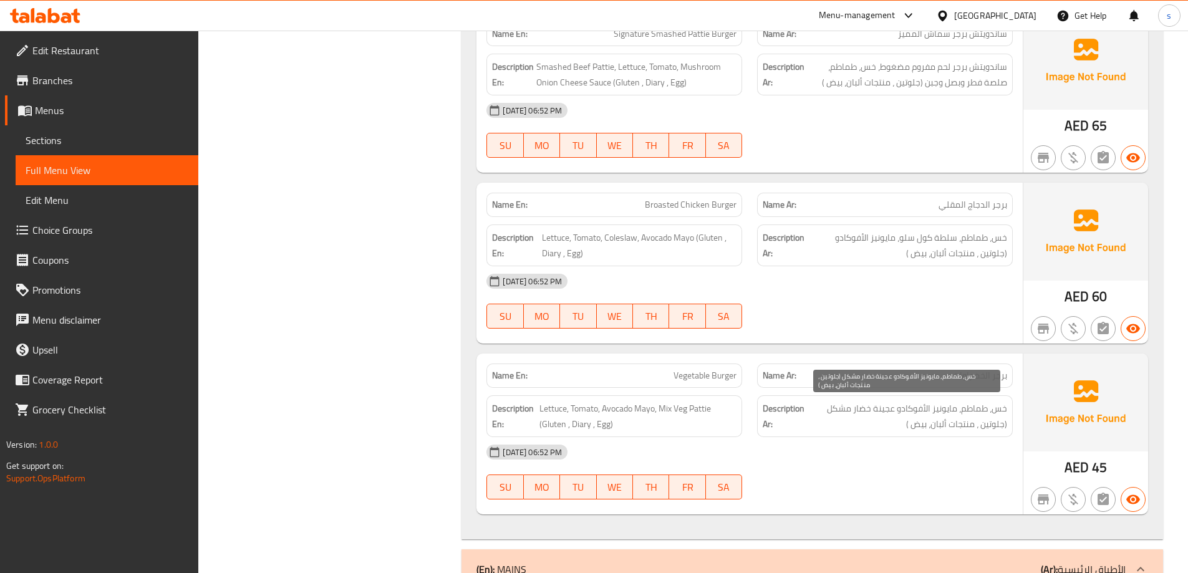
click at [883, 409] on span "خس، طماطم، مايونيز الأفوكادو عجينة خضار مشكل (جلوتين ، منتجات ألبان، بيض )" at bounding box center [907, 416] width 200 height 31
click at [725, 376] on span "Vegetable Burger" at bounding box center [705, 375] width 63 height 13
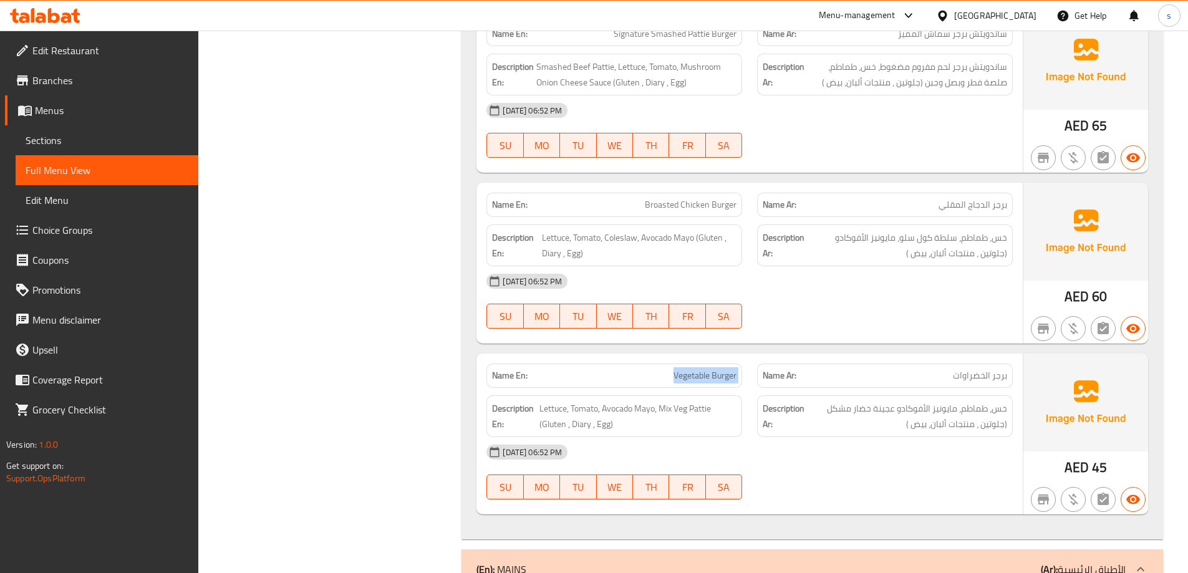
click at [725, 376] on span "Vegetable Burger" at bounding box center [705, 375] width 63 height 13
copy span "Vegetable Burger"
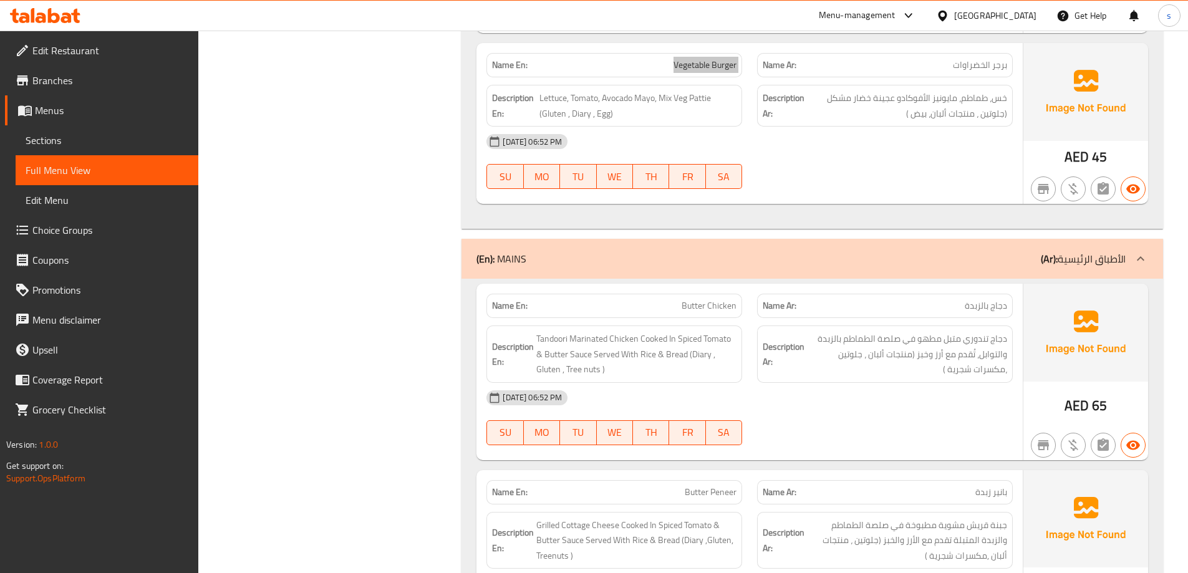
scroll to position [2994, 0]
click at [891, 383] on div "[DATE] 06:52 PM" at bounding box center [749, 397] width 541 height 30
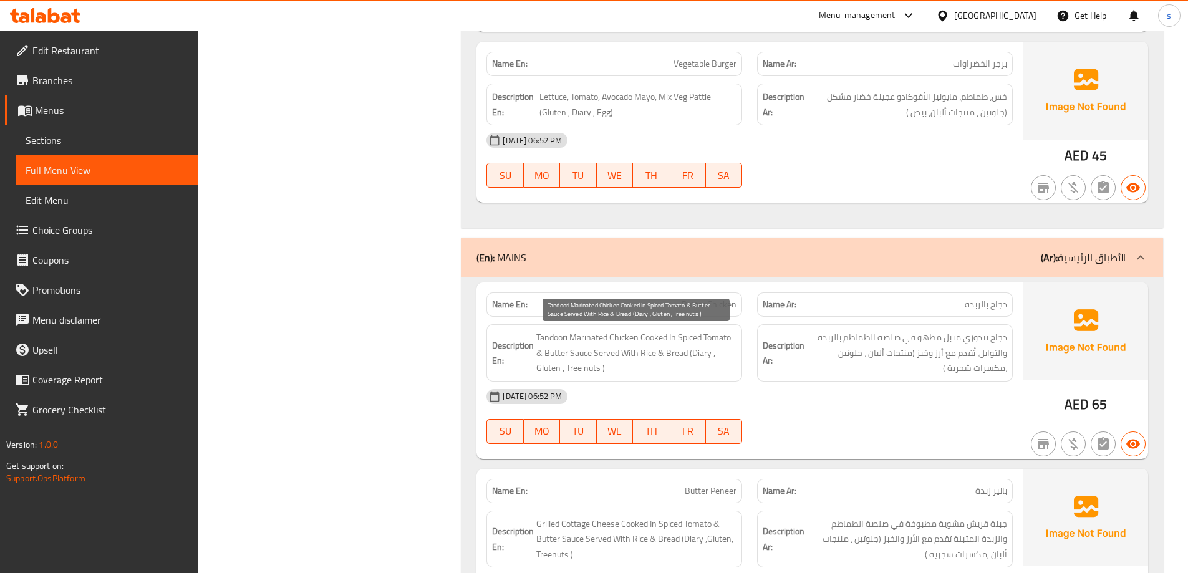
click at [609, 354] on span "Tandoori Marinated Chicken Cooked In Spiced Tomato & Butter Sauce Served With R…" at bounding box center [636, 353] width 200 height 46
click at [672, 354] on span "Tandoori Marinated Chicken Cooked In Spiced Tomato & Butter Sauce Served With R…" at bounding box center [636, 353] width 200 height 46
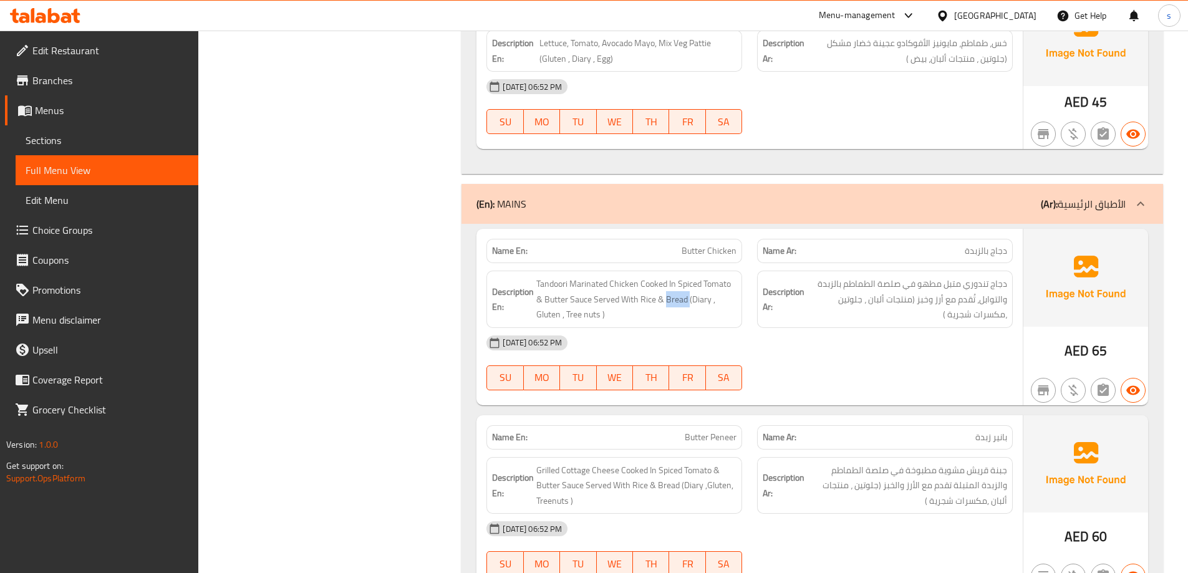
scroll to position [3118, 0]
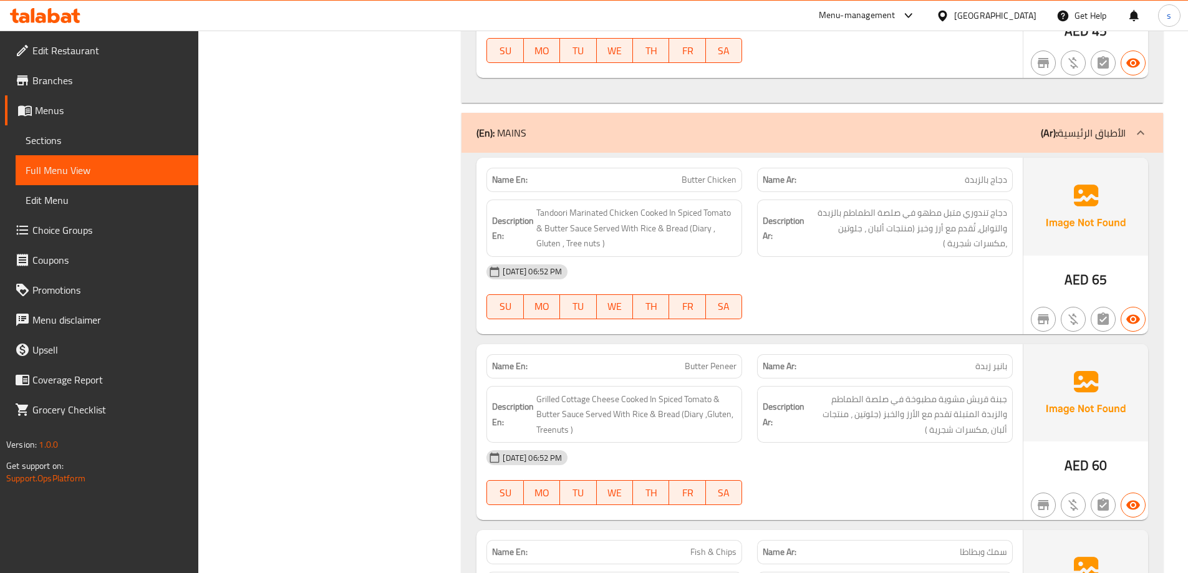
click at [687, 372] on span "Butter Peneer" at bounding box center [711, 366] width 52 height 13
click at [667, 392] on span "Grilled Cottage Cheese Cooked In Spiced Tomato & Butter Sauce Served With Rice …" at bounding box center [636, 415] width 200 height 46
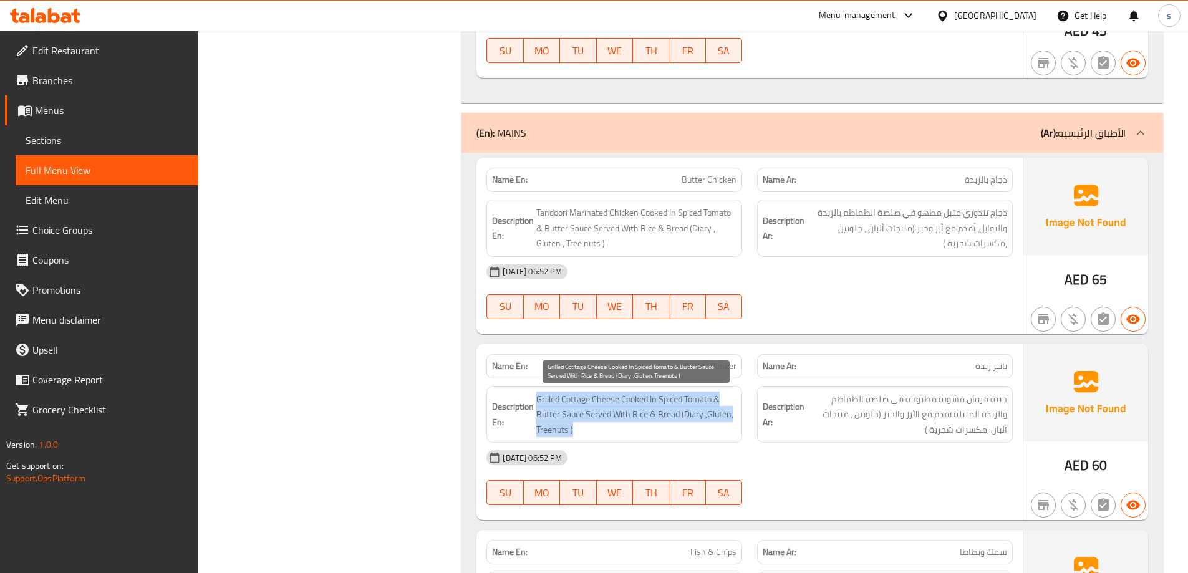
click at [667, 392] on span "Grilled Cottage Cheese Cooked In Spiced Tomato & Butter Sauce Served With Rice …" at bounding box center [636, 415] width 200 height 46
click at [563, 415] on span "Grilled Cottage Cheese Cooked In Spiced Tomato & Butter Sauce Served With Rice …" at bounding box center [636, 415] width 200 height 46
click at [682, 414] on span "Grilled Cottage Cheese Cooked In Spiced Tomato & Butter Sauce Served With Rice …" at bounding box center [636, 415] width 200 height 46
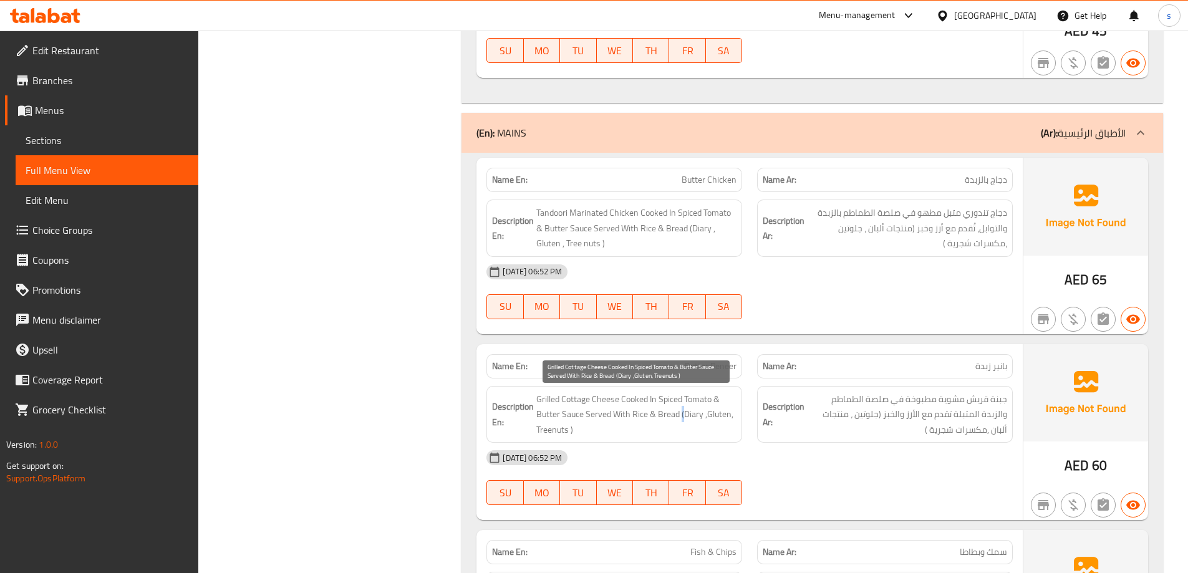
click at [682, 414] on span "Grilled Cottage Cheese Cooked In Spiced Tomato & Butter Sauce Served With Rice …" at bounding box center [636, 415] width 200 height 46
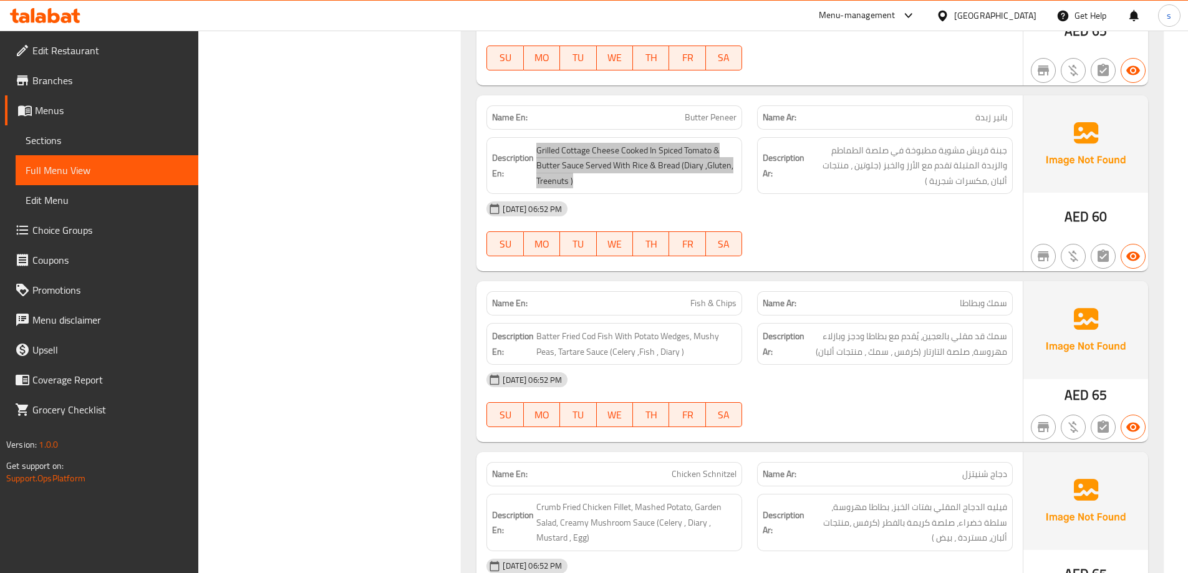
scroll to position [3368, 0]
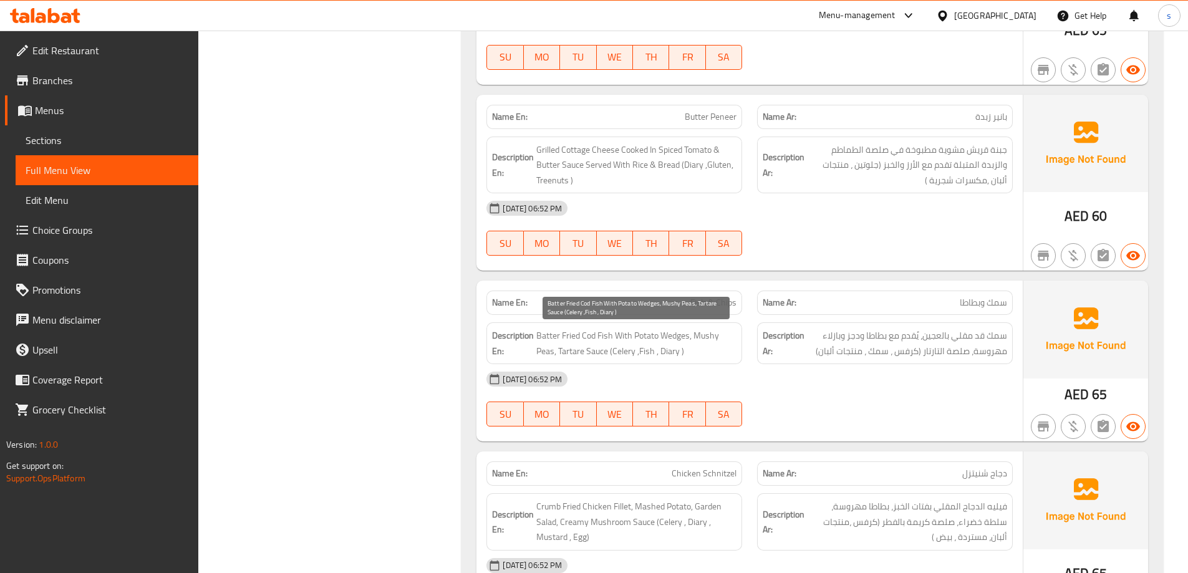
click at [596, 333] on span "Batter Fried Cod Fish With Potato Wedges, Mushy Peas, Tartare Sauce (Celery ,Fi…" at bounding box center [636, 343] width 200 height 31
click at [709, 336] on span "Batter Fried Cod Fish With Potato Wedges, Mushy Peas, Tartare Sauce (Celery ,Fi…" at bounding box center [636, 343] width 200 height 31
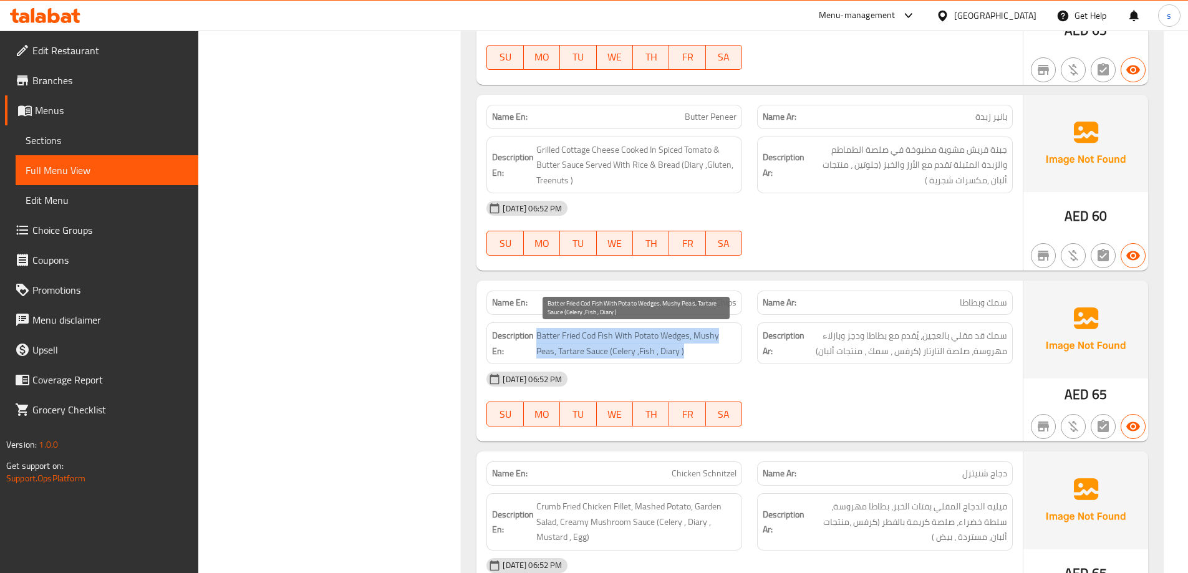
click at [709, 336] on span "Batter Fried Cod Fish With Potato Wedges, Mushy Peas, Tartare Sauce (Celery ,Fi…" at bounding box center [636, 343] width 200 height 31
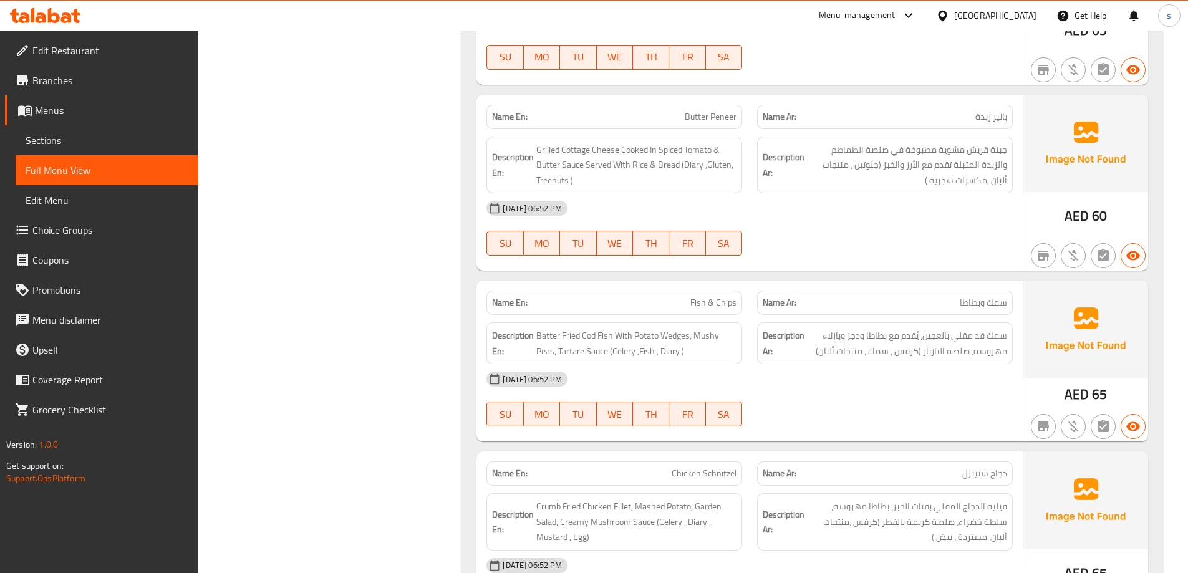
click at [991, 122] on span "بانير زبدة" at bounding box center [991, 116] width 32 height 13
click at [976, 228] on div "14-10-2025 06:52 PM SU MO TU WE TH FR SA" at bounding box center [749, 228] width 541 height 70
click at [73, 140] on span "Sections" at bounding box center [107, 140] width 163 height 15
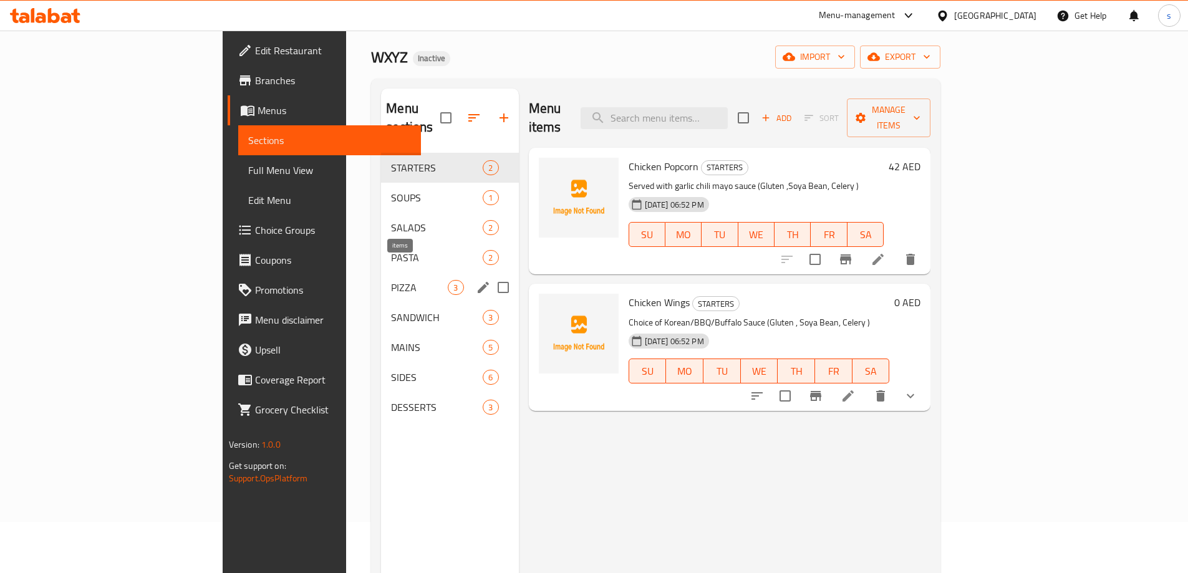
scroll to position [50, 0]
click at [490, 395] on input "Menu sections" at bounding box center [503, 408] width 26 height 26
checkbox input "true"
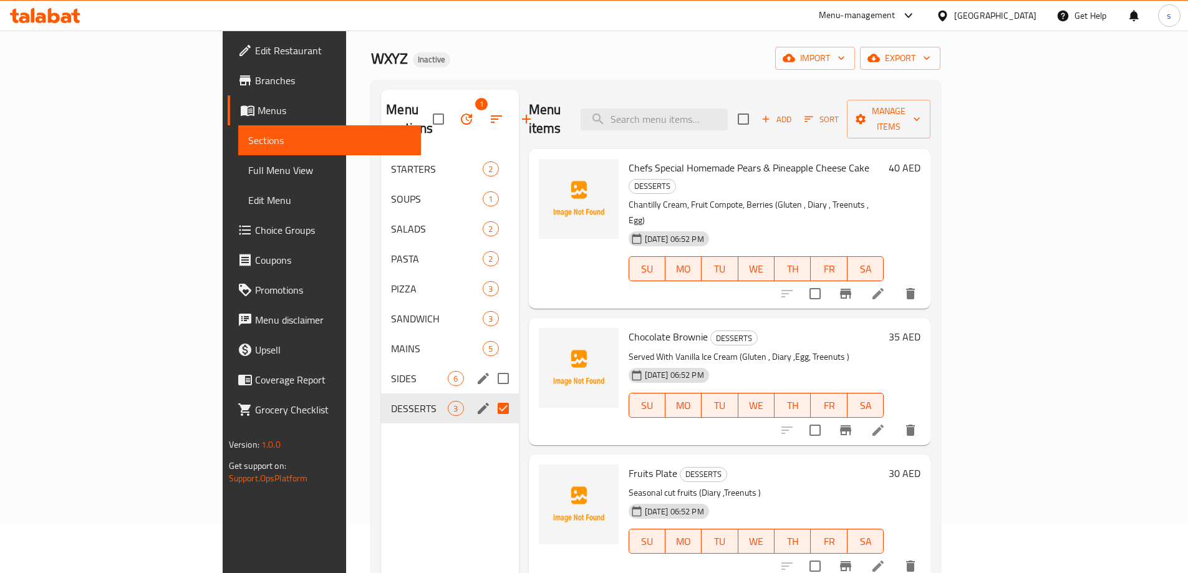
click at [490, 365] on input "Menu sections" at bounding box center [503, 378] width 26 height 26
checkbox input "true"
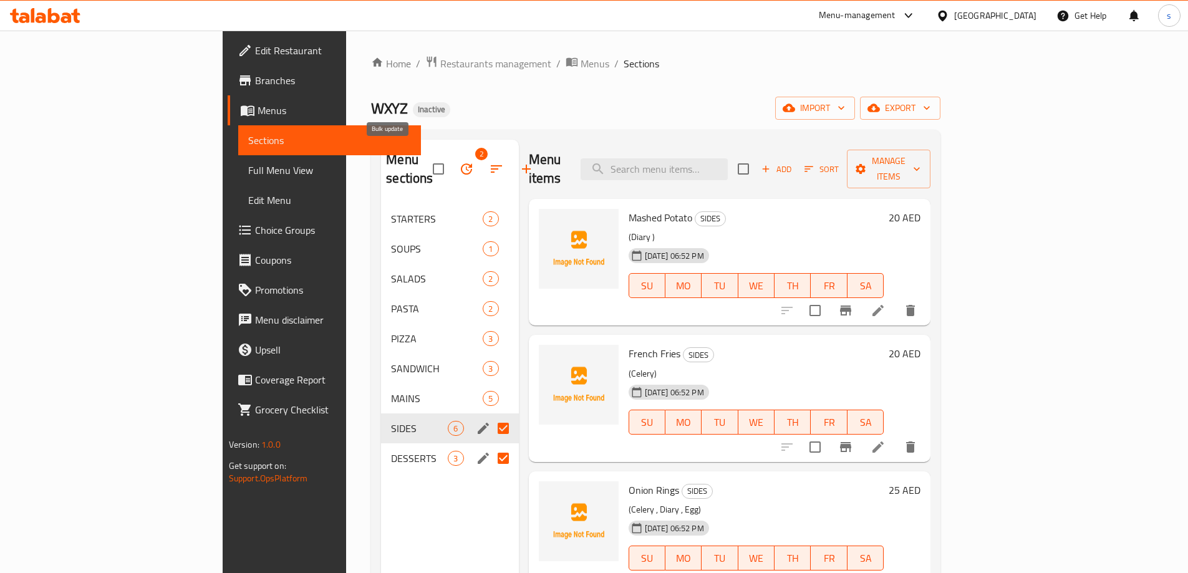
click at [459, 162] on icon "button" at bounding box center [466, 169] width 15 height 15
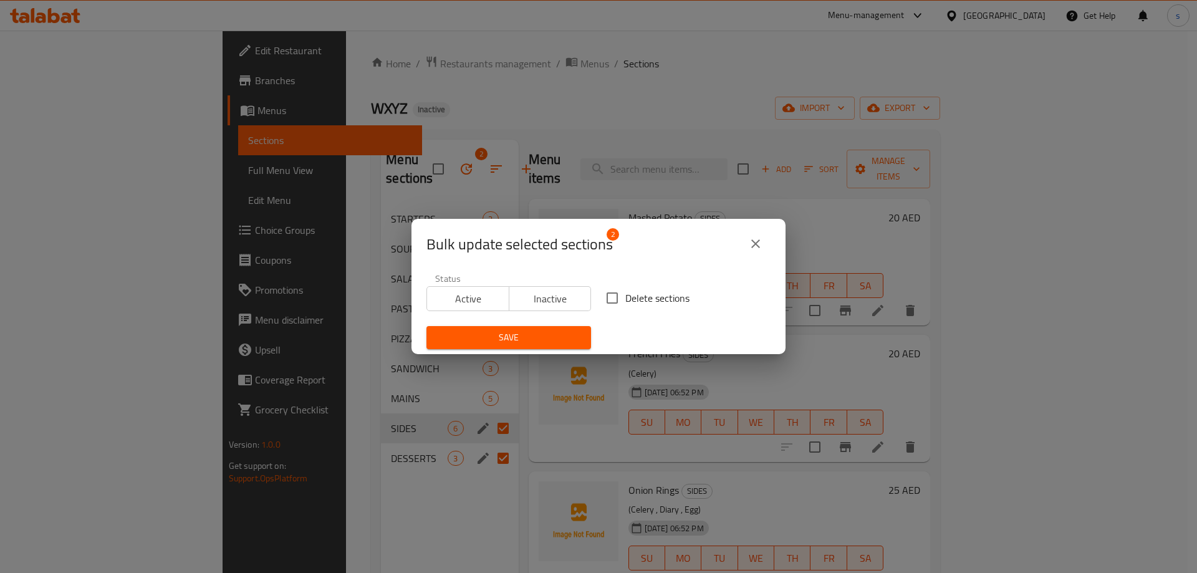
click at [616, 292] on input "Delete sections" at bounding box center [612, 298] width 26 height 26
checkbox input "true"
click at [541, 337] on span "Save" at bounding box center [509, 338] width 145 height 16
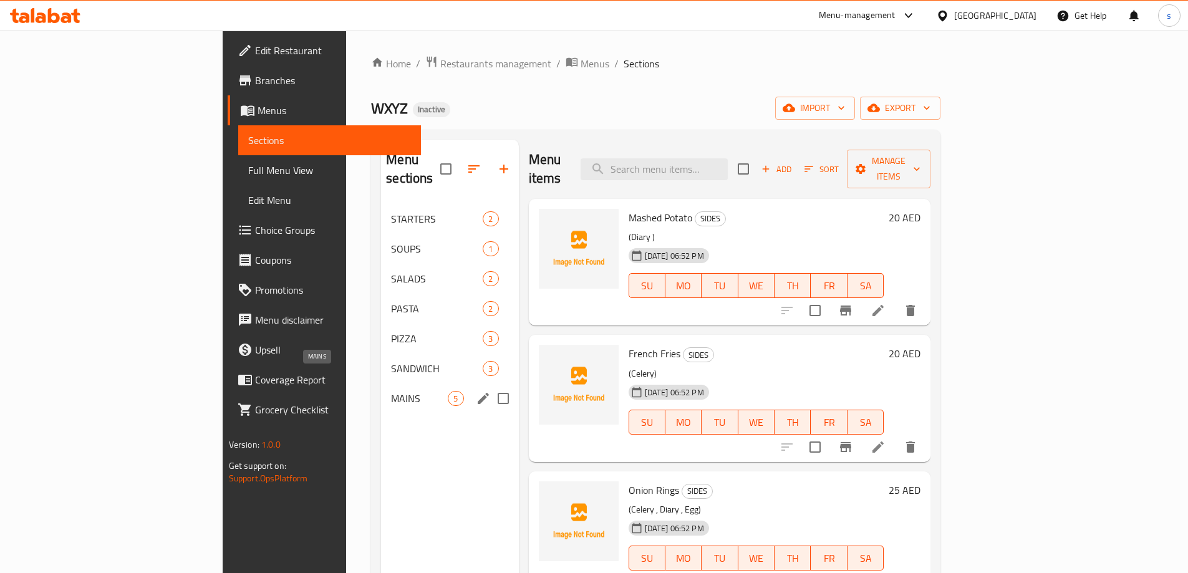
click at [391, 391] on span "MAINS" at bounding box center [419, 398] width 57 height 15
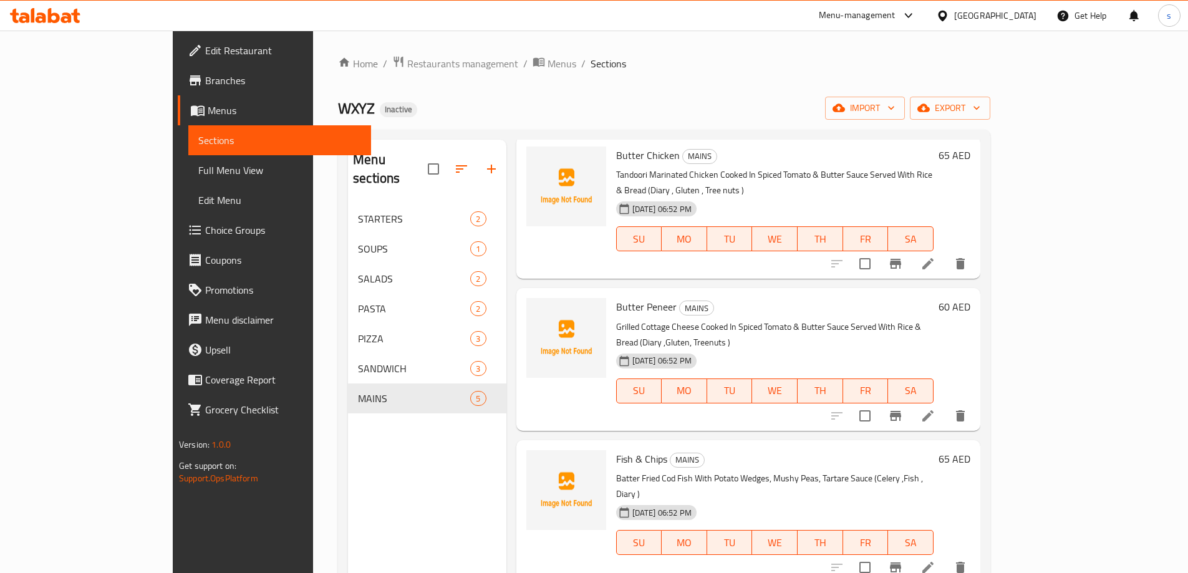
scroll to position [139, 0]
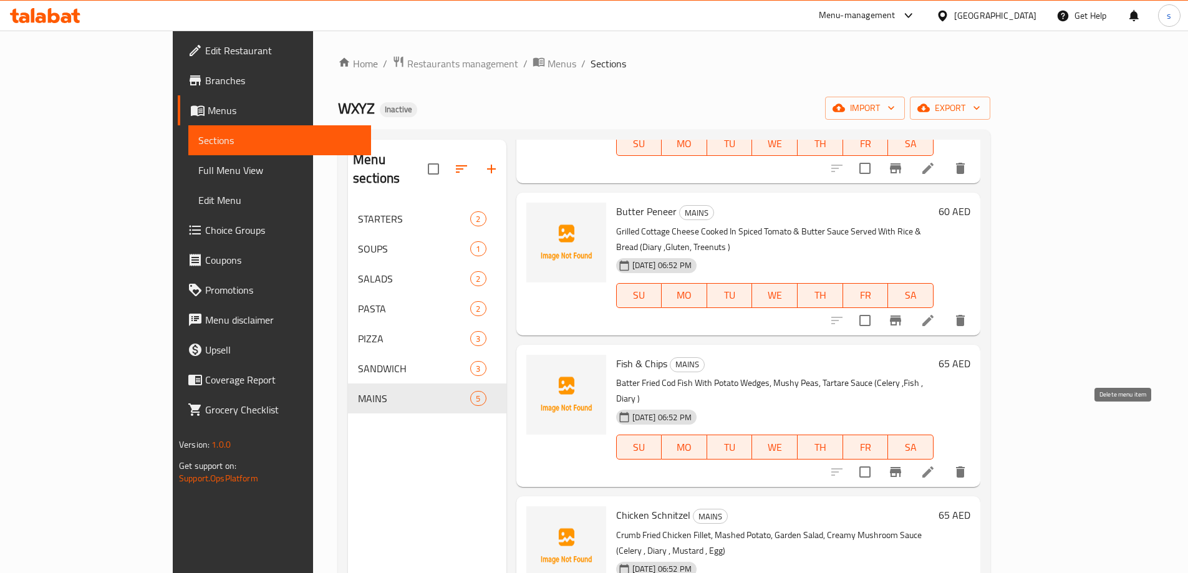
click at [965, 467] on icon "delete" at bounding box center [960, 472] width 9 height 11
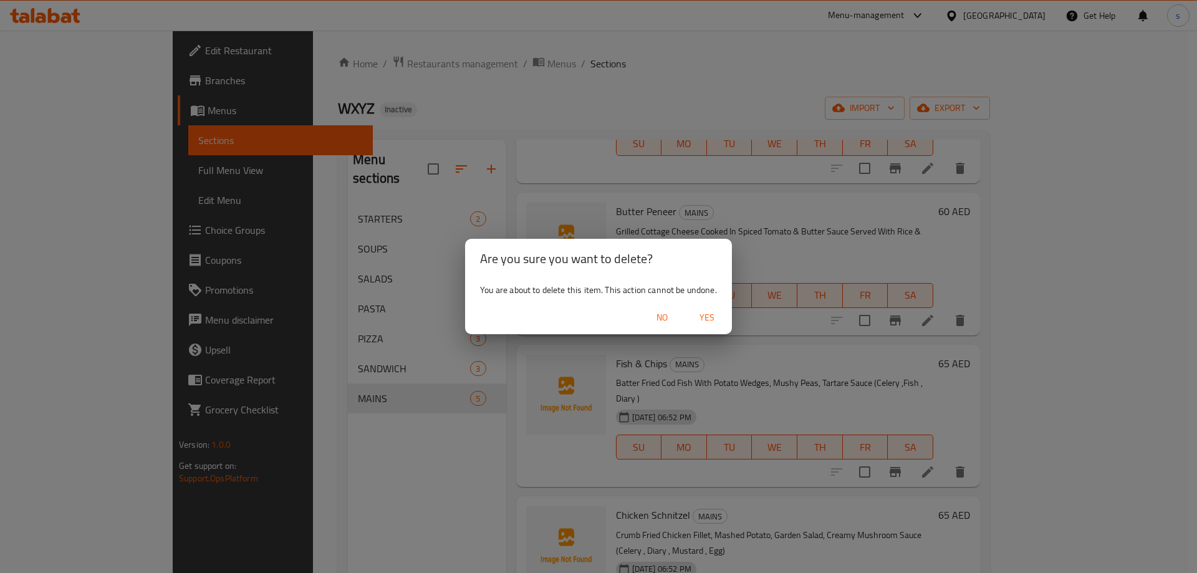
click at [704, 321] on span "Yes" at bounding box center [707, 318] width 30 height 16
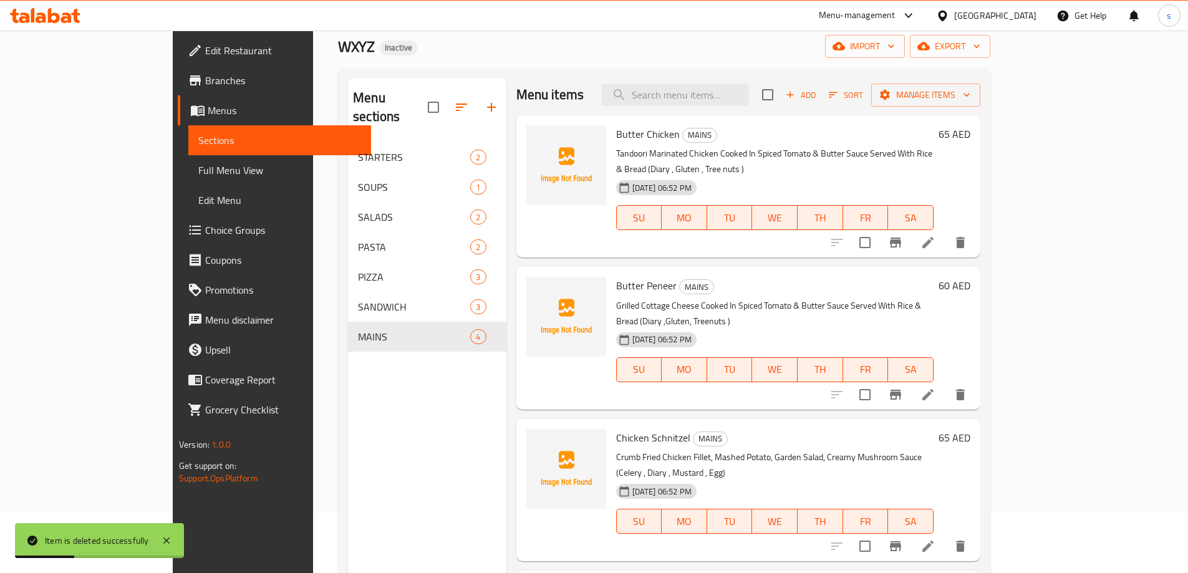
scroll to position [62, 0]
click at [965, 540] on icon "delete" at bounding box center [960, 545] width 9 height 11
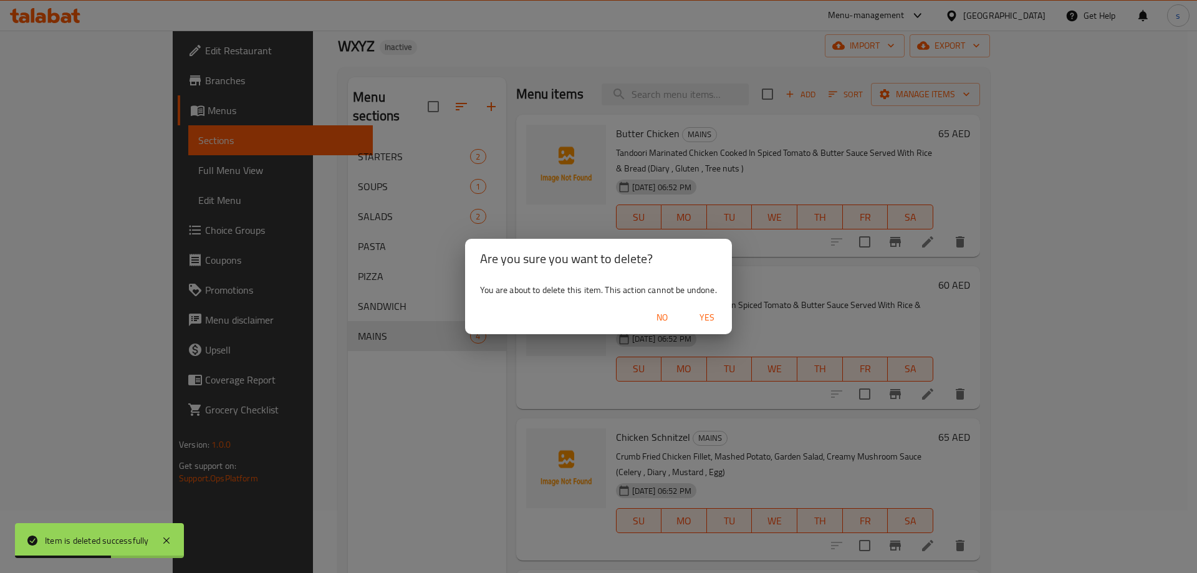
click at [714, 317] on span "Yes" at bounding box center [707, 318] width 30 height 16
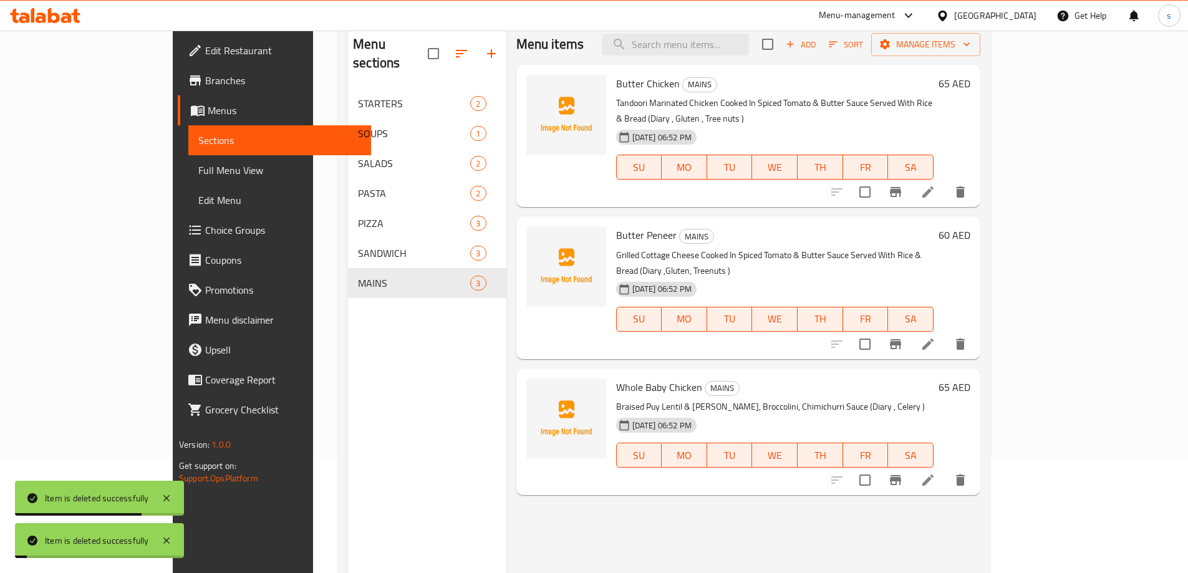
scroll to position [175, 0]
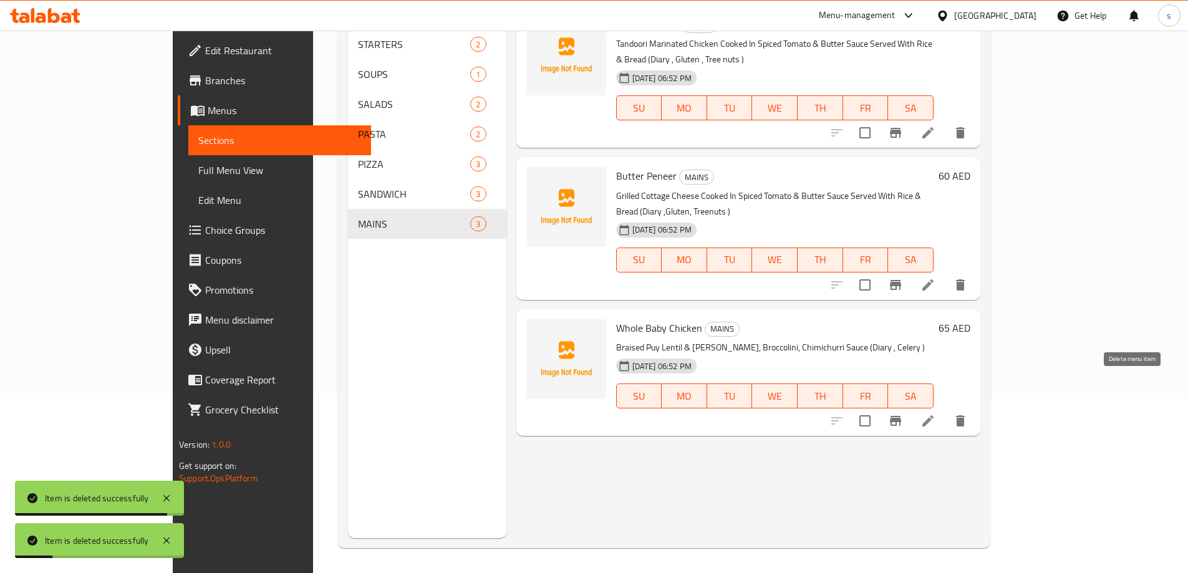
click at [975, 406] on button "delete" at bounding box center [961, 421] width 30 height 30
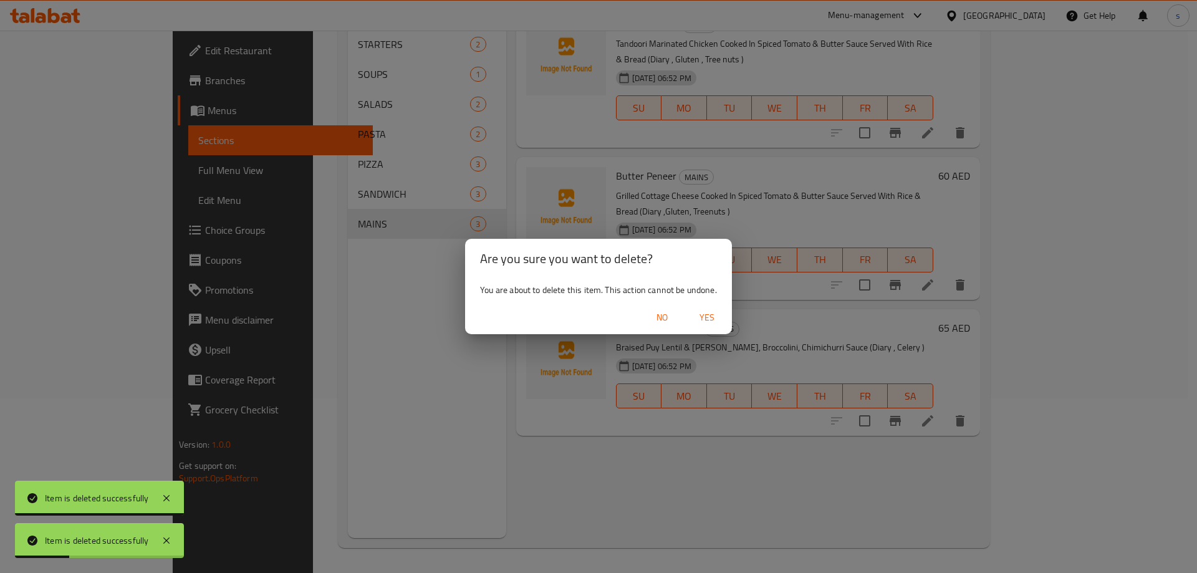
click at [711, 312] on span "Yes" at bounding box center [707, 318] width 30 height 16
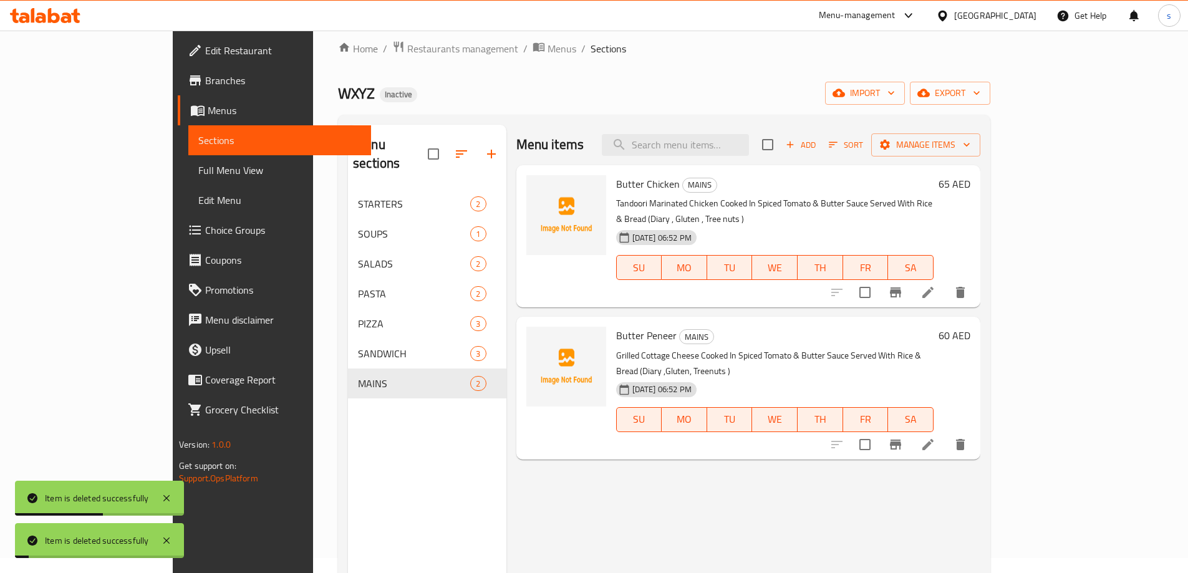
scroll to position [0, 0]
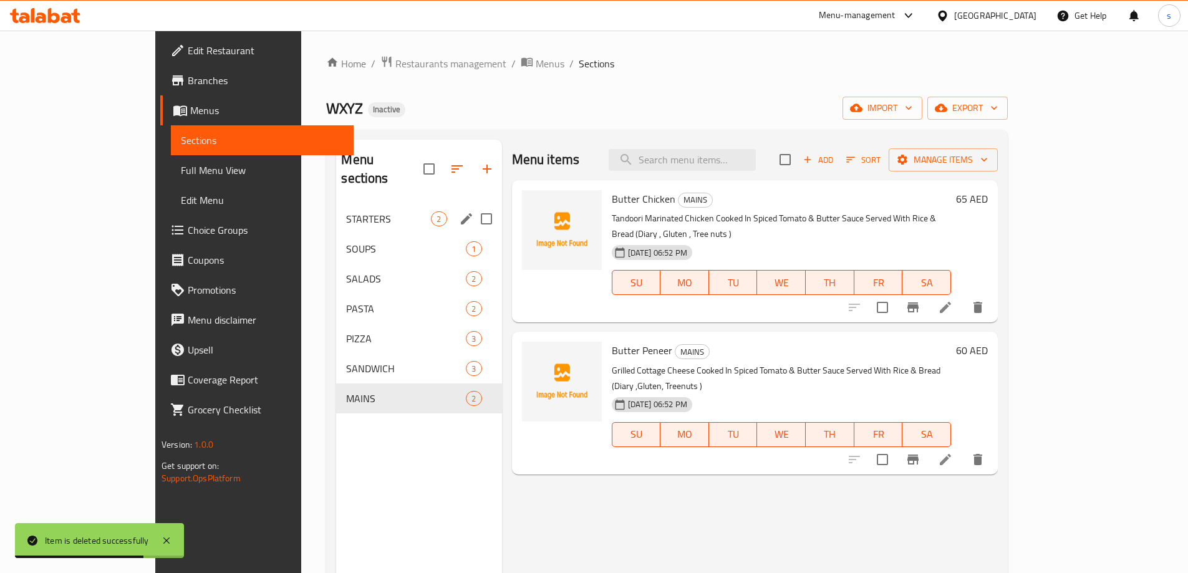
click at [346, 211] on span "STARTERS" at bounding box center [388, 218] width 85 height 15
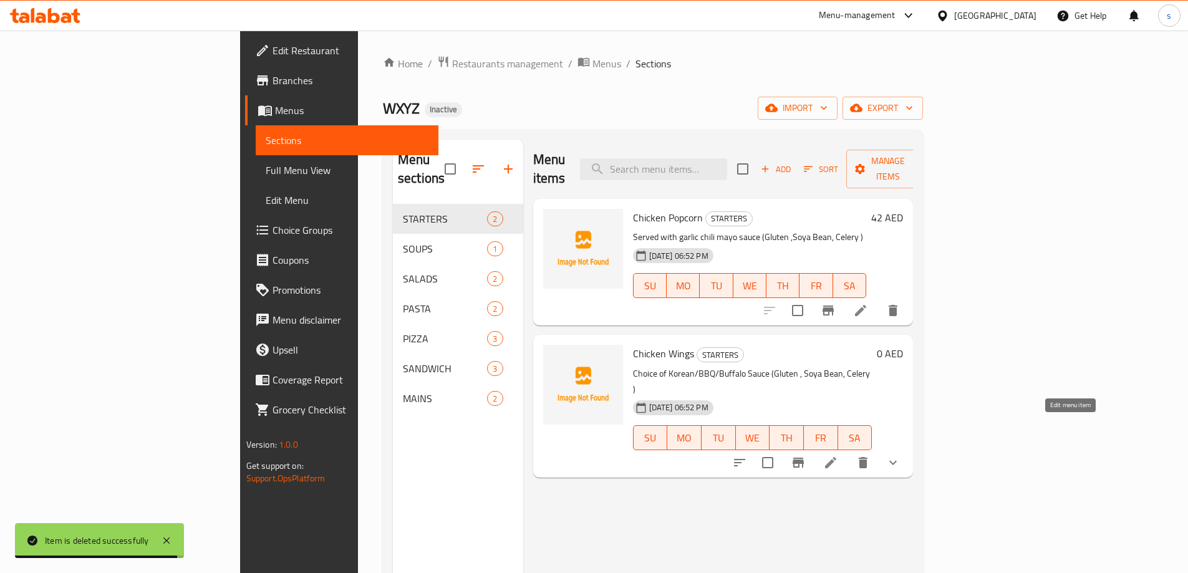
click at [838, 455] on icon at bounding box center [830, 462] width 15 height 15
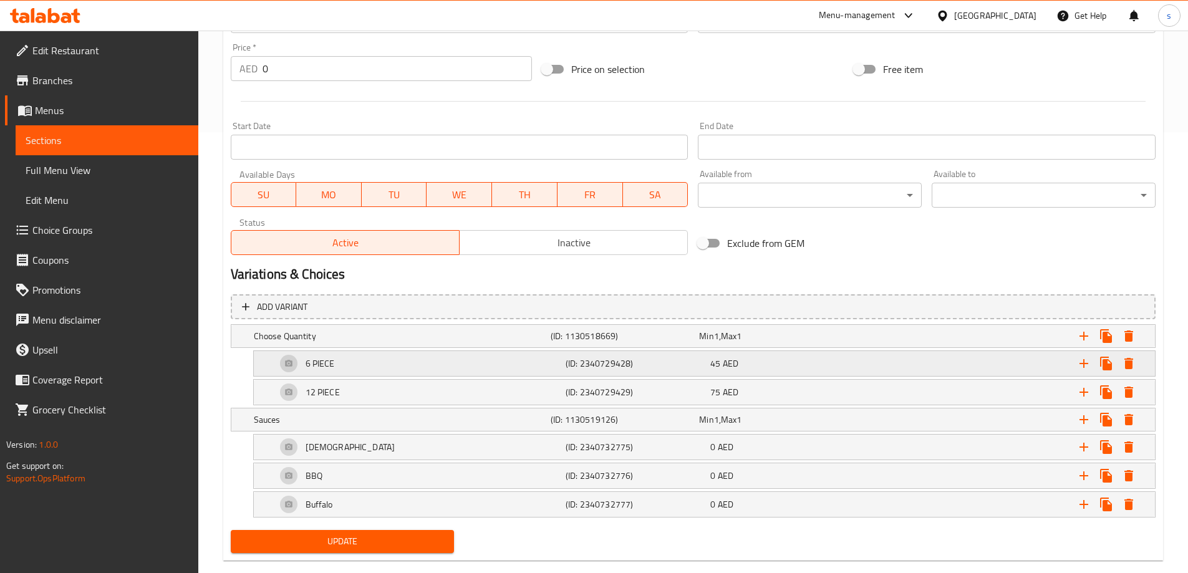
scroll to position [463, 0]
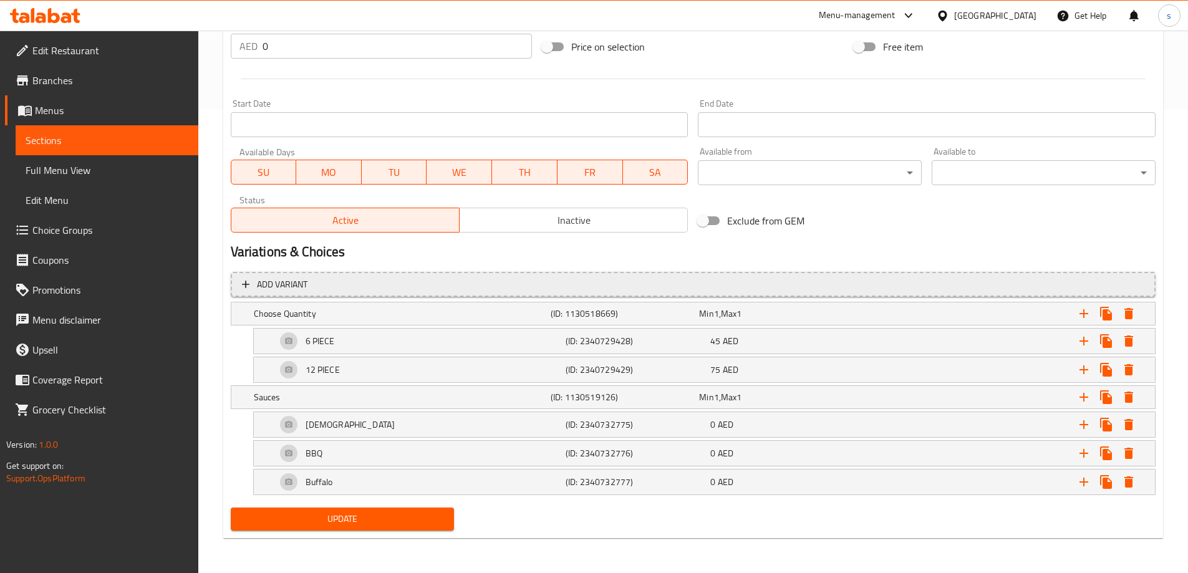
click at [379, 279] on span "Add variant" at bounding box center [693, 285] width 902 height 16
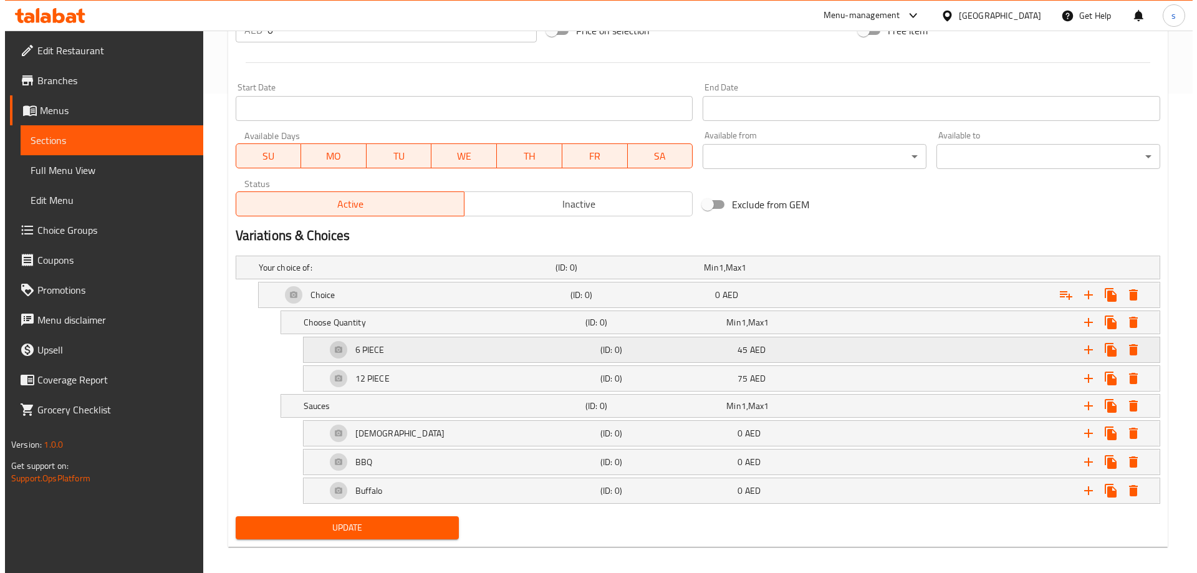
scroll to position [488, 0]
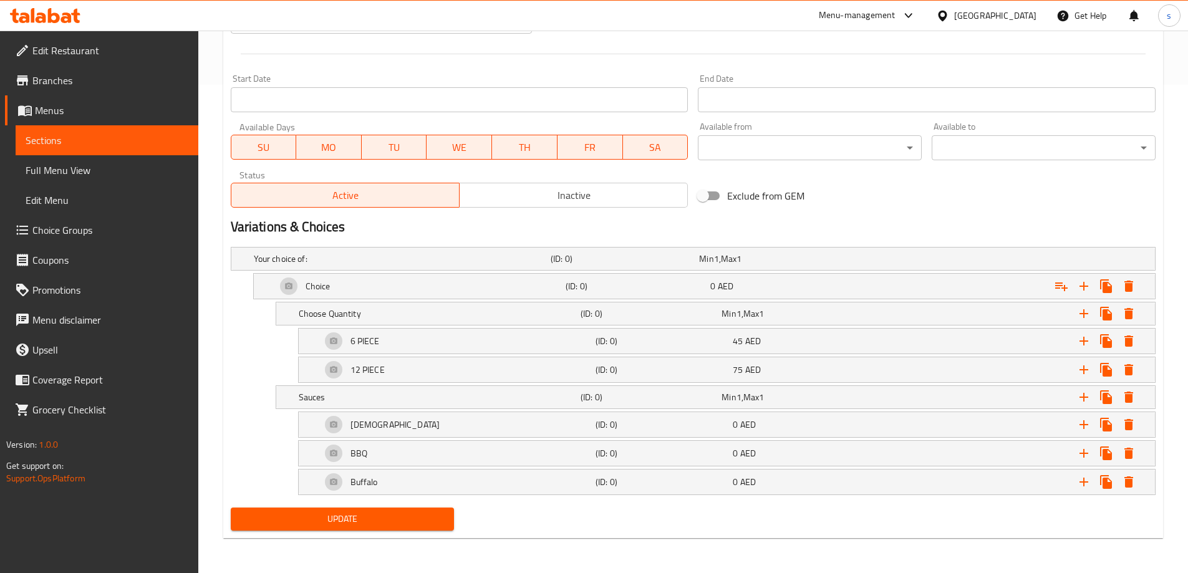
click at [359, 519] on span "Update" at bounding box center [343, 519] width 204 height 16
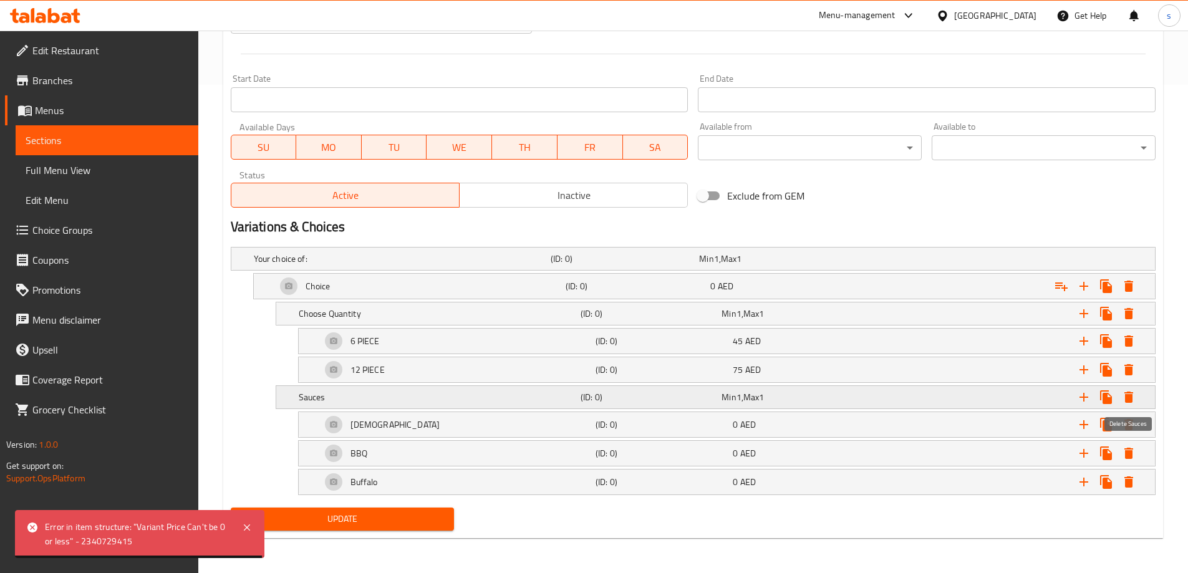
click at [1132, 396] on icon "Expand" at bounding box center [1129, 397] width 9 height 11
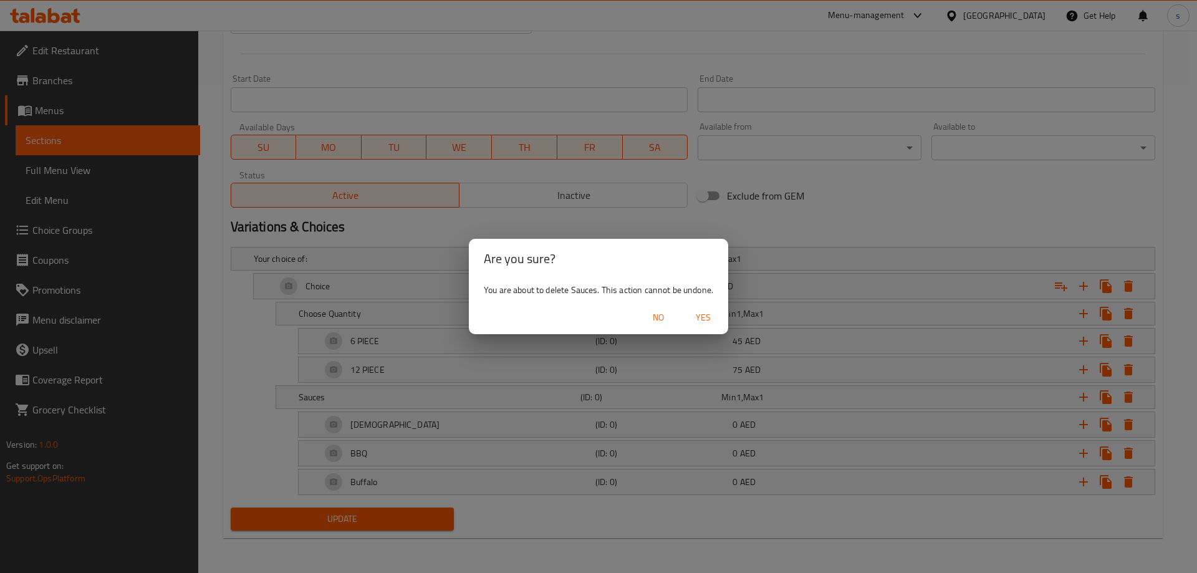
click at [709, 319] on span "Yes" at bounding box center [704, 318] width 30 height 16
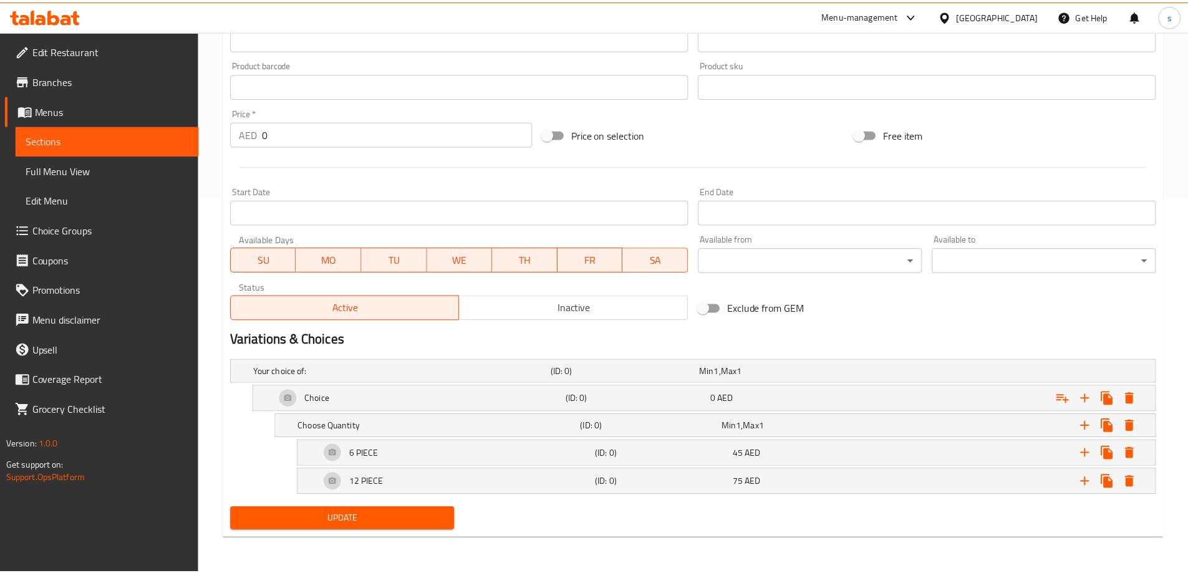
scroll to position [376, 0]
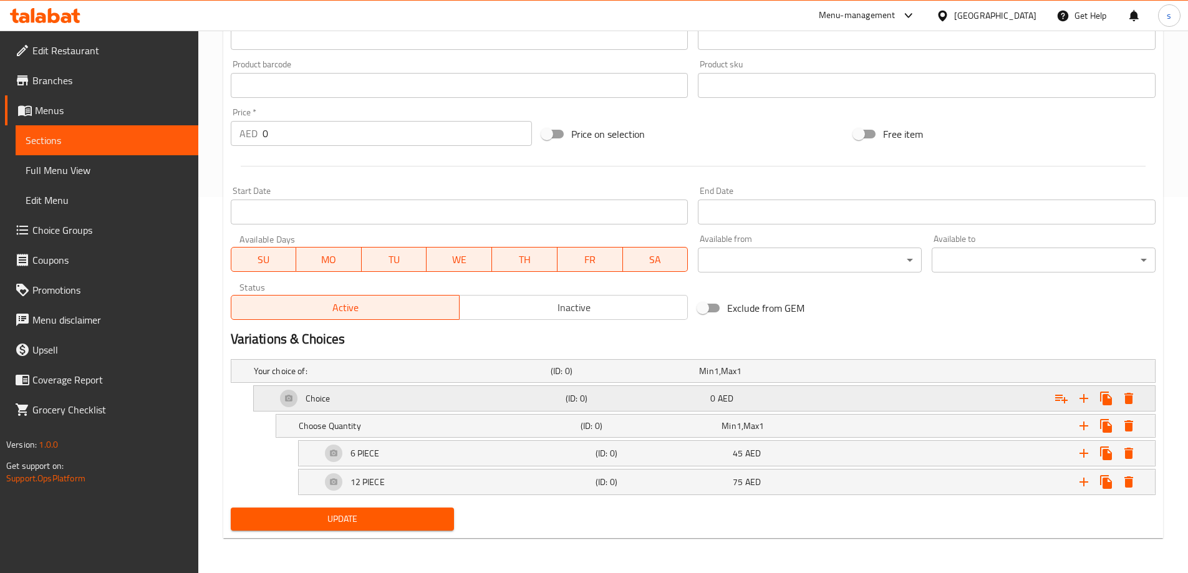
click at [418, 397] on div "Choice" at bounding box center [418, 399] width 289 height 30
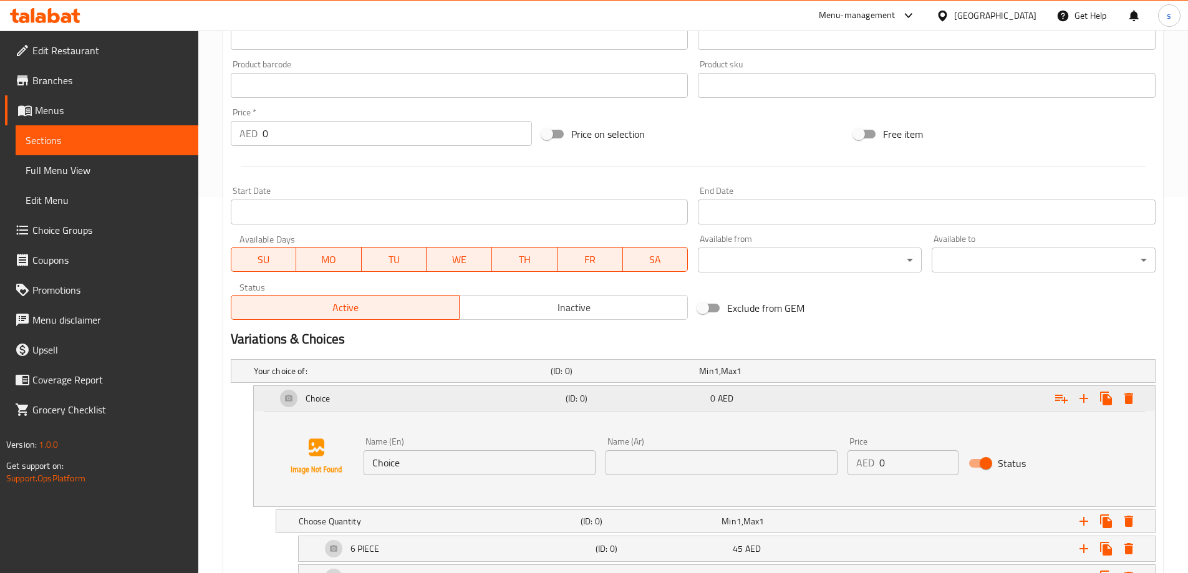
click at [418, 397] on div "Choice" at bounding box center [418, 399] width 289 height 30
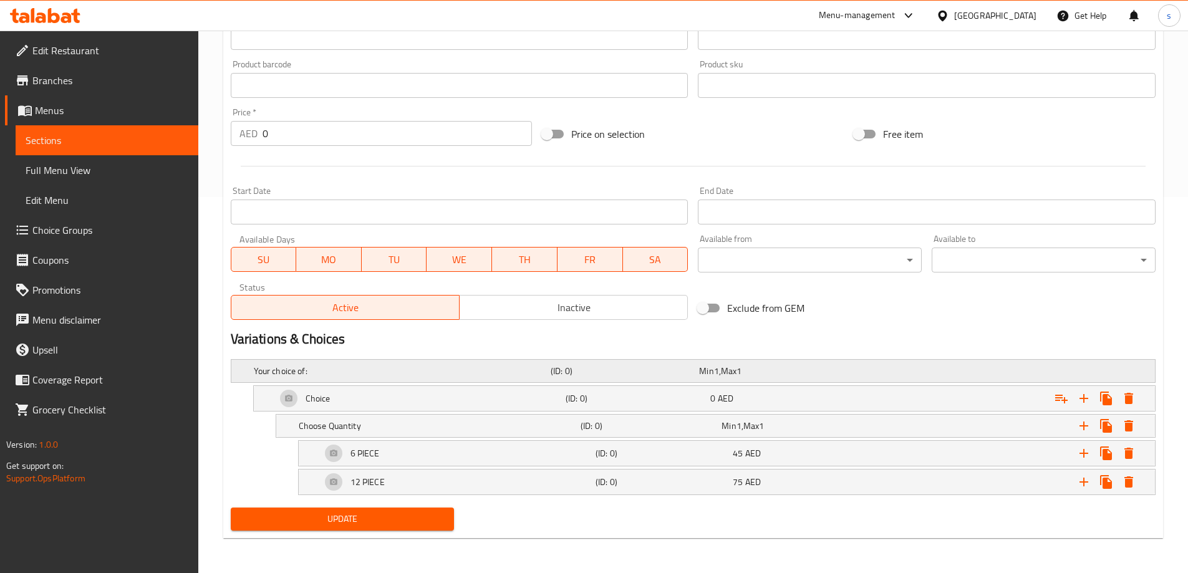
click at [423, 368] on h5 "Your choice of:" at bounding box center [400, 371] width 292 height 12
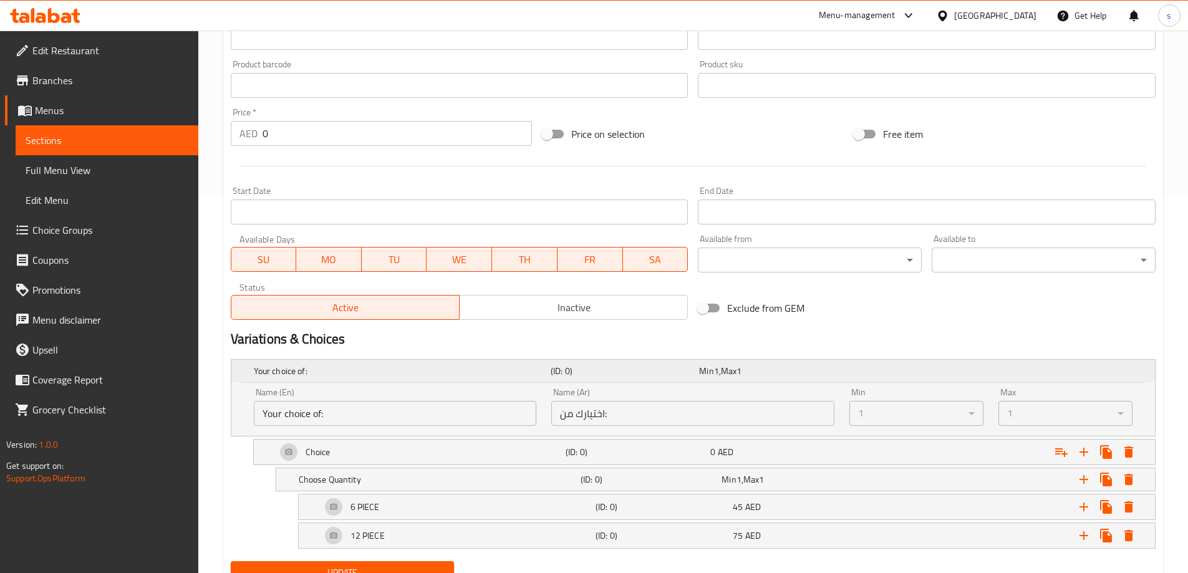
click at [423, 368] on h5 "Your choice of:" at bounding box center [400, 371] width 292 height 12
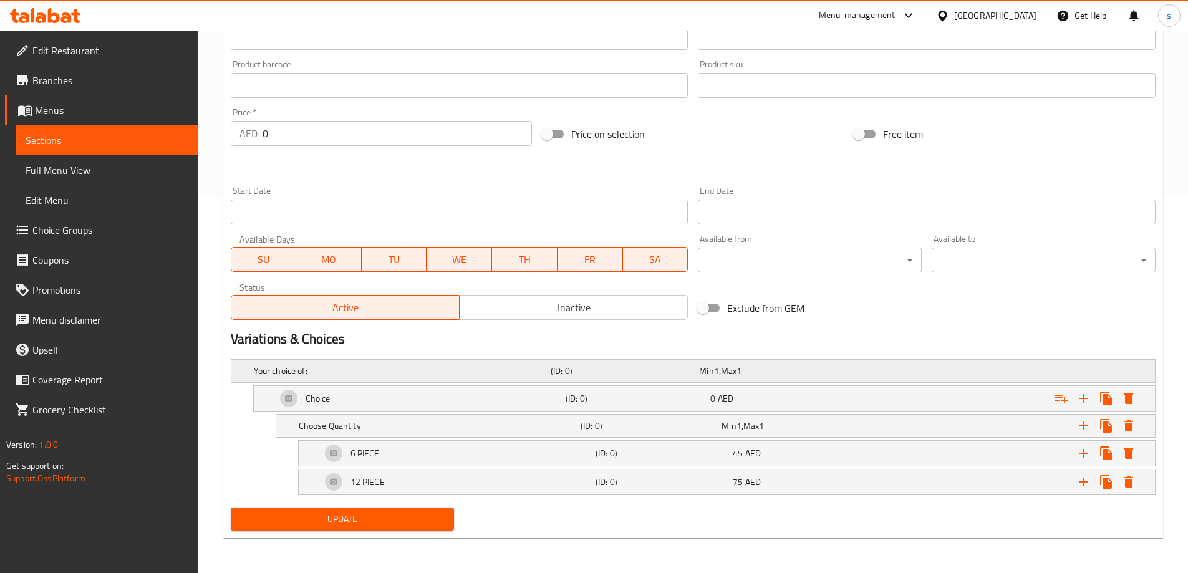
click at [350, 365] on h5 "Your choice of:" at bounding box center [400, 371] width 292 height 12
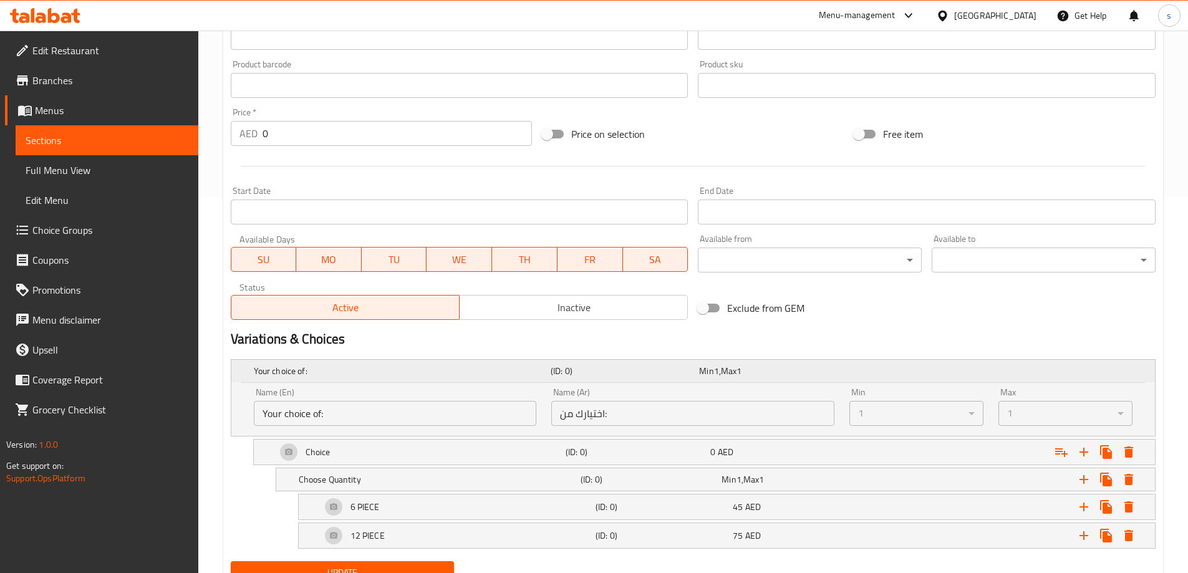
click at [350, 365] on h5 "Your choice of:" at bounding box center [400, 371] width 292 height 12
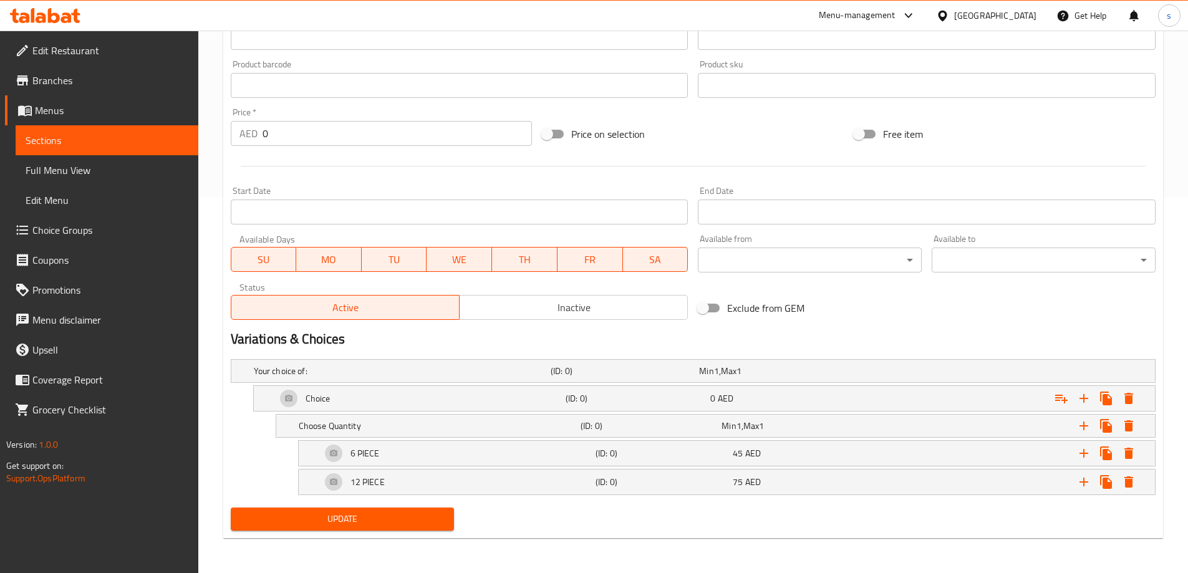
click at [802, 346] on h2 "Variations & Choices" at bounding box center [693, 339] width 925 height 19
click at [413, 420] on h5 "Choose Quantity" at bounding box center [437, 426] width 277 height 12
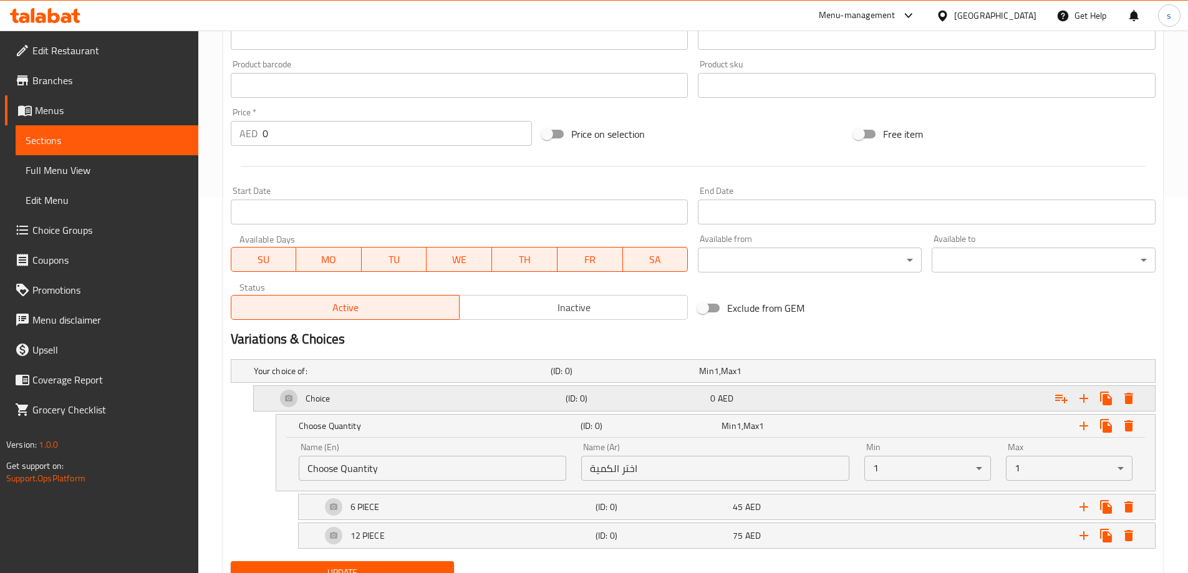
click at [416, 397] on div "Choice" at bounding box center [418, 399] width 289 height 30
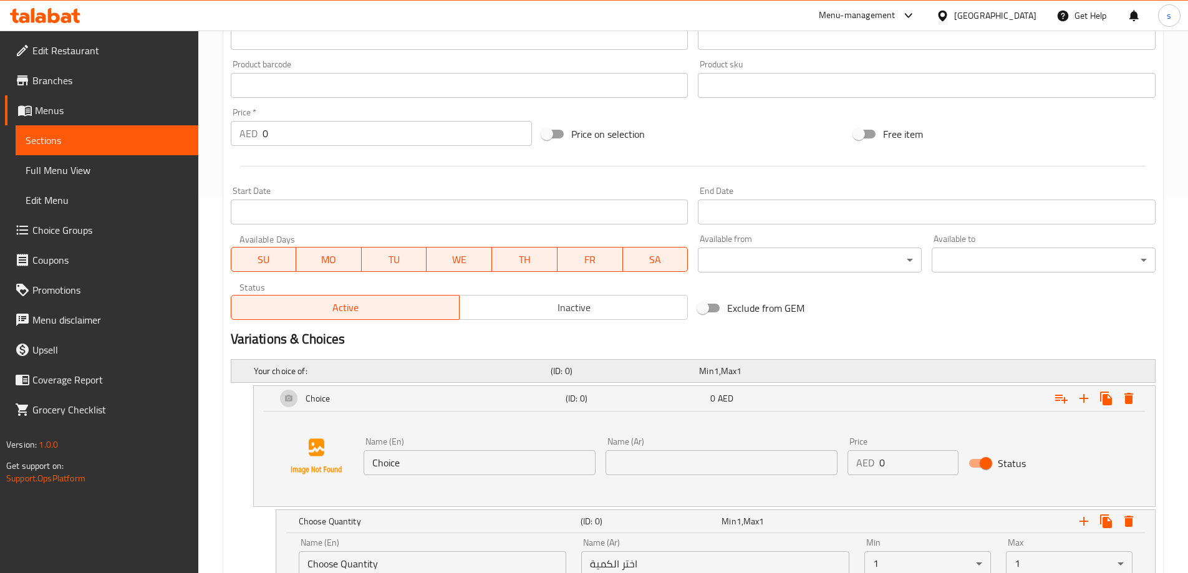
click at [426, 369] on h5 "Your choice of:" at bounding box center [400, 371] width 292 height 12
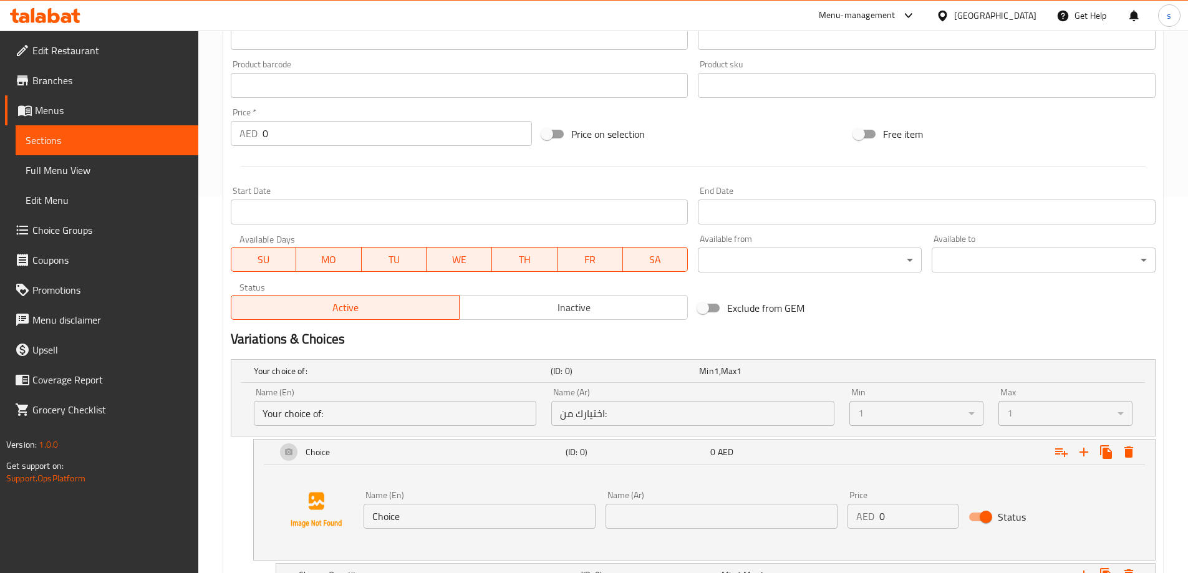
click at [83, 136] on span "Sections" at bounding box center [107, 140] width 163 height 15
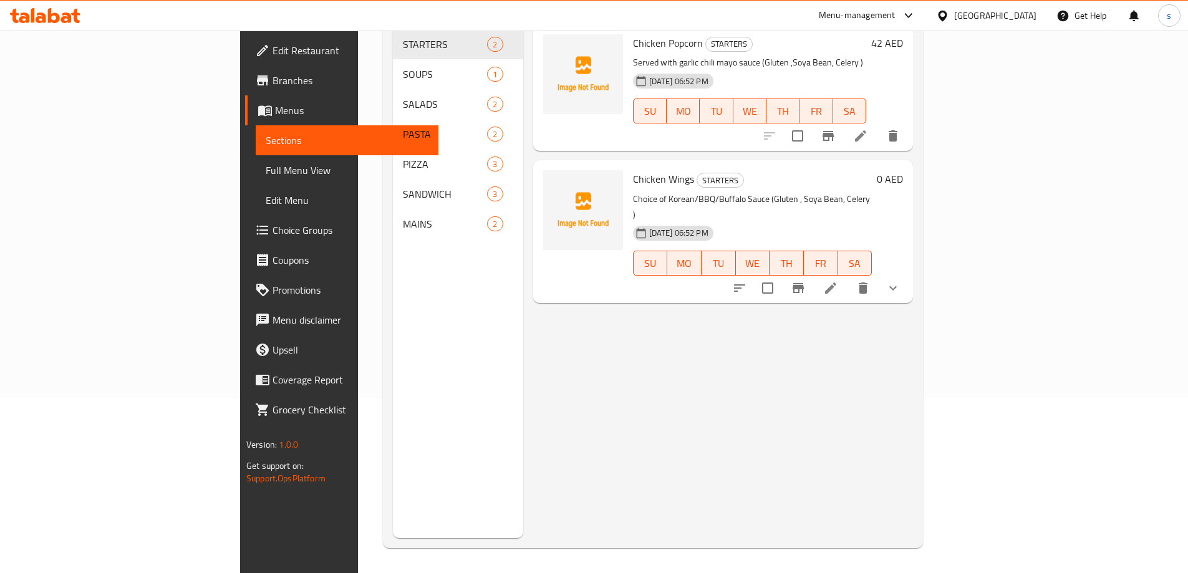
scroll to position [175, 0]
click at [838, 281] on icon at bounding box center [830, 288] width 15 height 15
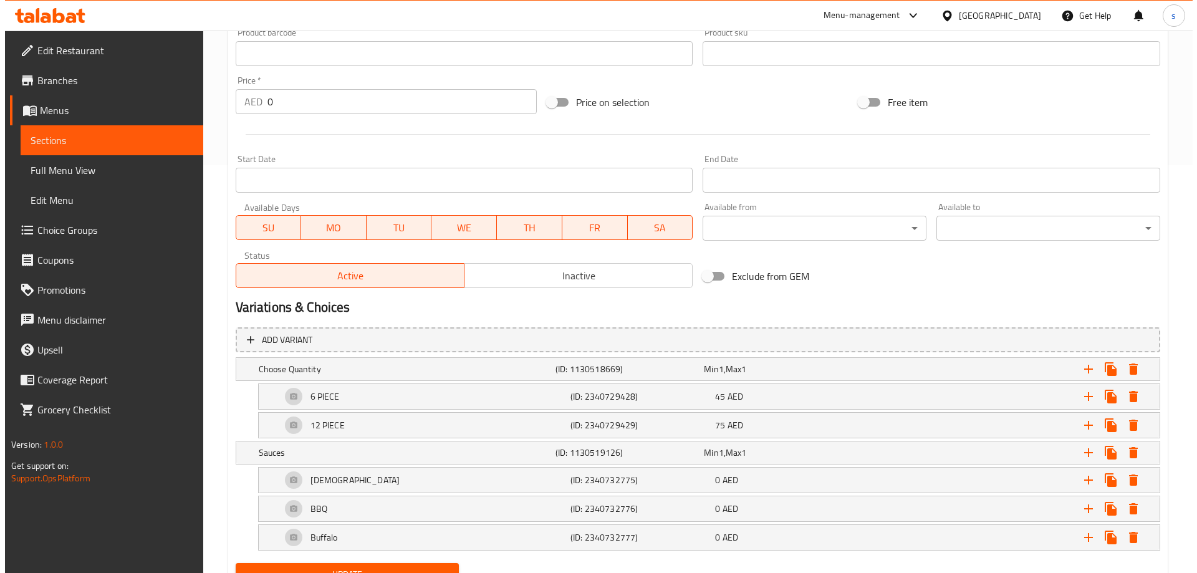
scroll to position [401, 0]
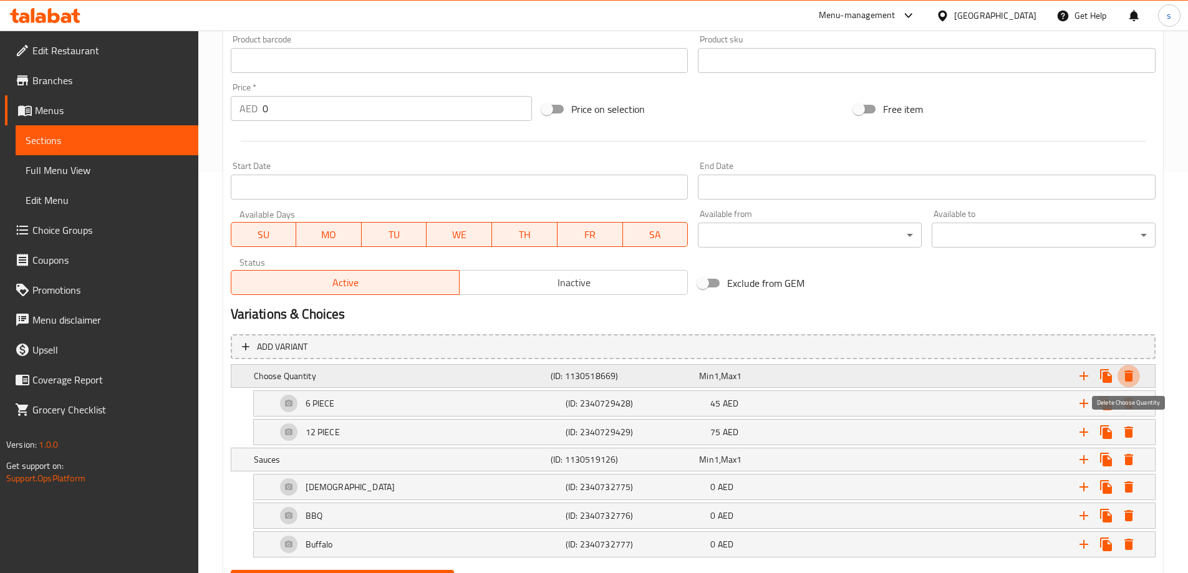
click at [1136, 371] on icon "Expand" at bounding box center [1128, 376] width 15 height 15
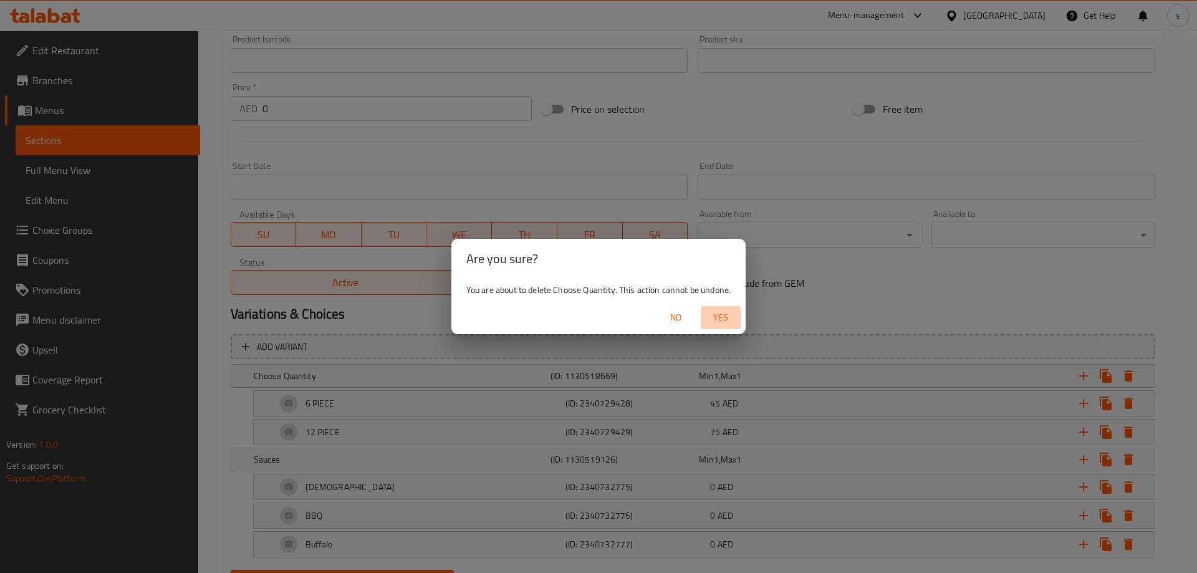
click at [727, 316] on span "Yes" at bounding box center [721, 318] width 30 height 16
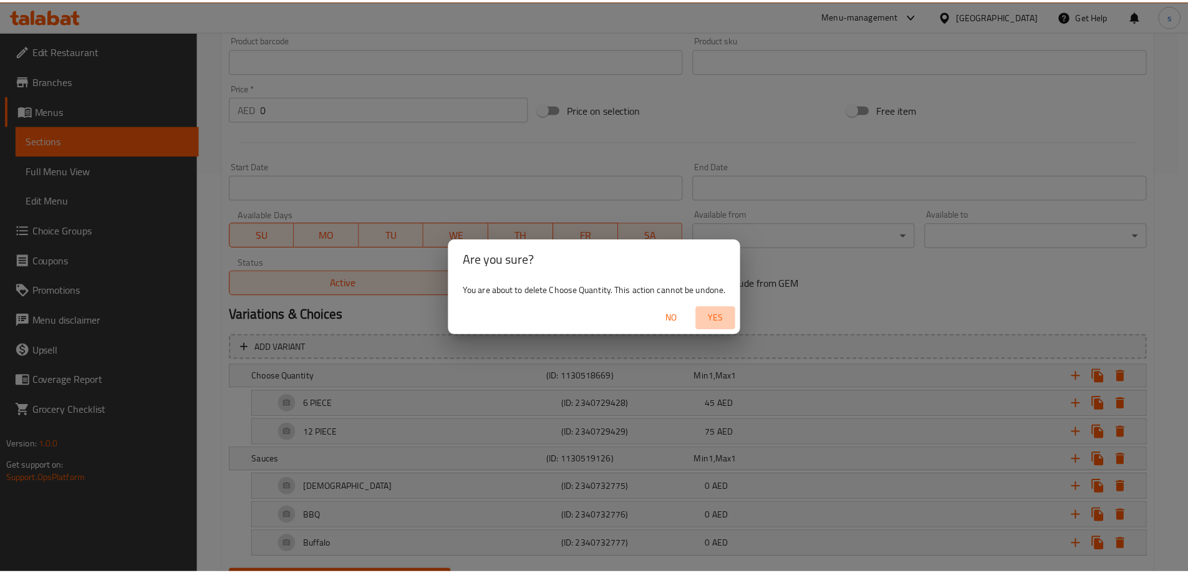
scroll to position [380, 0]
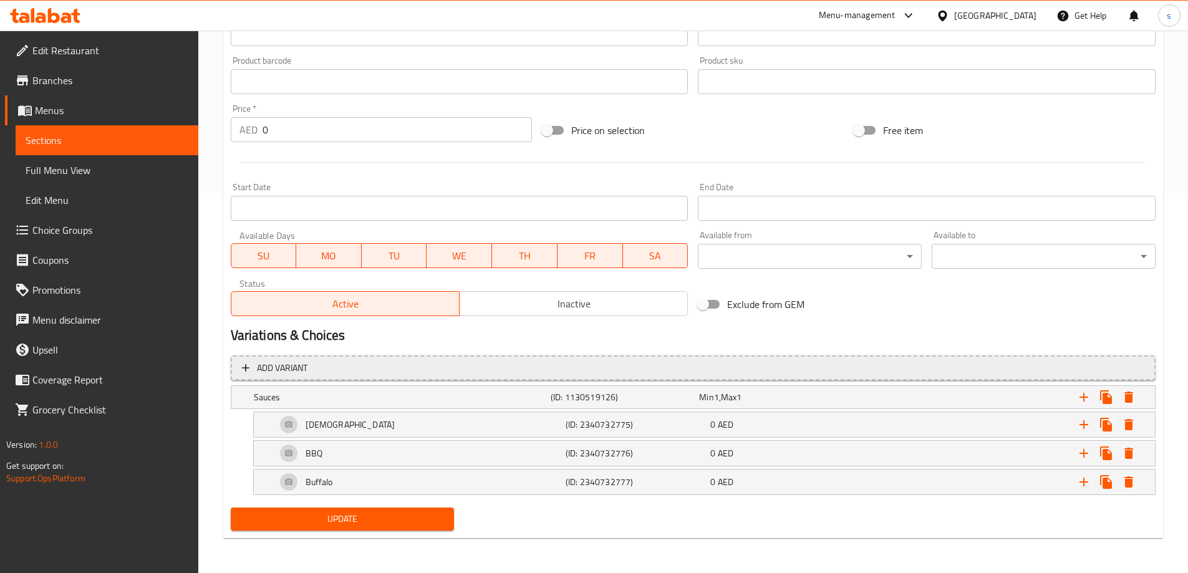
click at [453, 365] on span "Add variant" at bounding box center [693, 368] width 902 height 16
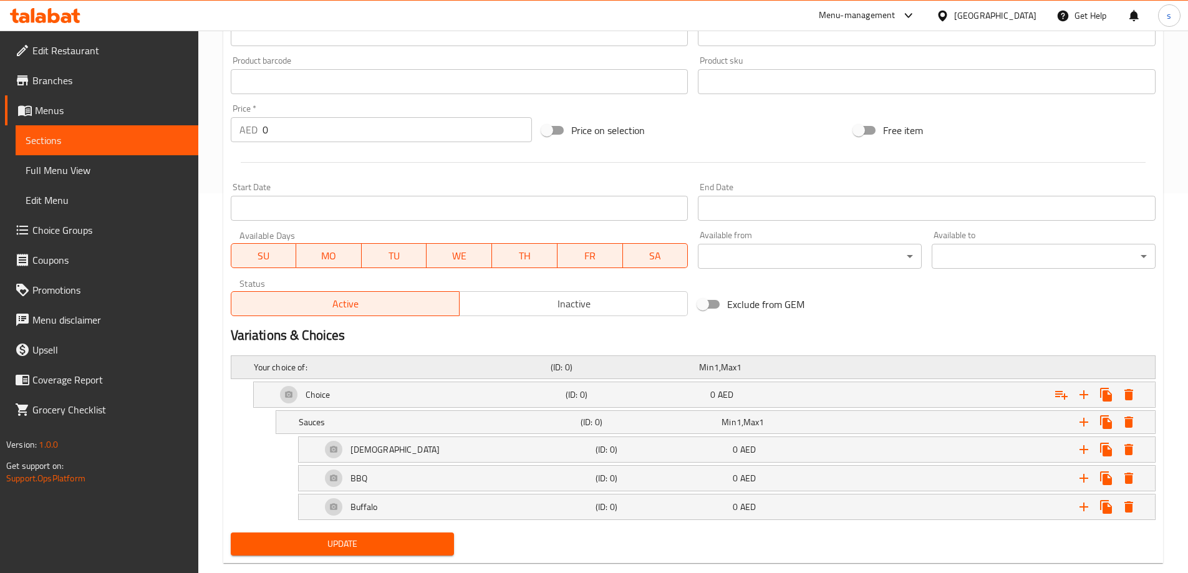
click at [434, 365] on h5 "Your choice of:" at bounding box center [400, 367] width 292 height 12
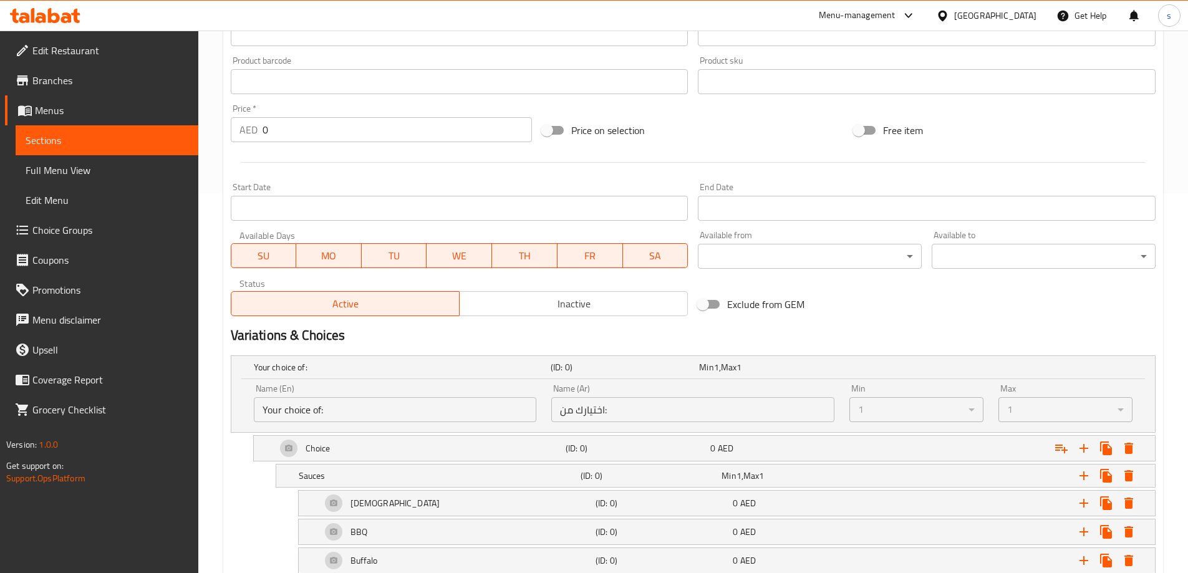
click at [468, 335] on h2 "Variations & Choices" at bounding box center [693, 335] width 925 height 19
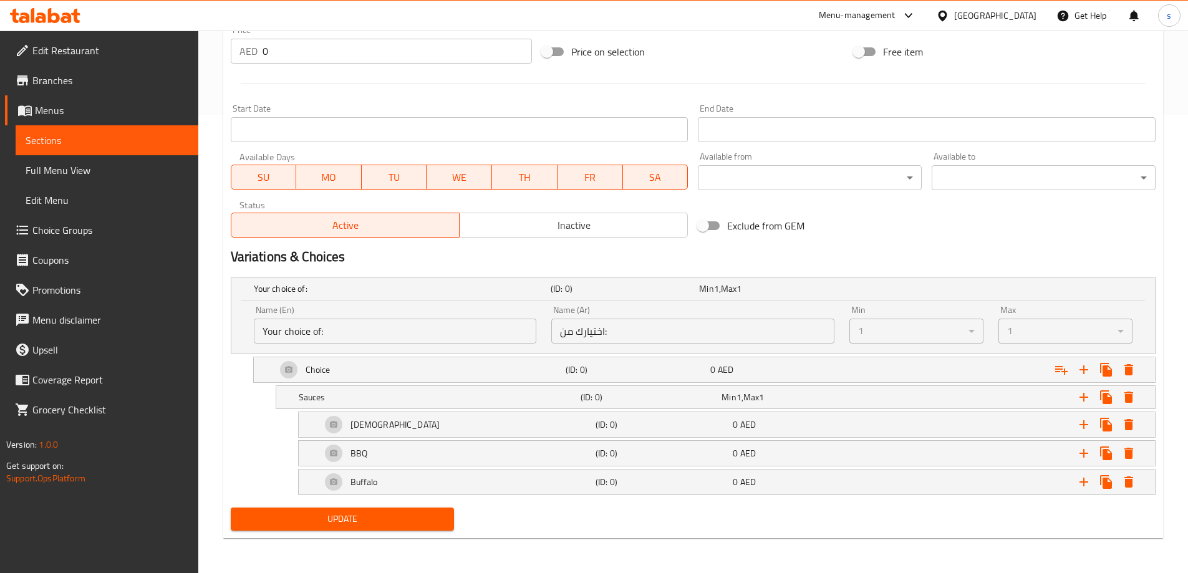
click at [374, 517] on span "Update" at bounding box center [343, 519] width 204 height 16
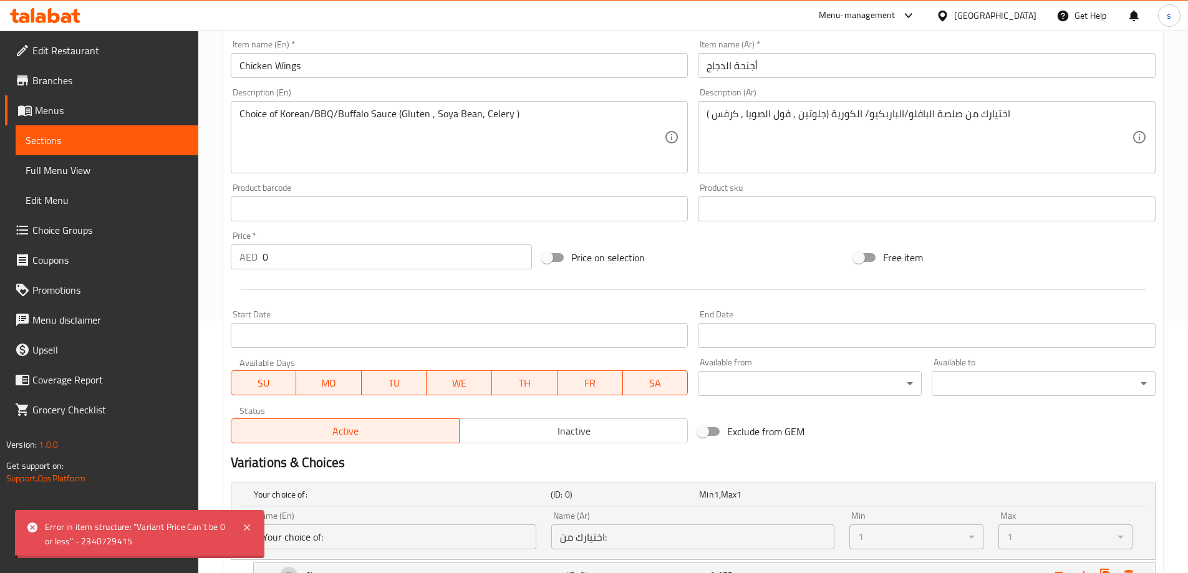
scroll to position [22, 0]
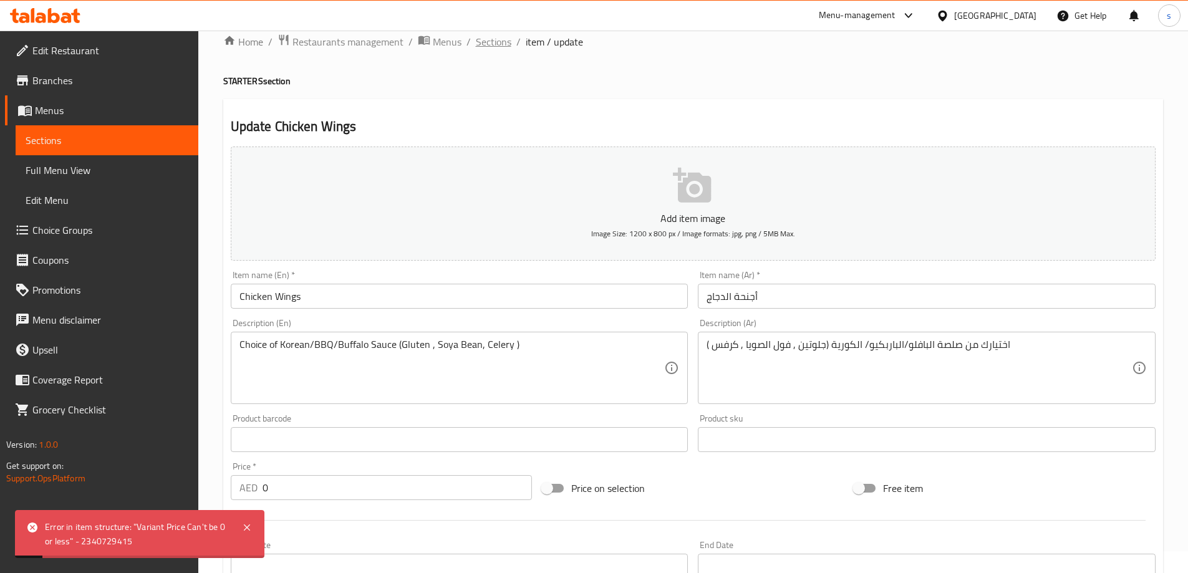
click at [494, 44] on span "Sections" at bounding box center [494, 41] width 36 height 15
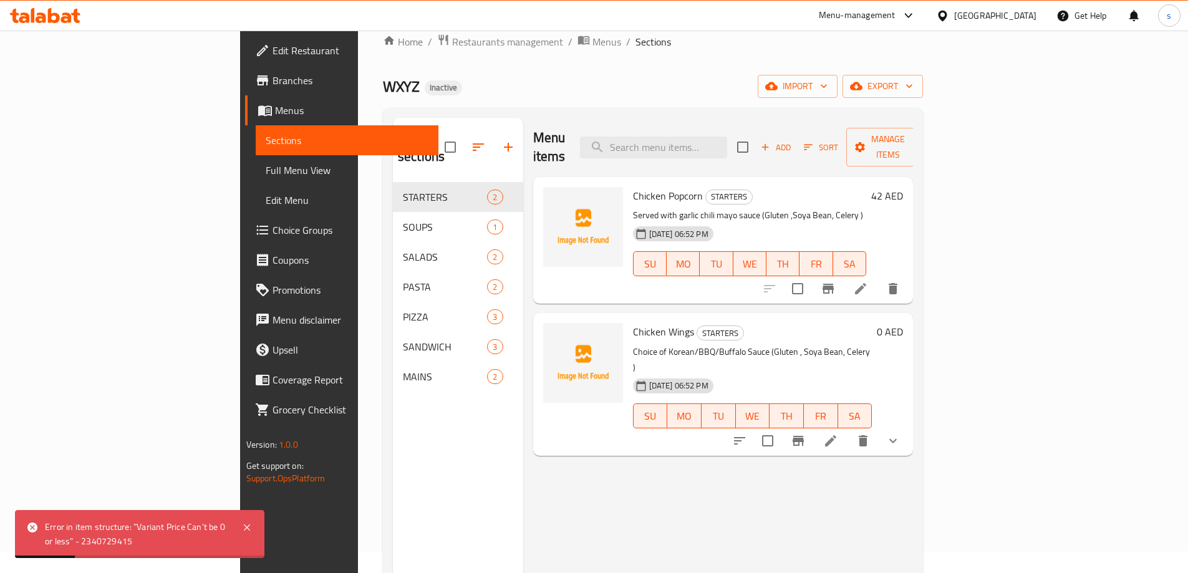
click at [848, 430] on li at bounding box center [830, 441] width 35 height 22
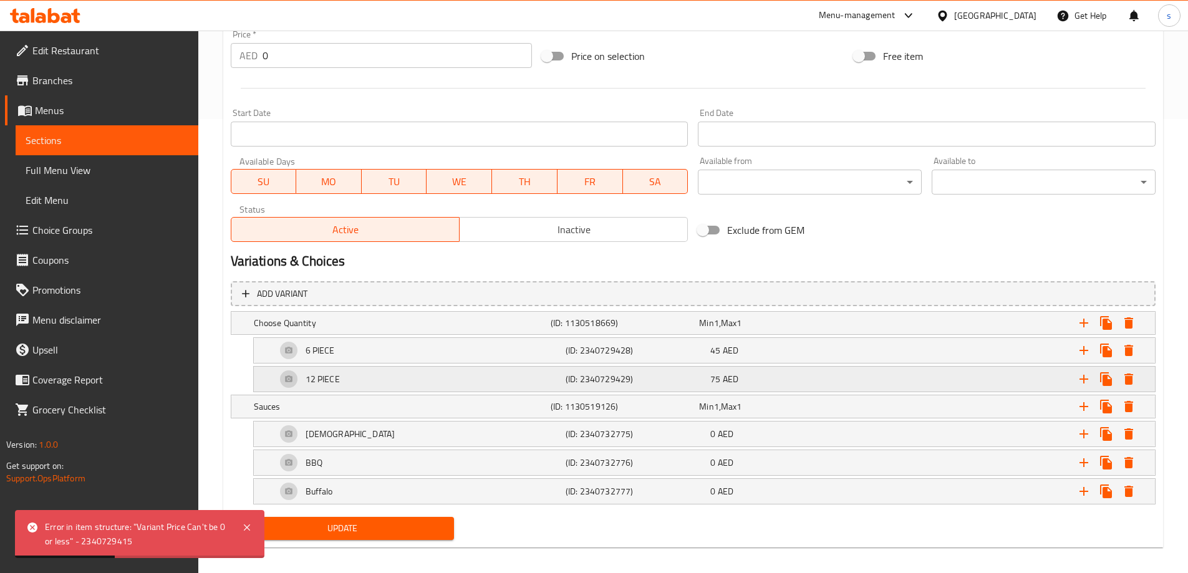
scroll to position [463, 0]
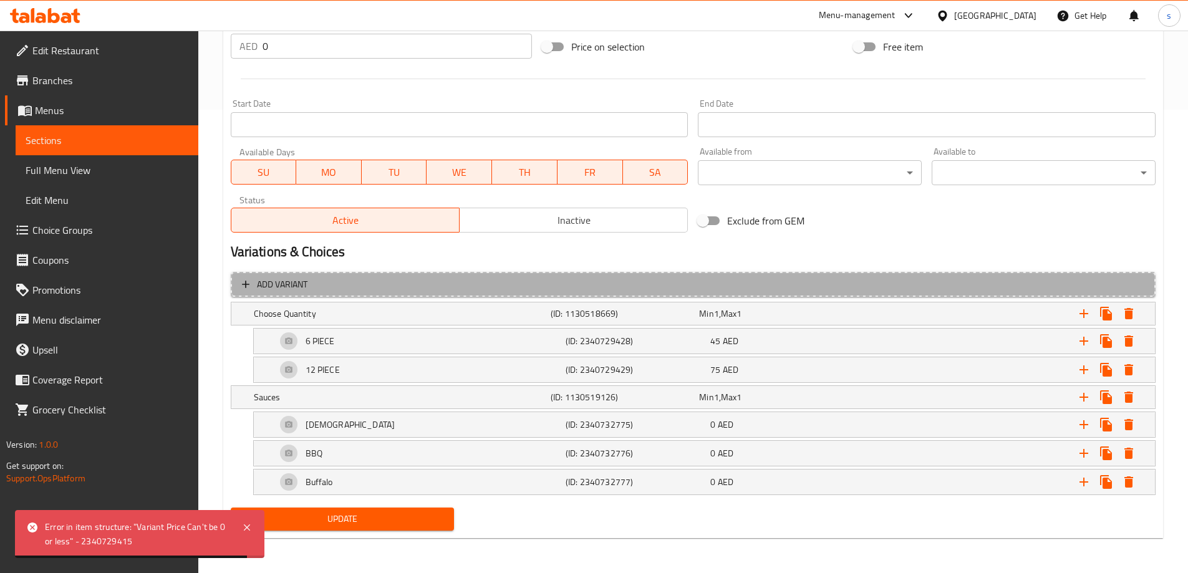
click at [387, 280] on span "Add variant" at bounding box center [693, 285] width 902 height 16
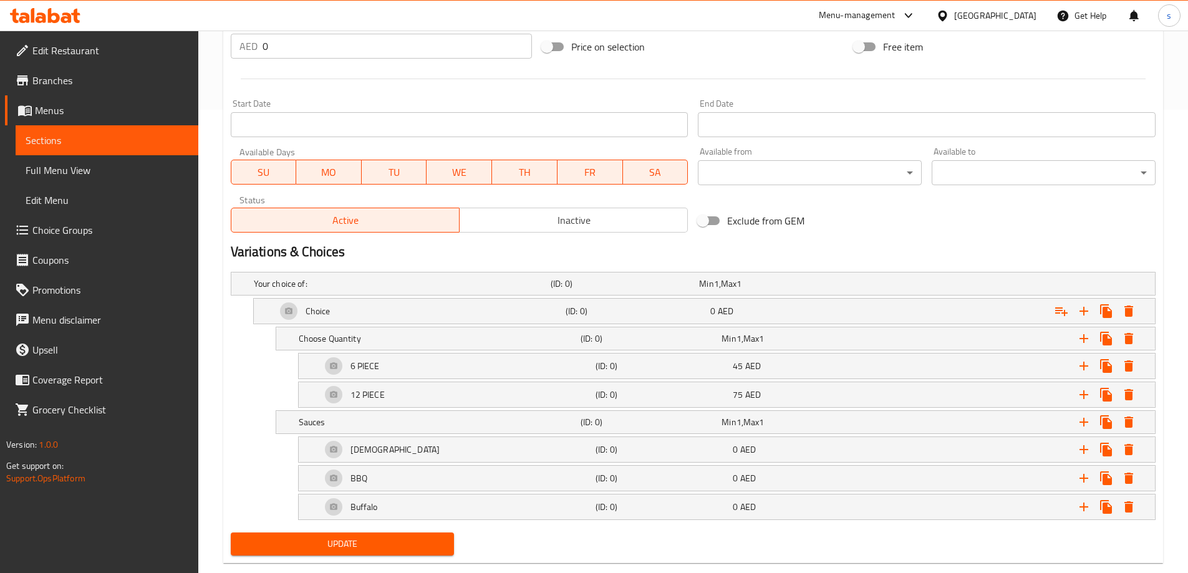
click at [387, 280] on h5 "Your choice of:" at bounding box center [400, 284] width 292 height 12
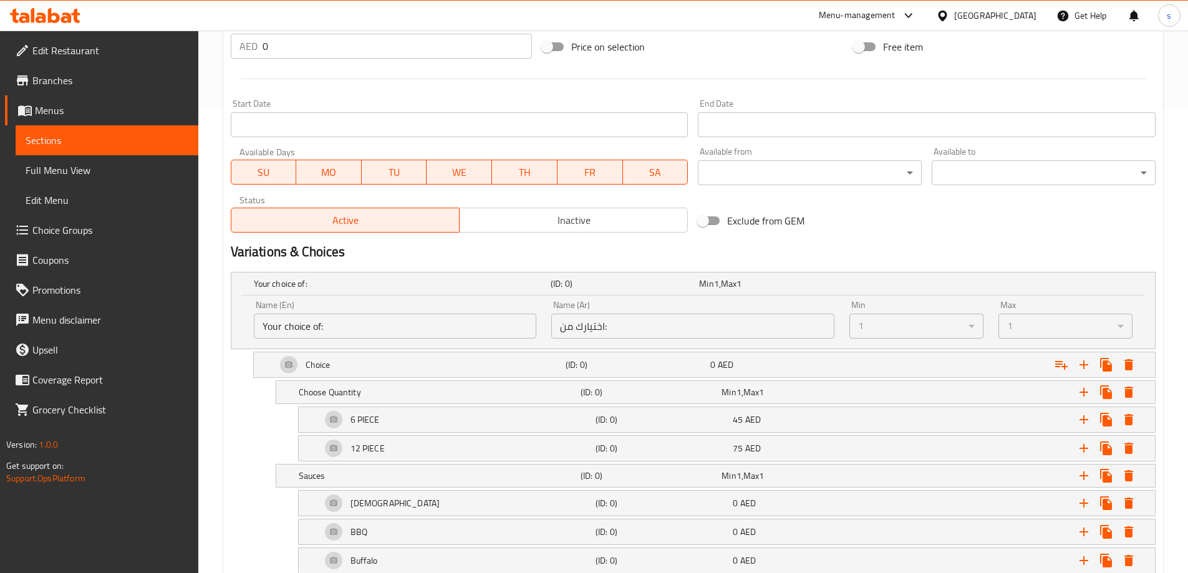
click at [387, 280] on h5 "Your choice of:" at bounding box center [400, 284] width 292 height 12
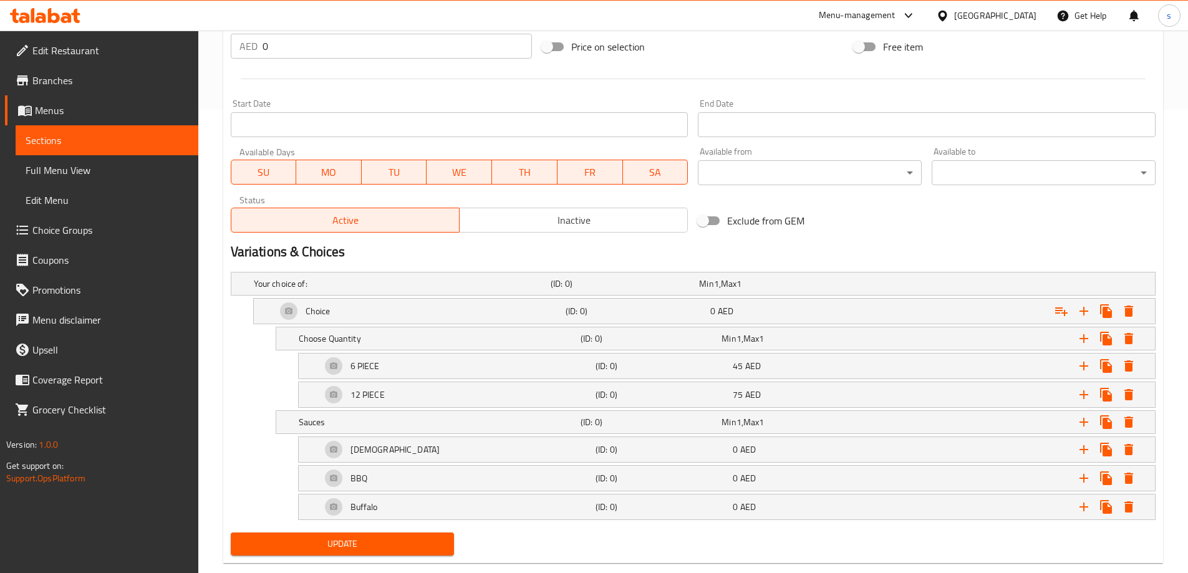
click at [387, 280] on h5 "Your choice of:" at bounding box center [400, 284] width 292 height 12
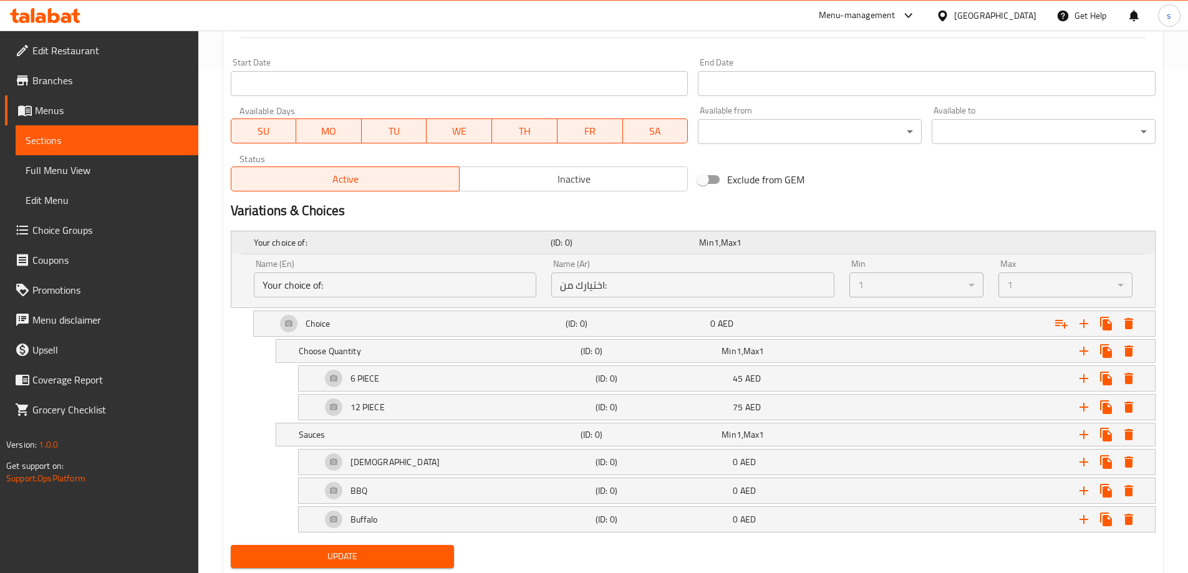
scroll to position [542, 0]
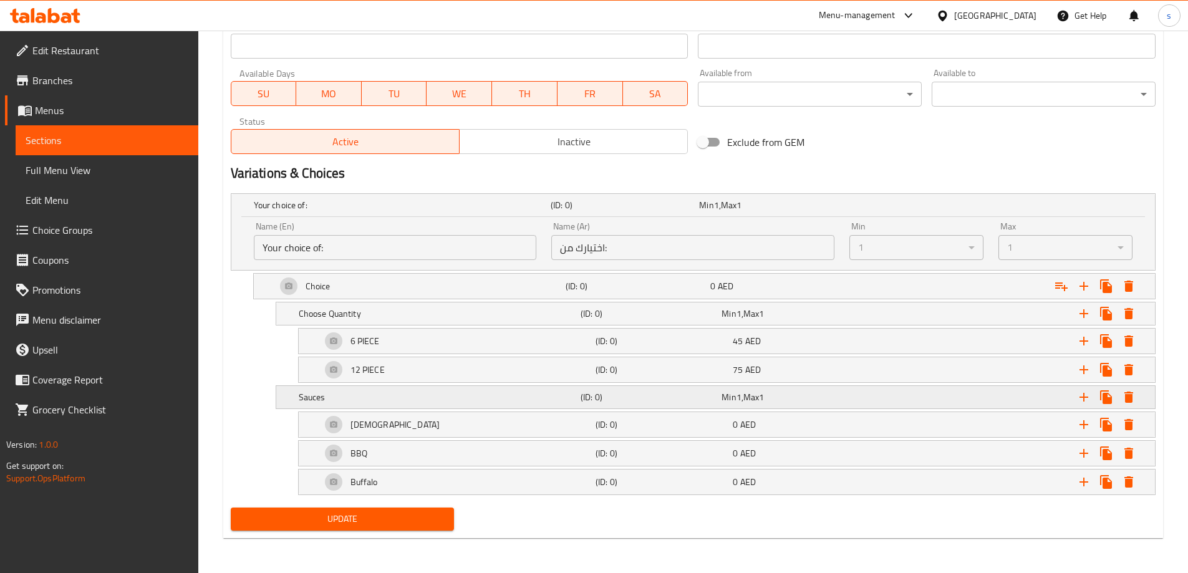
click at [351, 399] on h5 "Sauces" at bounding box center [437, 397] width 277 height 12
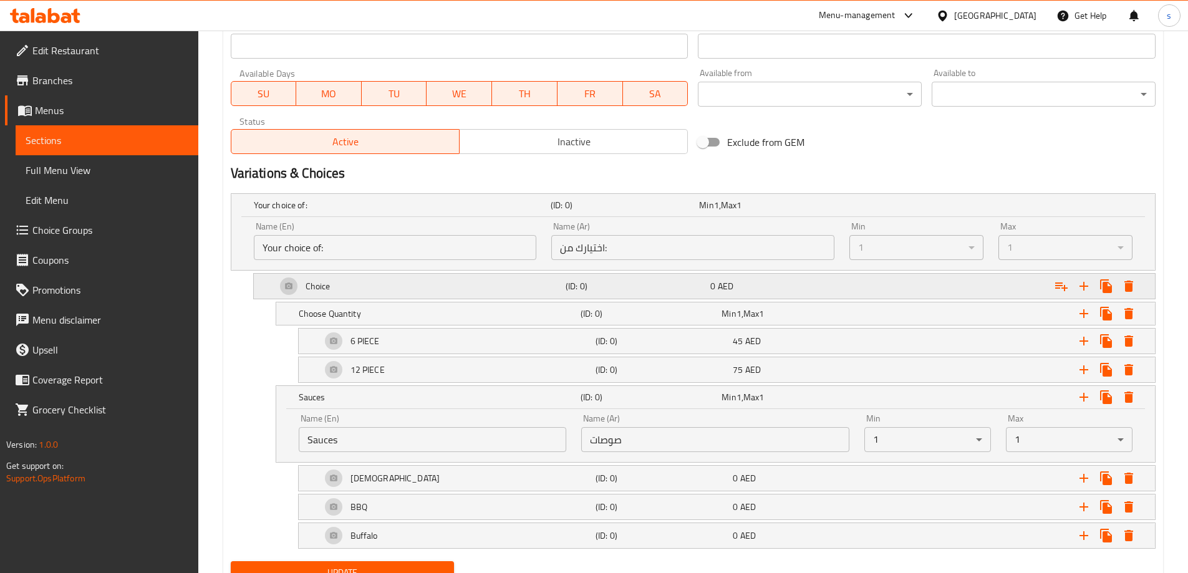
click at [449, 291] on div "Choice" at bounding box center [418, 286] width 289 height 30
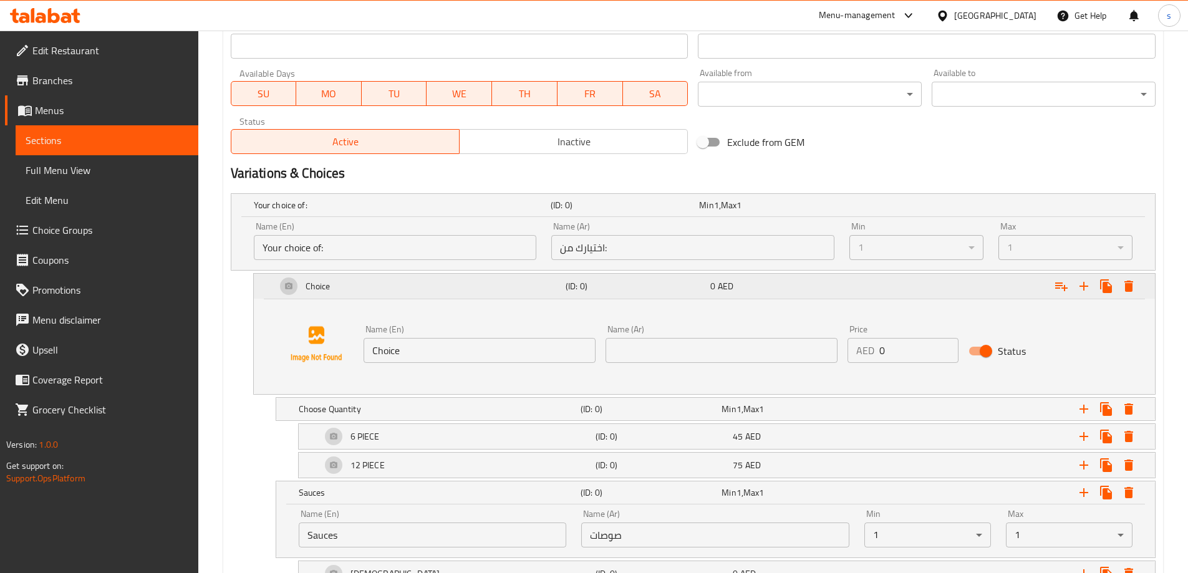
click at [449, 291] on div "Choice" at bounding box center [418, 286] width 289 height 30
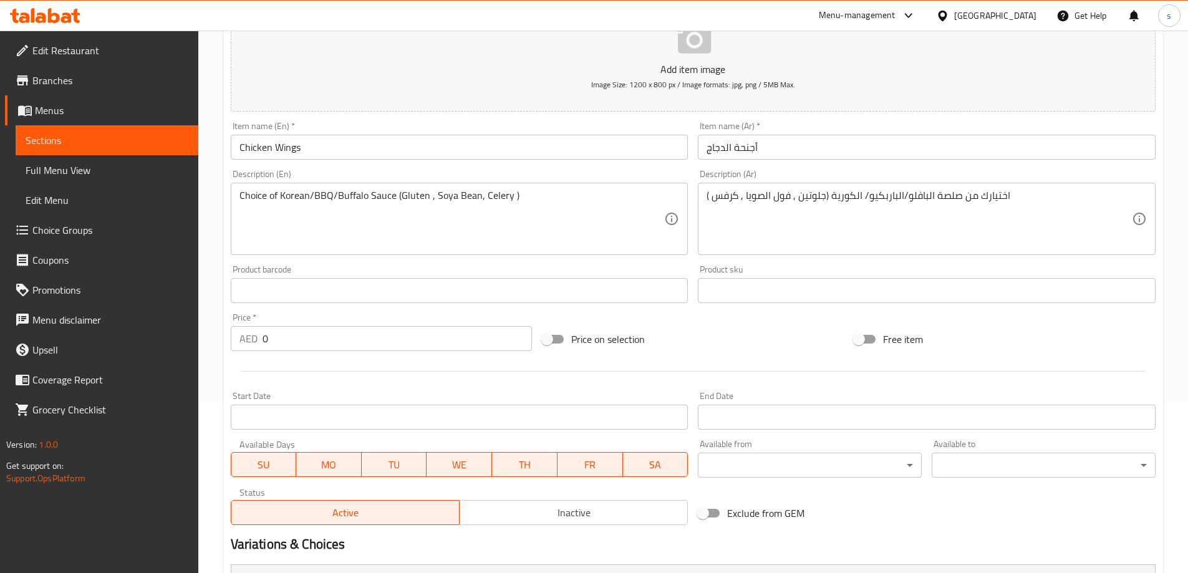
scroll to position [0, 0]
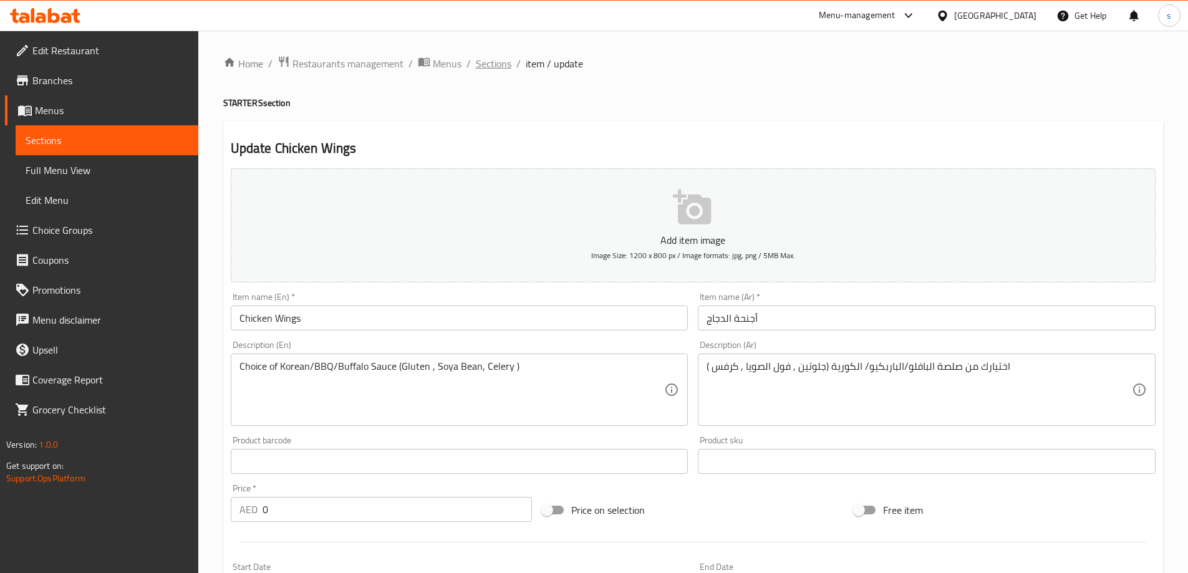
click at [503, 61] on span "Sections" at bounding box center [494, 63] width 36 height 15
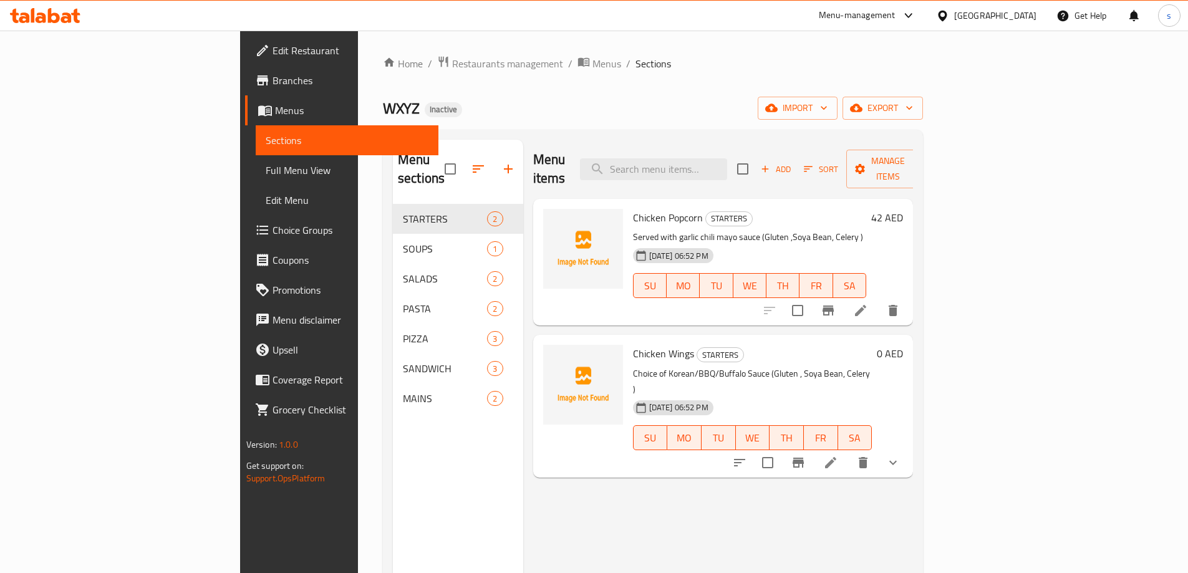
click at [273, 229] on span "Choice Groups" at bounding box center [351, 230] width 156 height 15
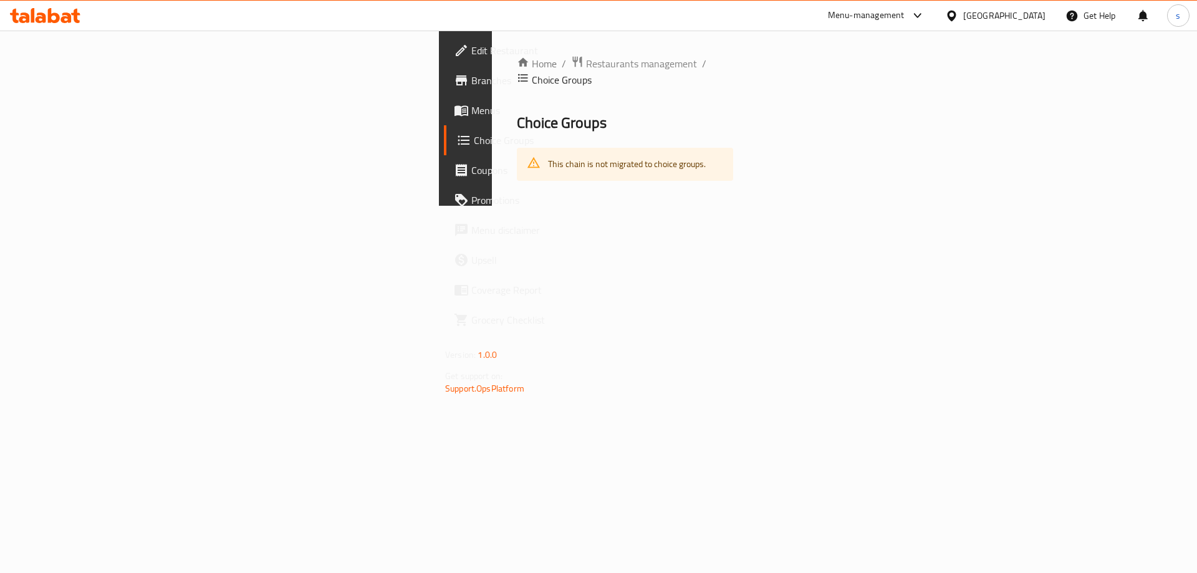
click at [472, 105] on span "Menus" at bounding box center [551, 110] width 158 height 15
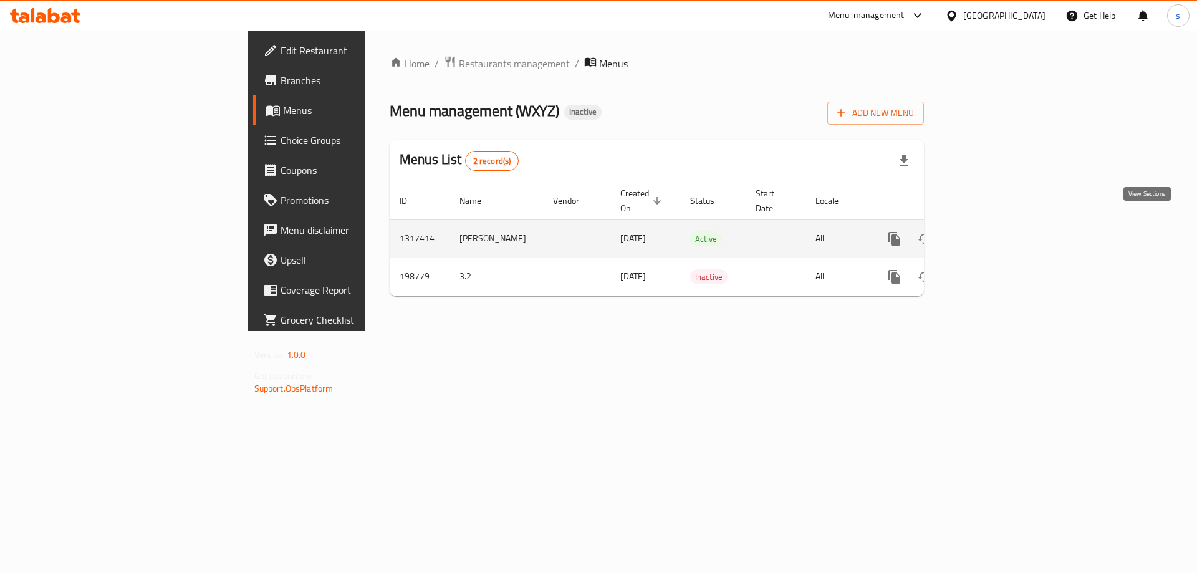
click at [992, 231] on icon "enhanced table" at bounding box center [984, 238] width 15 height 15
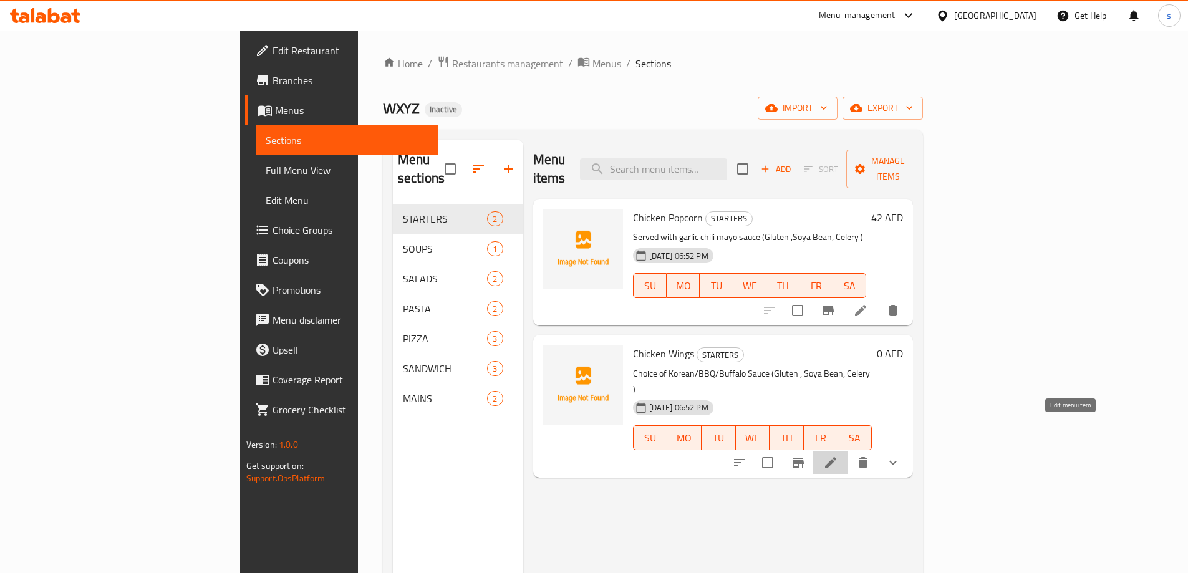
click at [838, 455] on icon at bounding box center [830, 462] width 15 height 15
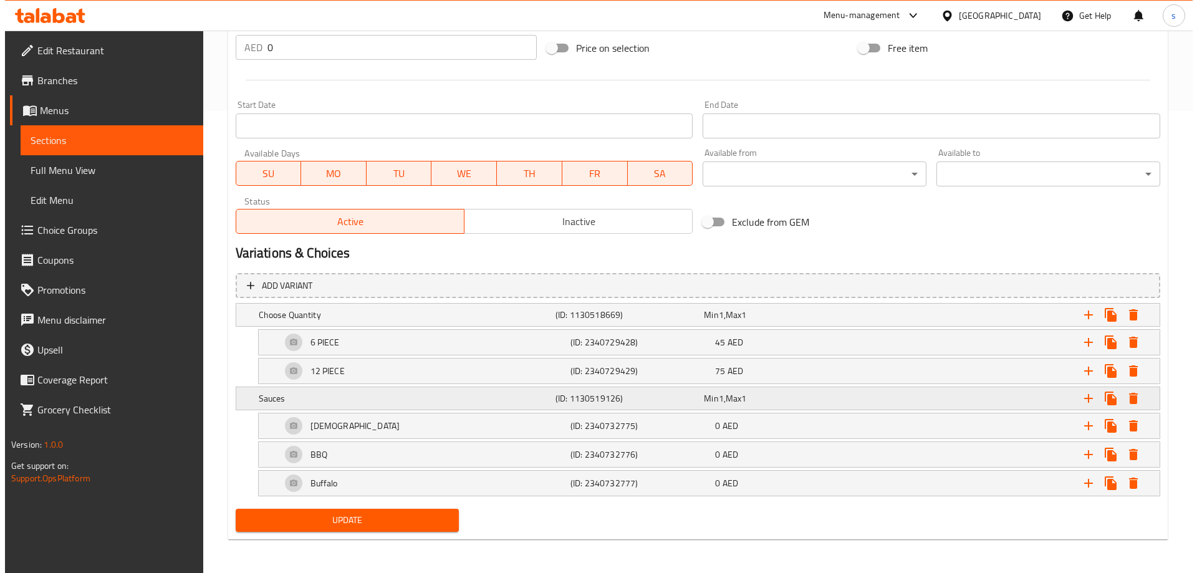
scroll to position [463, 0]
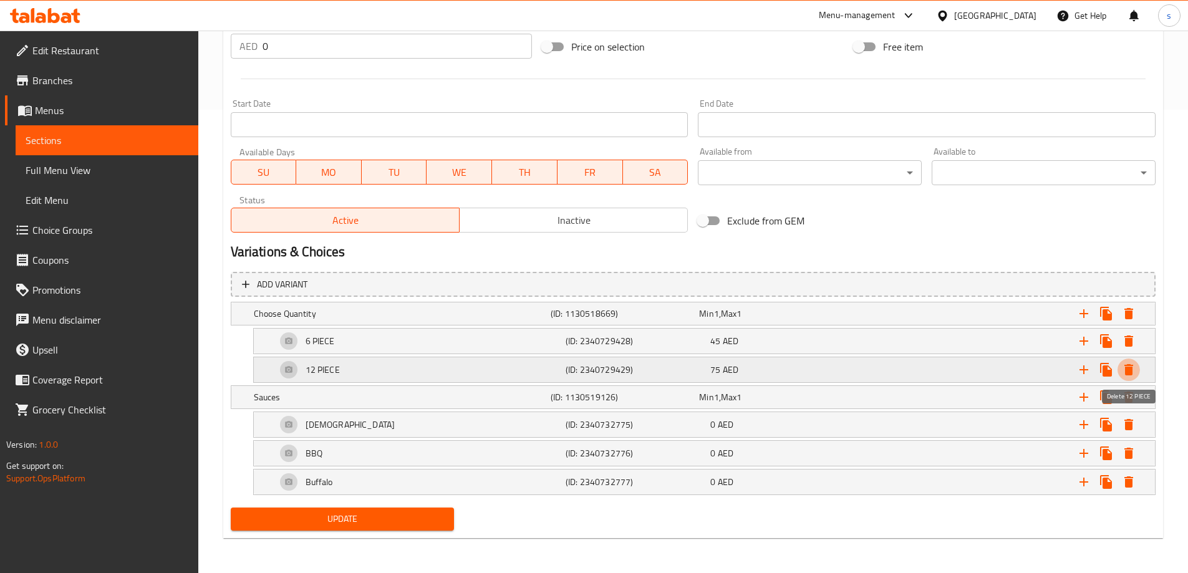
click at [1131, 371] on icon "Expand" at bounding box center [1129, 369] width 9 height 11
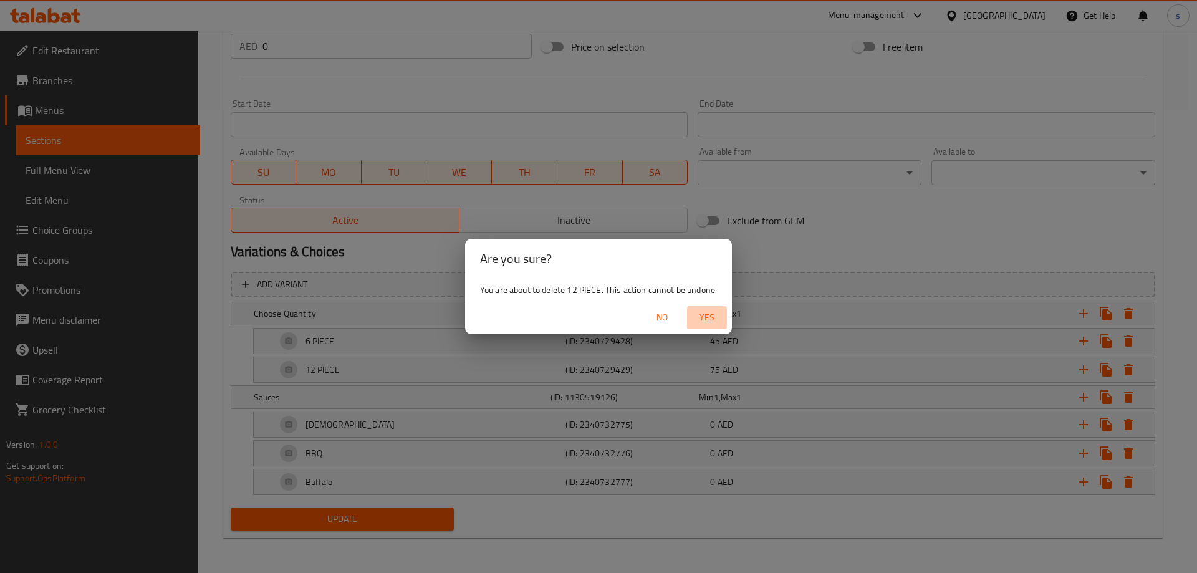
click at [700, 320] on span "Yes" at bounding box center [707, 318] width 30 height 16
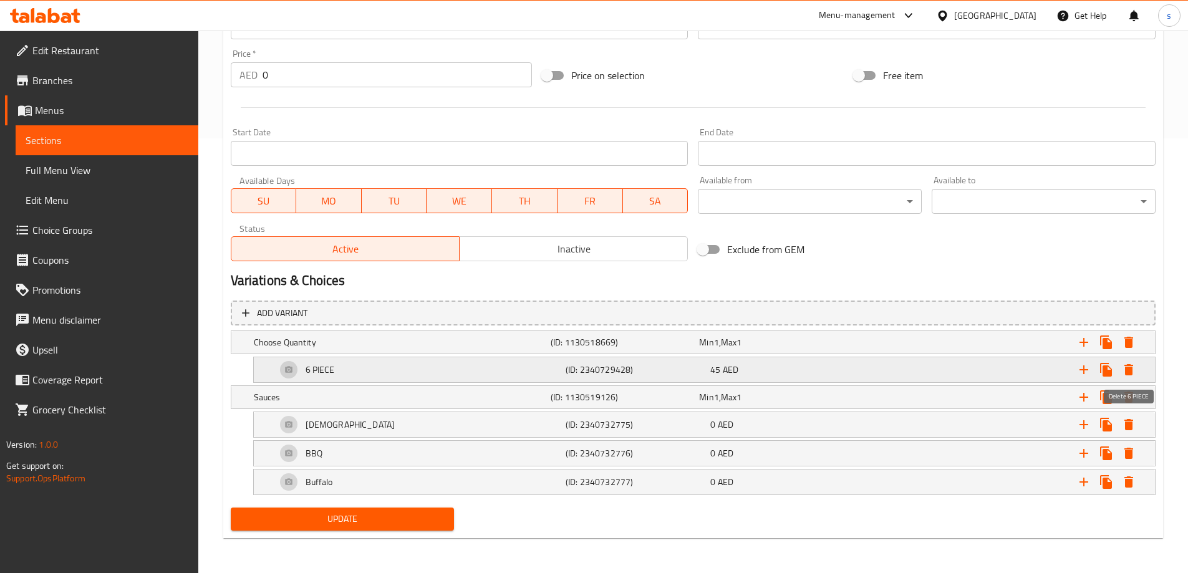
click at [1128, 374] on icon "Expand" at bounding box center [1129, 369] width 9 height 11
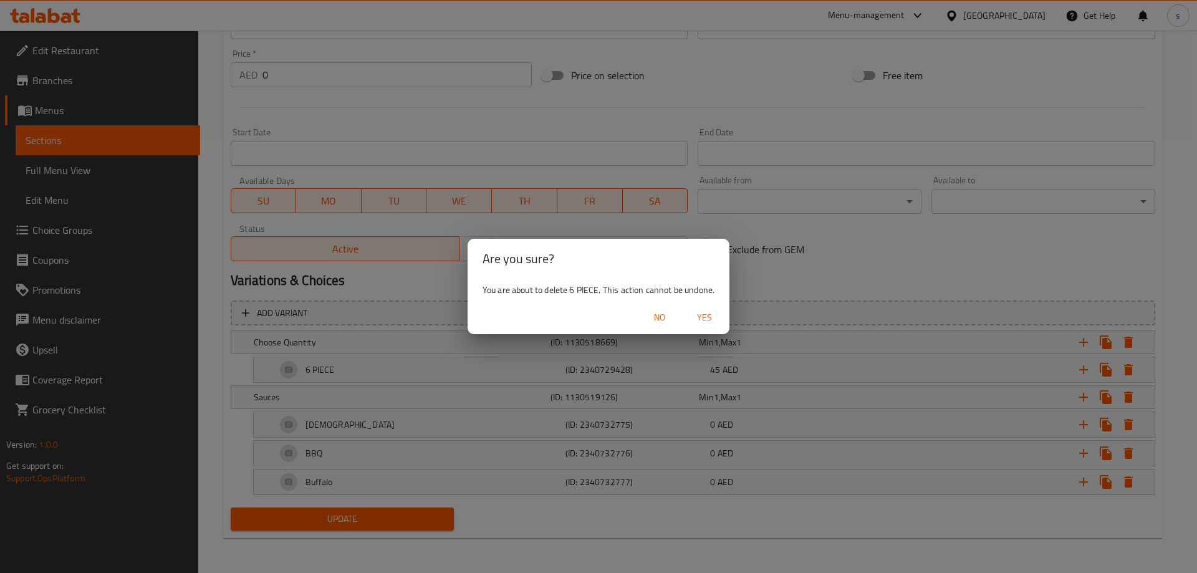
click at [697, 321] on span "Yes" at bounding box center [705, 318] width 30 height 16
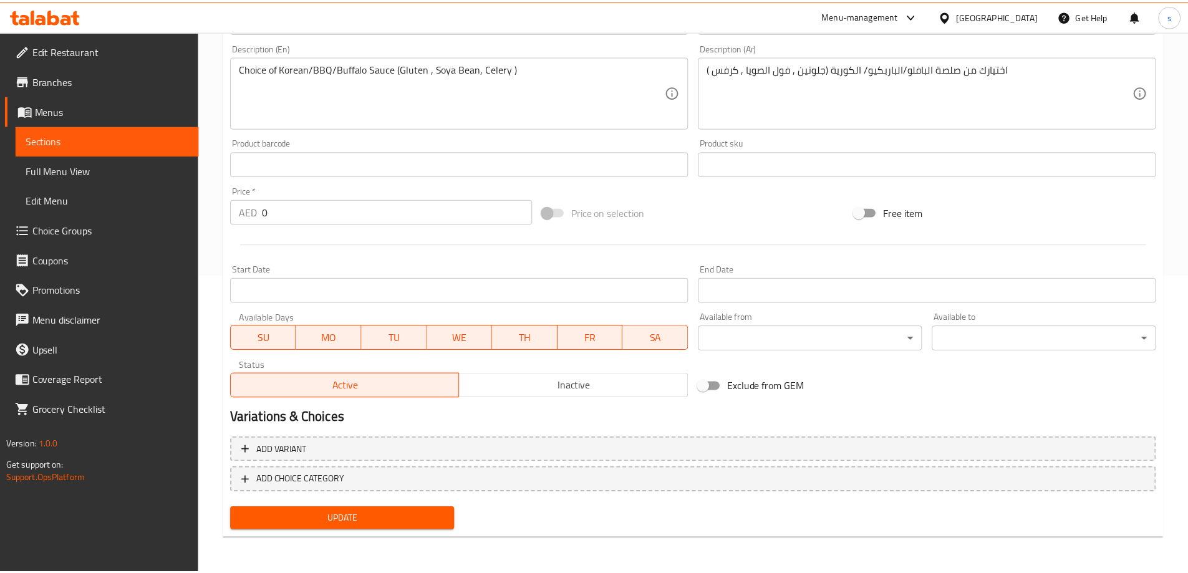
scroll to position [298, 0]
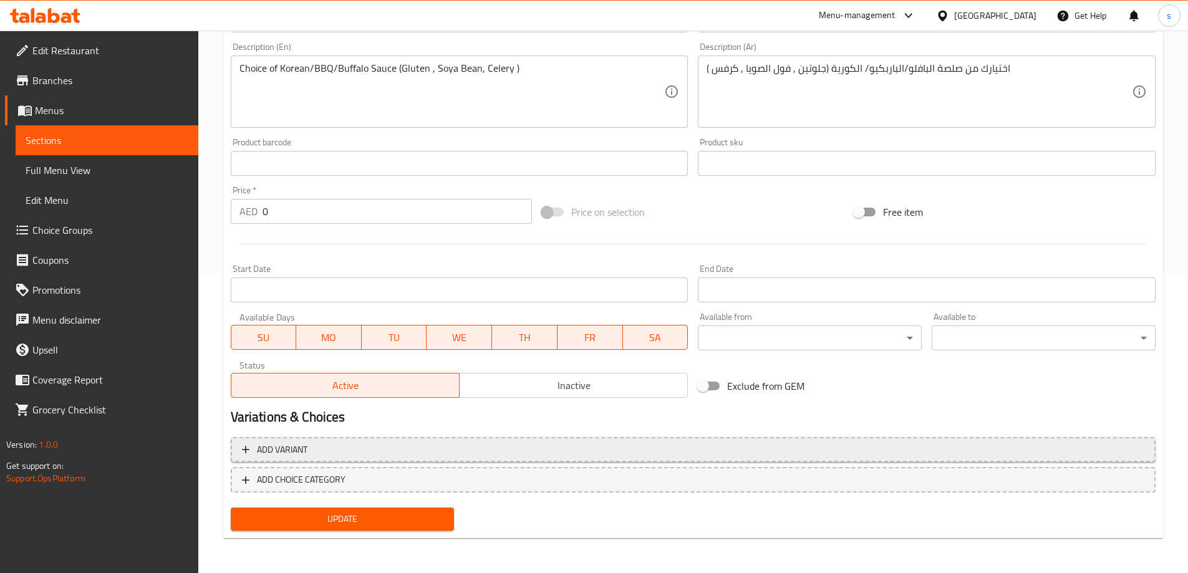
click at [586, 453] on span "Add variant" at bounding box center [693, 450] width 902 height 16
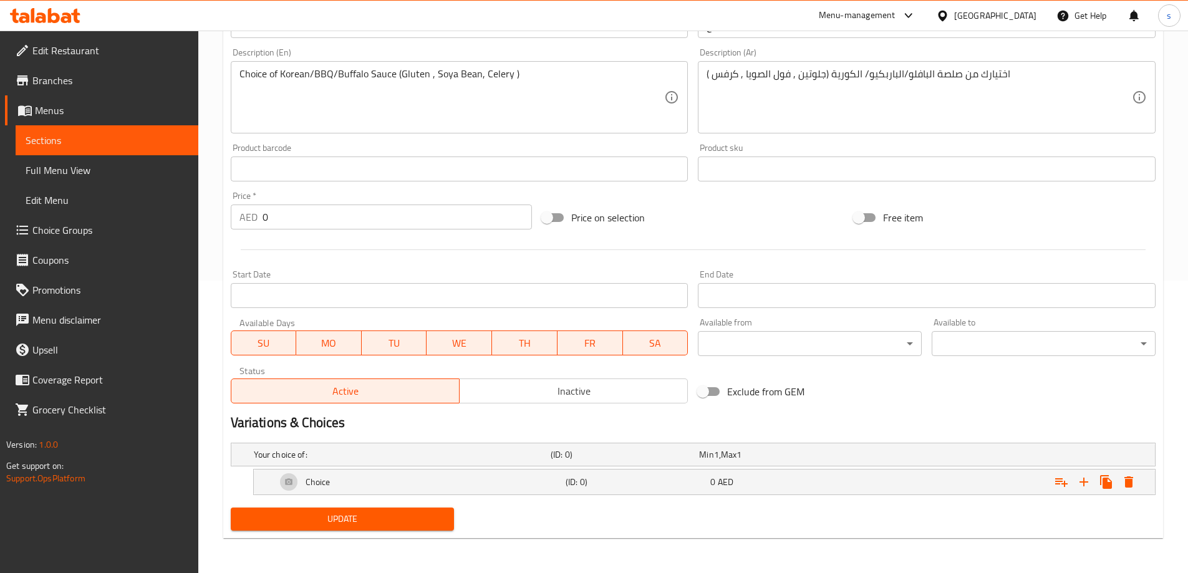
scroll to position [293, 0]
click at [327, 481] on h5 "Choice" at bounding box center [318, 482] width 25 height 12
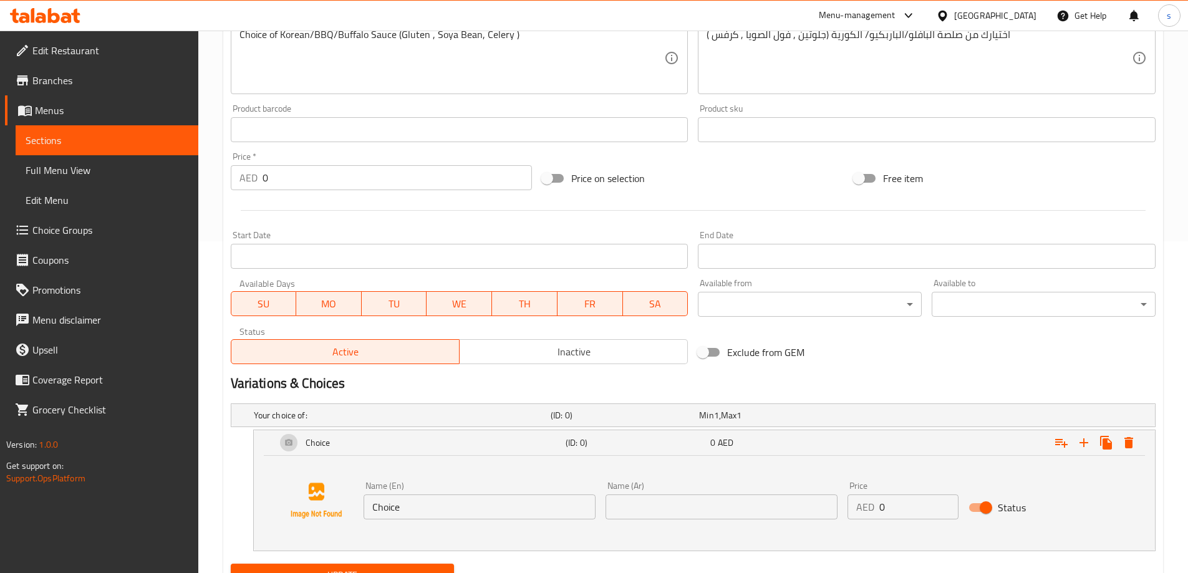
scroll to position [388, 0]
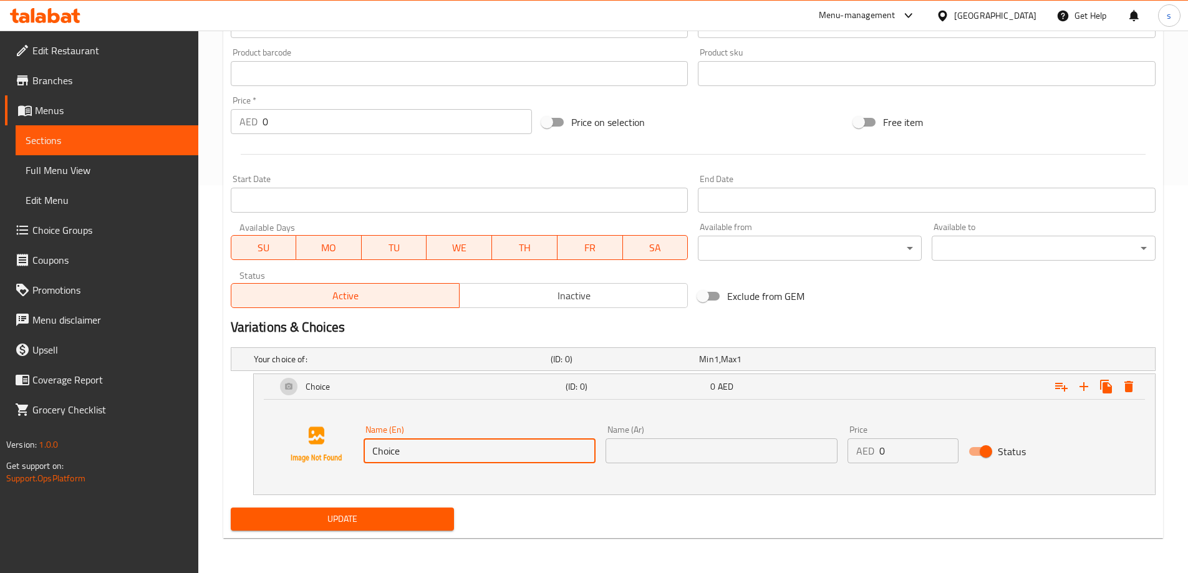
click at [381, 454] on input "Choice" at bounding box center [480, 450] width 232 height 25
type input "6 Pices"
click at [446, 455] on input "6 Pices" at bounding box center [480, 450] width 232 height 25
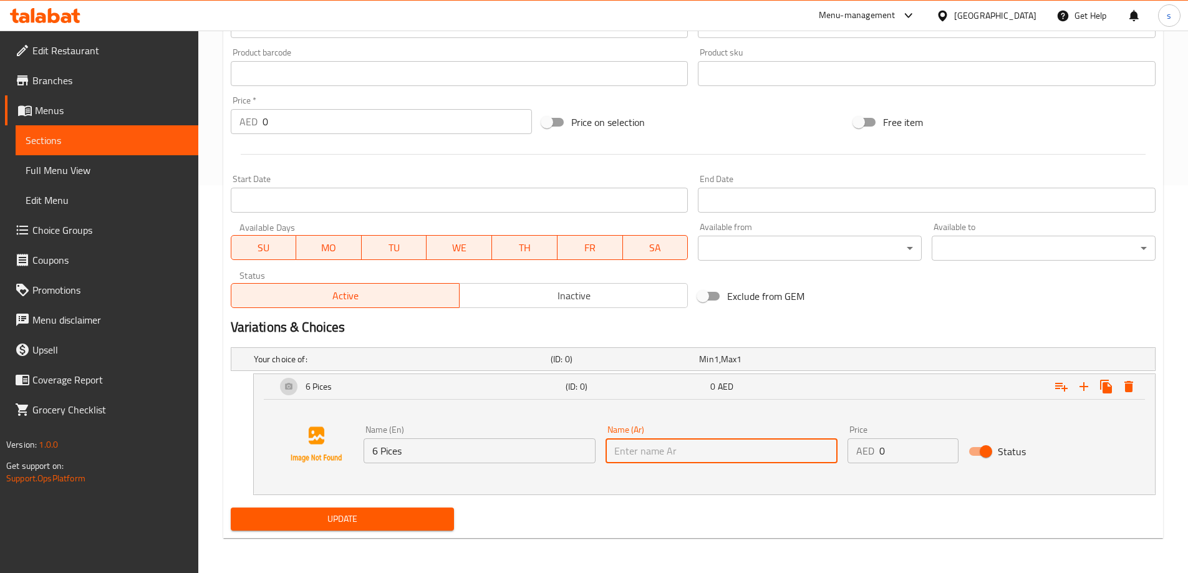
click at [699, 449] on input "text" at bounding box center [722, 450] width 232 height 25
type input "6 قطع"
click at [882, 455] on input "0" at bounding box center [918, 450] width 79 height 25
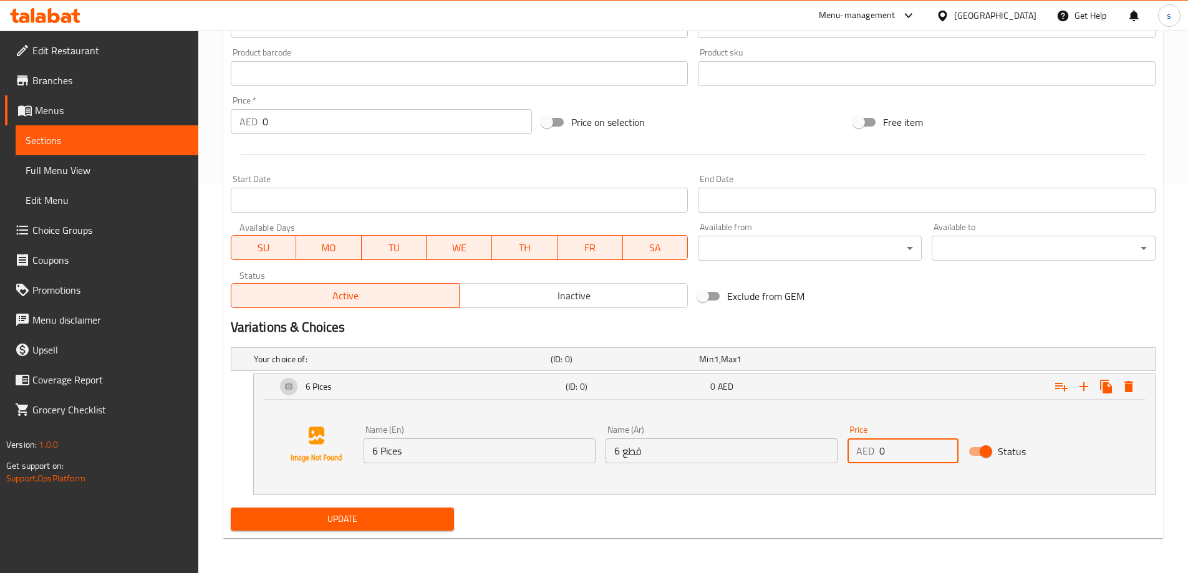
click at [882, 455] on input "0" at bounding box center [918, 450] width 79 height 25
type input "45"
click at [1088, 384] on icon "Expand" at bounding box center [1083, 386] width 15 height 15
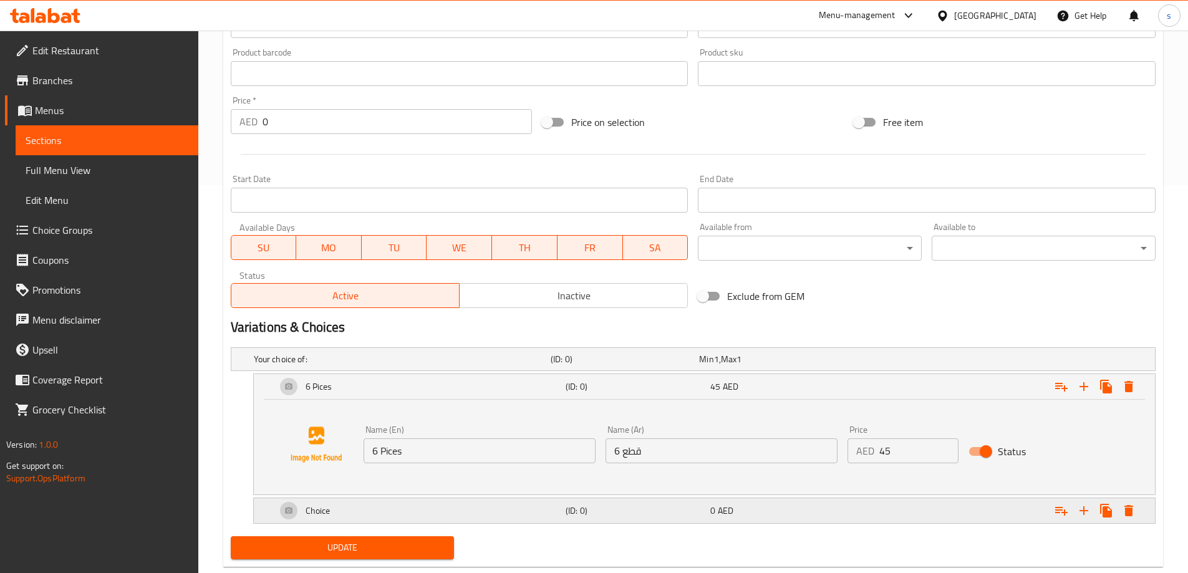
click at [511, 502] on div "Choice" at bounding box center [418, 511] width 289 height 30
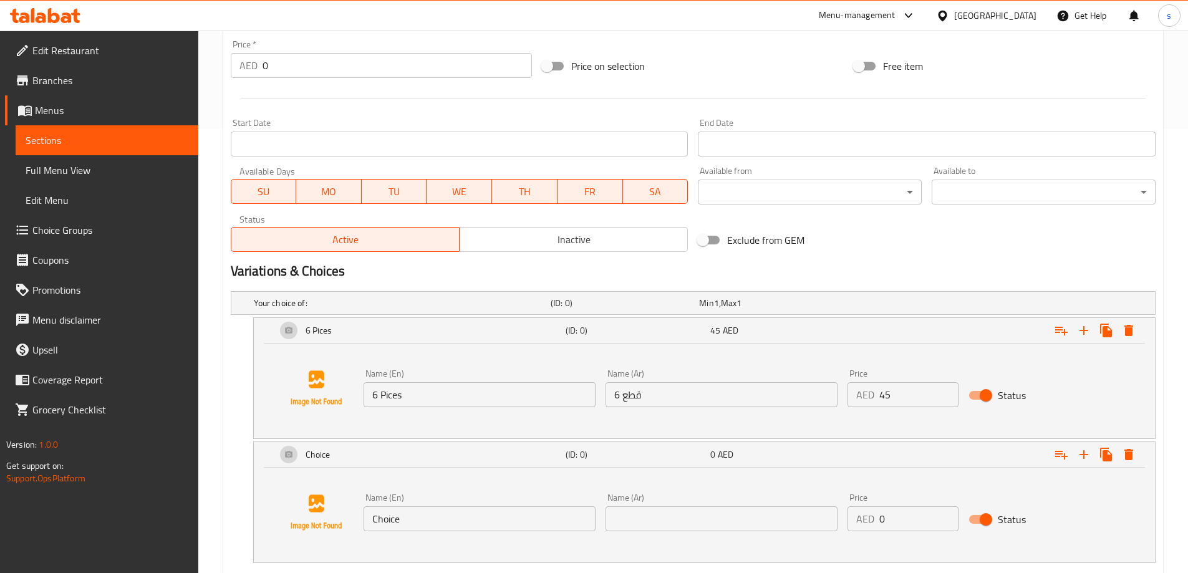
scroll to position [512, 0]
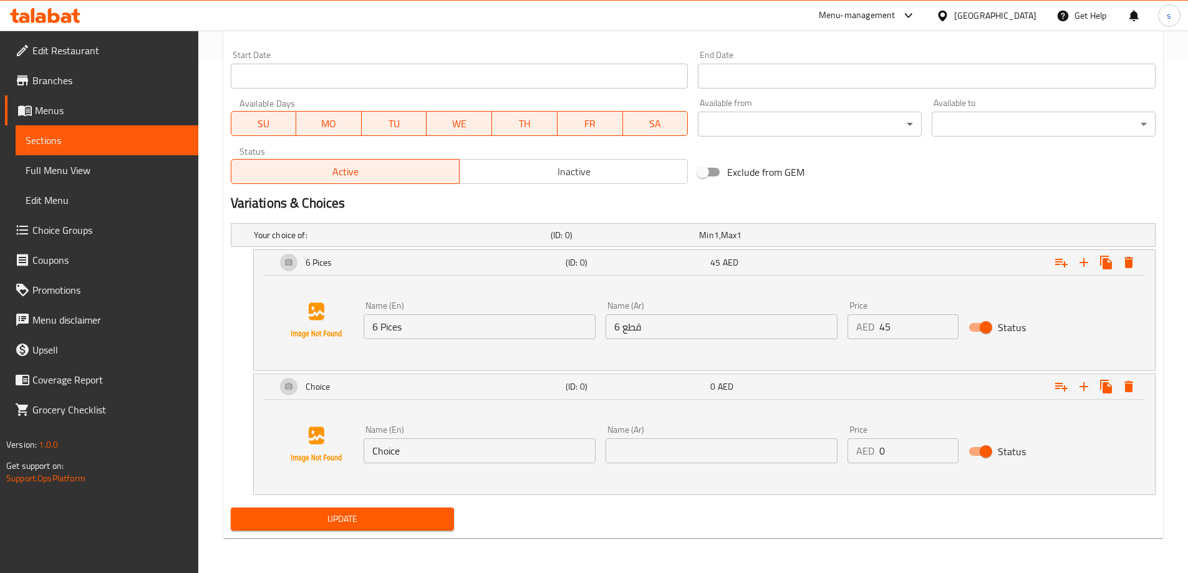
click at [384, 443] on input "Choice" at bounding box center [480, 450] width 232 height 25
type input "12 pices"
click at [667, 450] on input "text" at bounding box center [722, 450] width 232 height 25
type input "12 قطع"
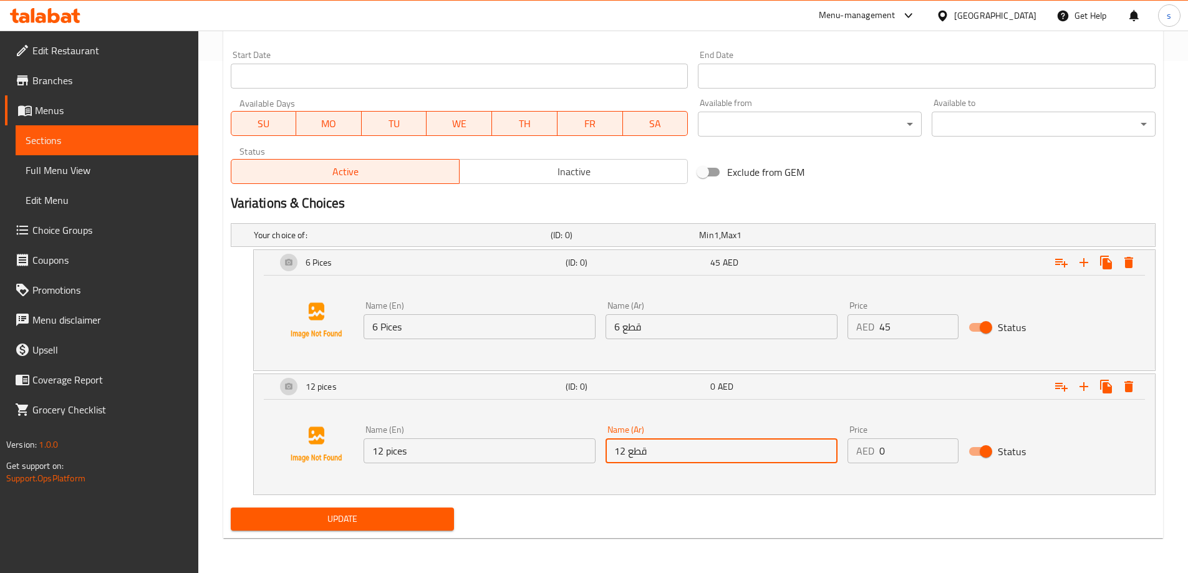
click at [879, 453] on input "0" at bounding box center [918, 450] width 79 height 25
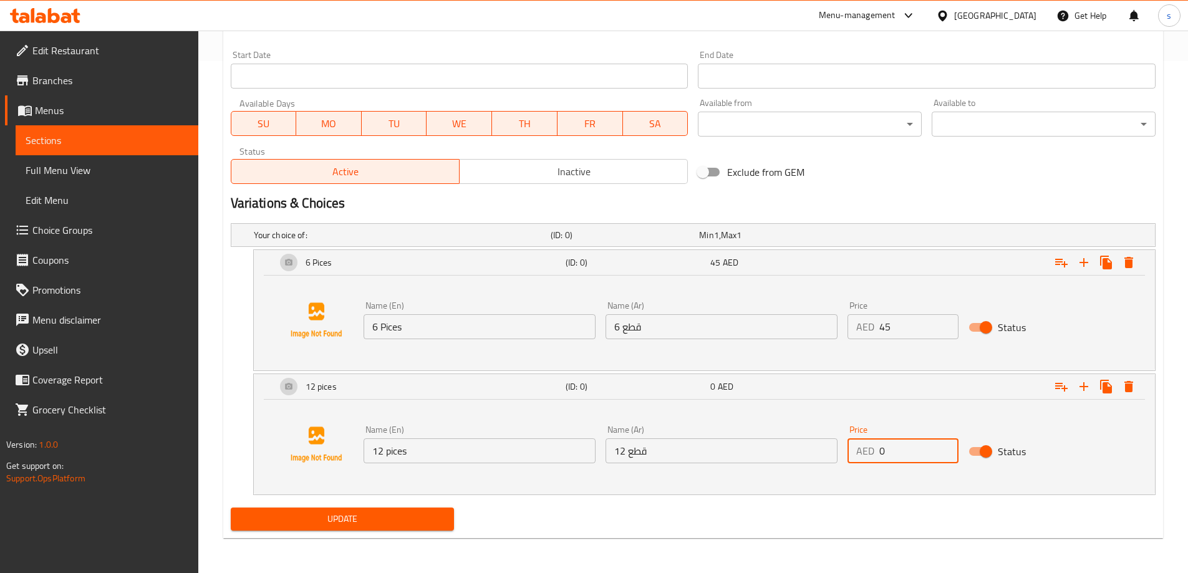
click at [879, 453] on input "0" at bounding box center [918, 450] width 79 height 25
type input "75"
click at [1112, 262] on icon "Expand" at bounding box center [1106, 263] width 12 height 14
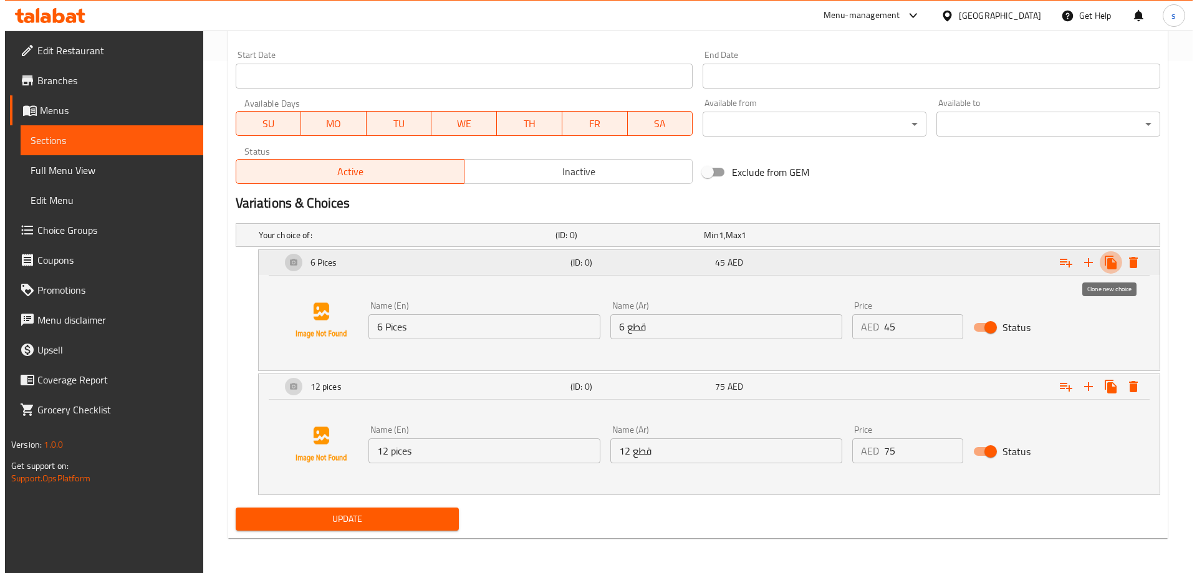
scroll to position [350, 0]
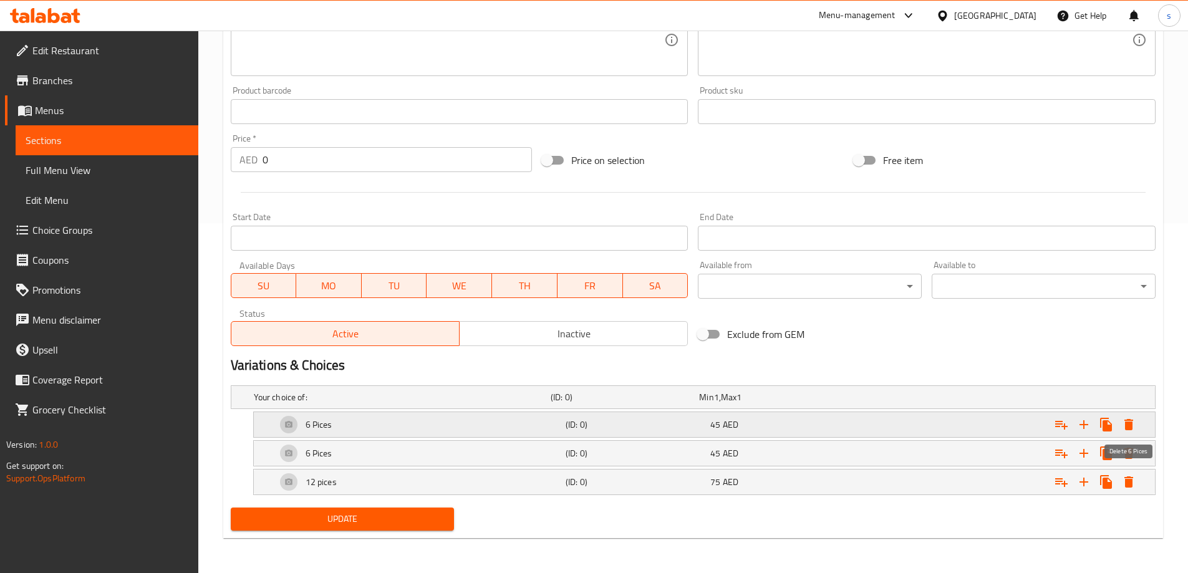
click at [1124, 428] on icon "Expand" at bounding box center [1128, 424] width 15 height 15
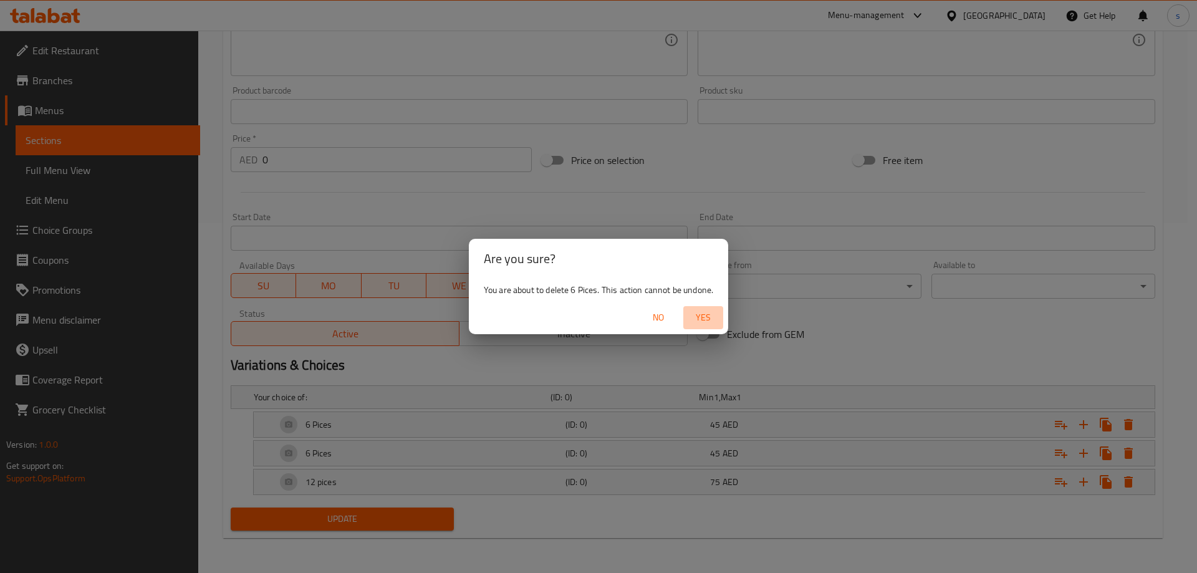
click at [702, 316] on span "Yes" at bounding box center [704, 318] width 30 height 16
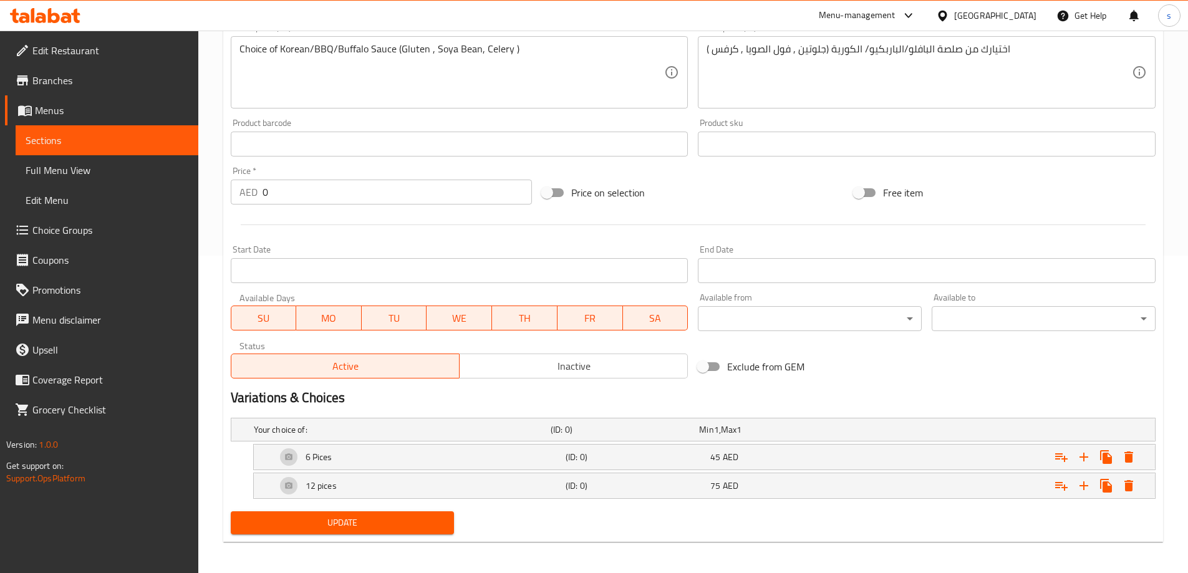
scroll to position [321, 0]
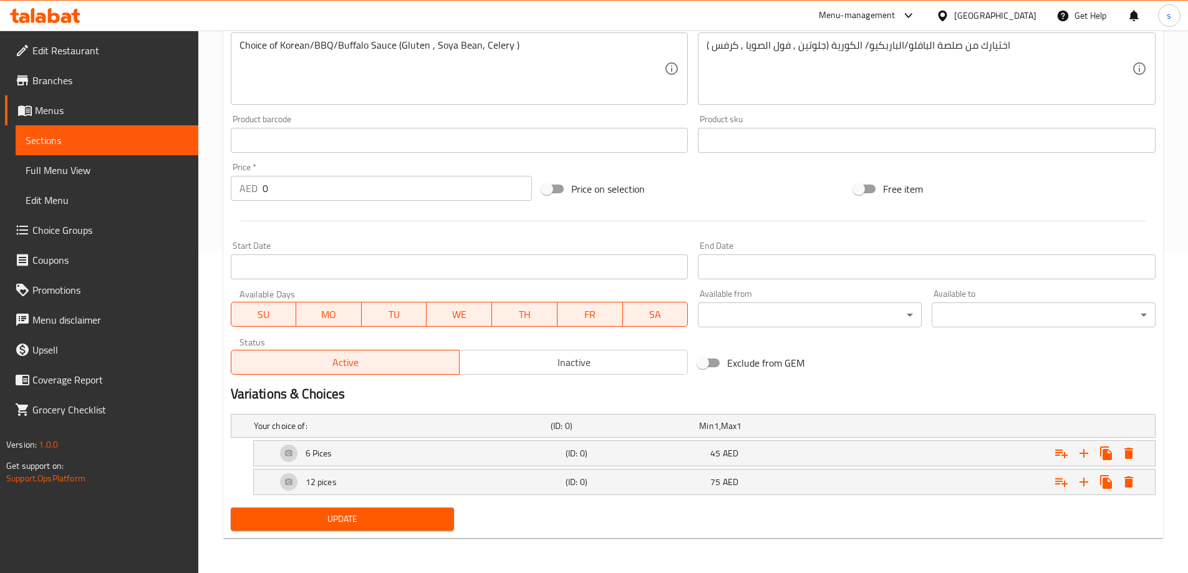
click at [393, 517] on span "Update" at bounding box center [343, 519] width 204 height 16
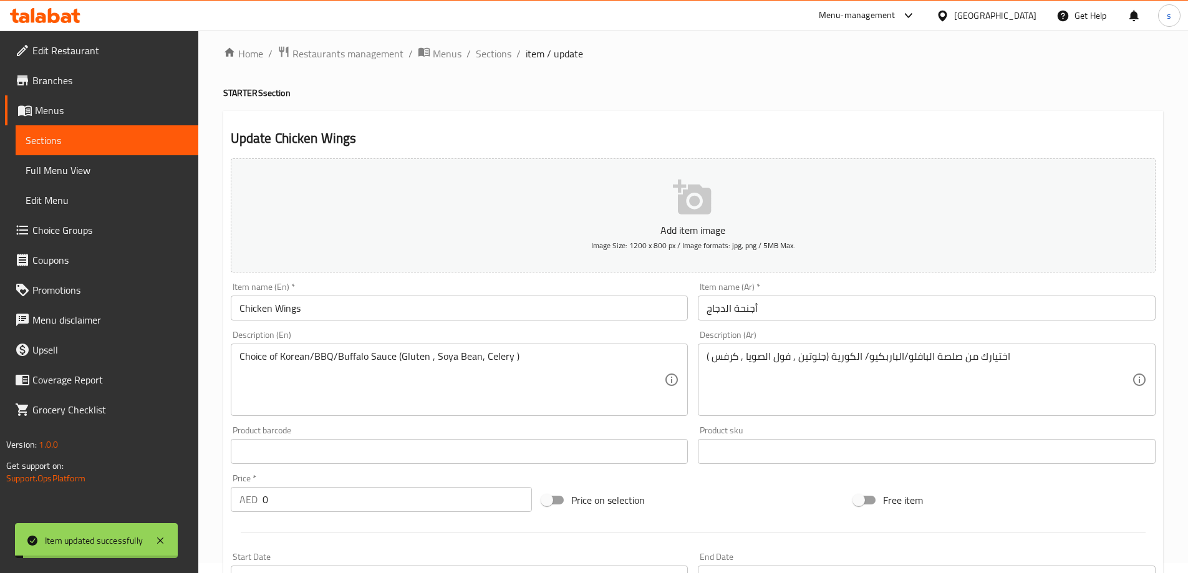
scroll to position [0, 0]
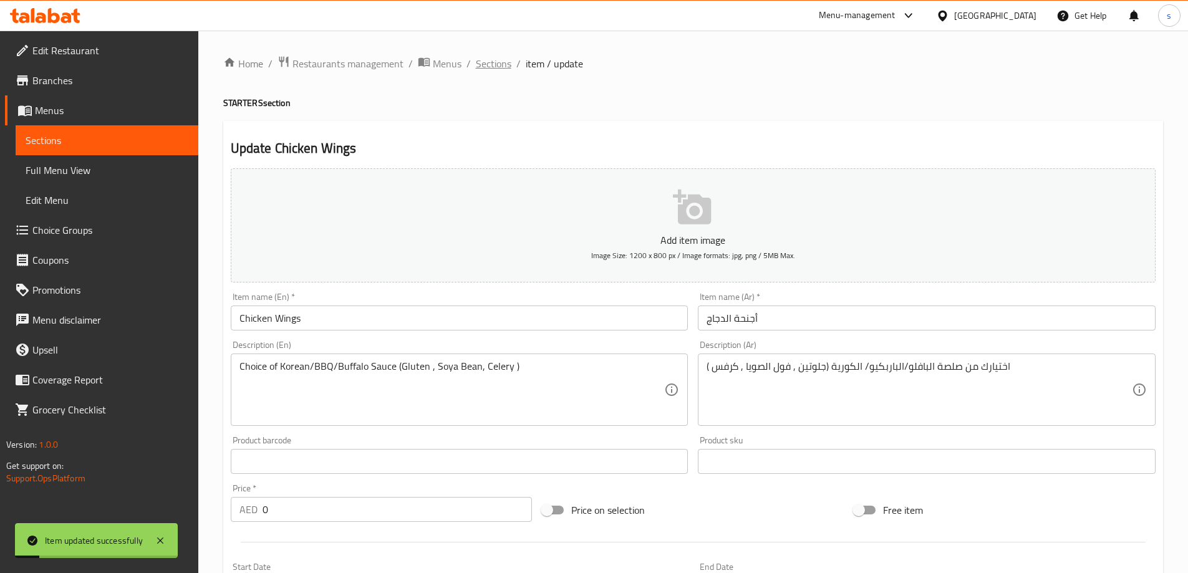
click at [496, 59] on span "Sections" at bounding box center [494, 63] width 36 height 15
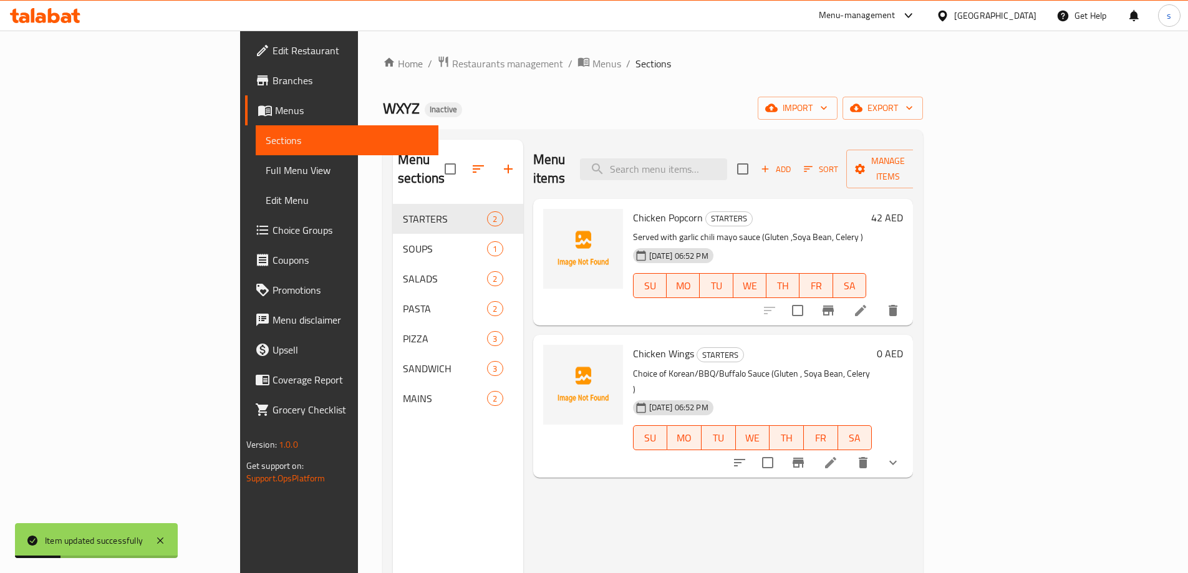
click at [848, 452] on li at bounding box center [830, 463] width 35 height 22
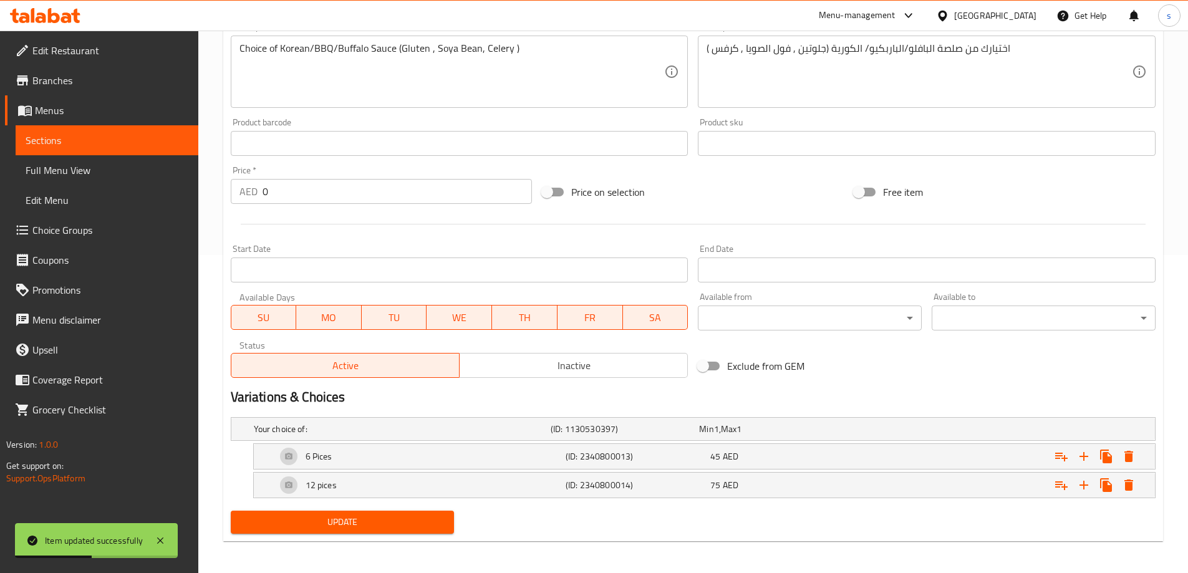
scroll to position [321, 0]
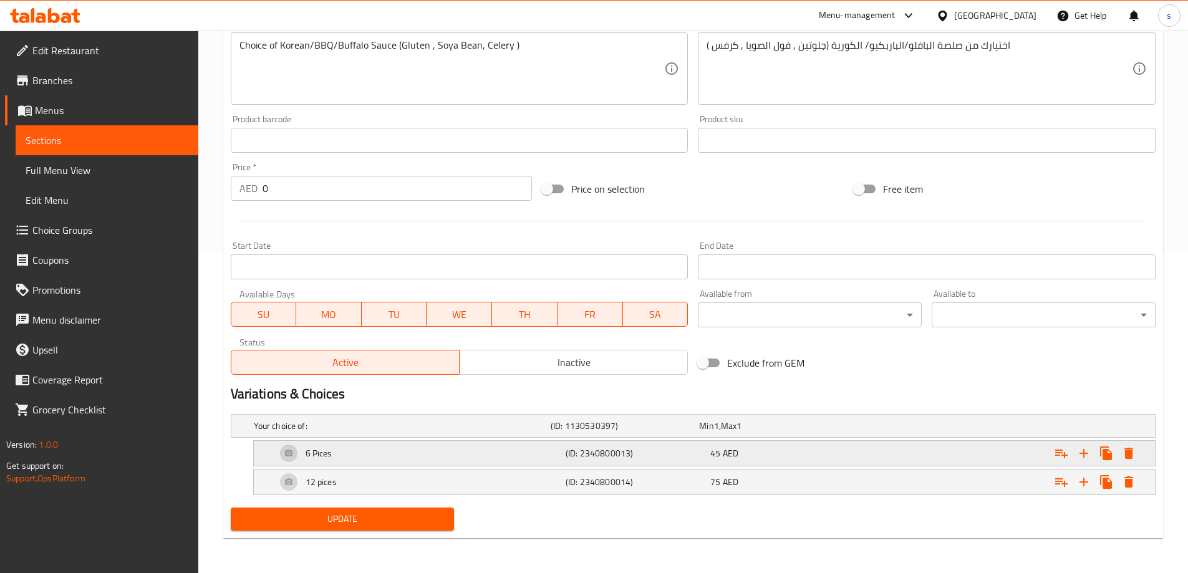
click at [517, 448] on div "6 Pices" at bounding box center [418, 453] width 289 height 30
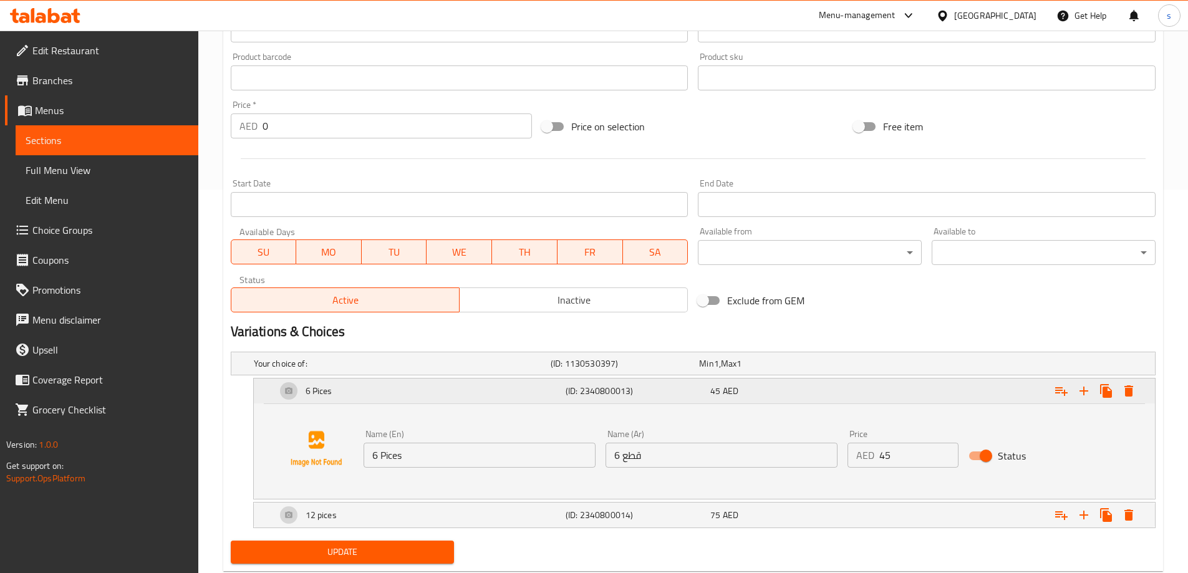
scroll to position [417, 0]
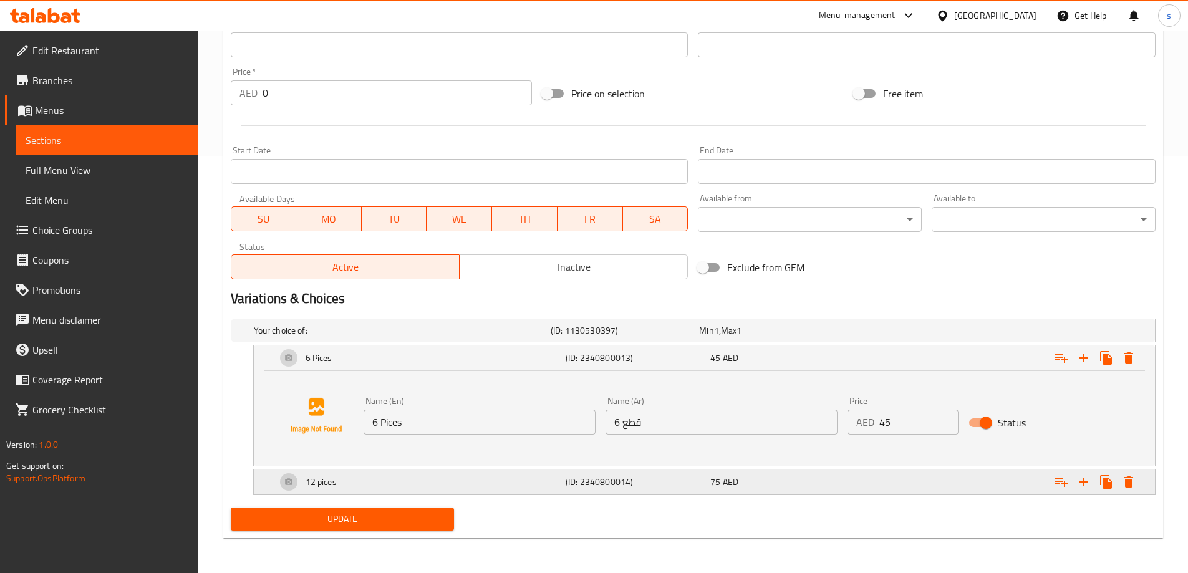
click at [468, 483] on div "12 pices" at bounding box center [418, 482] width 289 height 30
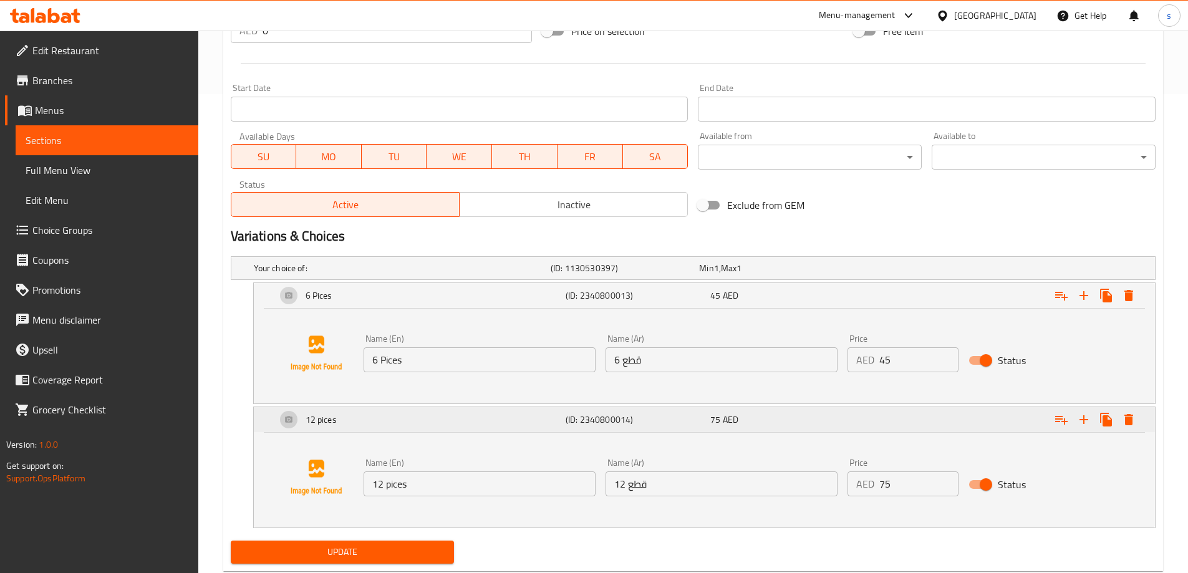
scroll to position [512, 0]
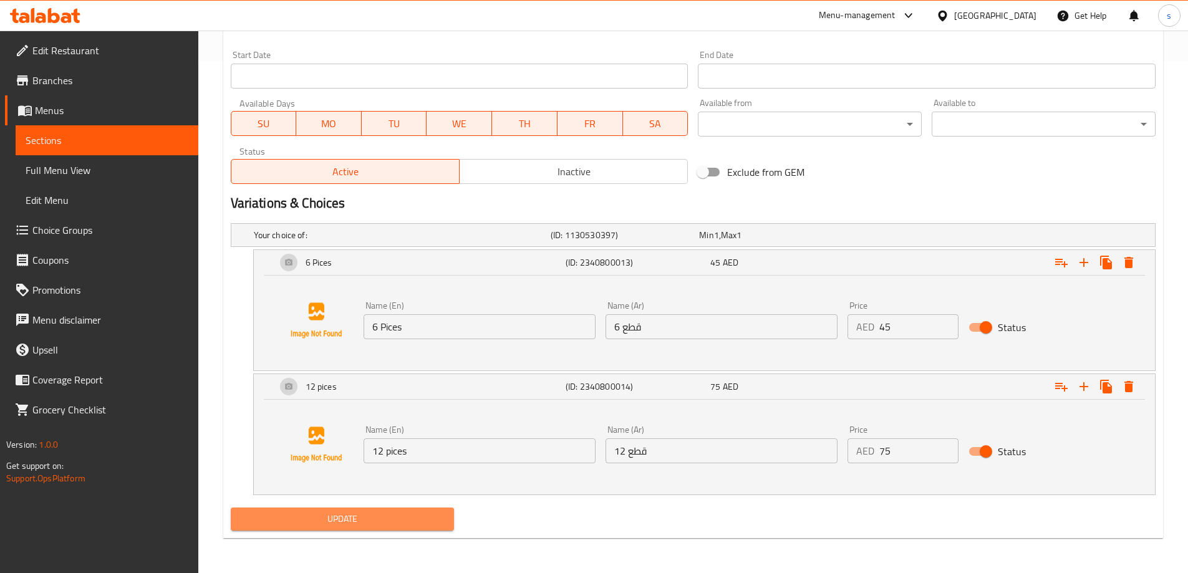
click at [373, 520] on span "Update" at bounding box center [343, 519] width 204 height 16
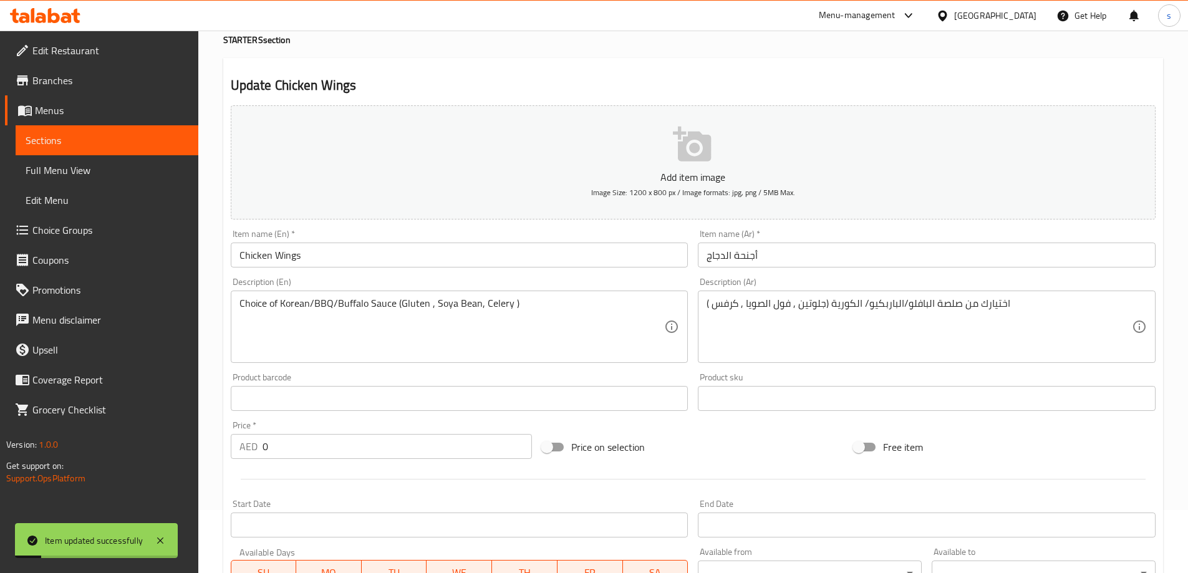
scroll to position [13, 0]
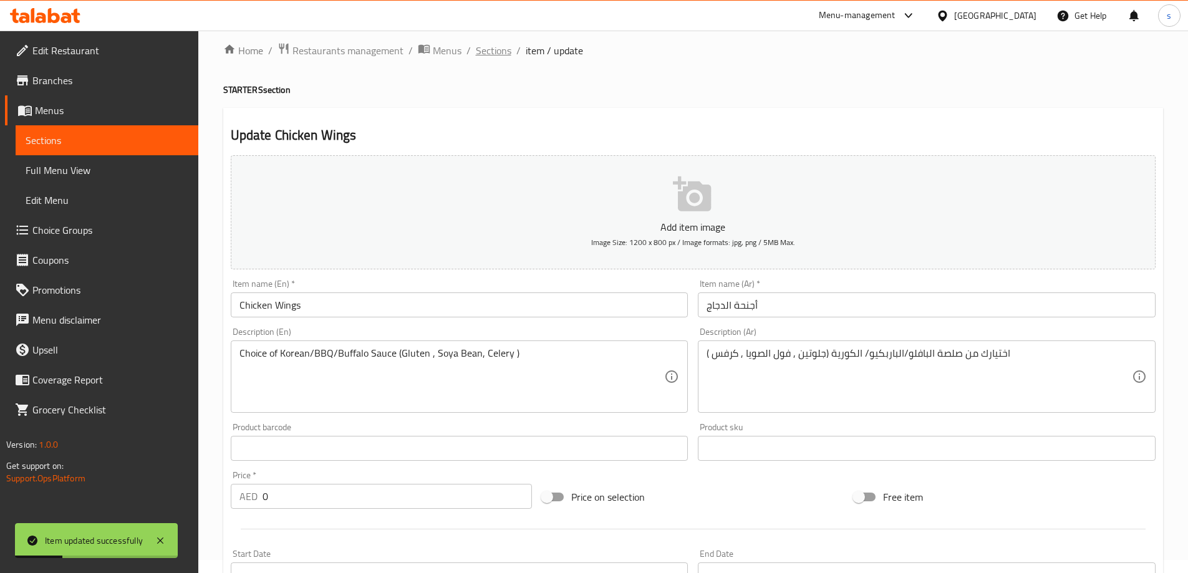
click at [488, 51] on span "Sections" at bounding box center [494, 50] width 36 height 15
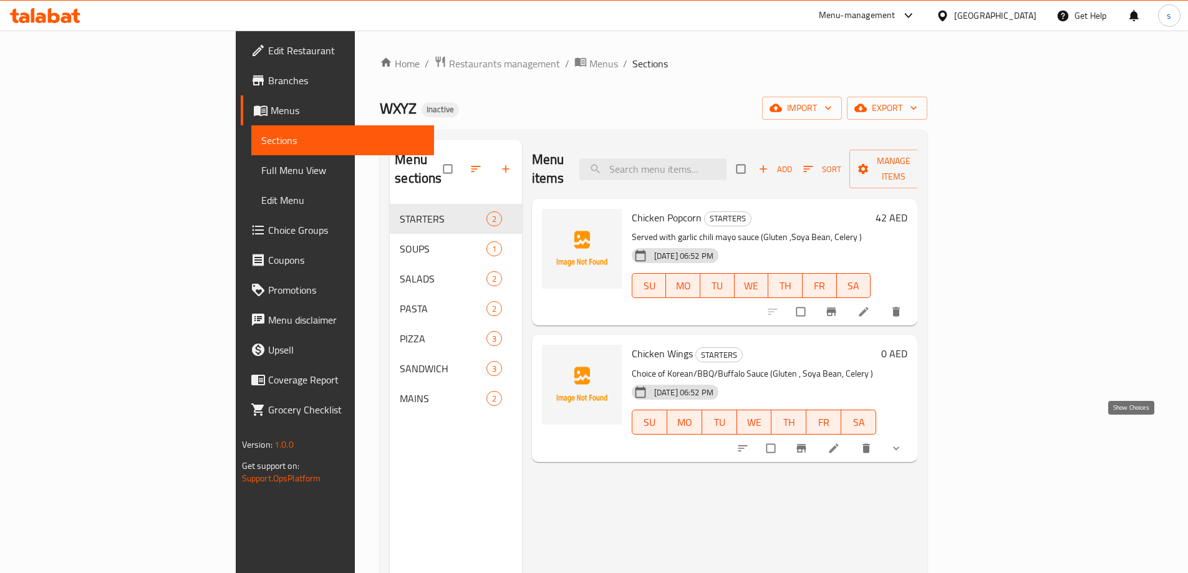
click at [902, 442] on icon "show more" at bounding box center [896, 448] width 12 height 12
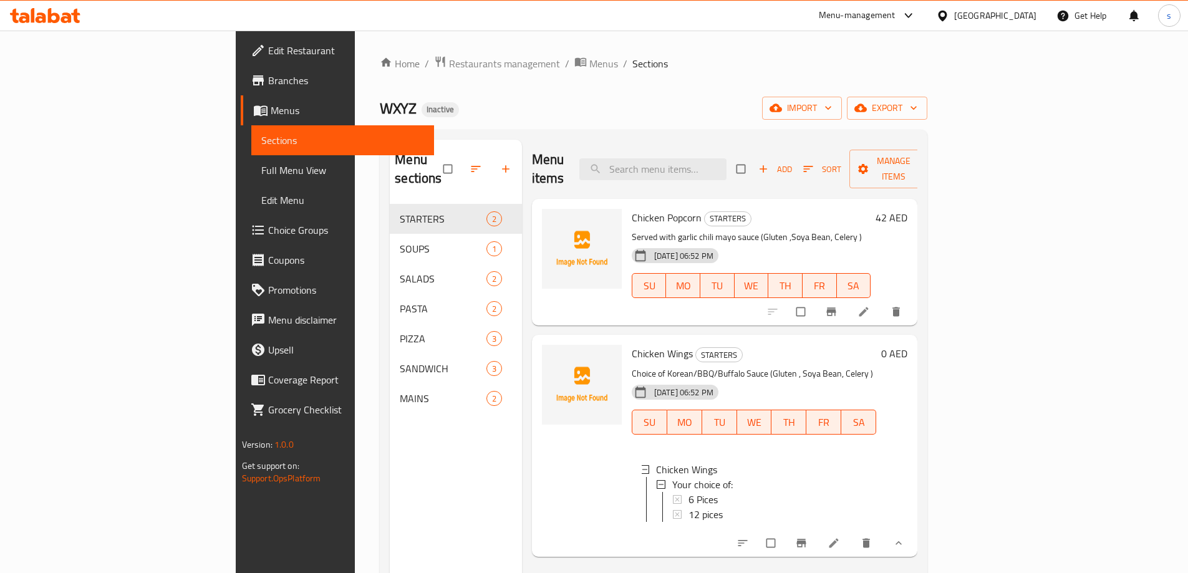
click at [268, 233] on span "Choice Groups" at bounding box center [346, 230] width 156 height 15
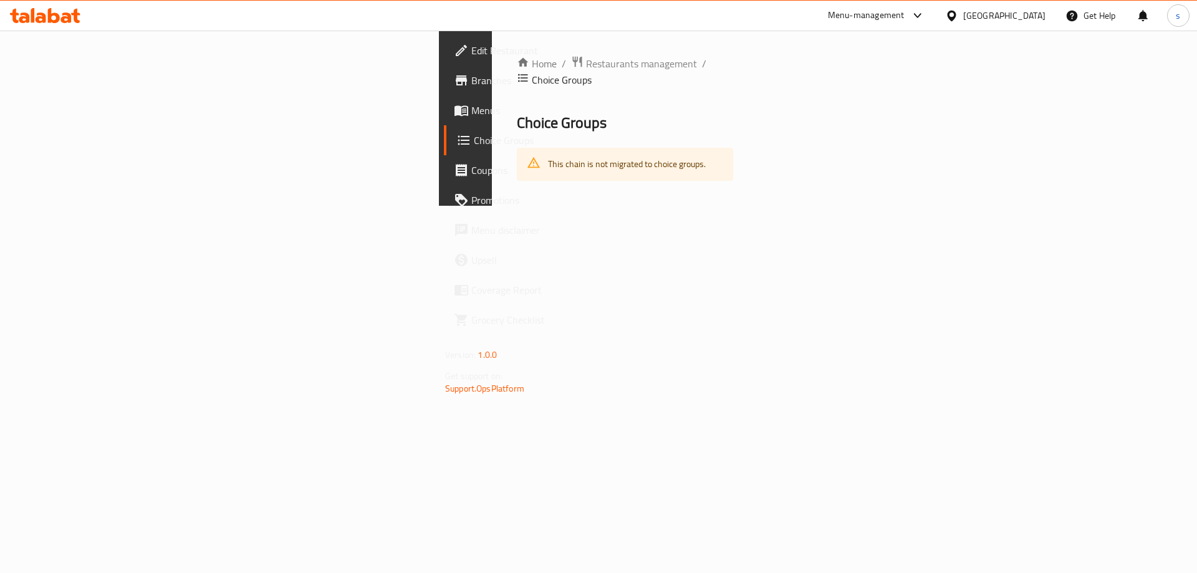
click at [548, 152] on div "This chain is not migrated to choice groups." at bounding box center [627, 165] width 158 height 26
click at [472, 82] on span "Branches" at bounding box center [551, 80] width 158 height 15
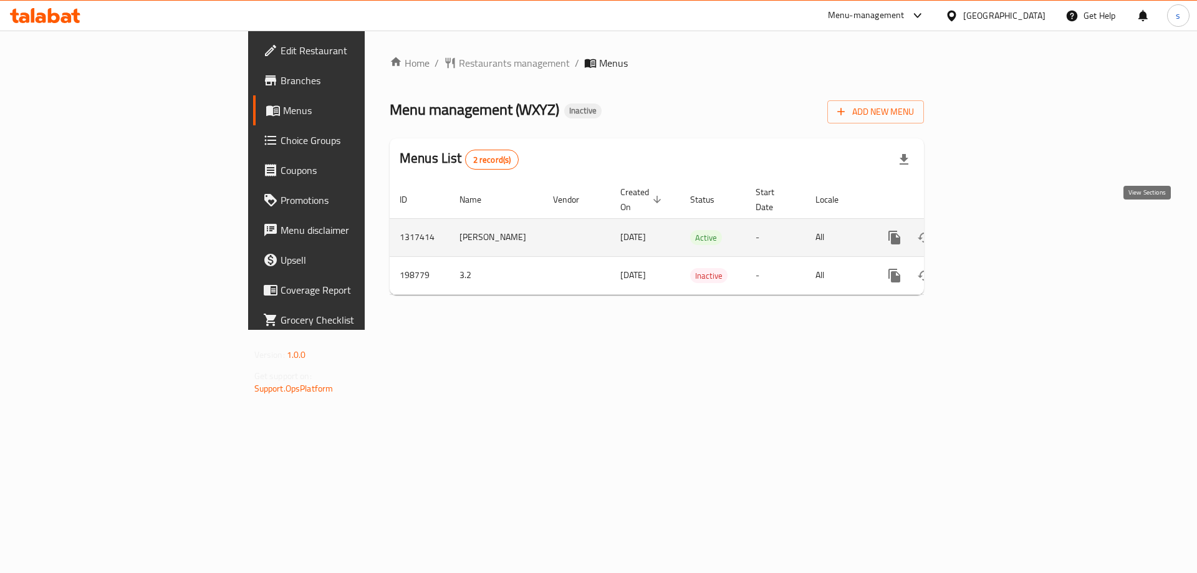
click at [992, 230] on icon "enhanced table" at bounding box center [984, 237] width 15 height 15
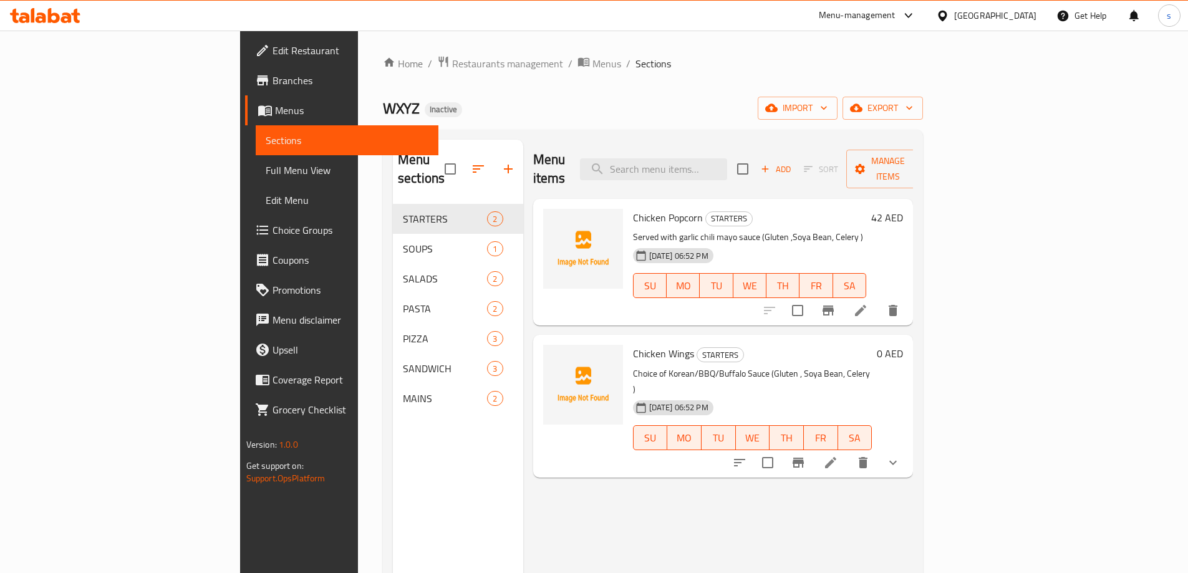
click at [836, 457] on icon at bounding box center [830, 462] width 11 height 11
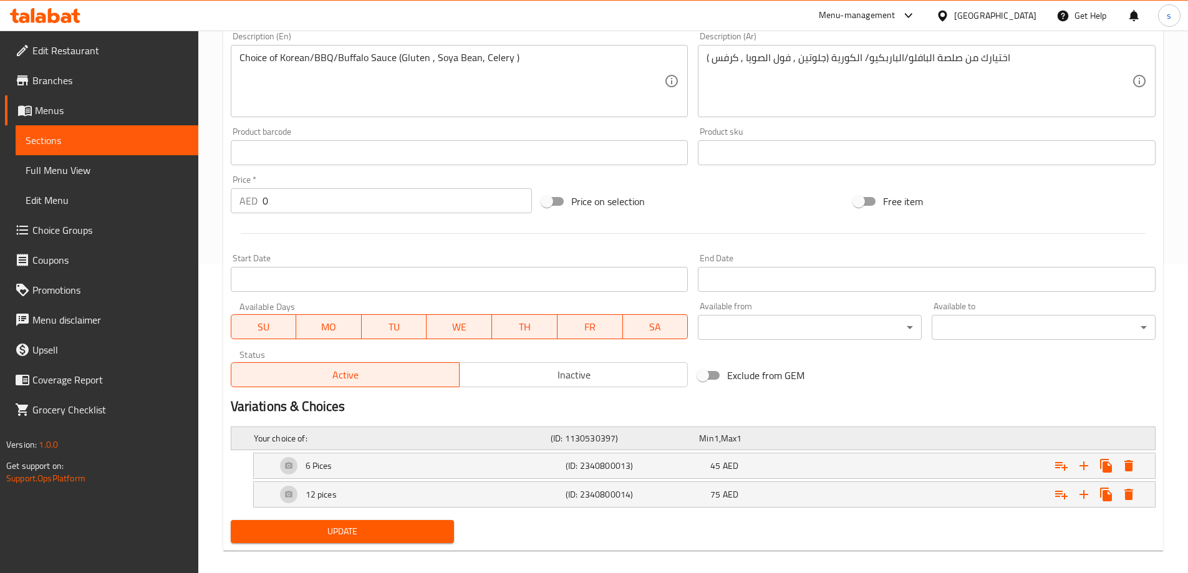
scroll to position [312, 0]
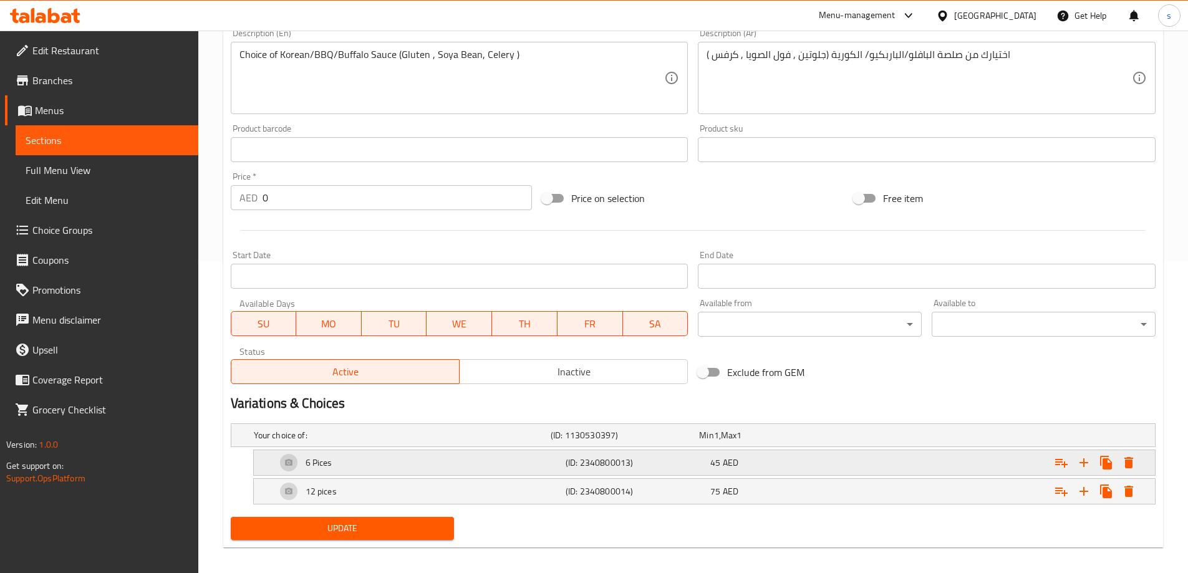
click at [281, 465] on div "6 Pices" at bounding box center [418, 463] width 289 height 30
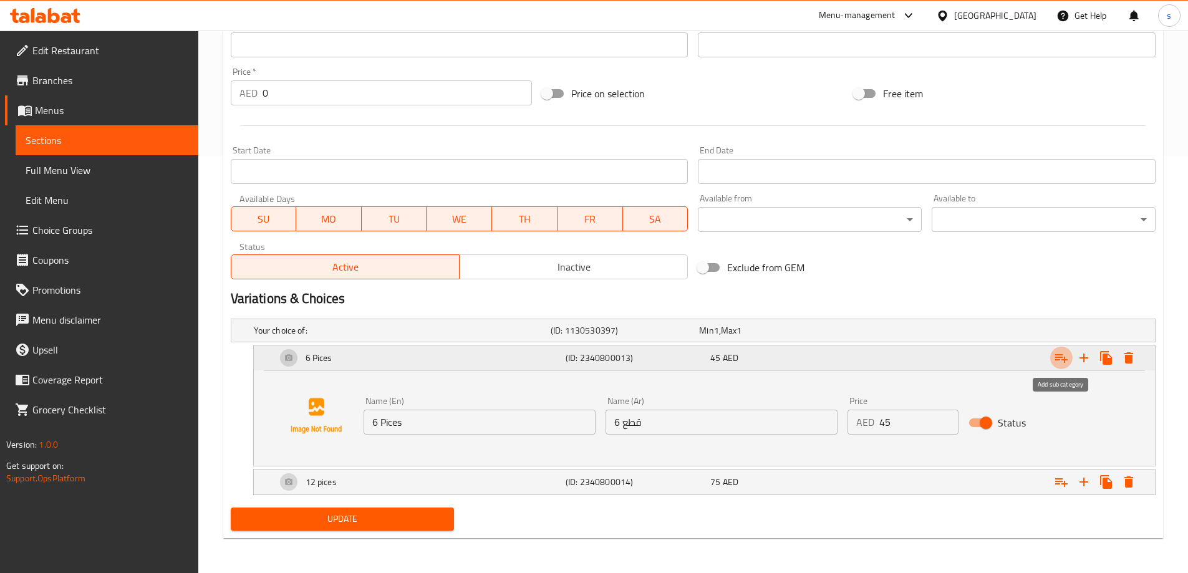
click at [1063, 368] on button "Expand" at bounding box center [1061, 358] width 22 height 22
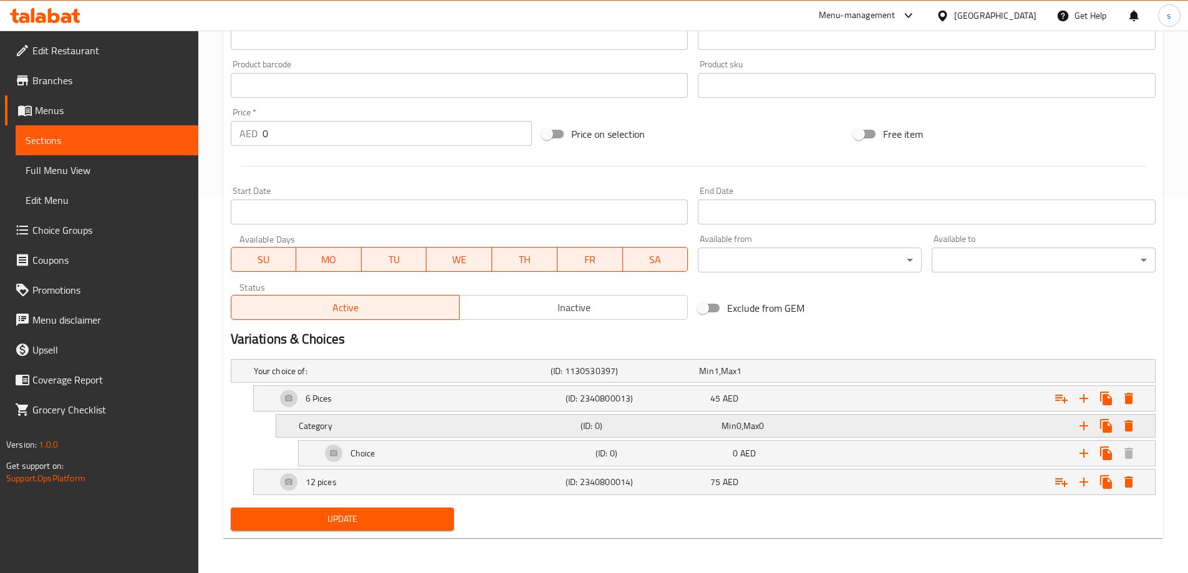
click at [411, 433] on div "Category" at bounding box center [437, 425] width 282 height 17
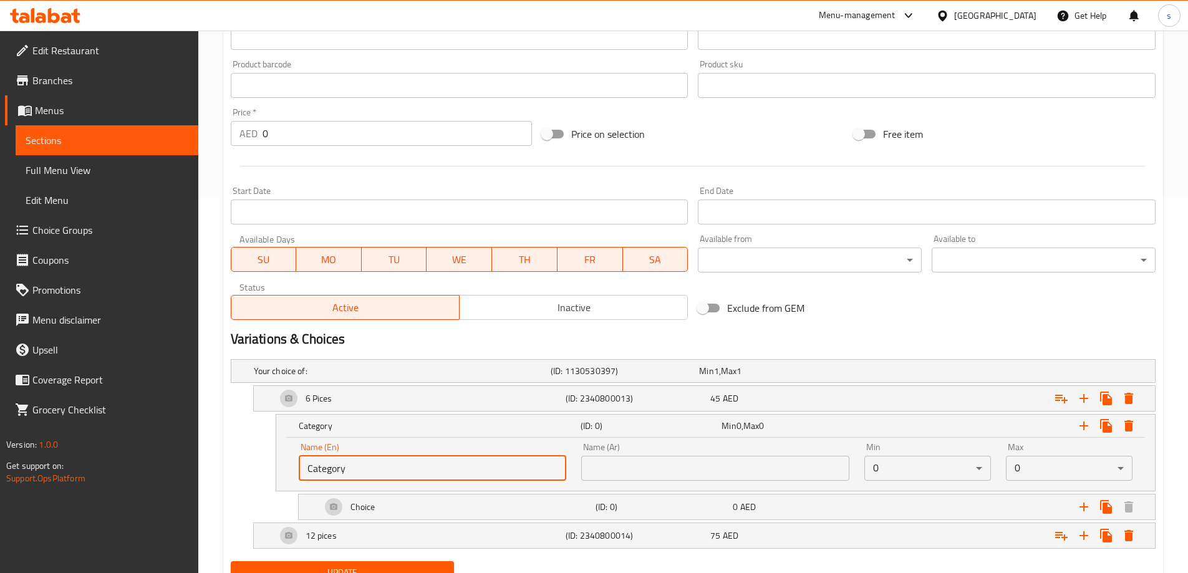
drag, startPoint x: 396, startPoint y: 463, endPoint x: 301, endPoint y: 466, distance: 94.9
click at [301, 466] on input "Category" at bounding box center [433, 468] width 268 height 25
click at [339, 466] on input "Category" at bounding box center [433, 468] width 268 height 25
paste input "hoice of"
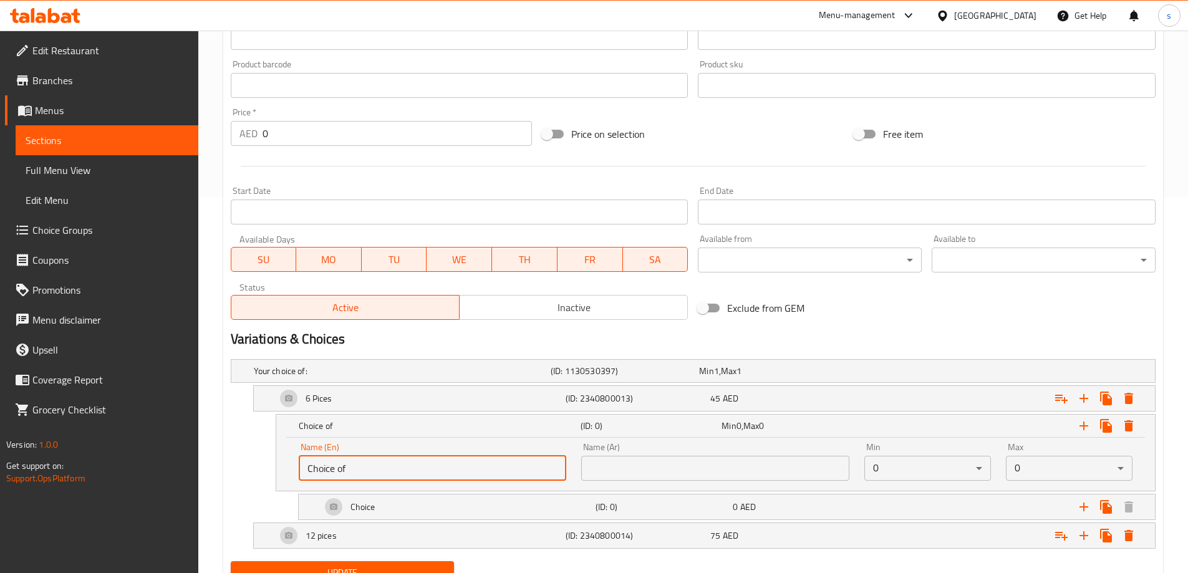
type input "Choice of"
click at [722, 475] on input "text" at bounding box center [715, 468] width 268 height 25
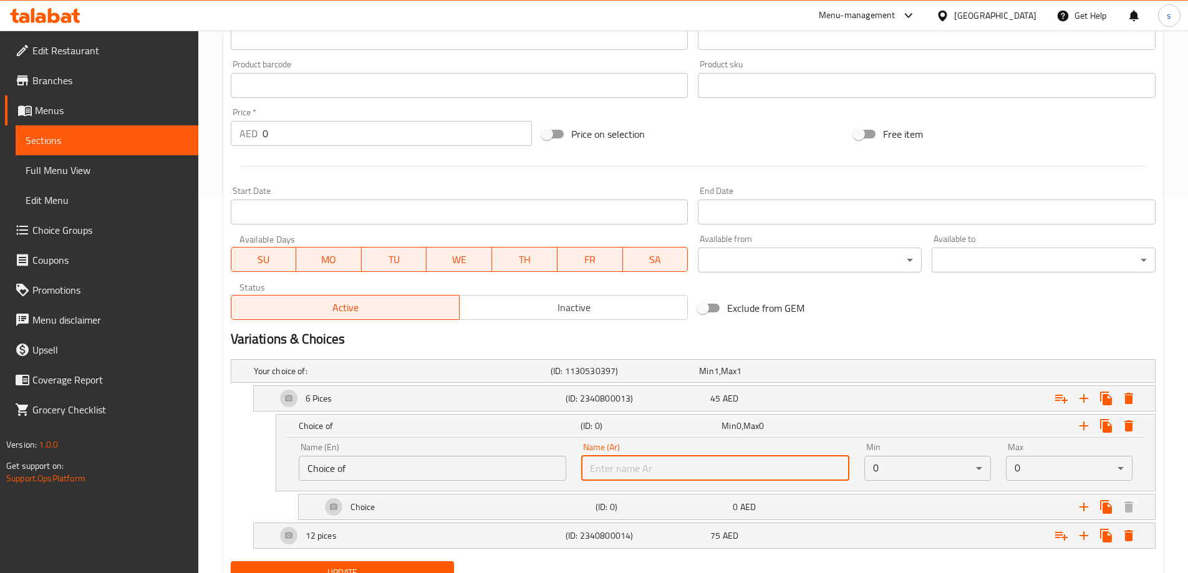
paste input "اختيارك من"
type input "اختيارك من"
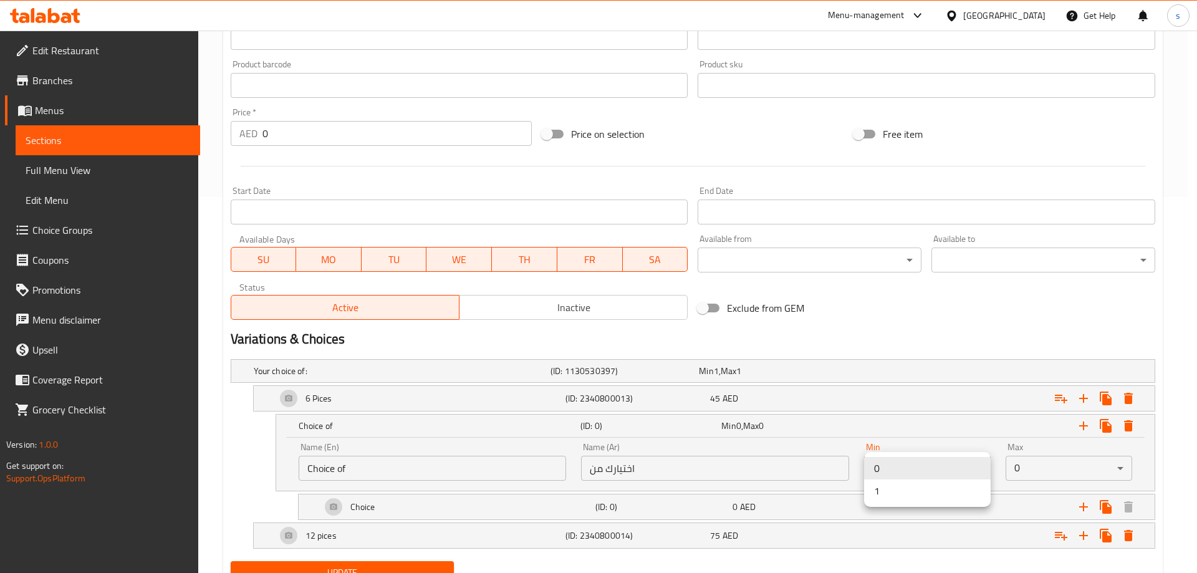
click at [923, 484] on li "1" at bounding box center [927, 491] width 127 height 22
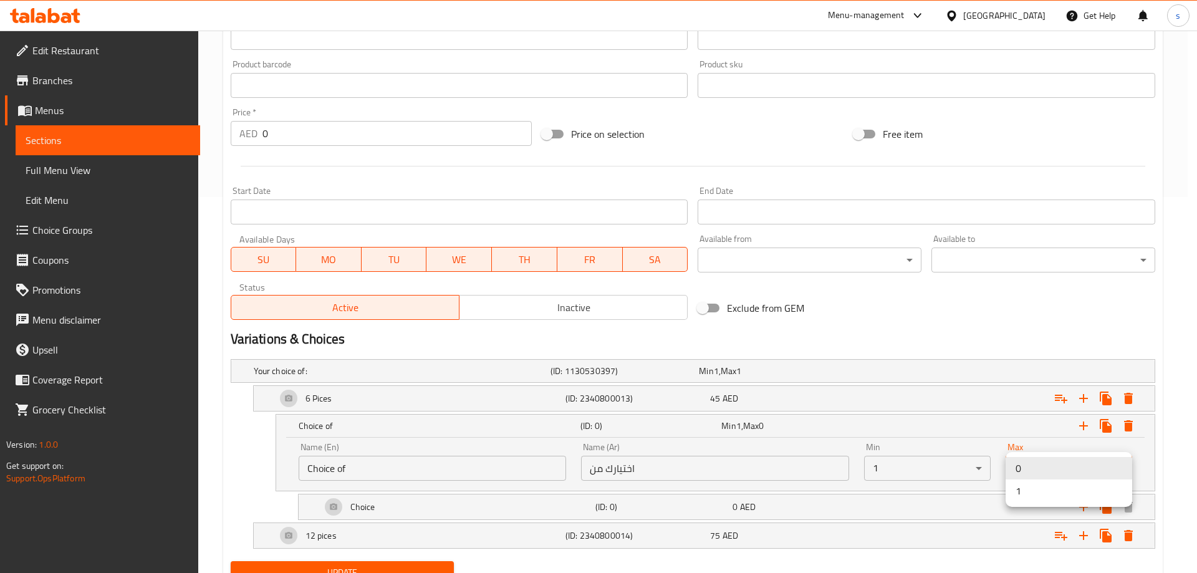
click at [1043, 498] on li "1" at bounding box center [1069, 491] width 127 height 22
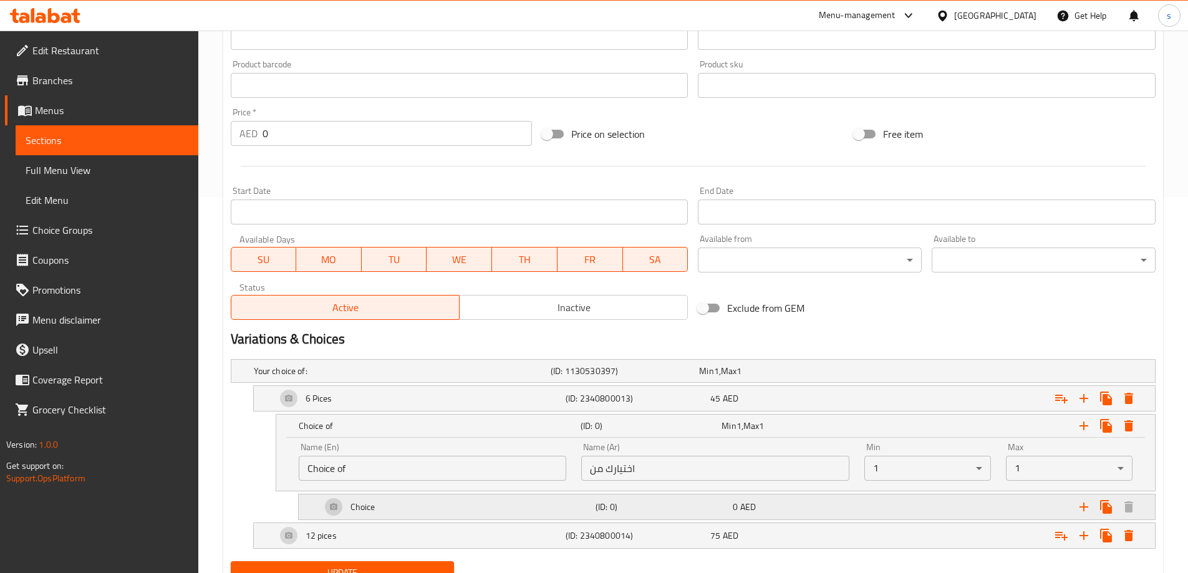
click at [395, 506] on div "Choice" at bounding box center [456, 507] width 274 height 30
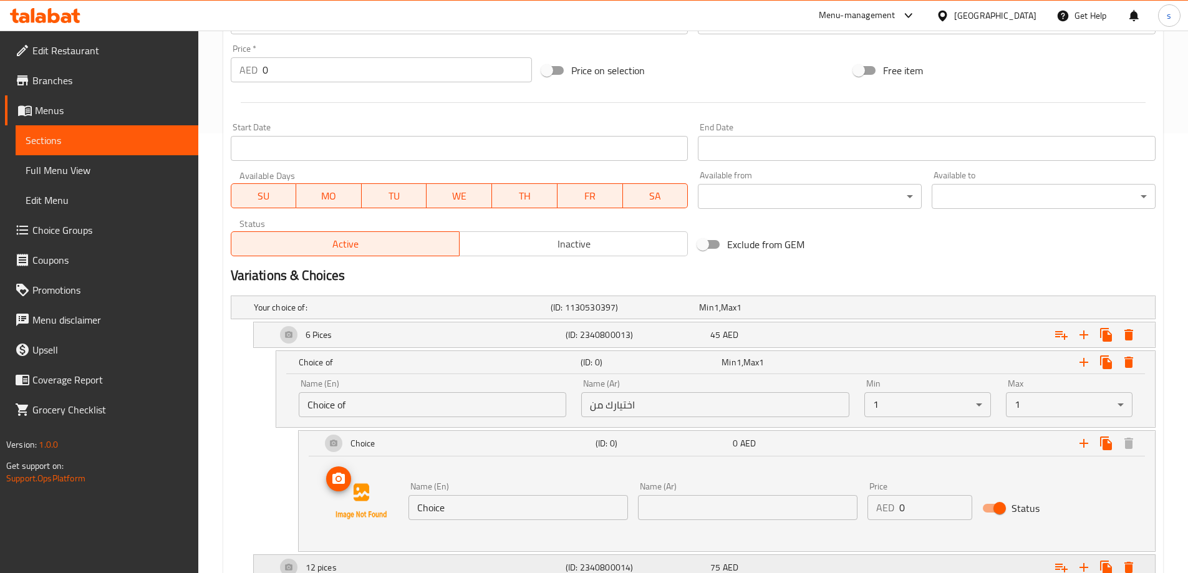
scroll to position [501, 0]
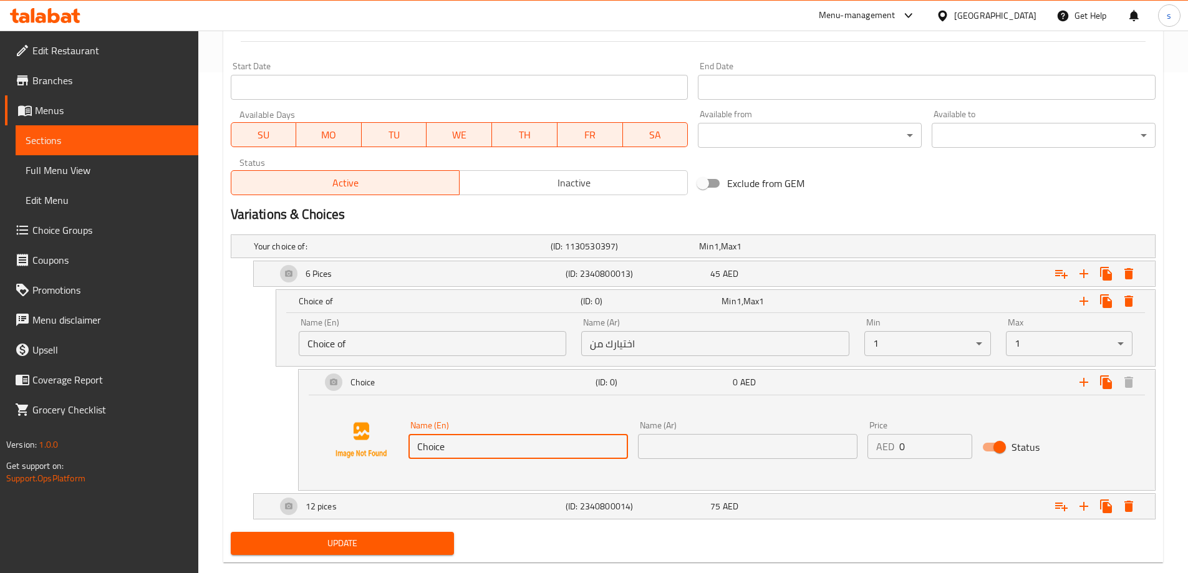
drag, startPoint x: 450, startPoint y: 453, endPoint x: 420, endPoint y: 452, distance: 29.4
click at [420, 452] on input "Choice" at bounding box center [519, 446] width 220 height 25
type input "C"
click at [465, 445] on input "text" at bounding box center [519, 446] width 220 height 25
paste input "Korean"
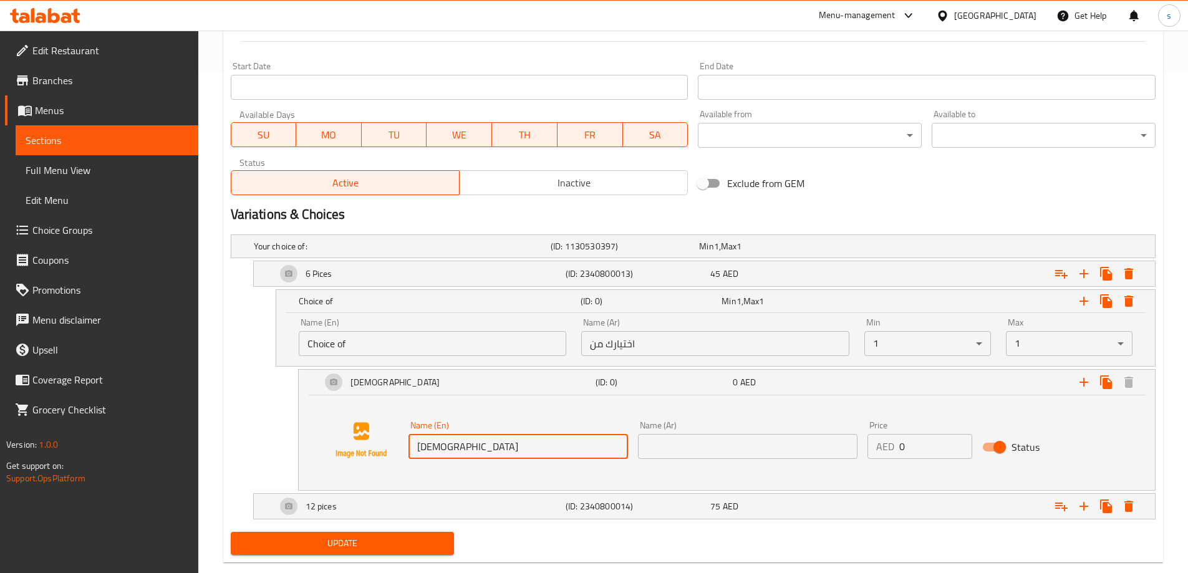
click at [522, 449] on input "Korean" at bounding box center [519, 446] width 220 height 25
paste input "Sauce"
click at [451, 448] on input "KoreanSauce" at bounding box center [519, 446] width 220 height 25
click at [448, 450] on input "KoreanSauce" at bounding box center [519, 446] width 220 height 25
type input "Korean Sauce"
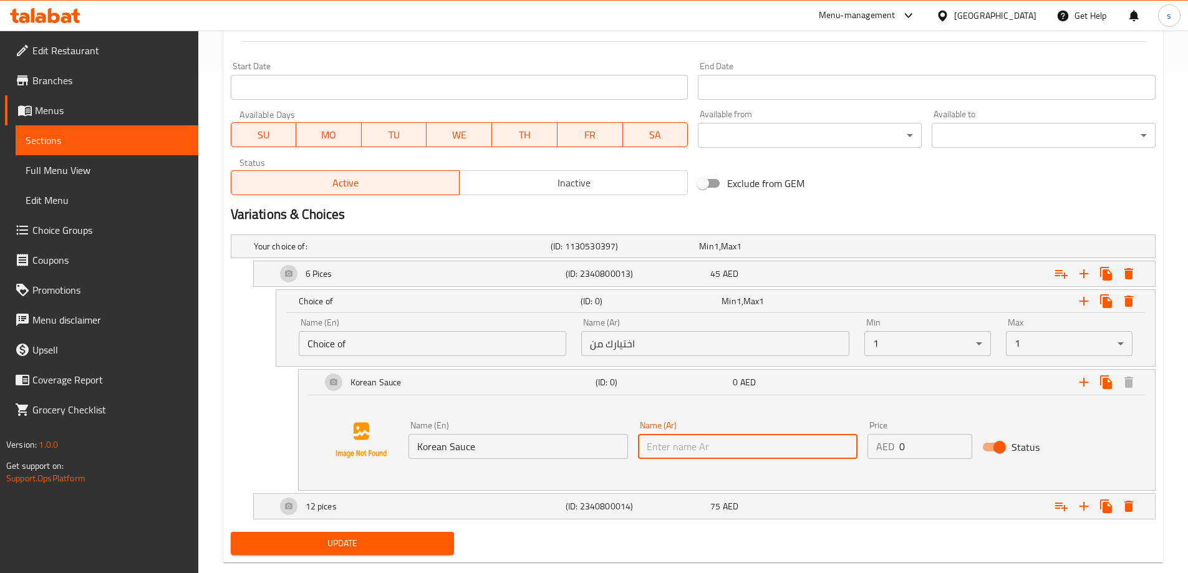
click at [757, 458] on input "text" at bounding box center [748, 446] width 220 height 25
paste input "صلصة"
click at [674, 447] on input "صلصة" at bounding box center [748, 446] width 220 height 25
click at [687, 462] on div "Name (Ar) صلصة Name (Ar)" at bounding box center [748, 440] width 230 height 48
click at [690, 460] on div "Name (Ar) صلصة Name (Ar)" at bounding box center [748, 440] width 230 height 48
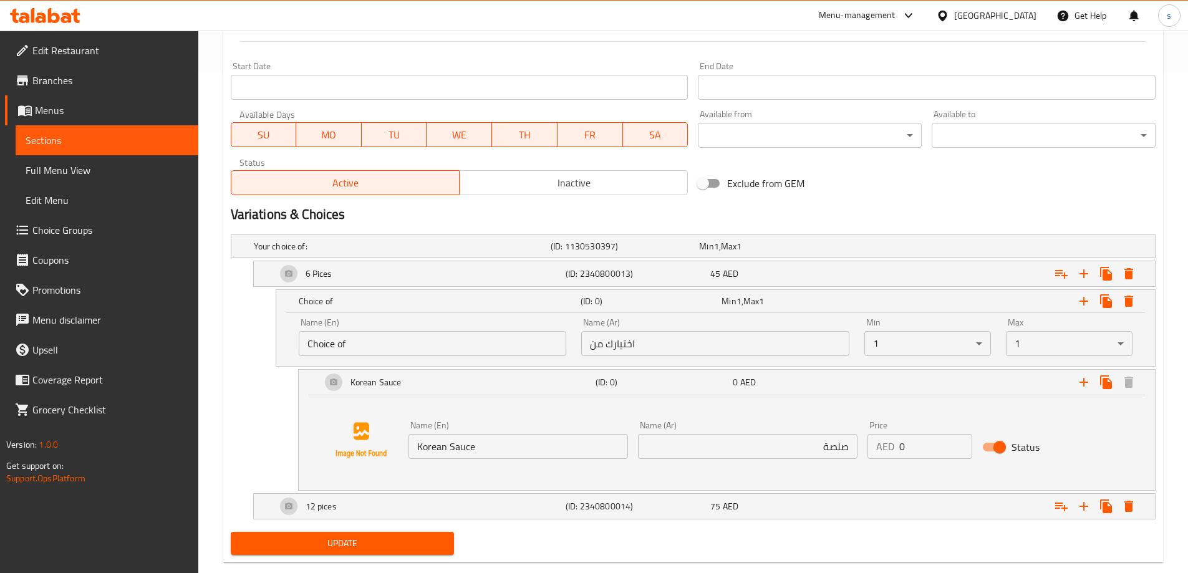
click at [701, 448] on input "صلصة" at bounding box center [748, 446] width 220 height 25
paste input "الكورية"
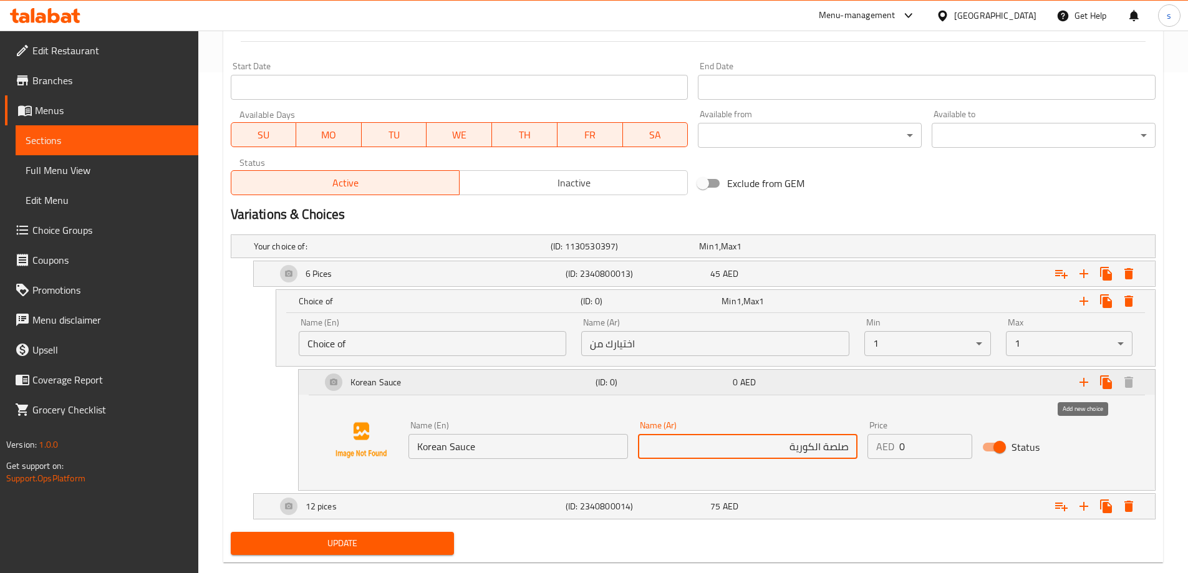
type input "صلصة الكورية"
click at [1081, 382] on icon "Expand" at bounding box center [1084, 382] width 9 height 9
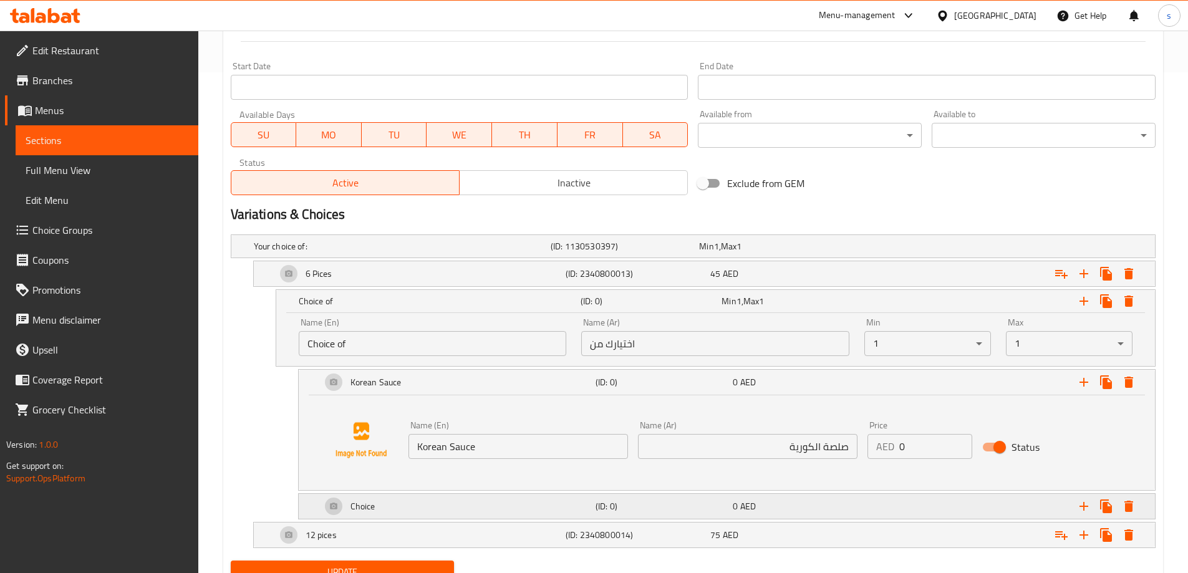
click at [414, 503] on div "Choice" at bounding box center [456, 506] width 274 height 30
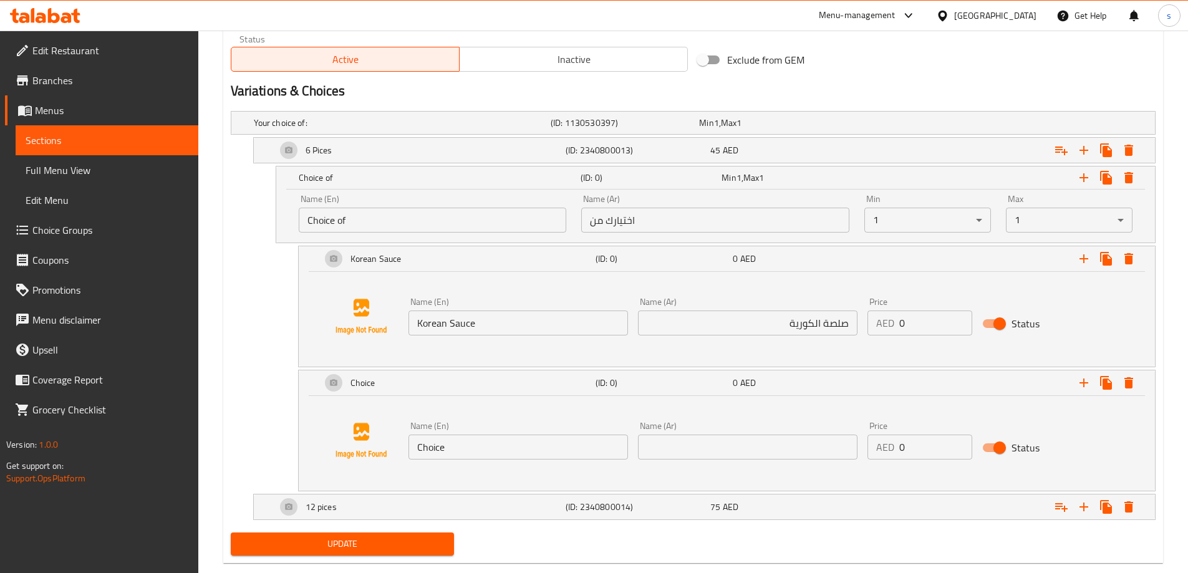
scroll to position [626, 0]
click at [427, 455] on input "Choice" at bounding box center [519, 445] width 220 height 25
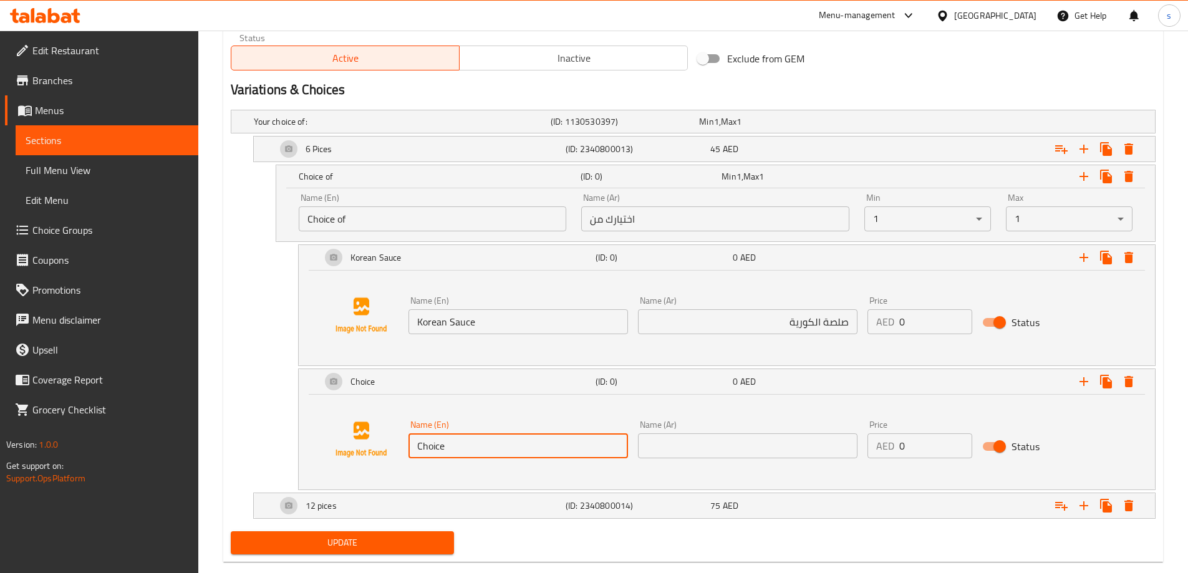
click at [427, 455] on input "Choice" at bounding box center [519, 445] width 220 height 25
paste input "BBQ"
click at [499, 452] on input "BBQ" at bounding box center [519, 445] width 220 height 25
paste input "Sauce"
type input "BBQ Sauce"
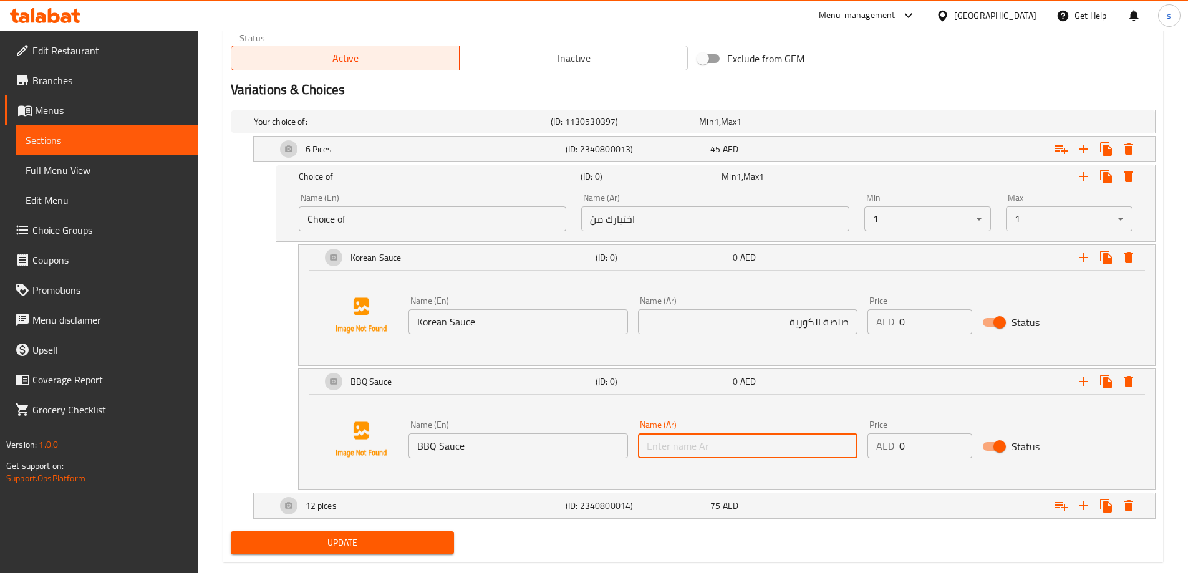
click at [793, 445] on input "text" at bounding box center [748, 445] width 220 height 25
paste input "صلصة"
click at [819, 449] on input "صلصة" at bounding box center [748, 445] width 220 height 25
paste input "الباربكيو"
type input "صلصة الباربكيو"
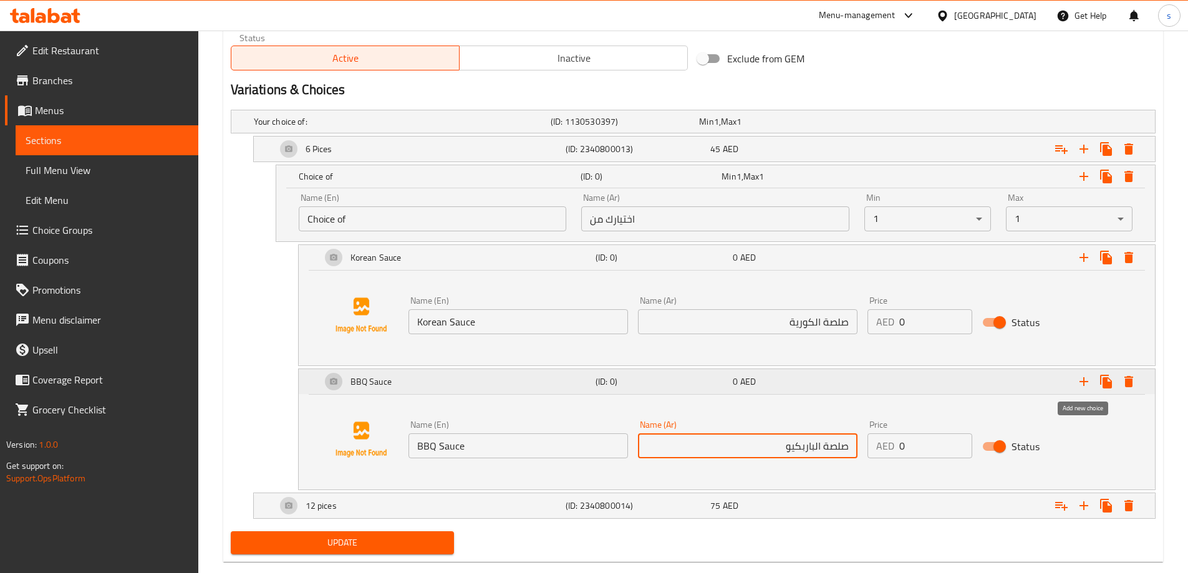
click at [1093, 382] on button "Expand" at bounding box center [1084, 381] width 22 height 22
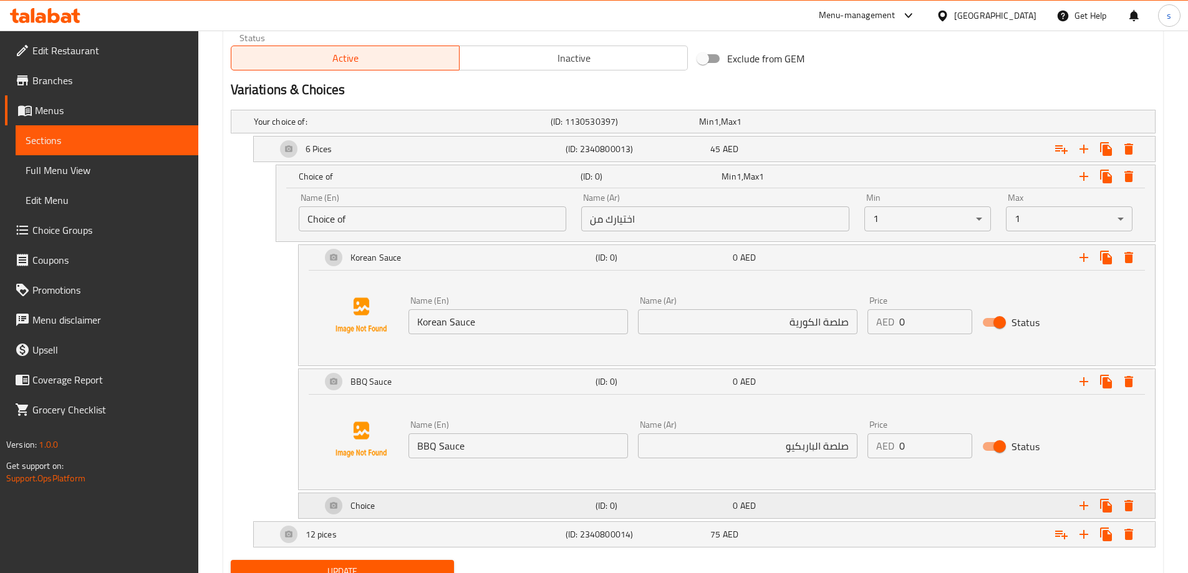
click at [528, 499] on div "Choice" at bounding box center [456, 506] width 274 height 30
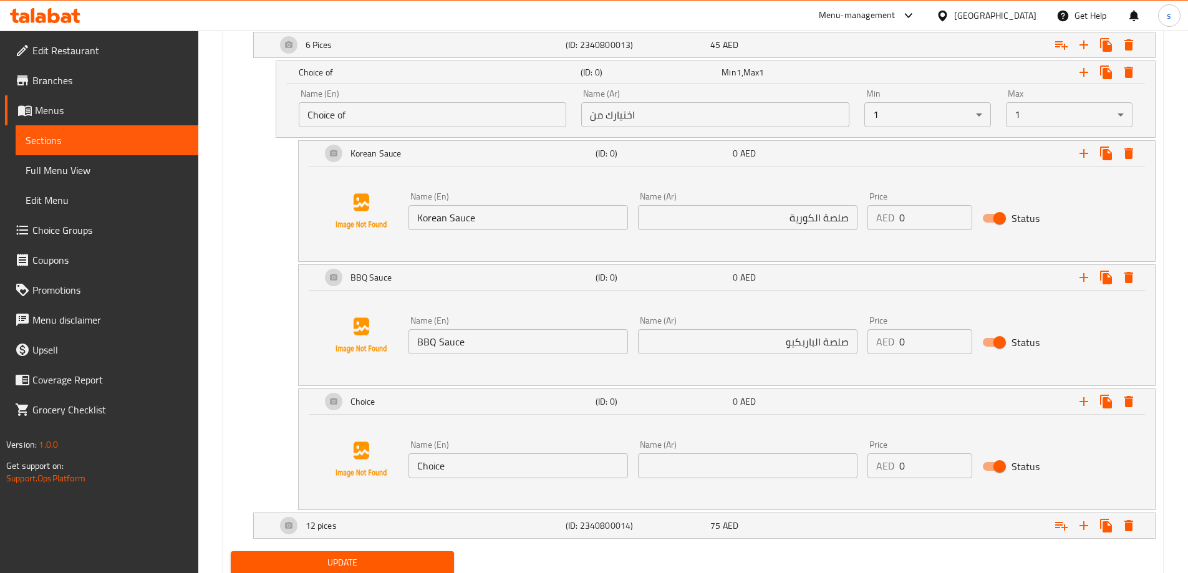
scroll to position [773, 0]
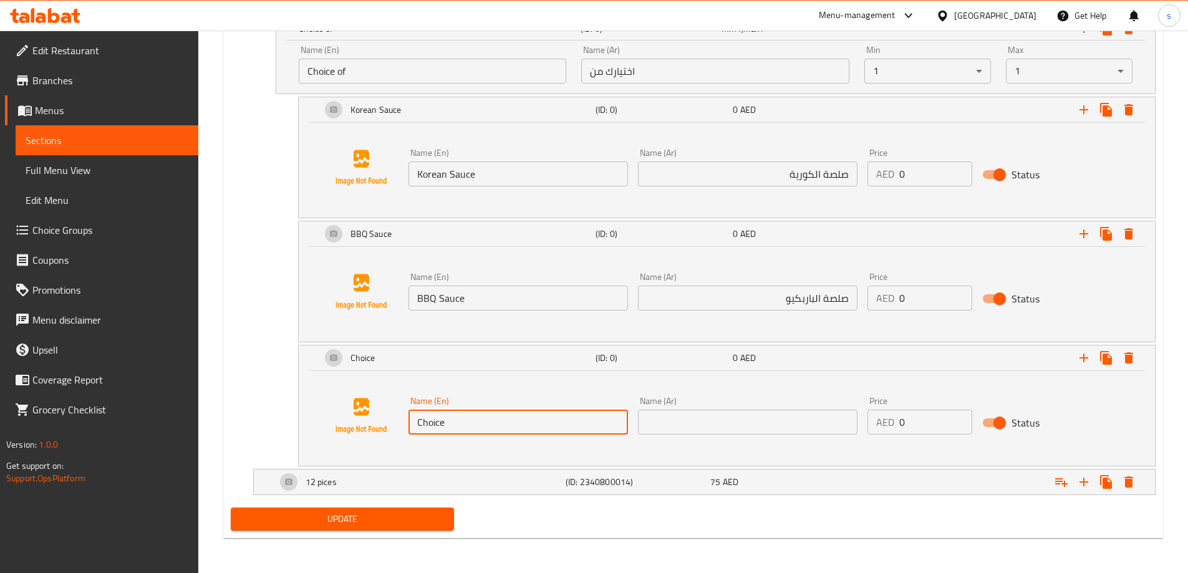
click at [482, 433] on input "Choice" at bounding box center [519, 422] width 220 height 25
paste input "/Buffalo Sau"
click at [420, 427] on input "/Buffalo Sauce" at bounding box center [519, 422] width 220 height 25
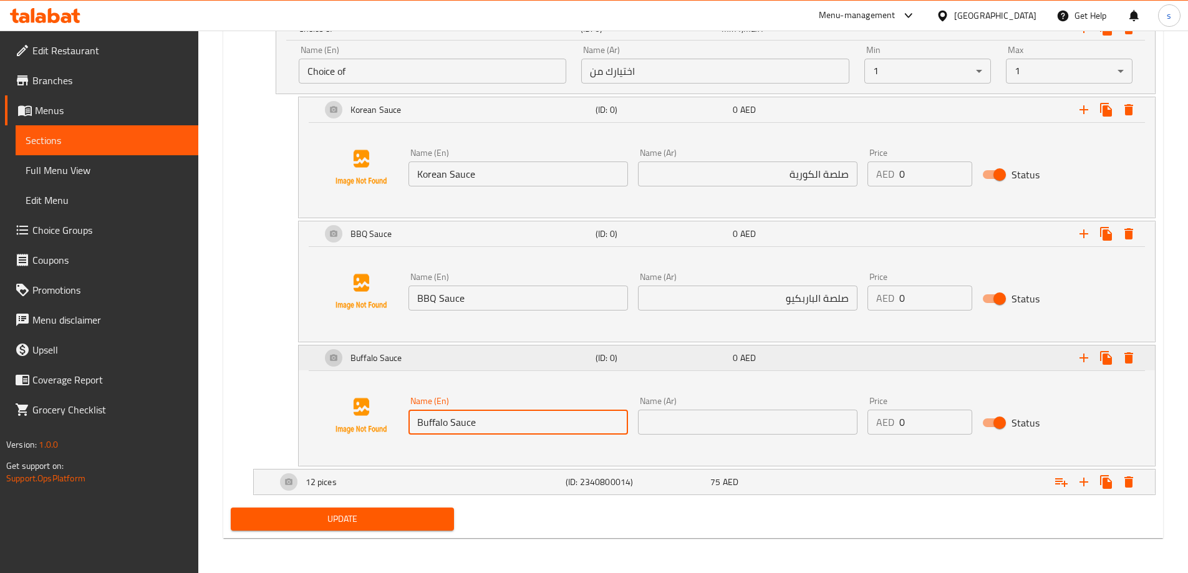
type input "Buffalo Sauce"
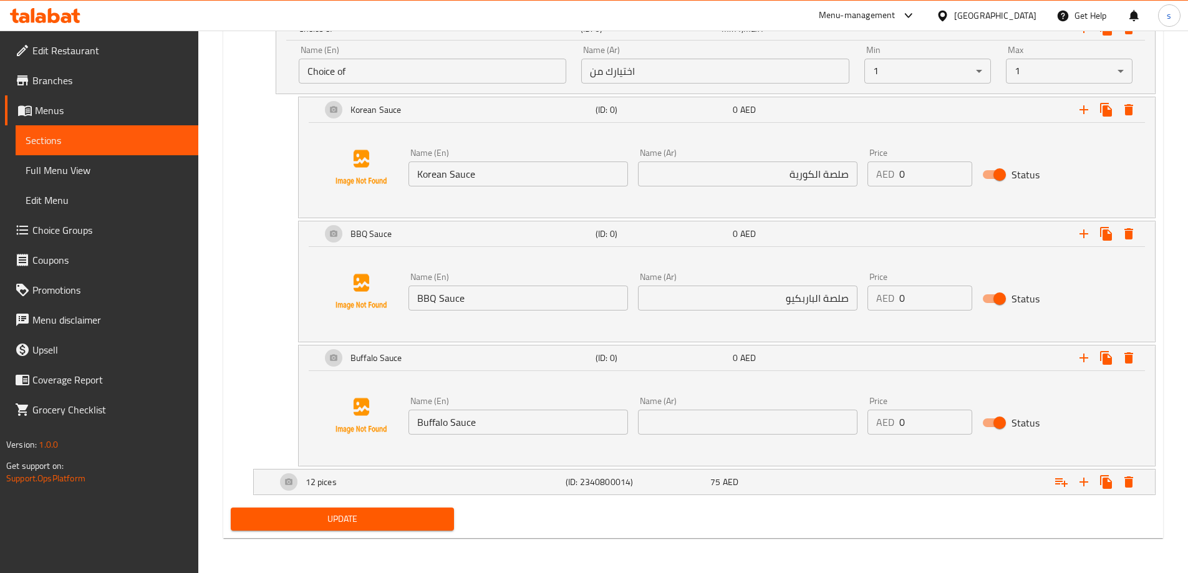
click at [775, 422] on input "text" at bounding box center [748, 422] width 220 height 25
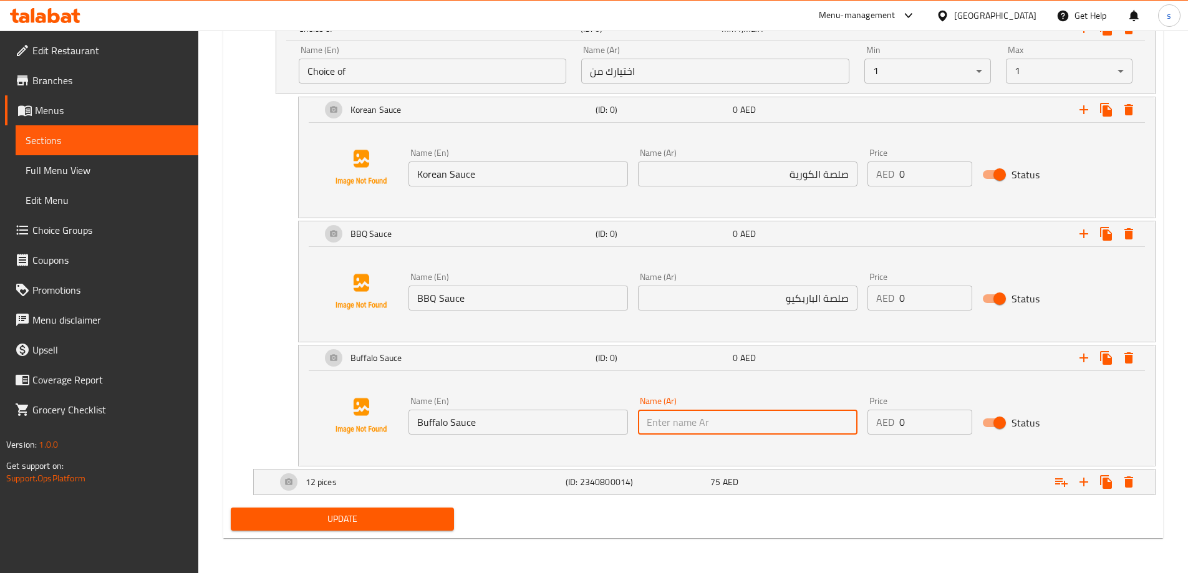
paste input "صلصة البافلو"
type input "صلصة البافلو"
click at [549, 481] on div "12 pices" at bounding box center [418, 482] width 289 height 30
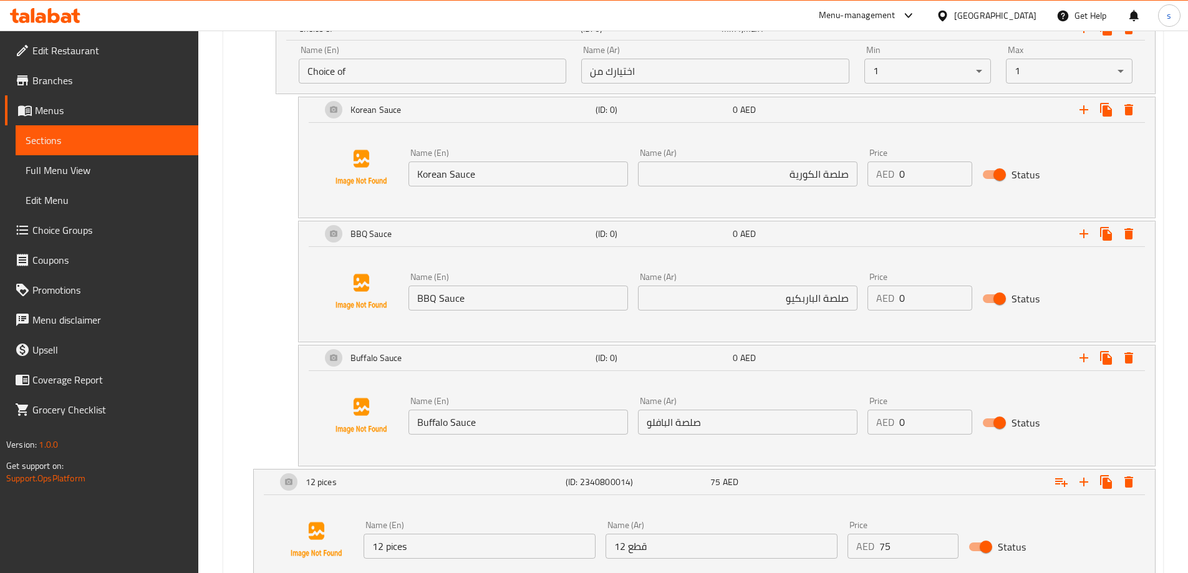
scroll to position [869, 0]
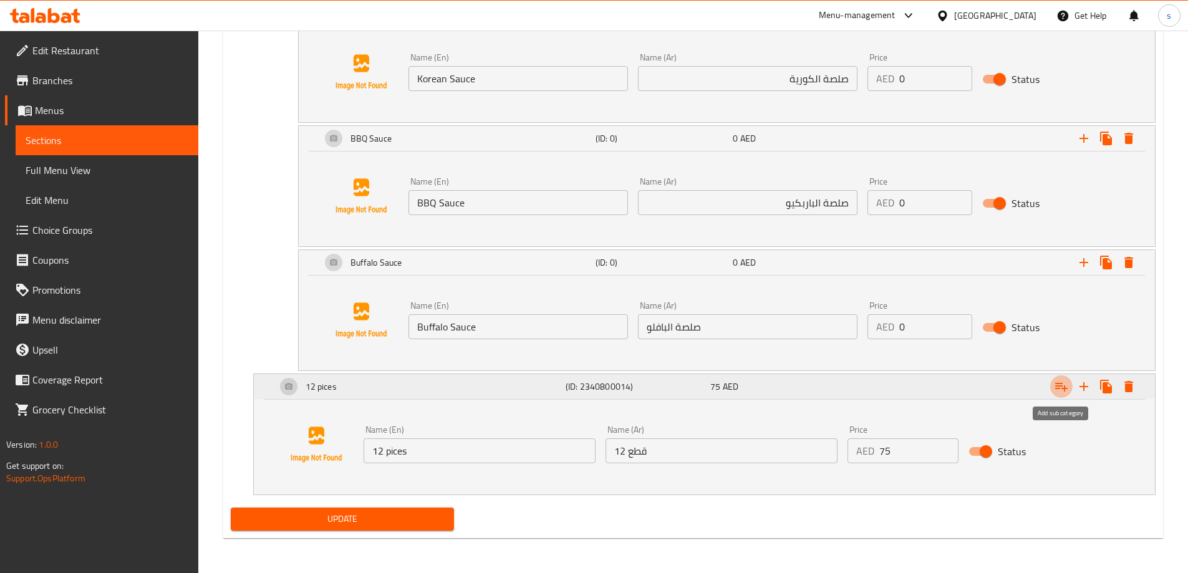
click at [1064, 389] on icon "Expand" at bounding box center [1061, 387] width 12 height 9
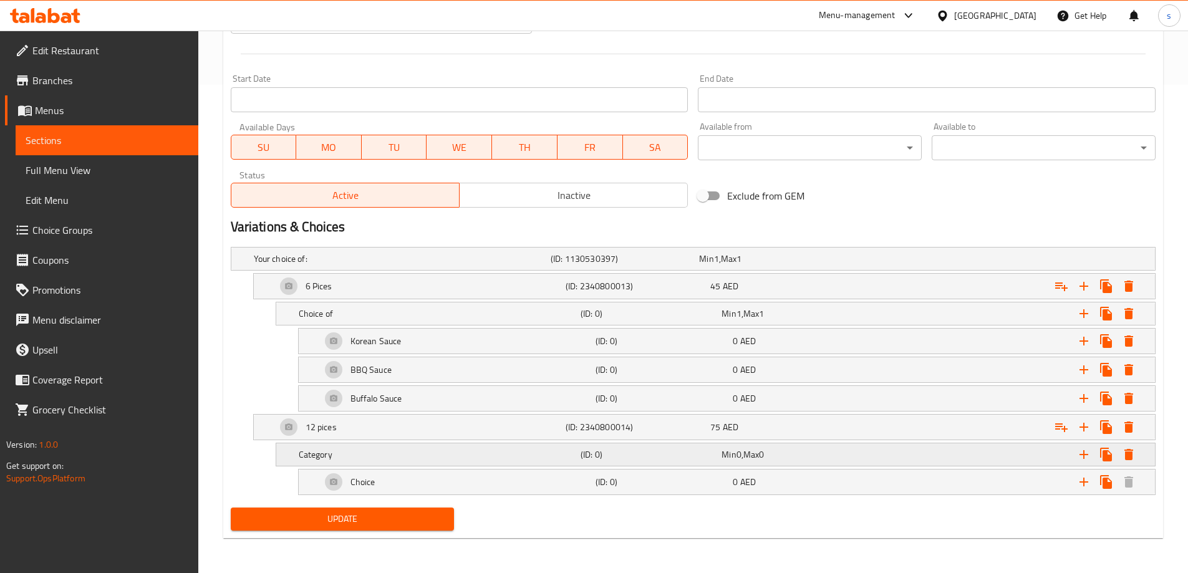
click at [369, 458] on h5 "Category" at bounding box center [437, 454] width 277 height 12
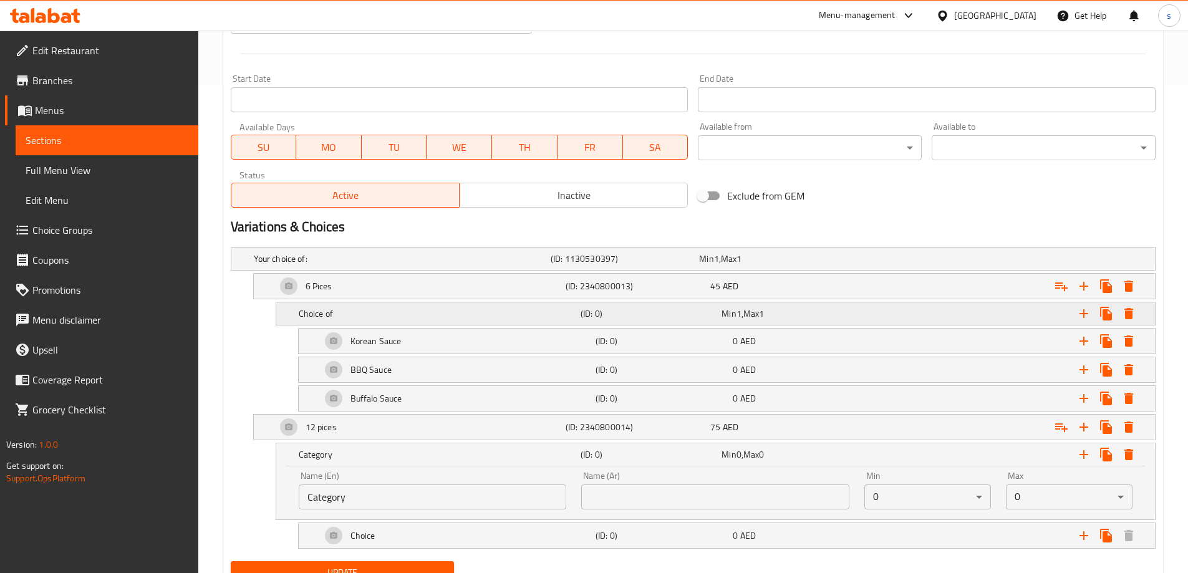
click at [335, 320] on div "Choice of" at bounding box center [437, 313] width 282 height 17
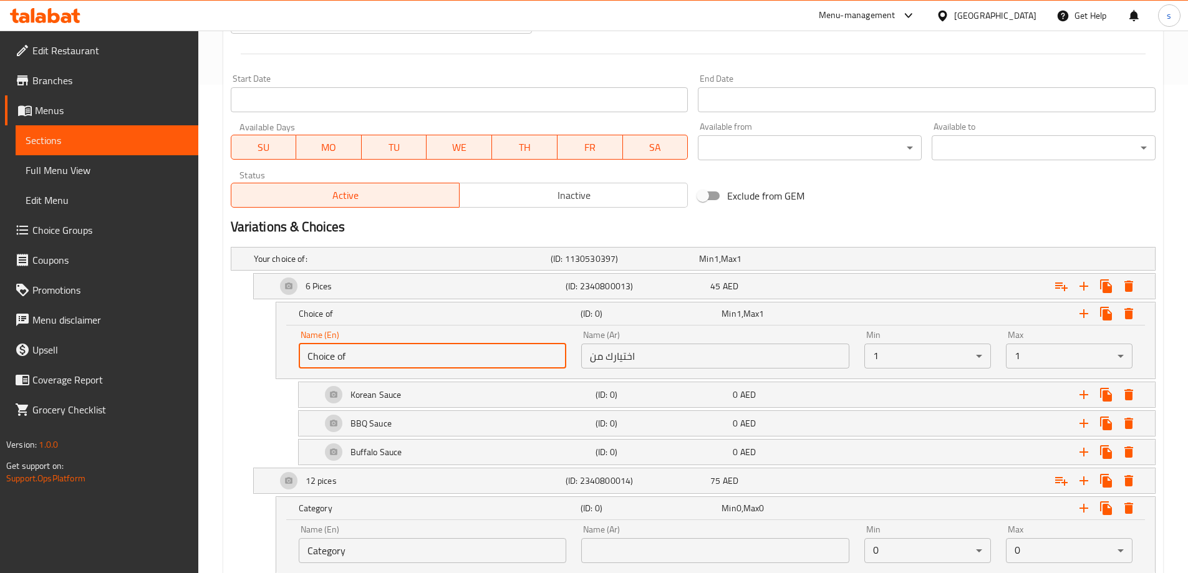
click at [324, 349] on input "Choice of" at bounding box center [433, 356] width 268 height 25
click at [629, 372] on div "Name (Ar) اختيارك من Name (Ar)" at bounding box center [715, 349] width 283 height 53
click at [628, 362] on input "اختيارك من" at bounding box center [715, 356] width 268 height 25
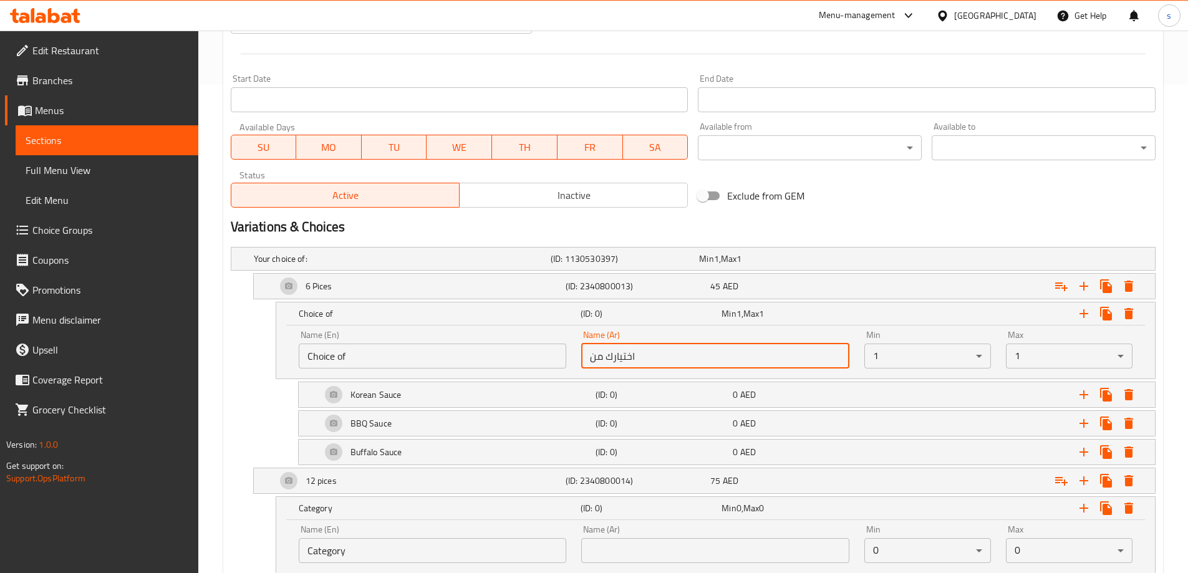
click at [628, 362] on input "اختيارك من" at bounding box center [715, 356] width 268 height 25
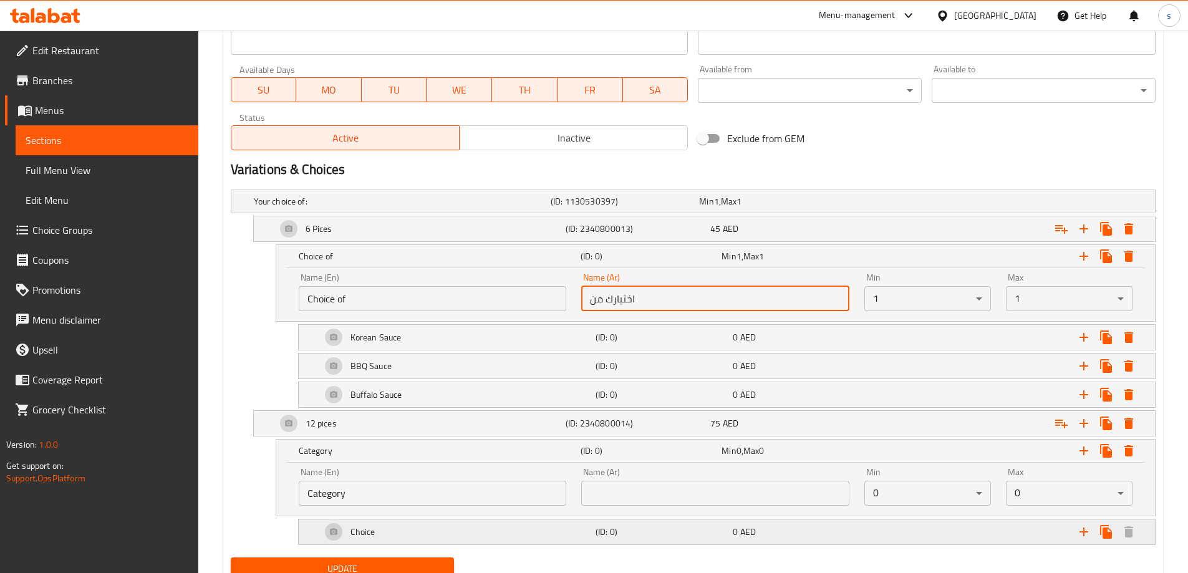
scroll to position [596, 0]
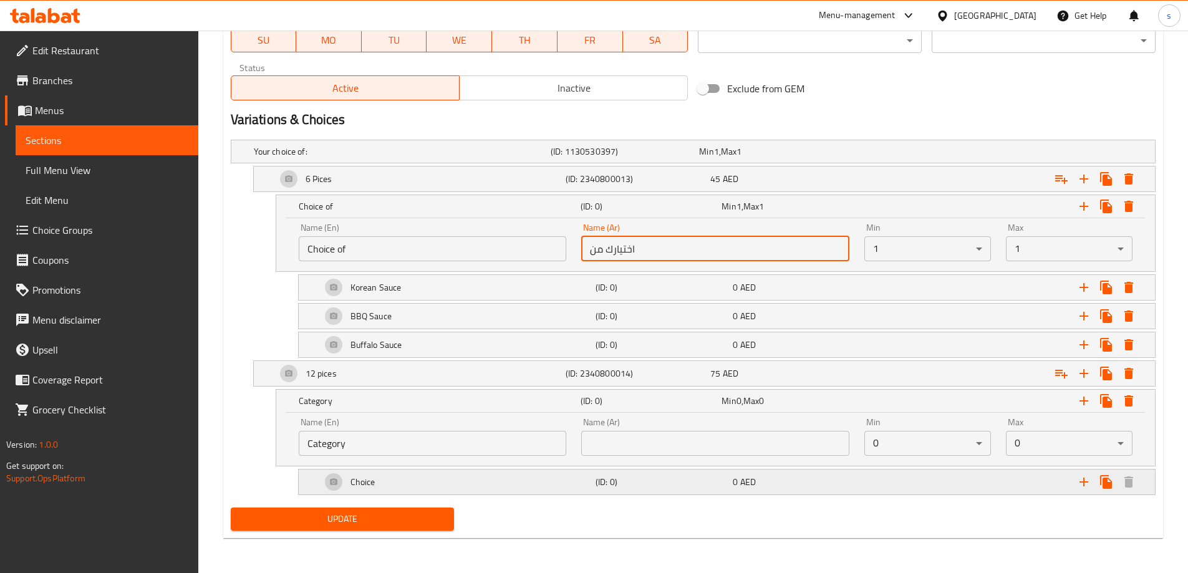
click at [365, 485] on h5 "Choice" at bounding box center [363, 482] width 25 height 12
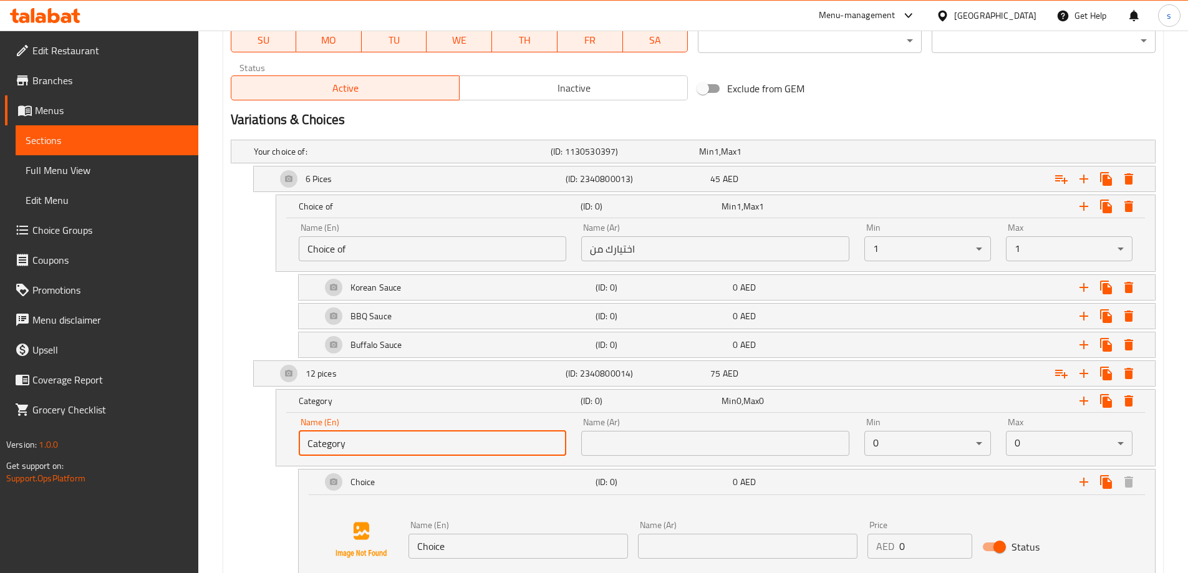
click at [356, 452] on input "Category" at bounding box center [433, 443] width 268 height 25
paste input "اختيارك من"
paste input "hoice of"
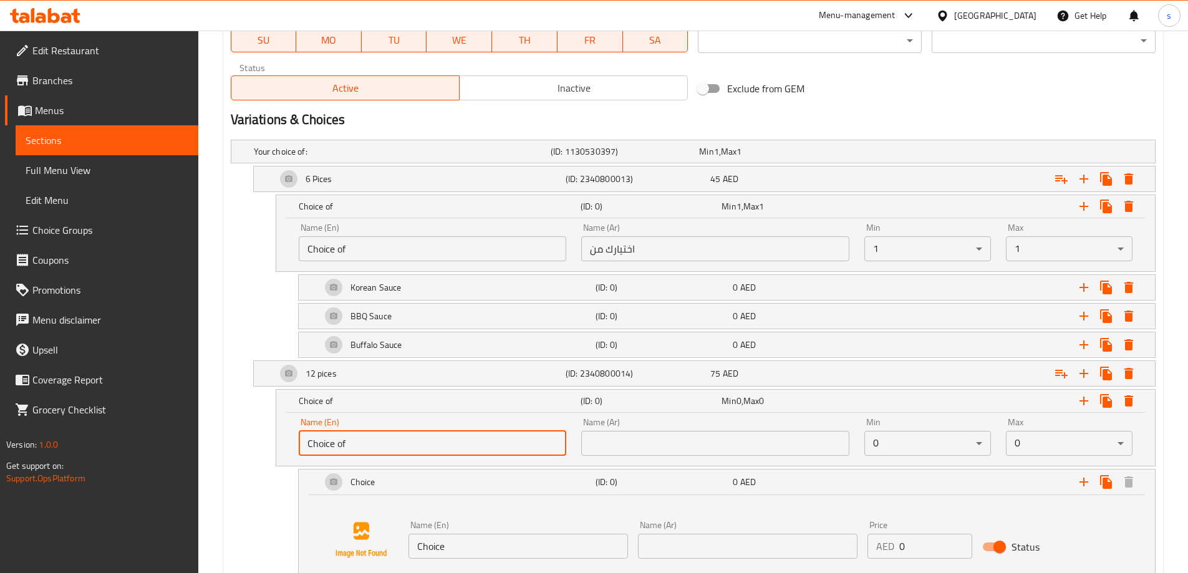
type input "Choice of"
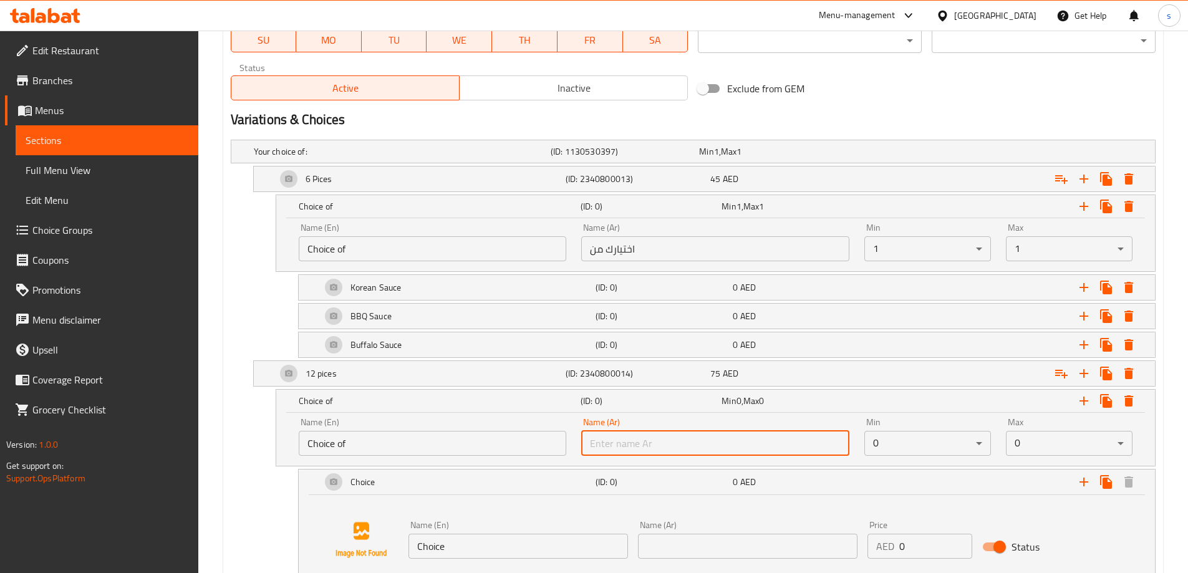
click at [624, 439] on input "text" at bounding box center [715, 443] width 268 height 25
paste input "اختيارك من"
type input "اختيارك من"
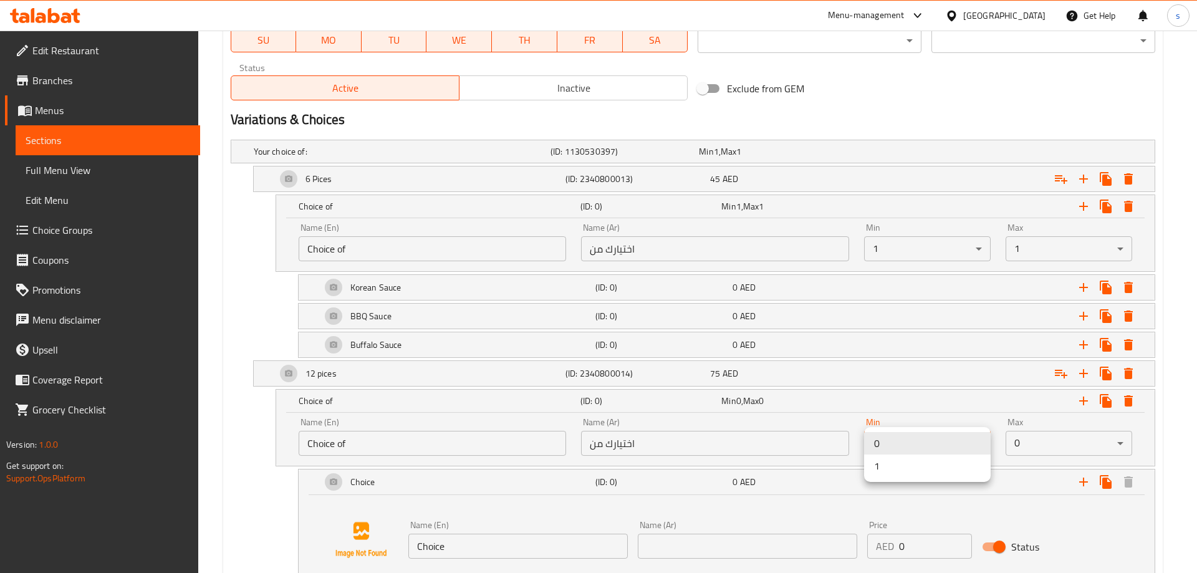
click at [915, 467] on li "1" at bounding box center [927, 466] width 127 height 22
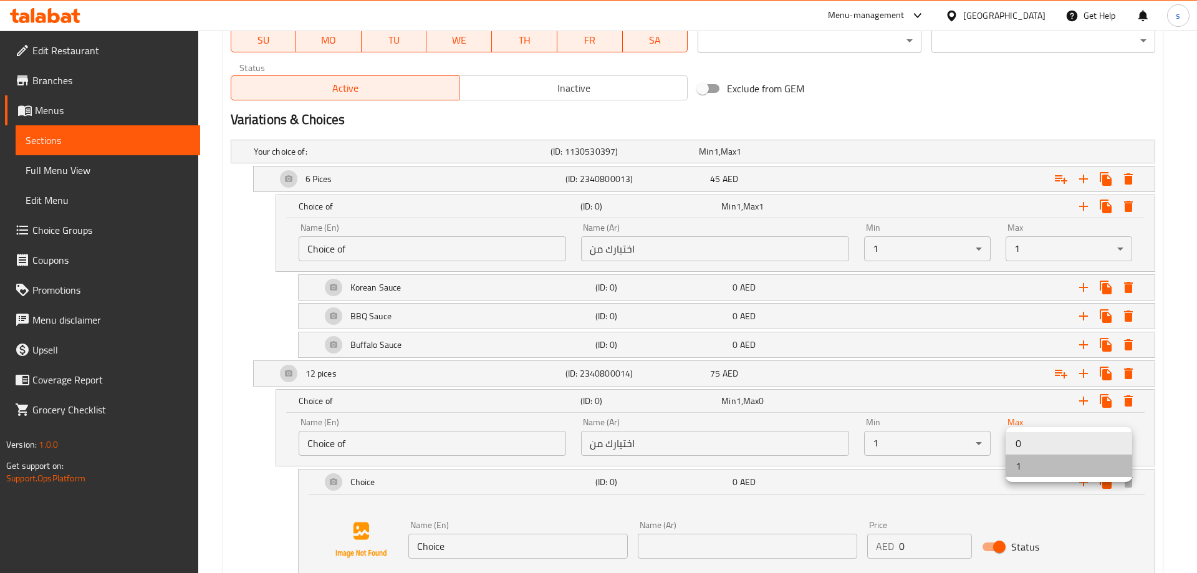
click at [1072, 472] on li "1" at bounding box center [1069, 466] width 127 height 22
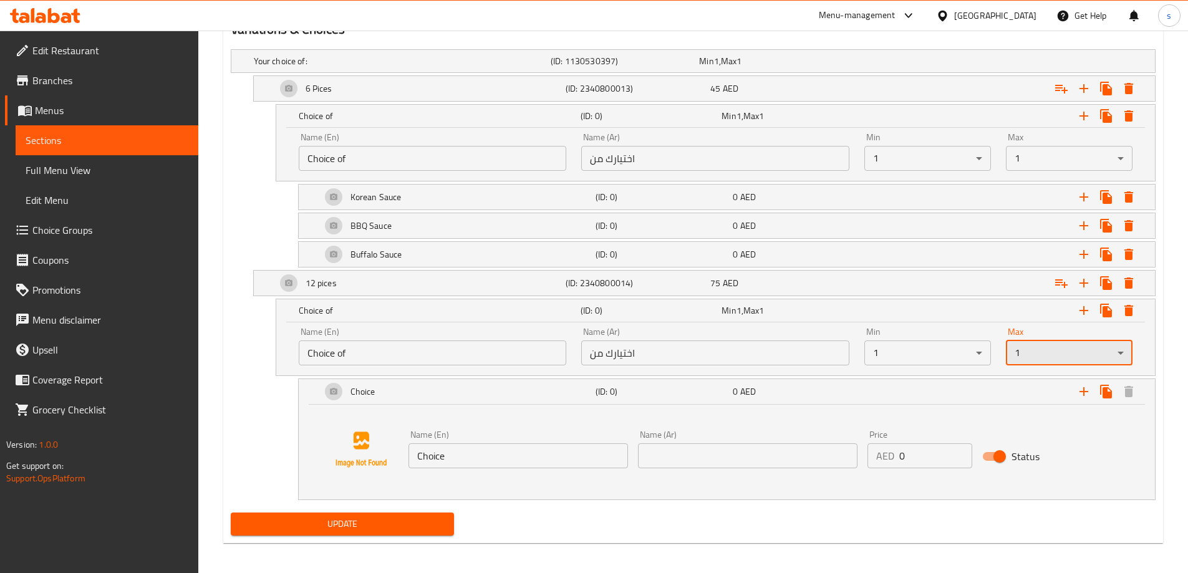
scroll to position [691, 0]
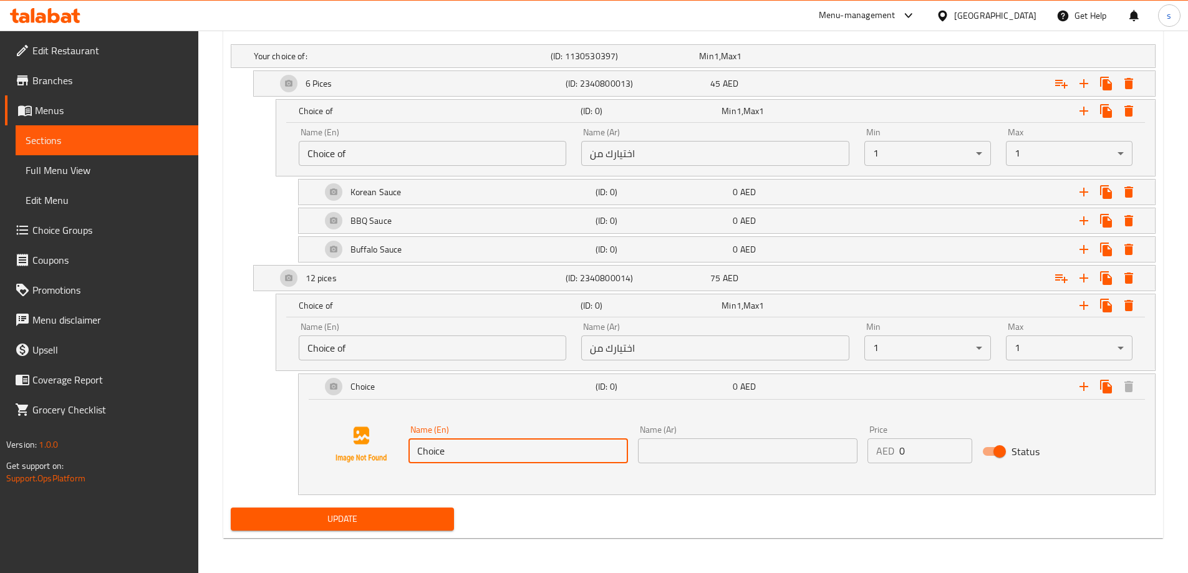
click at [445, 447] on input "Choice" at bounding box center [519, 450] width 220 height 25
paste input "Korean"
paste input "Sauce"
type input "Korean Sauce"
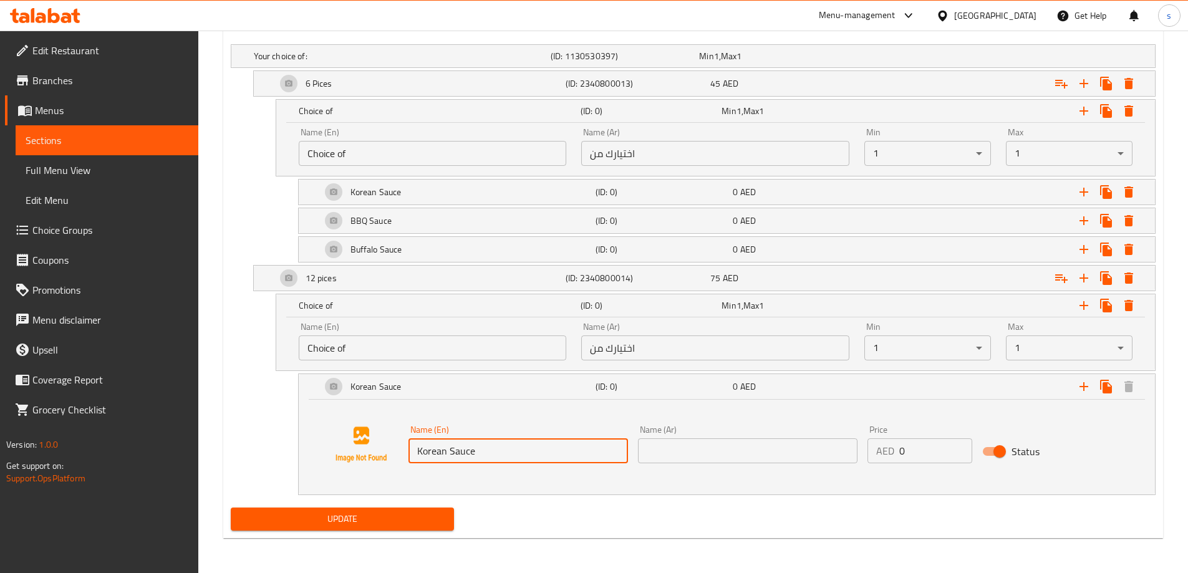
click at [638, 445] on input "text" at bounding box center [748, 450] width 220 height 25
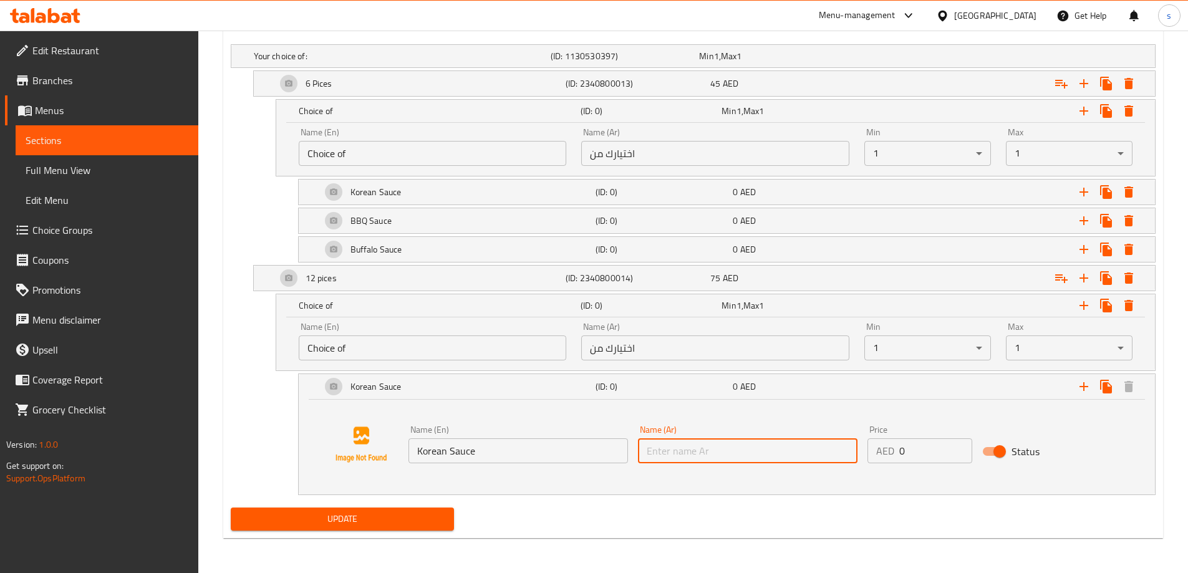
paste input "صلصة"
click at [706, 451] on input "صلصة" at bounding box center [748, 450] width 220 height 25
paste input "الكورية"
type input "صلصة الكورية"
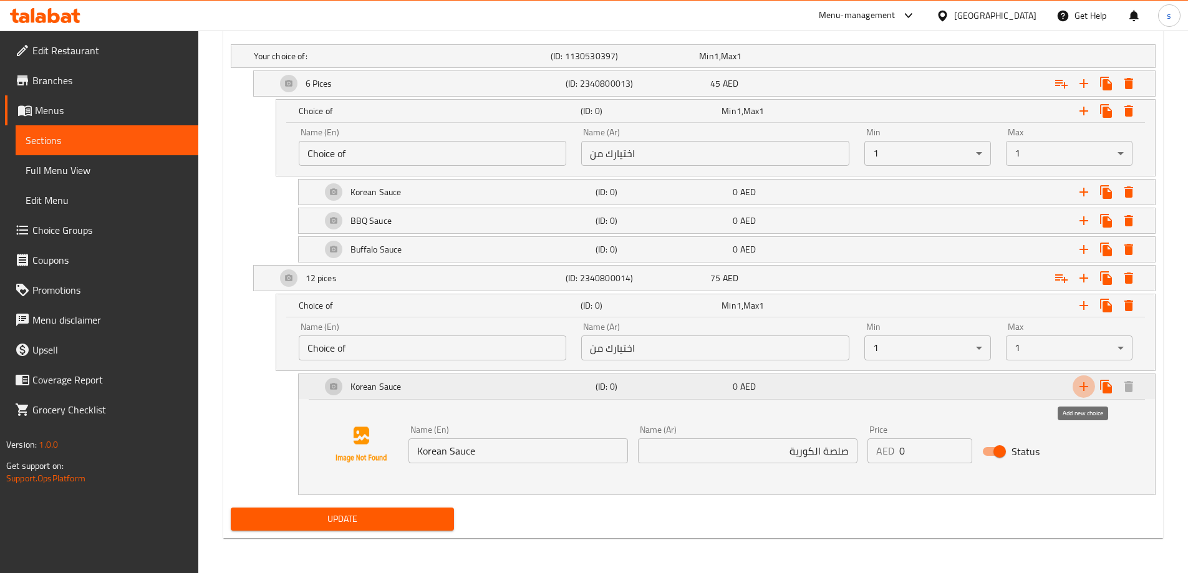
click at [1078, 385] on icon "Expand" at bounding box center [1083, 386] width 15 height 15
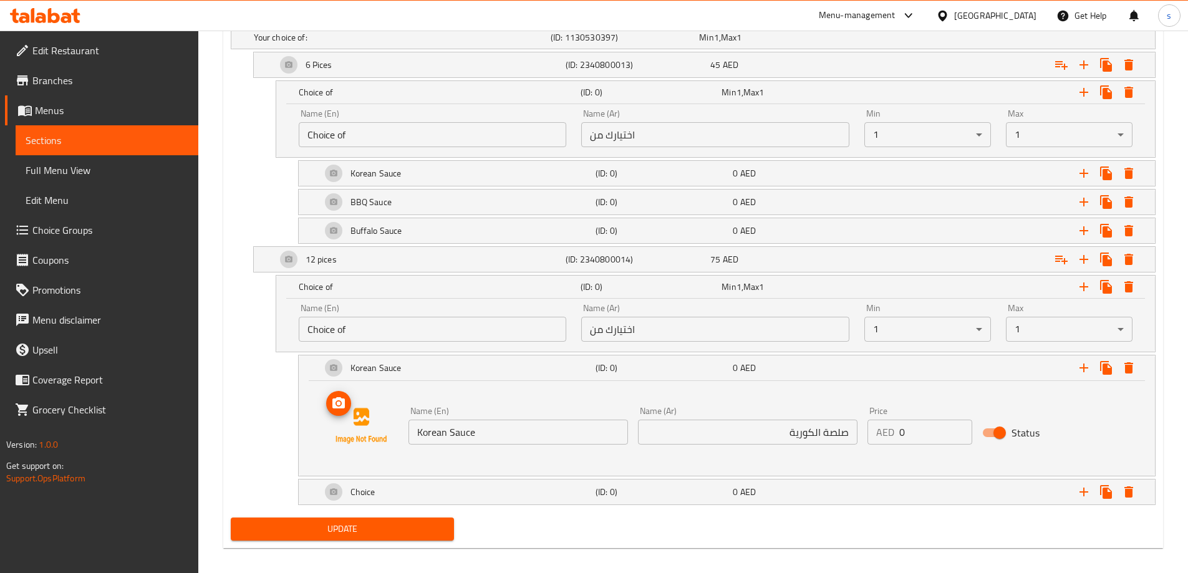
scroll to position [720, 0]
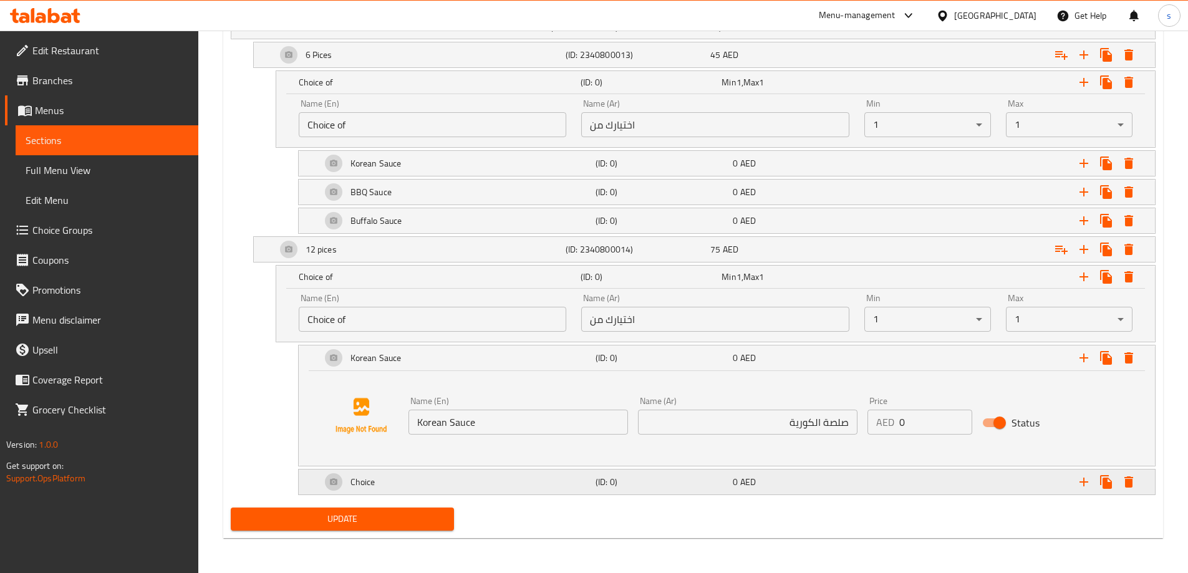
click at [426, 485] on div "Choice" at bounding box center [456, 482] width 274 height 30
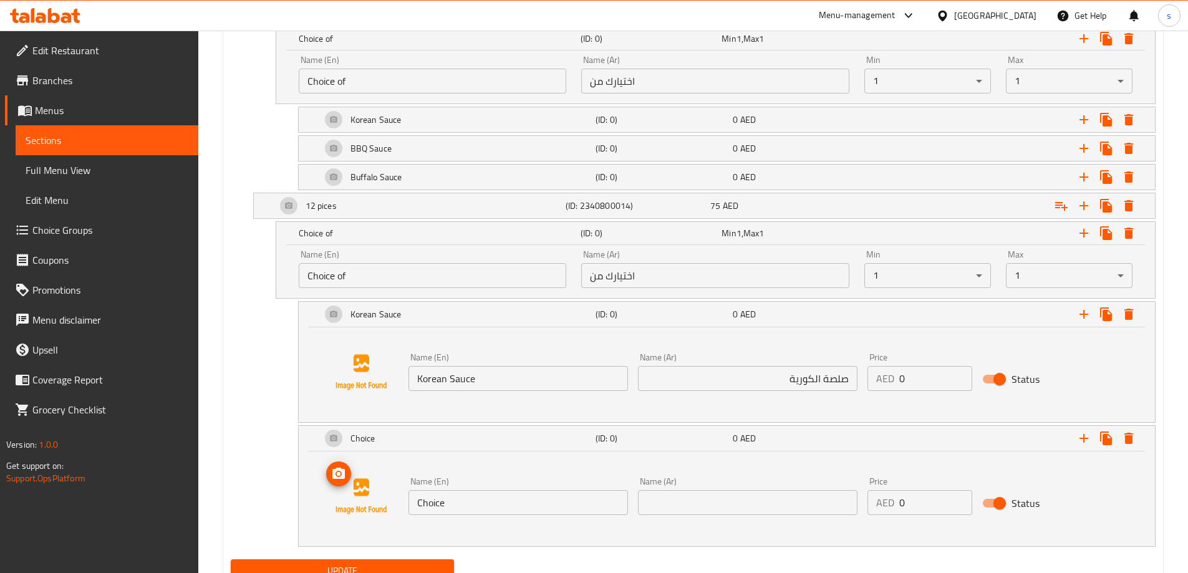
scroll to position [815, 0]
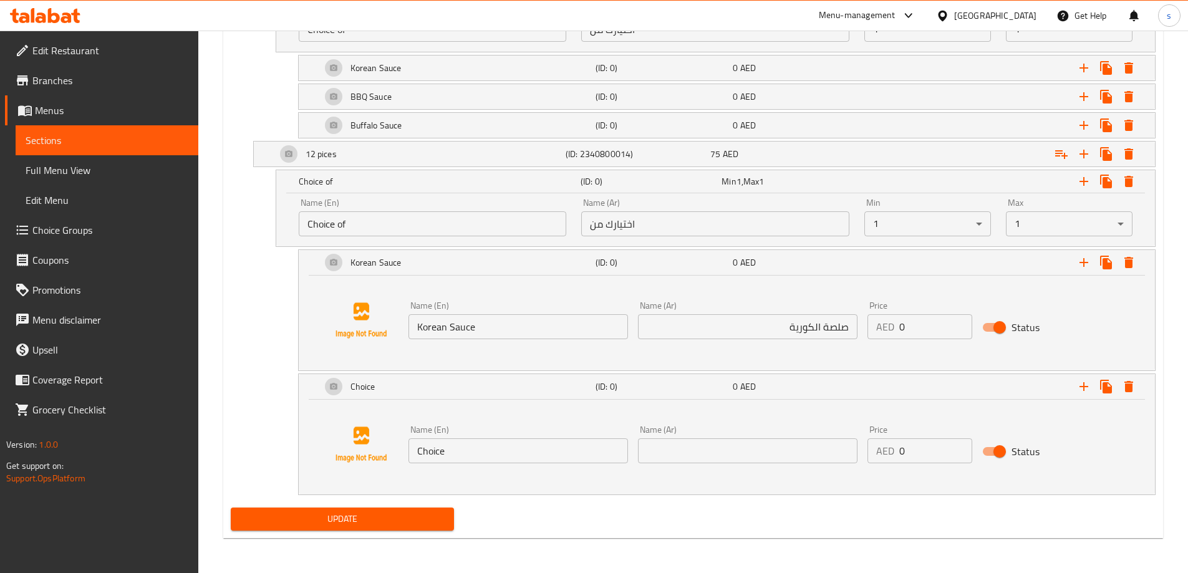
click at [427, 448] on input "Choice" at bounding box center [519, 450] width 220 height 25
paste input "BBQ"
paste input "Sauce"
type input "BBQ Sauce"
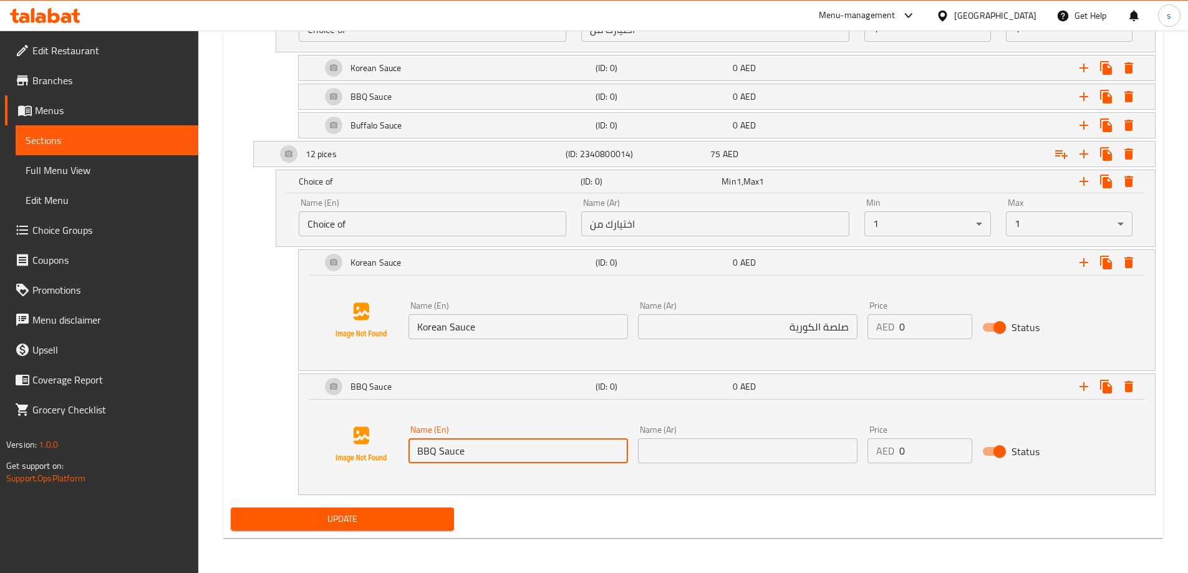
click at [747, 454] on input "text" at bounding box center [748, 450] width 220 height 25
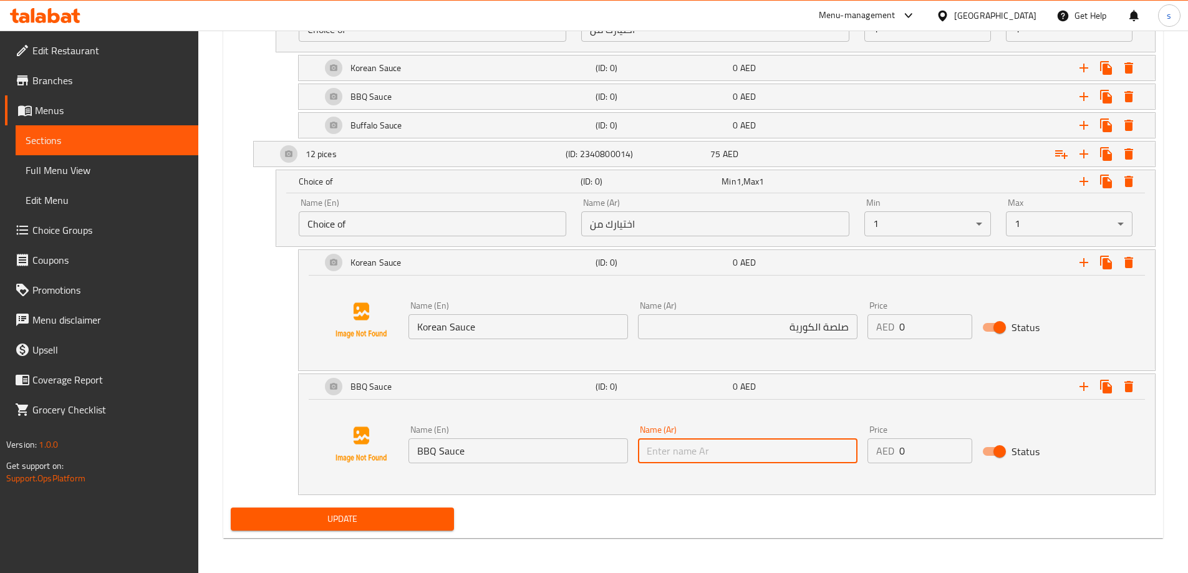
paste input "صلصة"
paste input "الباربكيو"
type input "صلصة الباربكيو"
click at [1090, 390] on icon "Expand" at bounding box center [1083, 386] width 15 height 15
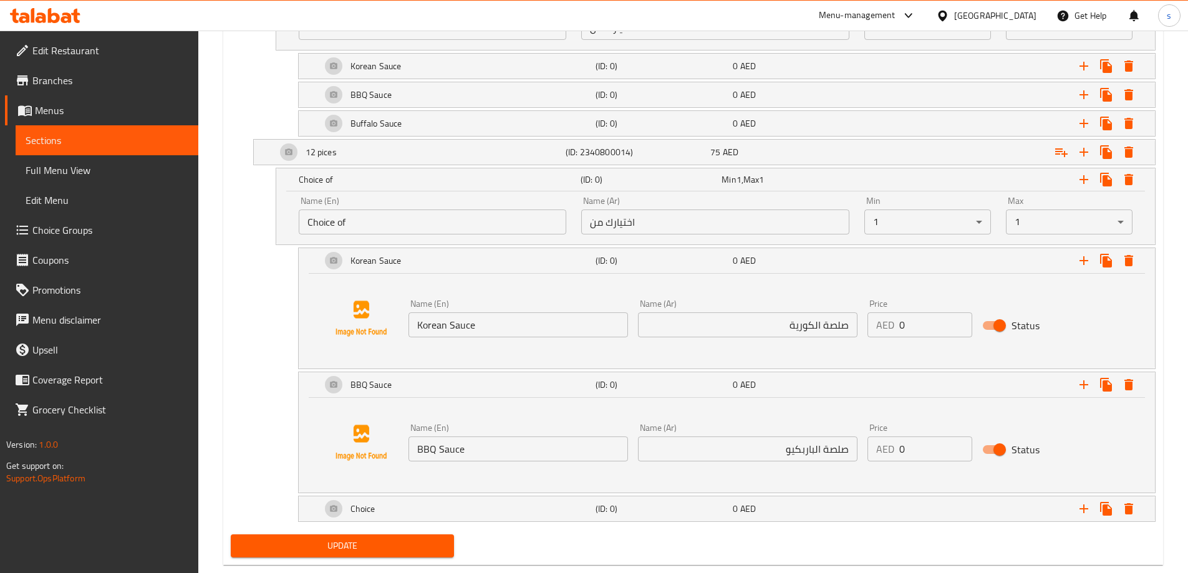
scroll to position [844, 0]
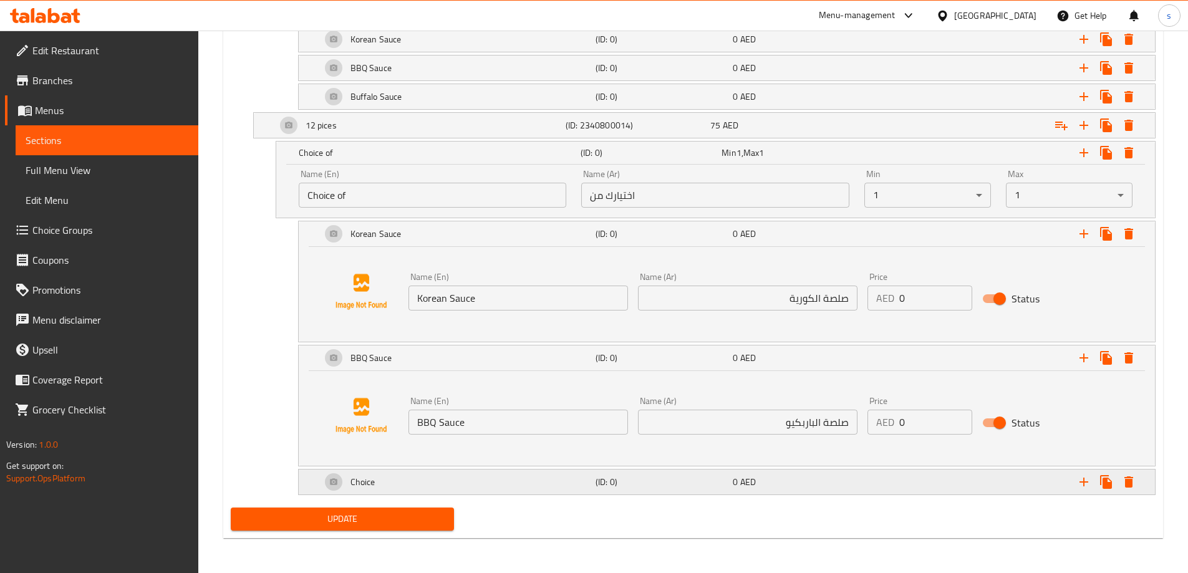
click at [505, 490] on div "Choice" at bounding box center [456, 482] width 274 height 30
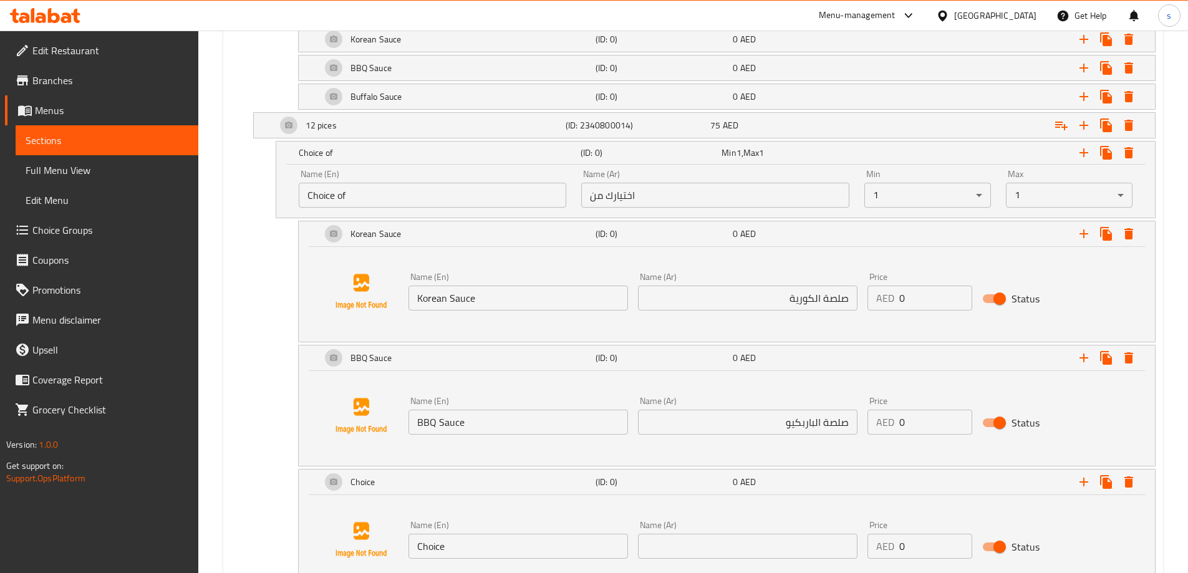
click at [422, 546] on input "Choice" at bounding box center [519, 546] width 220 height 25
paste input "/Buffalo Sau"
click at [421, 546] on input "/Buffalo Sauce" at bounding box center [519, 546] width 220 height 25
type input "Buffalo Sauce"
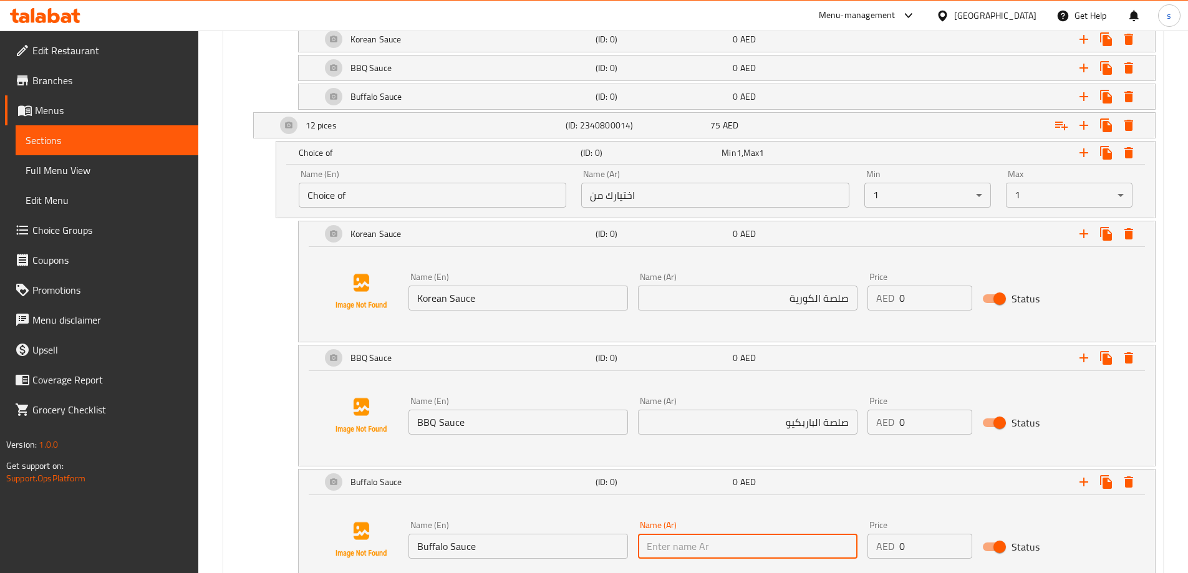
click at [656, 554] on input "text" at bounding box center [748, 546] width 220 height 25
paste input "صلصة البافلو"
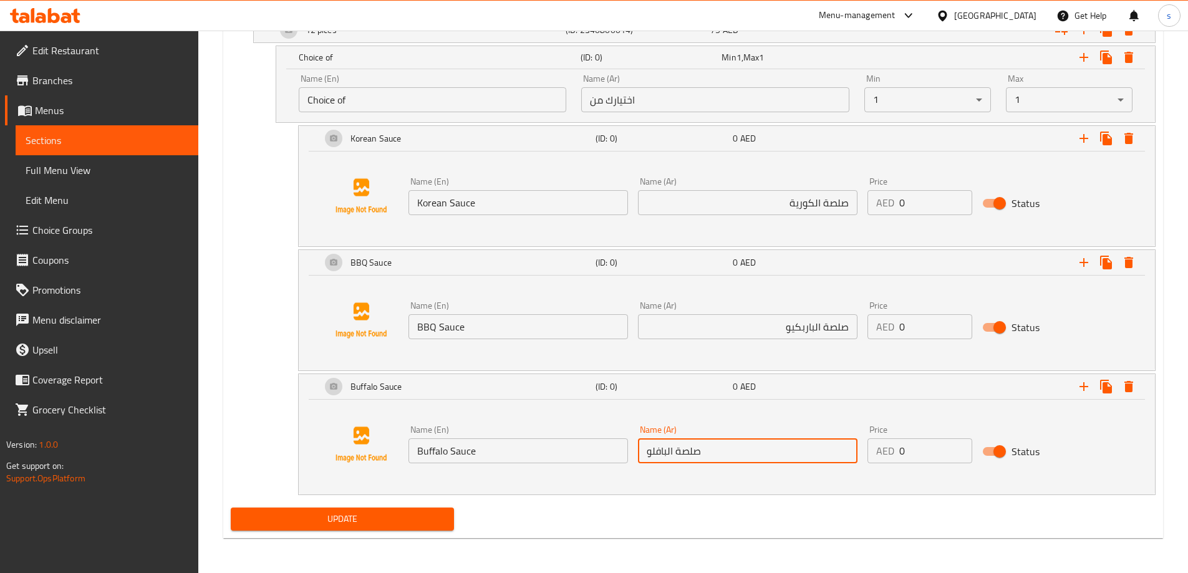
type input "صلصة البافلو"
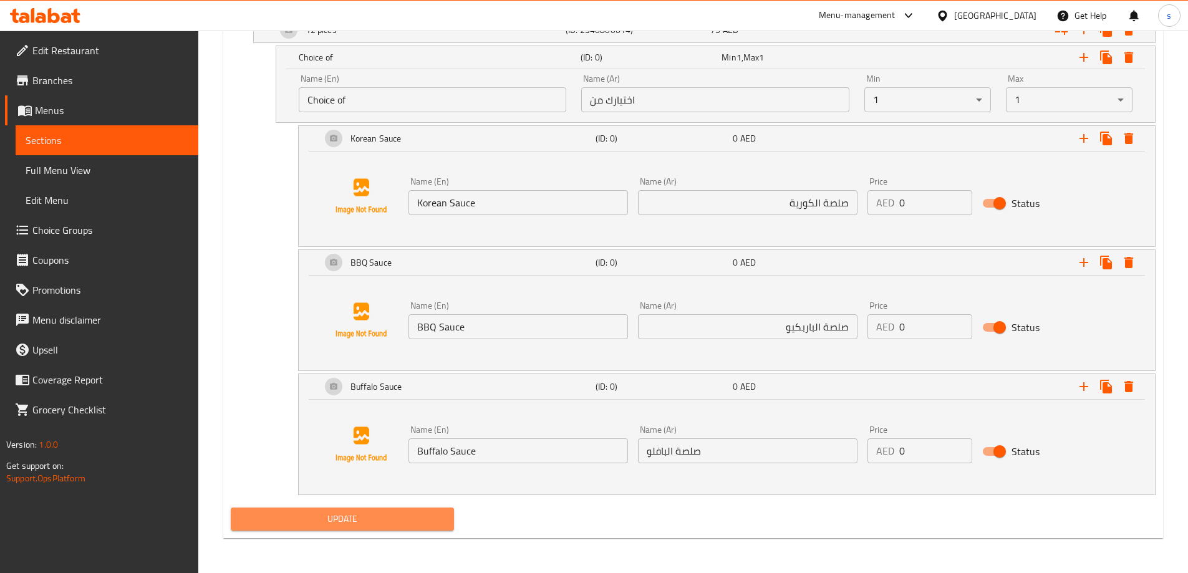
click at [356, 518] on span "Update" at bounding box center [343, 519] width 204 height 16
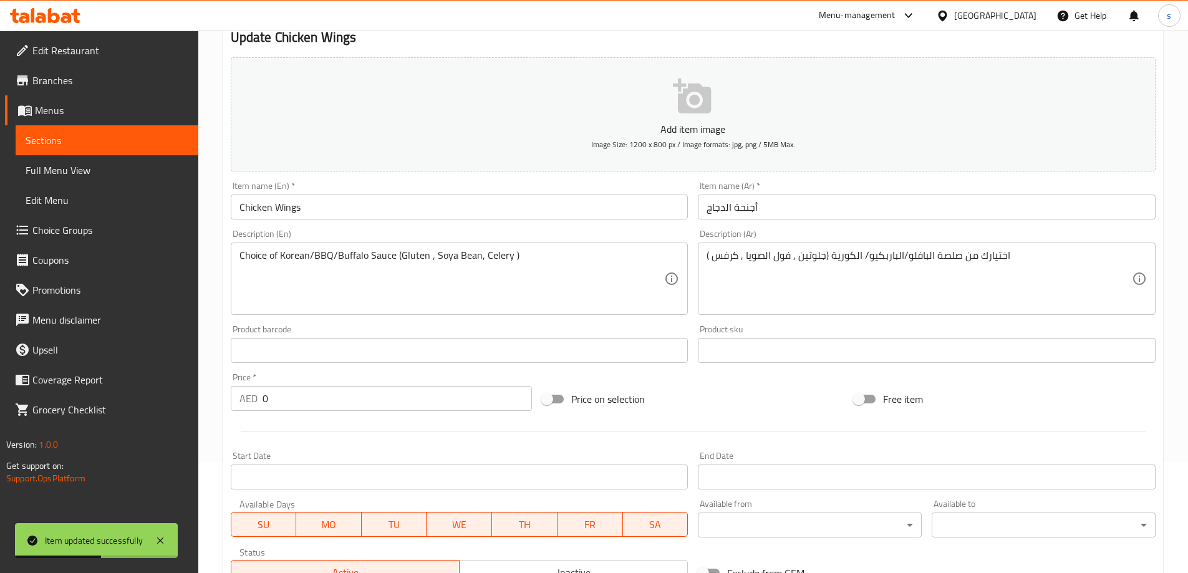
scroll to position [0, 0]
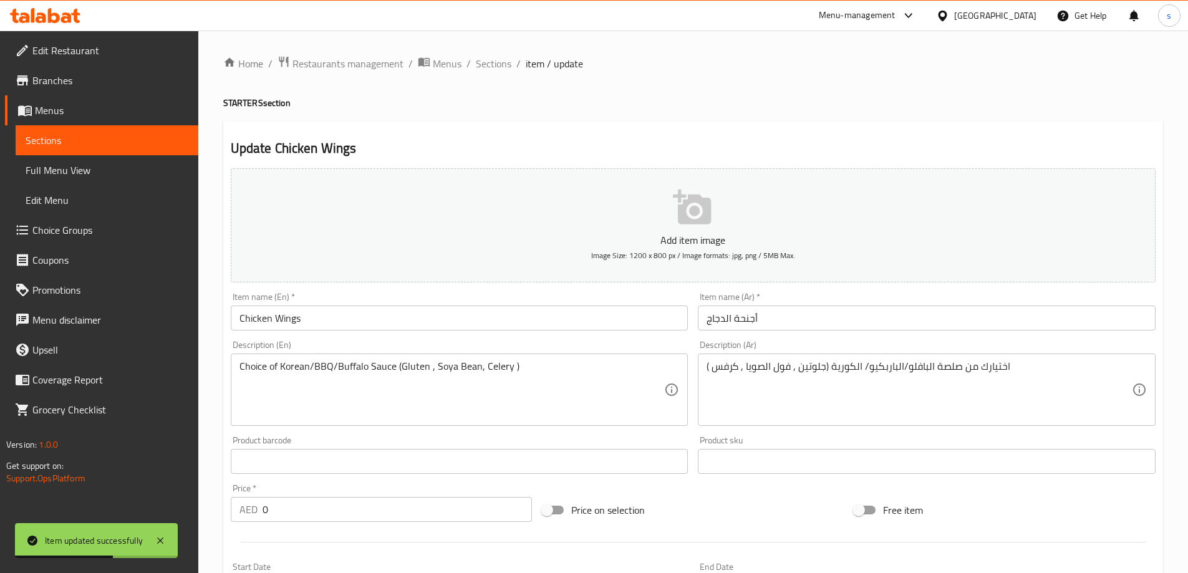
click at [518, 64] on li "/" at bounding box center [518, 63] width 4 height 15
click at [506, 68] on span "Sections" at bounding box center [494, 63] width 36 height 15
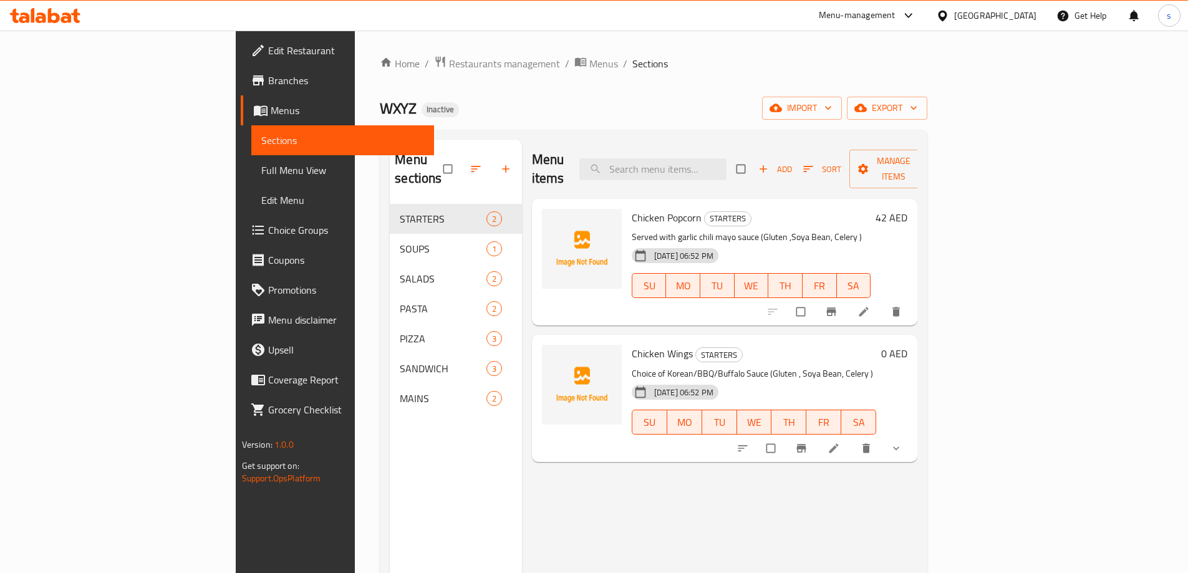
click at [261, 165] on span "Full Menu View" at bounding box center [342, 170] width 163 height 15
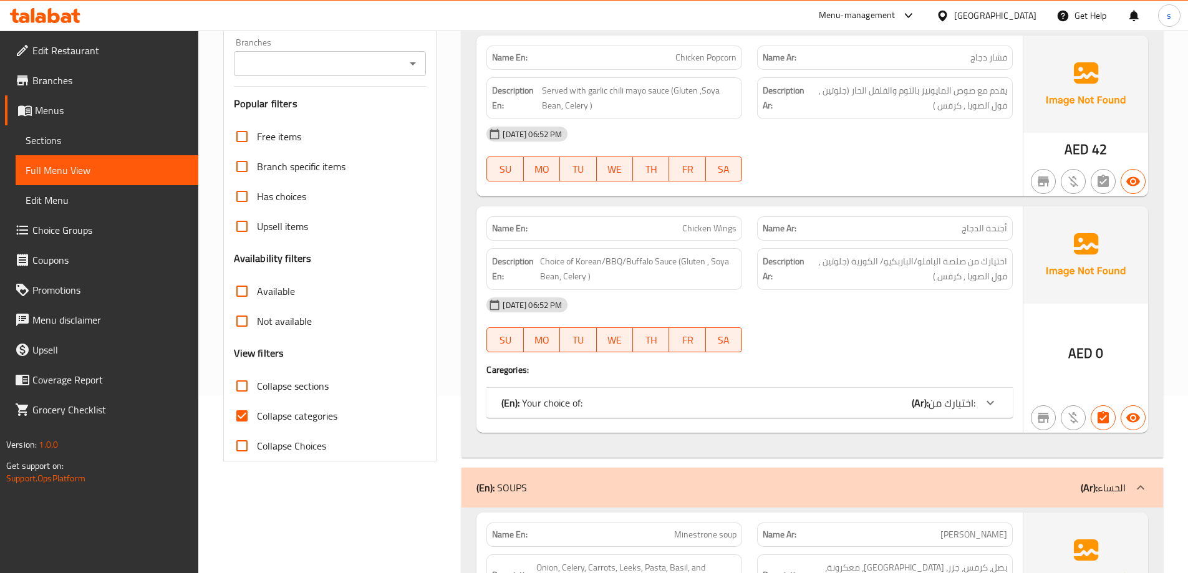
scroll to position [187, 0]
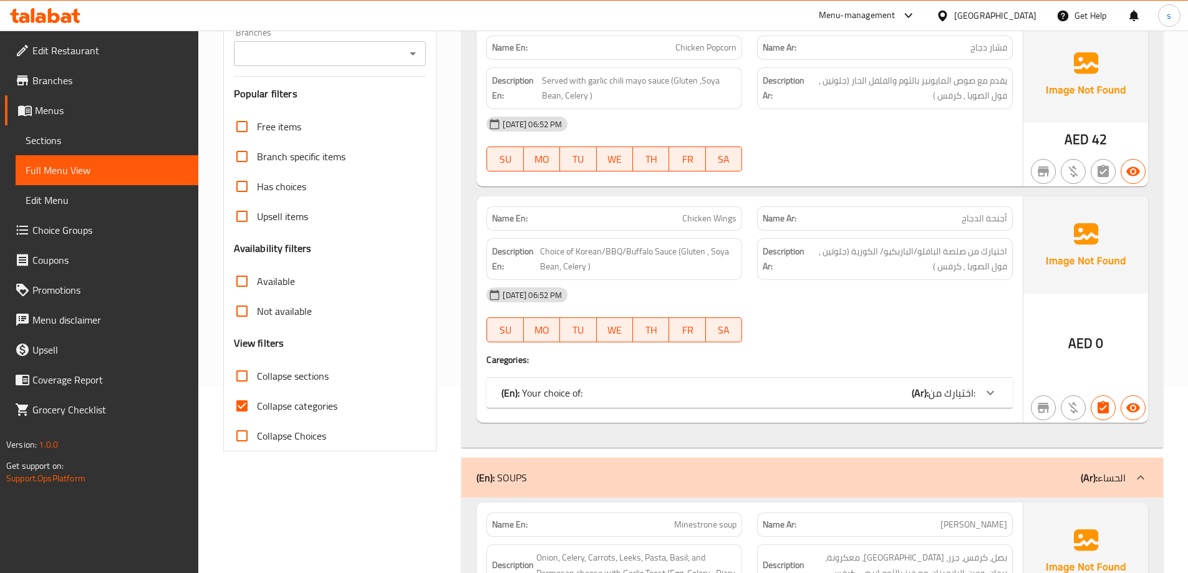
click at [871, 399] on div "(En): Your choice of: (Ar): اختيارك من:" at bounding box center [738, 392] width 474 height 15
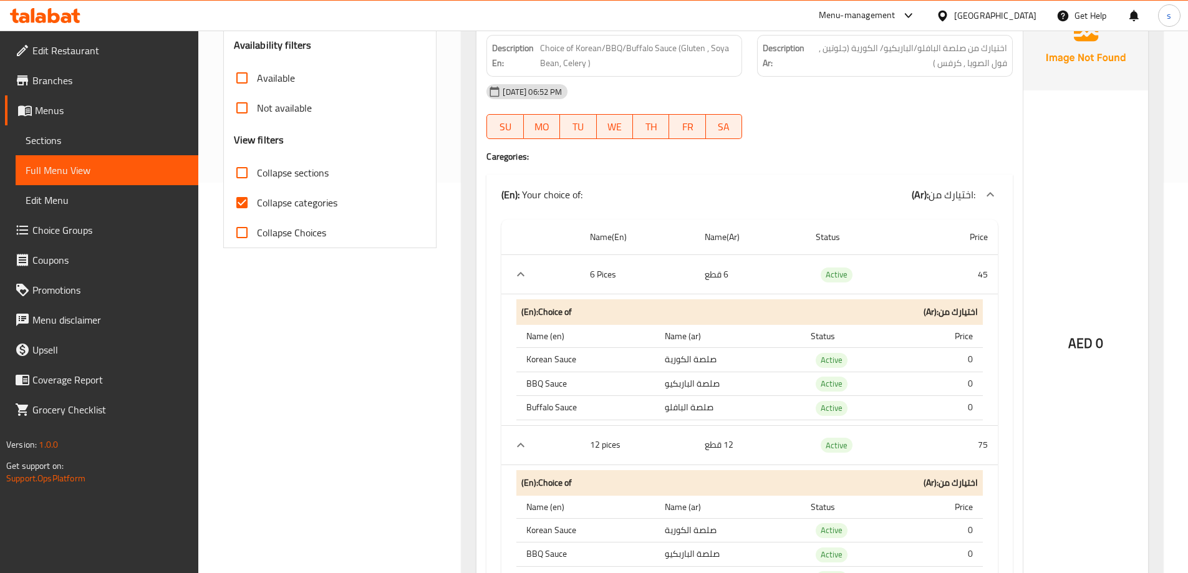
scroll to position [437, 0]
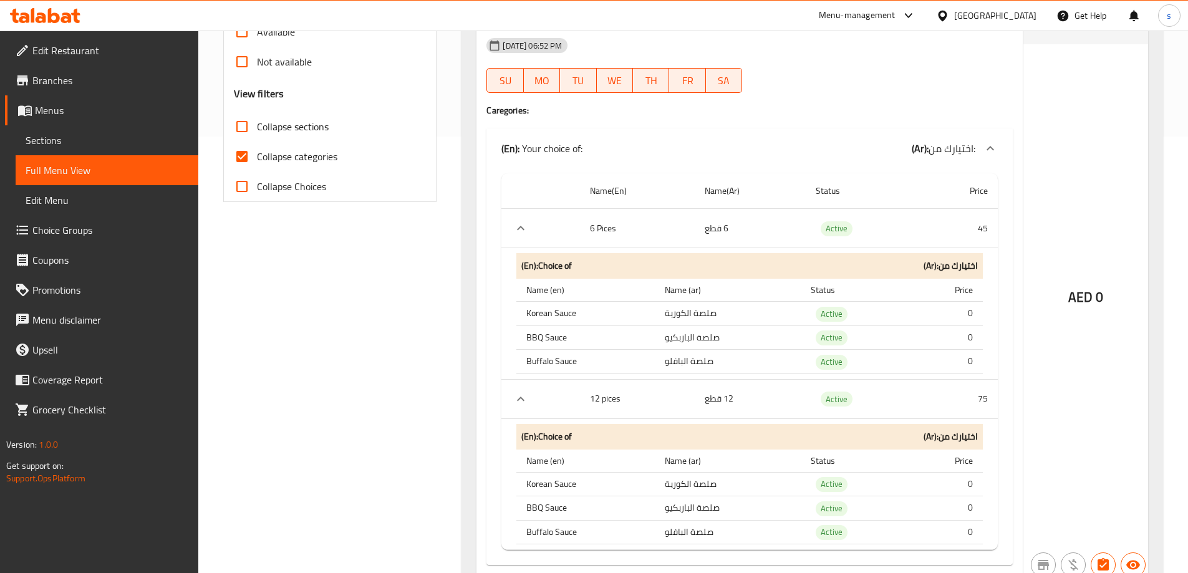
click at [87, 135] on span "Sections" at bounding box center [107, 140] width 163 height 15
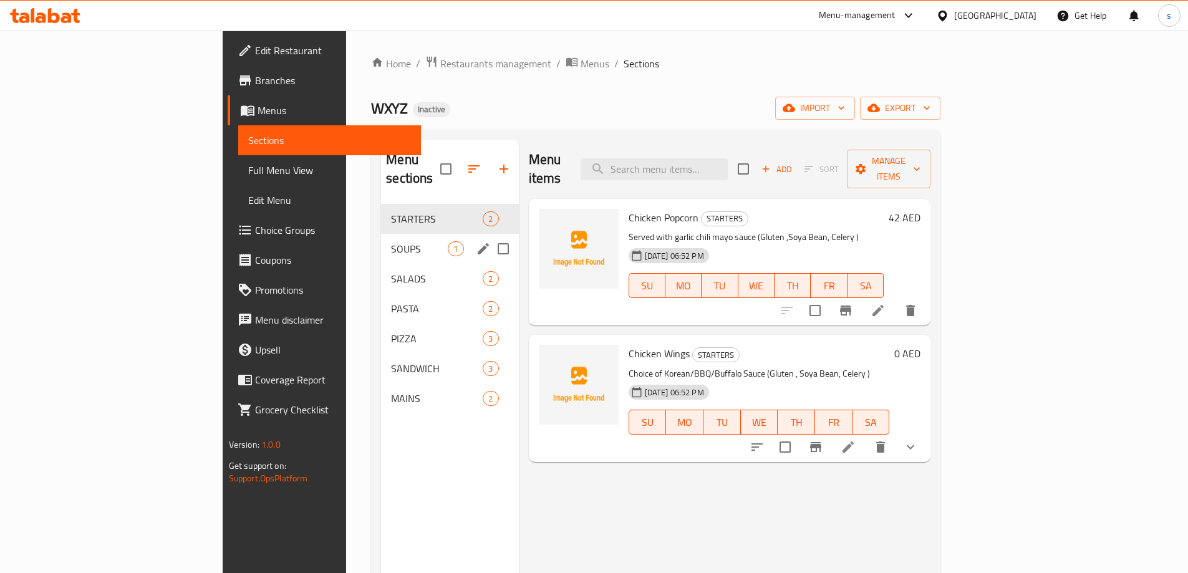
click at [391, 241] on span "SOUPS" at bounding box center [419, 248] width 57 height 15
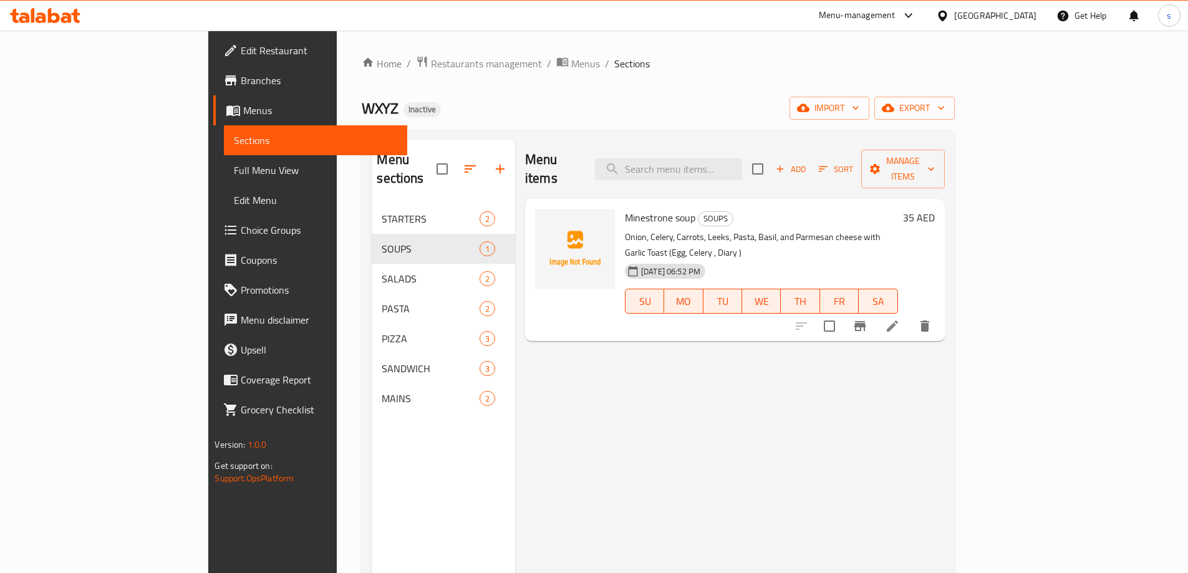
click at [910, 315] on li at bounding box center [892, 326] width 35 height 22
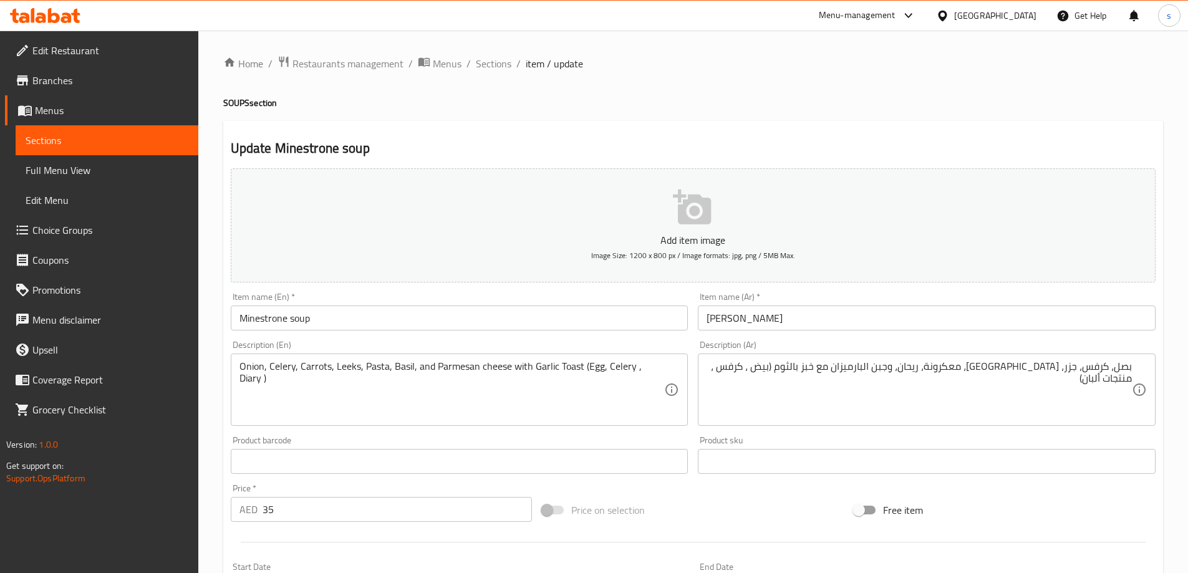
click at [632, 369] on textarea "Onion, Celery, Carrots, Leeks, Pasta, Basil, and Parmesan cheese with Garlic To…" at bounding box center [451, 389] width 425 height 59
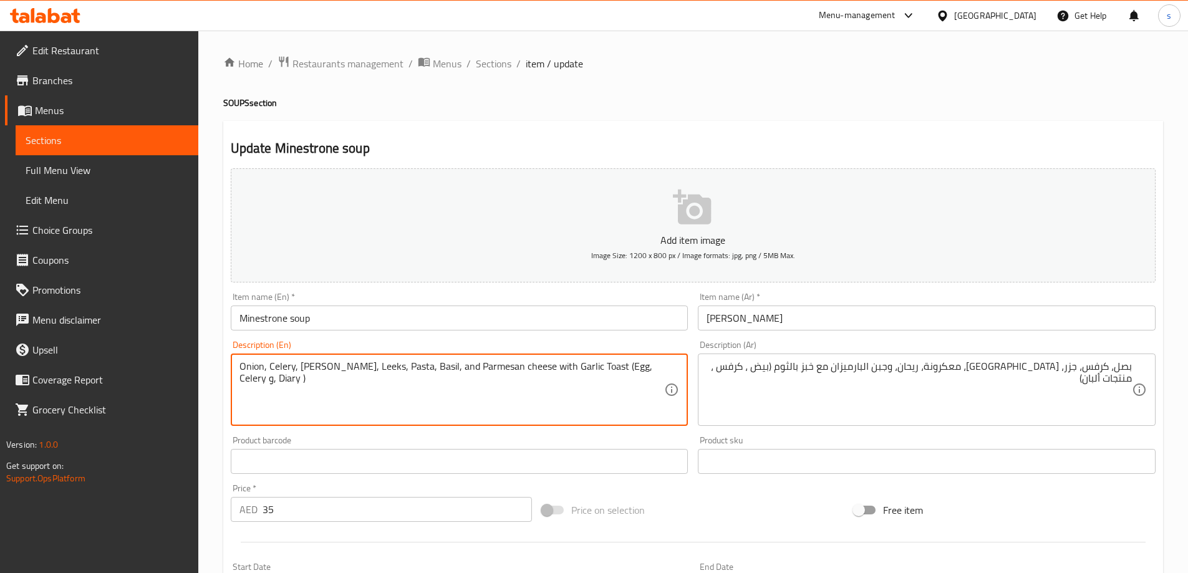
paste textarea "Gluten"
click at [246, 380] on textarea "Onion, Celery, [PERSON_NAME], Leeks, Pasta, Basil, and Parmesan cheese with Gar…" at bounding box center [451, 389] width 425 height 59
type textarea "Onion, Celery, [PERSON_NAME], Leeks, Pasta, Basil, and Parmesan cheese with Gar…"
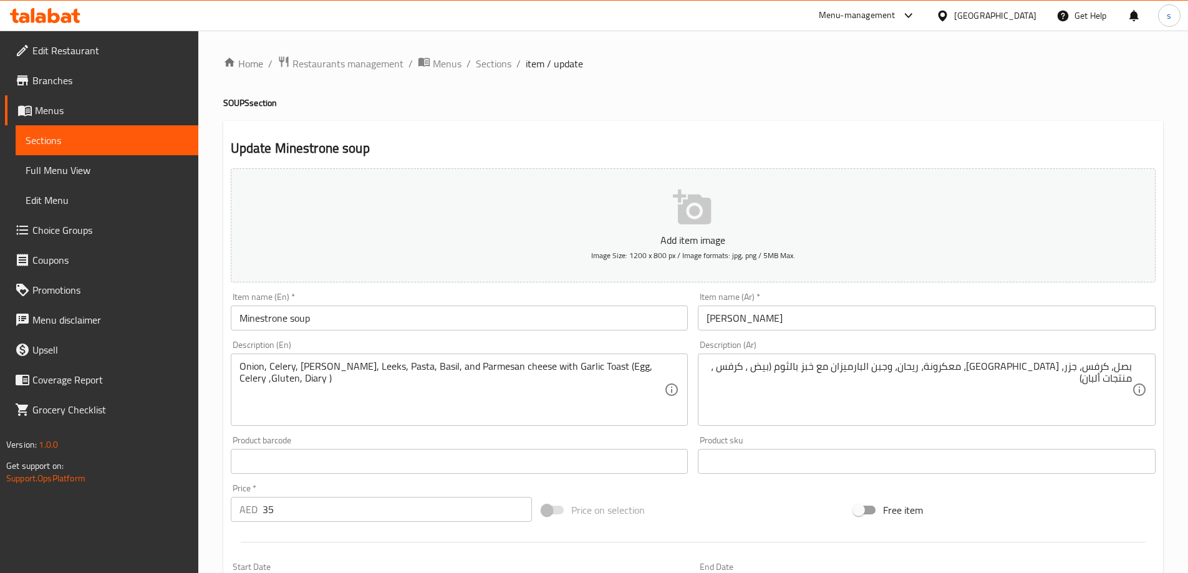
click at [786, 368] on textarea "بصل، كرفس، جزر، [GEOGRAPHIC_DATA]، معكرونة، ريحان، وجبن البارميزان مع خبز بالثو…" at bounding box center [919, 389] width 425 height 59
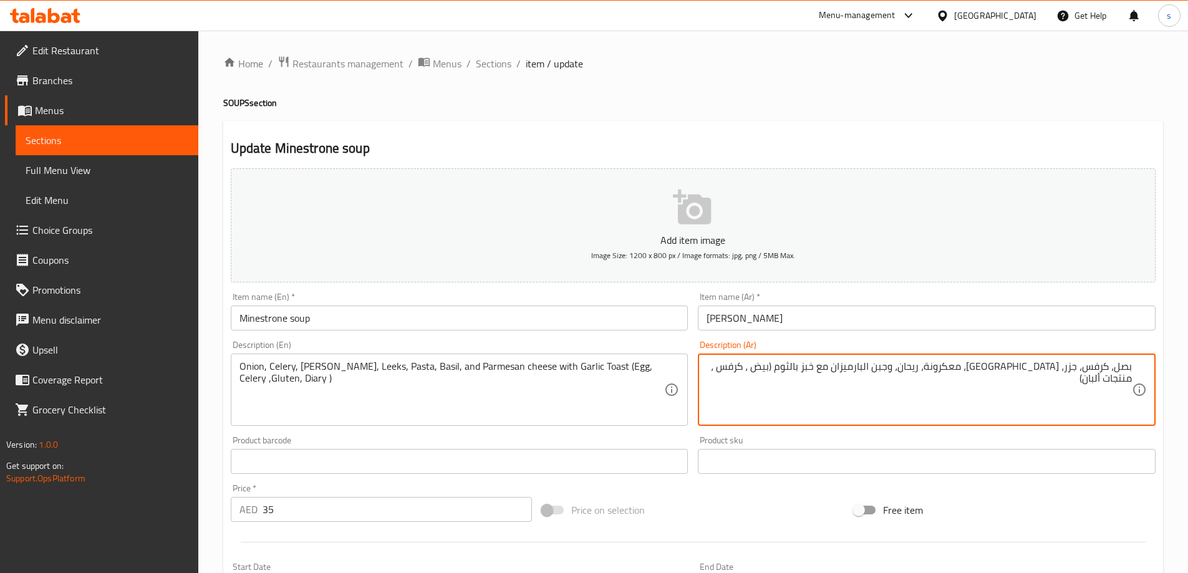
paste textarea "جلوتين"
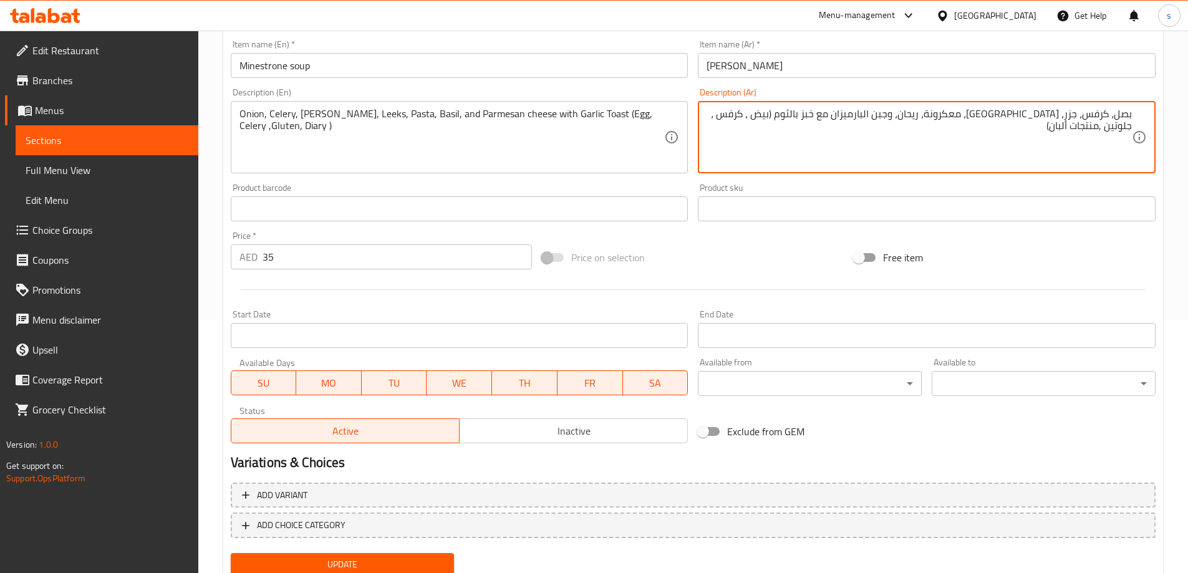
scroll to position [298, 0]
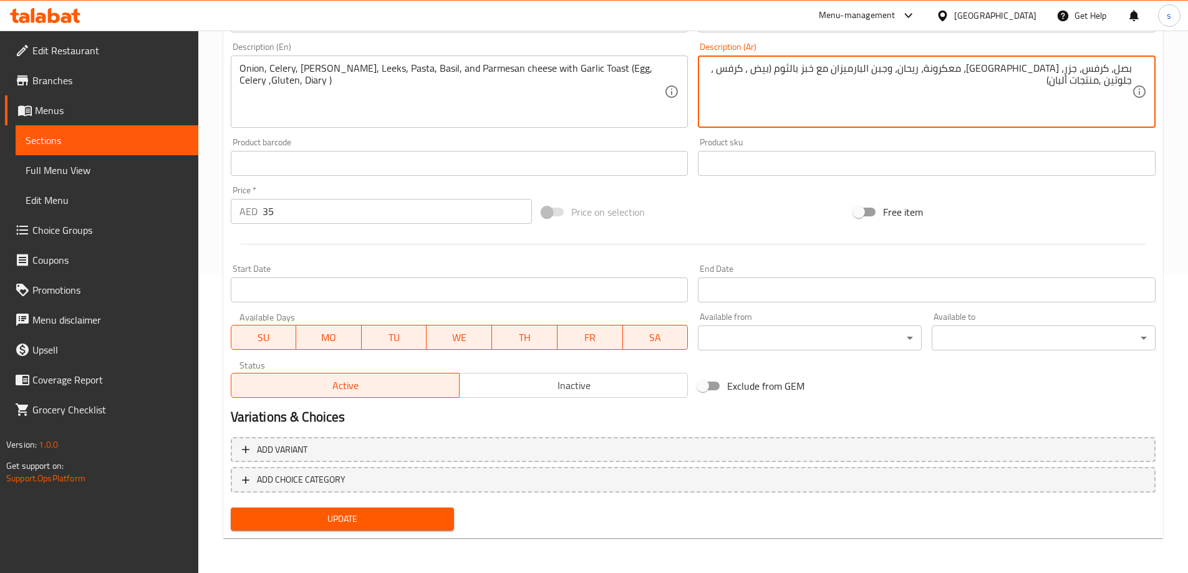
type textarea "بصل، كرفس، جزر، [GEOGRAPHIC_DATA]، معكرونة، ريحان، وجبن البارميزان مع خبز بالثو…"
click at [359, 521] on span "Update" at bounding box center [343, 519] width 204 height 16
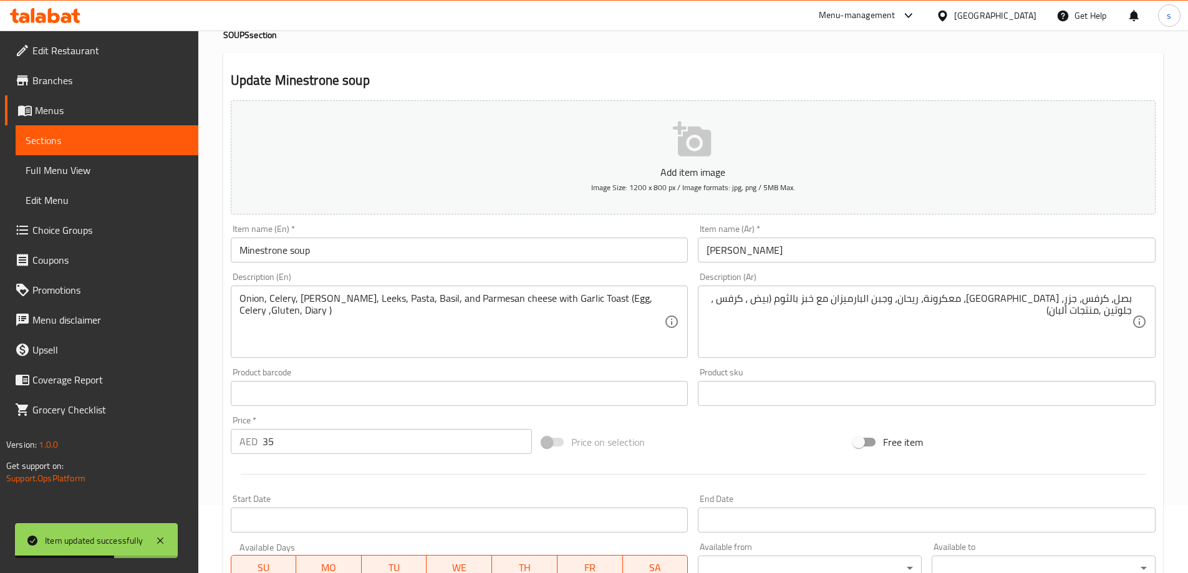
scroll to position [0, 0]
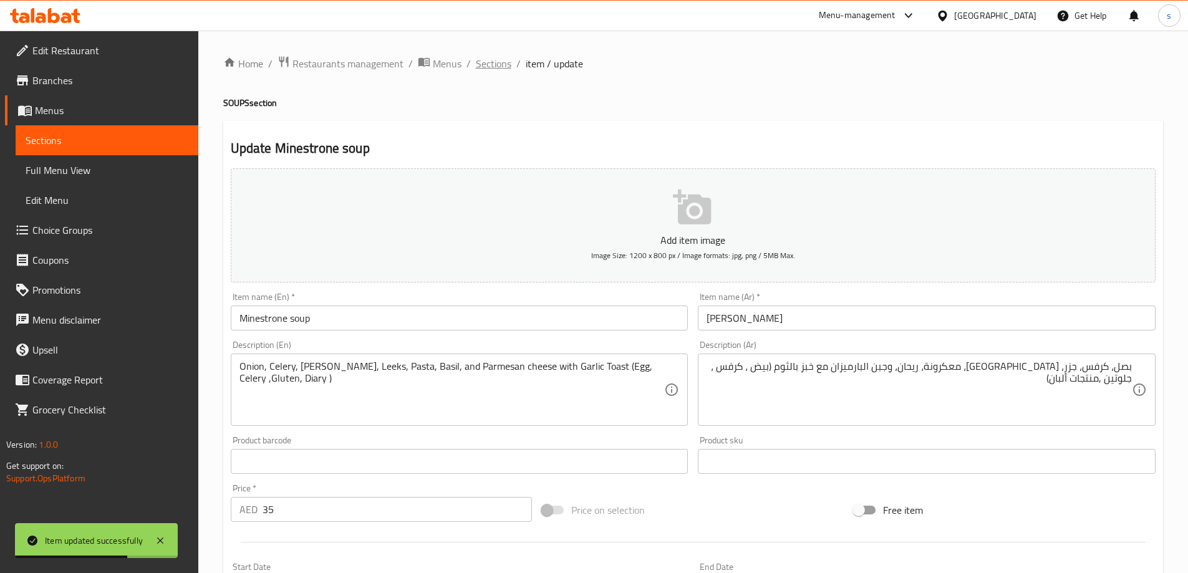
click at [489, 67] on span "Sections" at bounding box center [494, 63] width 36 height 15
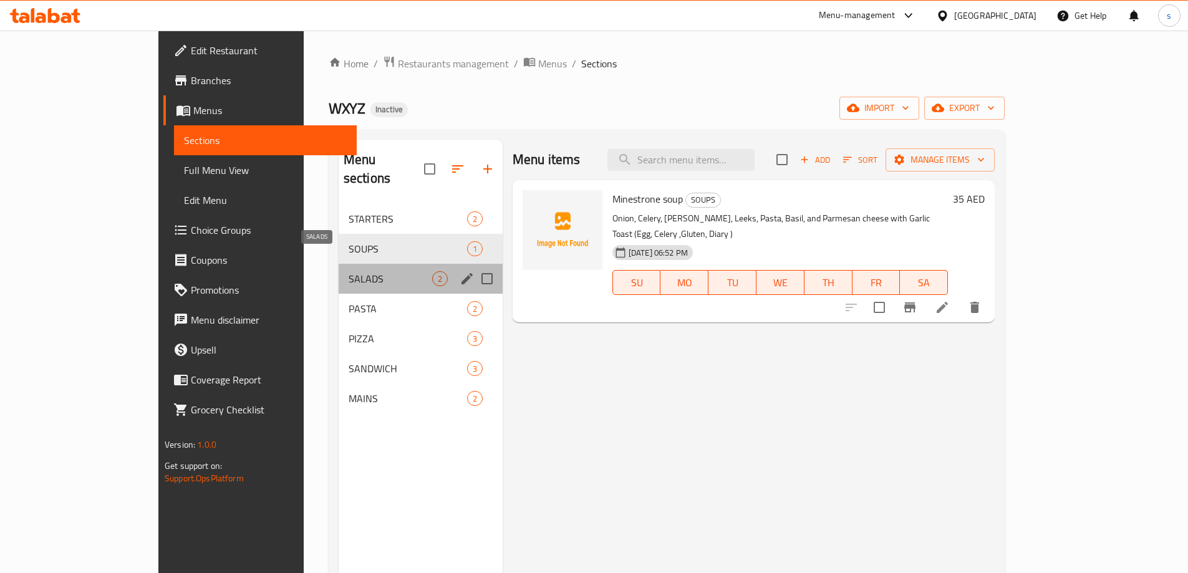
click at [349, 271] on span "SALADS" at bounding box center [391, 278] width 84 height 15
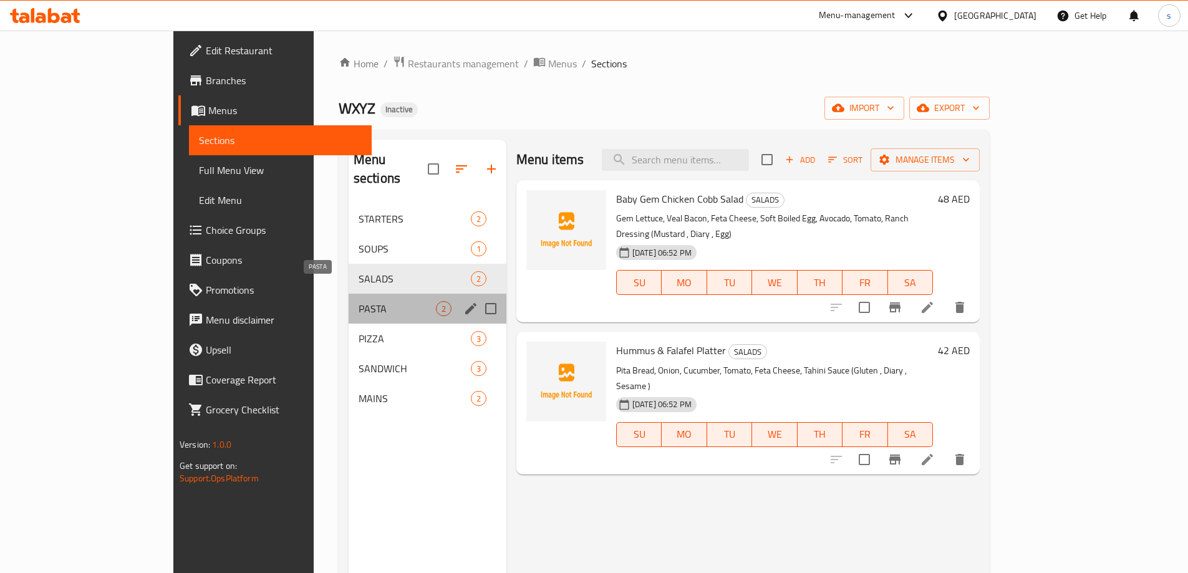
click at [359, 301] on span "PASTA" at bounding box center [397, 308] width 77 height 15
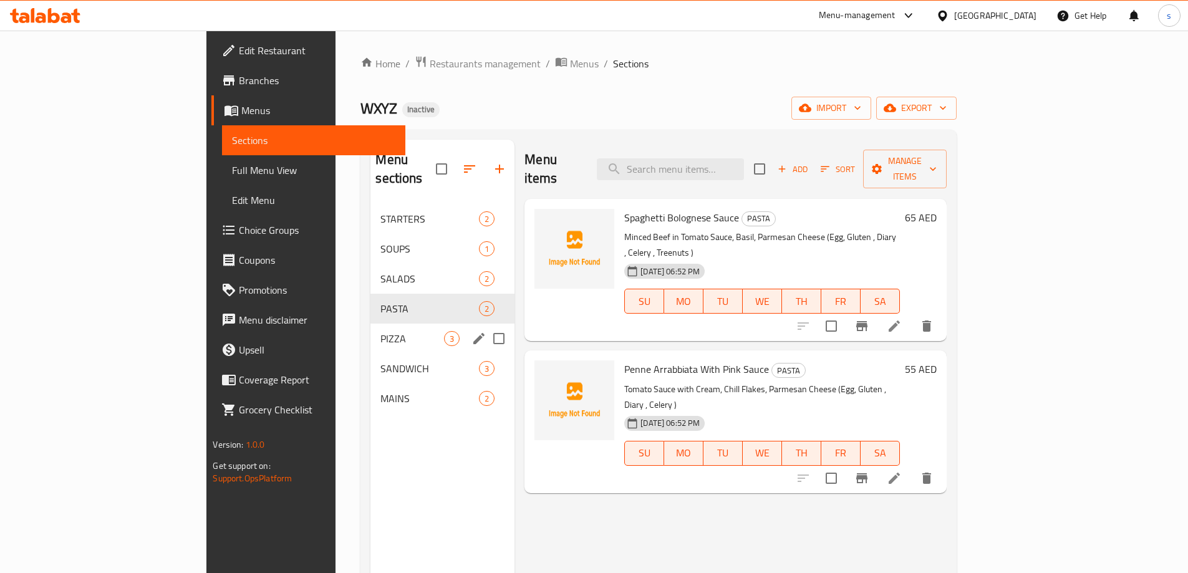
click at [380, 331] on span "PIZZA" at bounding box center [412, 338] width 64 height 15
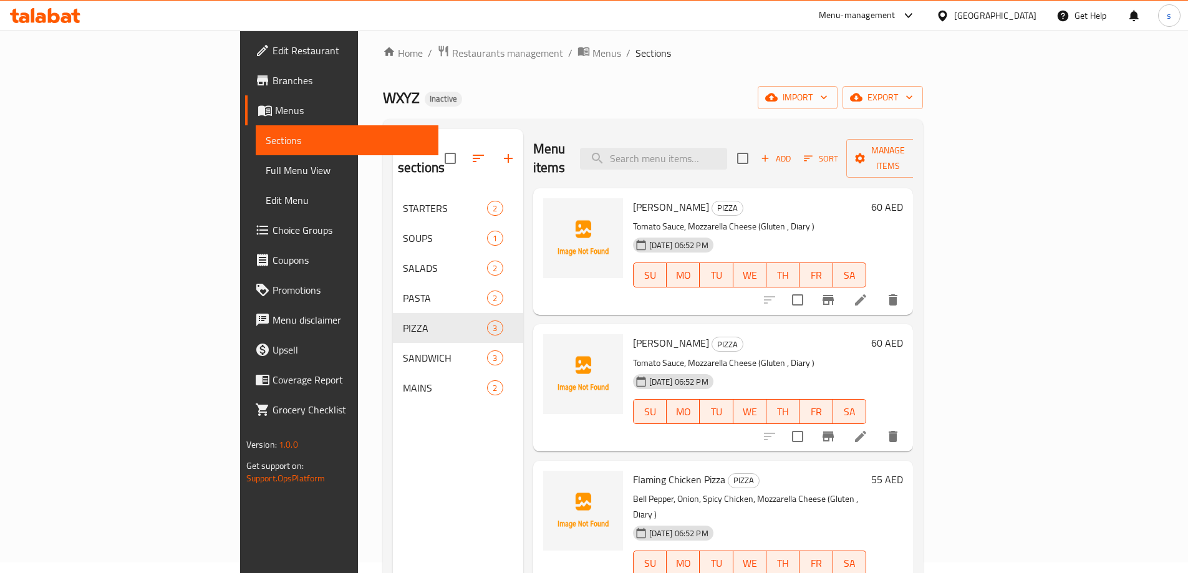
scroll to position [175, 0]
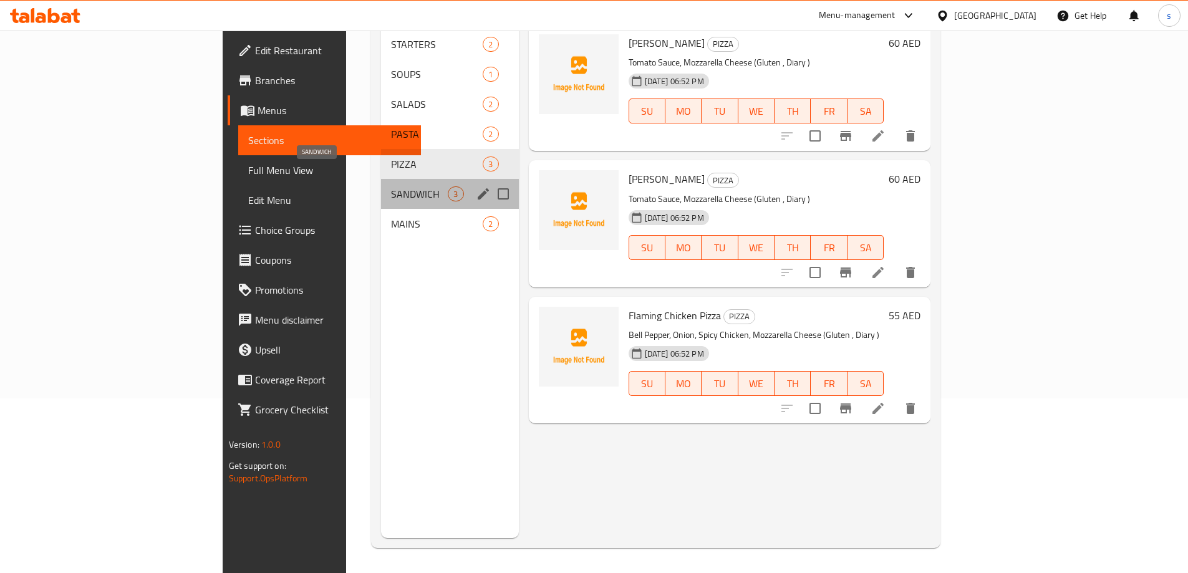
click at [391, 186] on span "SANDWICH" at bounding box center [419, 193] width 57 height 15
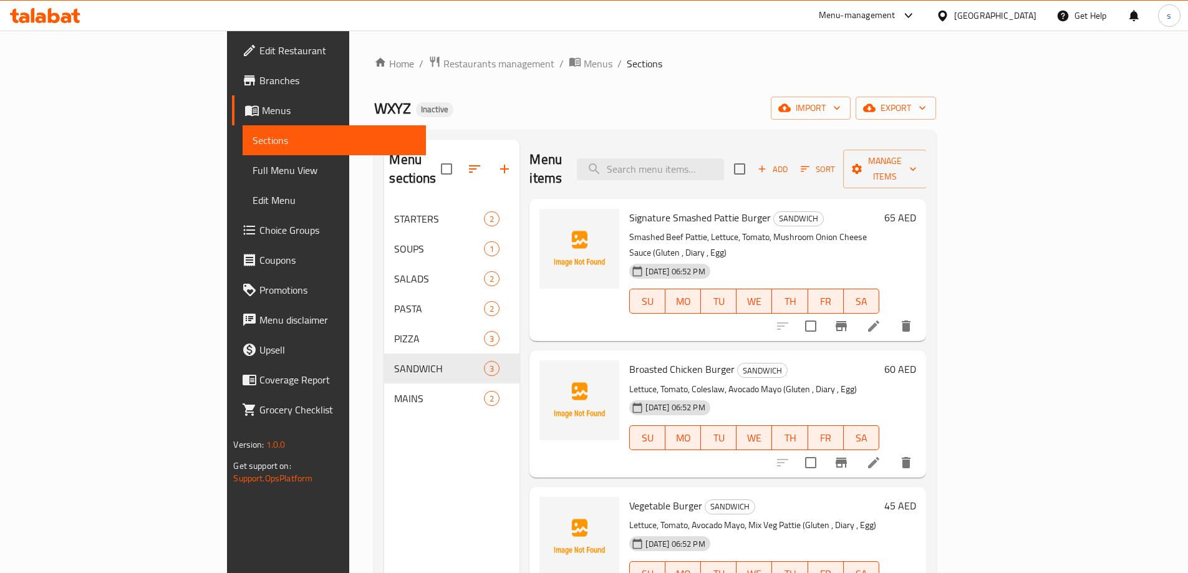
click at [879, 321] on icon at bounding box center [873, 326] width 11 height 11
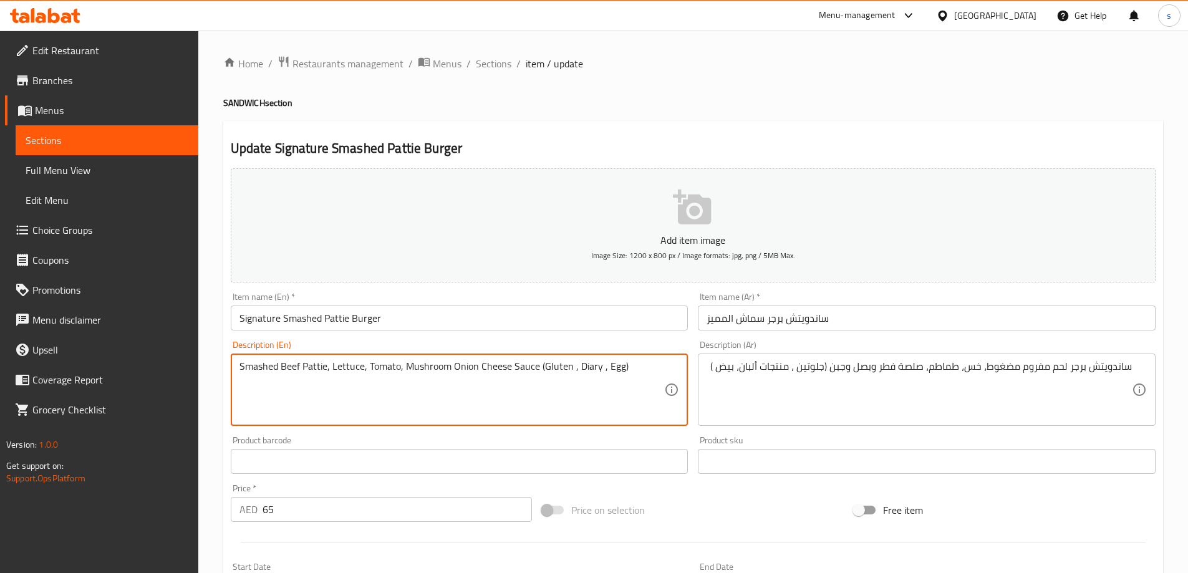
click at [317, 366] on textarea "Smashed Beef Pattie, Lettuce, Tomato, Mushroom Onion Cheese Sauce (Gluten , Dia…" at bounding box center [451, 389] width 425 height 59
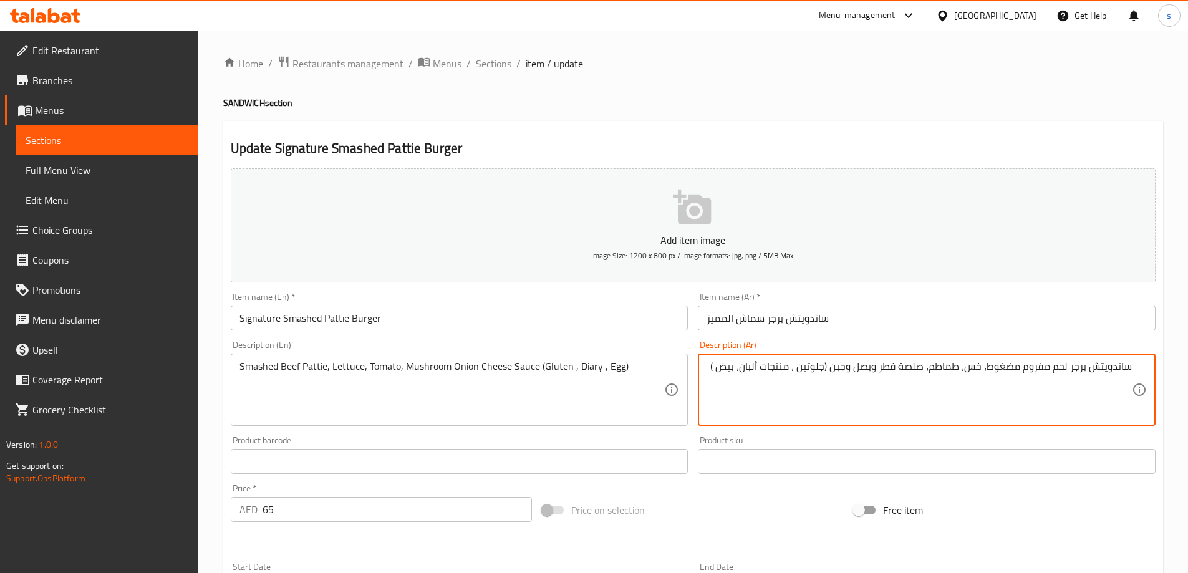
click at [1111, 365] on textarea "ساندويتش برجر لحم مفروم مضغوط، خس، طماطم، صلصة فطر وبصل وجبن (جلوتين ، منتجات أ…" at bounding box center [919, 389] width 425 height 59
click at [1116, 366] on textarea "شرسحه برجر لحم مفروم مضغوط، خس، طماطم، صلصة فطر وبصل وجبن (جلوتين ، منتجات ألبا…" at bounding box center [919, 389] width 425 height 59
click at [1114, 367] on textarea "شرسحه برجر لحم مفروم مضغوط، خس، طماطم، صلصة فطر وبصل وجبن (جلوتين ، منتجات ألبا…" at bounding box center [919, 389] width 425 height 59
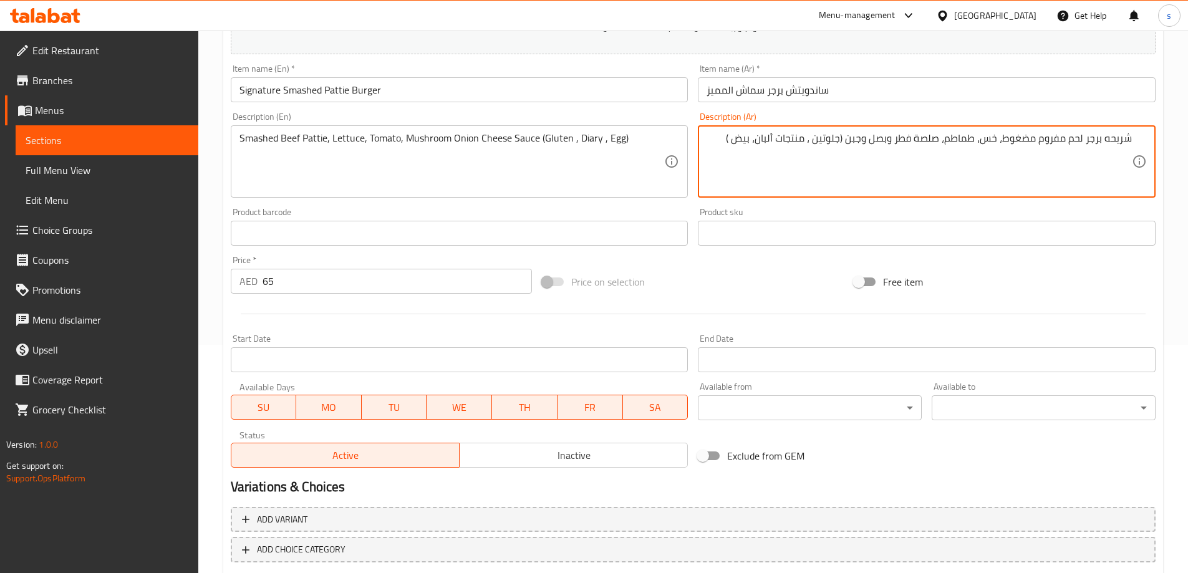
scroll to position [298, 0]
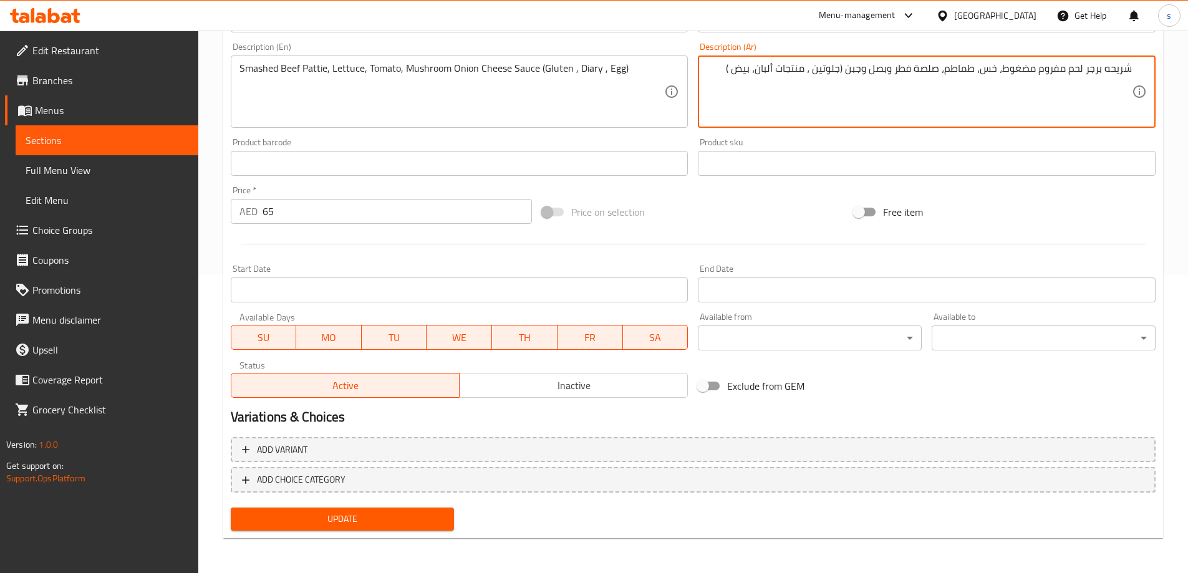
type textarea "شريحه برجر لحم مفروم مضغوط، خس، طماطم، صلصة فطر وبصل وجبن (جلوتين ، منتجات ألبا…"
click at [371, 515] on span "Update" at bounding box center [343, 519] width 204 height 16
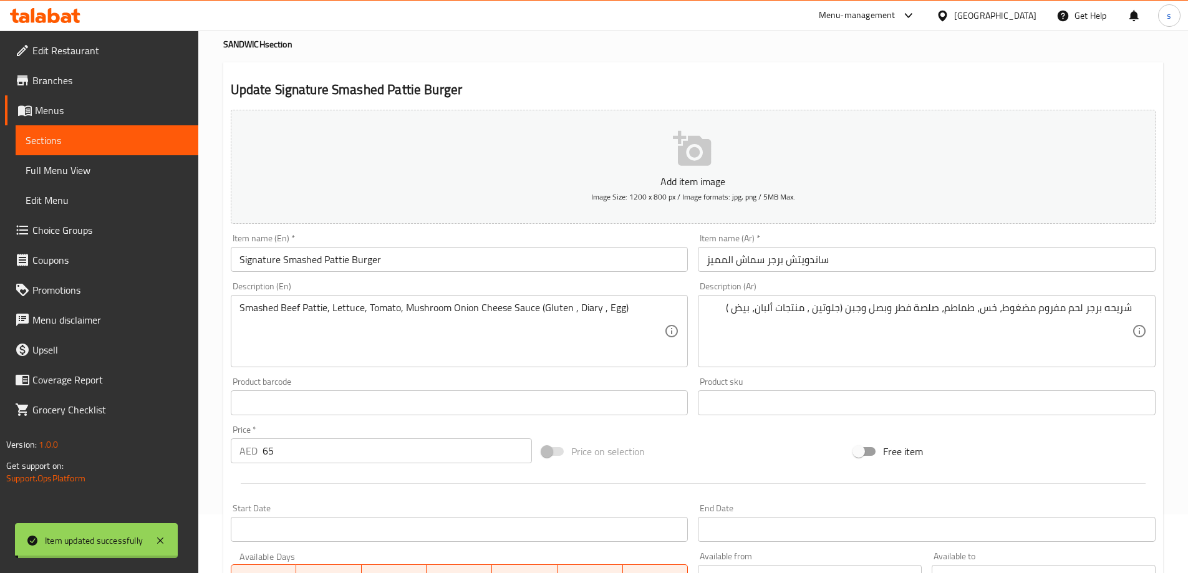
scroll to position [0, 0]
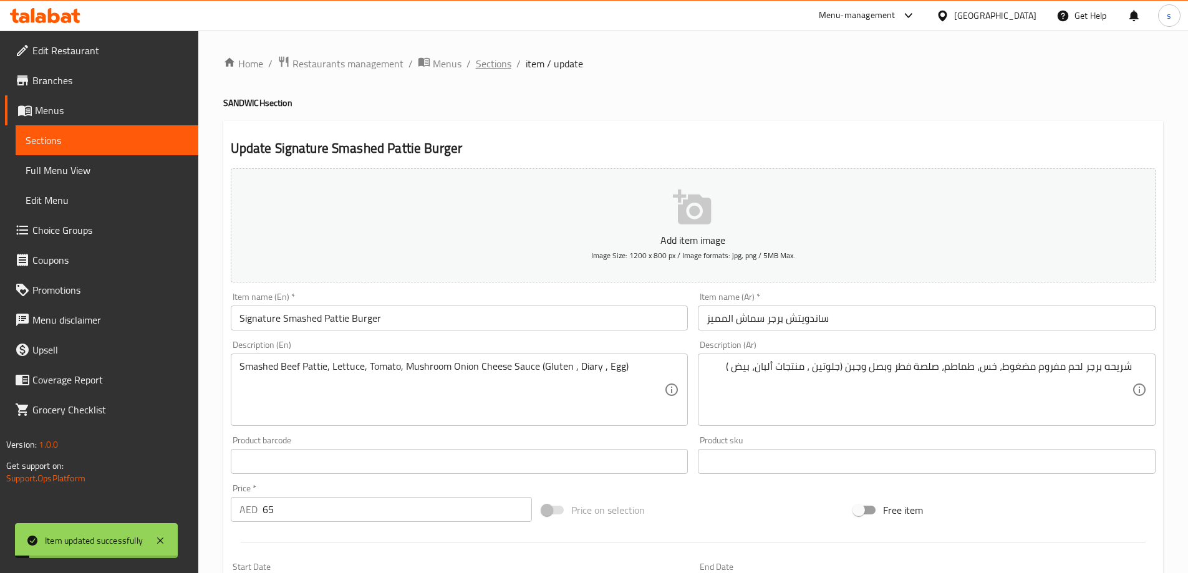
click at [501, 62] on span "Sections" at bounding box center [494, 63] width 36 height 15
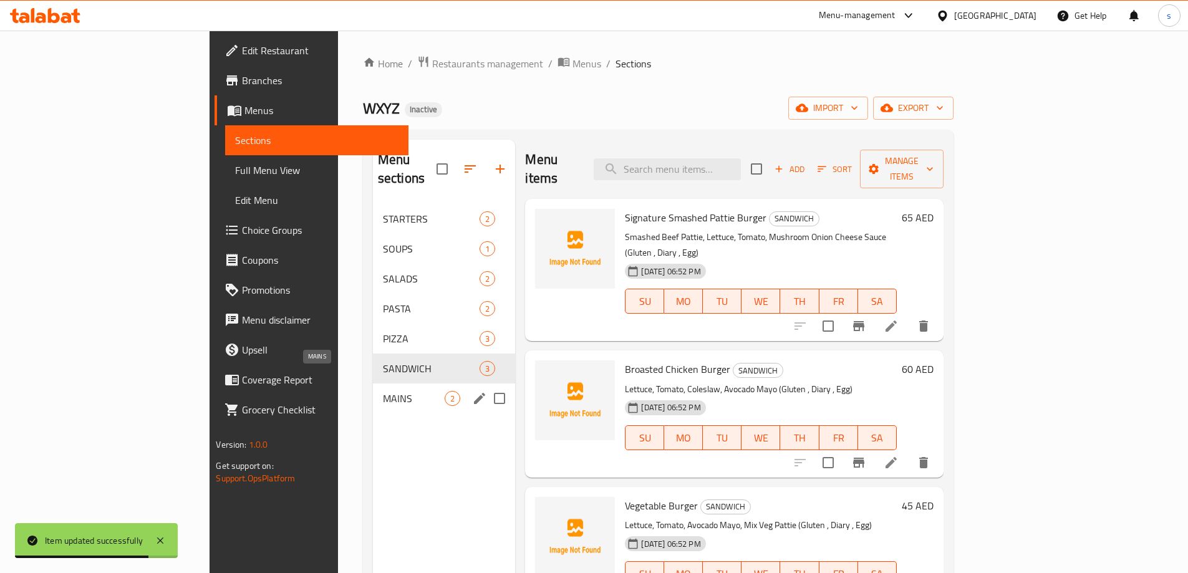
click at [383, 391] on span "MAINS" at bounding box center [414, 398] width 62 height 15
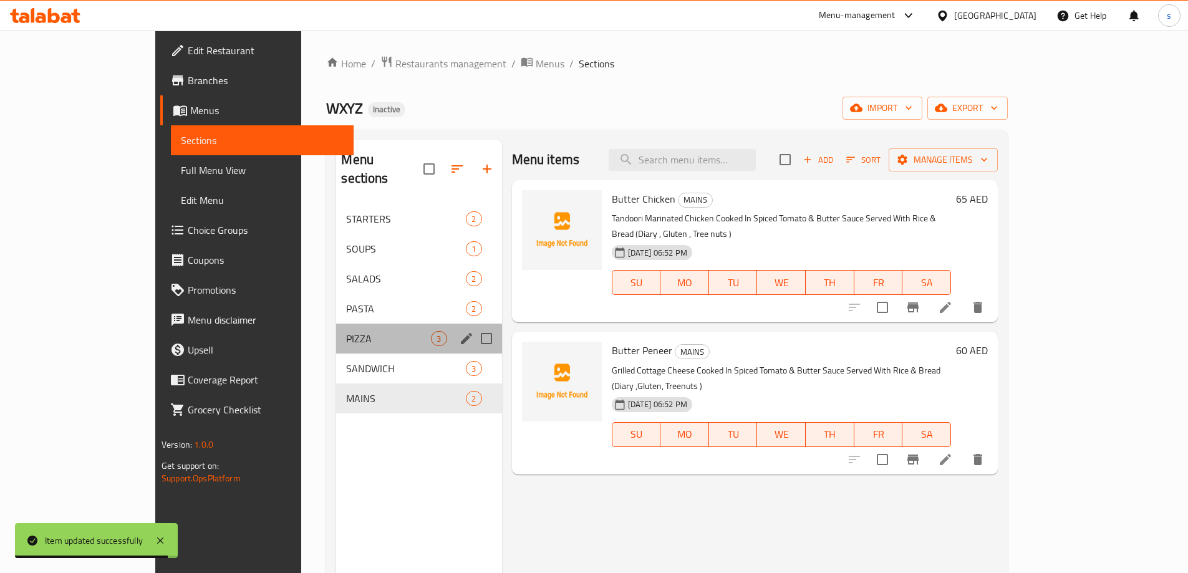
click at [336, 324] on div "PIZZA 3" at bounding box center [418, 339] width 165 height 30
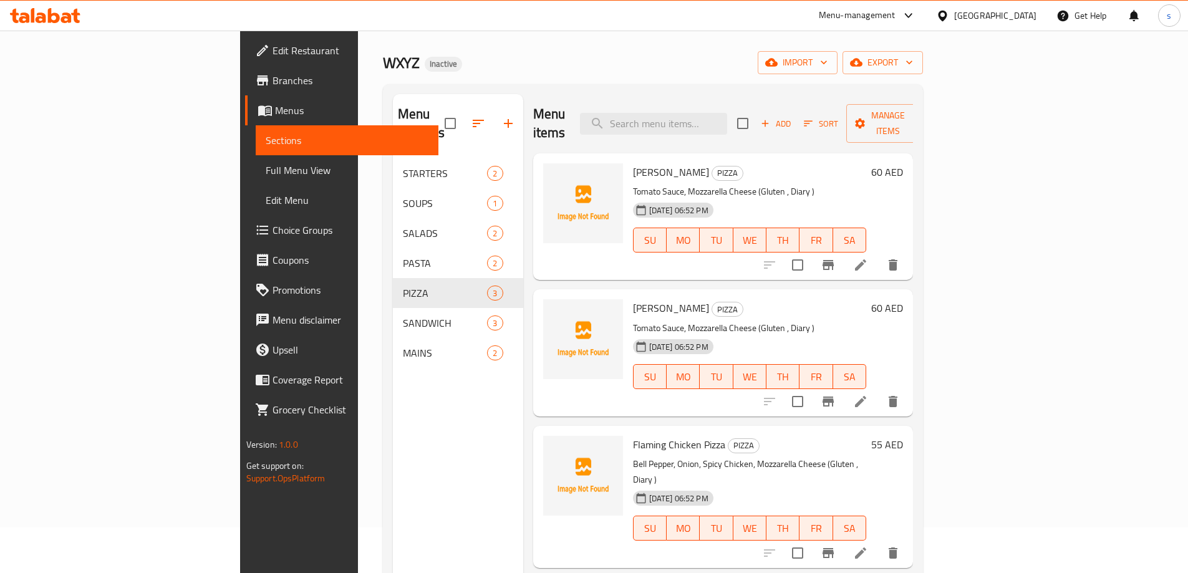
scroll to position [175, 0]
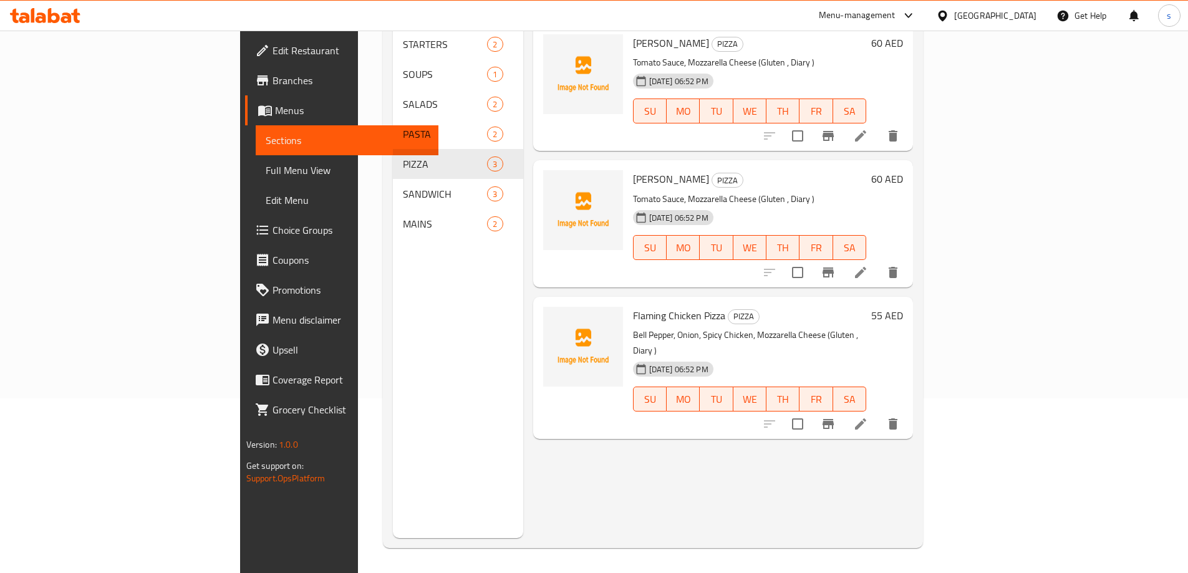
click at [878, 413] on li at bounding box center [860, 424] width 35 height 22
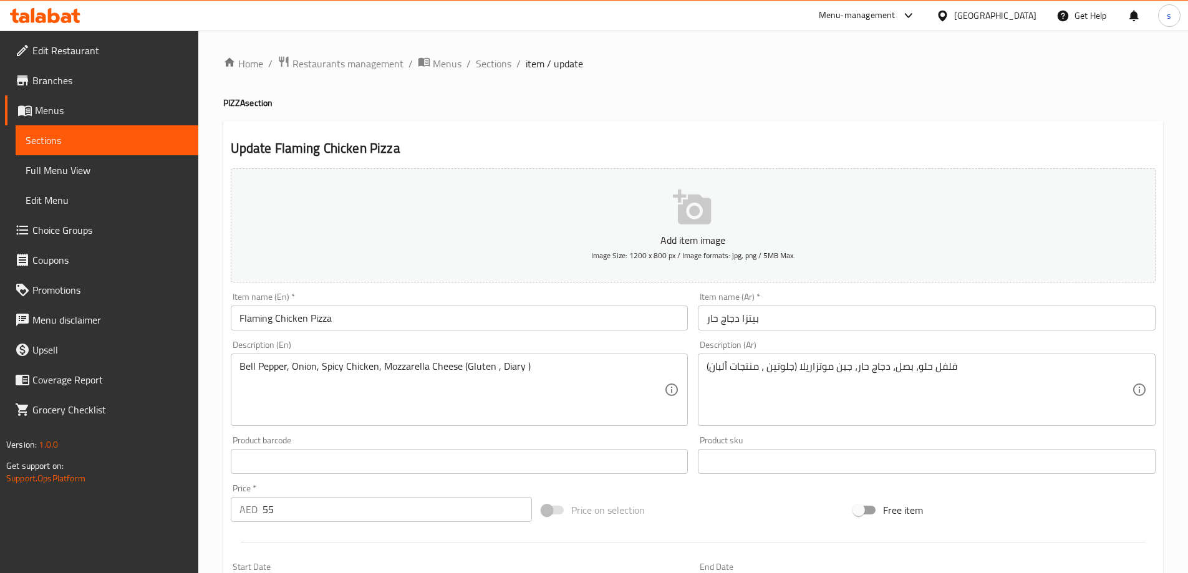
click at [712, 322] on input "بيتزا دجاج حار" at bounding box center [927, 318] width 458 height 25
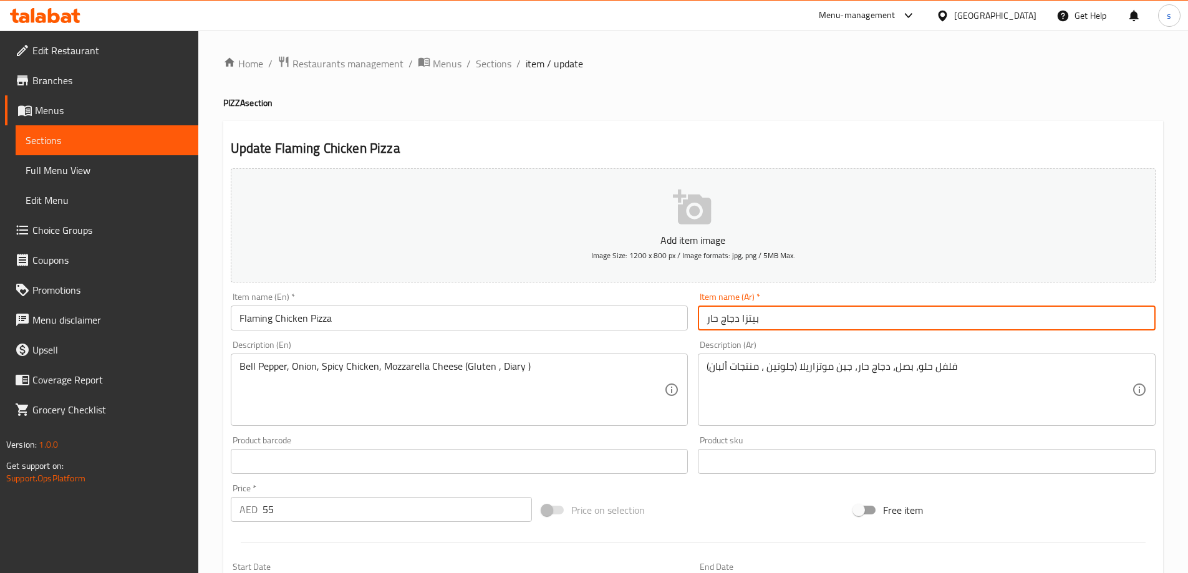
click at [712, 322] on input "بيتزا دجاج حار" at bounding box center [927, 318] width 458 height 25
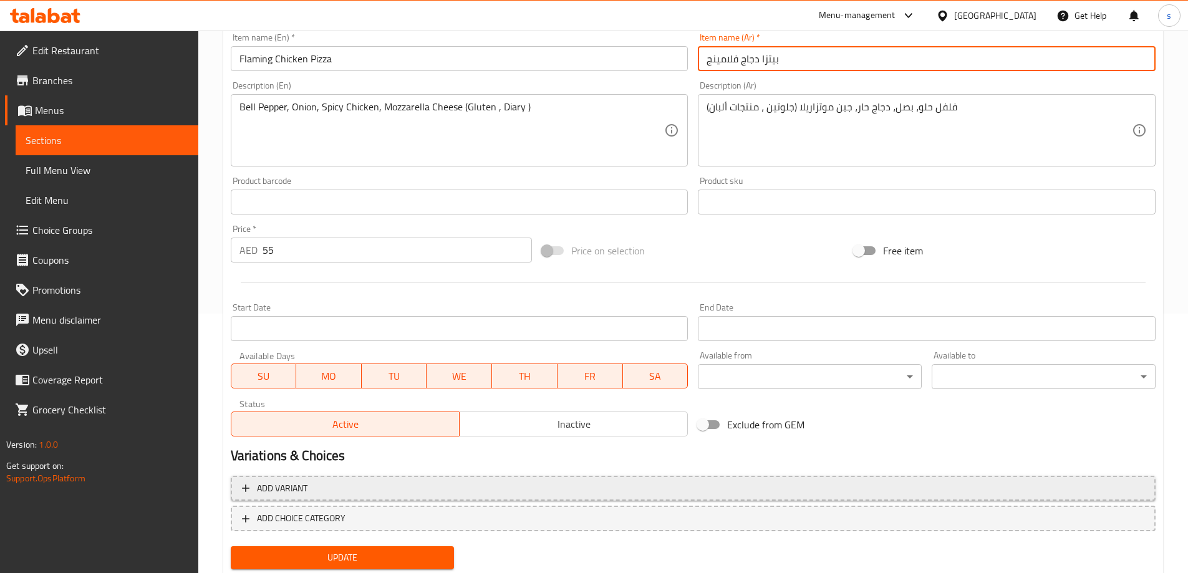
scroll to position [298, 0]
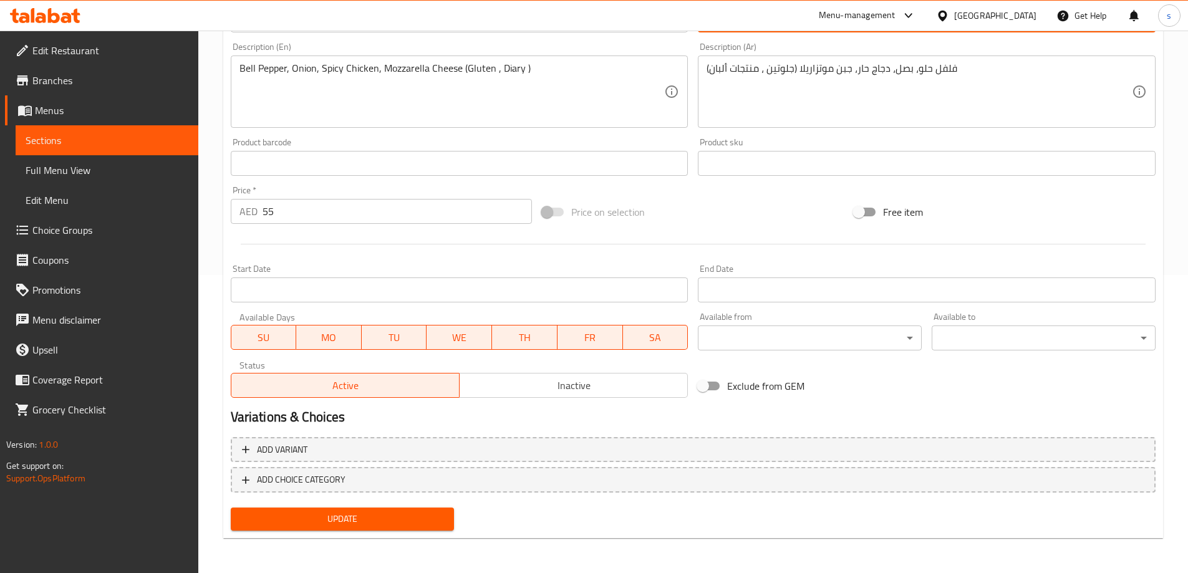
type input "بيتزا دجاج فلامينج"
click at [386, 523] on span "Update" at bounding box center [343, 519] width 204 height 16
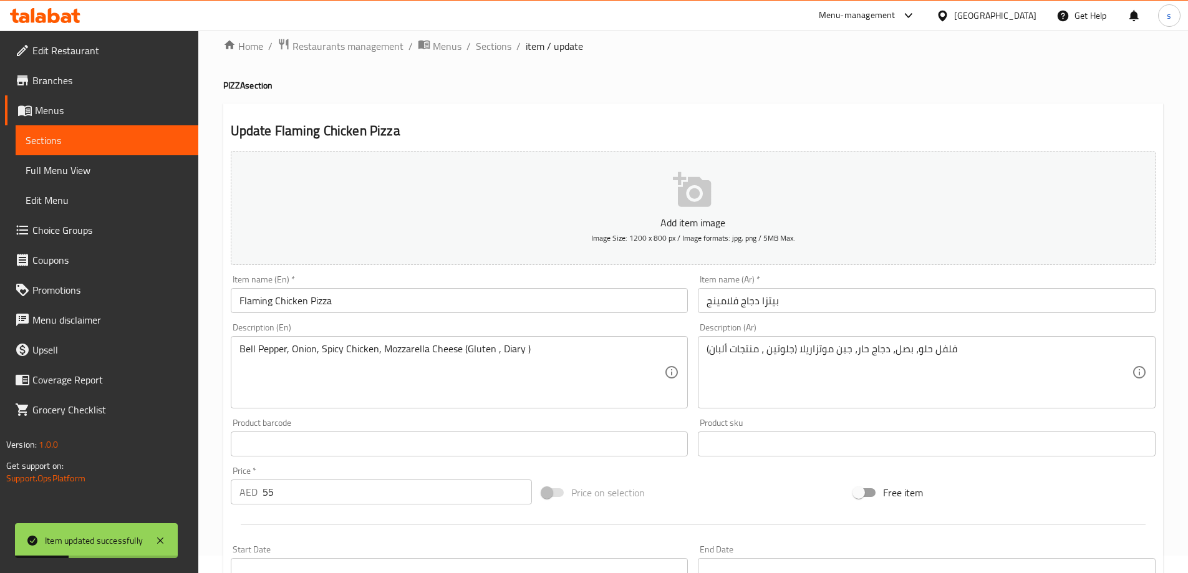
scroll to position [0, 0]
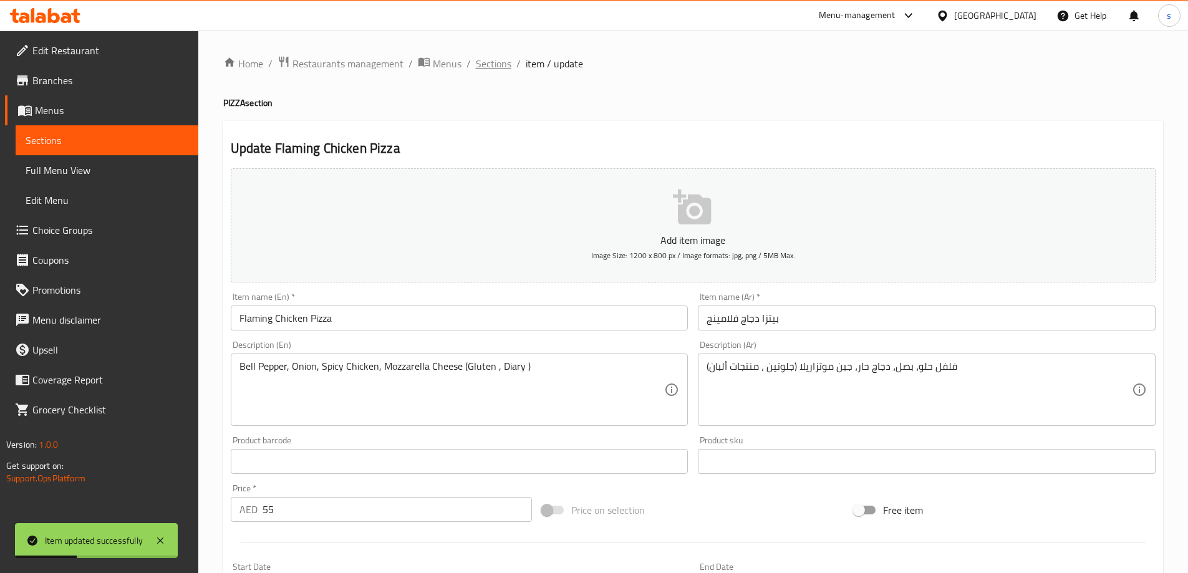
click at [490, 64] on span "Sections" at bounding box center [494, 63] width 36 height 15
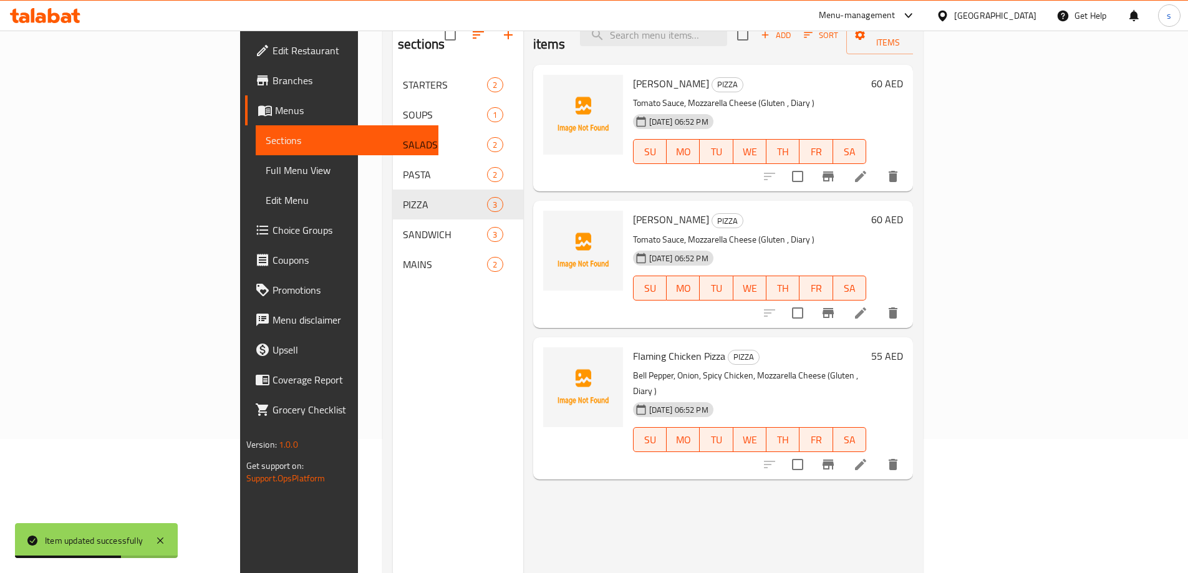
scroll to position [112, 0]
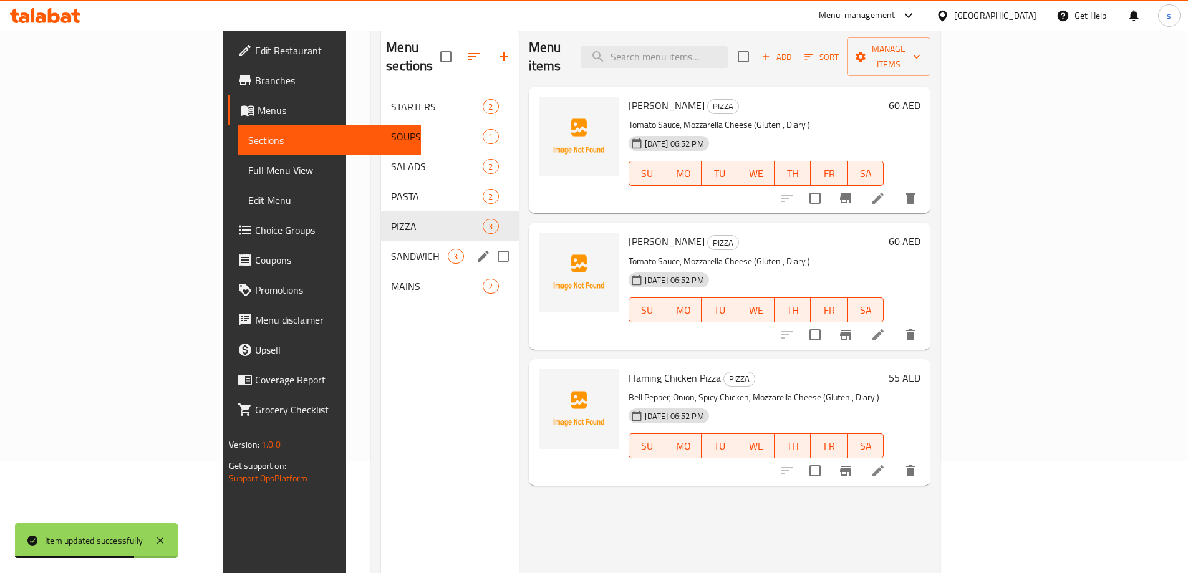
click at [391, 249] on span "SANDWICH" at bounding box center [419, 256] width 57 height 15
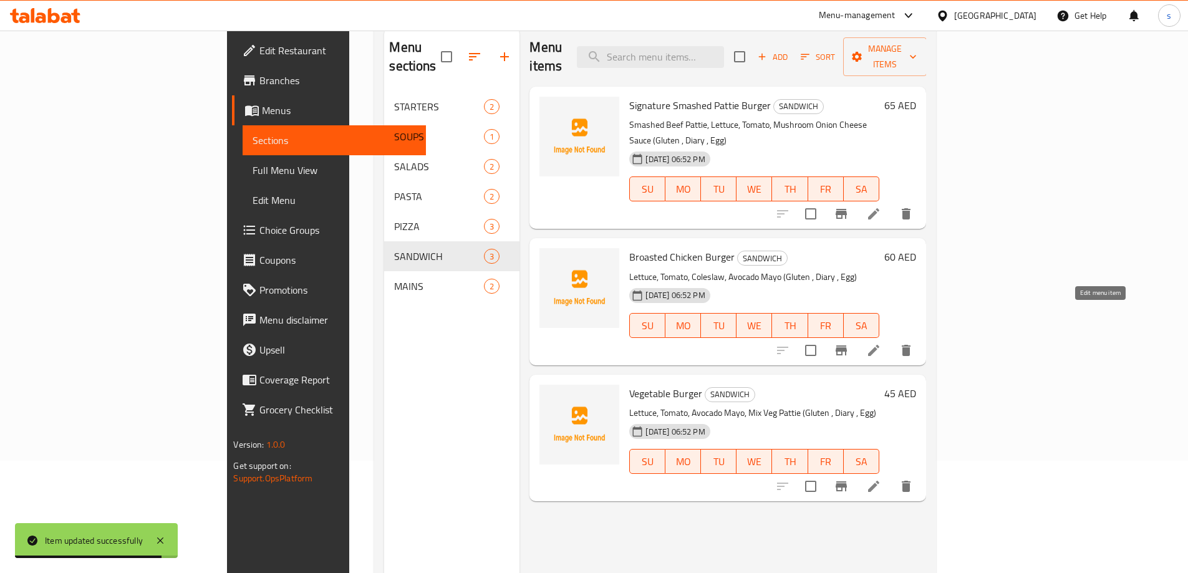
click at [879, 345] on icon at bounding box center [873, 350] width 11 height 11
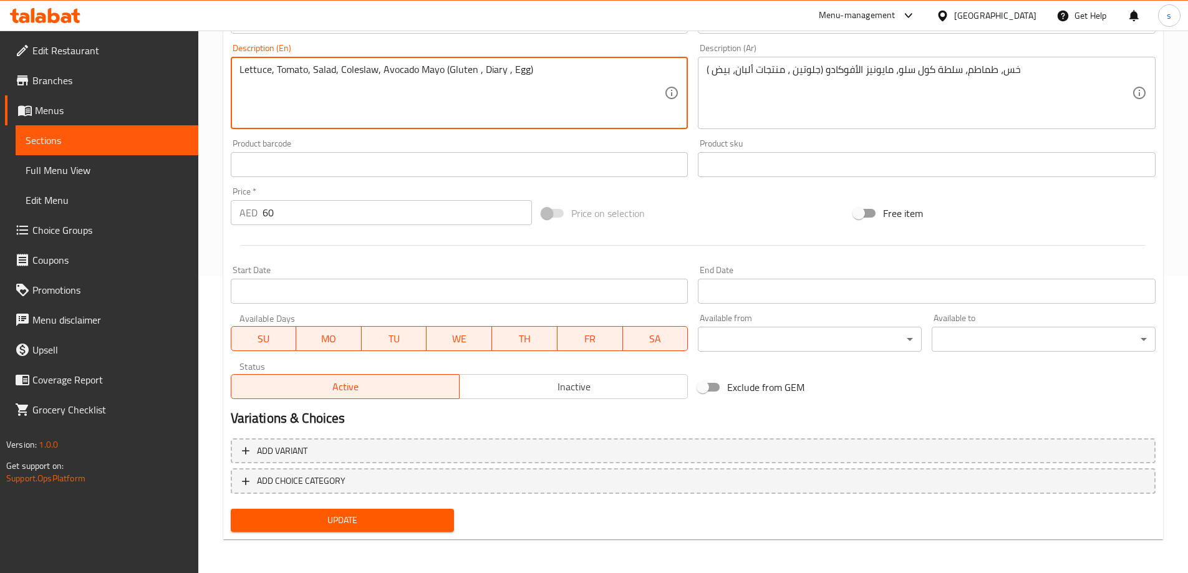
scroll to position [298, 0]
type textarea "Lettuce, Tomato, Salad, Coleslaw, Avocado Mayo (Gluten , Diary , Egg)"
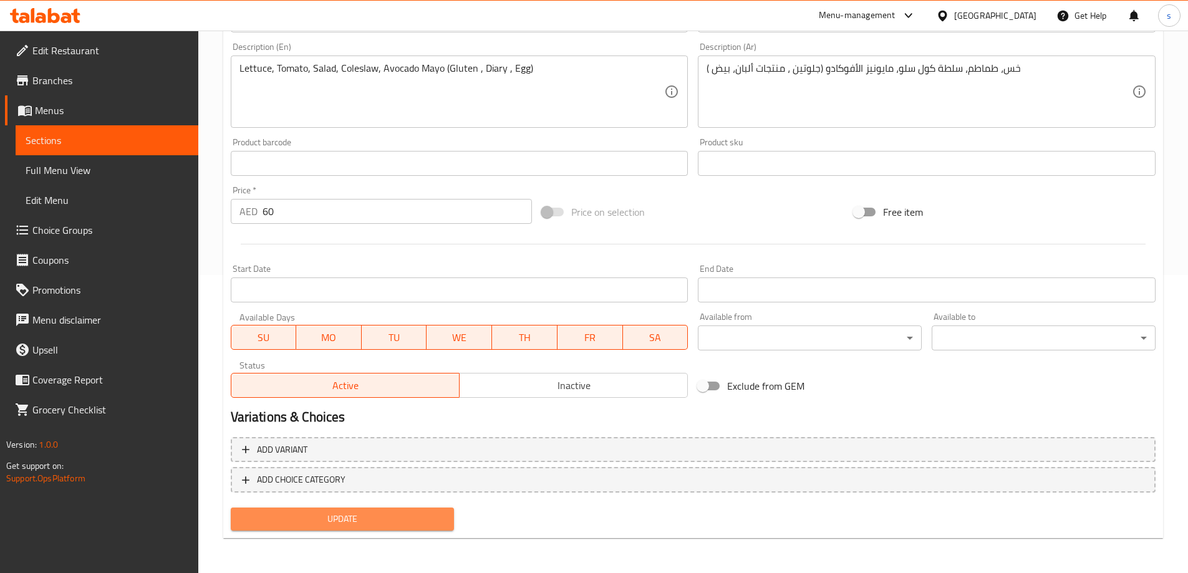
click at [362, 525] on span "Update" at bounding box center [343, 519] width 204 height 16
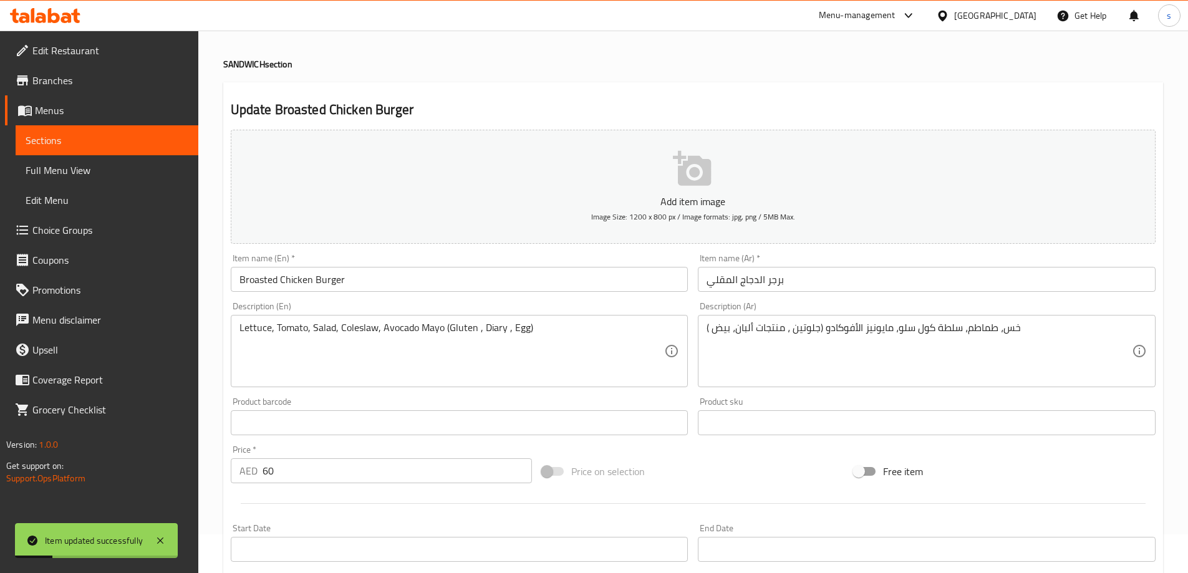
scroll to position [0, 0]
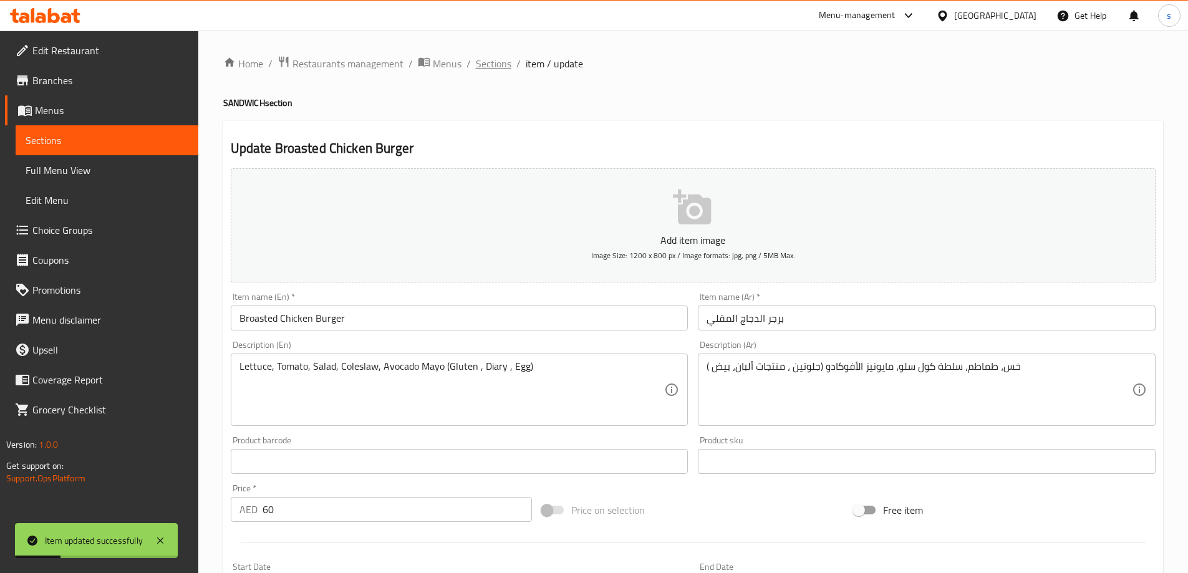
click at [491, 63] on span "Sections" at bounding box center [494, 63] width 36 height 15
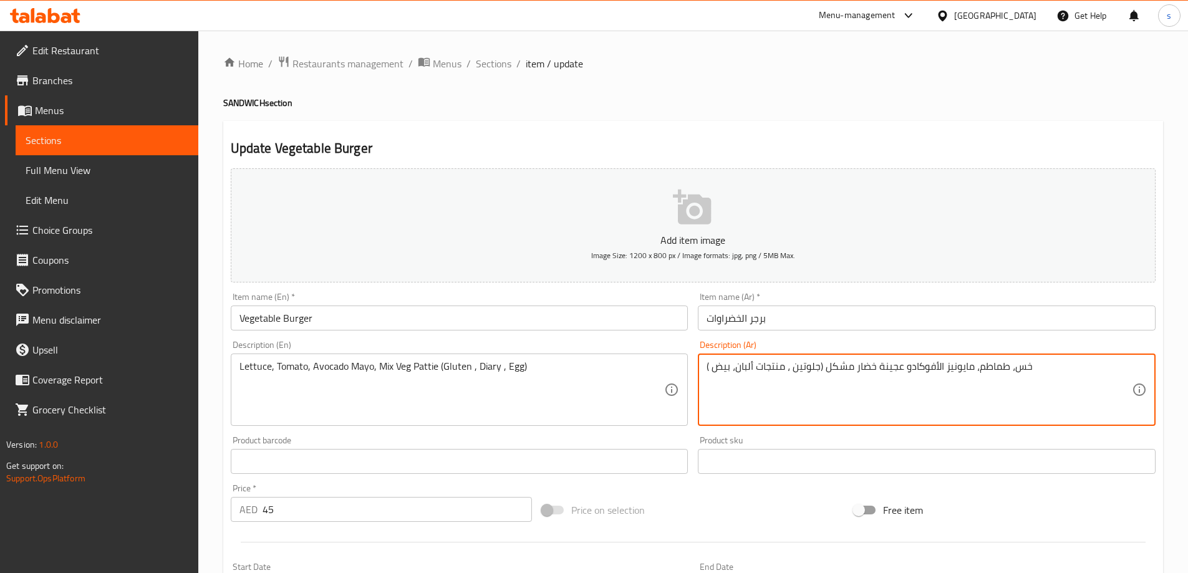
click at [893, 372] on textarea "خس، طماطم، مايونيز الأفوكادو عجينة خضار مشكل (جلوتين ، منتجات ألبان، بيض )" at bounding box center [919, 389] width 425 height 59
click at [896, 369] on textarea "خس، طماطم، مايونيز الأفوكادو عجينة خضار مشكل (جلوتين ، منتجات ألبان، بيض )" at bounding box center [919, 389] width 425 height 59
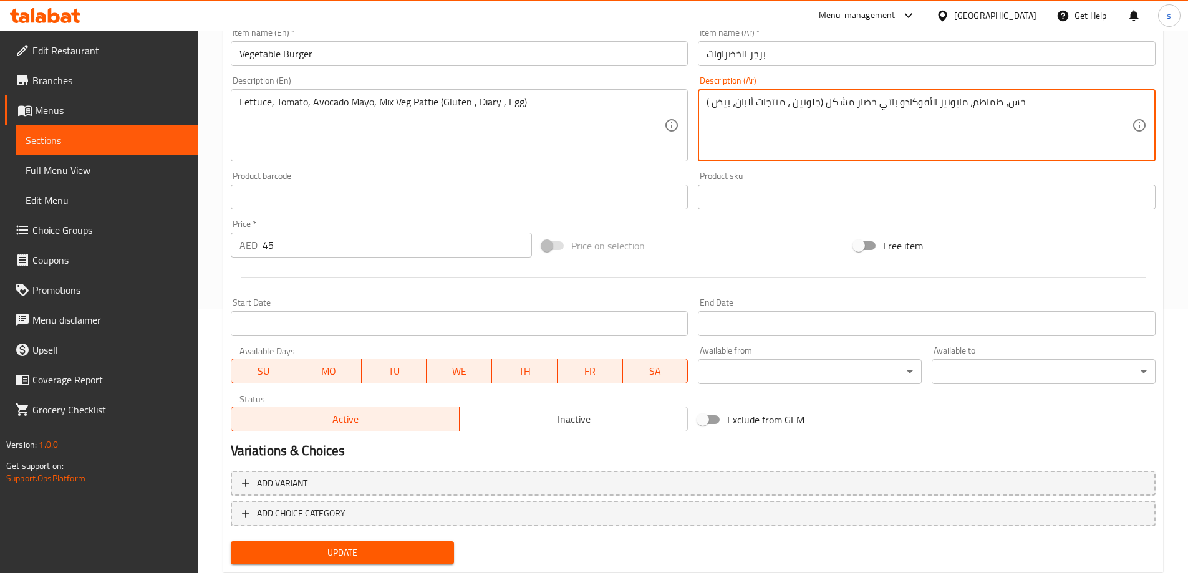
scroll to position [298, 0]
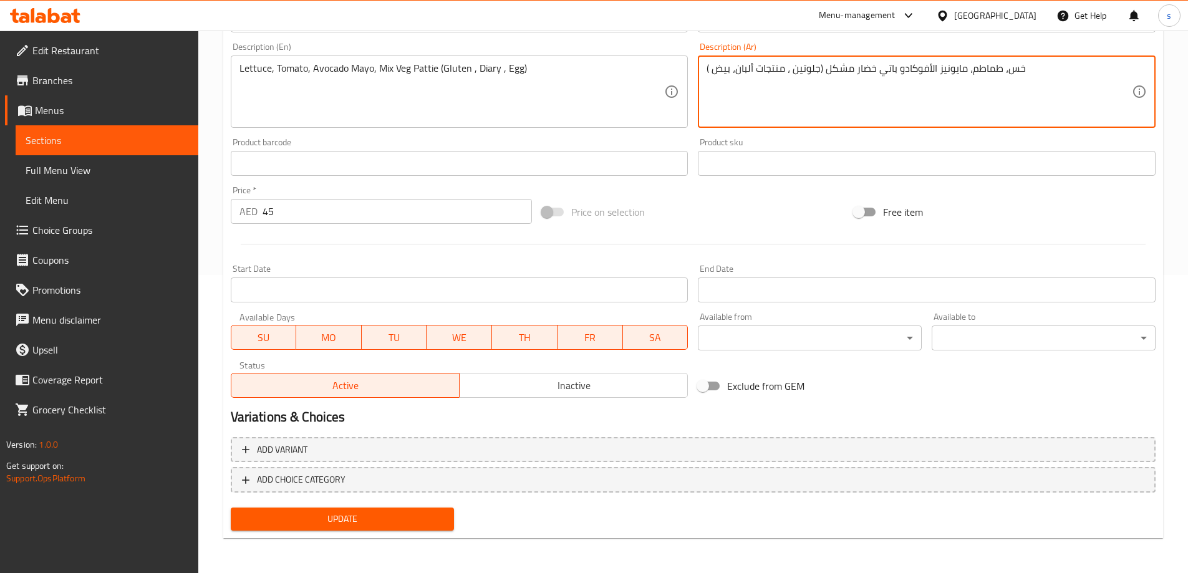
type textarea "خس، طماطم، مايونيز الأفوكادو باتي خضار مشكل (جلوتين ، منتجات ألبان، بيض )"
click at [367, 510] on button "Update" at bounding box center [343, 519] width 224 height 23
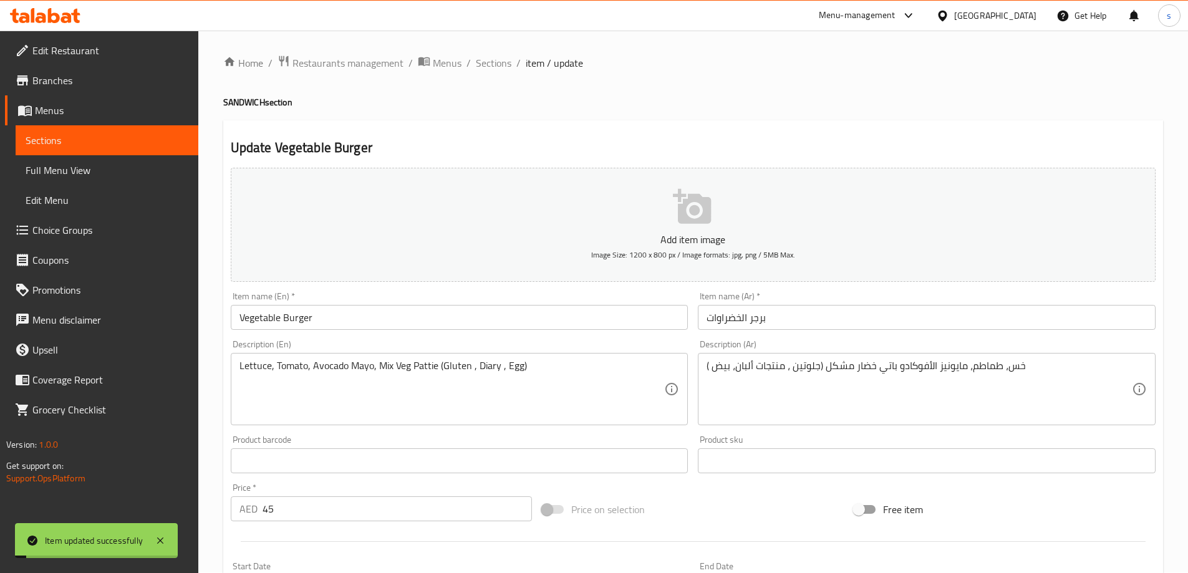
scroll to position [0, 0]
click at [484, 62] on span "Sections" at bounding box center [494, 63] width 36 height 15
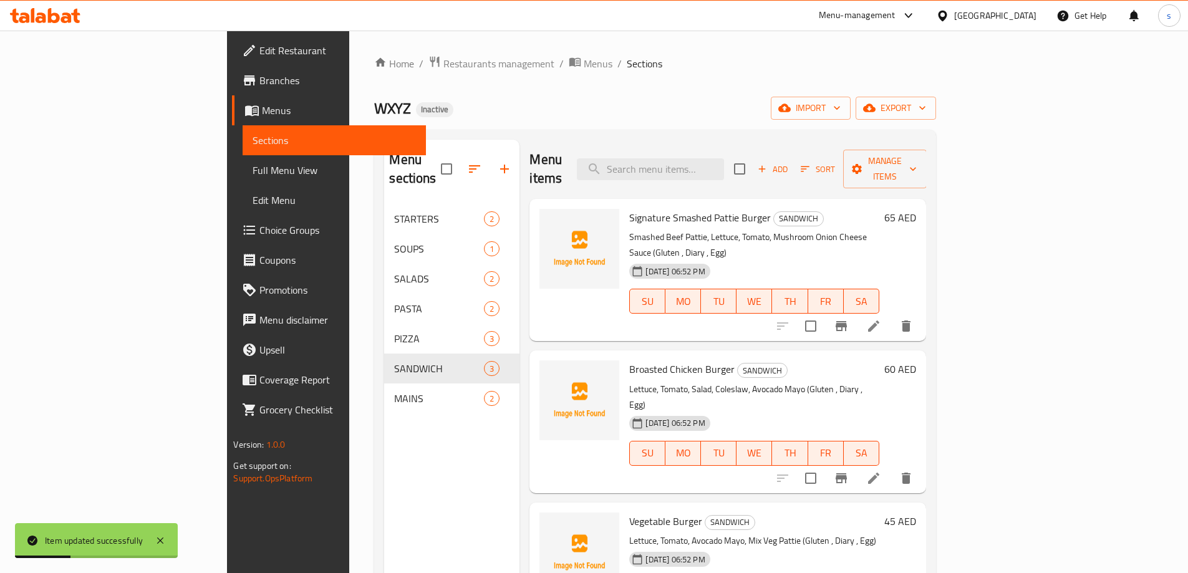
click at [253, 174] on span "Full Menu View" at bounding box center [334, 170] width 163 height 15
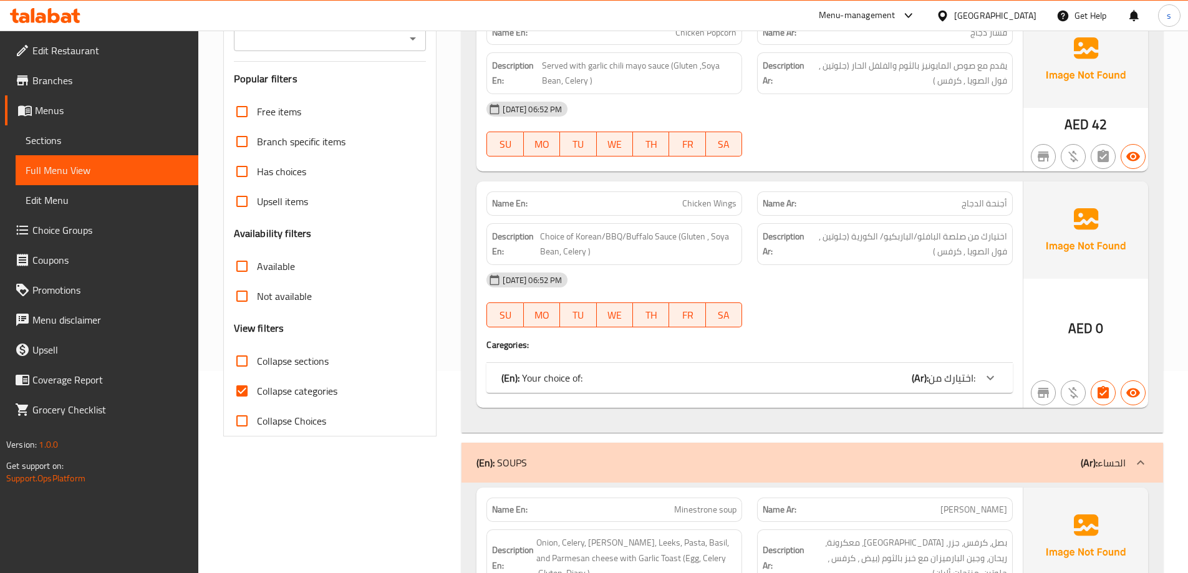
scroll to position [215, 0]
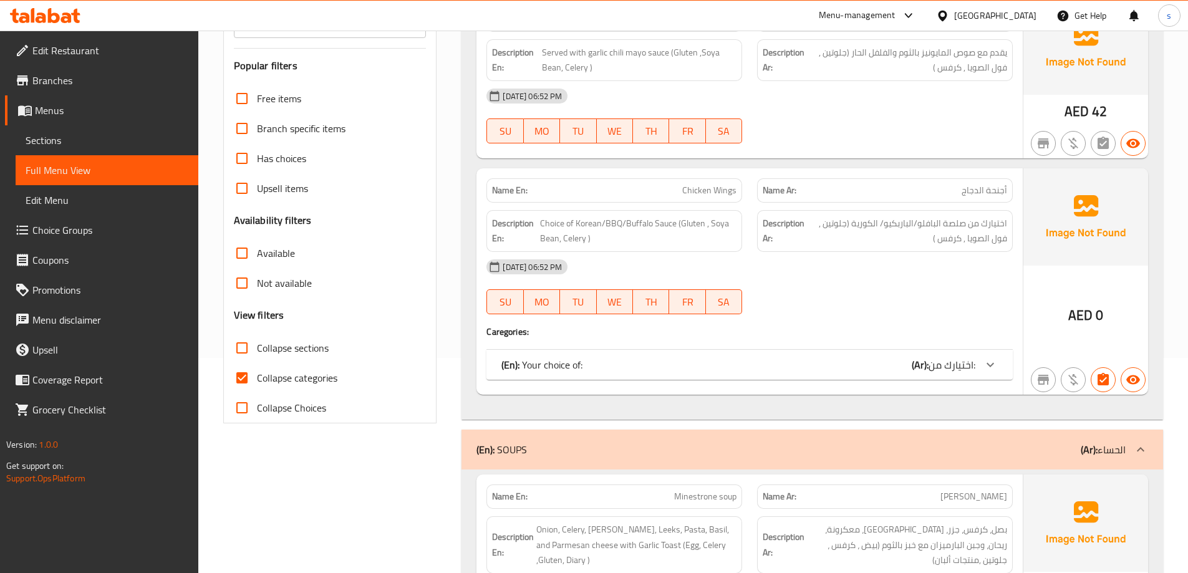
click at [290, 377] on span "Collapse categories" at bounding box center [297, 377] width 80 height 15
click at [257, 377] on input "Collapse categories" at bounding box center [242, 378] width 30 height 30
checkbox input "false"
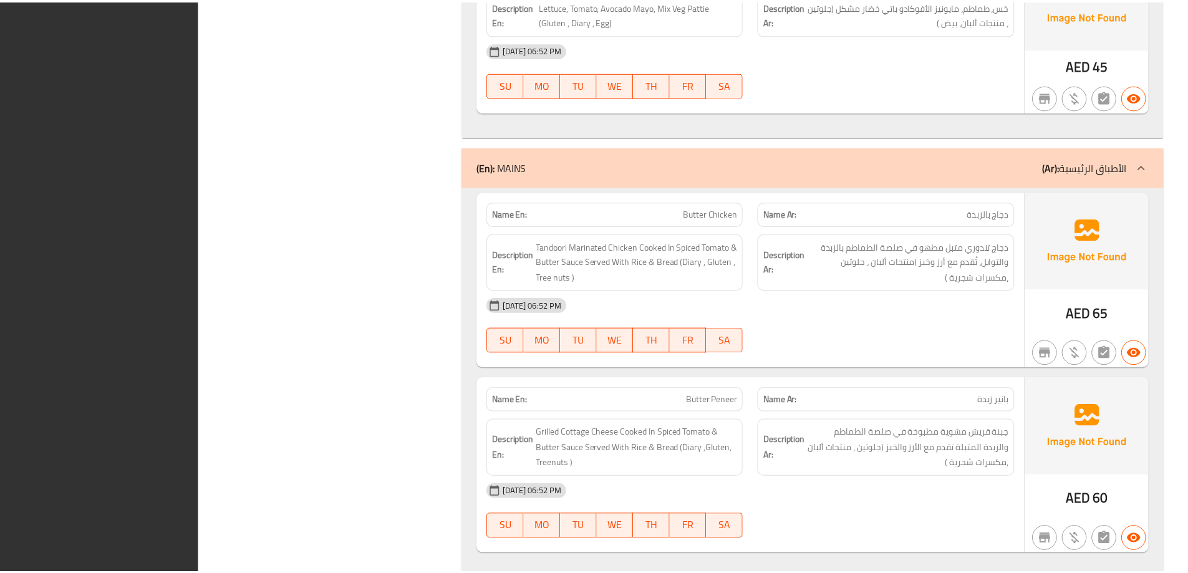
scroll to position [3166, 0]
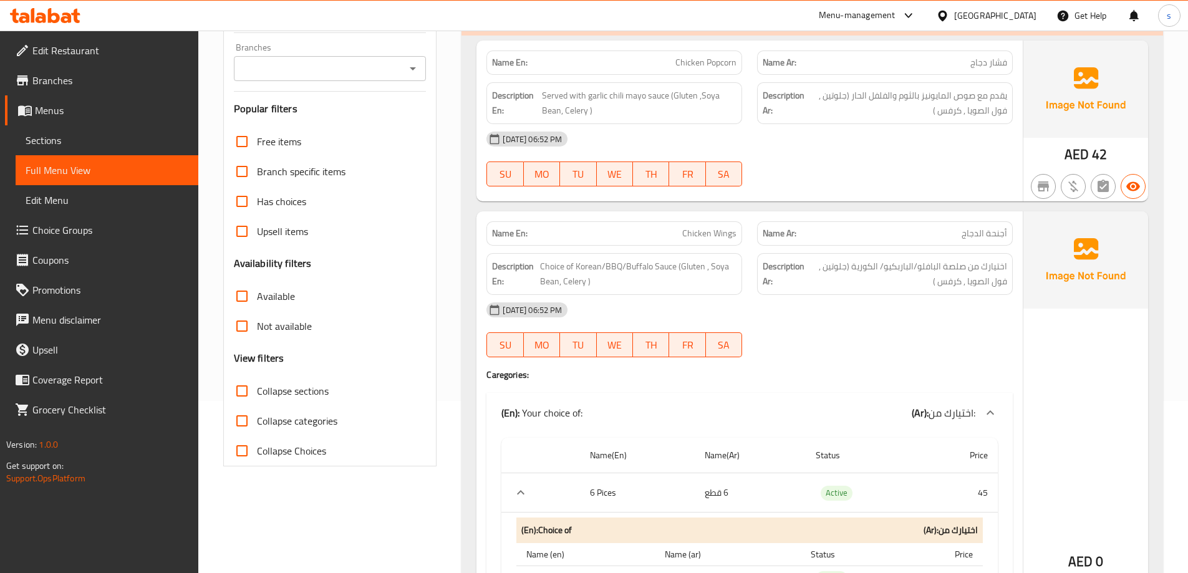
scroll to position [0, 0]
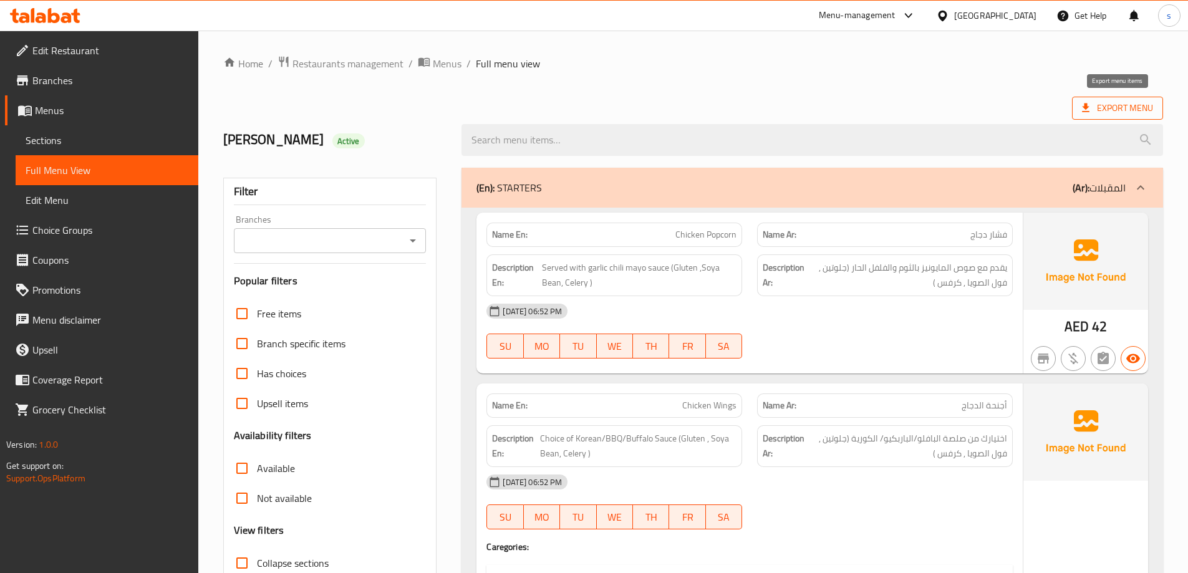
click at [1120, 107] on span "Export Menu" at bounding box center [1117, 108] width 71 height 16
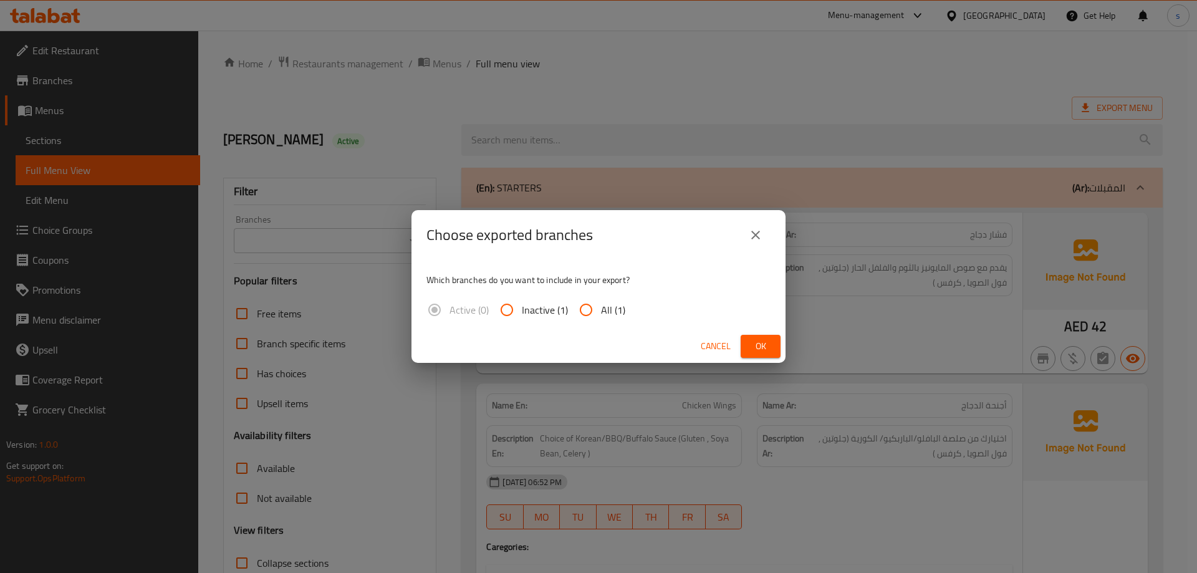
click at [644, 312] on div "Which branches do you want to include in your export? Active (0) Inactive (1) A…" at bounding box center [599, 295] width 374 height 70
click at [602, 304] on span "All (1)" at bounding box center [613, 309] width 24 height 15
click at [601, 304] on input "All (1)" at bounding box center [586, 310] width 30 height 30
radio input "true"
click at [768, 346] on span "Ok" at bounding box center [761, 347] width 20 height 16
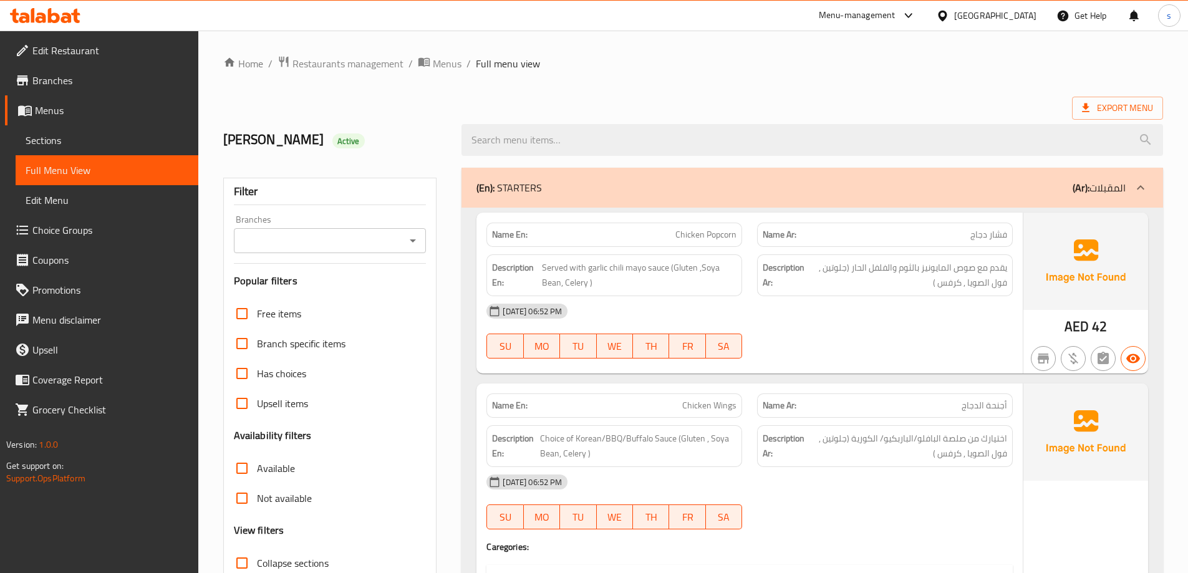
click at [907, 98] on div "Export Menu" at bounding box center [693, 108] width 940 height 23
click at [599, 543] on h4 "Caregories:" at bounding box center [749, 547] width 526 height 12
click at [71, 47] on span "Edit Restaurant" at bounding box center [110, 50] width 156 height 15
